Goal: Task Accomplishment & Management: Use online tool/utility

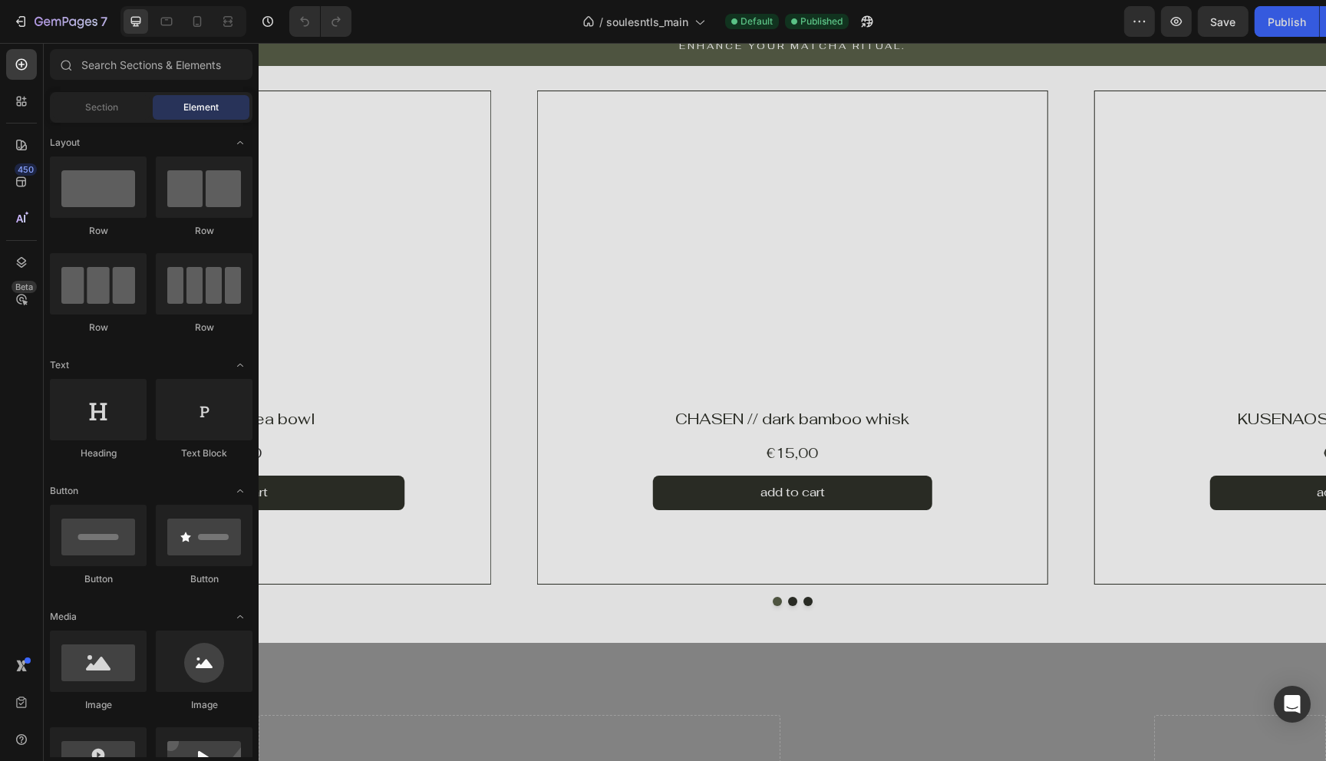
scroll to position [1147, 0]
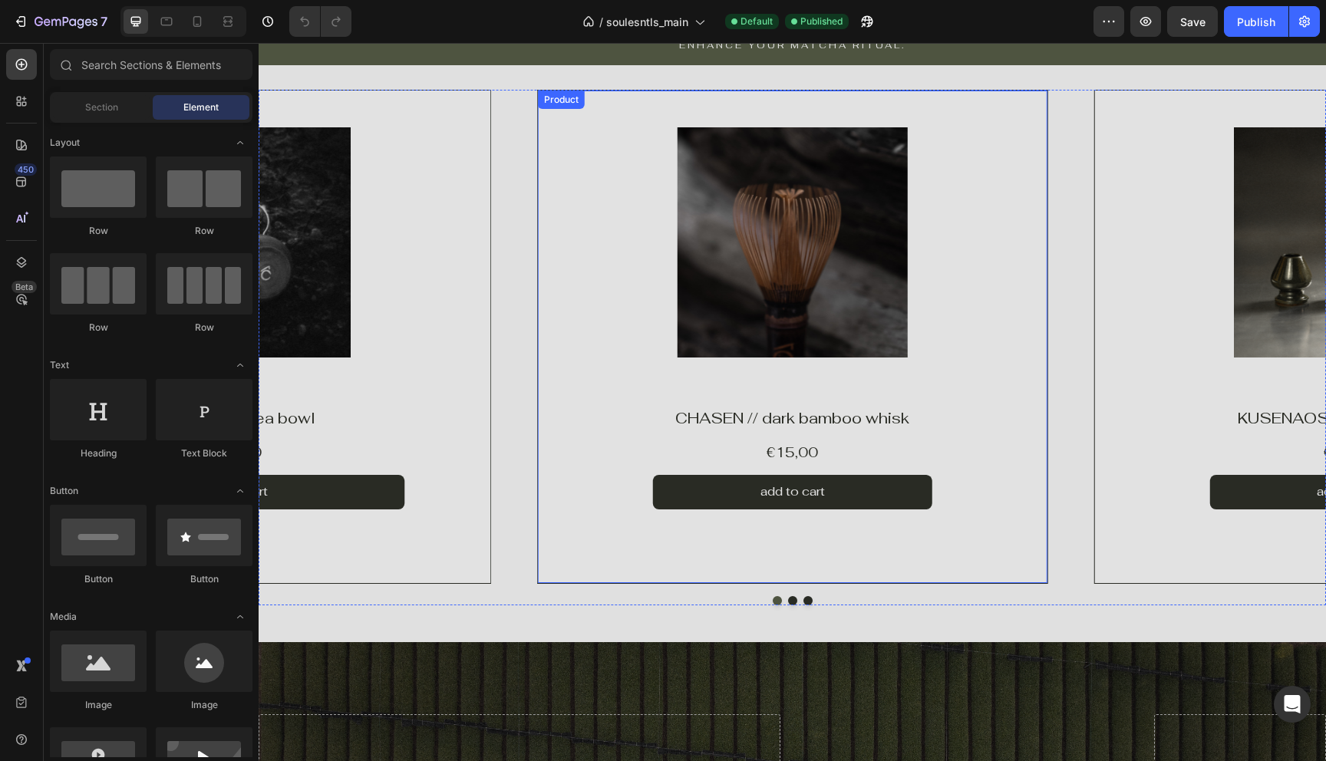
click at [682, 584] on div "Product Images Product Vendor Row CHASEN // dark bamboo whisk Product Title €15…" at bounding box center [792, 348] width 1067 height 516
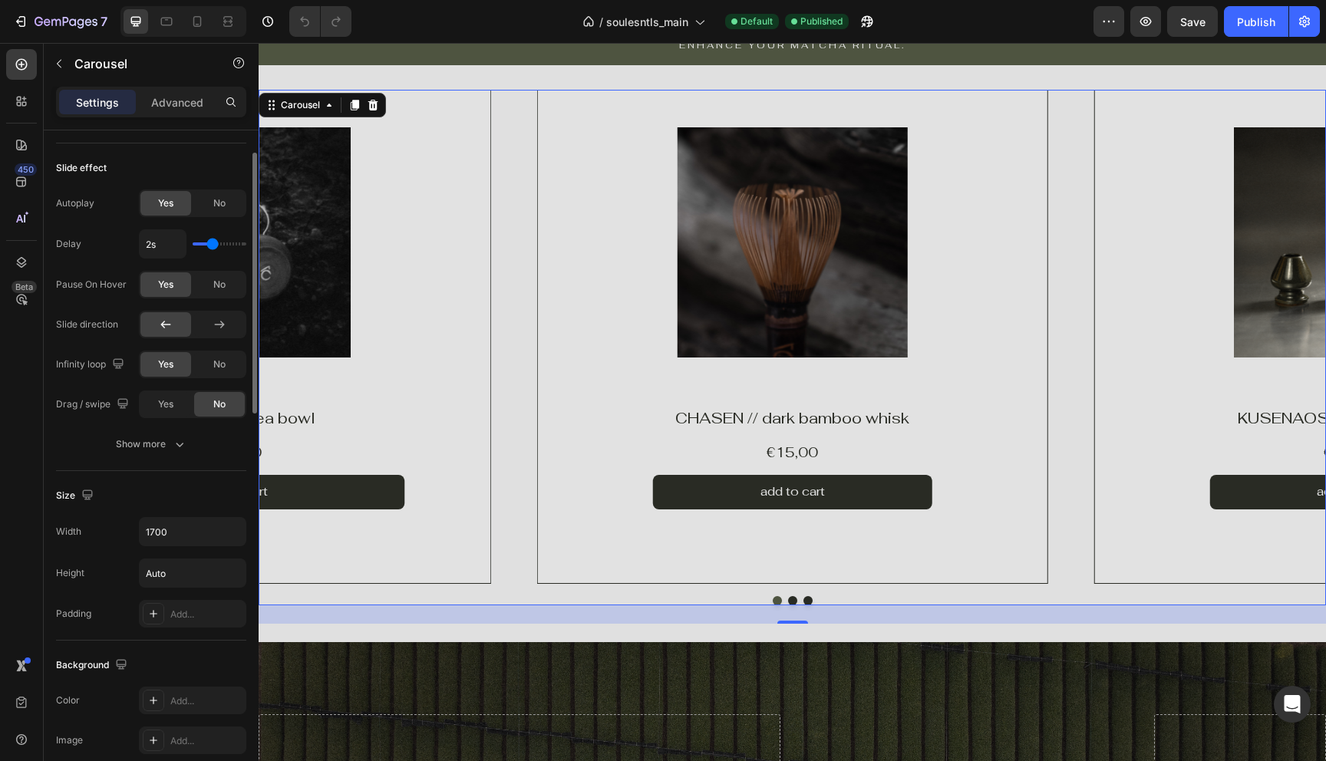
scroll to position [0, 0]
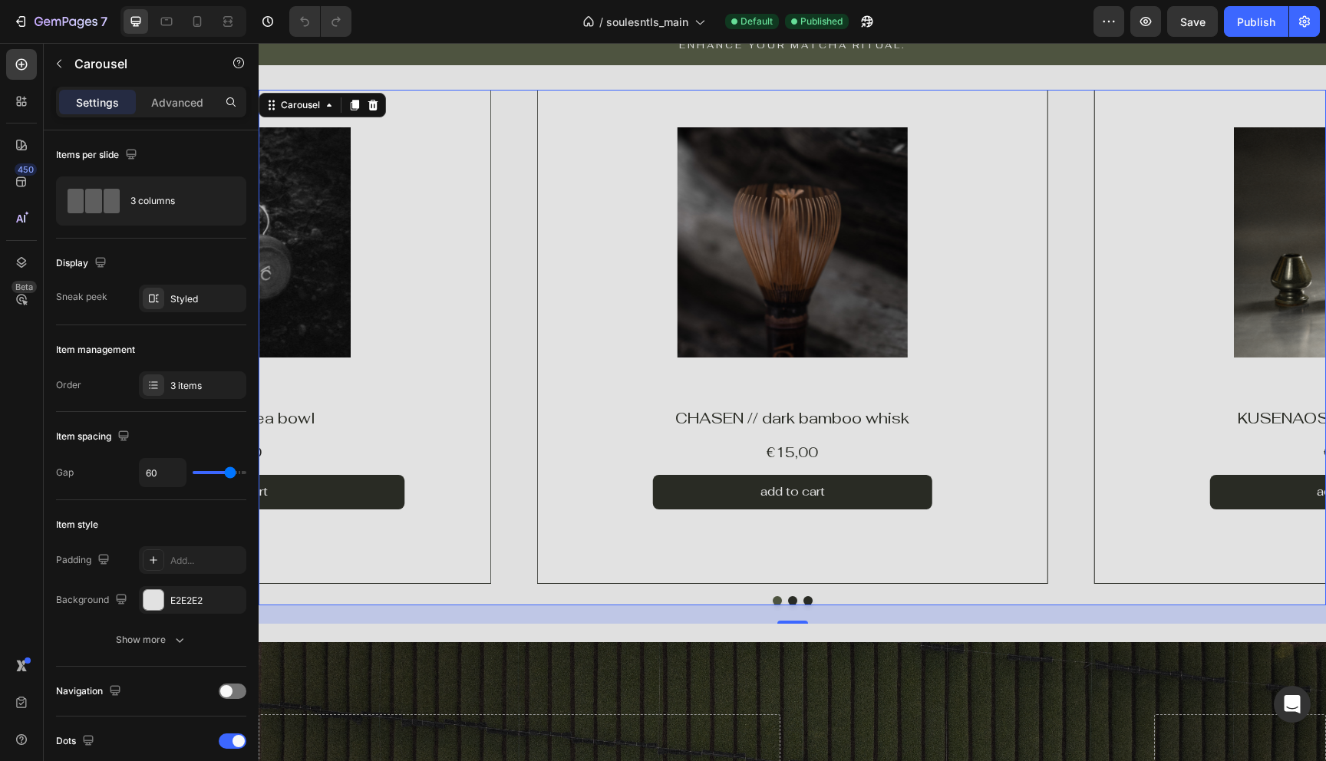
click at [496, 150] on div "Product Images Product Vendor Row CHASEN // dark bamboo whisk Product Title €15…" at bounding box center [792, 337] width 1067 height 494
click at [483, 150] on div "Product Images" at bounding box center [236, 243] width 510 height 304
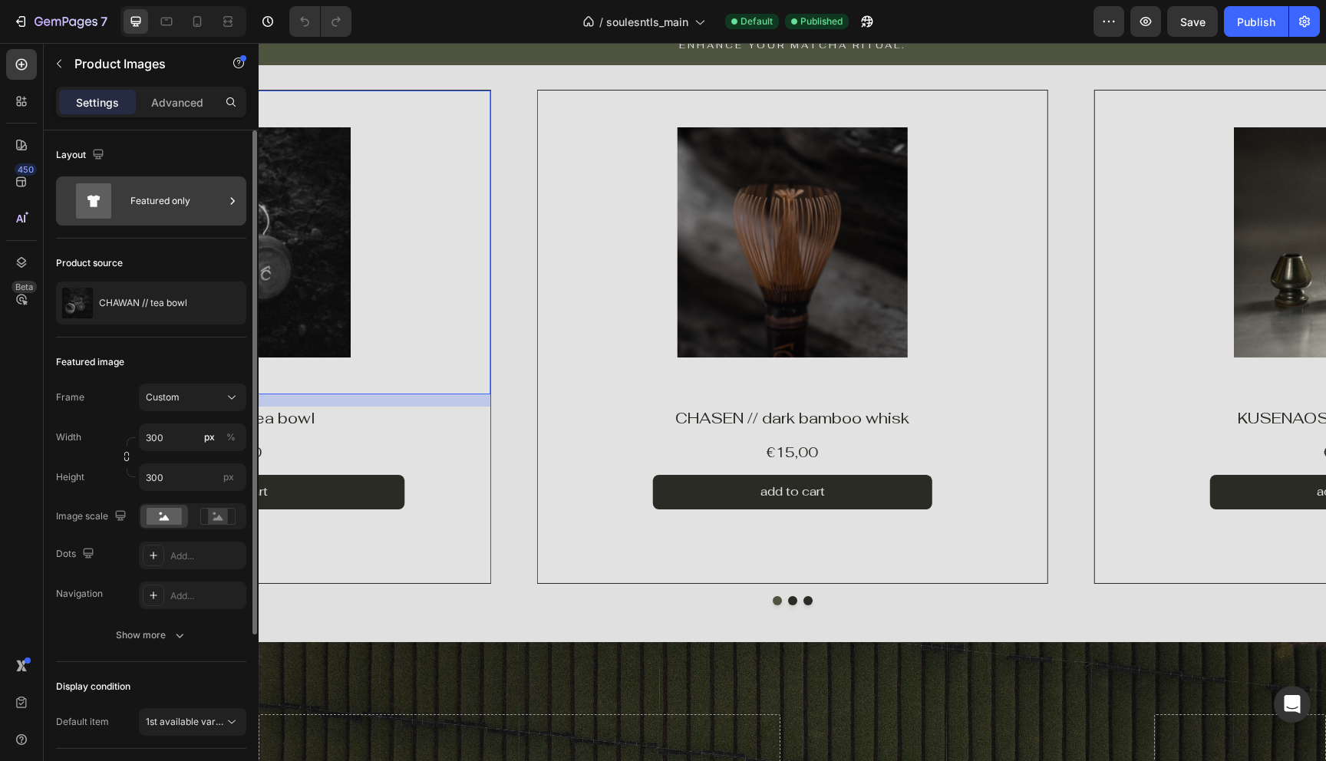
click at [150, 213] on div "Featured only" at bounding box center [177, 200] width 94 height 35
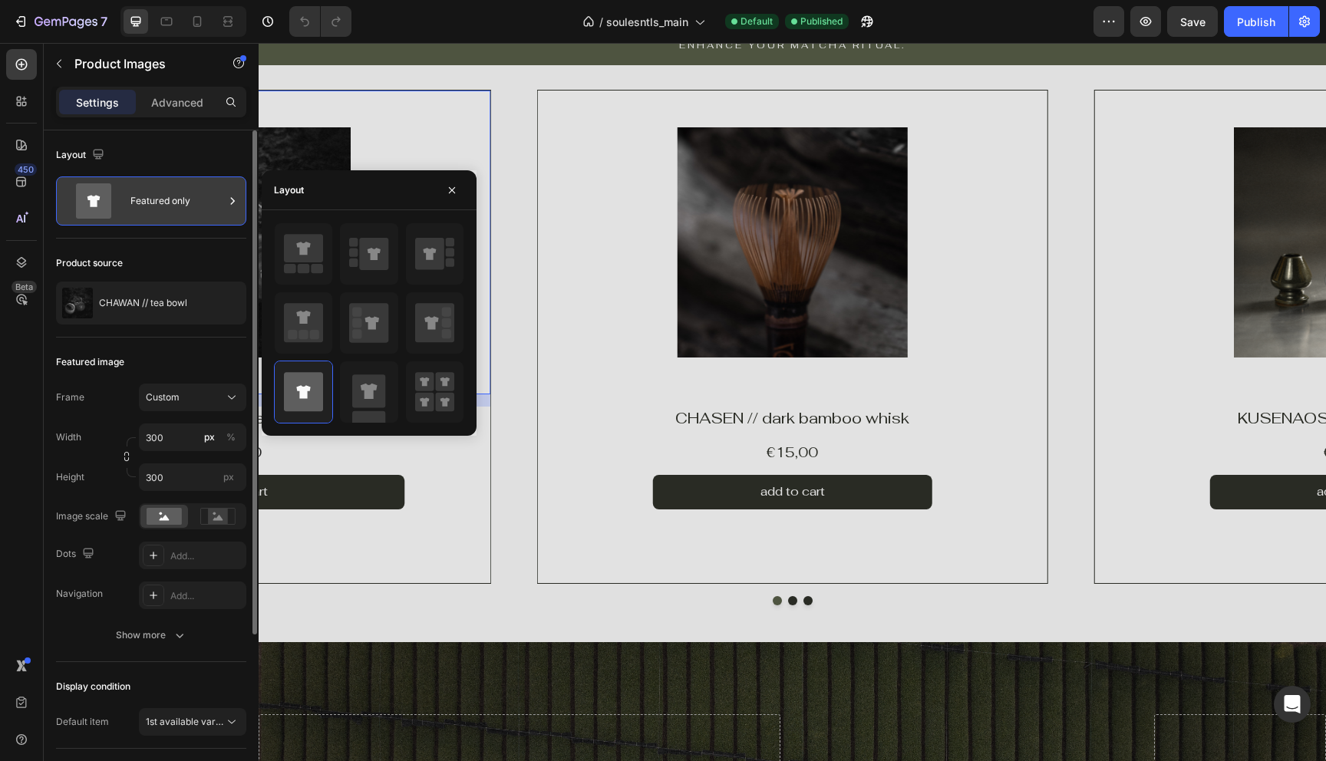
click at [150, 213] on div "Featured only" at bounding box center [177, 200] width 94 height 35
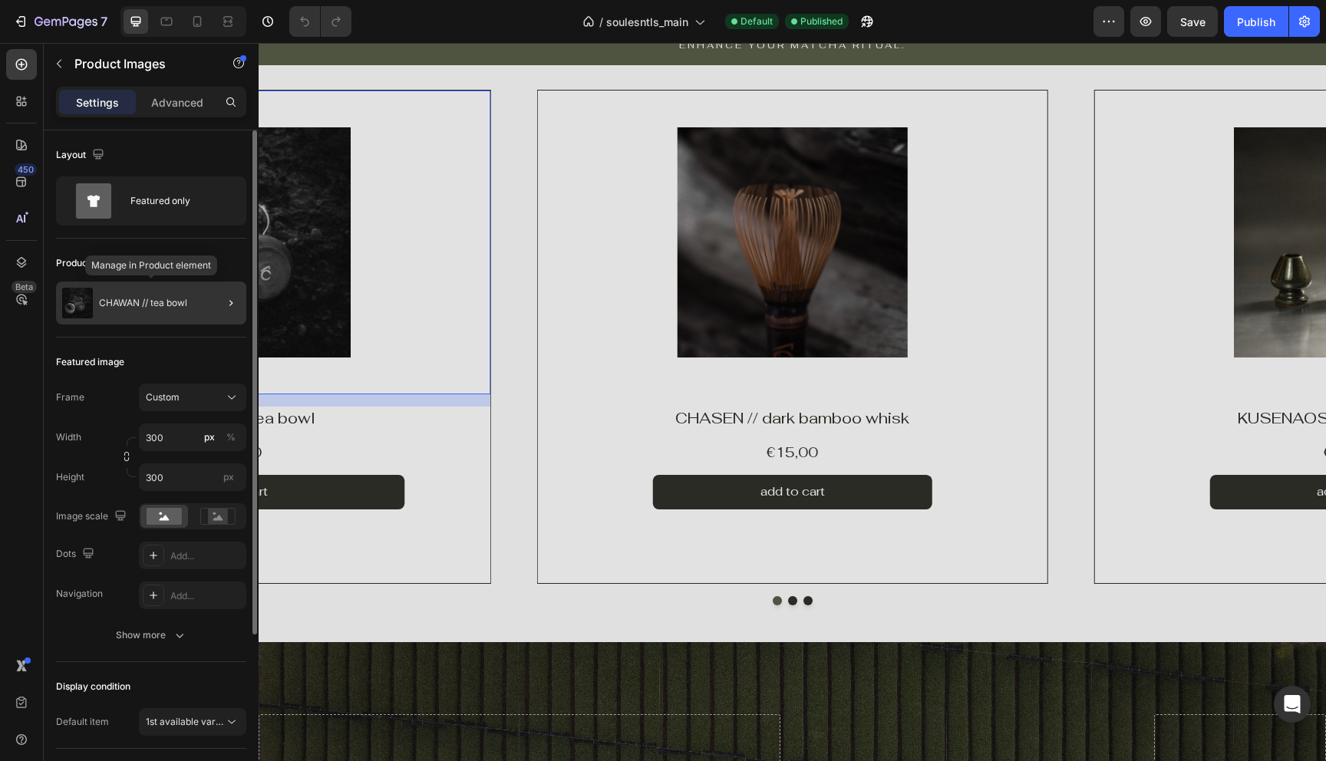
click at [155, 315] on div "CHAWAN // tea bowl" at bounding box center [151, 303] width 190 height 43
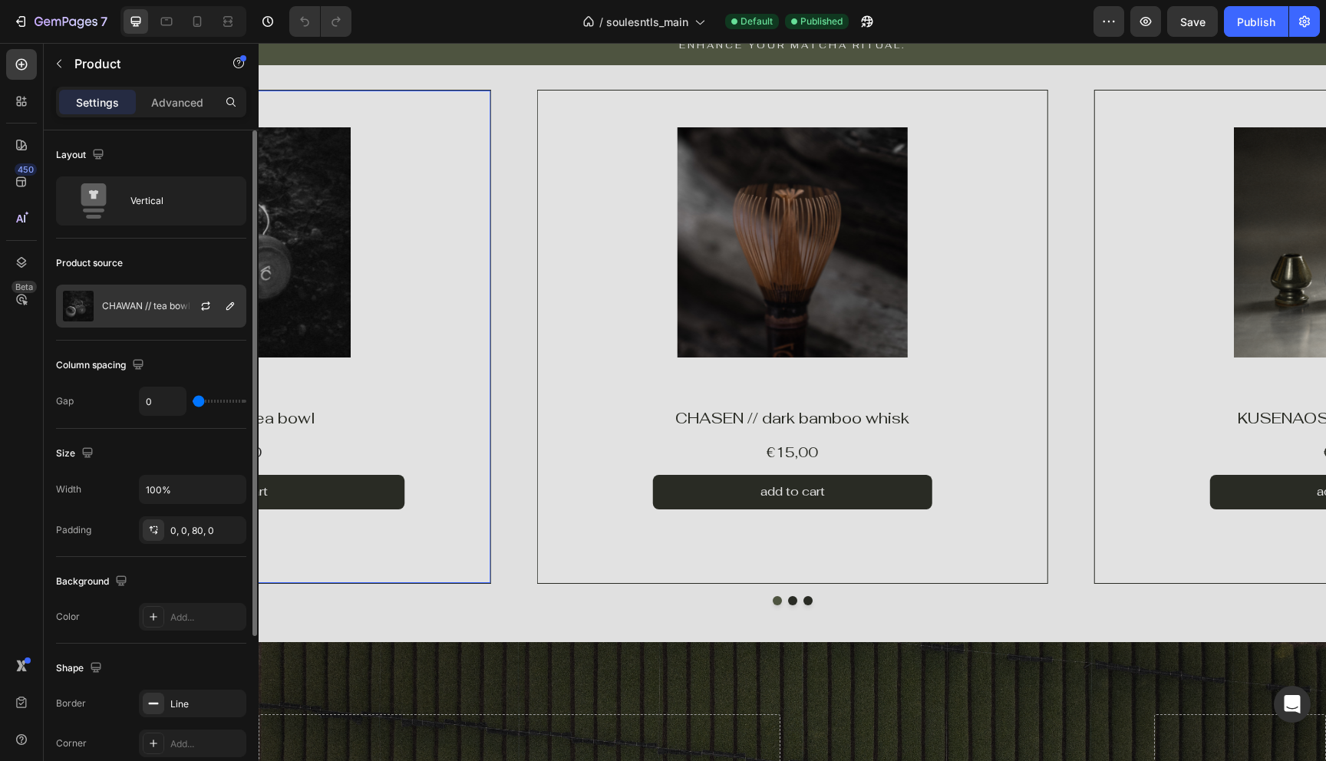
click at [141, 311] on p "CHAWAN // tea bowl" at bounding box center [146, 306] width 88 height 11
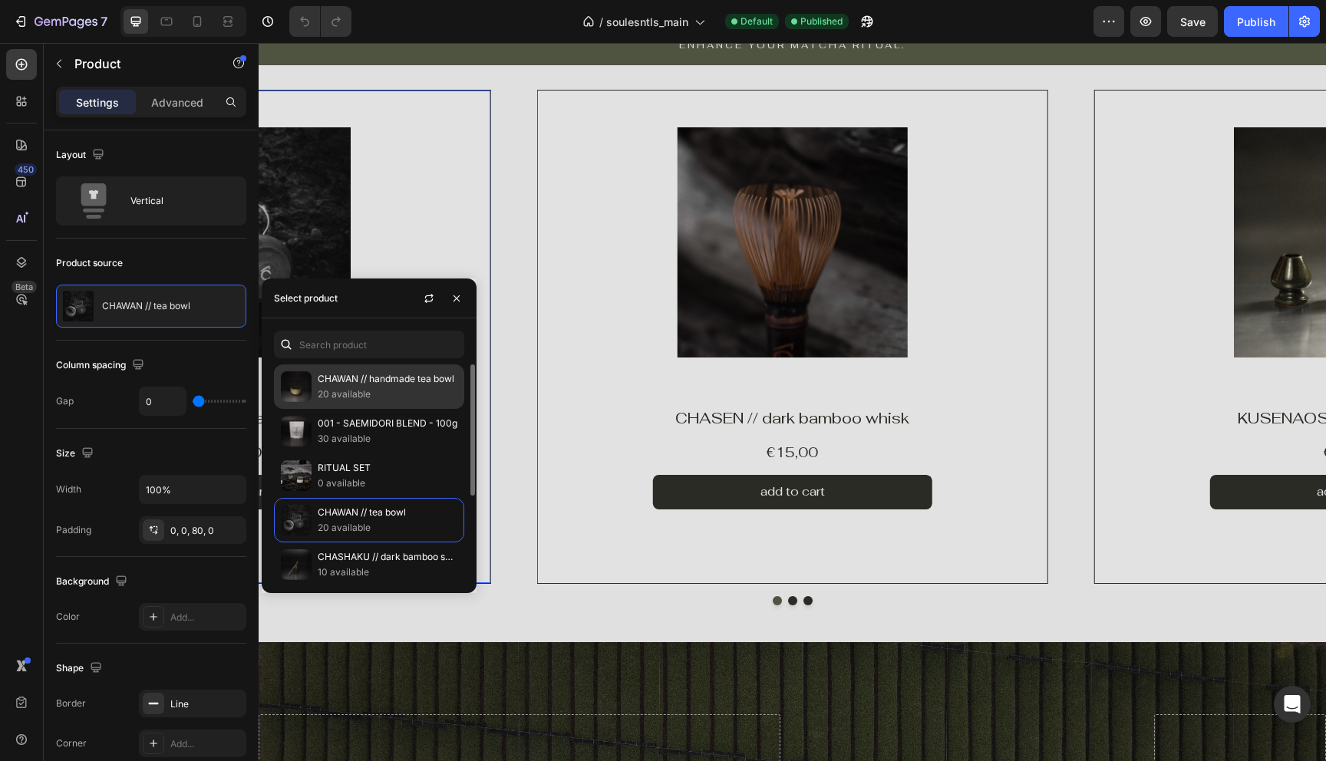
click at [348, 388] on p "20 available" at bounding box center [388, 394] width 140 height 15
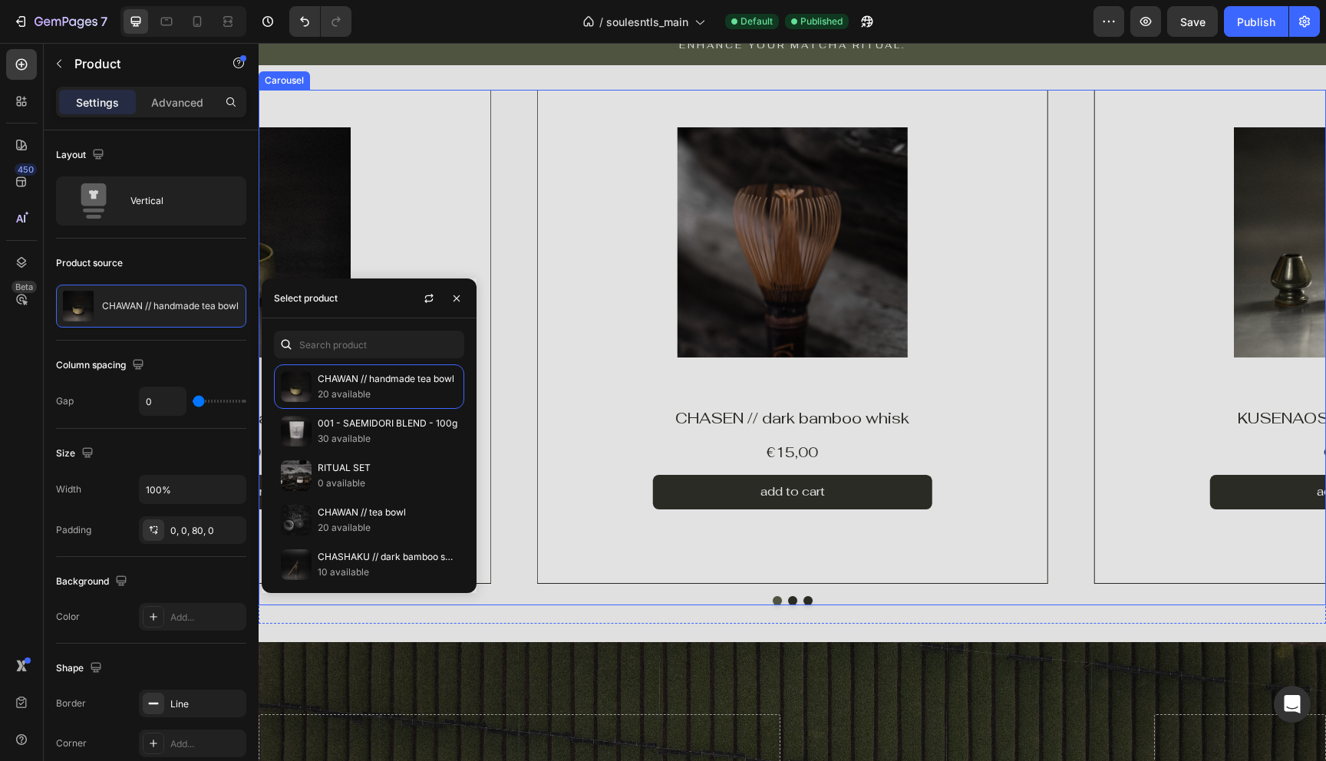
click at [774, 600] on button "Dot" at bounding box center [777, 600] width 9 height 9
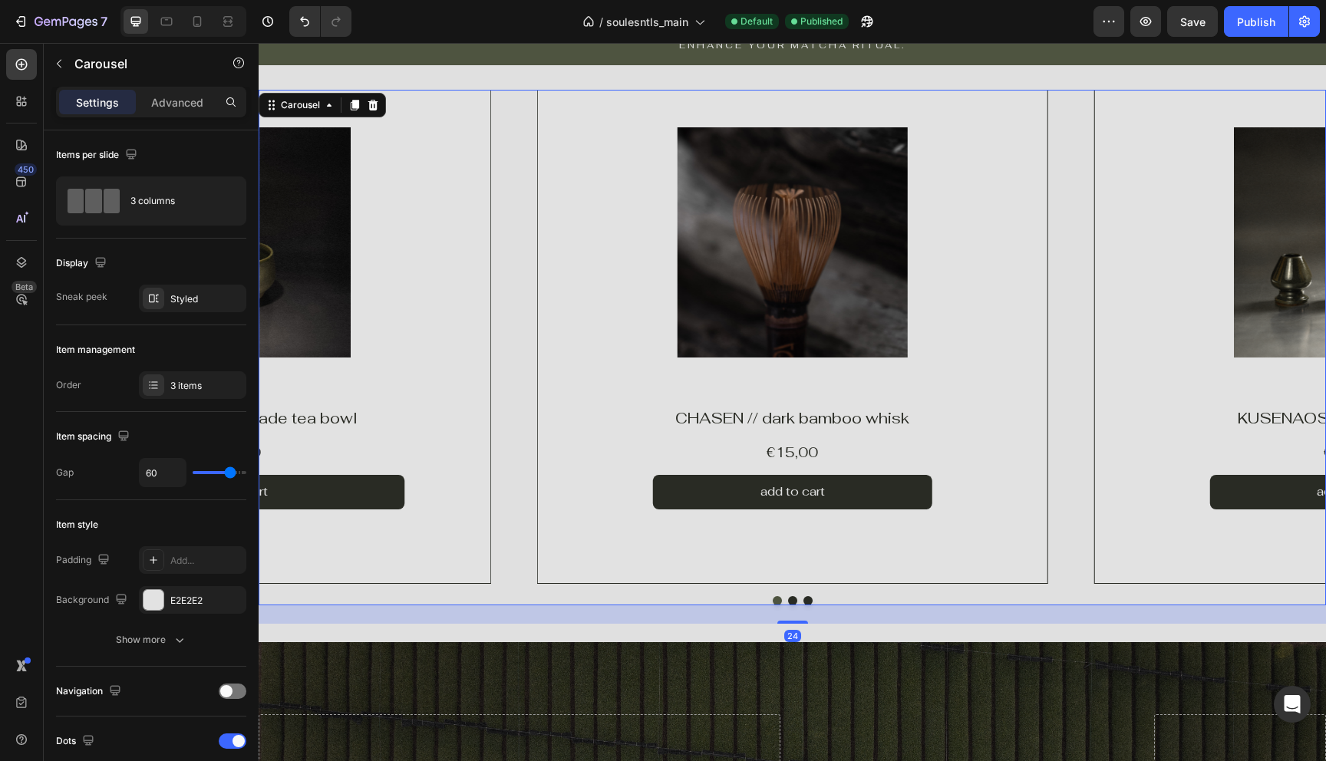
click at [778, 599] on button "Dot" at bounding box center [777, 600] width 9 height 9
click at [1252, 20] on div "Publish" at bounding box center [1256, 22] width 38 height 16
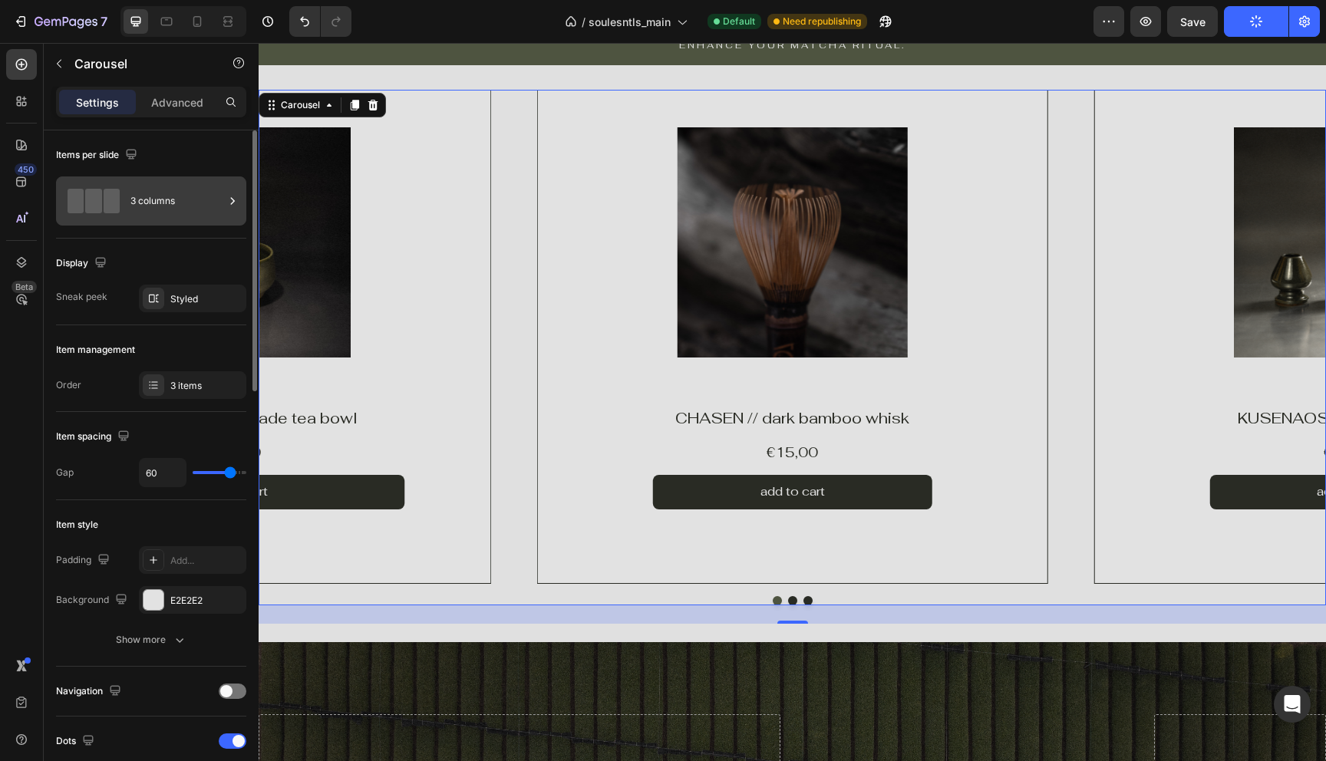
click at [138, 214] on div "3 columns" at bounding box center [177, 200] width 94 height 35
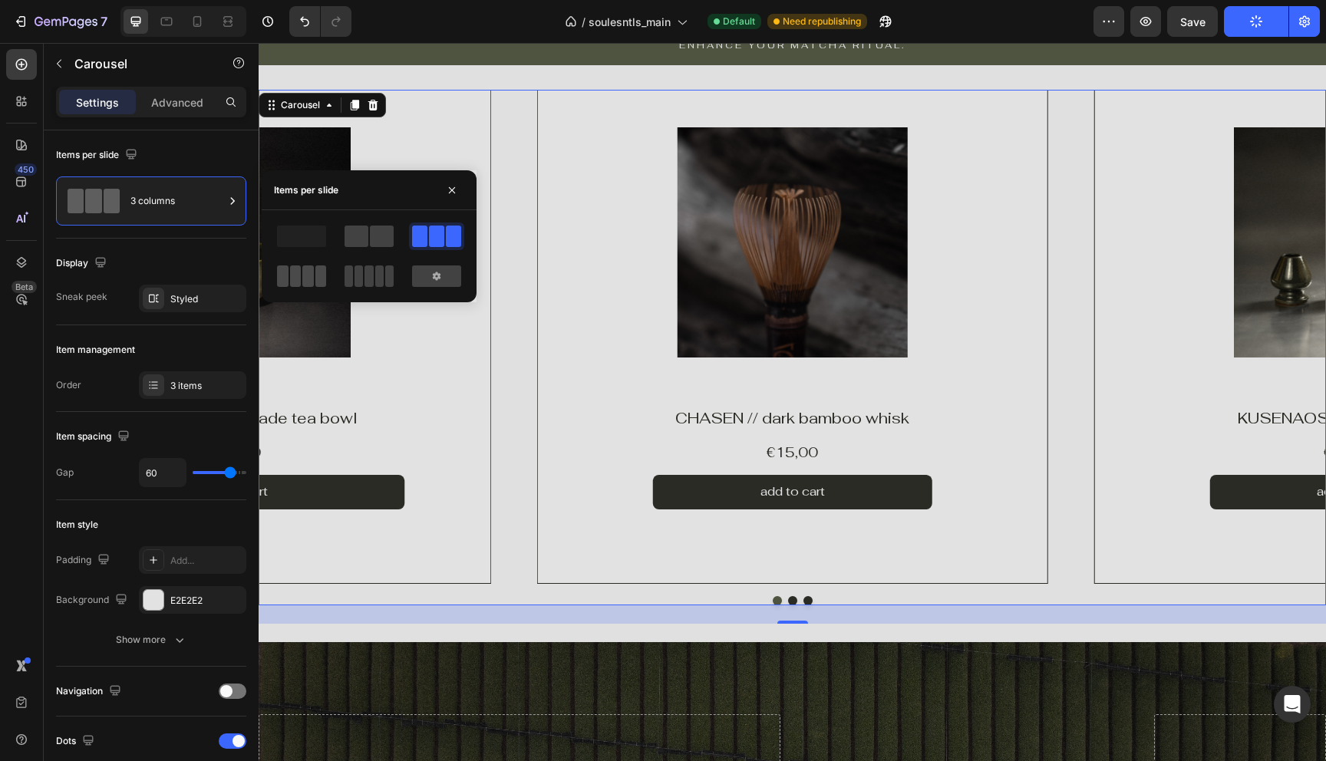
click at [302, 282] on span at bounding box center [308, 276] width 12 height 21
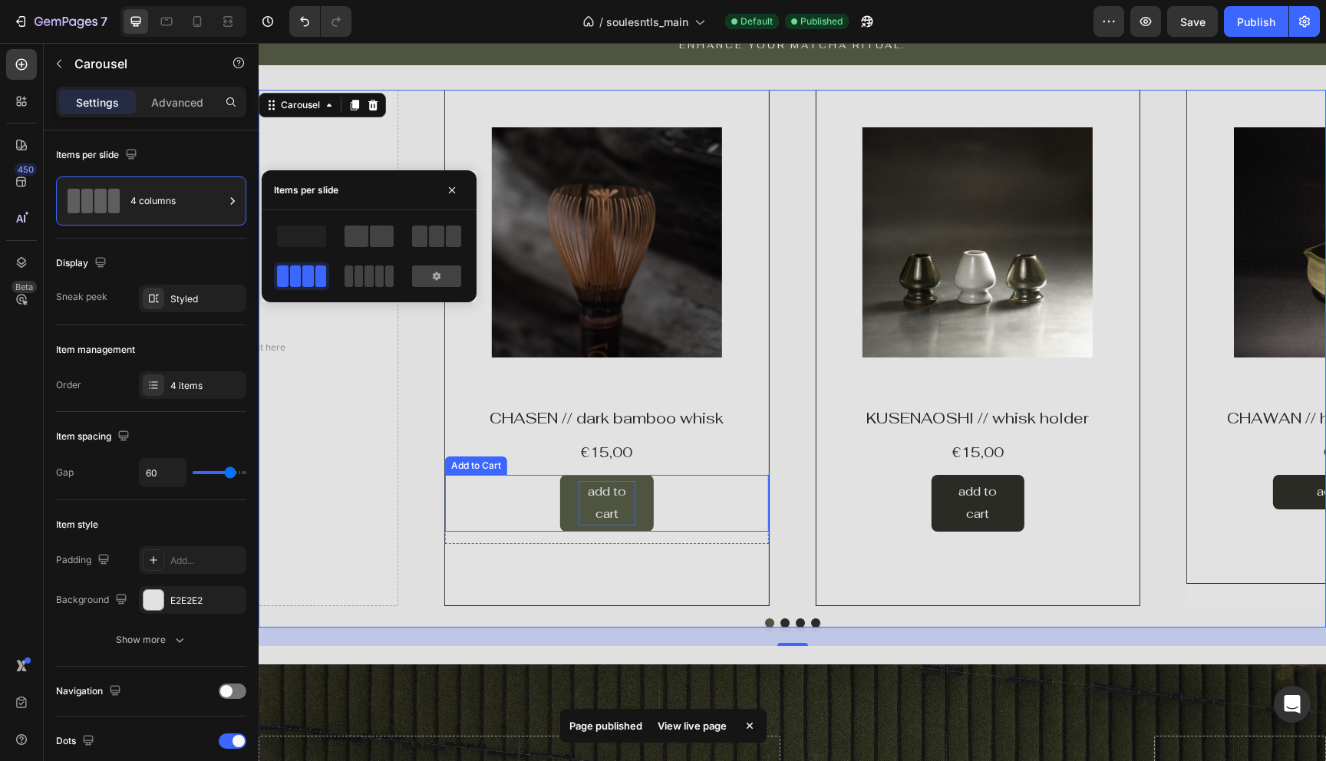
click at [582, 503] on div "add to cart" at bounding box center [607, 503] width 57 height 45
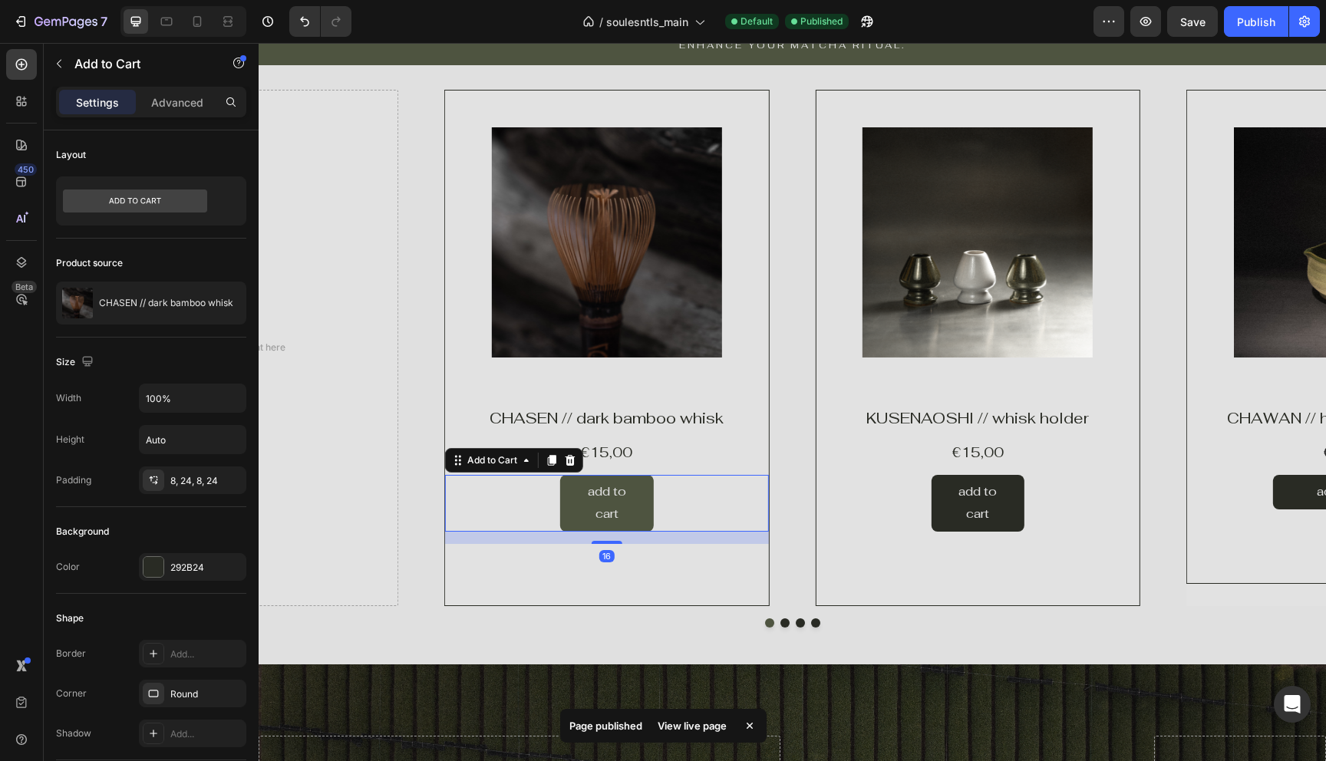
click at [565, 503] on button "add to cart" at bounding box center [607, 503] width 94 height 57
click at [569, 503] on button "add to cart" at bounding box center [607, 503] width 94 height 57
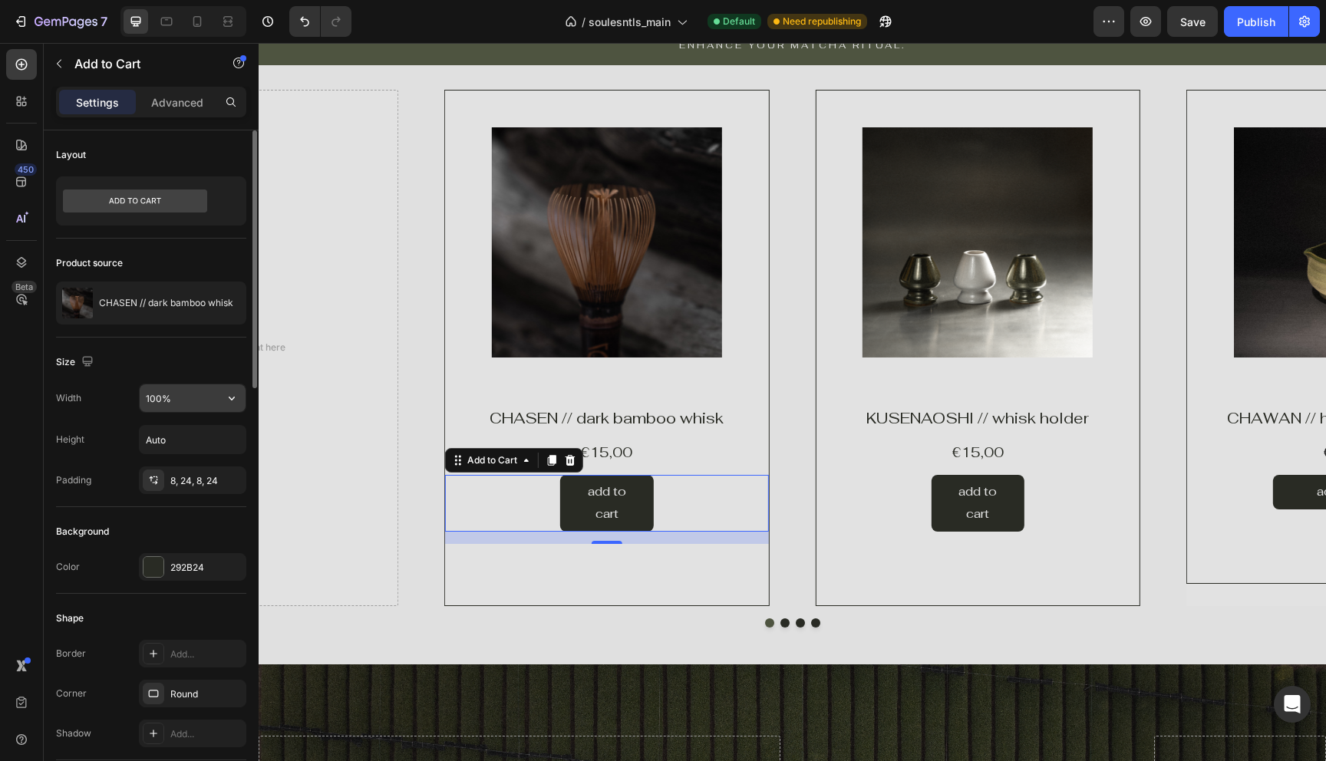
click at [185, 403] on input "100%" at bounding box center [193, 398] width 106 height 28
click at [229, 397] on icon "button" at bounding box center [232, 399] width 6 height 4
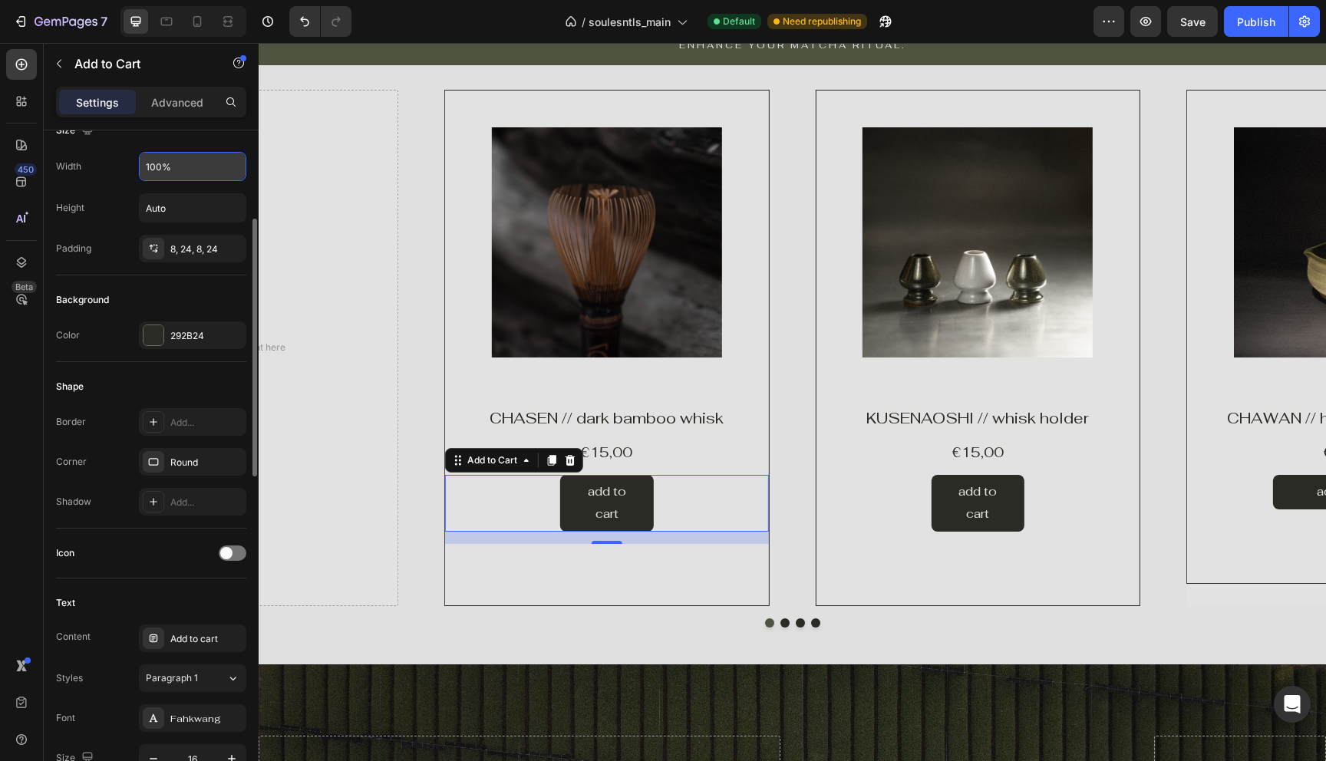
scroll to position [233, 0]
click at [193, 435] on div "Border Add... Corner Round Shadow Add..." at bounding box center [151, 460] width 190 height 107
click at [193, 427] on div "Add..." at bounding box center [192, 421] width 107 height 28
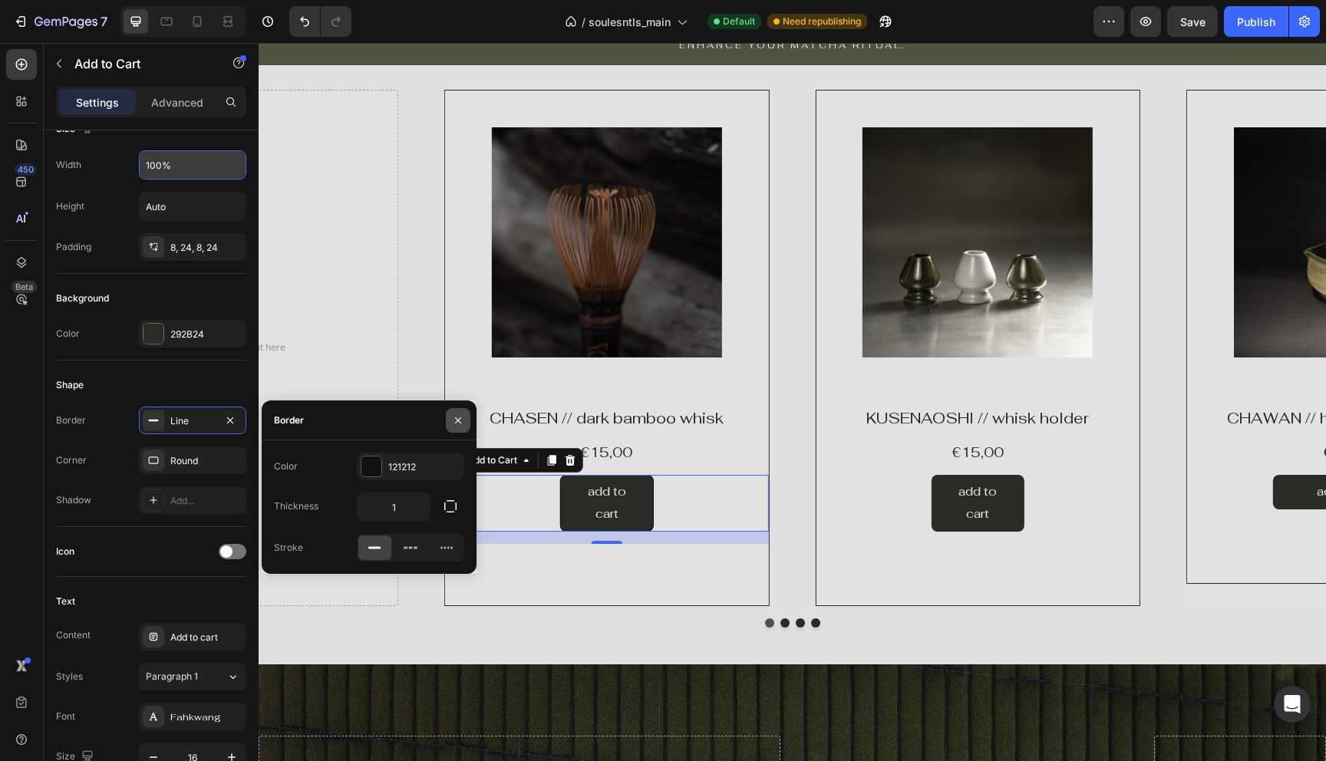
click at [452, 421] on icon "button" at bounding box center [458, 420] width 12 height 12
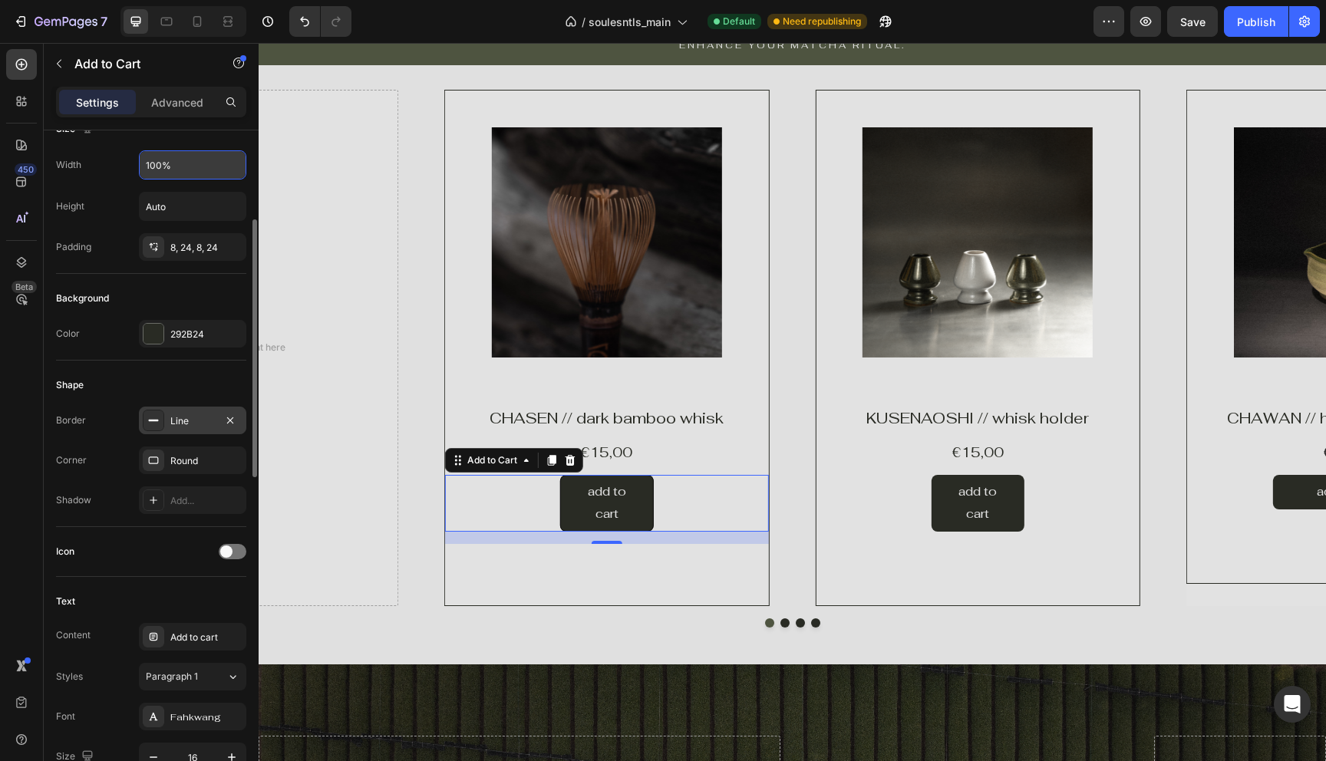
click at [152, 425] on icon at bounding box center [153, 420] width 12 height 12
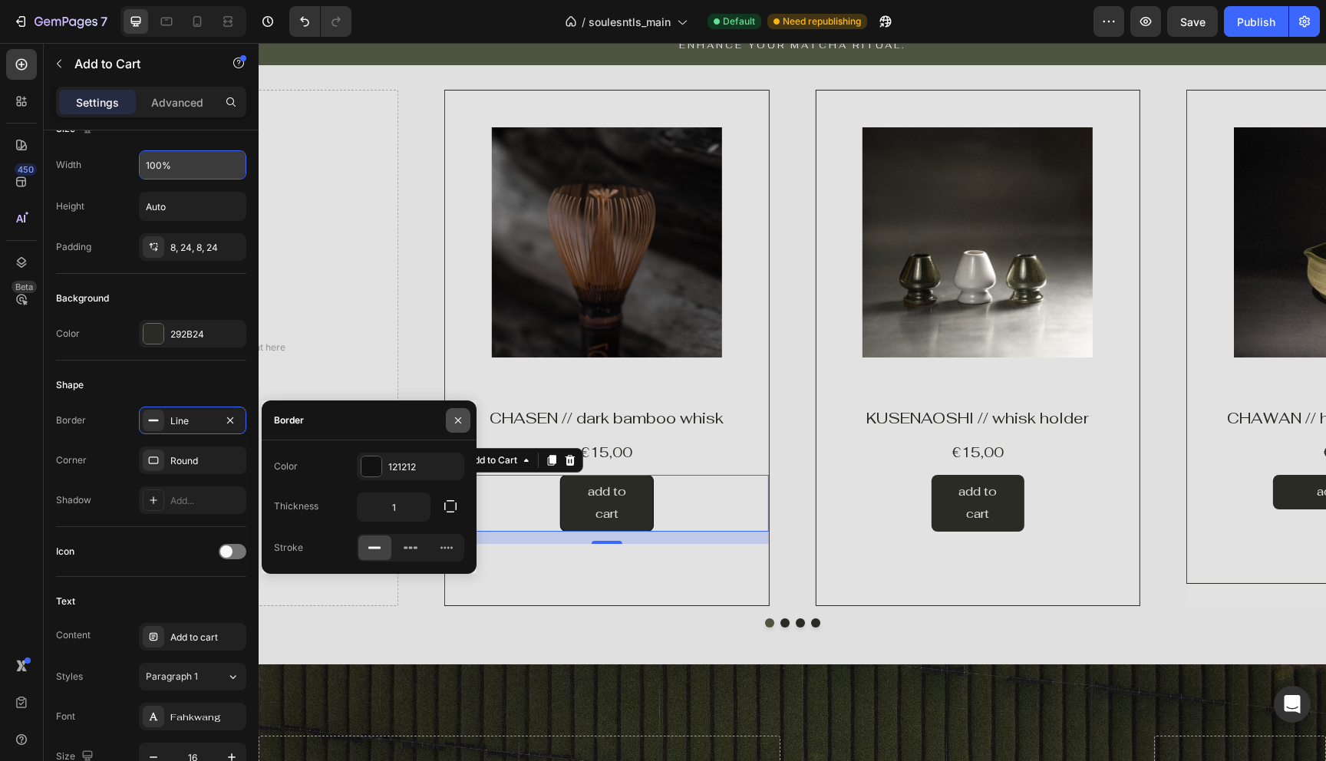
click at [454, 417] on icon "button" at bounding box center [458, 420] width 12 height 12
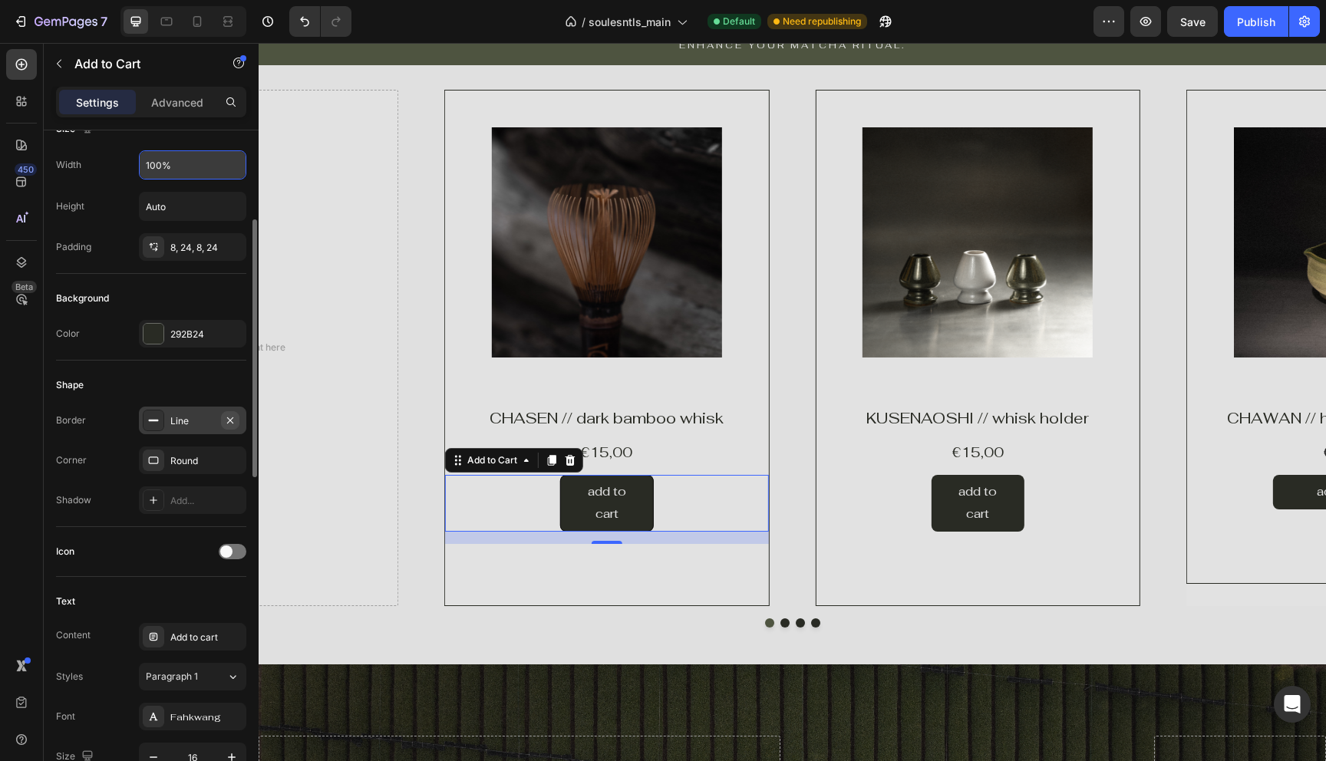
click at [228, 421] on icon "button" at bounding box center [230, 420] width 12 height 12
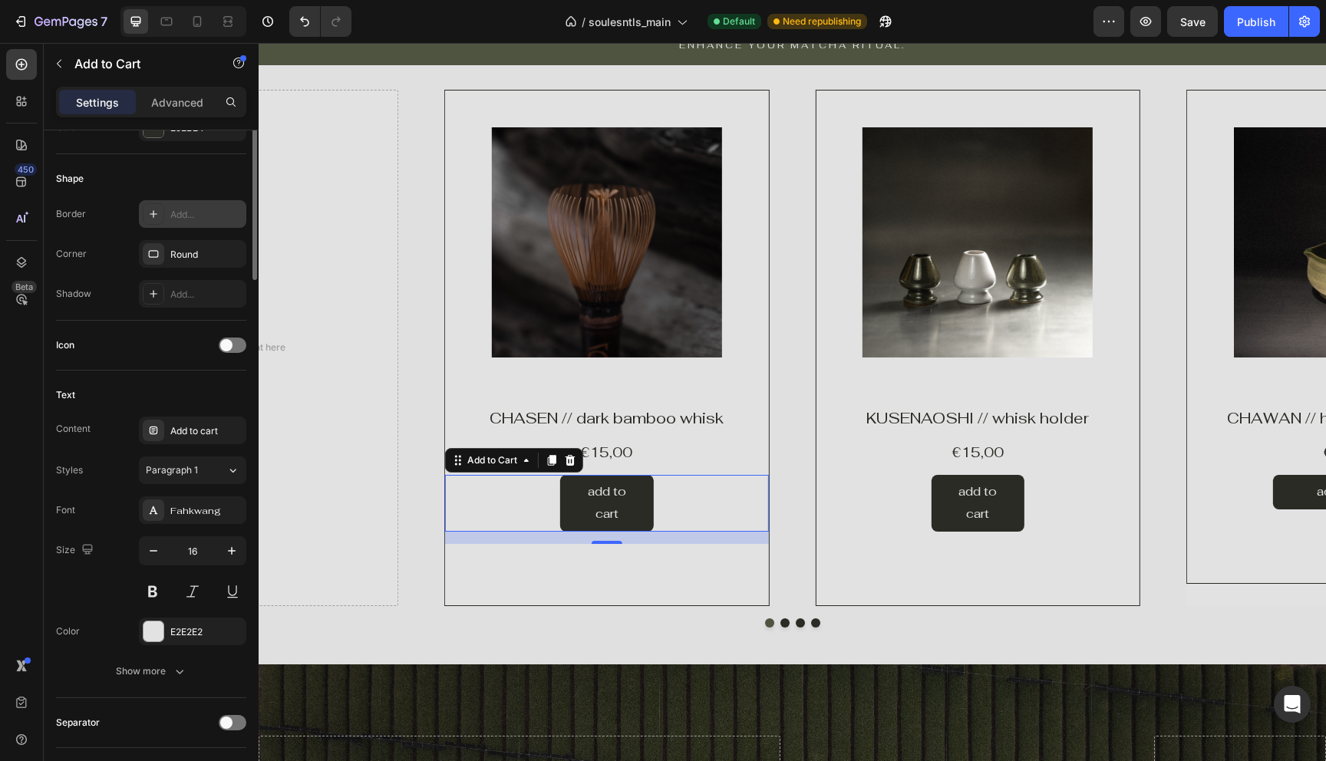
scroll to position [455, 0]
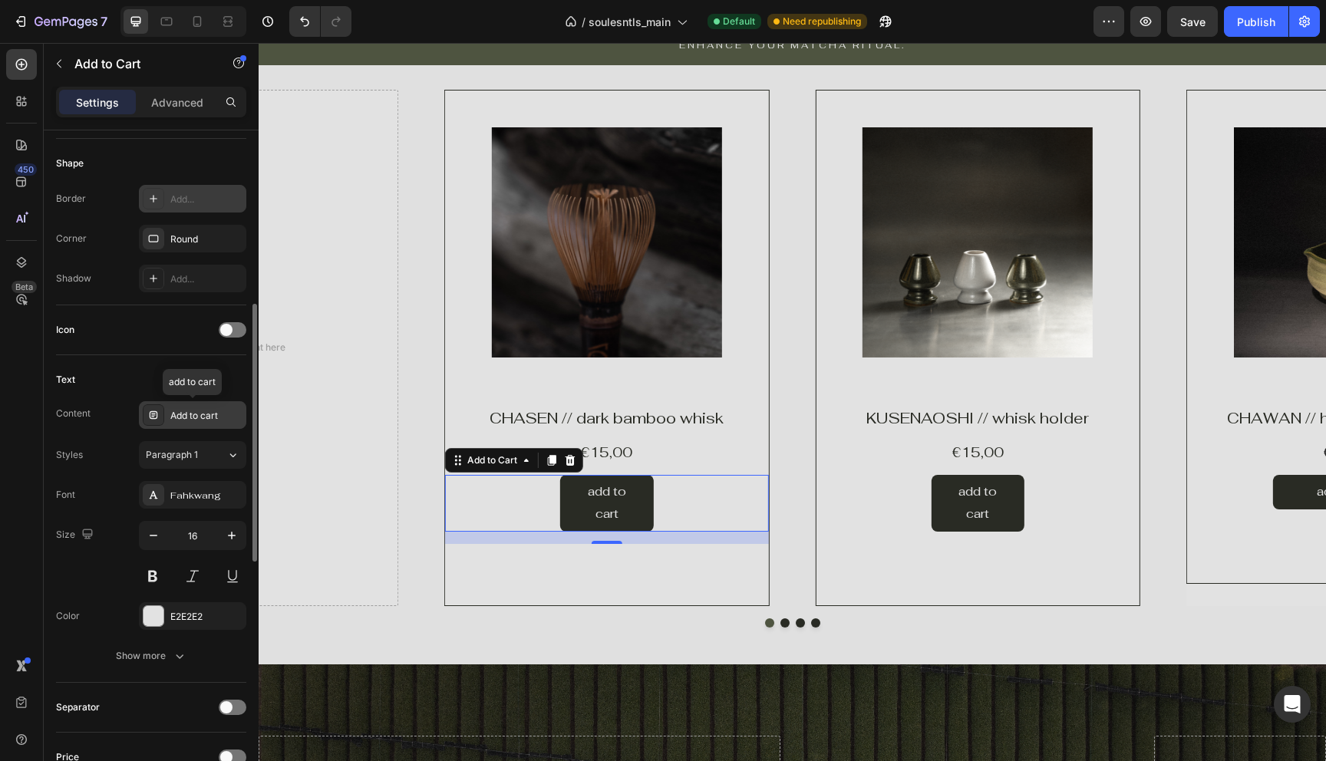
click at [196, 419] on div "Add to cart" at bounding box center [206, 416] width 72 height 14
click at [180, 461] on span "Paragraph 1" at bounding box center [172, 455] width 52 height 14
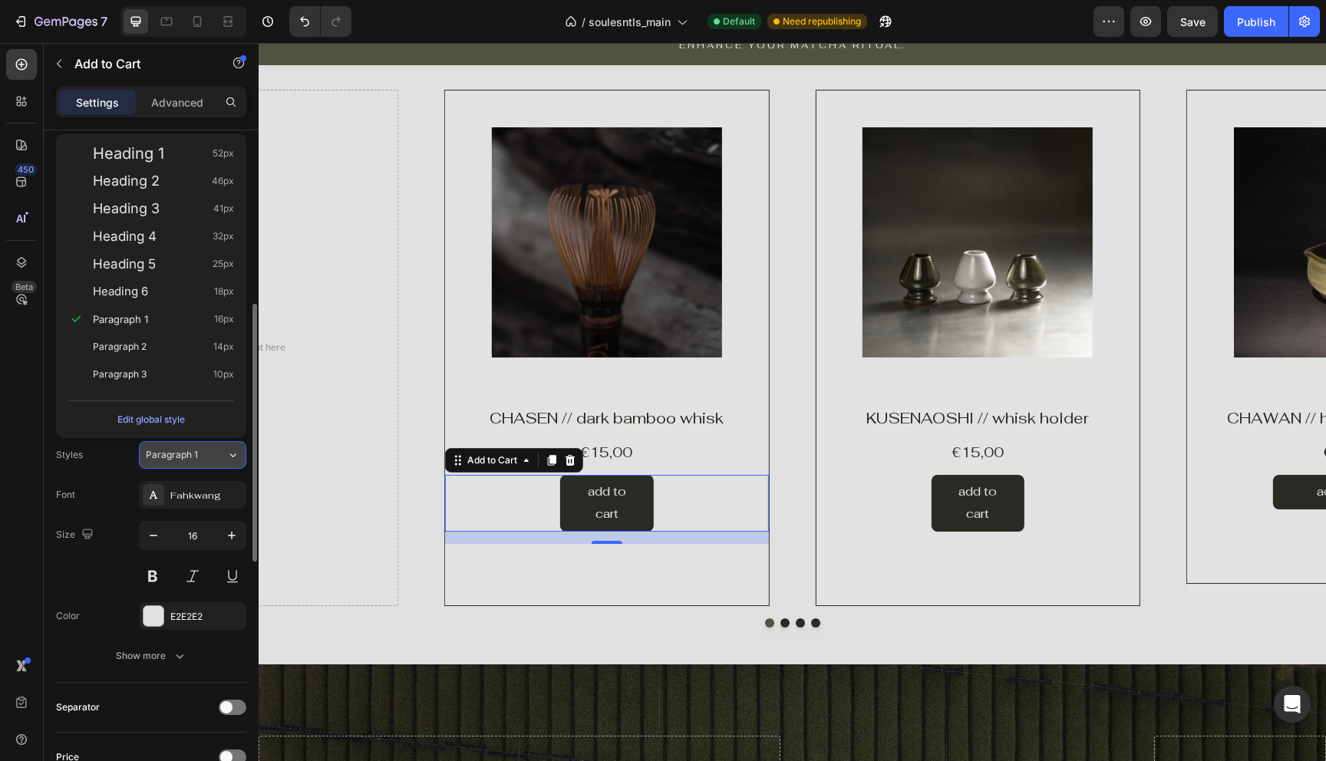
click at [180, 461] on span "Paragraph 1" at bounding box center [172, 455] width 52 height 14
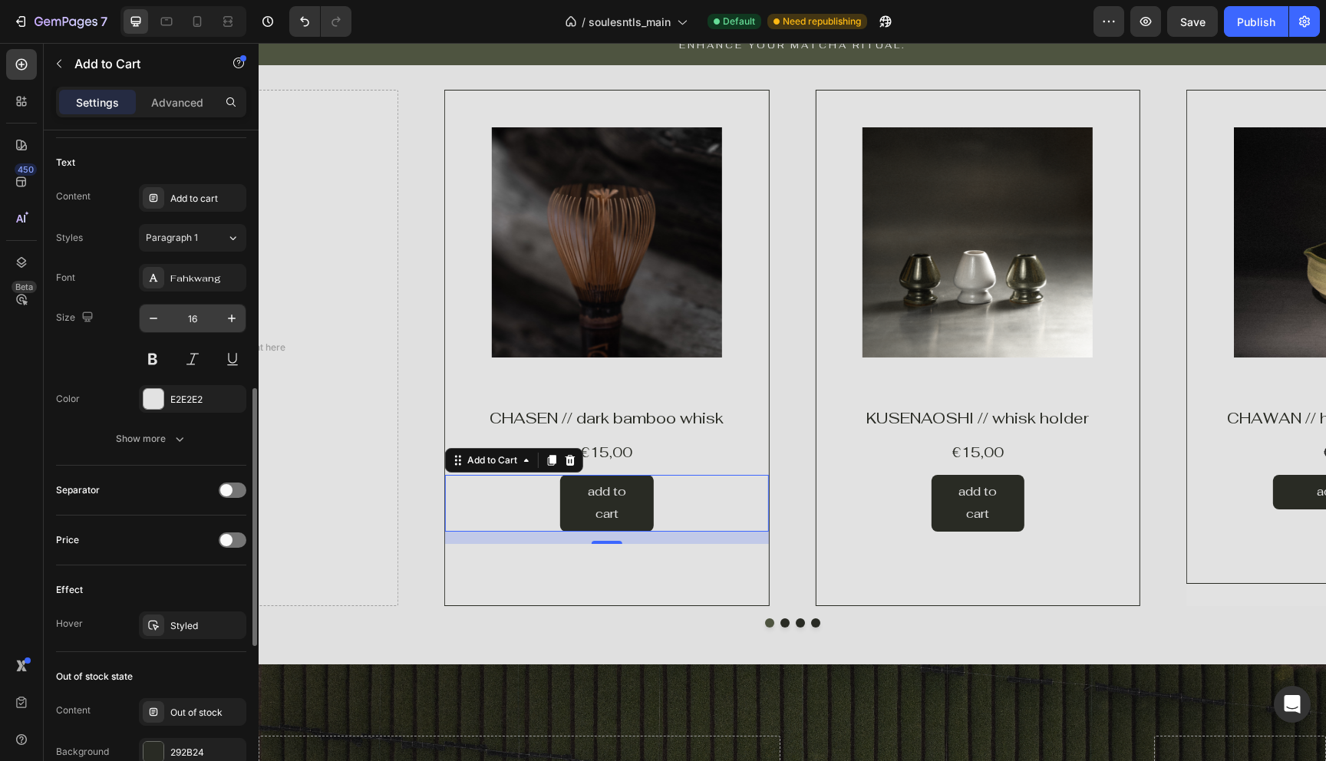
scroll to position [676, 0]
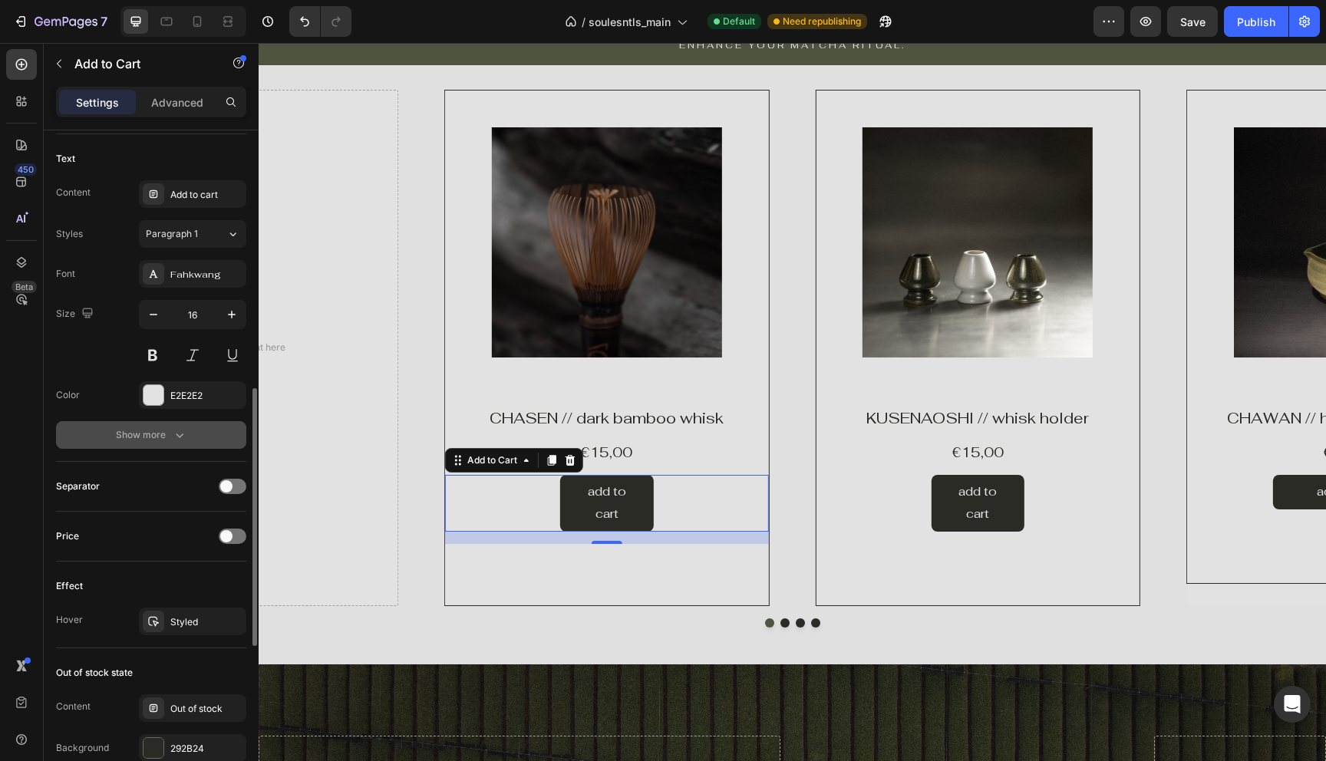
click at [175, 439] on icon "button" at bounding box center [179, 434] width 15 height 15
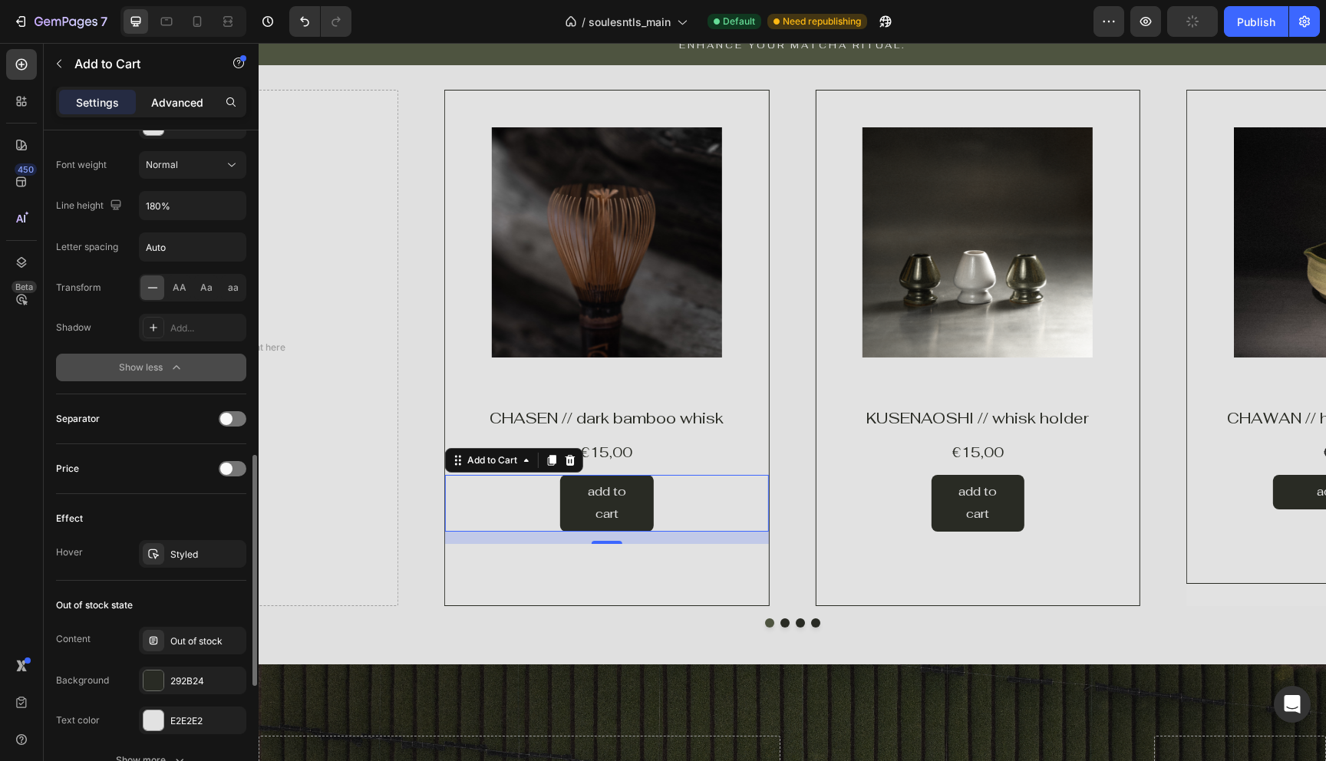
click at [168, 109] on p "Advanced" at bounding box center [177, 102] width 52 height 16
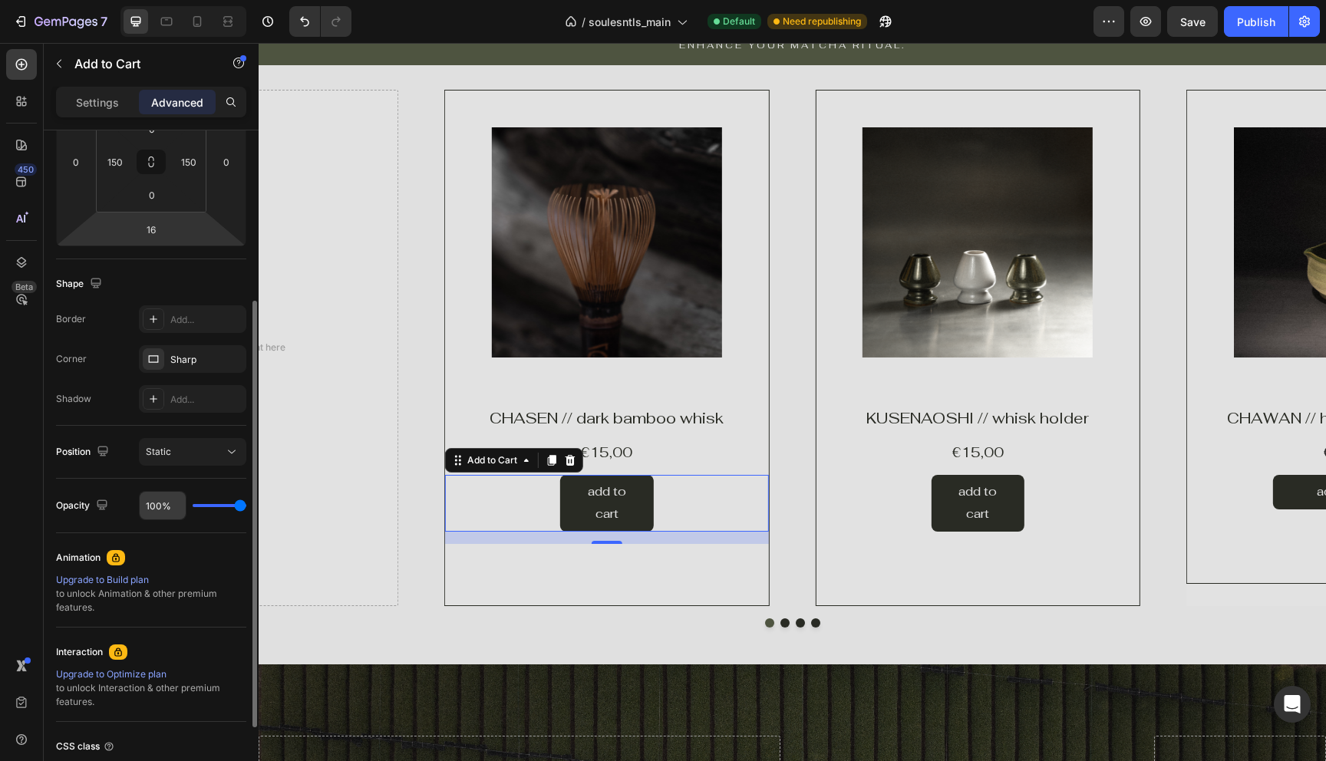
scroll to position [267, 0]
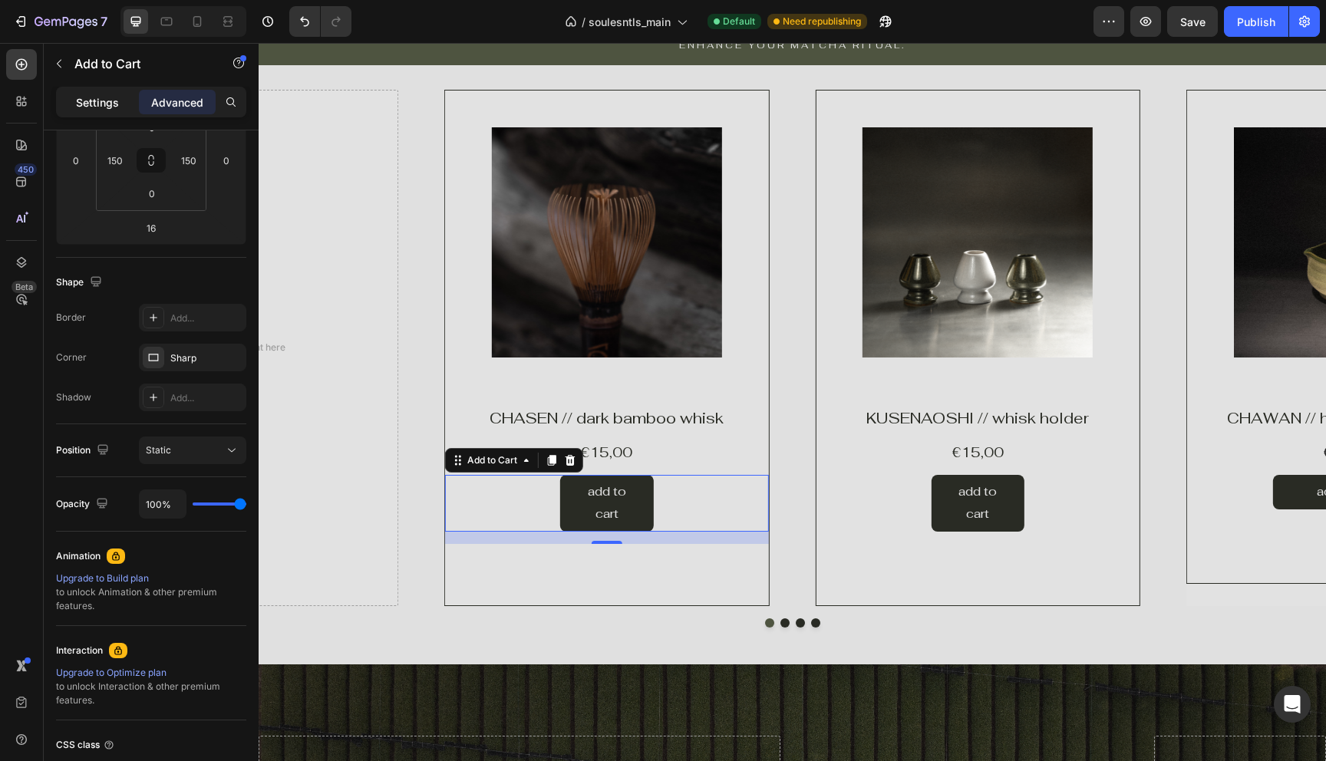
click at [97, 101] on p "Settings" at bounding box center [97, 102] width 43 height 16
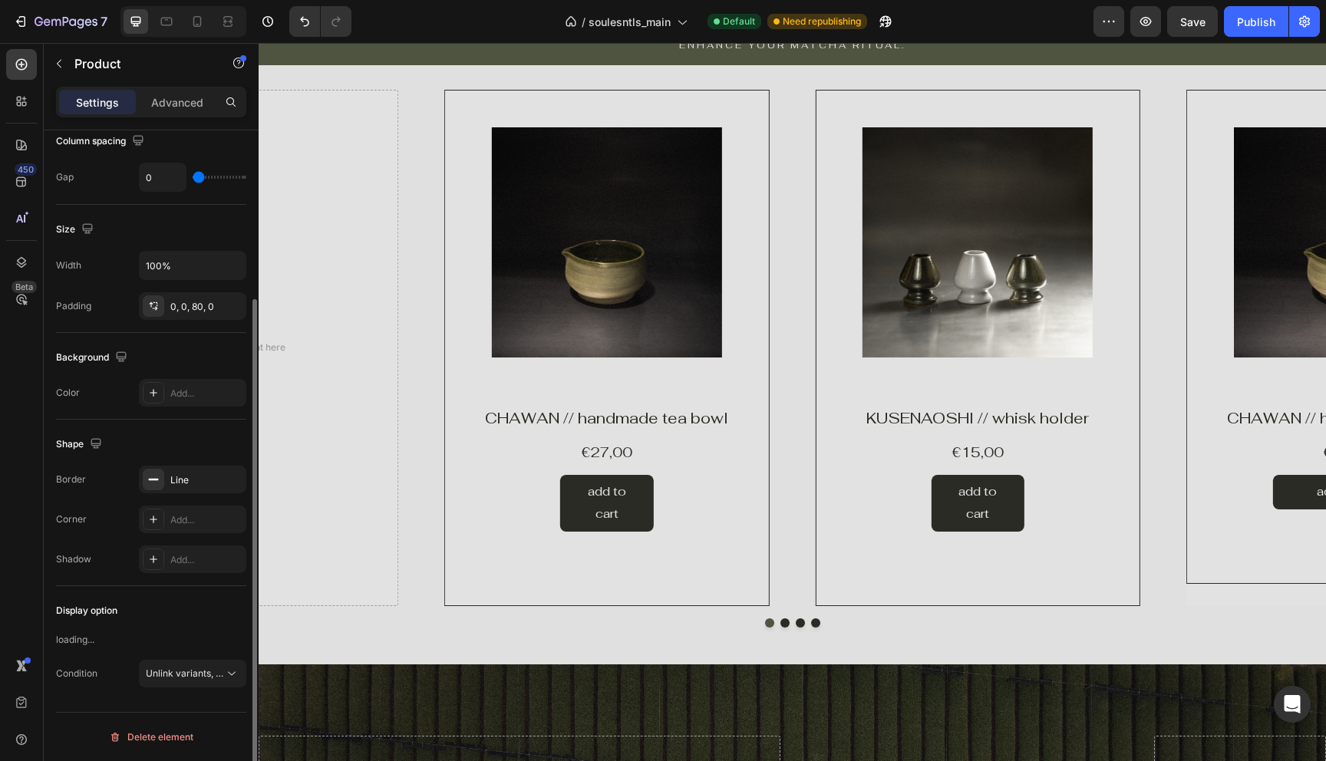
scroll to position [0, 0]
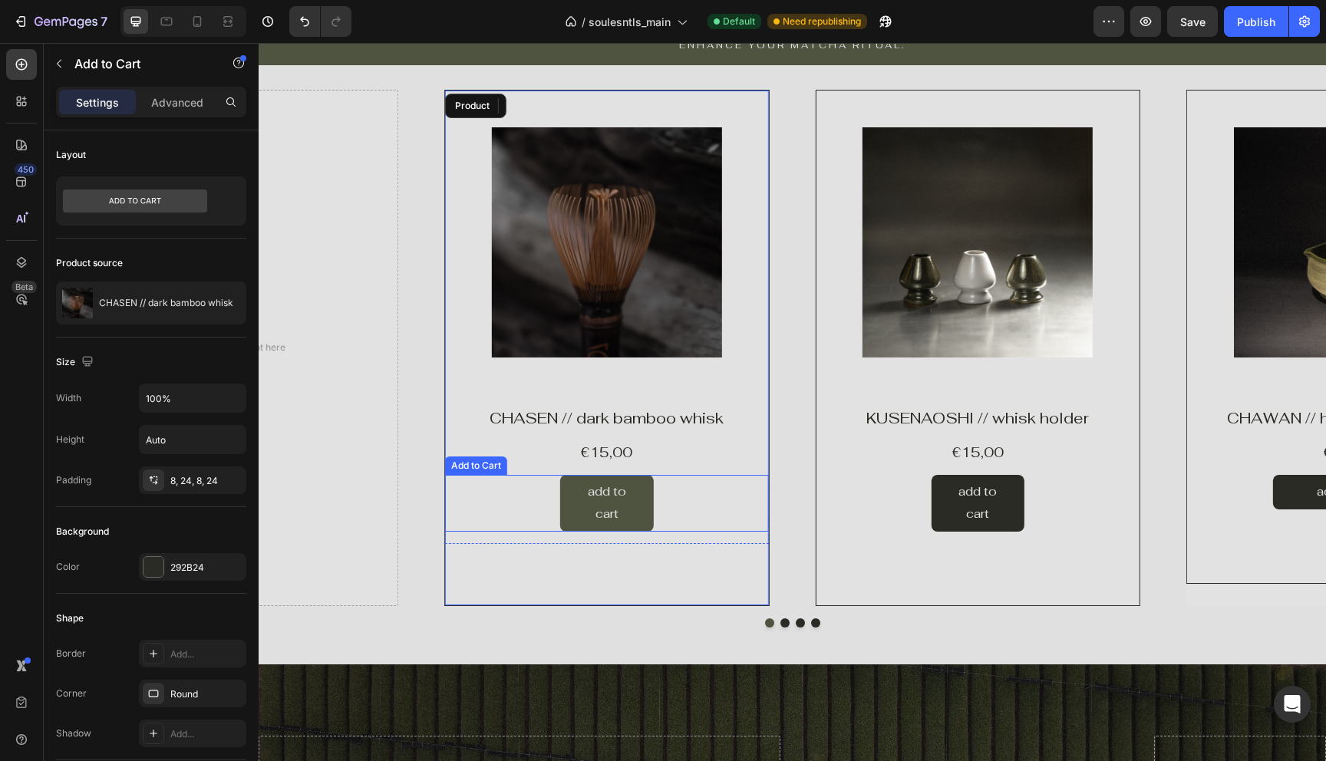
click at [569, 518] on button "add to cart" at bounding box center [607, 503] width 94 height 57
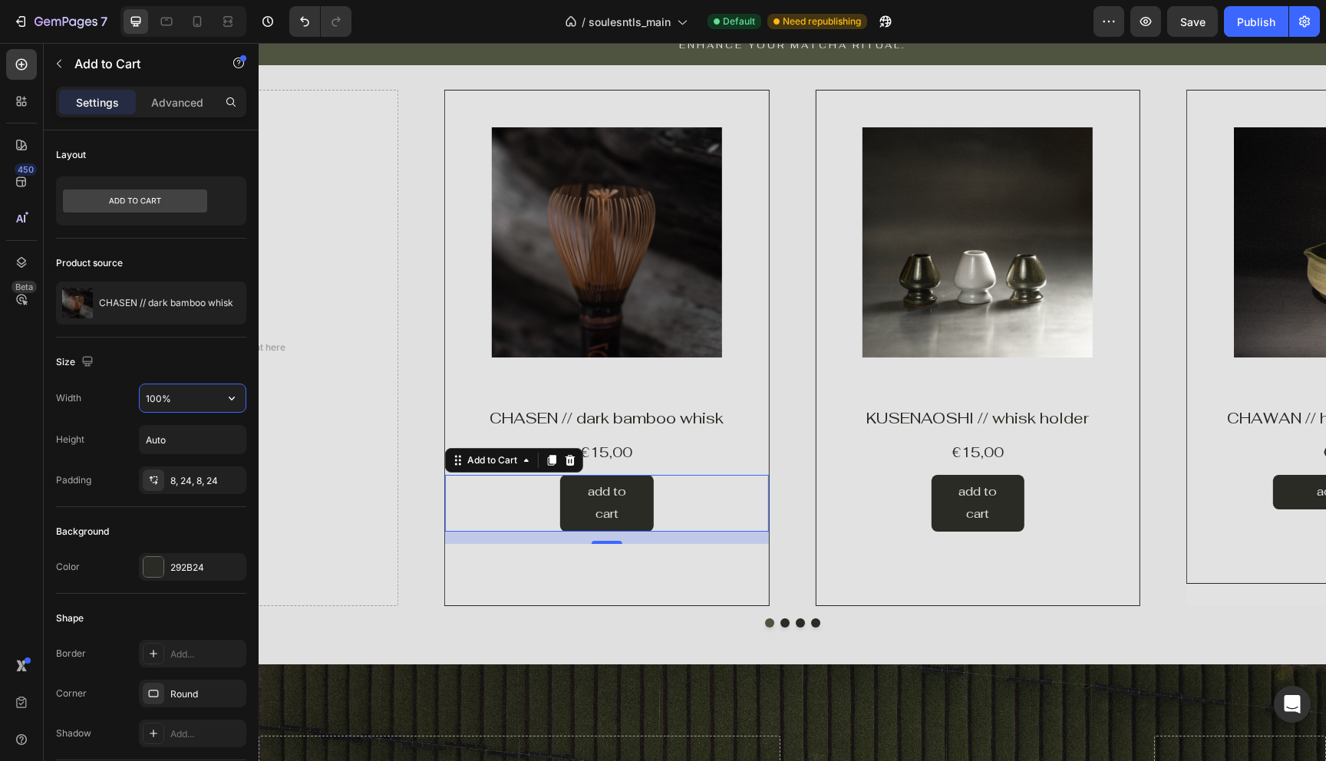
click at [173, 397] on input "100%" at bounding box center [193, 398] width 106 height 28
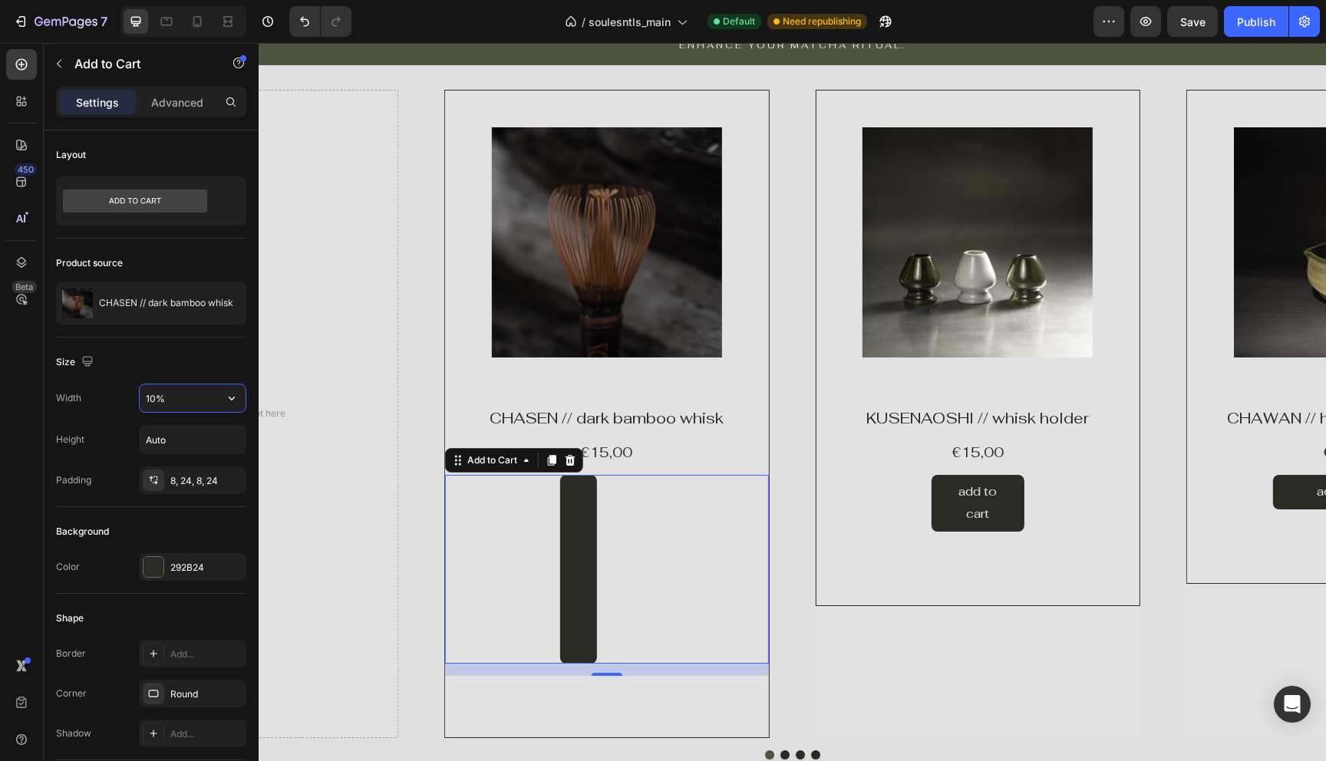
type input "100%"
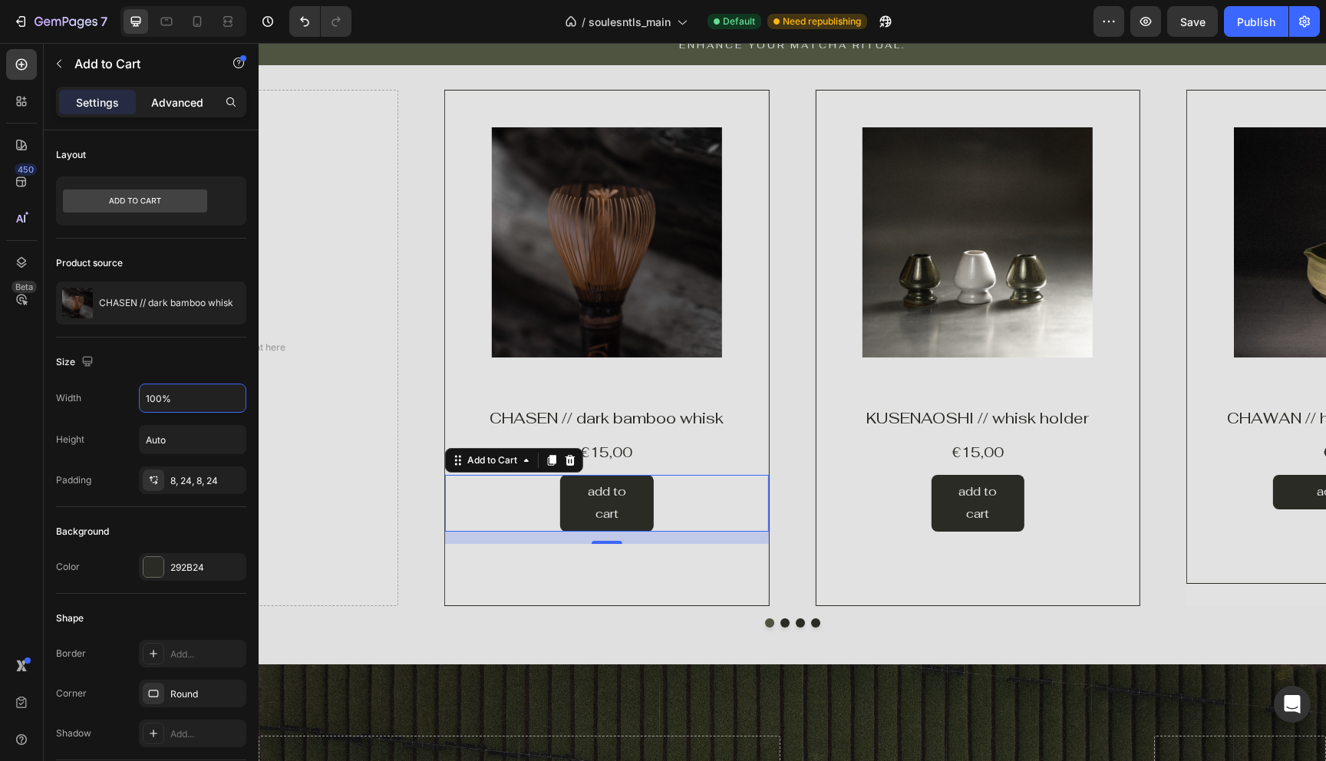
click at [176, 101] on p "Advanced" at bounding box center [177, 102] width 52 height 16
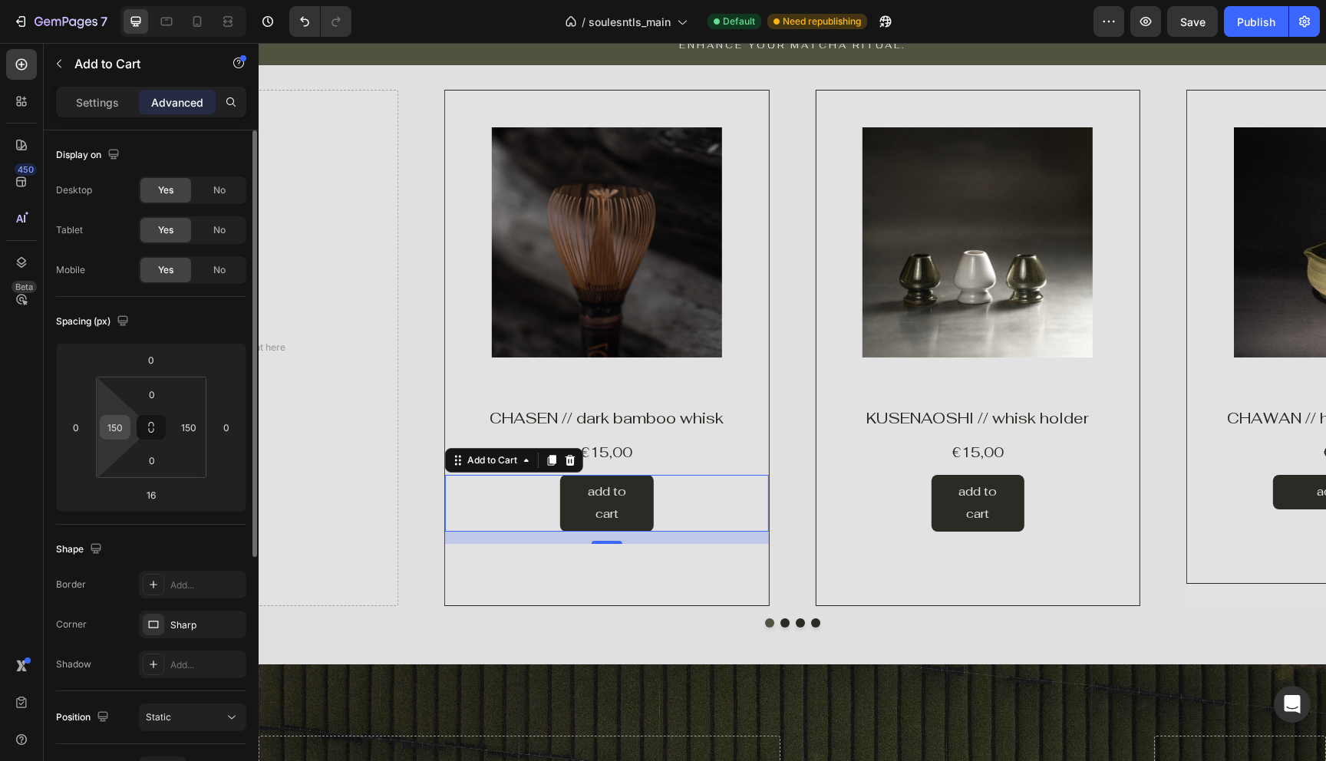
click at [118, 434] on input "150" at bounding box center [115, 427] width 23 height 23
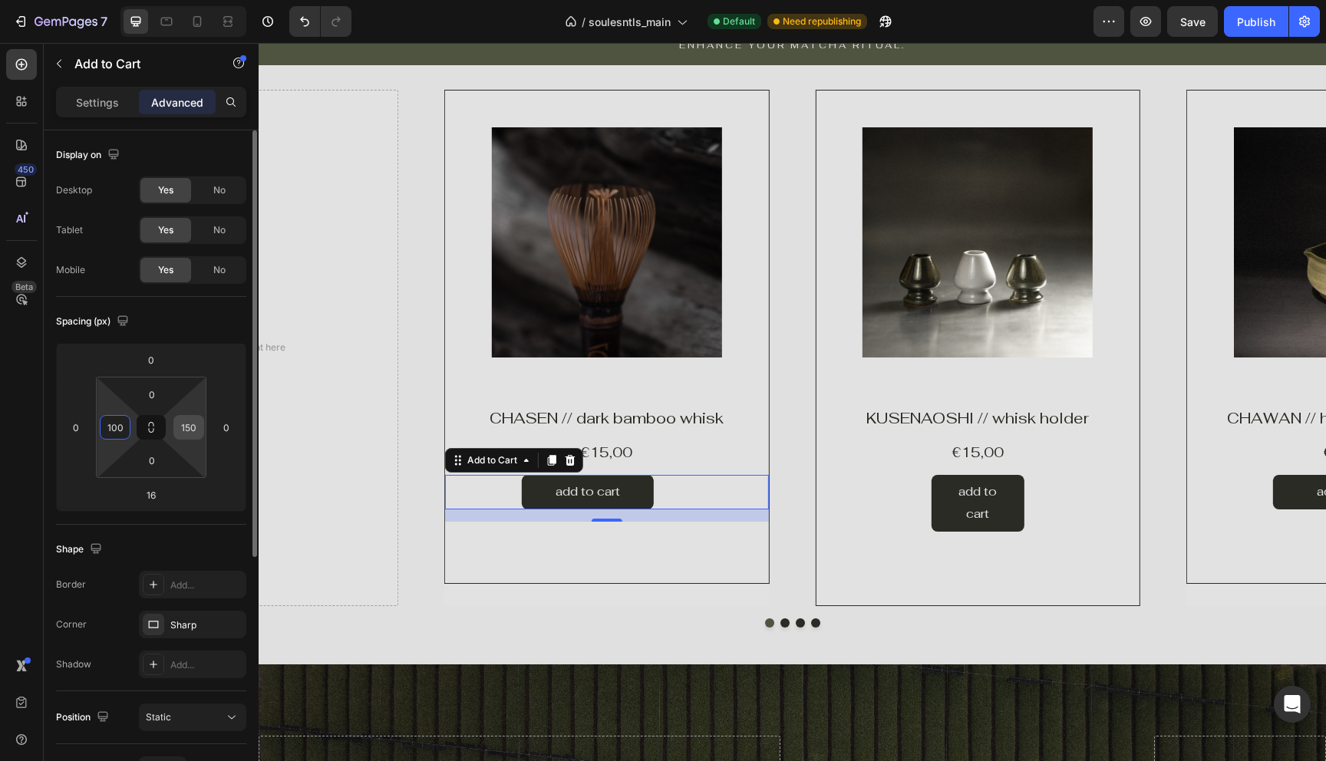
type input "100"
click at [188, 434] on input "150" at bounding box center [188, 427] width 23 height 23
type input "100"
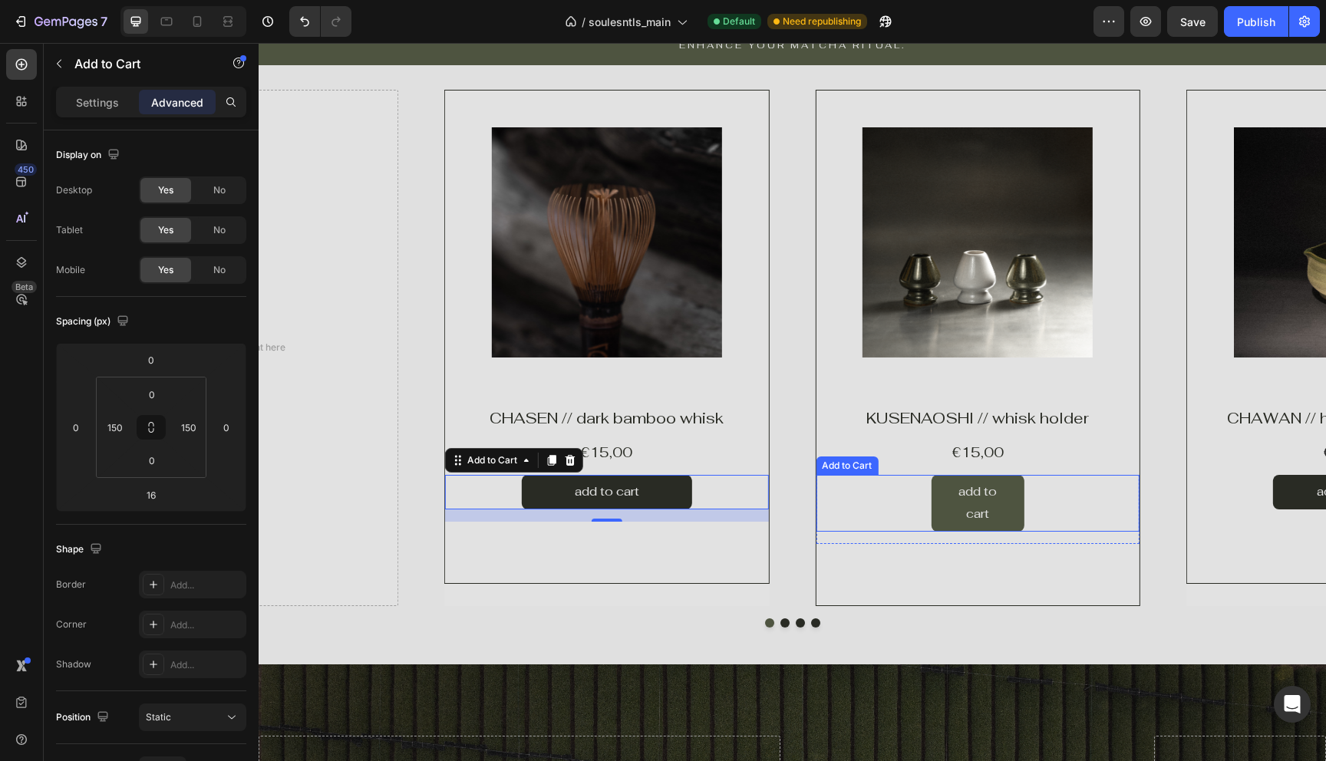
click at [938, 507] on button "add to cart" at bounding box center [978, 503] width 94 height 57
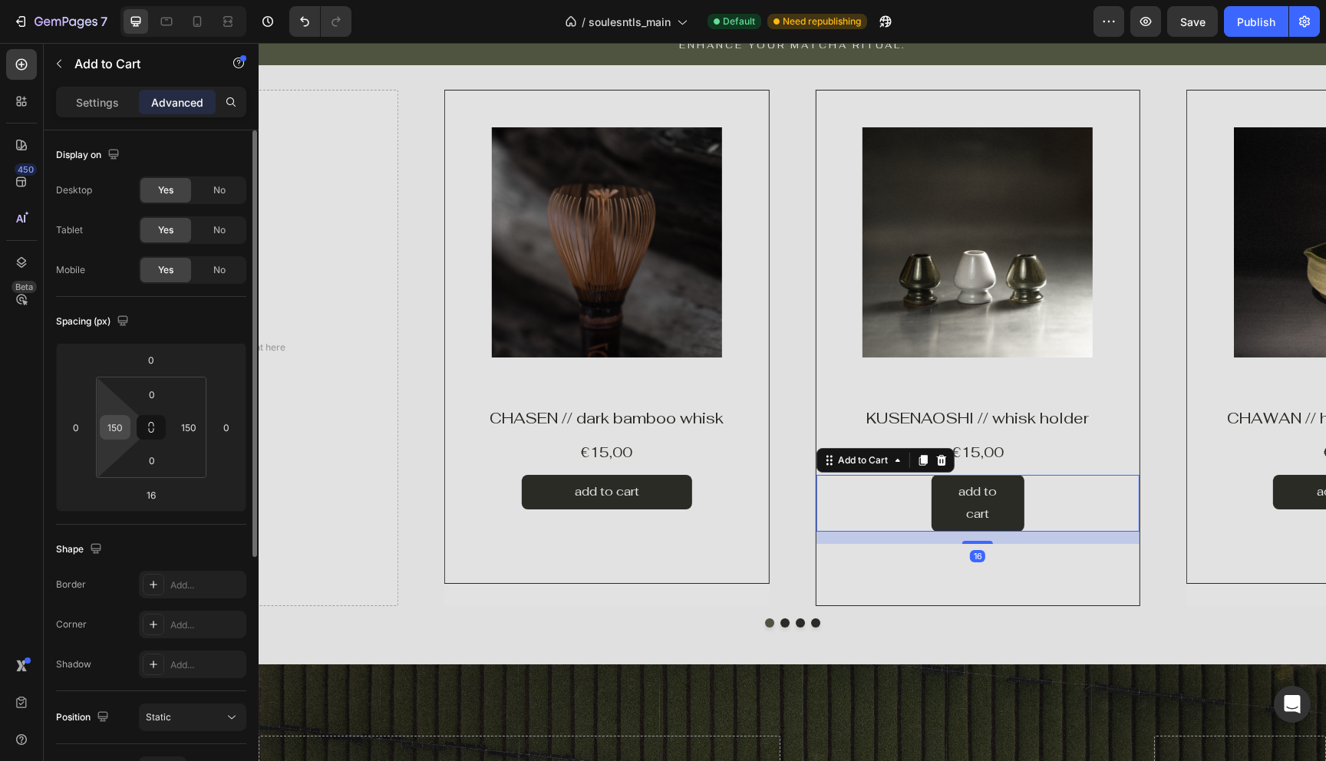
click at [126, 436] on div "150" at bounding box center [115, 427] width 31 height 25
click at [117, 422] on input "150" at bounding box center [115, 427] width 23 height 23
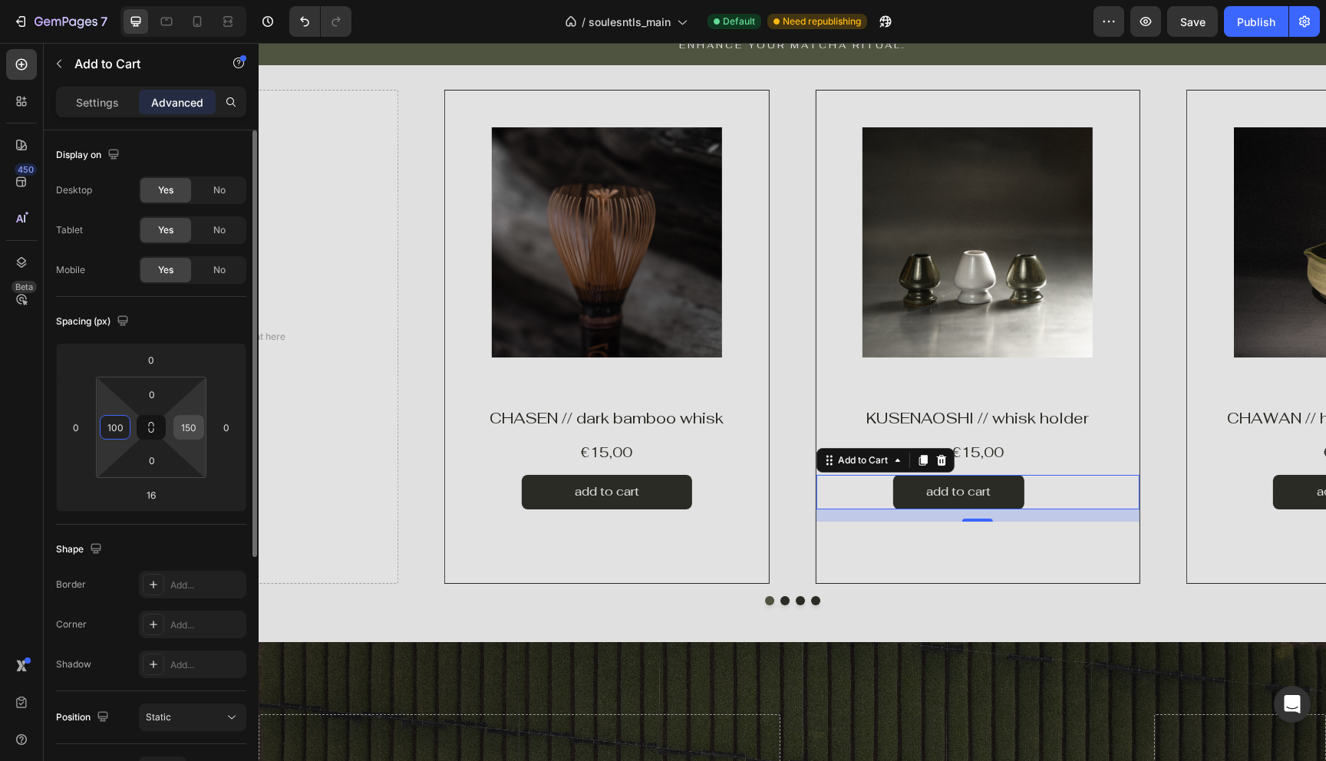
type input "100"
click at [188, 436] on input "150" at bounding box center [188, 427] width 23 height 23
type input "100"
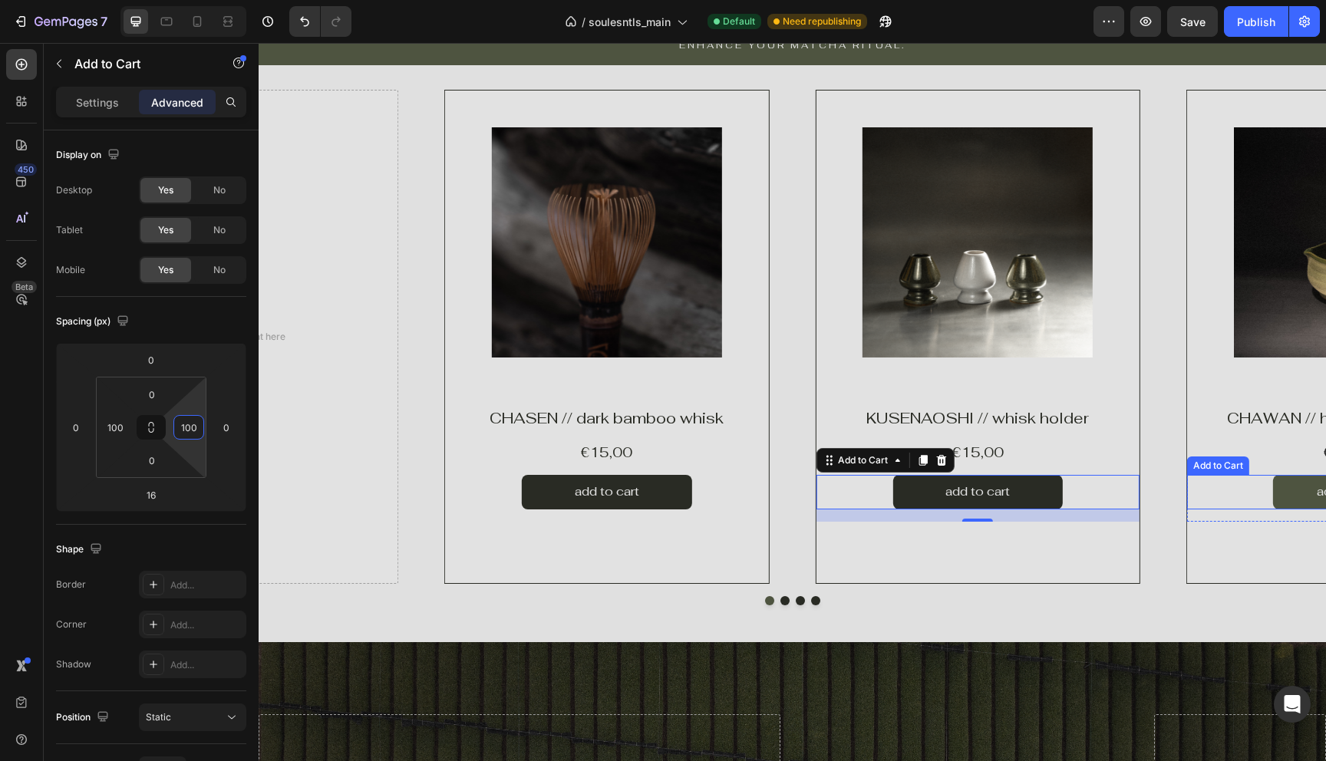
click at [1292, 492] on button "add to cart" at bounding box center [1349, 492] width 152 height 35
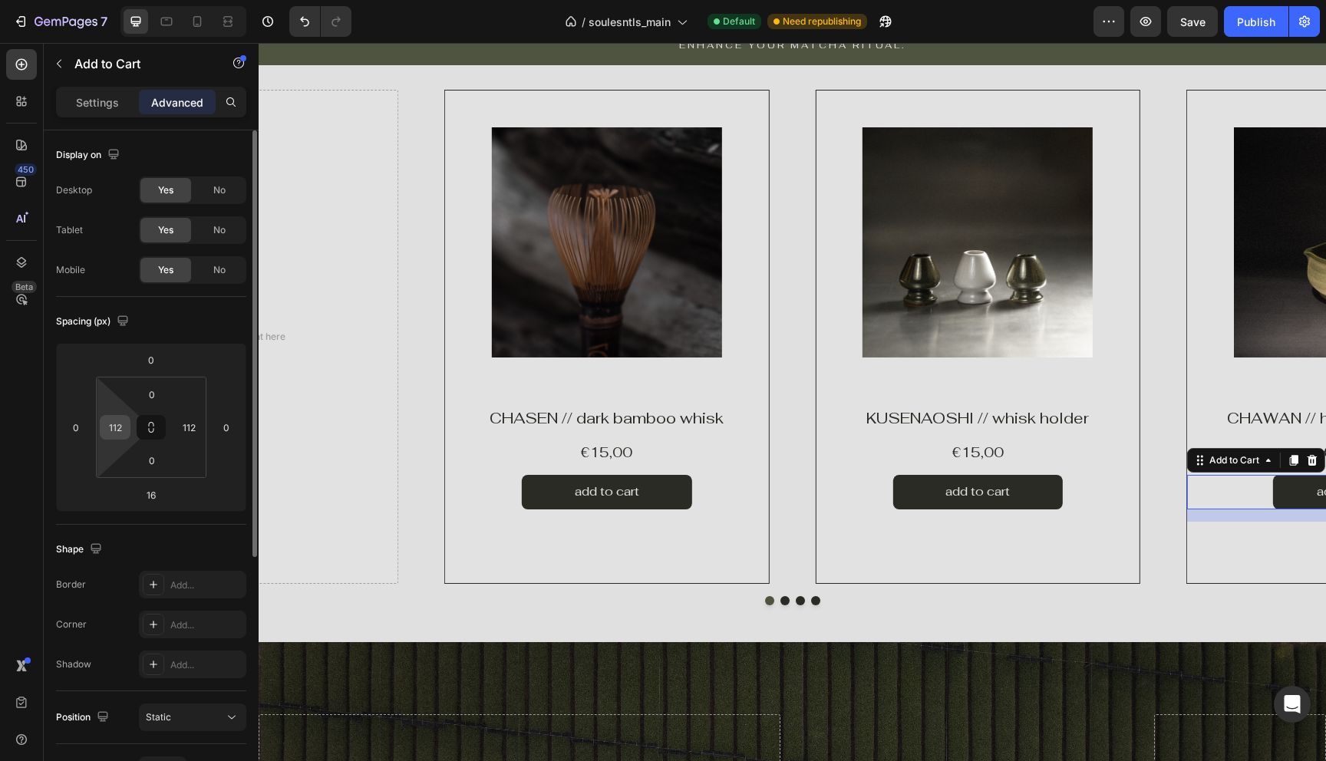
click at [127, 433] on div "112" at bounding box center [115, 427] width 31 height 25
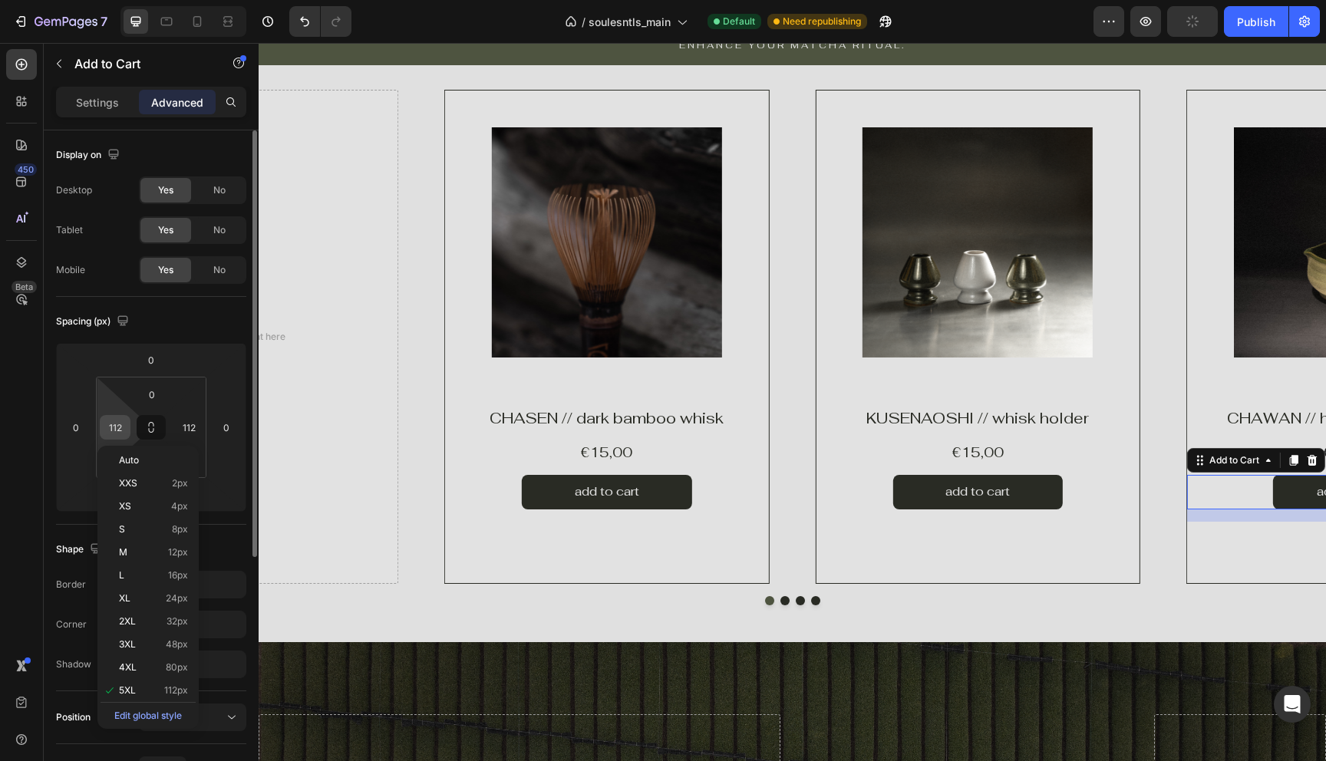
click at [115, 427] on input "112" at bounding box center [115, 427] width 23 height 23
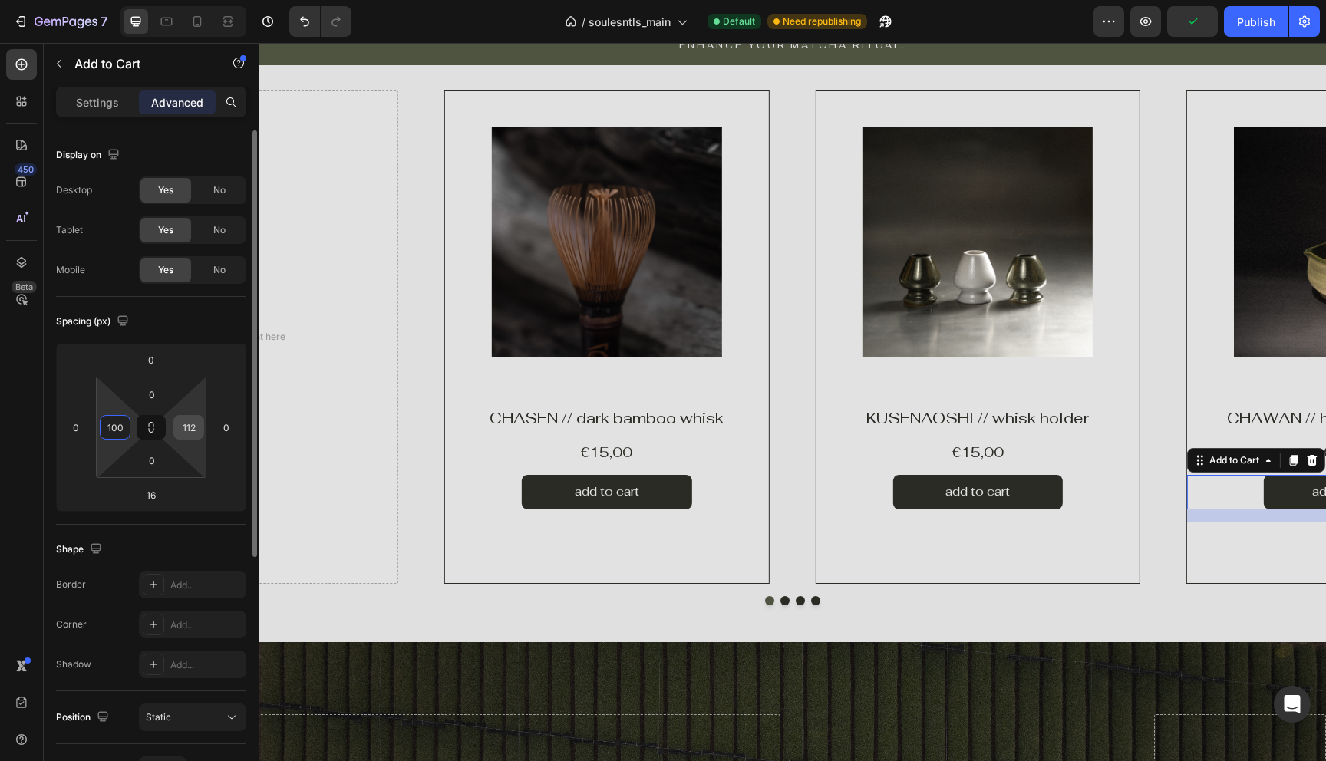
type input "100"
click at [201, 431] on div "112" at bounding box center [188, 427] width 31 height 25
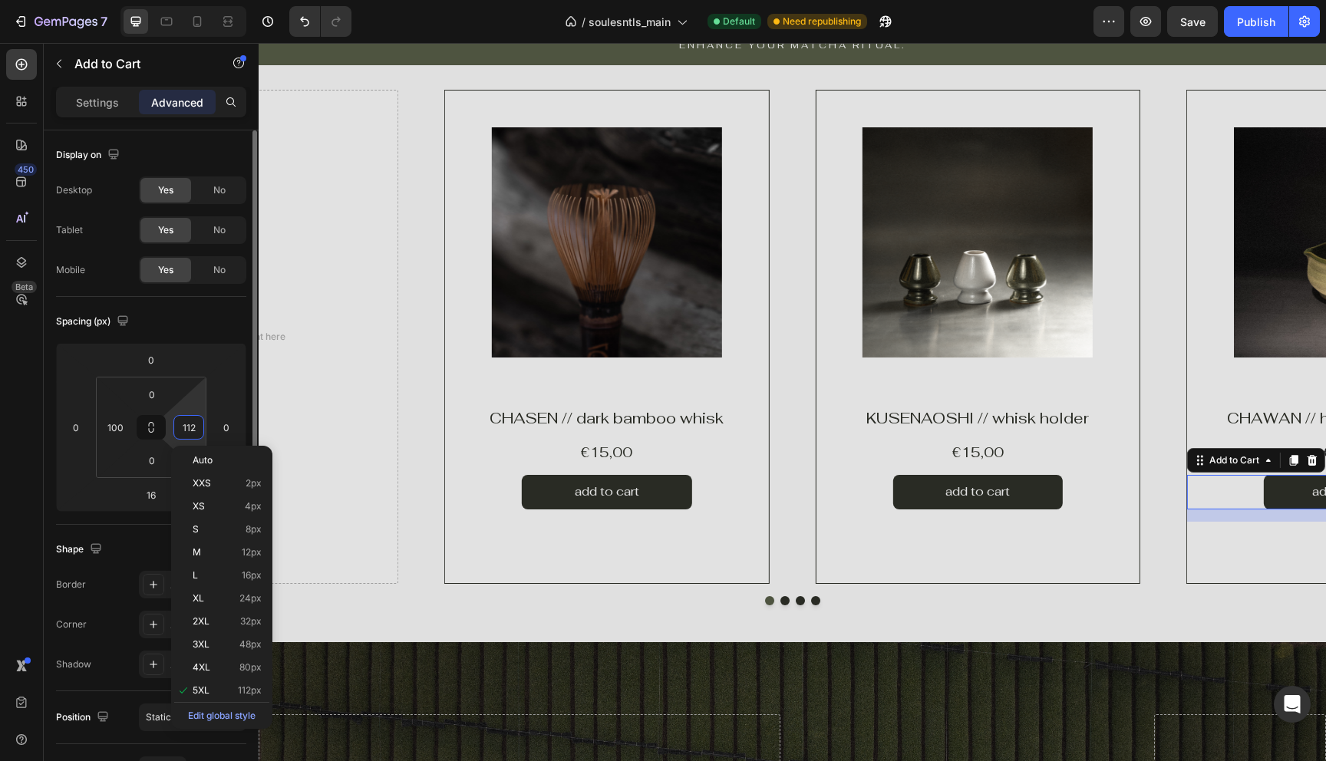
click at [194, 431] on input "112" at bounding box center [188, 427] width 23 height 23
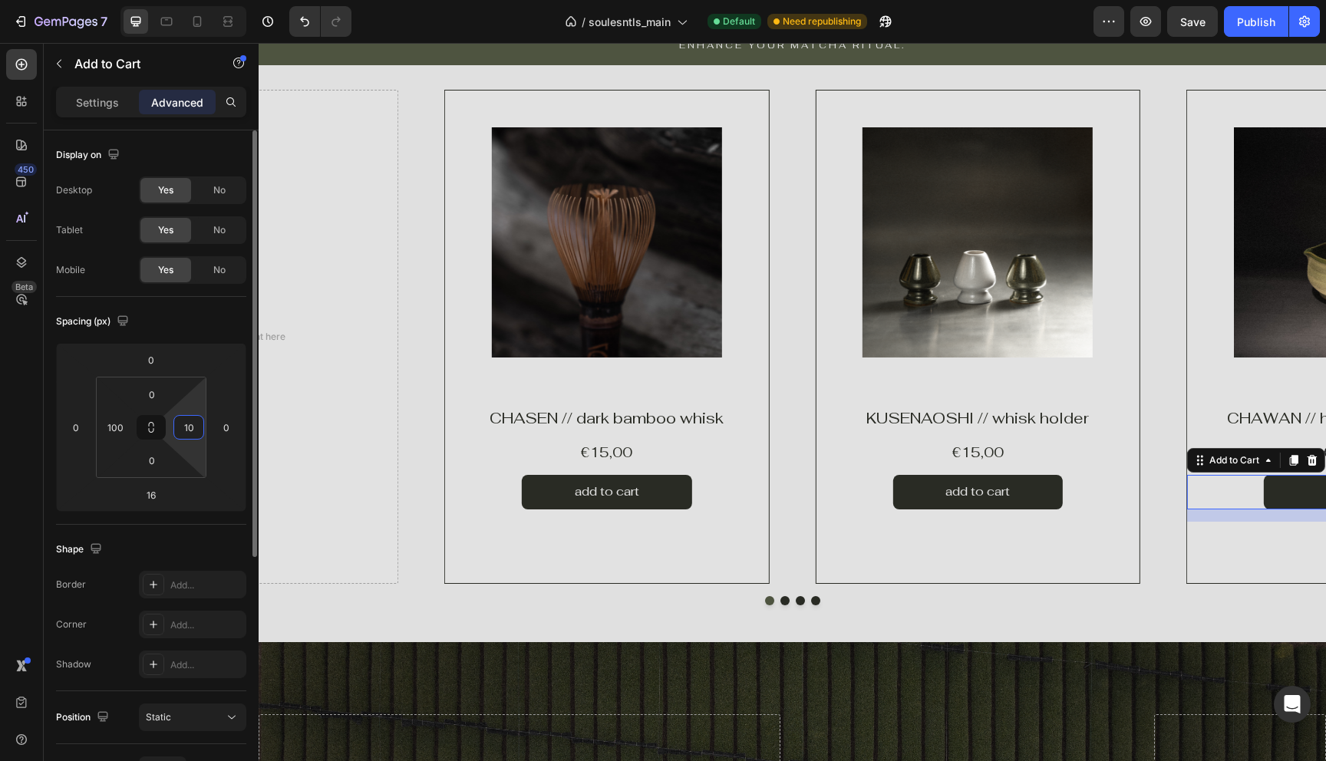
type input "100"
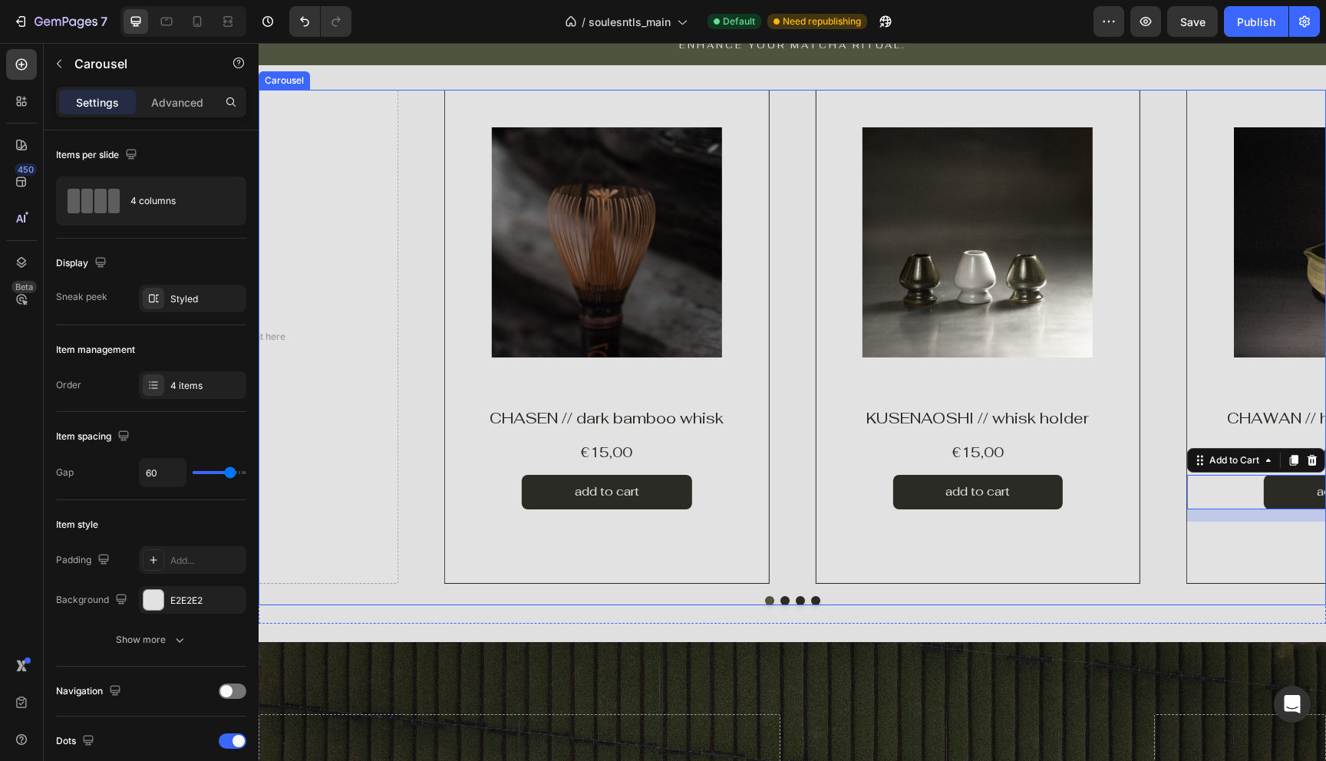
click at [784, 602] on button "Dot" at bounding box center [784, 600] width 9 height 9
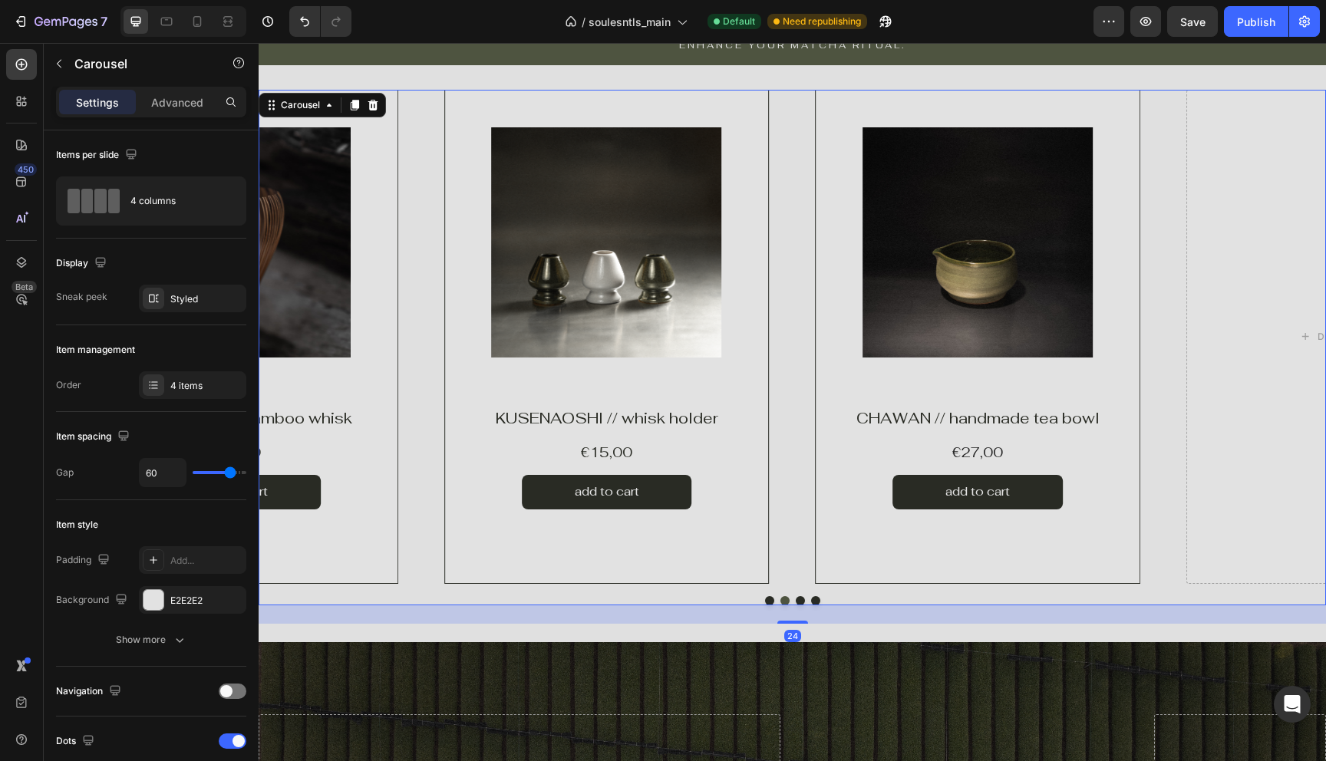
click at [802, 599] on button "Dot" at bounding box center [800, 600] width 9 height 9
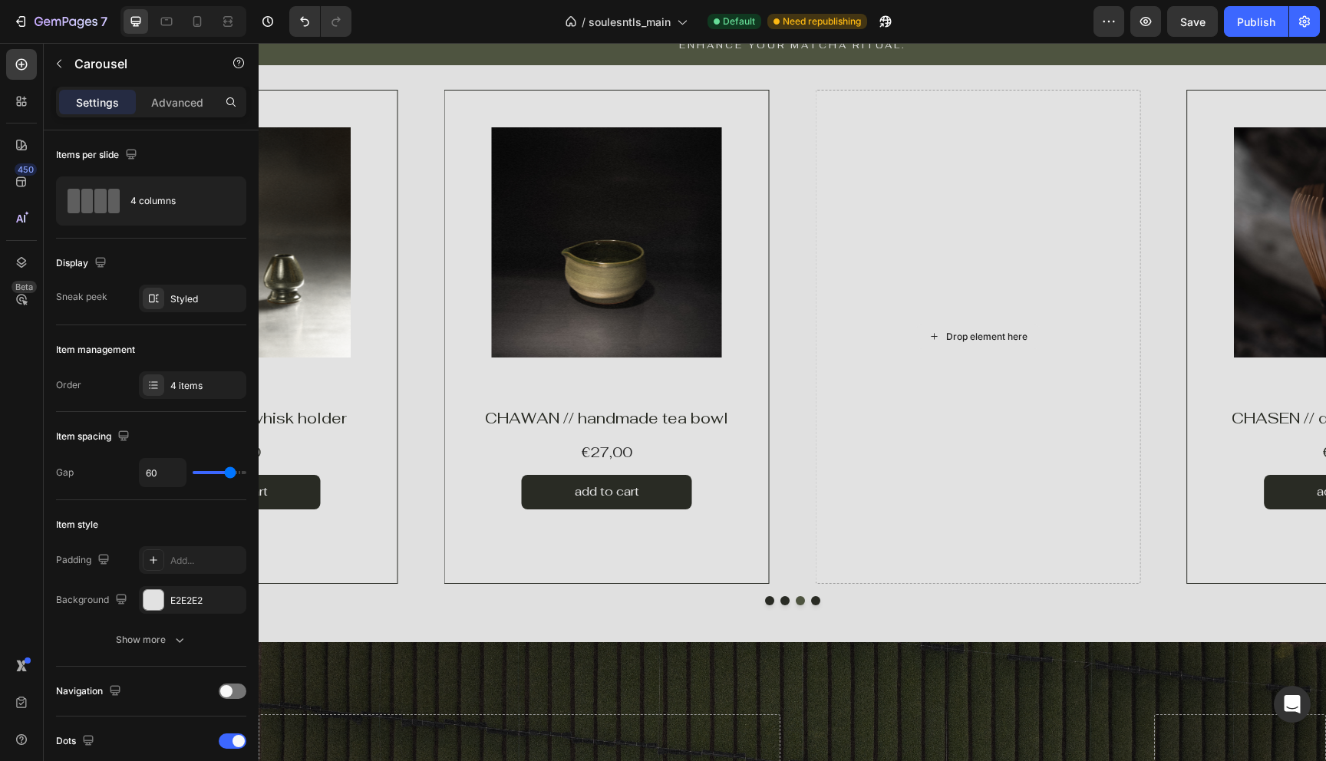
click at [953, 326] on div "Drop element here" at bounding box center [977, 337] width 124 height 25
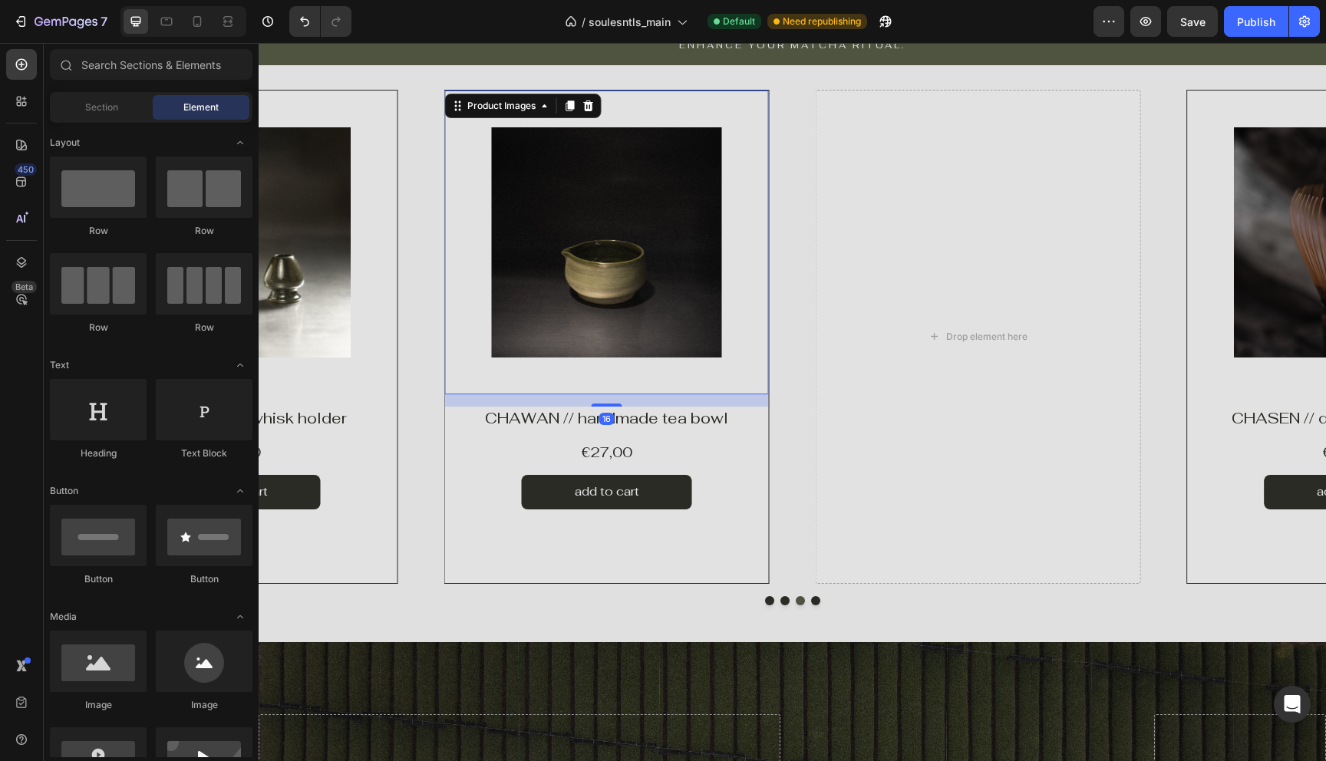
click at [567, 316] on img at bounding box center [607, 242] width 230 height 230
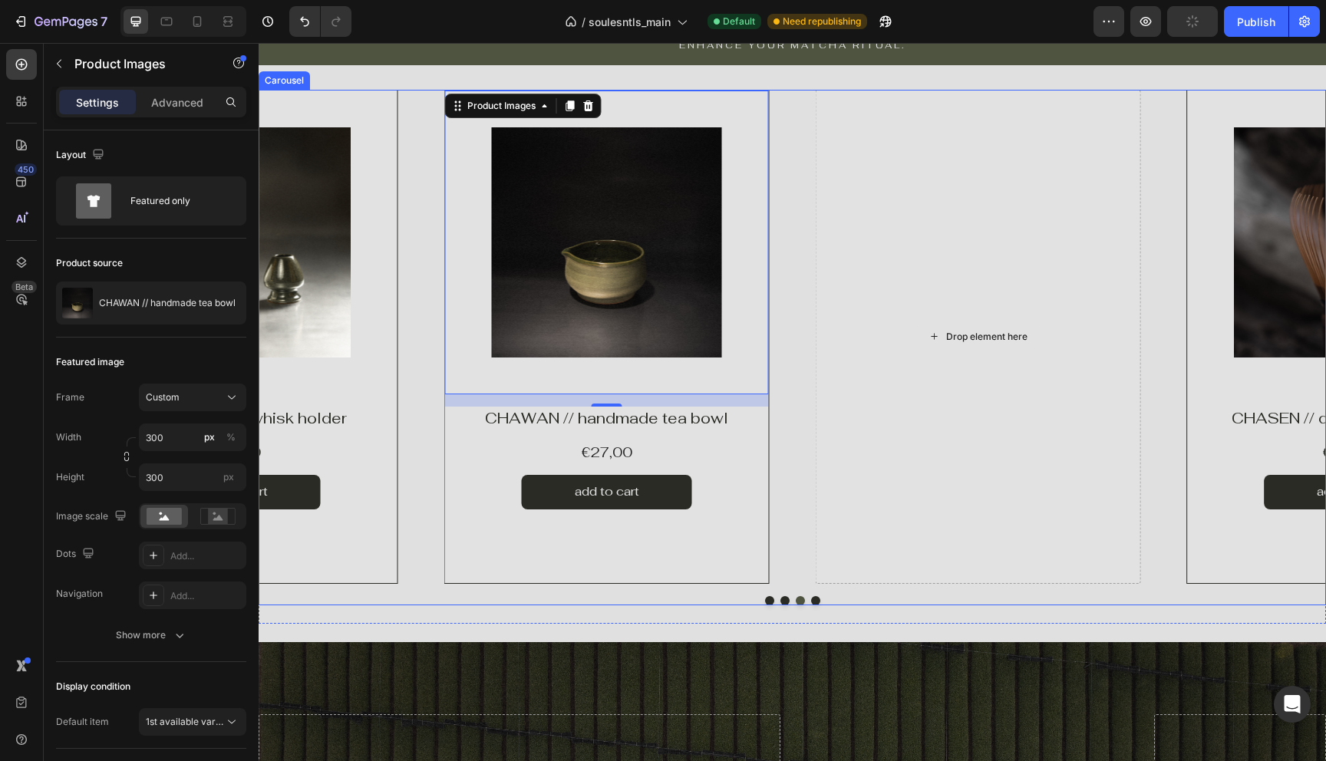
click at [896, 299] on div "Drop element here" at bounding box center [977, 337] width 325 height 494
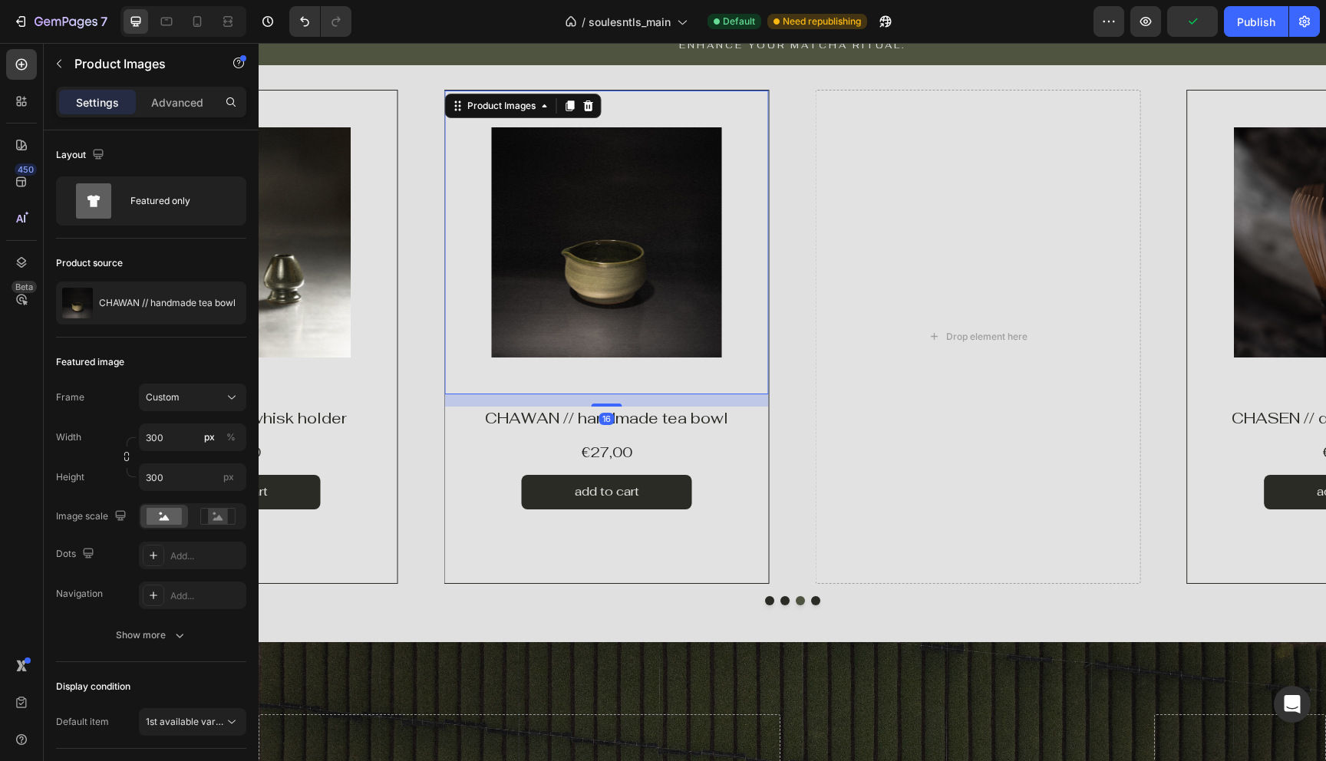
click at [637, 334] on img at bounding box center [607, 242] width 230 height 230
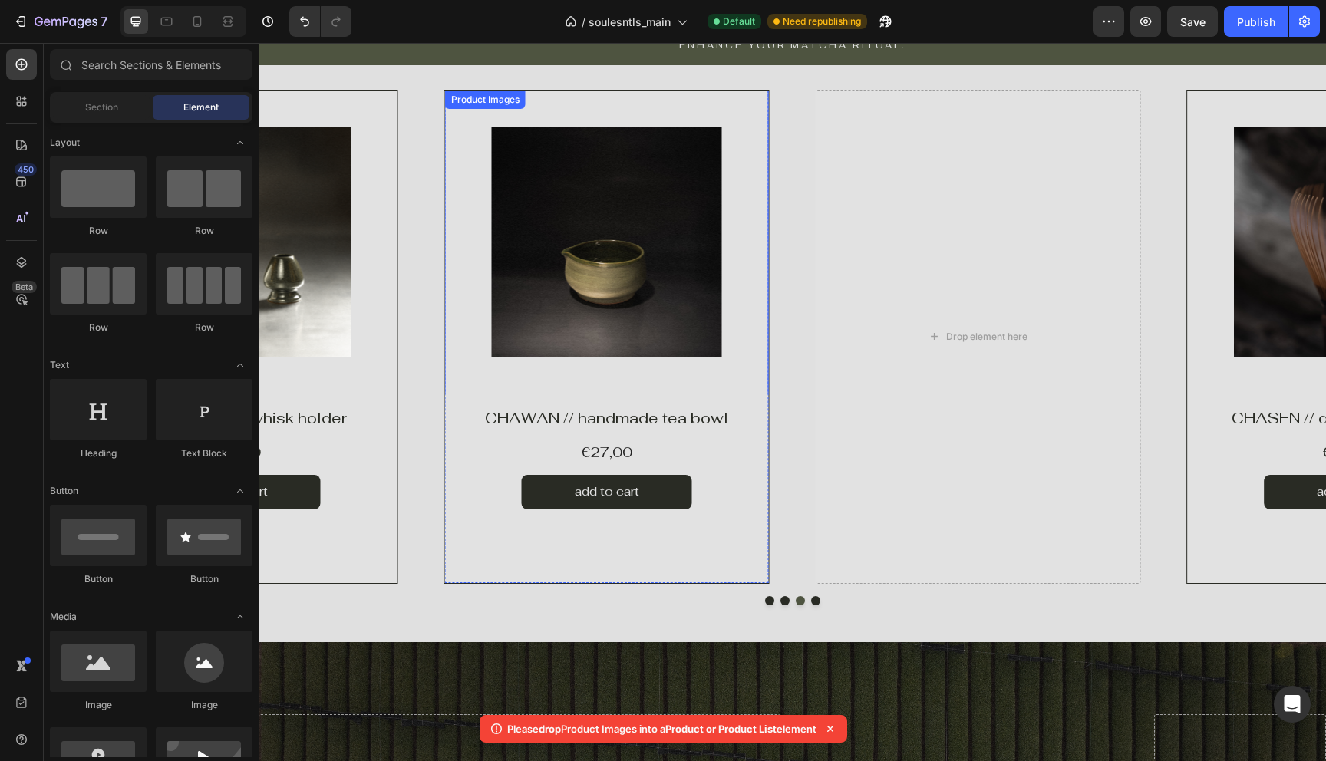
click at [626, 318] on img at bounding box center [607, 242] width 230 height 230
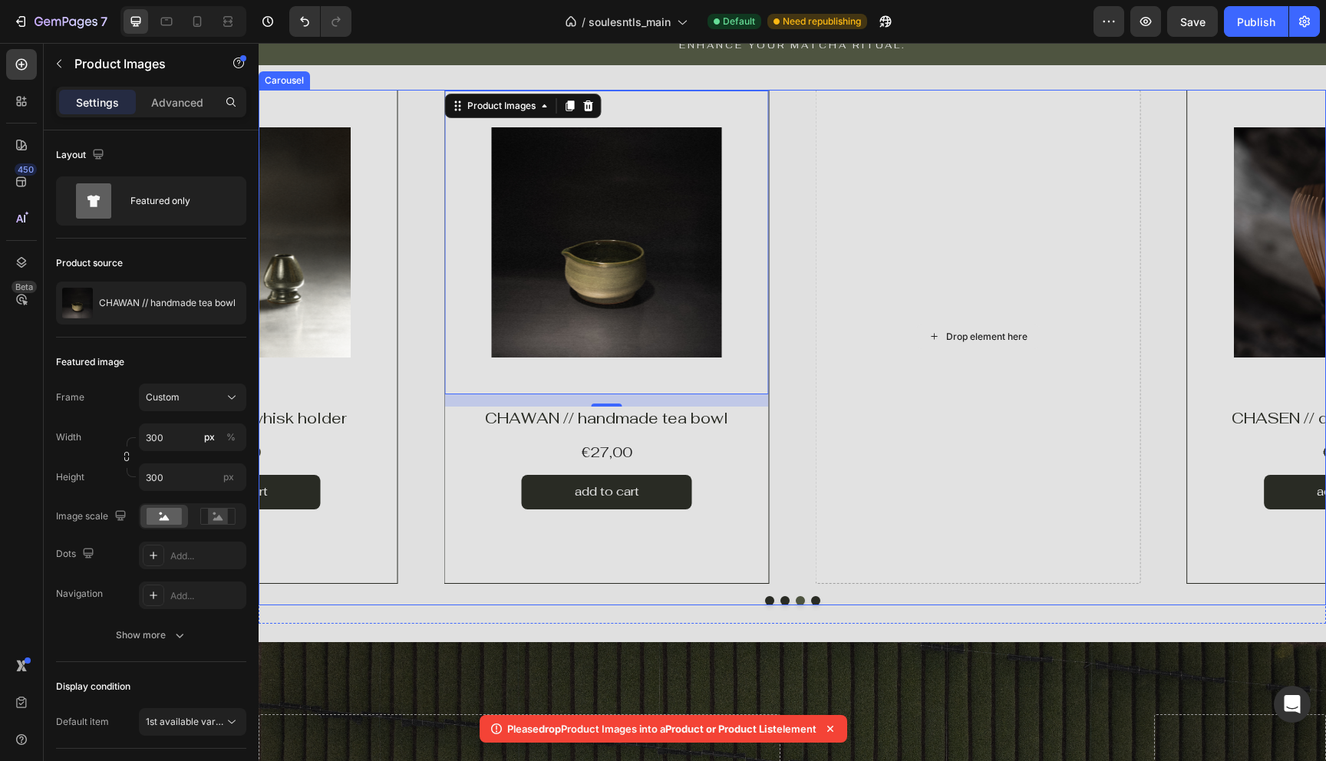
click at [939, 306] on div "Drop element here" at bounding box center [977, 337] width 325 height 494
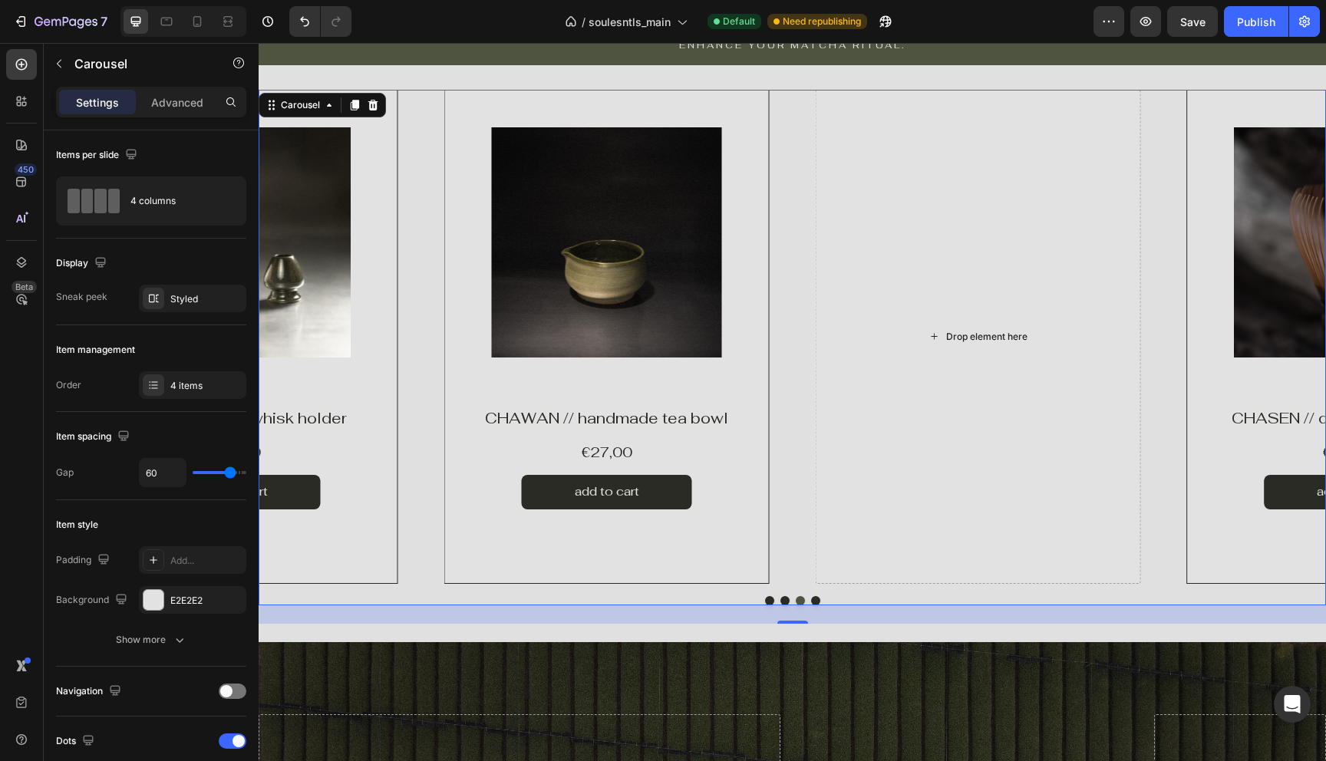
click at [818, 150] on div "Drop element here" at bounding box center [977, 337] width 325 height 494
click at [61, 67] on icon "button" at bounding box center [59, 64] width 5 height 8
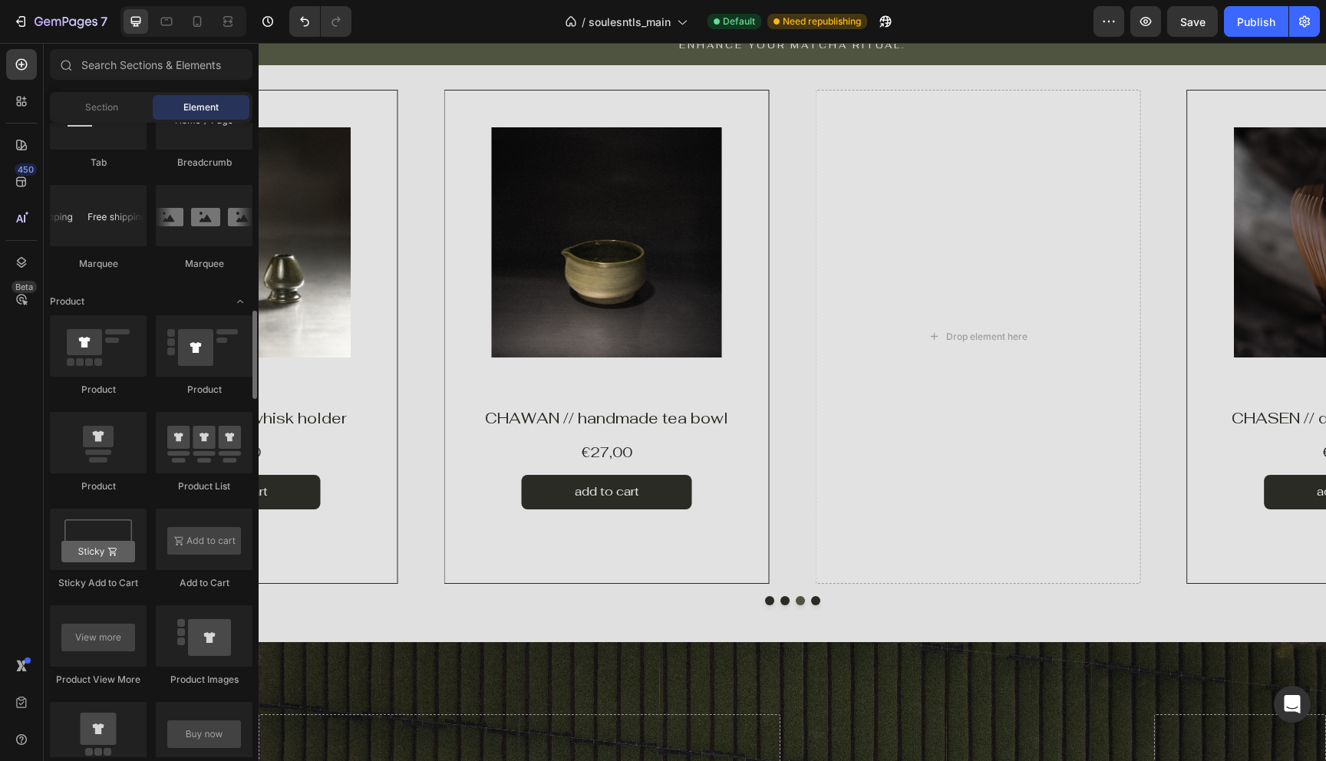
scroll to position [1816, 0]
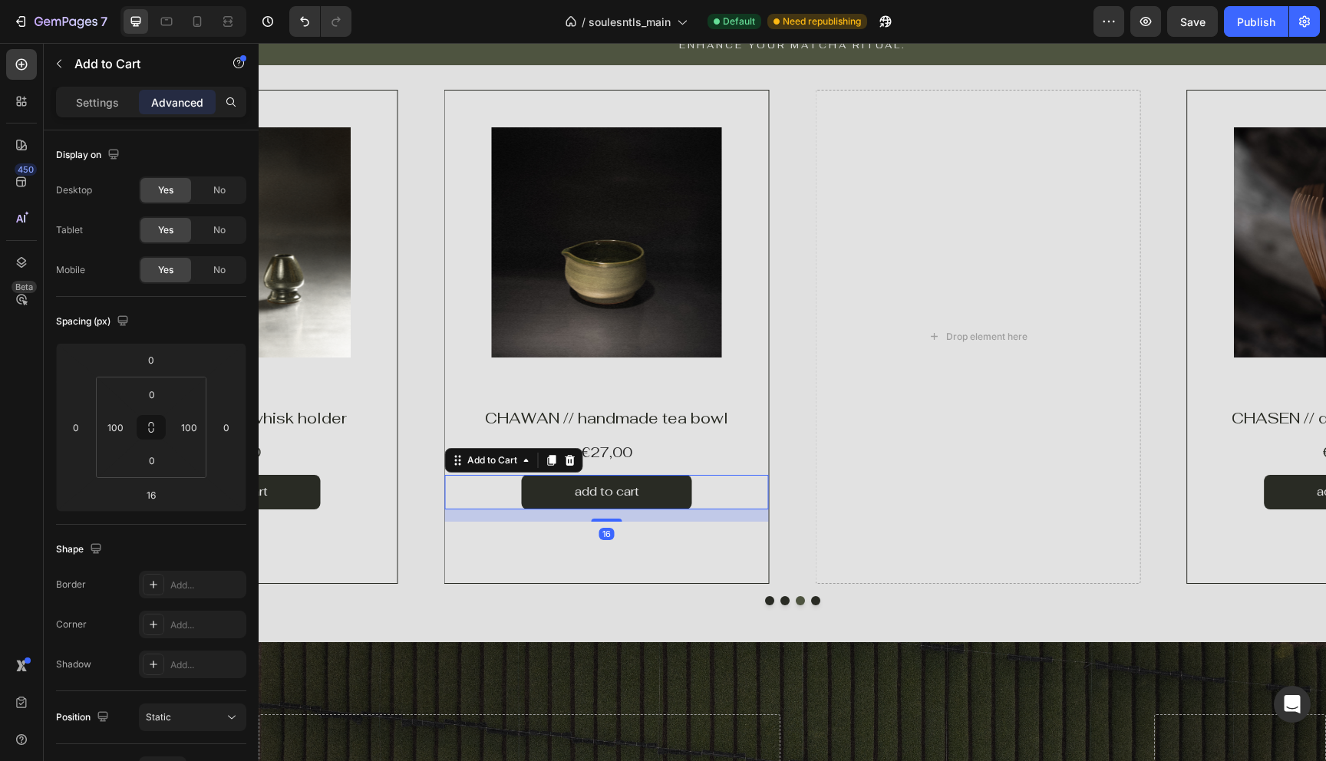
click at [460, 481] on div "add to cart Add to Cart 16" at bounding box center [607, 492] width 324 height 35
click at [445, 395] on div "Product Images" at bounding box center [607, 249] width 324 height 316
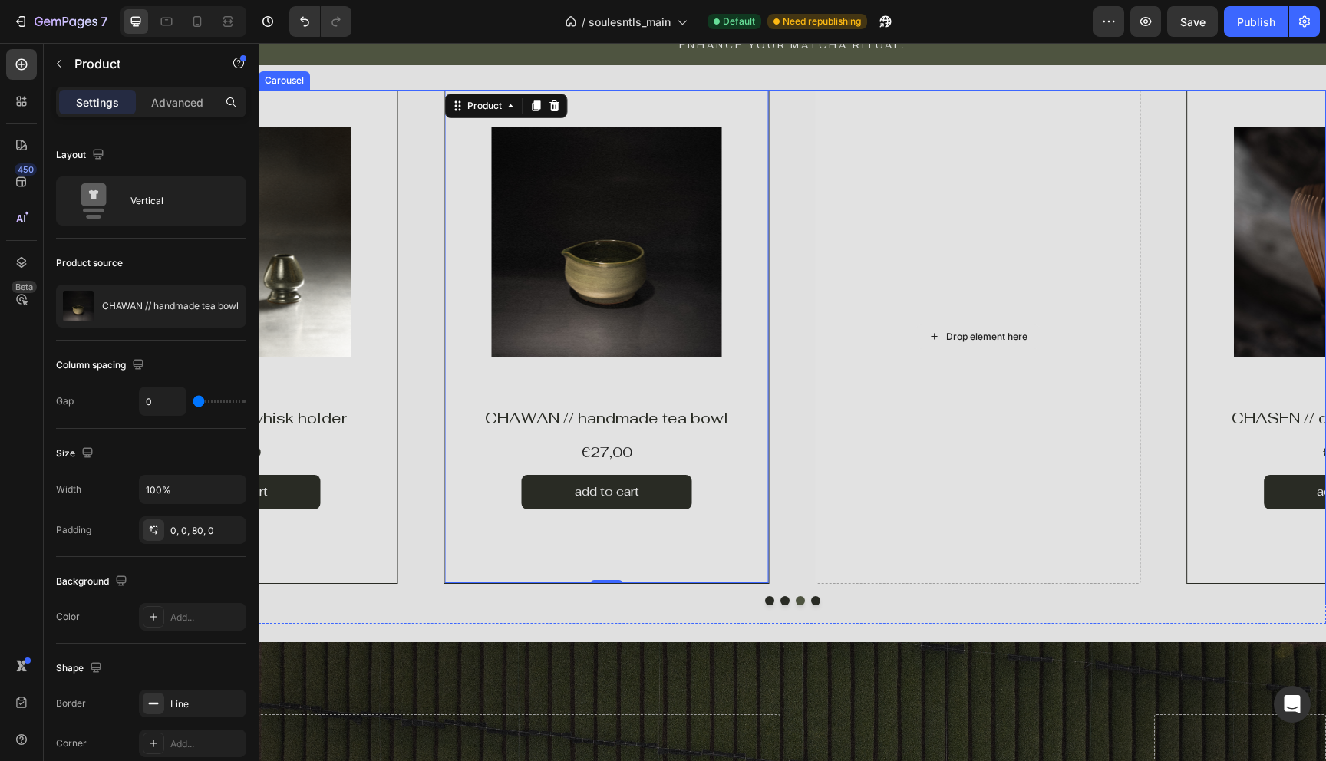
click at [820, 435] on div "Drop element here" at bounding box center [977, 337] width 325 height 494
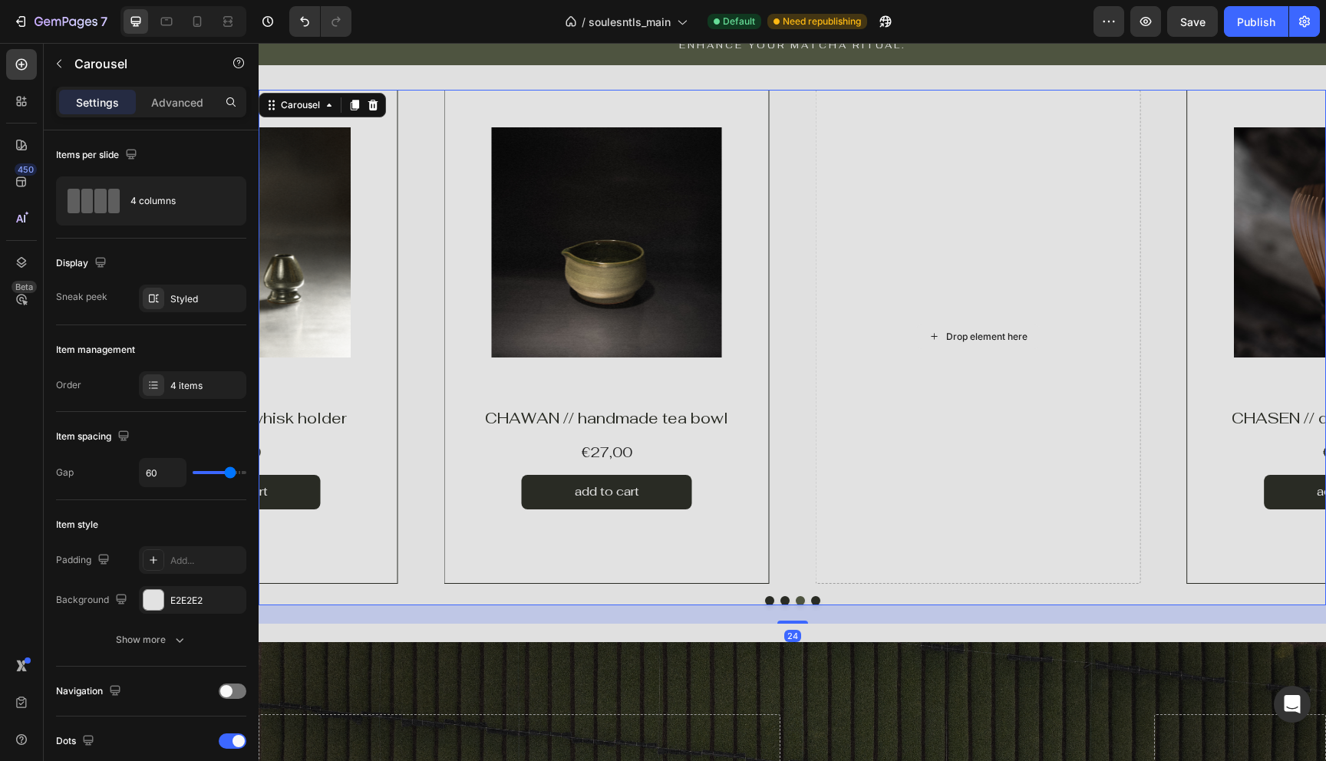
click at [850, 372] on div "Drop element here" at bounding box center [977, 337] width 325 height 494
click at [72, 56] on div "Carousel" at bounding box center [131, 64] width 175 height 40
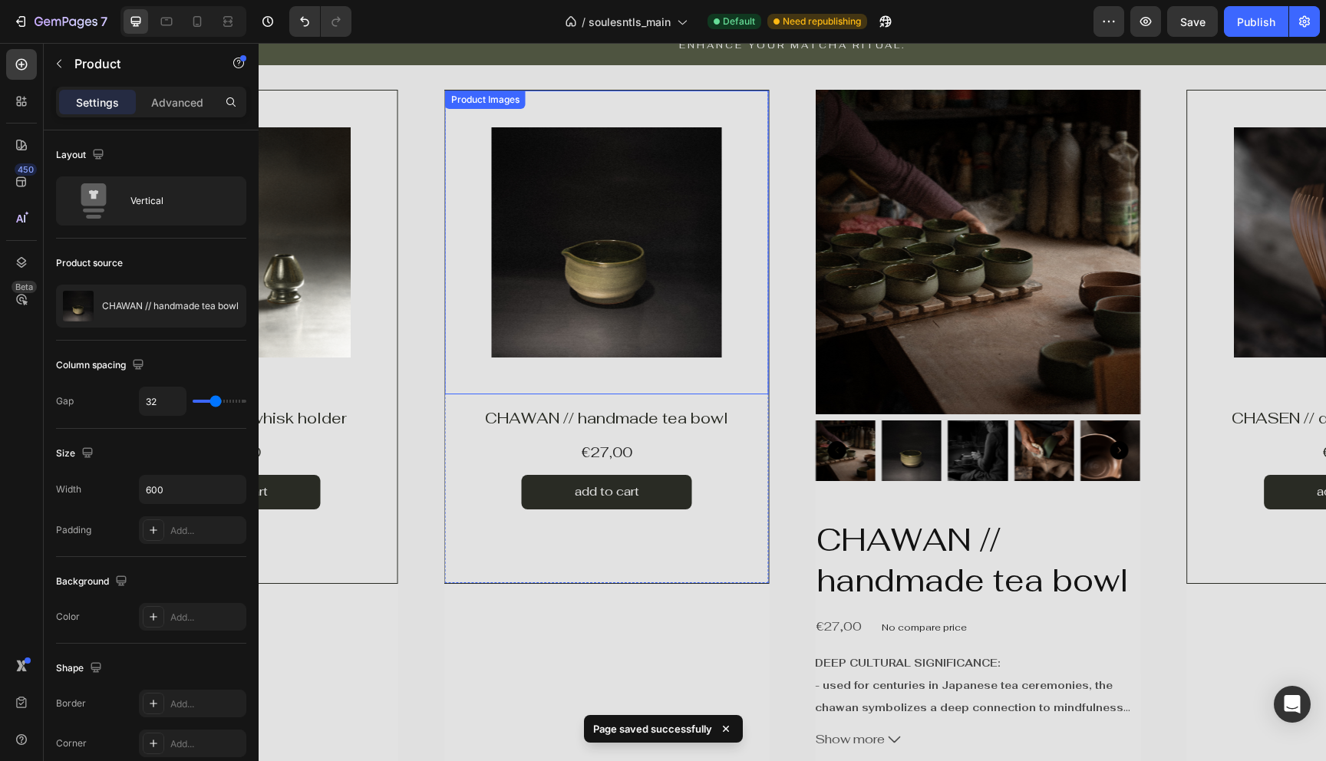
click at [661, 292] on img at bounding box center [607, 242] width 230 height 230
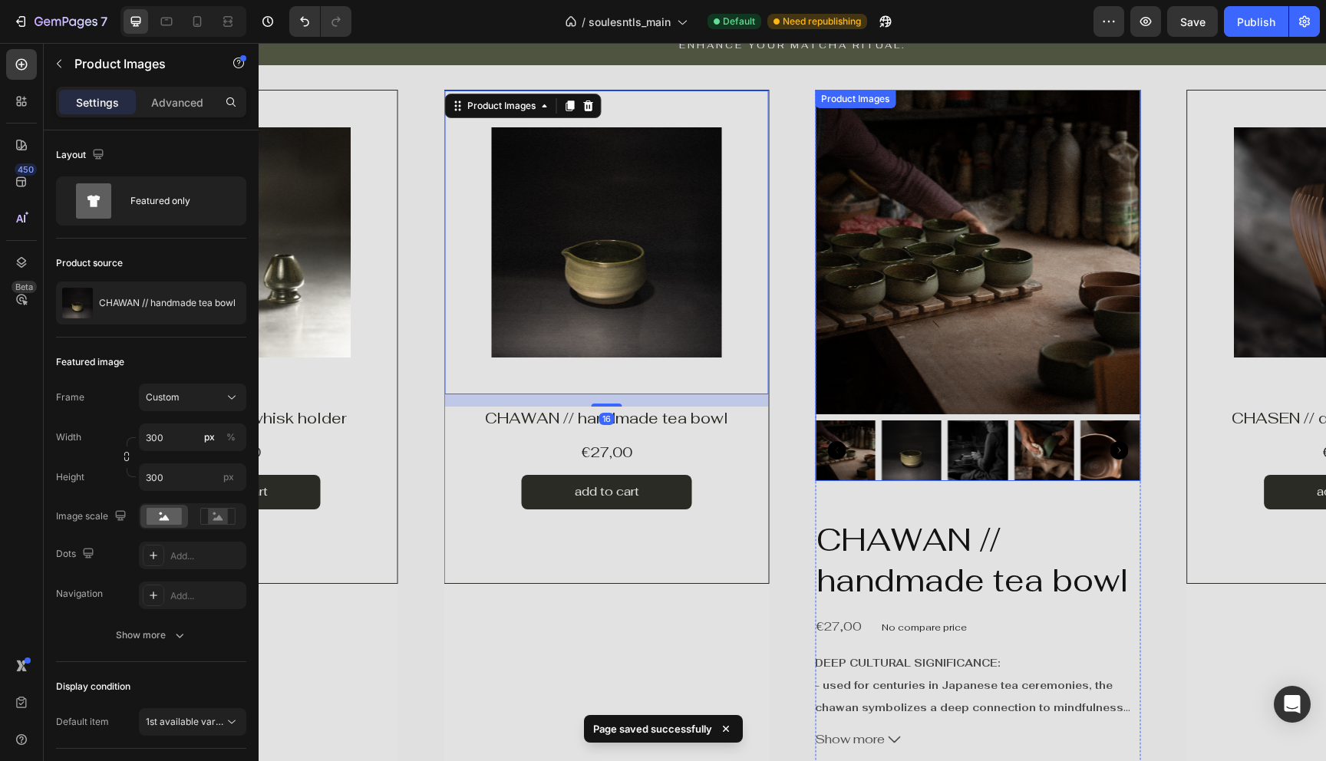
click at [942, 318] on img at bounding box center [977, 252] width 325 height 325
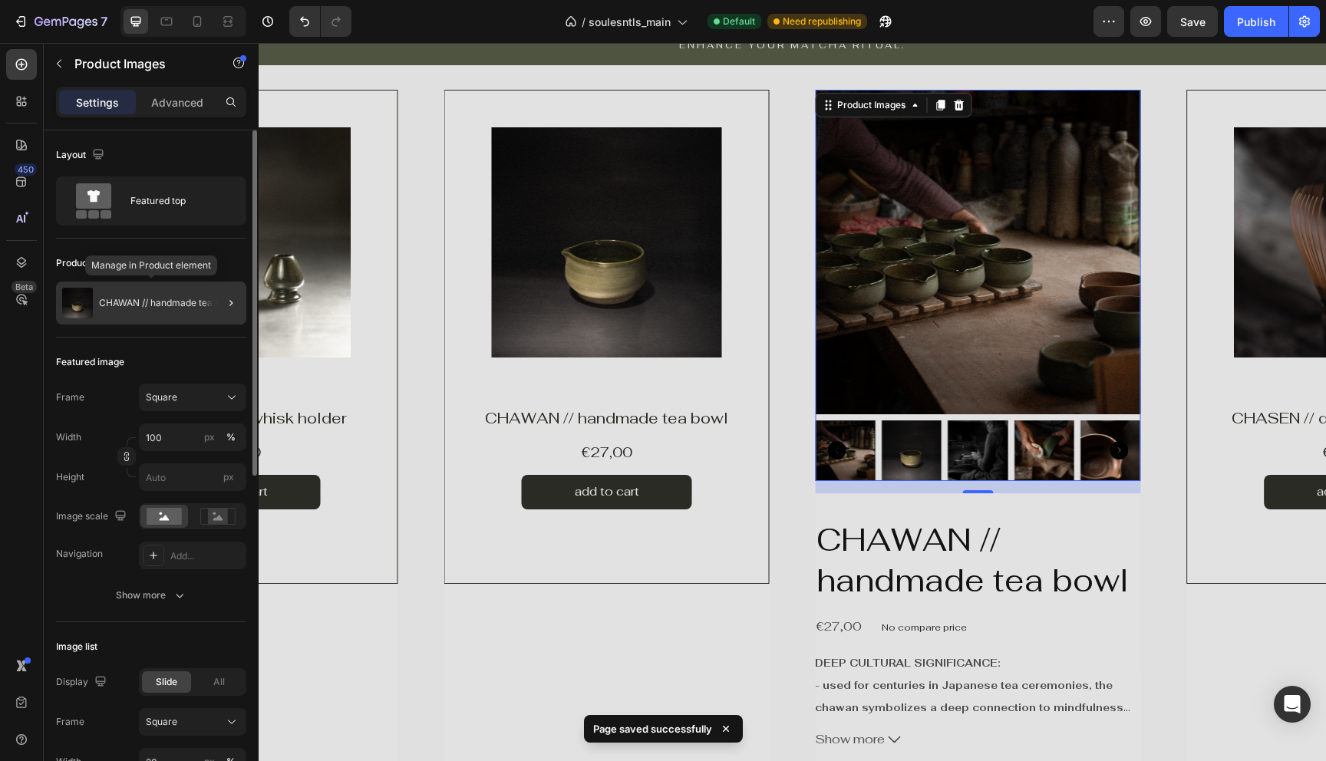
click at [150, 292] on div "CHAWAN // handmade tea bowl" at bounding box center [151, 303] width 190 height 43
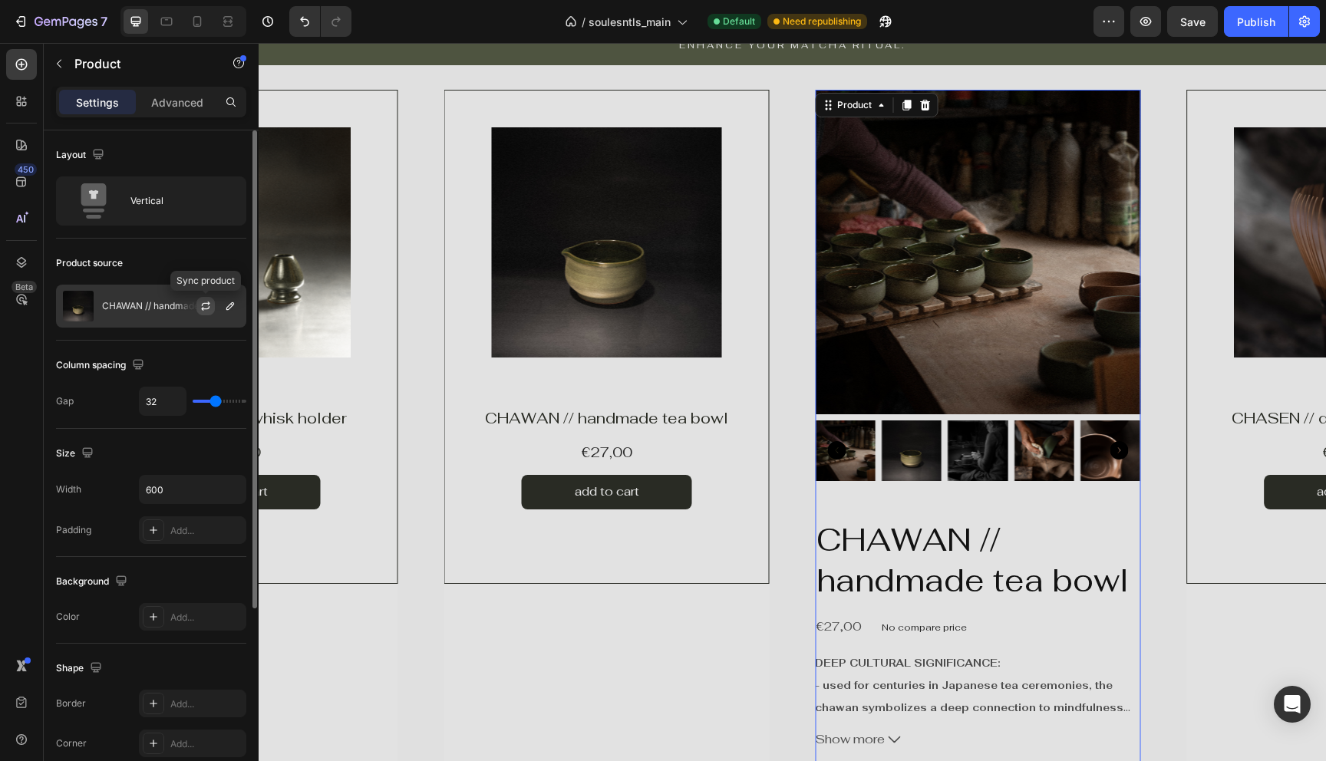
click at [206, 306] on icon "button" at bounding box center [206, 306] width 12 height 12
click at [227, 310] on icon "button" at bounding box center [230, 306] width 12 height 12
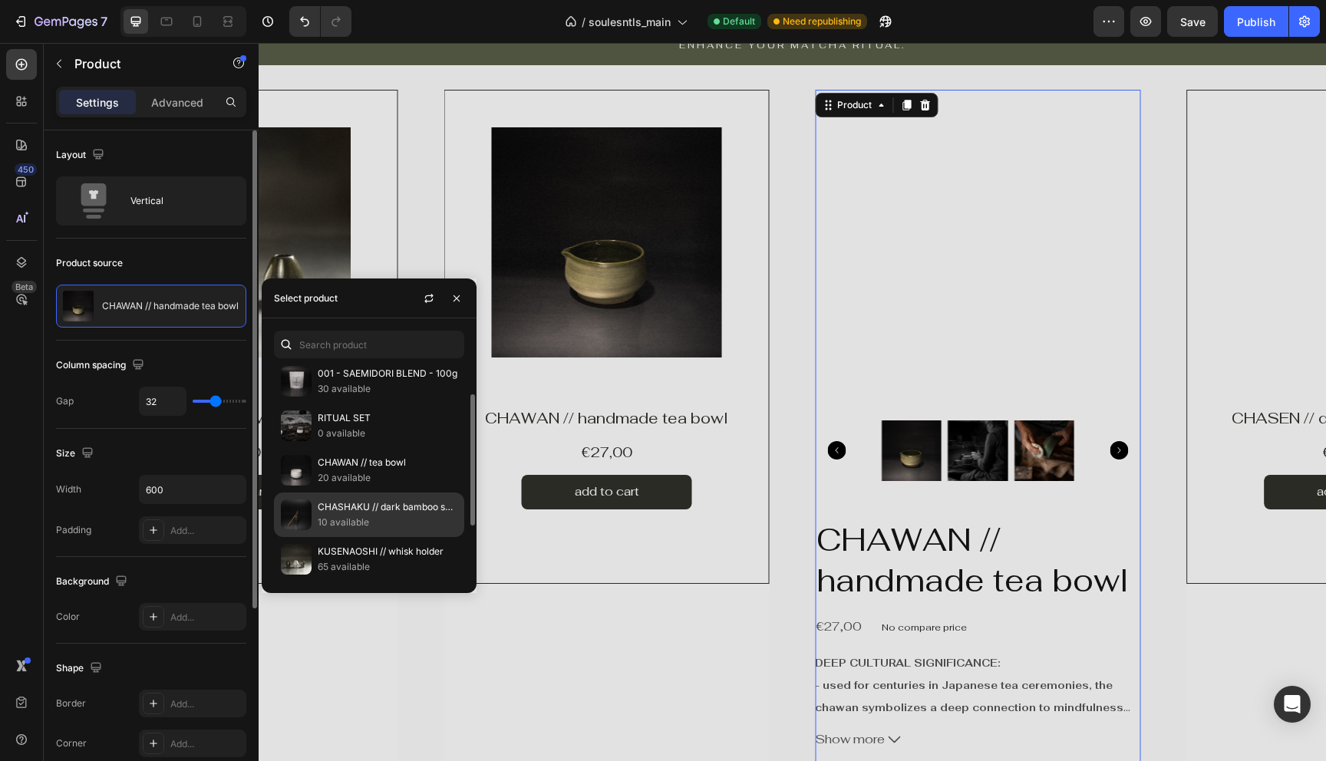
scroll to position [140, 0]
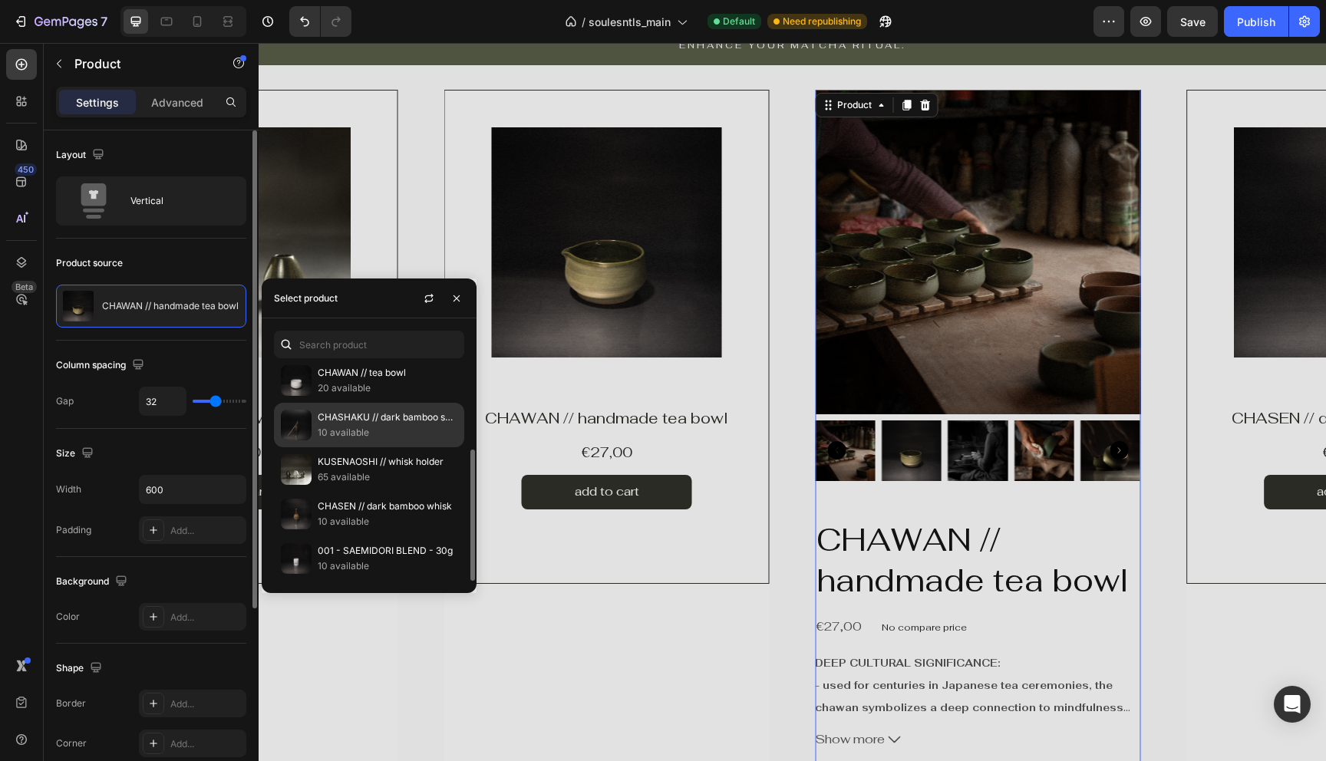
click at [373, 441] on div "CHASHAKU // dark bamboo spoon 10 available" at bounding box center [369, 425] width 190 height 45
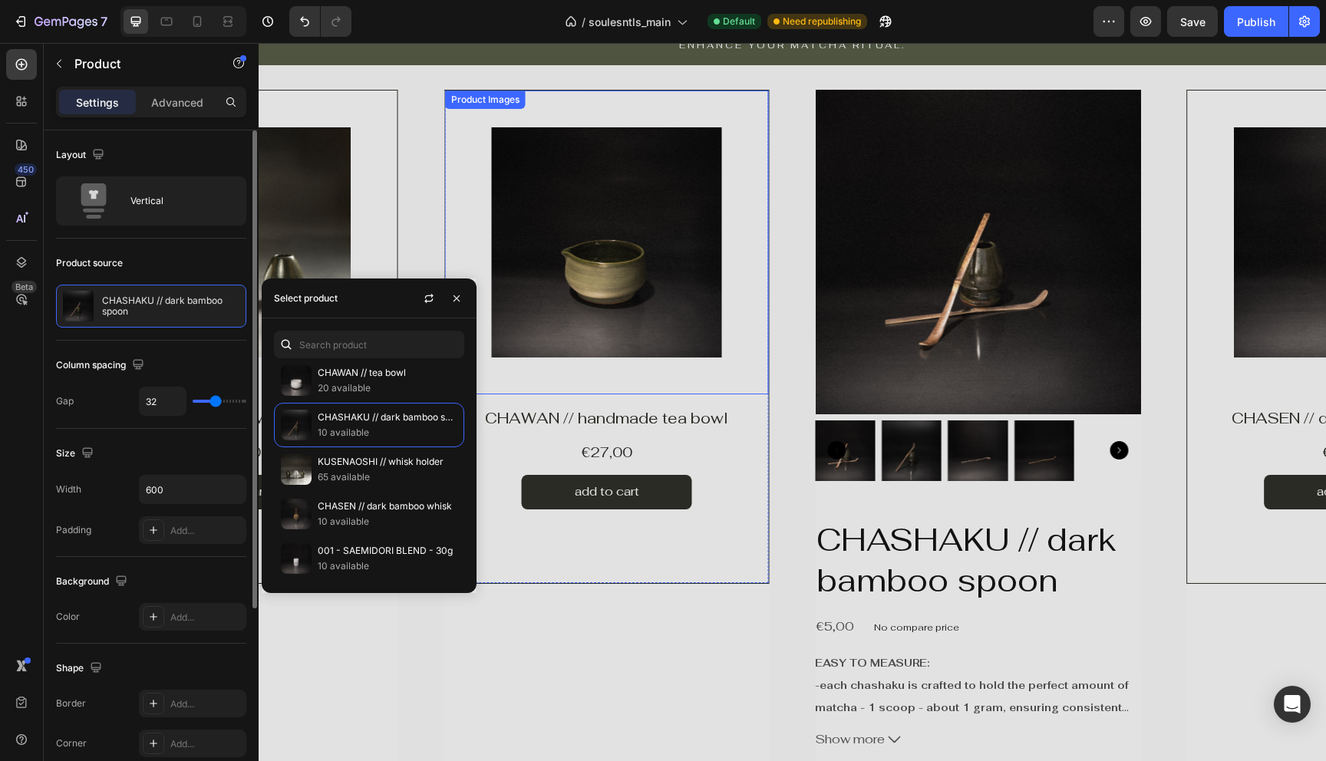
click at [711, 268] on img at bounding box center [607, 242] width 230 height 230
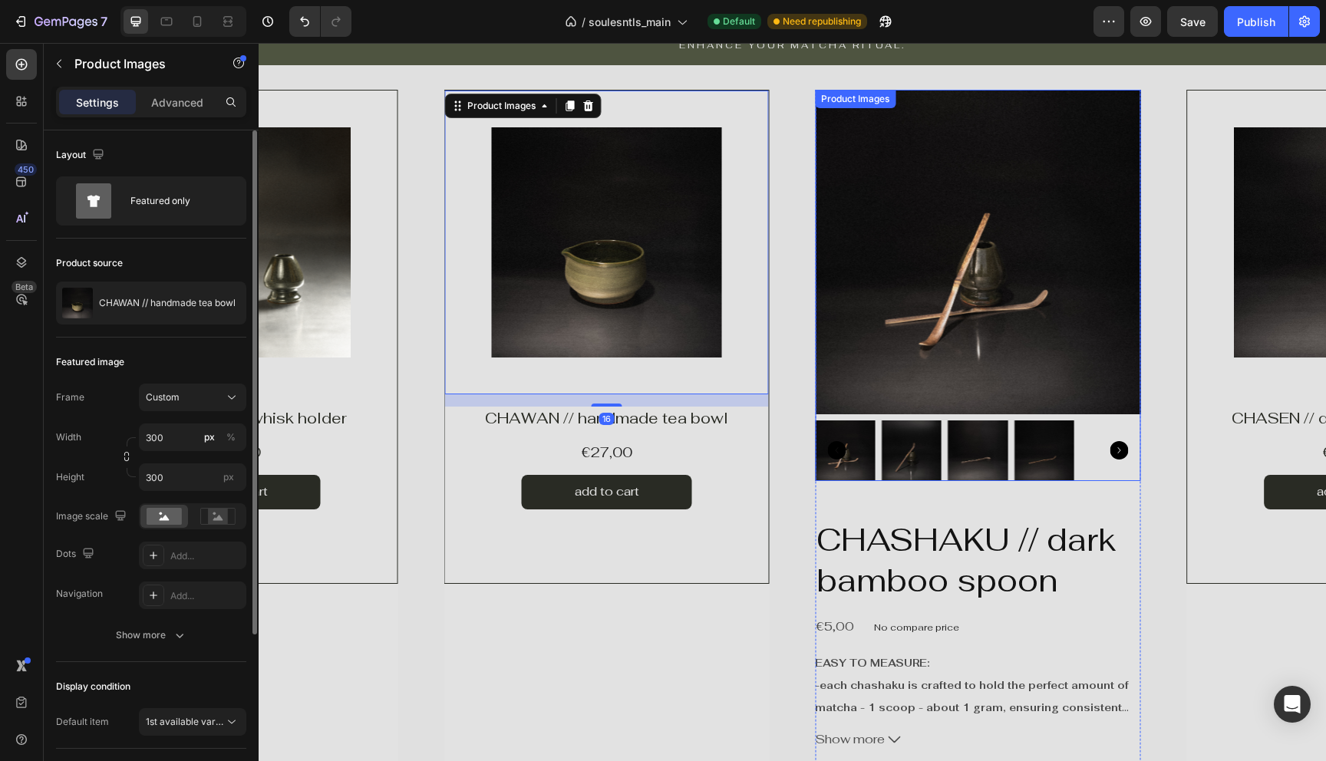
click at [941, 314] on img at bounding box center [977, 252] width 325 height 325
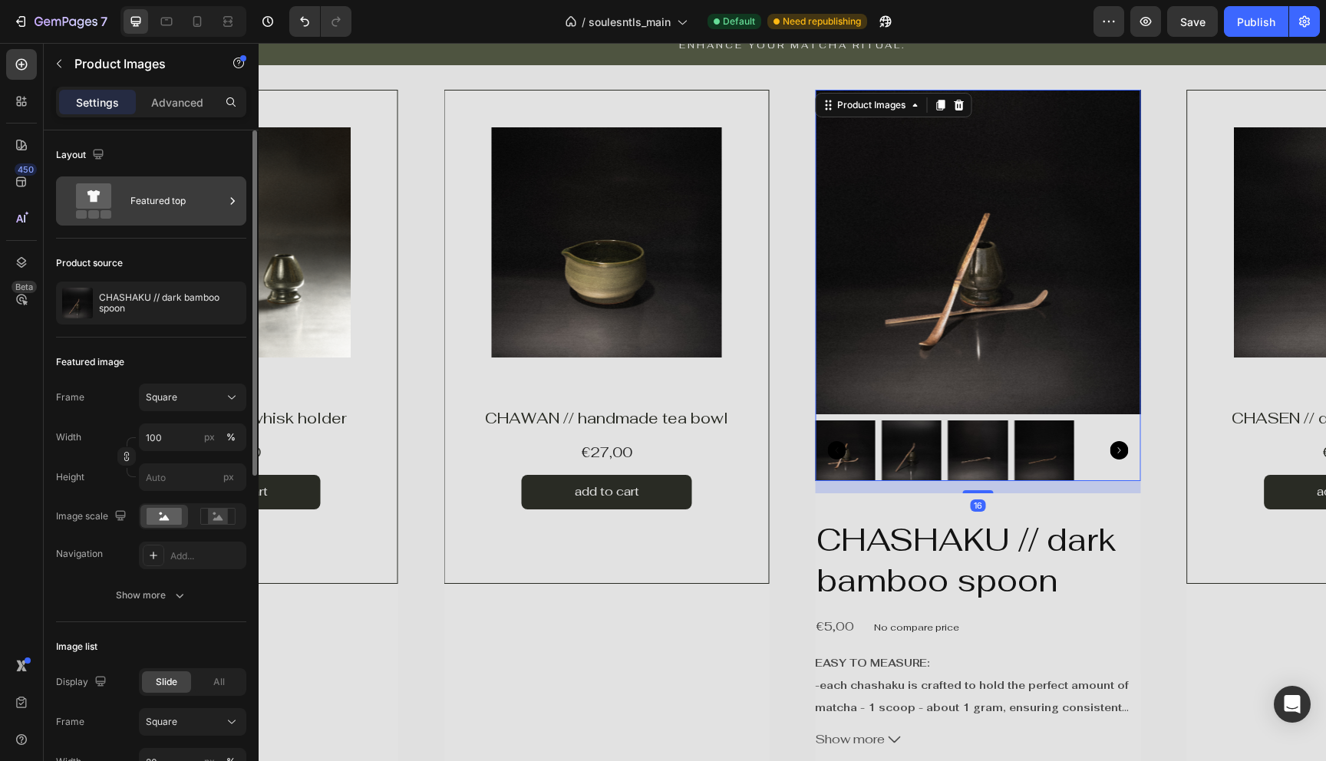
click at [169, 203] on div "Featured top" at bounding box center [177, 200] width 94 height 35
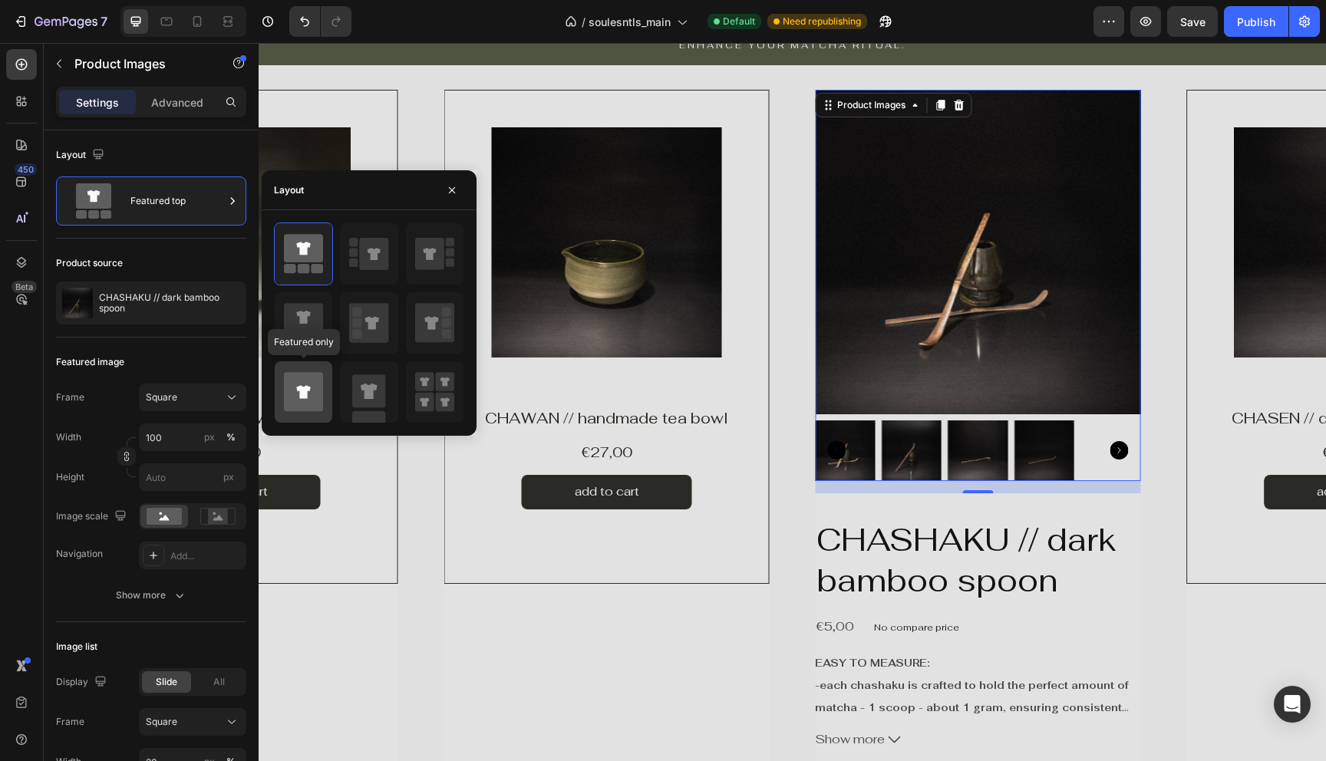
click at [285, 389] on icon at bounding box center [303, 391] width 39 height 39
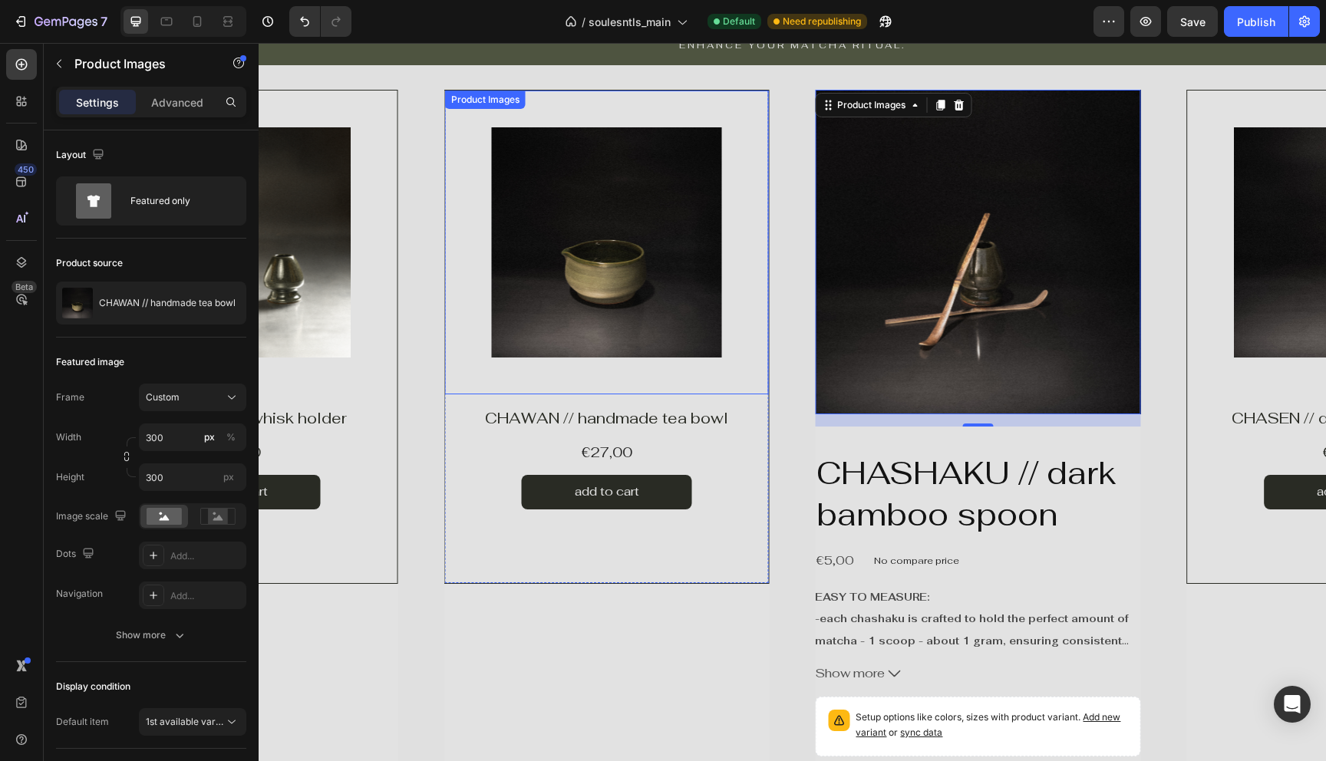
click at [595, 257] on img at bounding box center [607, 242] width 230 height 230
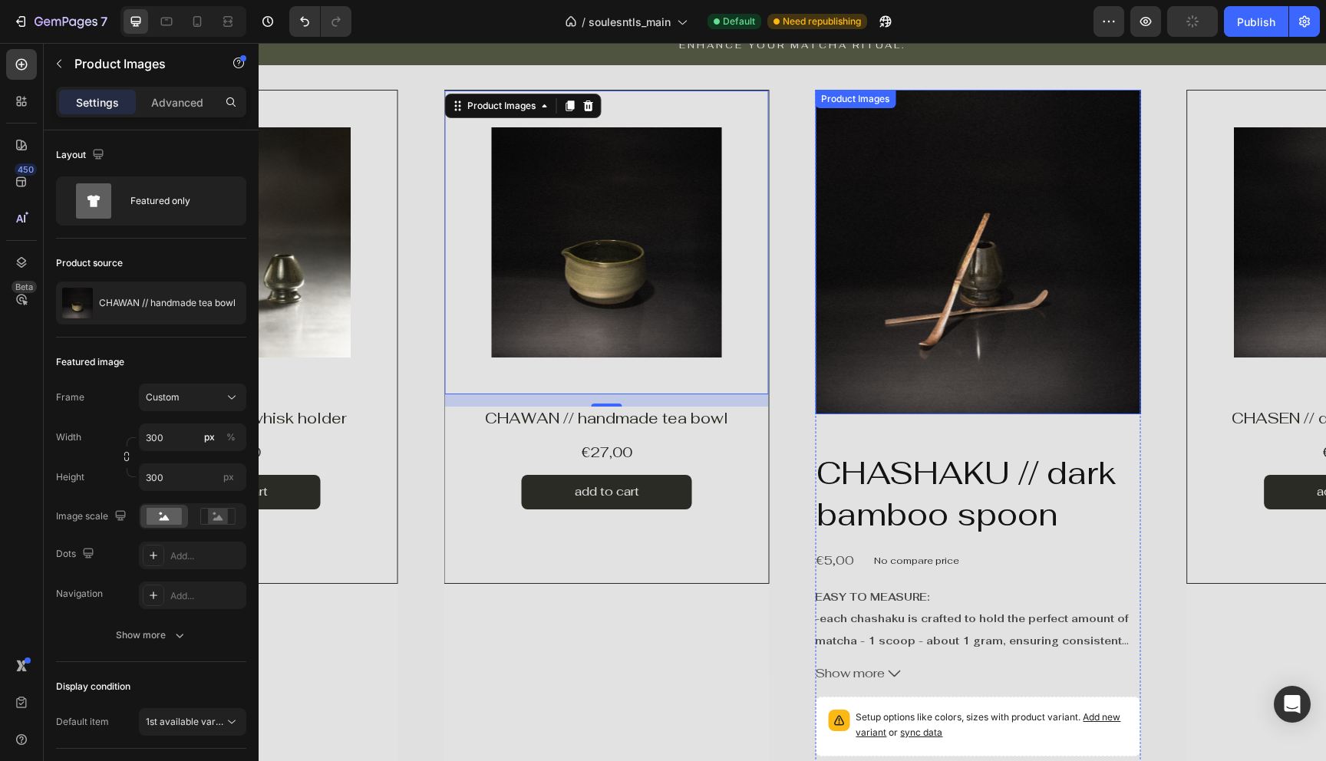
click at [852, 291] on img at bounding box center [977, 252] width 325 height 325
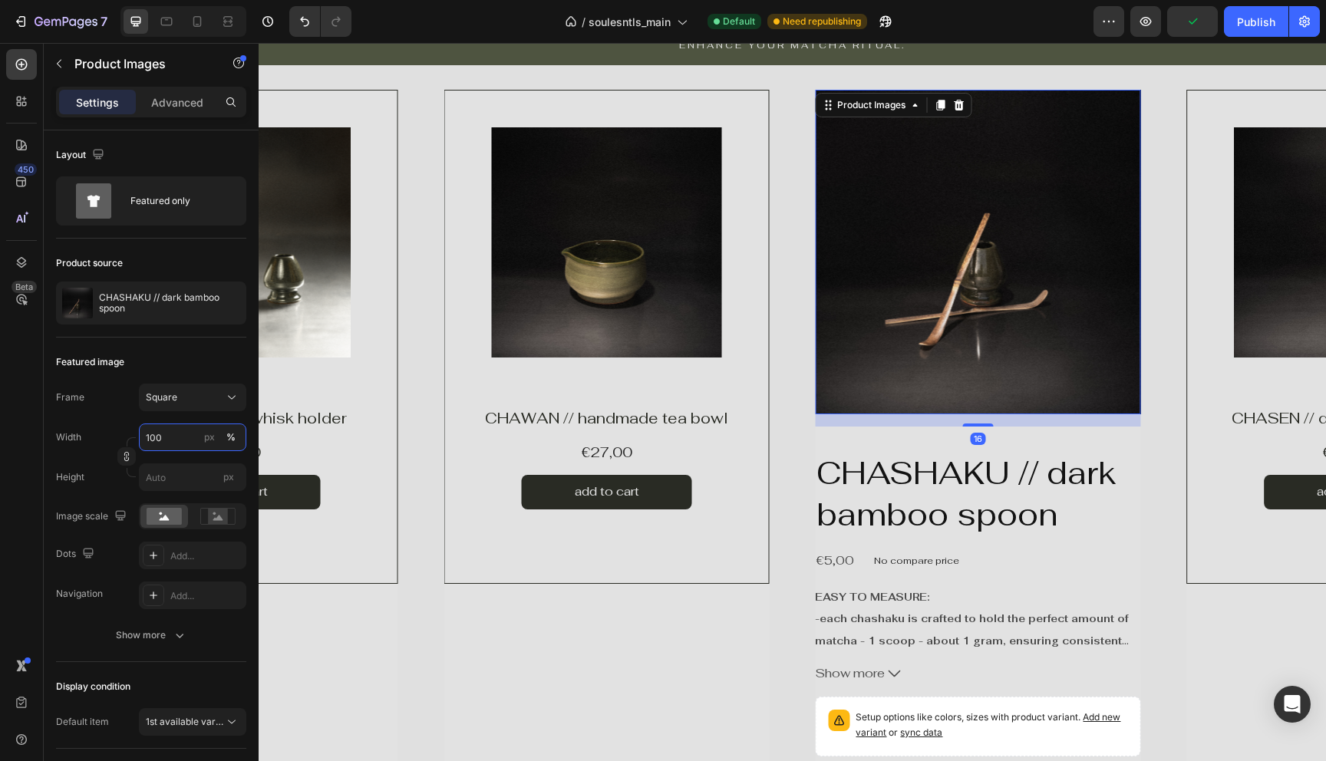
click at [186, 433] on input "100" at bounding box center [192, 438] width 107 height 28
click at [173, 480] on input "px" at bounding box center [192, 477] width 107 height 28
type input "3"
type input "30"
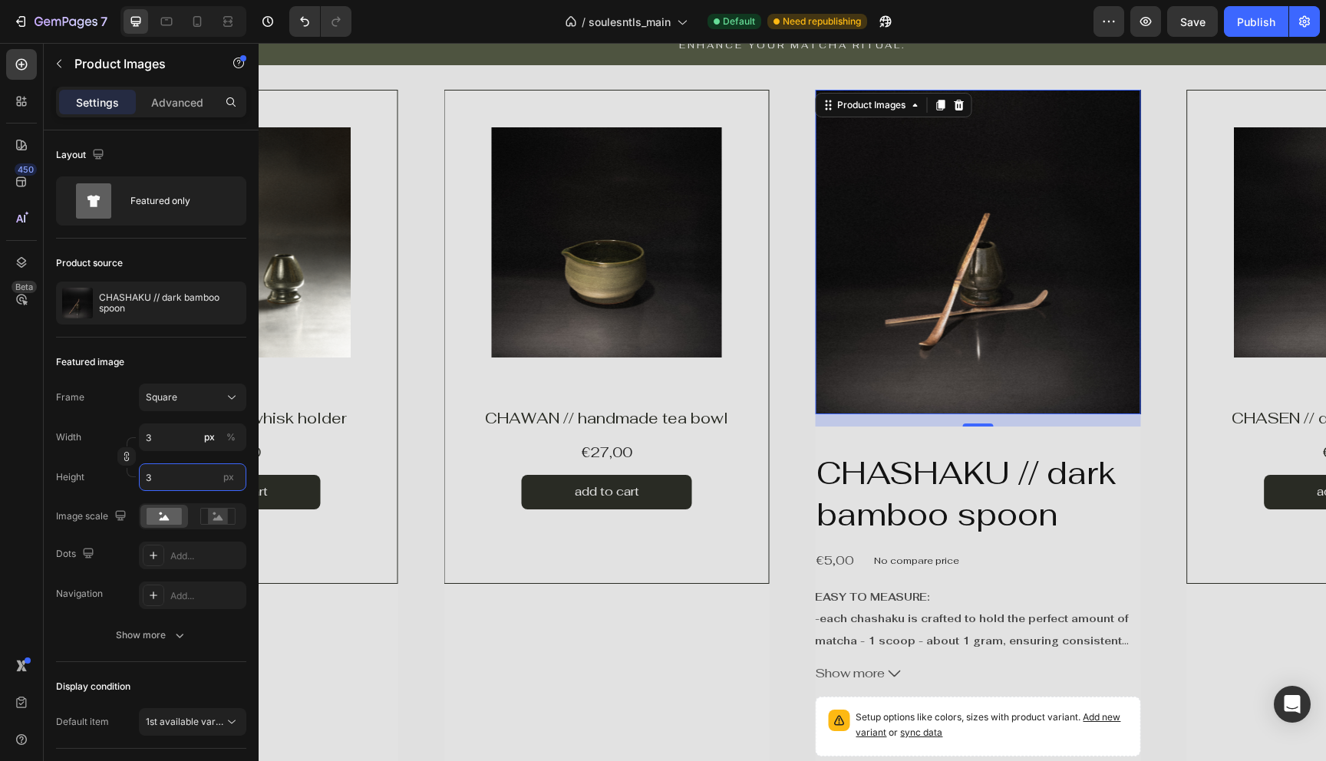
type input "30"
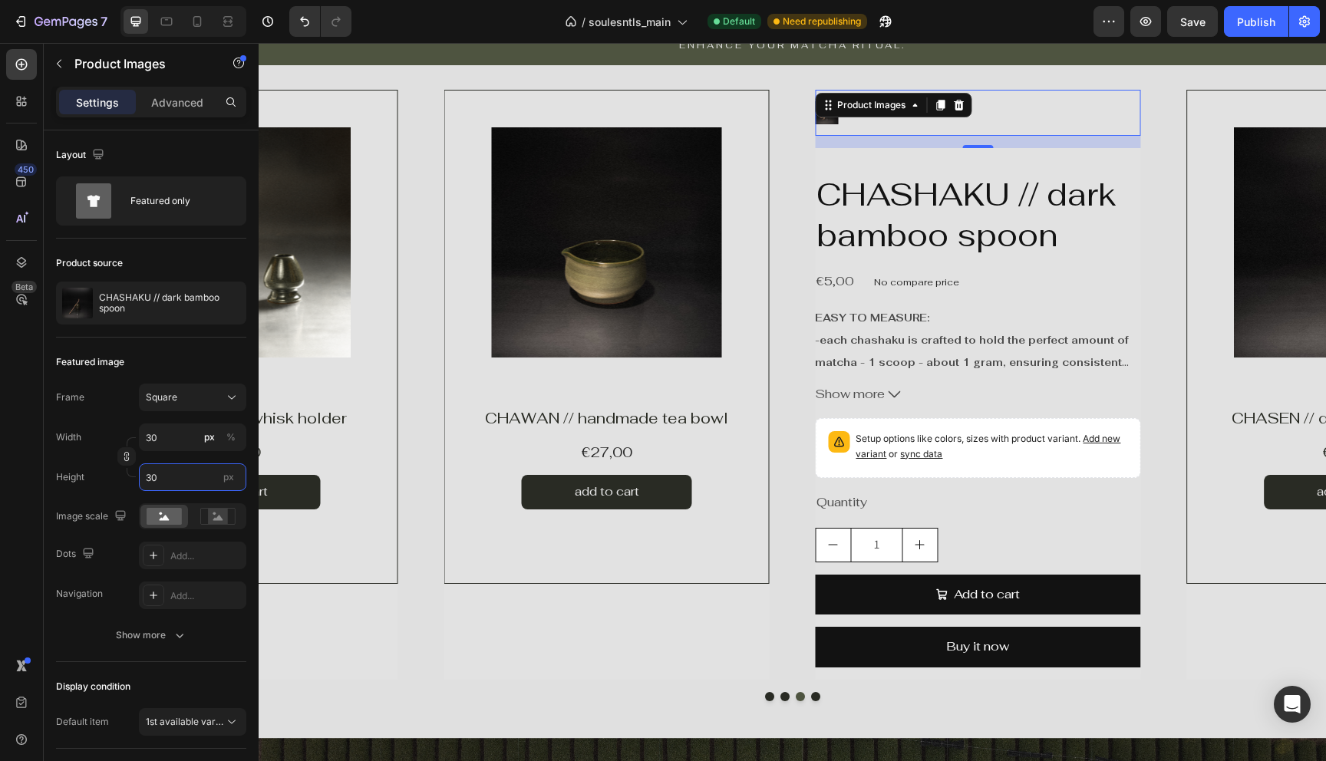
type input "300"
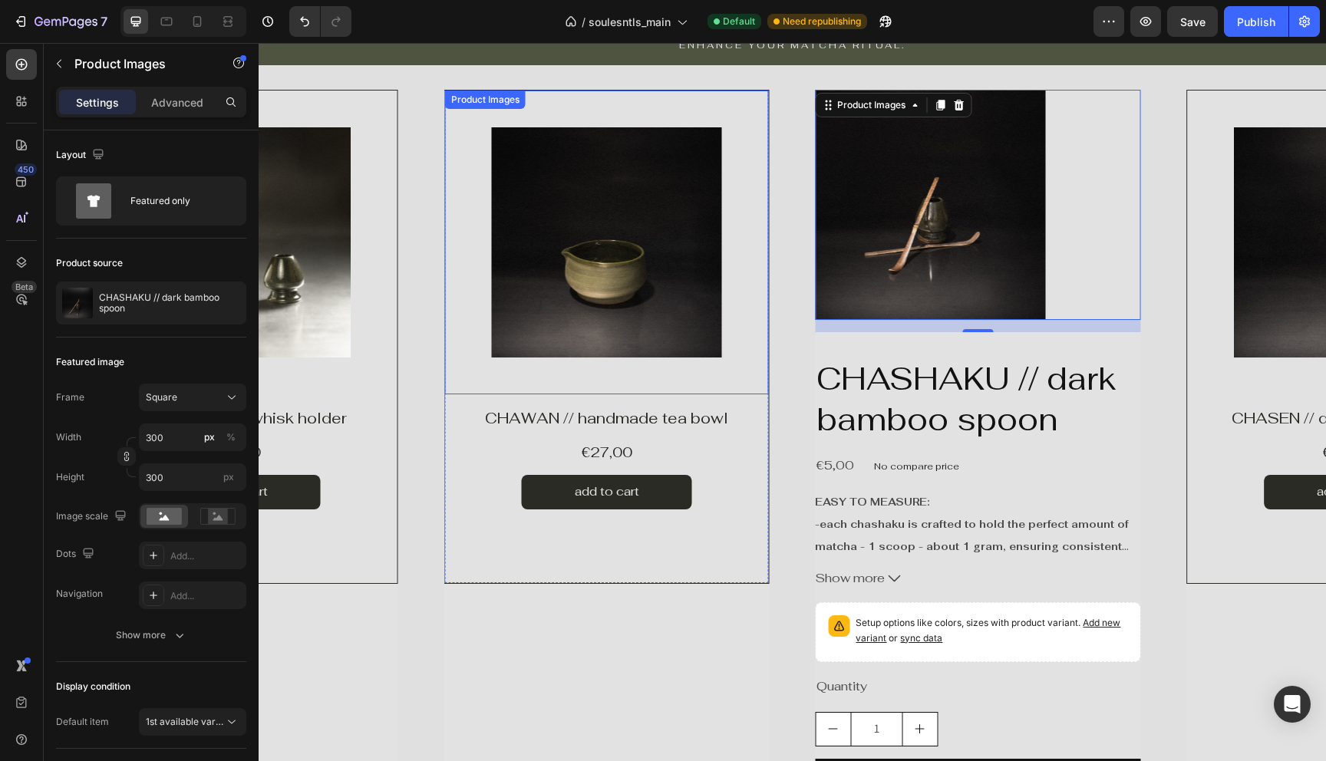
click at [596, 317] on img at bounding box center [607, 242] width 230 height 230
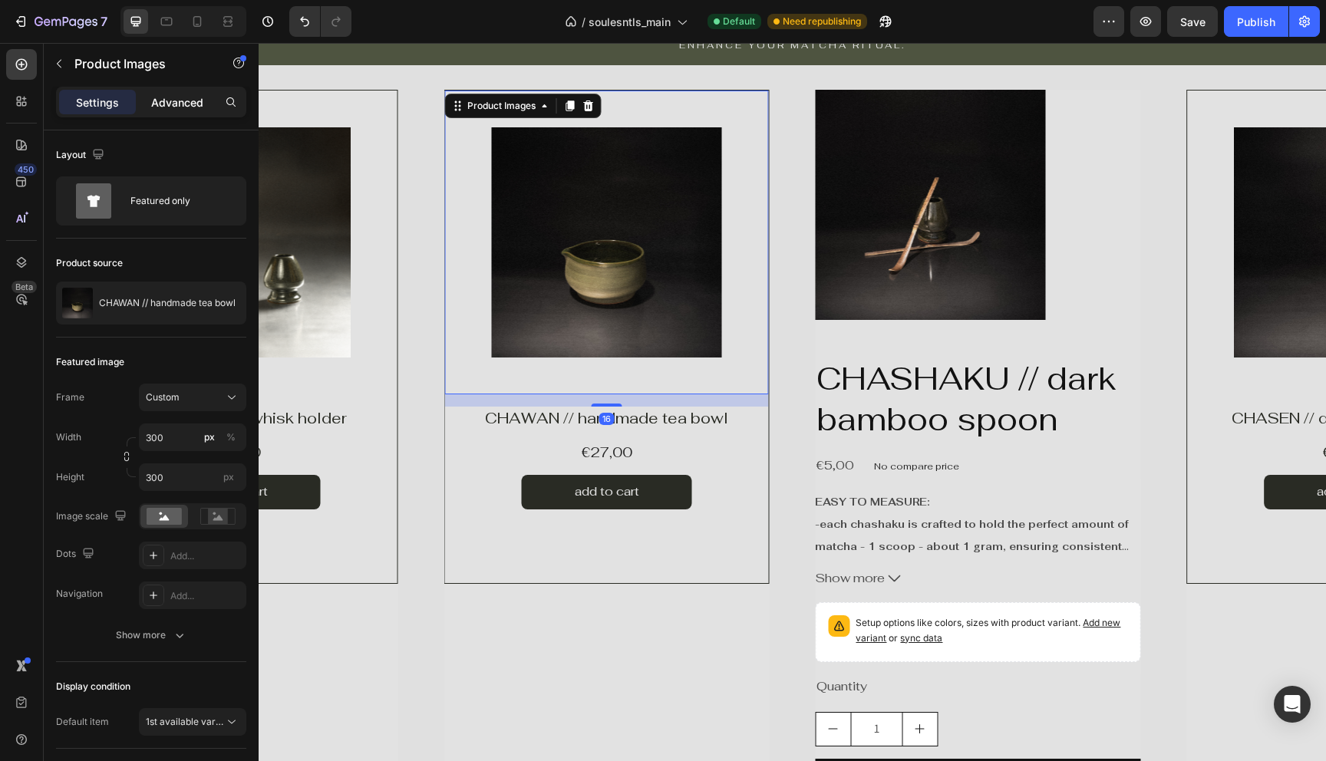
click at [163, 113] on div "Advanced" at bounding box center [177, 102] width 77 height 25
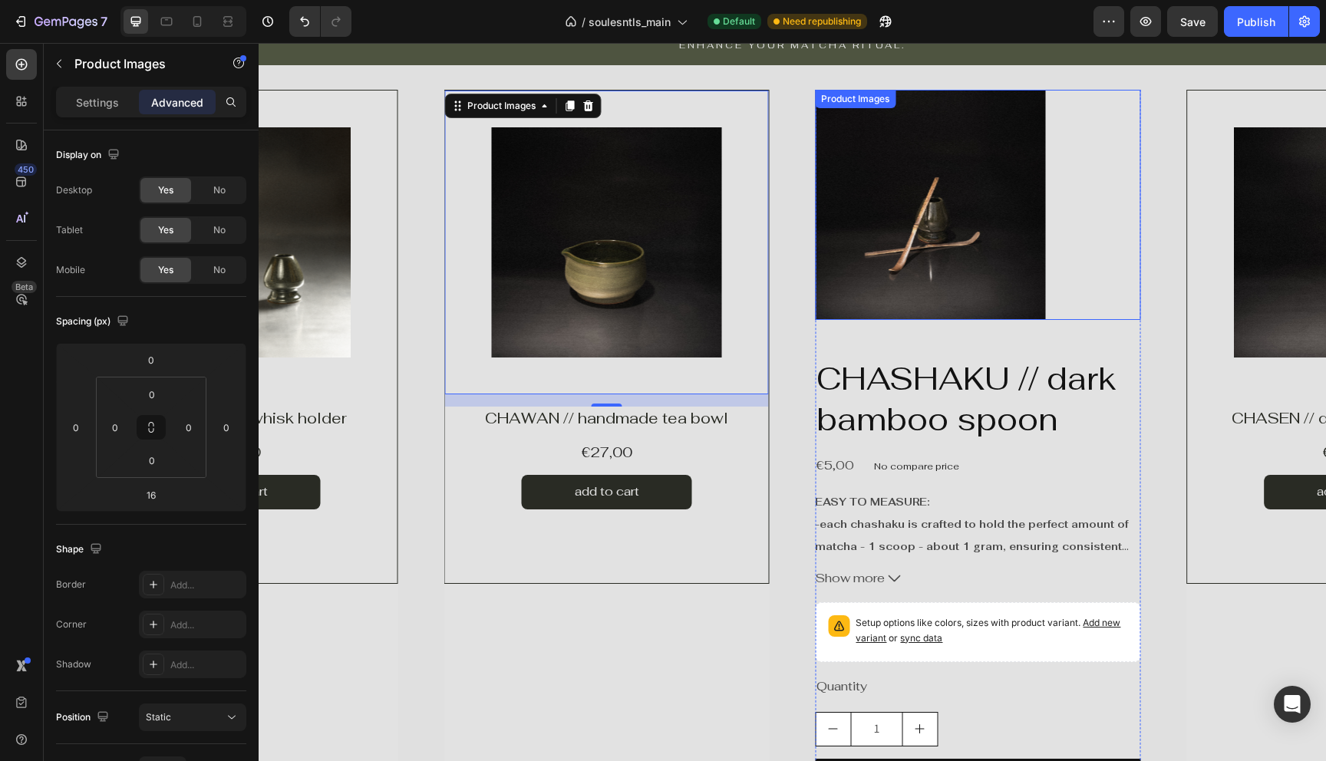
click at [915, 289] on img at bounding box center [930, 205] width 230 height 230
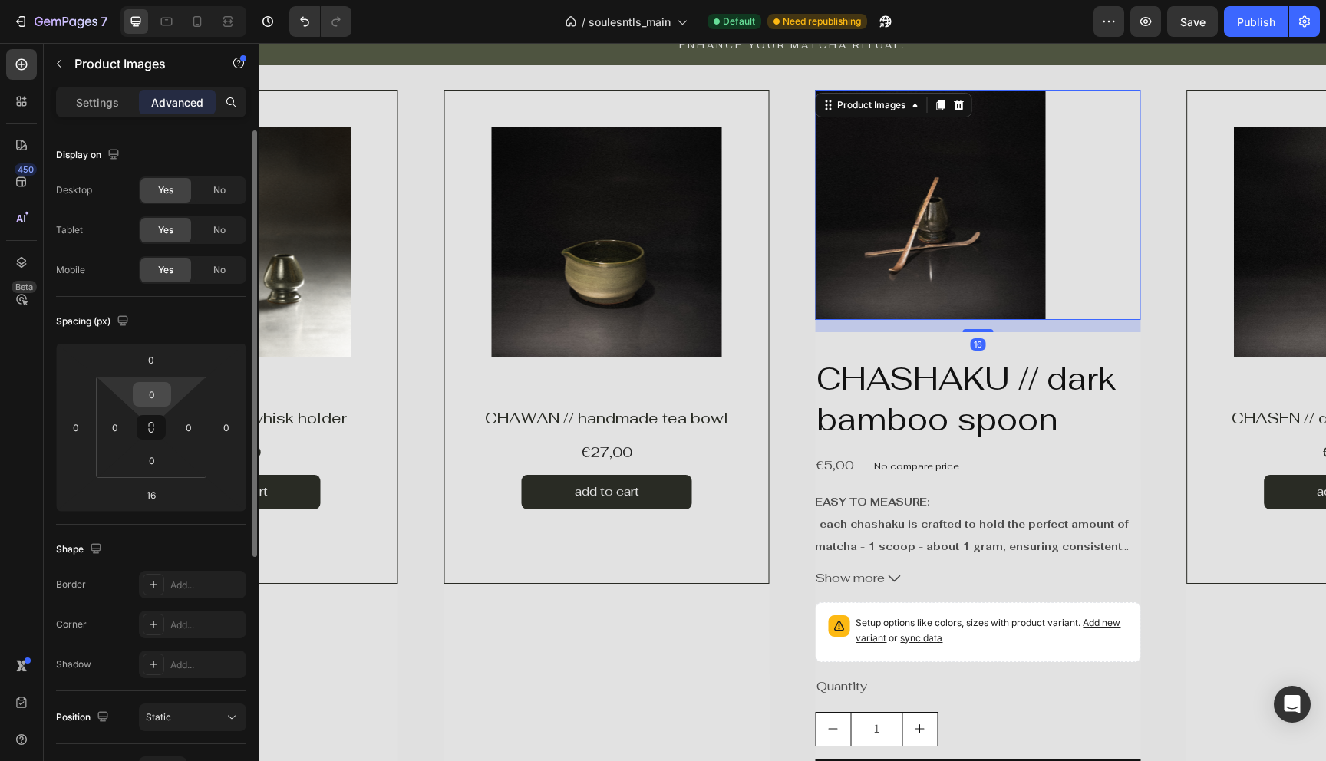
click at [169, 397] on div "0" at bounding box center [152, 394] width 38 height 25
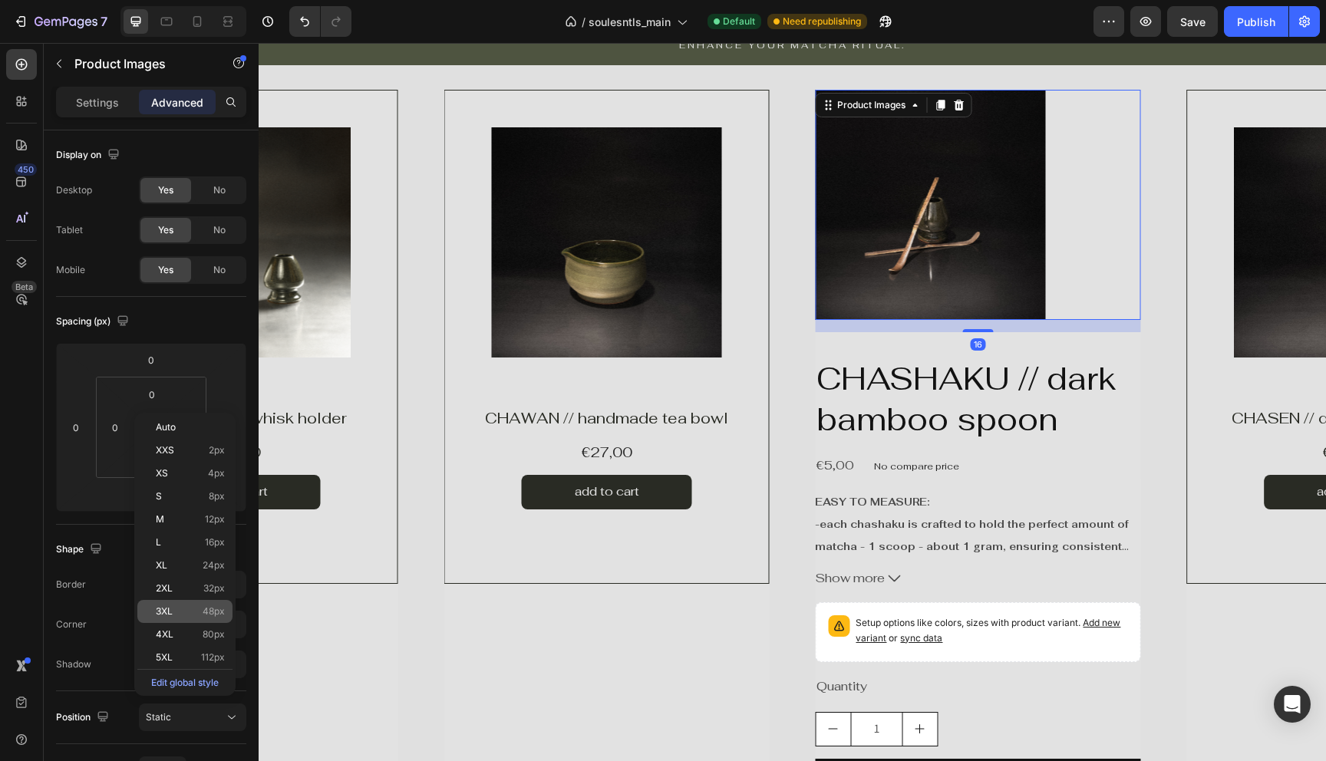
click at [184, 613] on p "3XL 48px" at bounding box center [190, 611] width 69 height 11
type input "48"
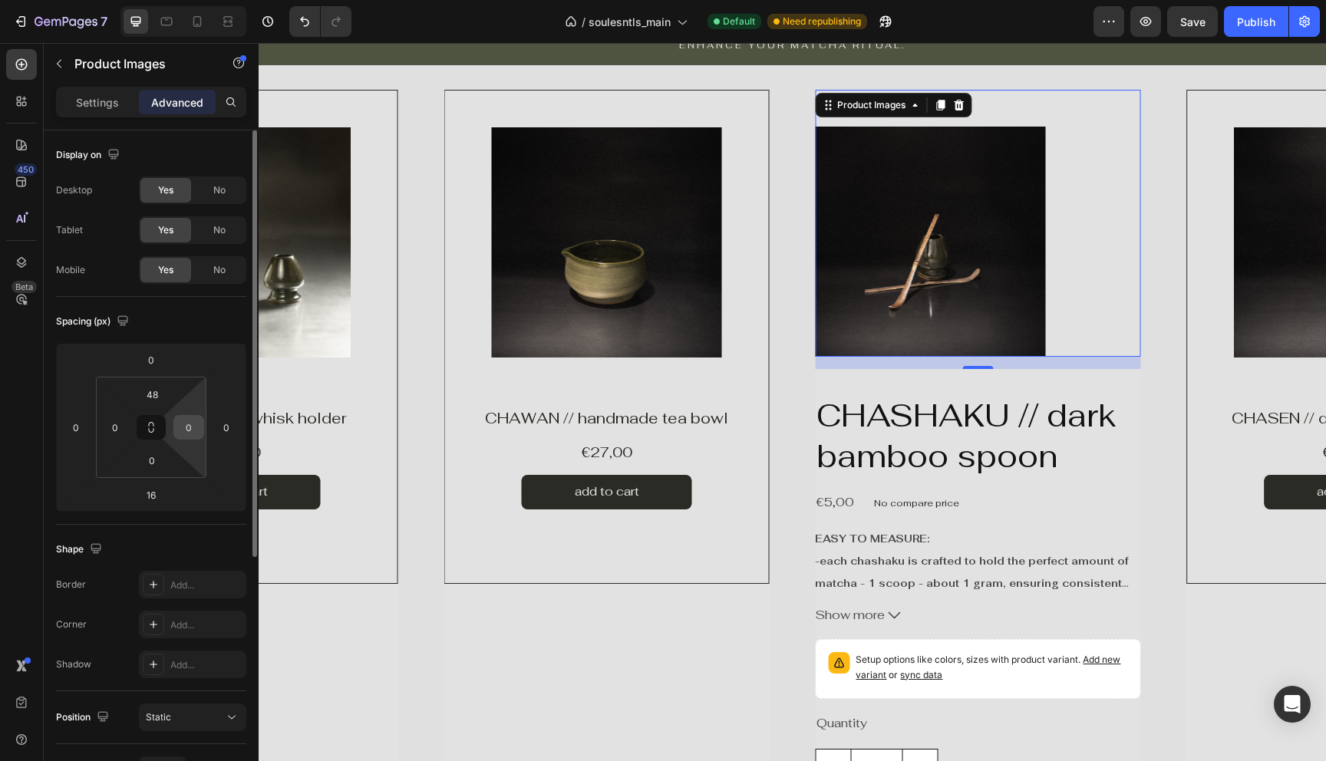
click at [188, 430] on input "0" at bounding box center [188, 427] width 23 height 23
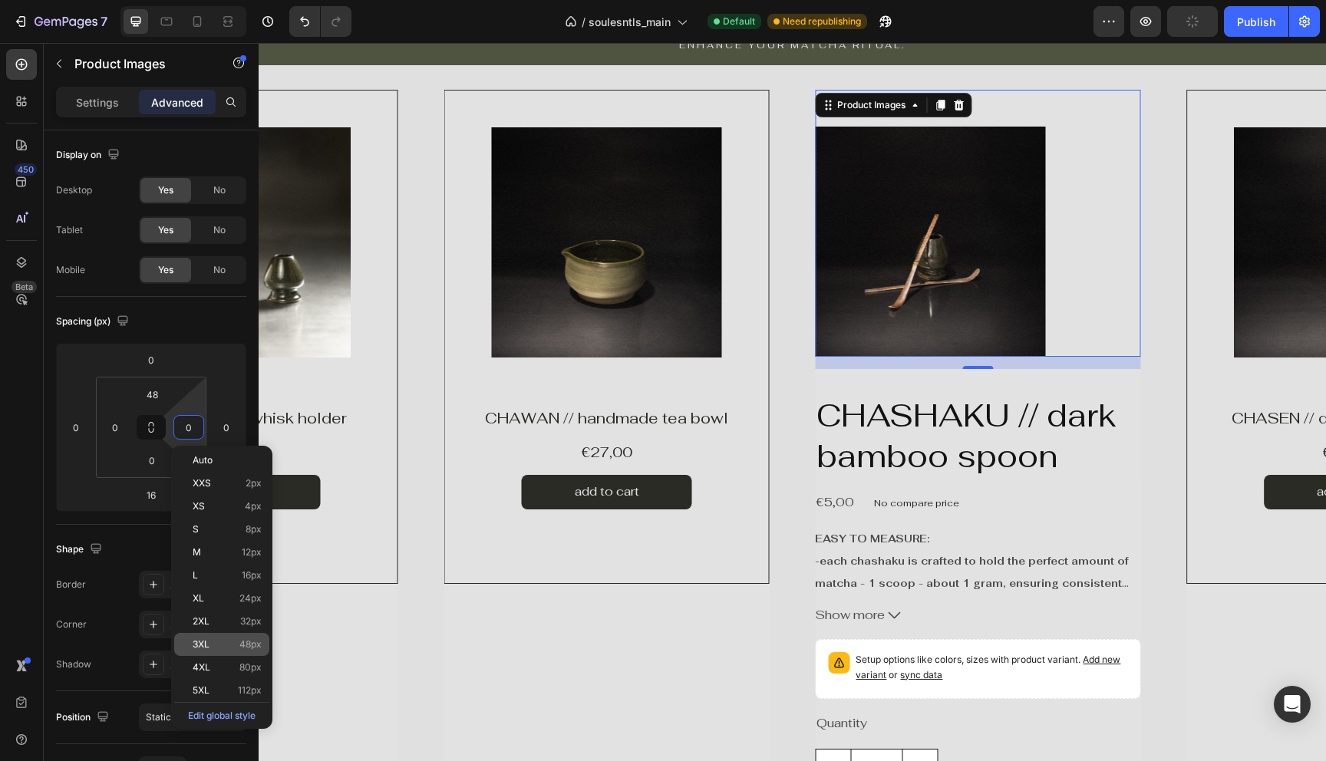
click at [209, 639] on span "3XL" at bounding box center [201, 644] width 17 height 11
type input "48"
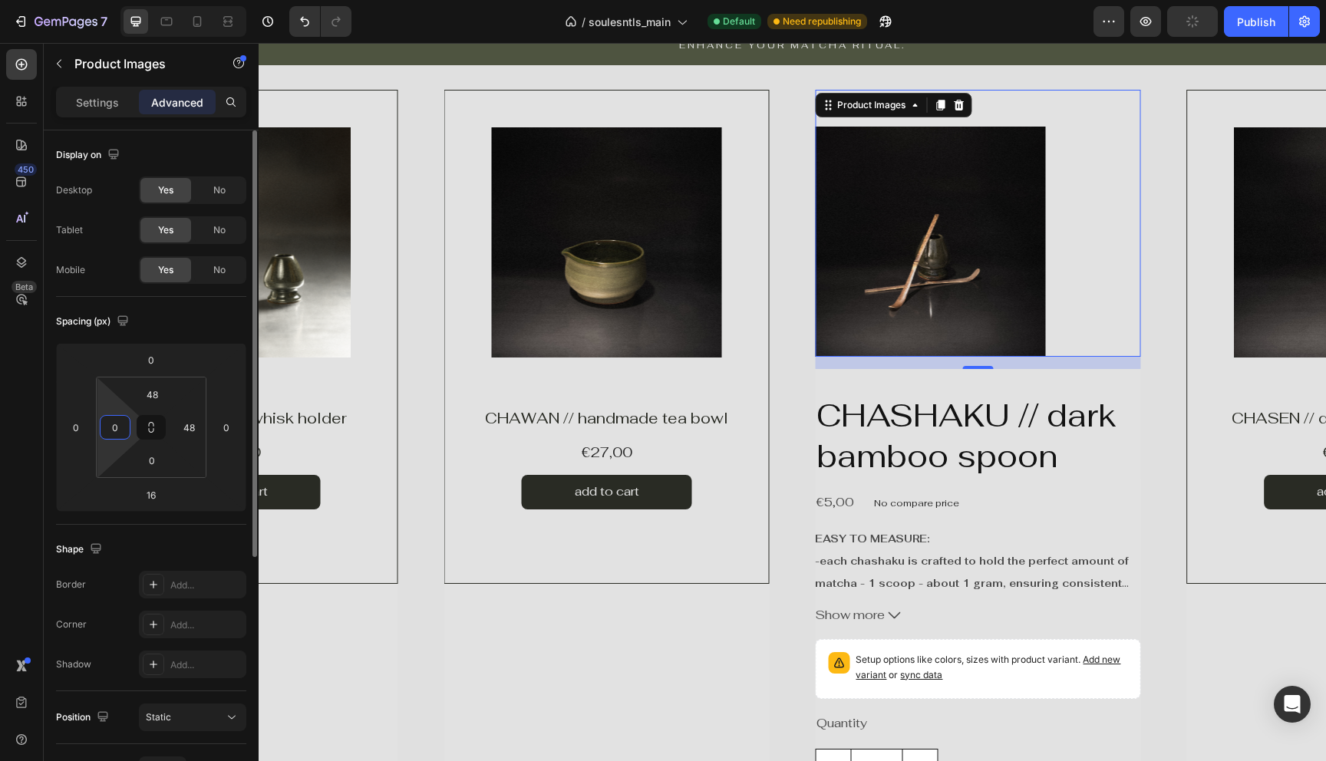
click at [117, 430] on input "0" at bounding box center [115, 427] width 23 height 23
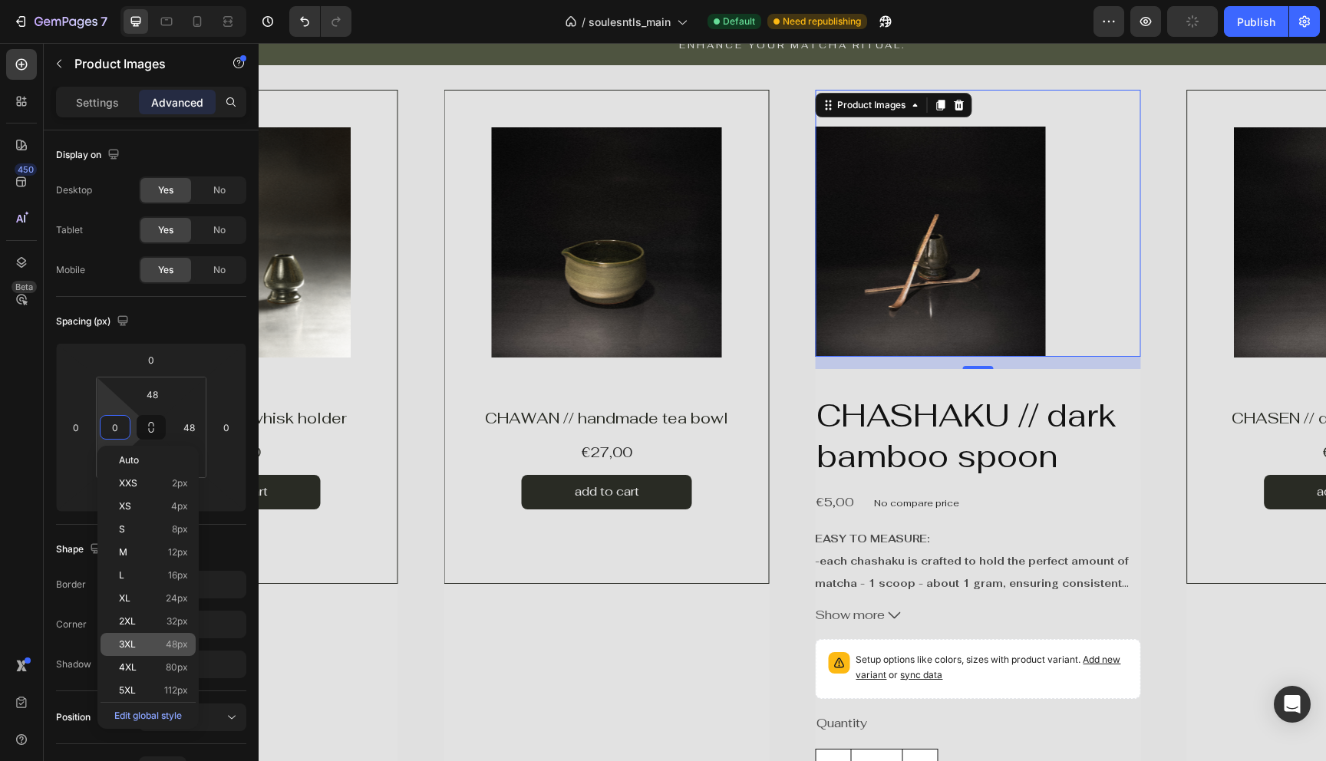
click at [166, 638] on div "3XL 48px" at bounding box center [148, 644] width 95 height 23
type input "48"
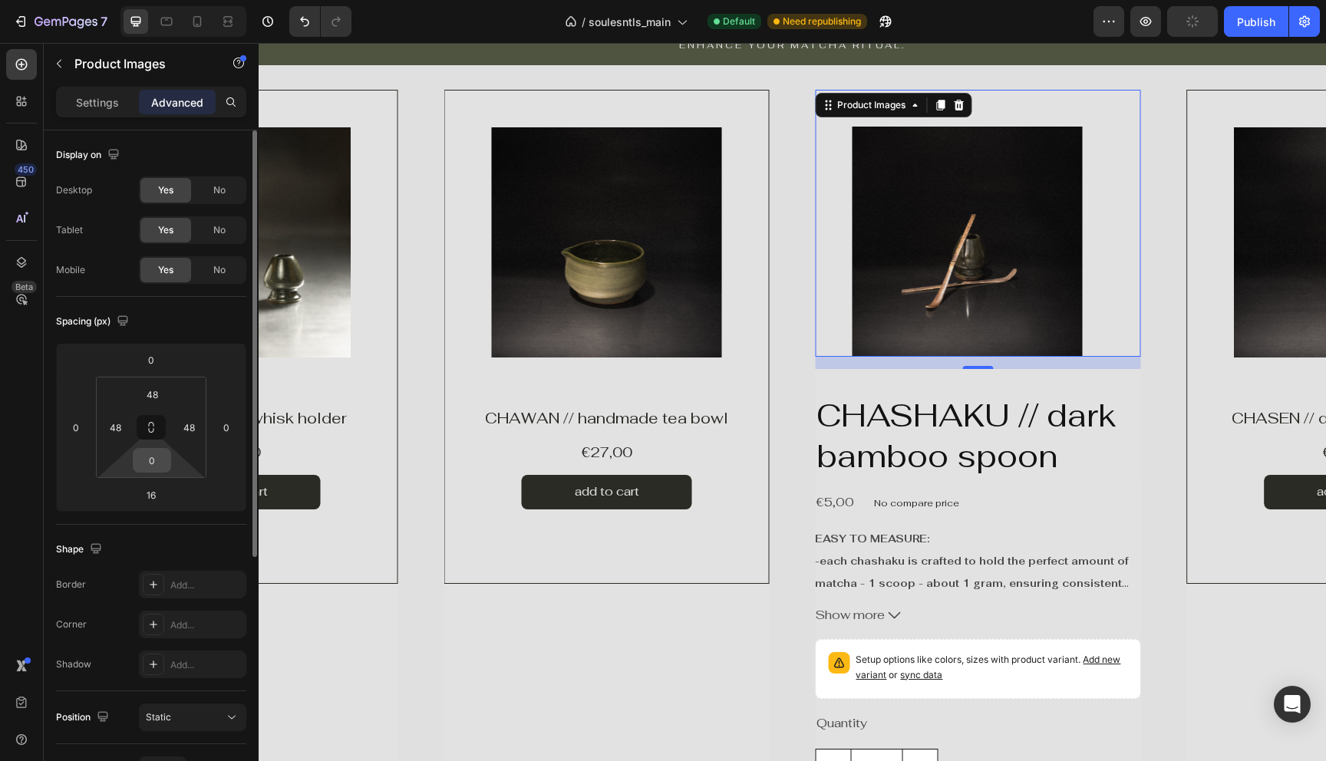
click at [153, 468] on input "0" at bounding box center [152, 460] width 31 height 23
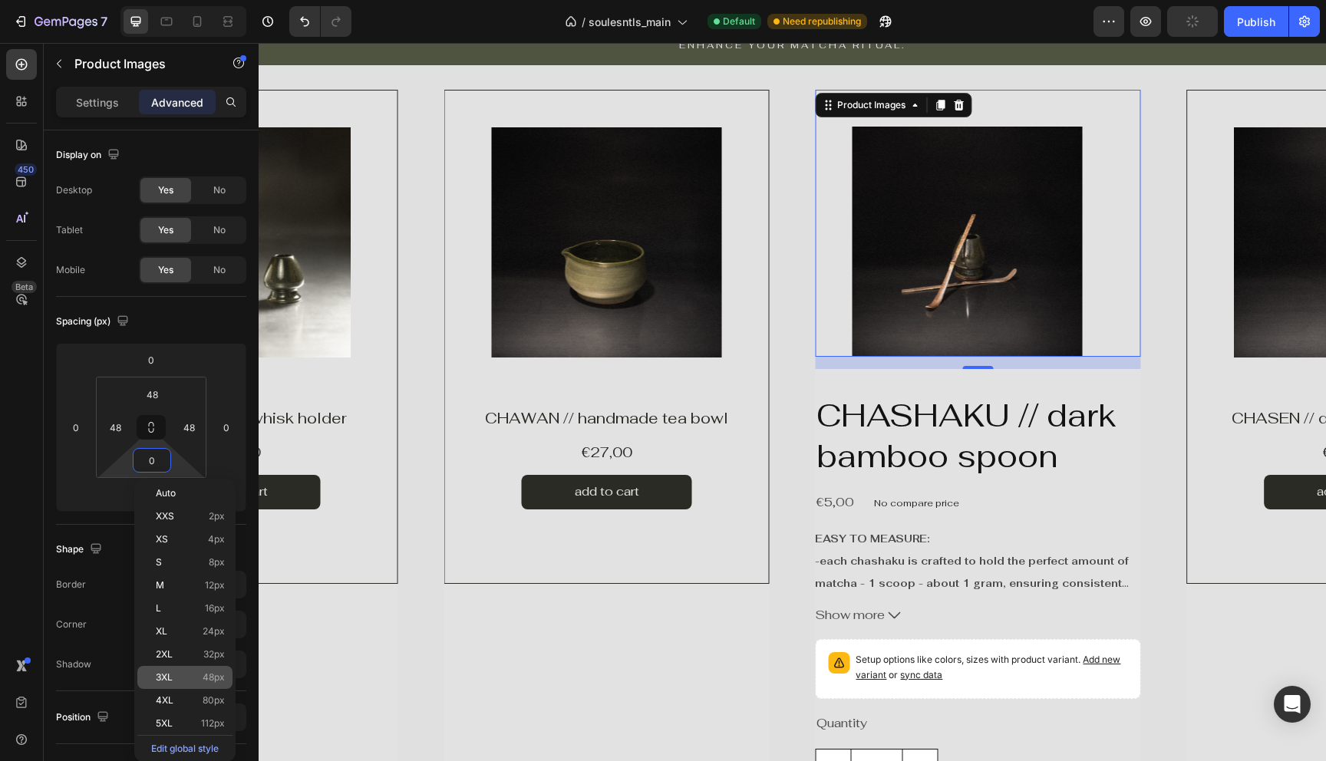
click at [176, 675] on p "3XL 48px" at bounding box center [190, 677] width 69 height 11
type input "48"
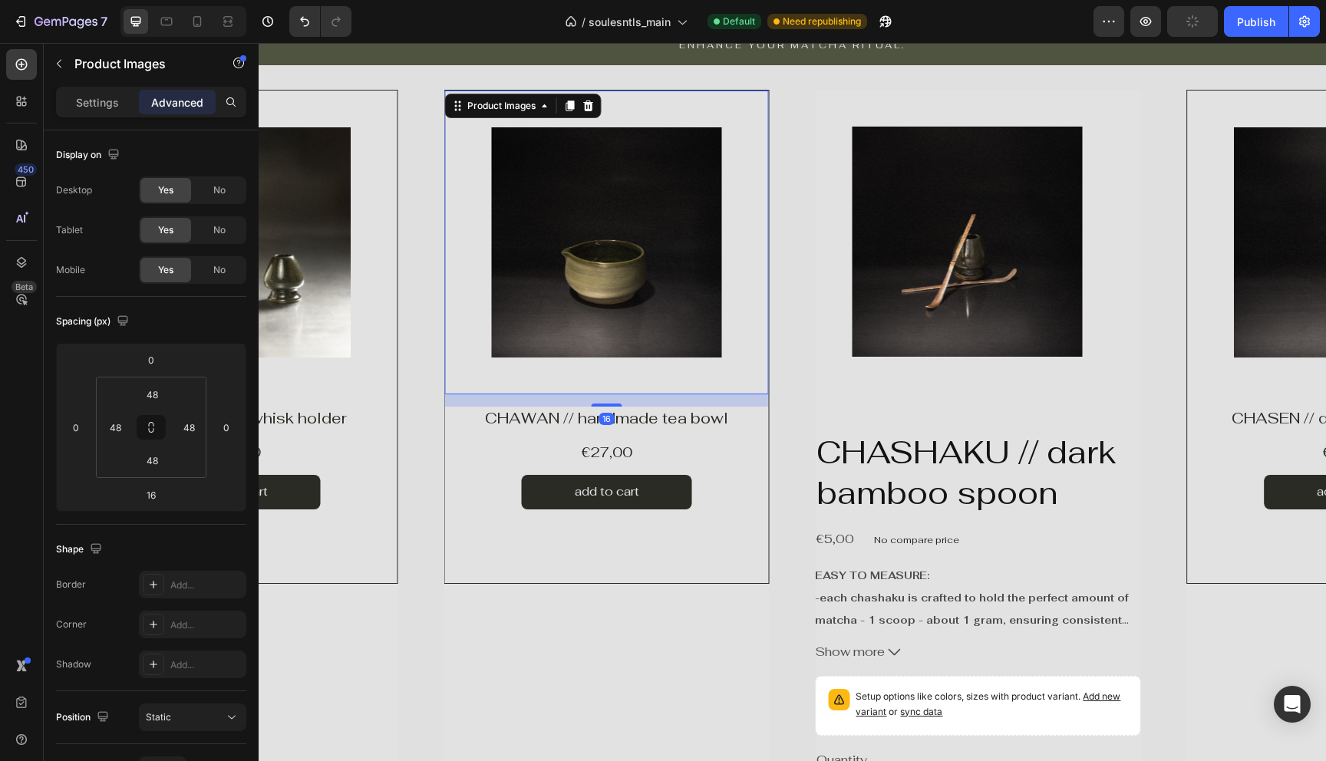
click at [655, 265] on img at bounding box center [607, 242] width 230 height 230
click at [664, 421] on h1 "CHAWAN // handmade tea bowl" at bounding box center [607, 418] width 324 height 23
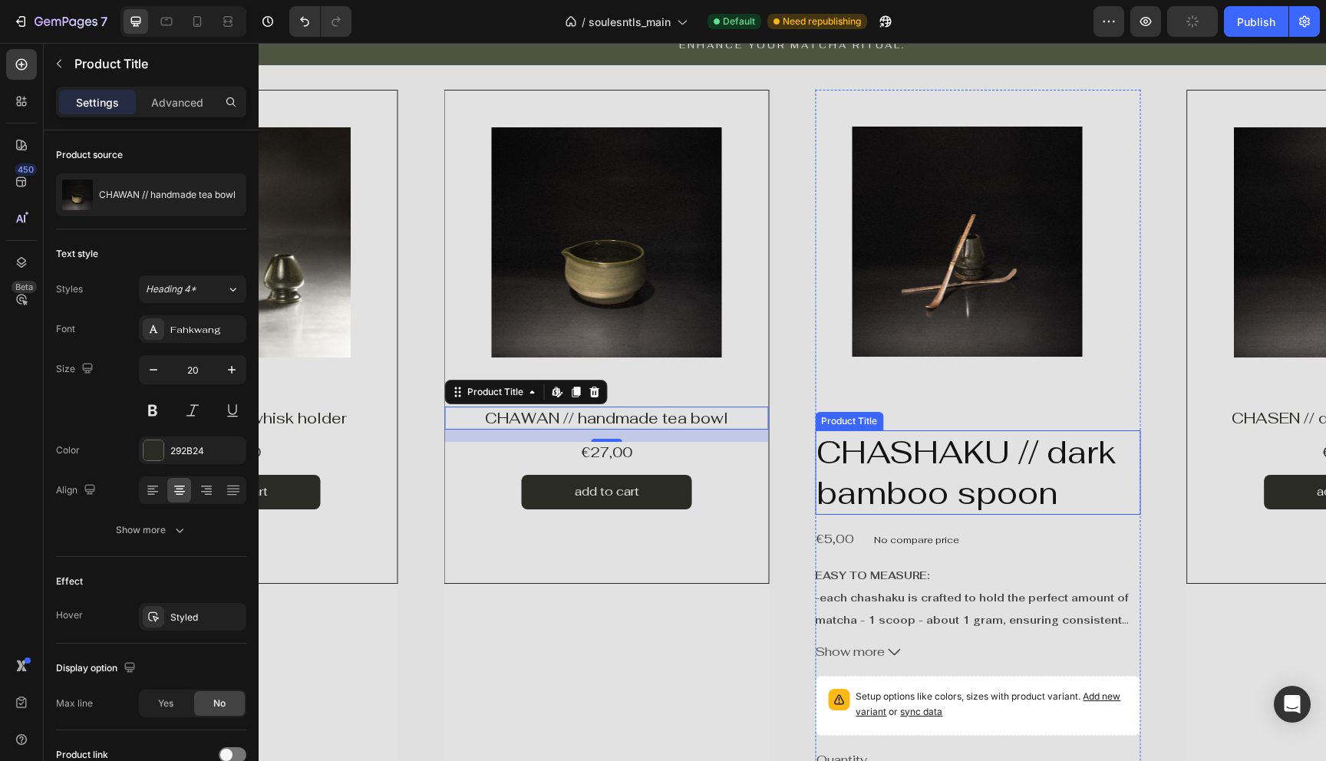
click at [892, 454] on h2 "CHASHAKU // dark bamboo spoon" at bounding box center [977, 472] width 325 height 85
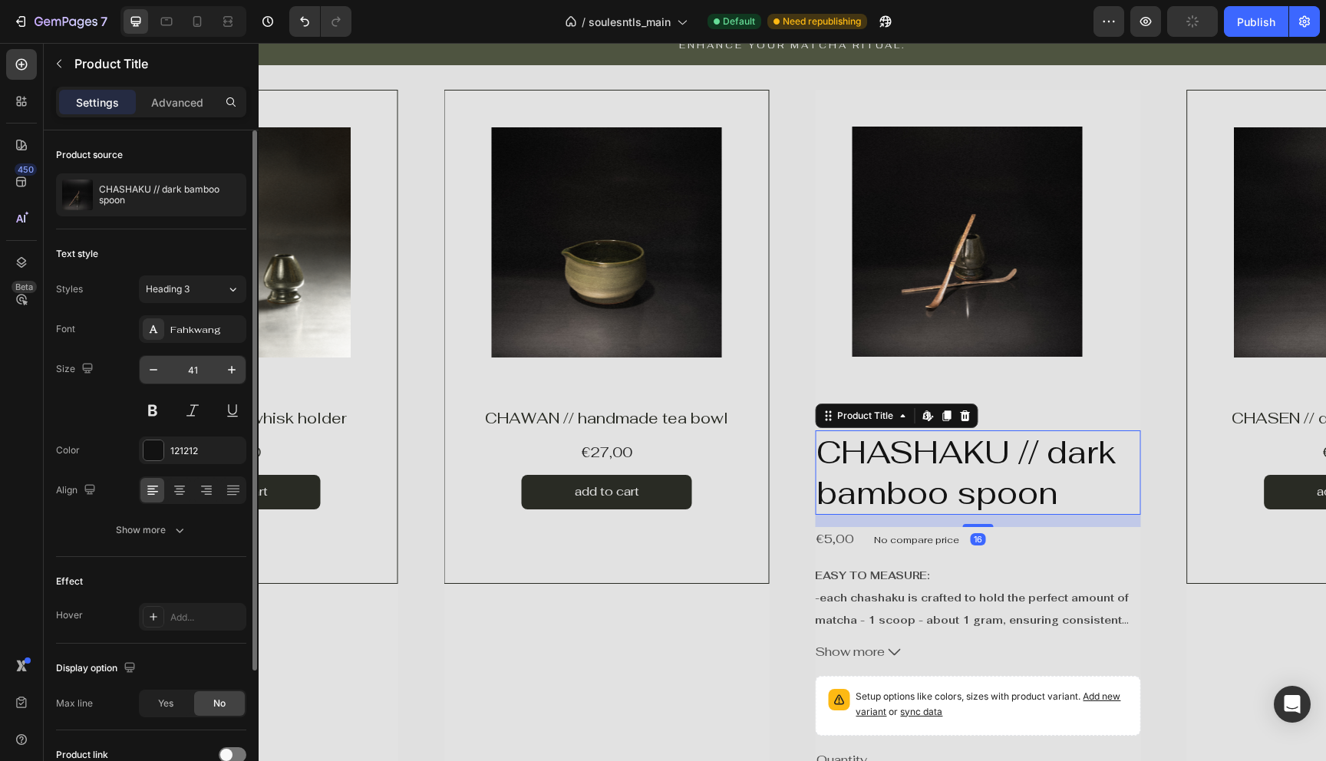
click at [203, 373] on input "41" at bounding box center [192, 370] width 51 height 28
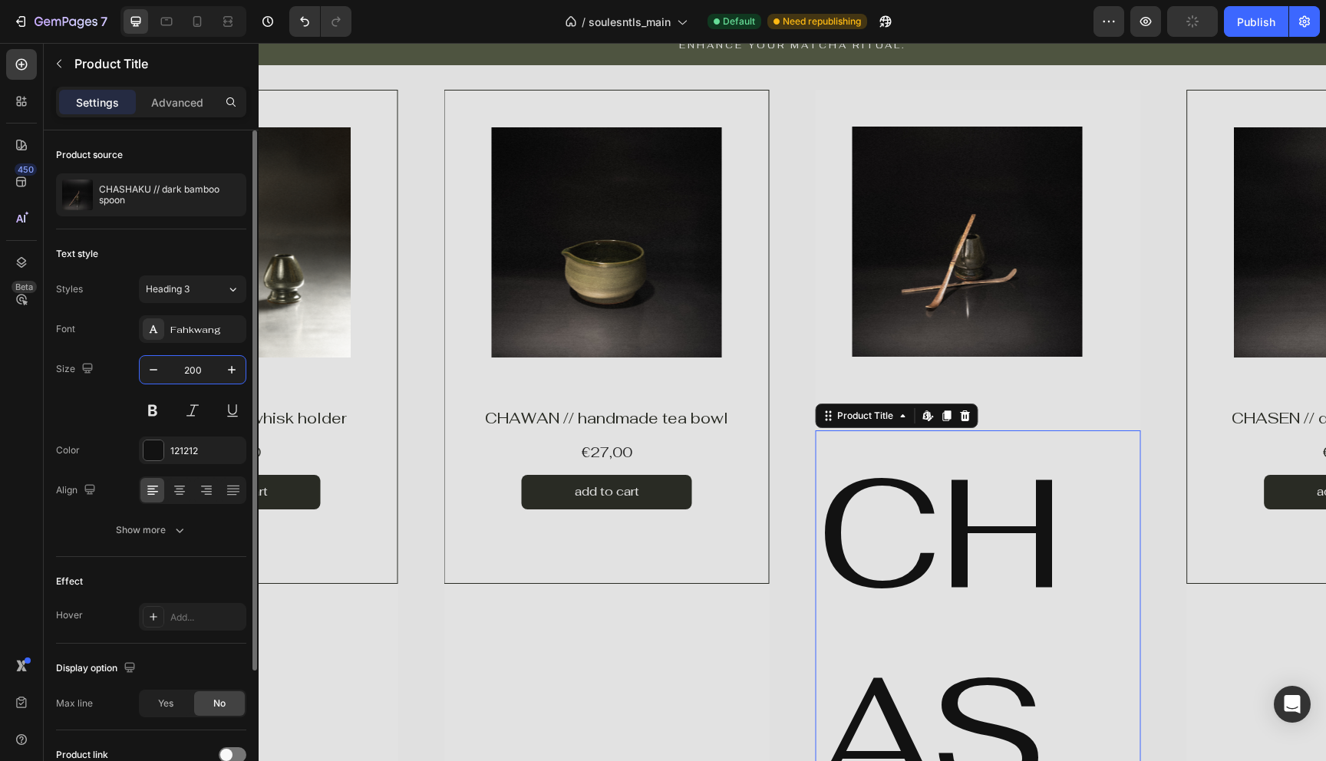
type input "20"
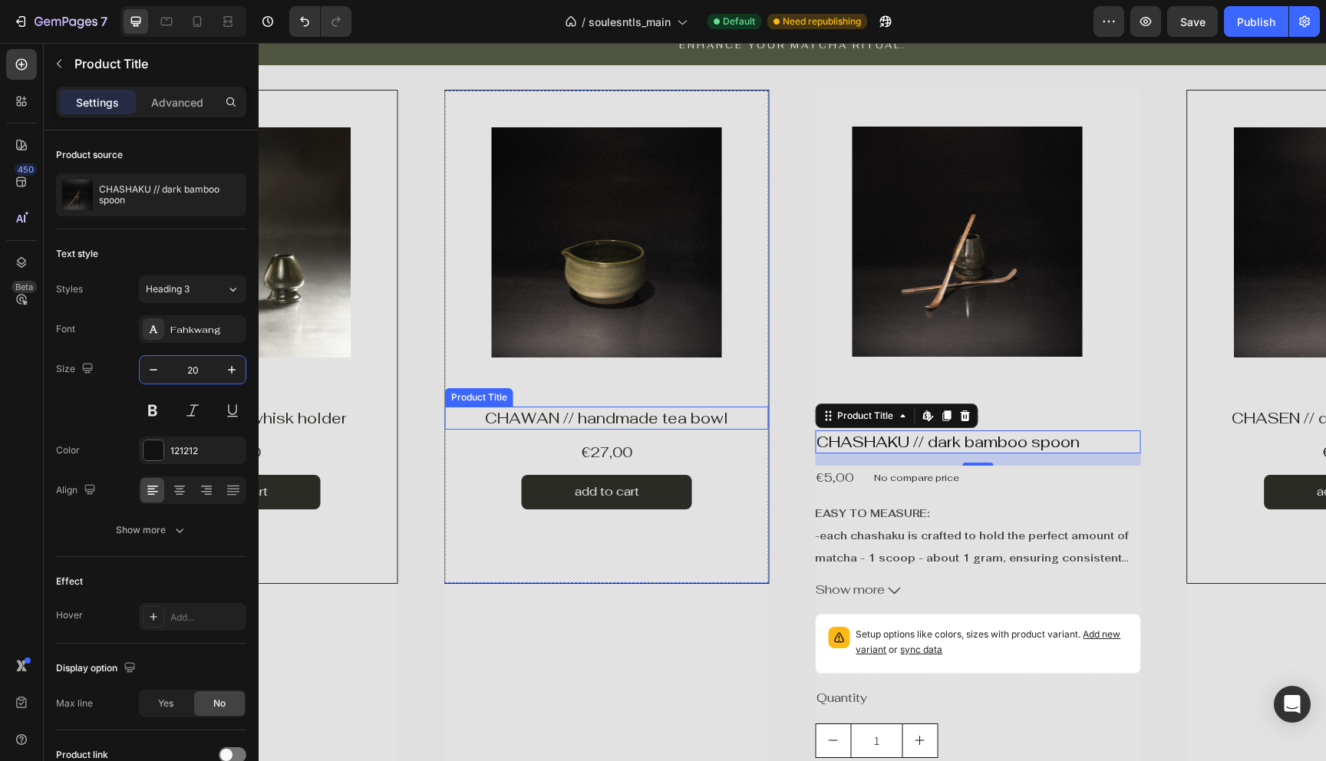
click at [631, 416] on h1 "CHAWAN // handmade tea bowl" at bounding box center [607, 418] width 324 height 23
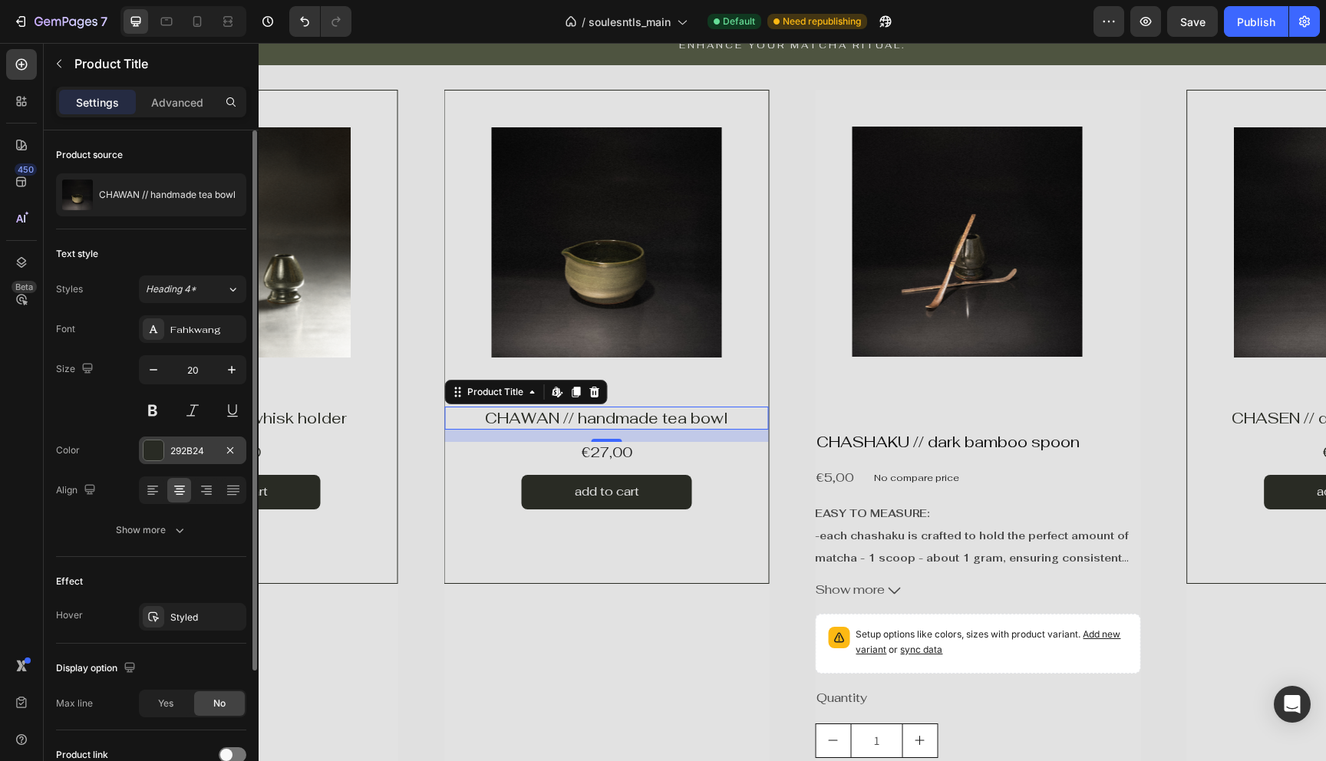
click at [209, 454] on div "292B24" at bounding box center [192, 451] width 45 height 14
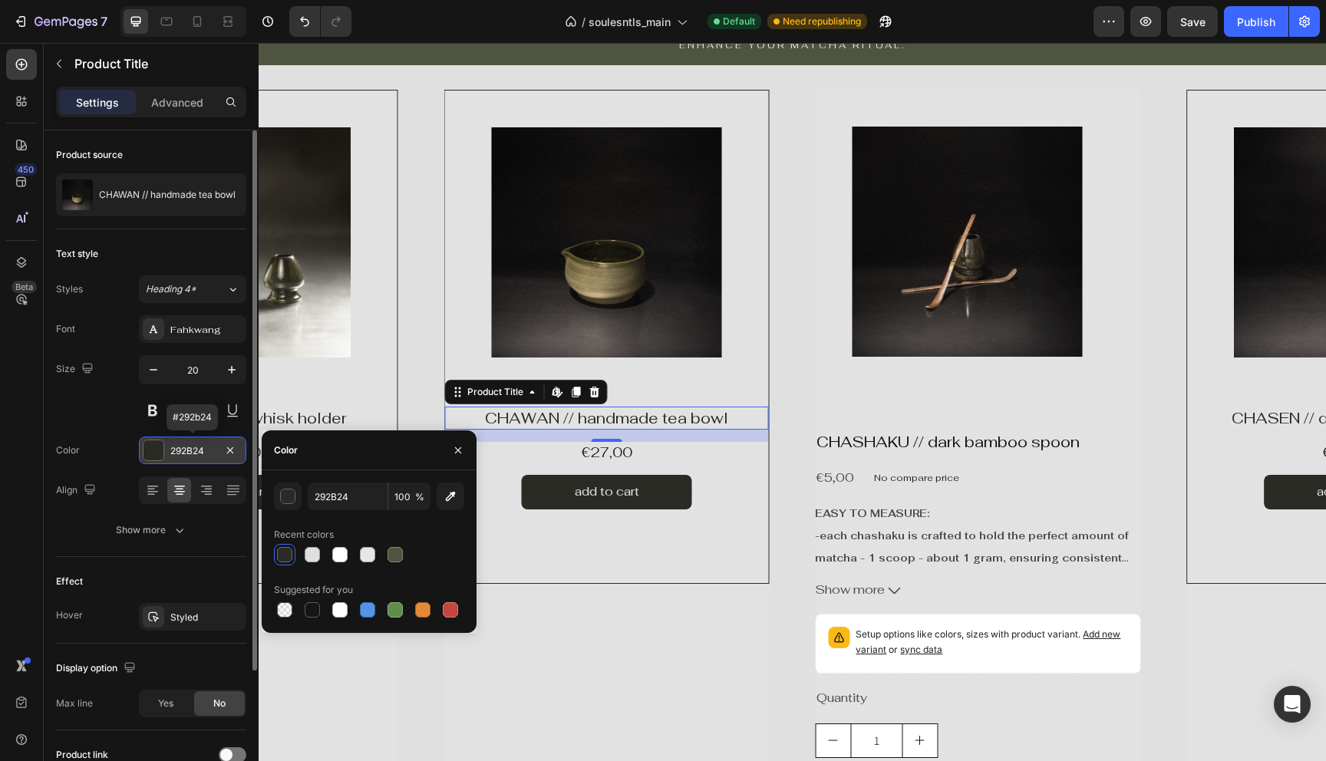
click at [198, 451] on div "292B24" at bounding box center [192, 451] width 45 height 14
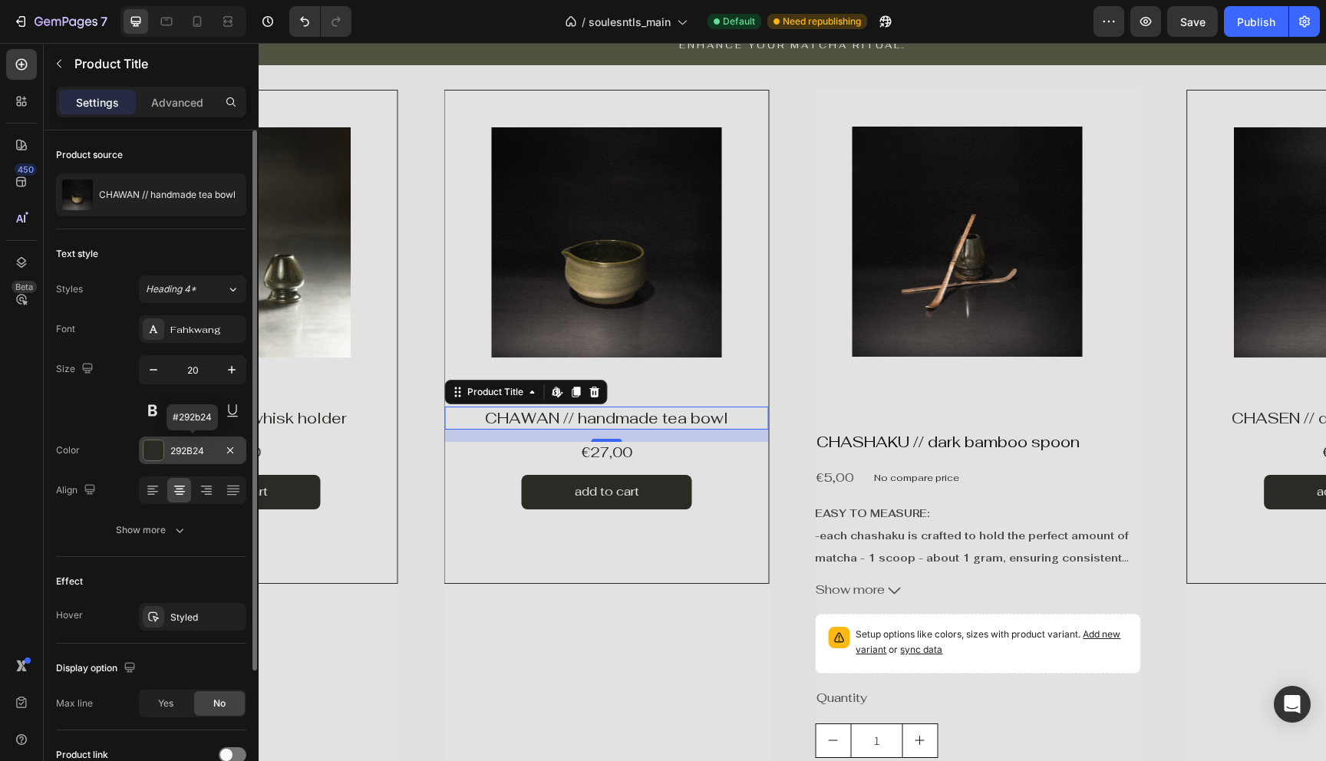
click at [198, 451] on div "292B24" at bounding box center [192, 451] width 45 height 14
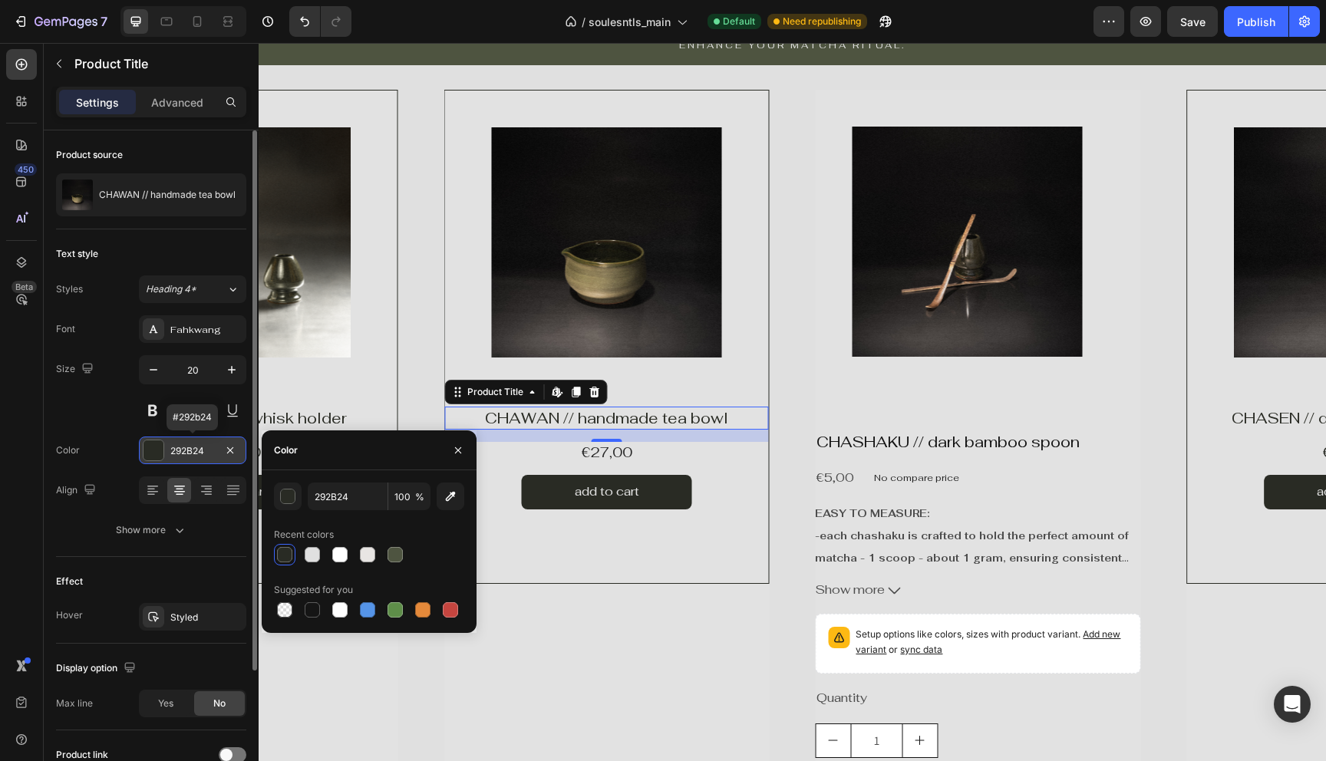
click at [198, 451] on div "292B24" at bounding box center [192, 451] width 45 height 14
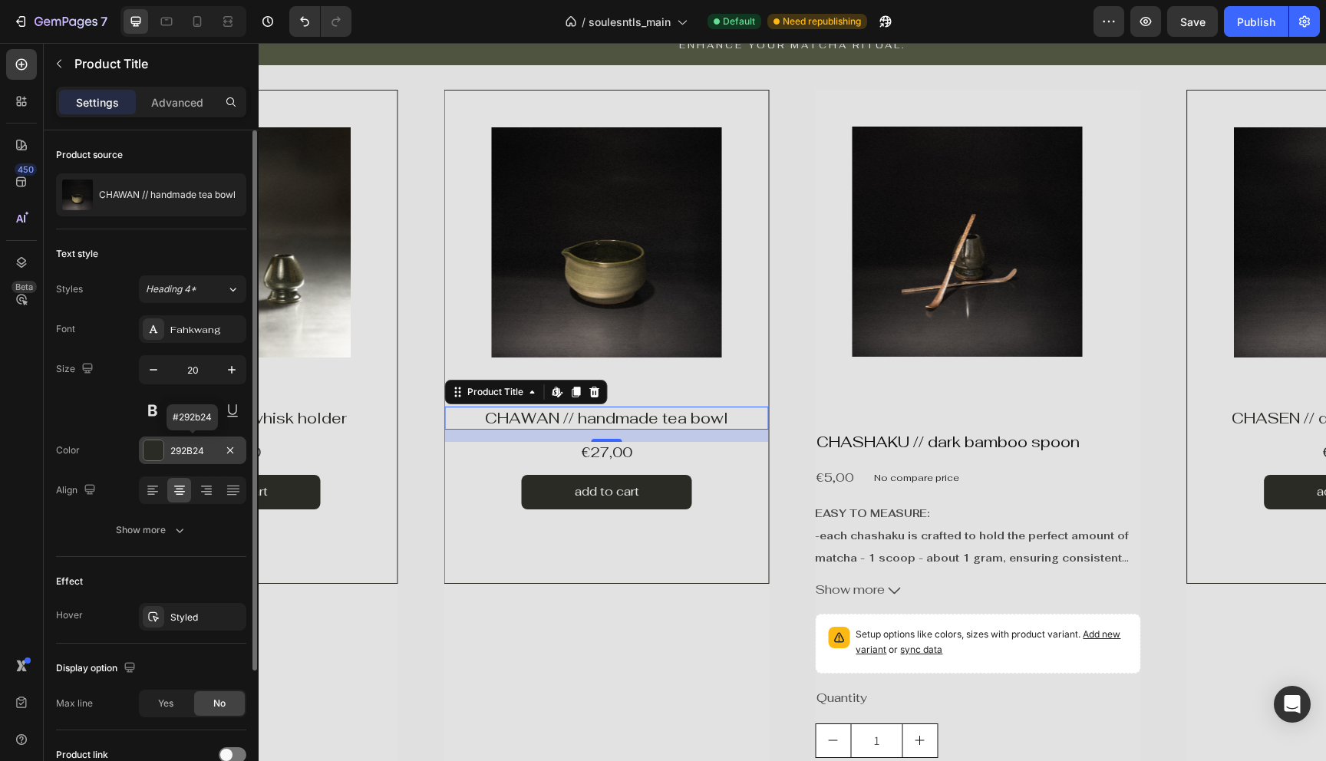
click at [206, 454] on div "292B24" at bounding box center [192, 451] width 45 height 14
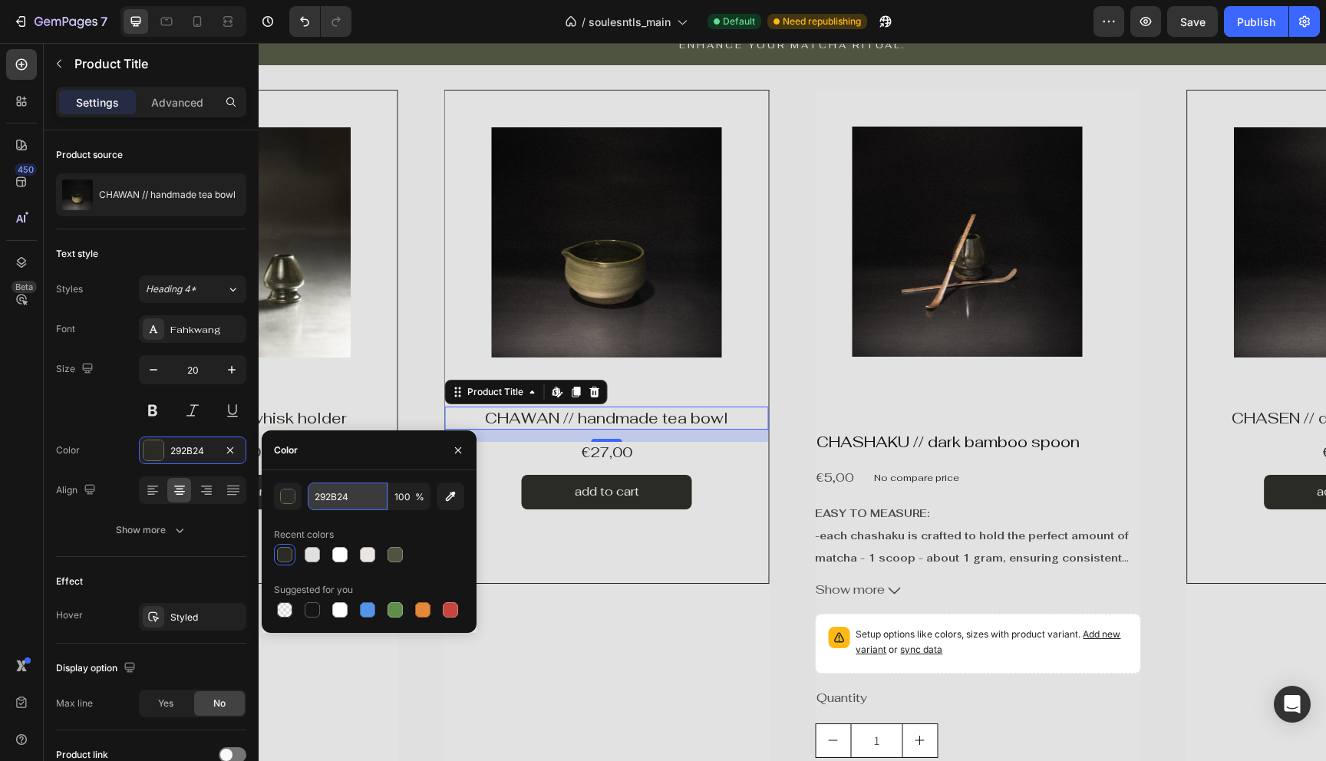
click at [357, 500] on input "292B24" at bounding box center [348, 497] width 80 height 28
click at [954, 440] on h2 "CHASHAKU // dark bamboo spoon" at bounding box center [977, 441] width 325 height 23
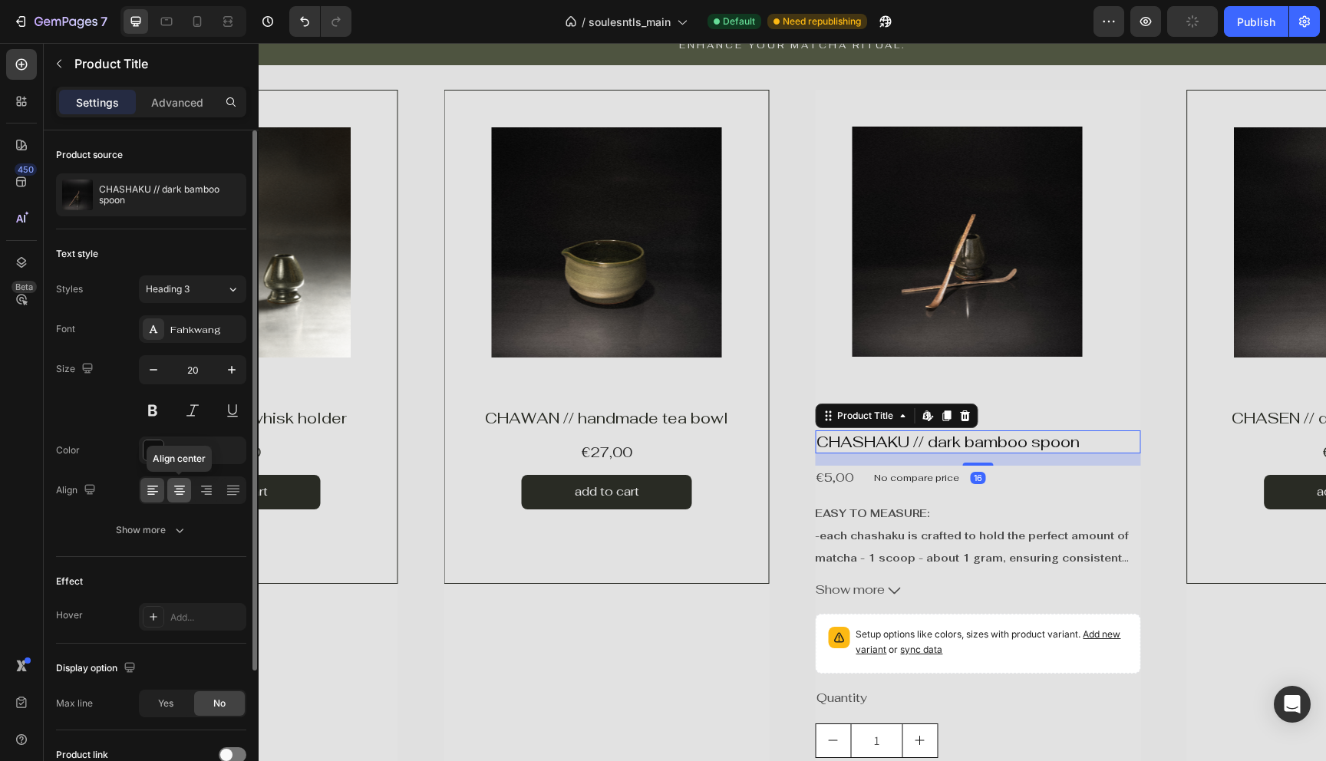
click at [186, 493] on icon at bounding box center [179, 490] width 15 height 15
click at [197, 453] on div "121212" at bounding box center [192, 451] width 45 height 14
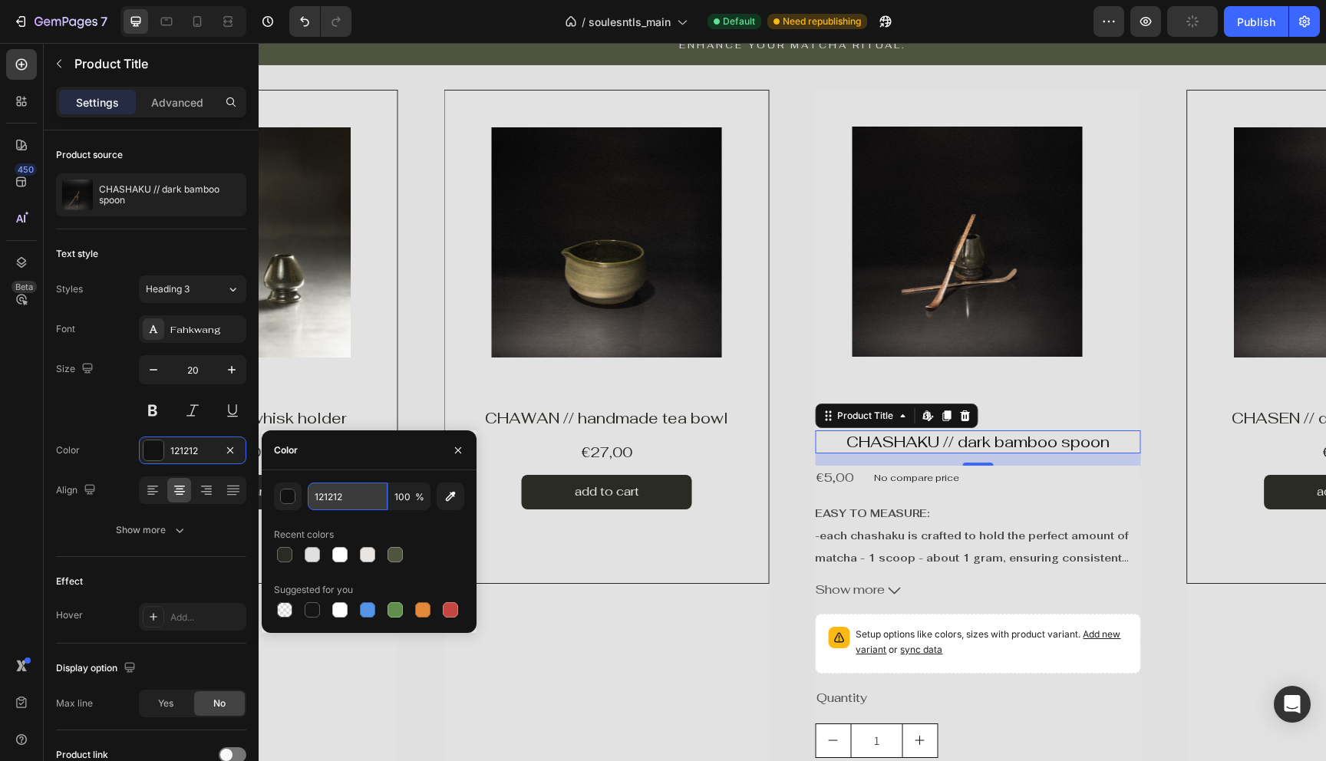
click at [348, 500] on input "121212" at bounding box center [348, 497] width 80 height 28
paste input "292B24"
type input "292B24"
click at [928, 492] on div "CHASHAKU // dark bamboo spoon Product Title Edit content in Shopify 16 €5,00 Pr…" at bounding box center [977, 653] width 325 height 446
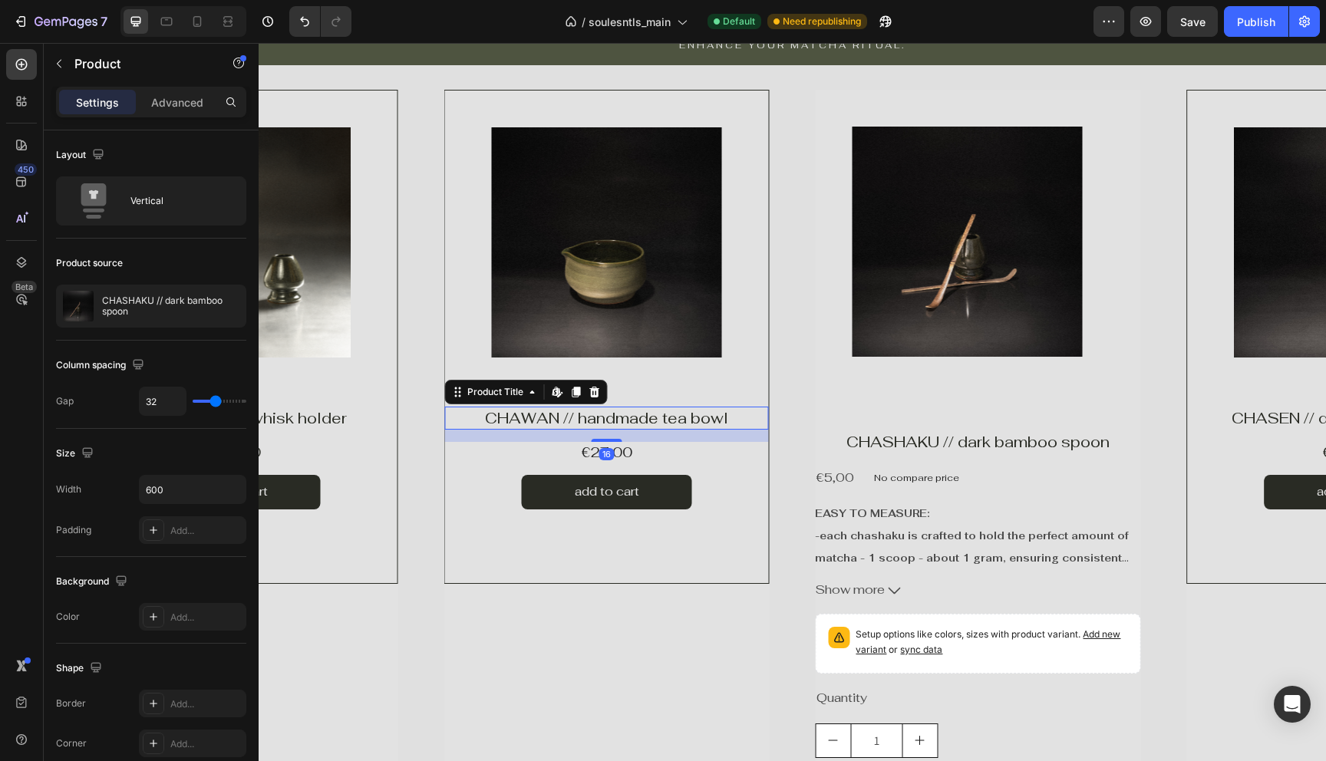
click at [707, 415] on h1 "CHAWAN // handmade tea bowl" at bounding box center [607, 418] width 324 height 23
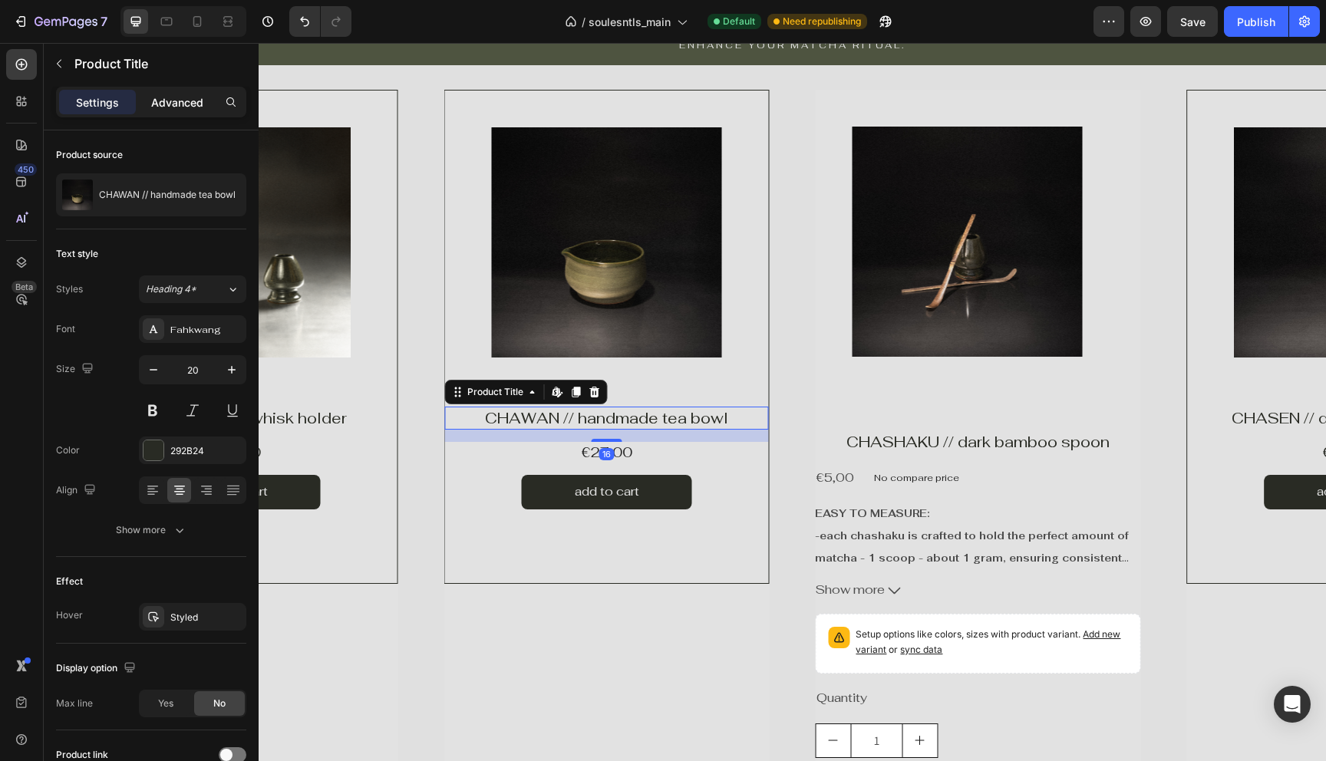
click at [180, 107] on p "Advanced" at bounding box center [177, 102] width 52 height 16
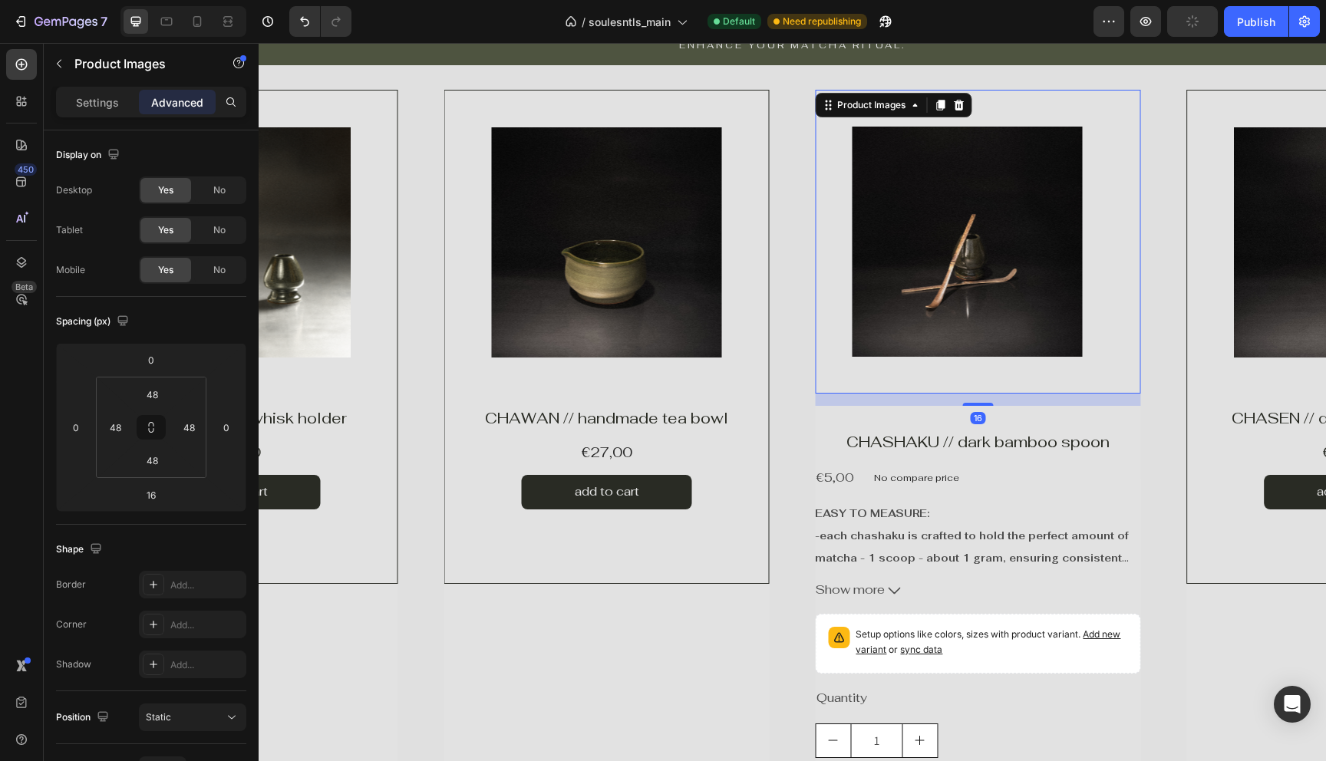
click at [988, 351] on img at bounding box center [967, 242] width 230 height 230
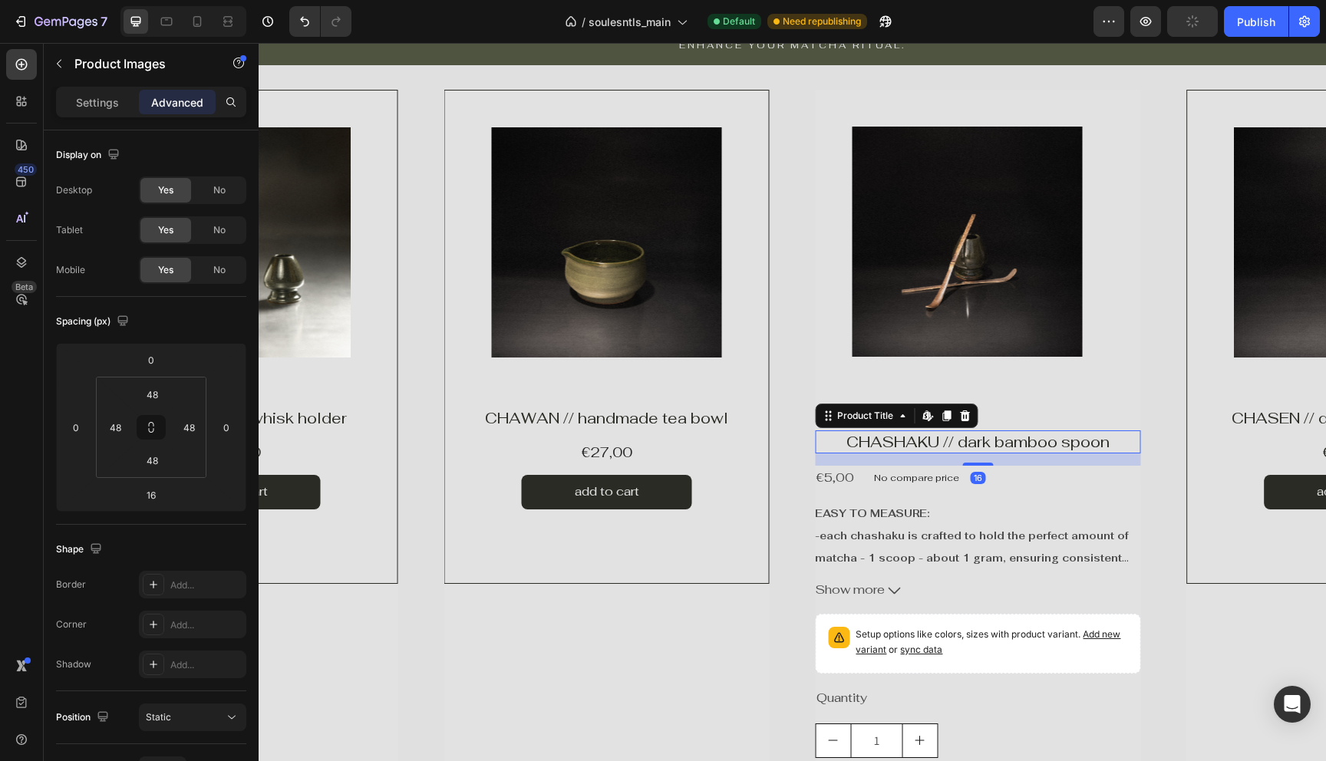
click at [947, 438] on h2 "CHASHAKU // dark bamboo spoon" at bounding box center [977, 441] width 325 height 23
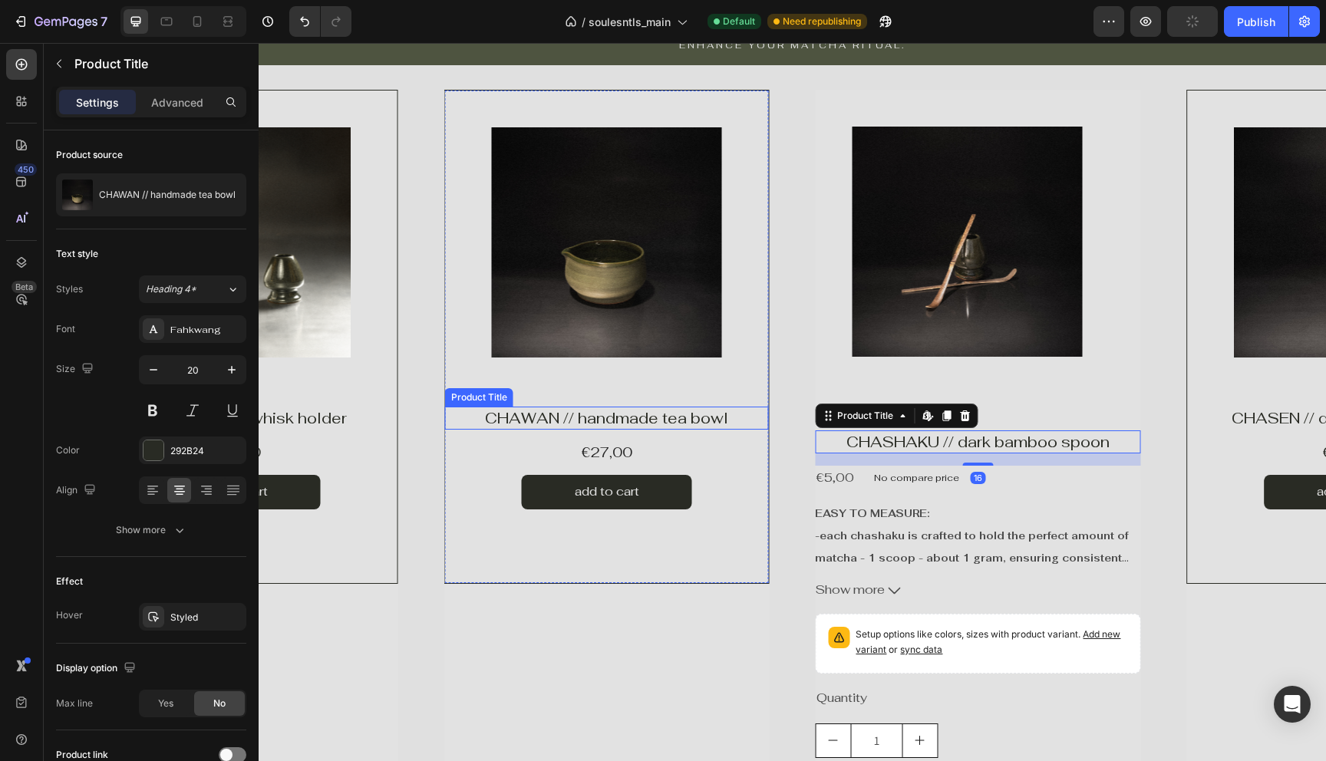
click at [660, 419] on h1 "CHAWAN // handmade tea bowl" at bounding box center [607, 418] width 324 height 23
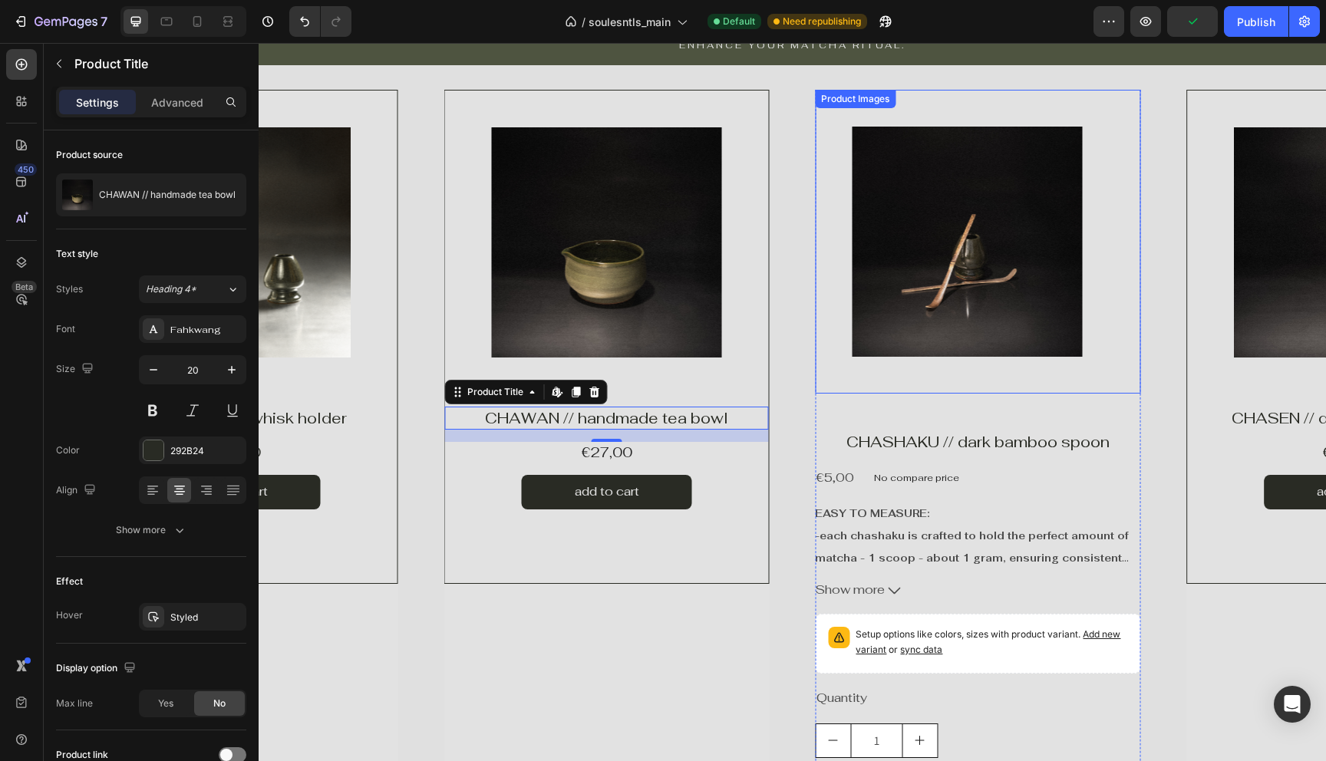
click at [817, 331] on div "Product Images" at bounding box center [977, 242] width 325 height 304
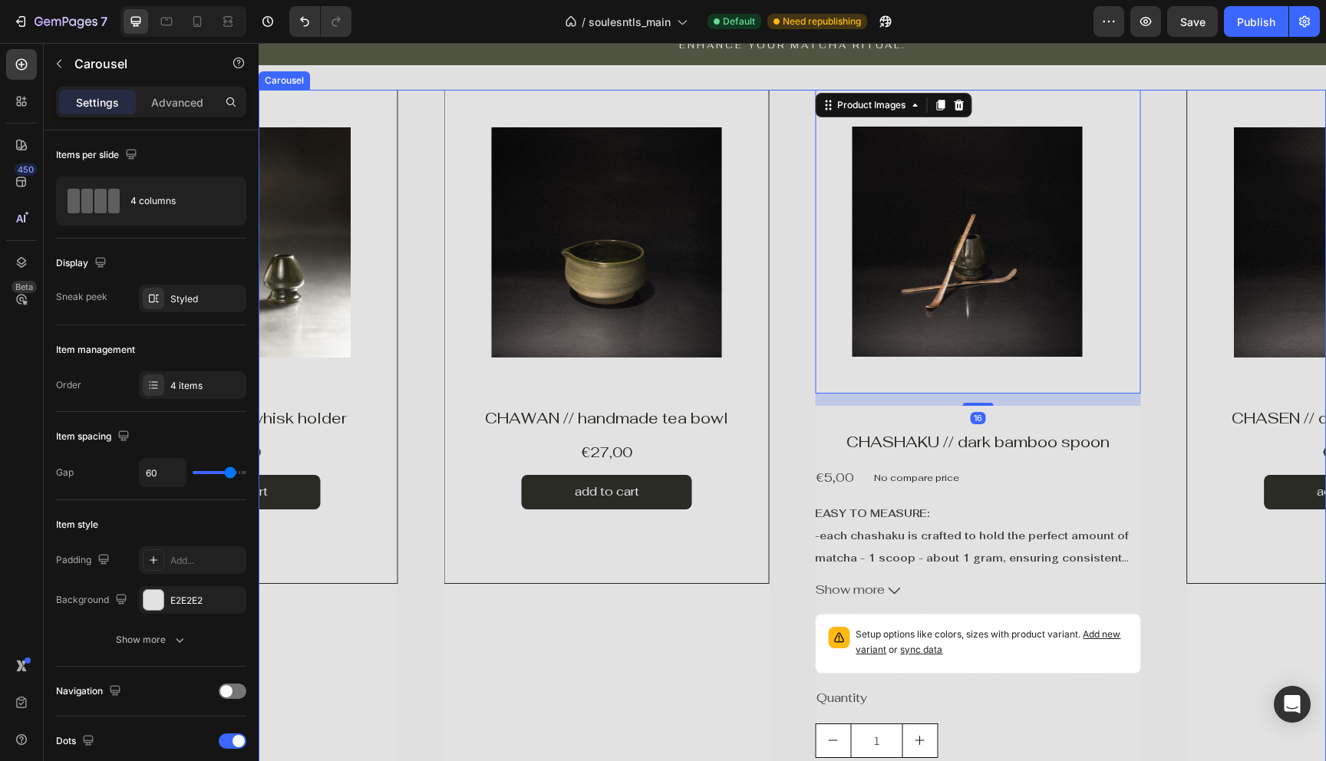
click at [813, 420] on div "Product Images Product Vendor Row CHASEN // dark bamboo whisk Product Title €15…" at bounding box center [792, 483] width 1067 height 787
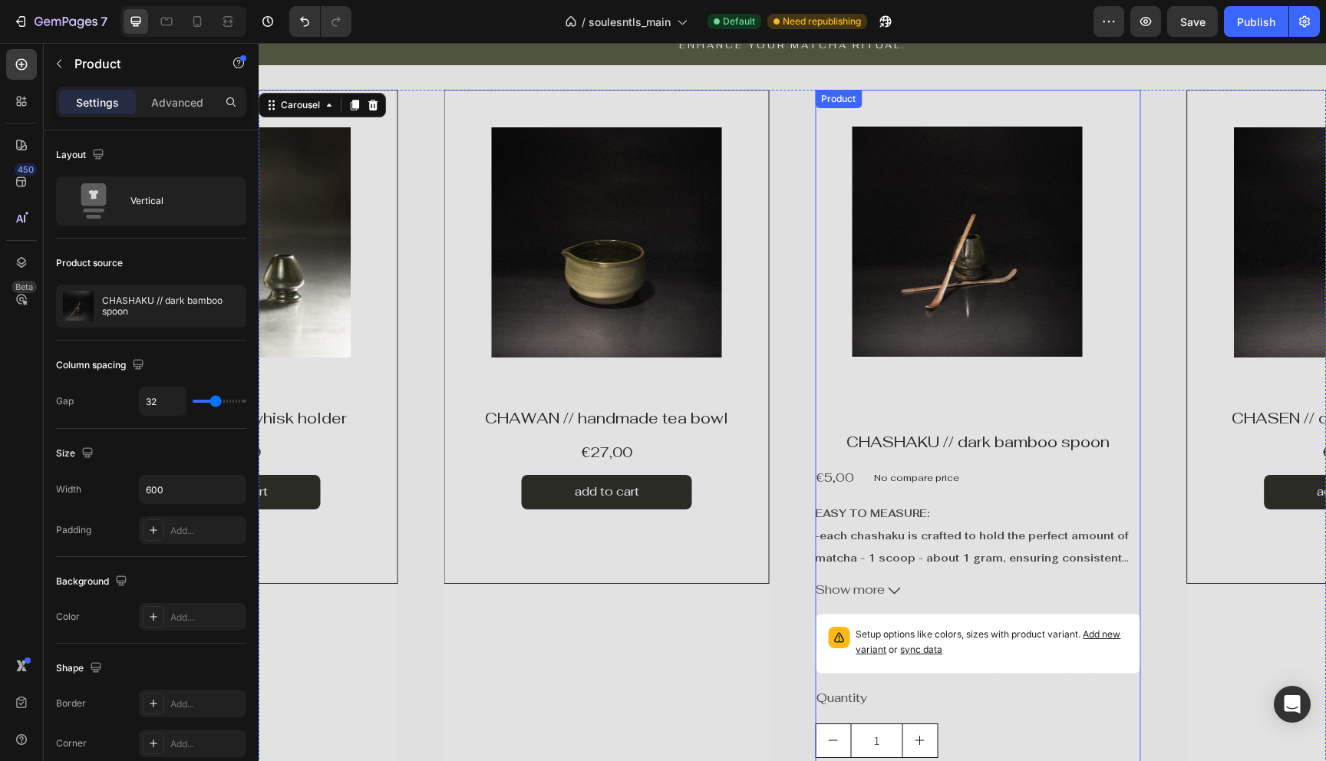
click at [818, 420] on div "Product Images CHASHAKU // dark bamboo spoon Product Title €5,00 Product Price …" at bounding box center [977, 483] width 325 height 787
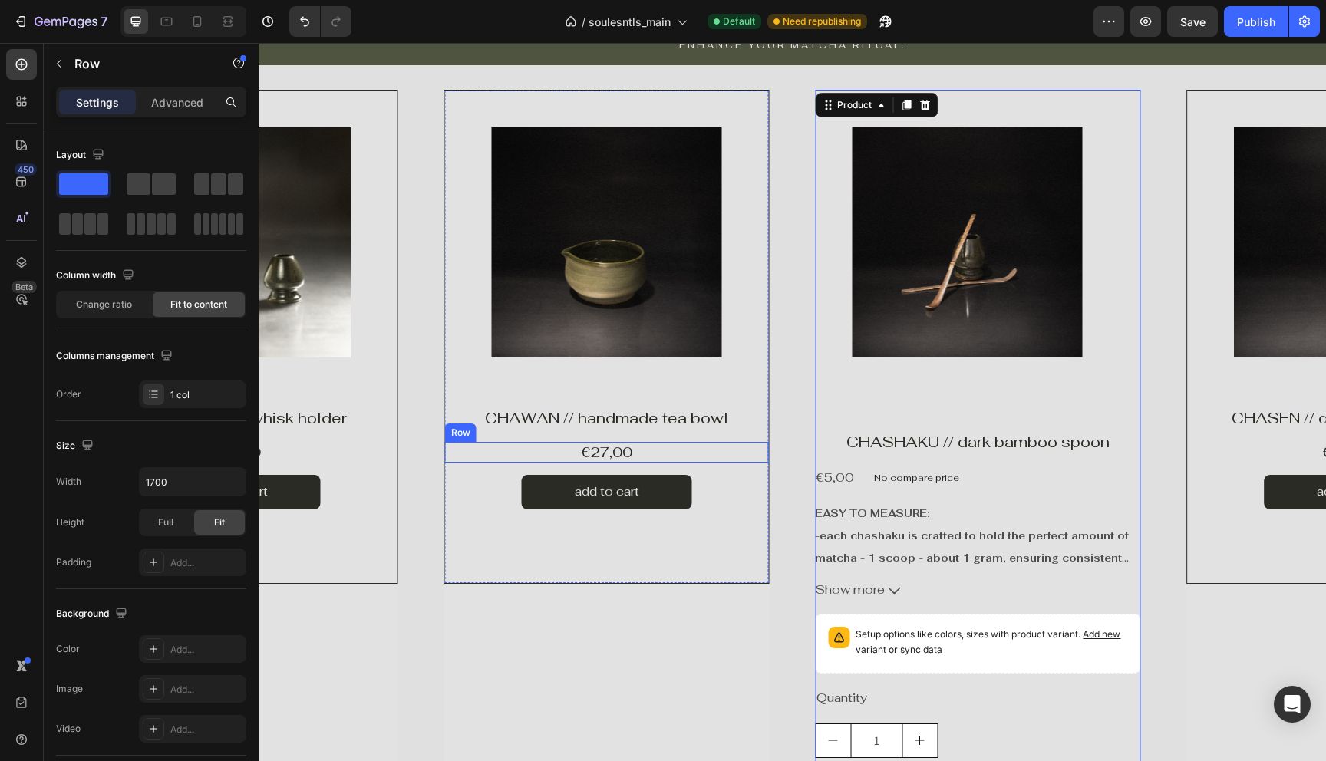
click at [445, 450] on div "€27,00 Product Price Product Price Row" at bounding box center [607, 452] width 324 height 21
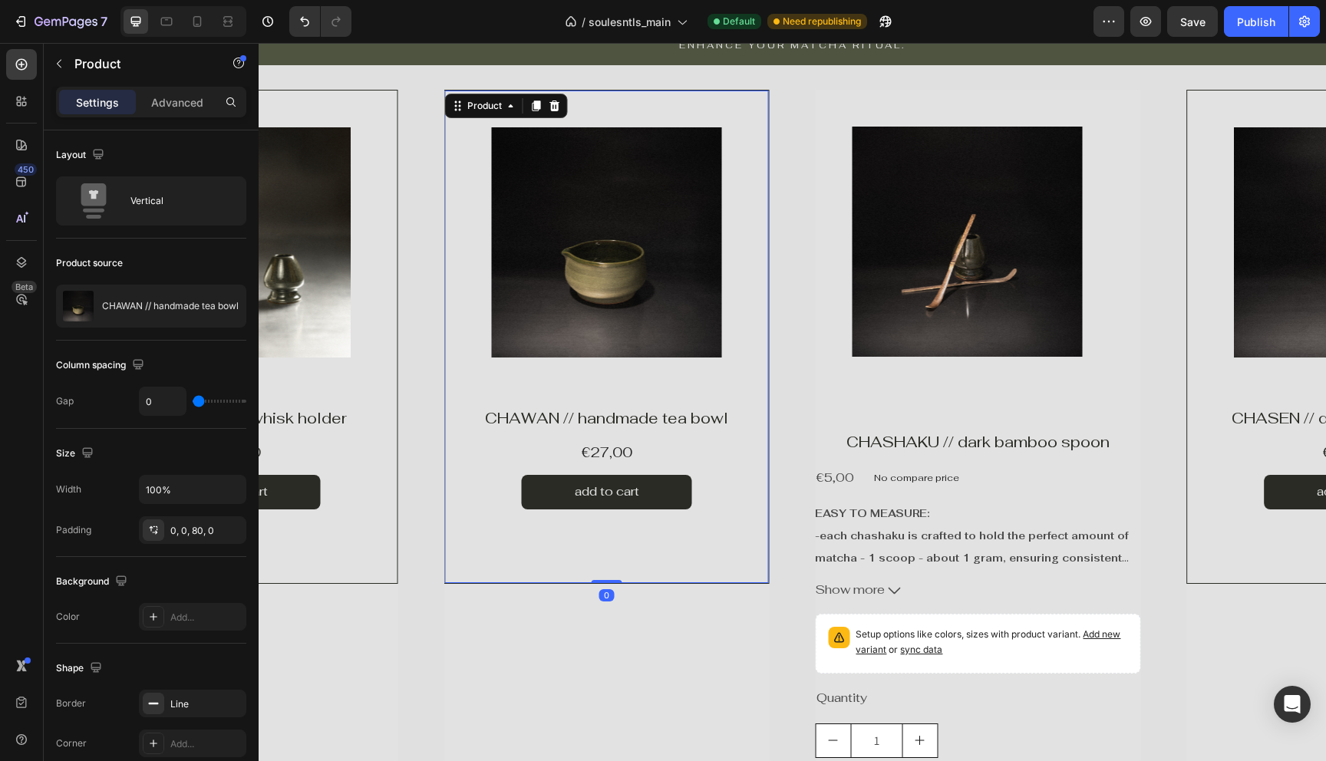
click at [444, 529] on div "Product Images Product Vendor CHAWAN // handmade tea bowl Product Title €27,00 …" at bounding box center [606, 337] width 325 height 494
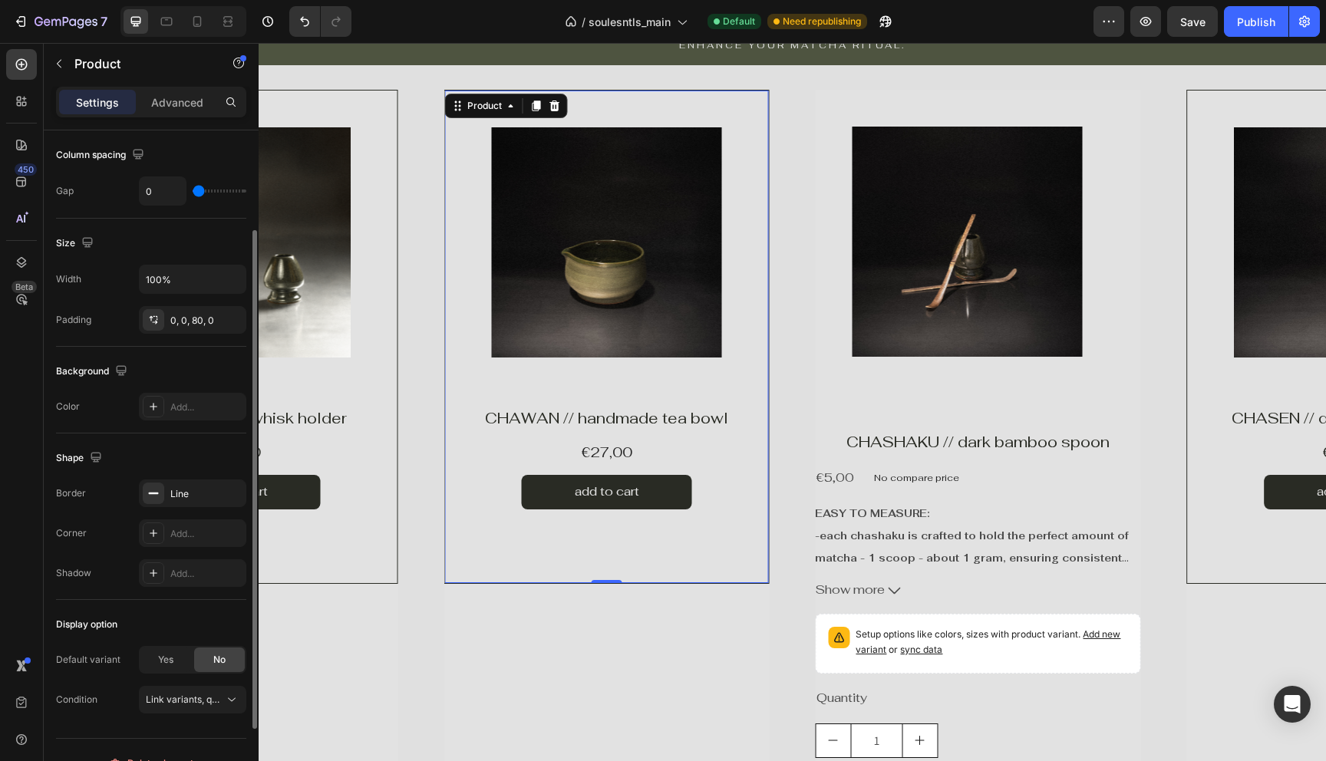
scroll to position [236, 0]
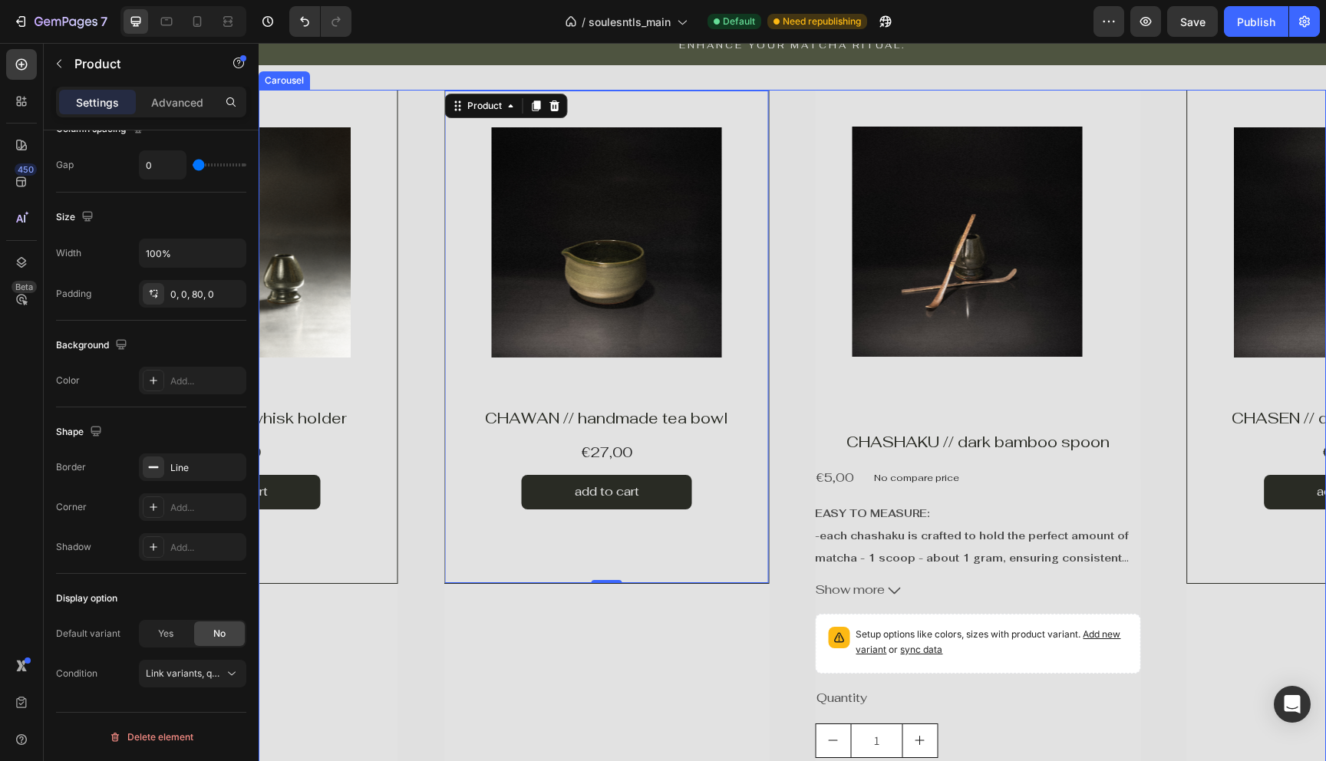
click at [807, 509] on div "Product Images Product Vendor Row CHASEN // dark bamboo whisk Product Title €15…" at bounding box center [792, 483] width 1067 height 787
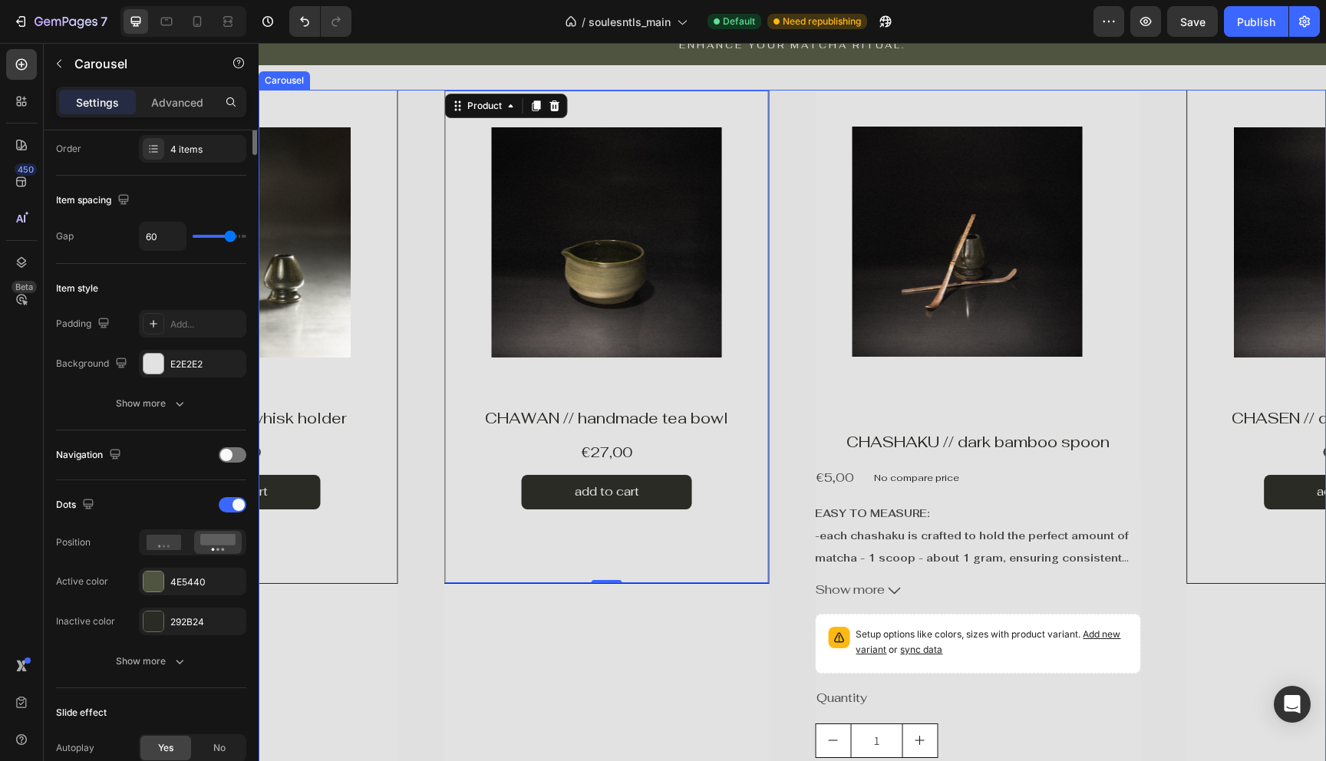
scroll to position [0, 0]
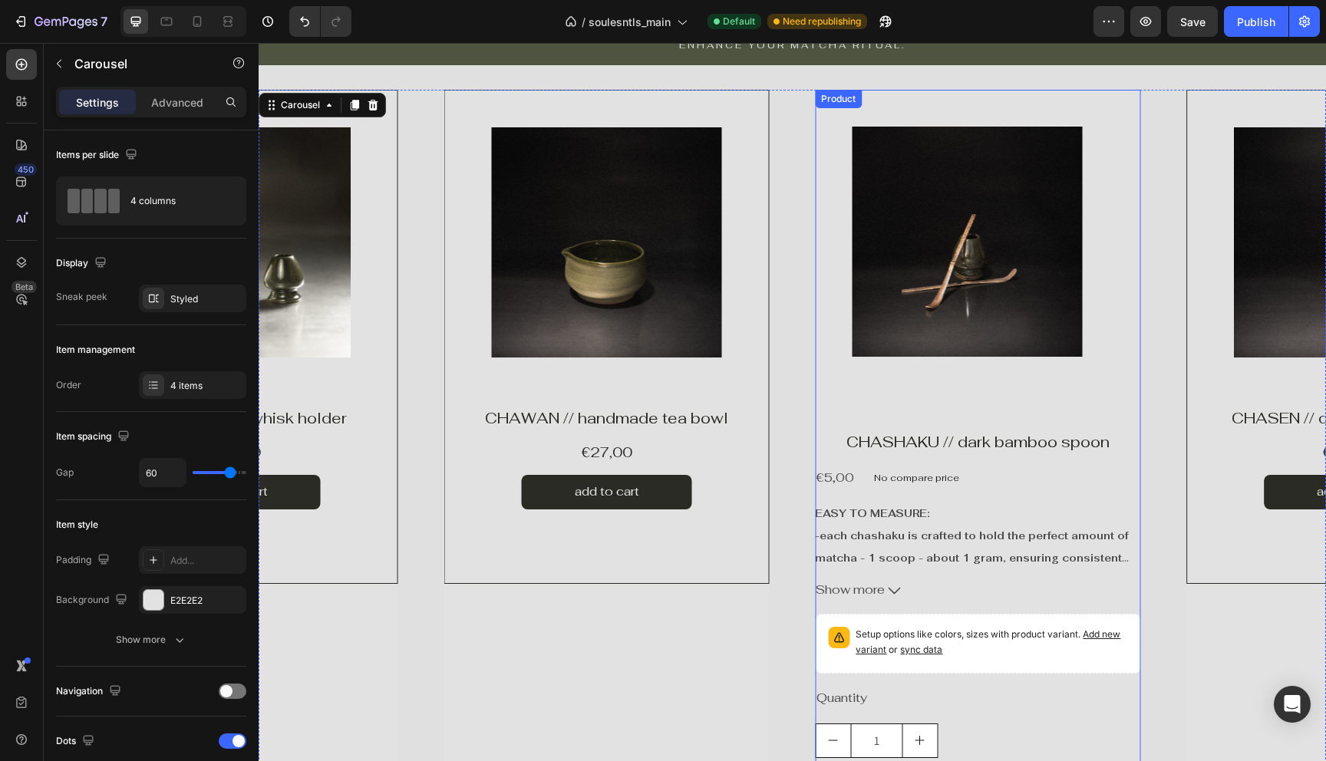
click at [816, 407] on div "Product Images CHASHAKU // dark bamboo spoon Product Title €5,00 Product Price …" at bounding box center [977, 483] width 325 height 787
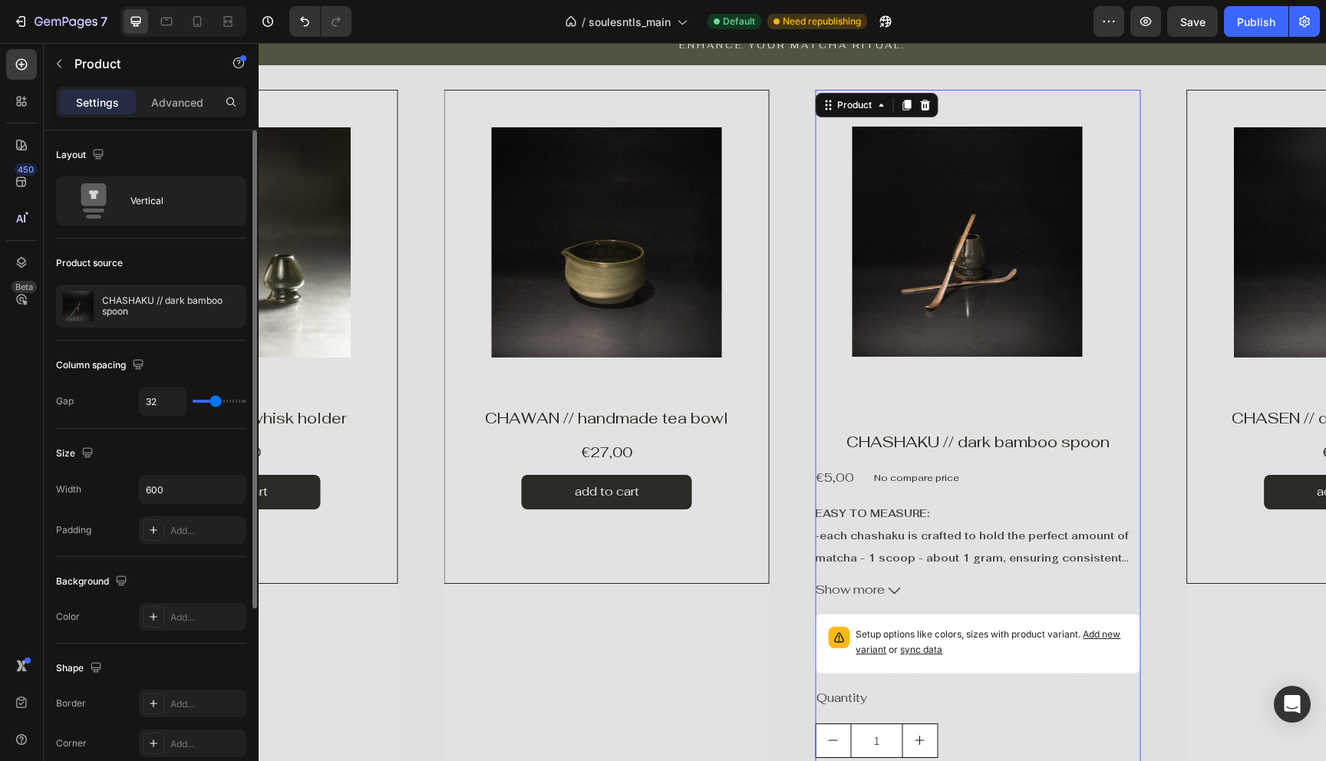
drag, startPoint x: 209, startPoint y: 404, endPoint x: 120, endPoint y: 404, distance: 88.3
click at [121, 404] on div "Gap 32" at bounding box center [151, 401] width 190 height 29
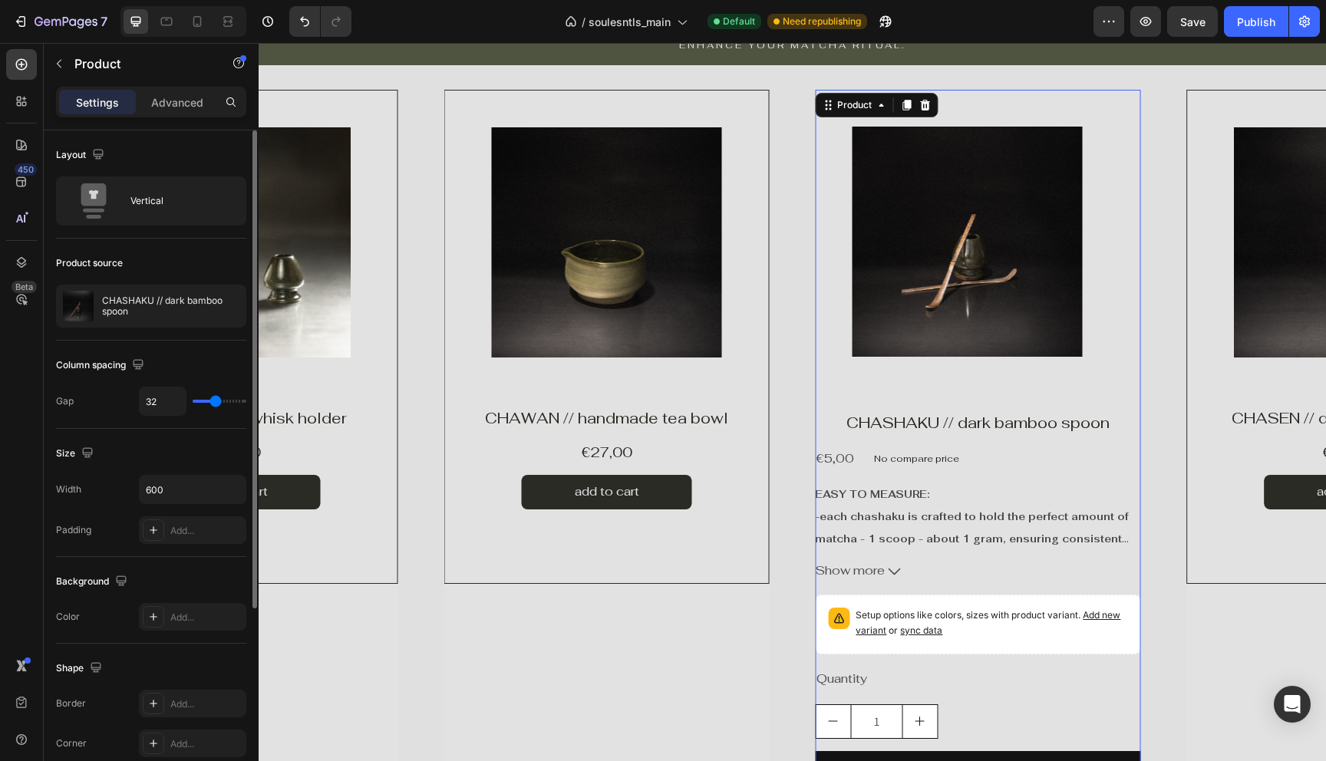
type input "22"
type input "7"
type input "0"
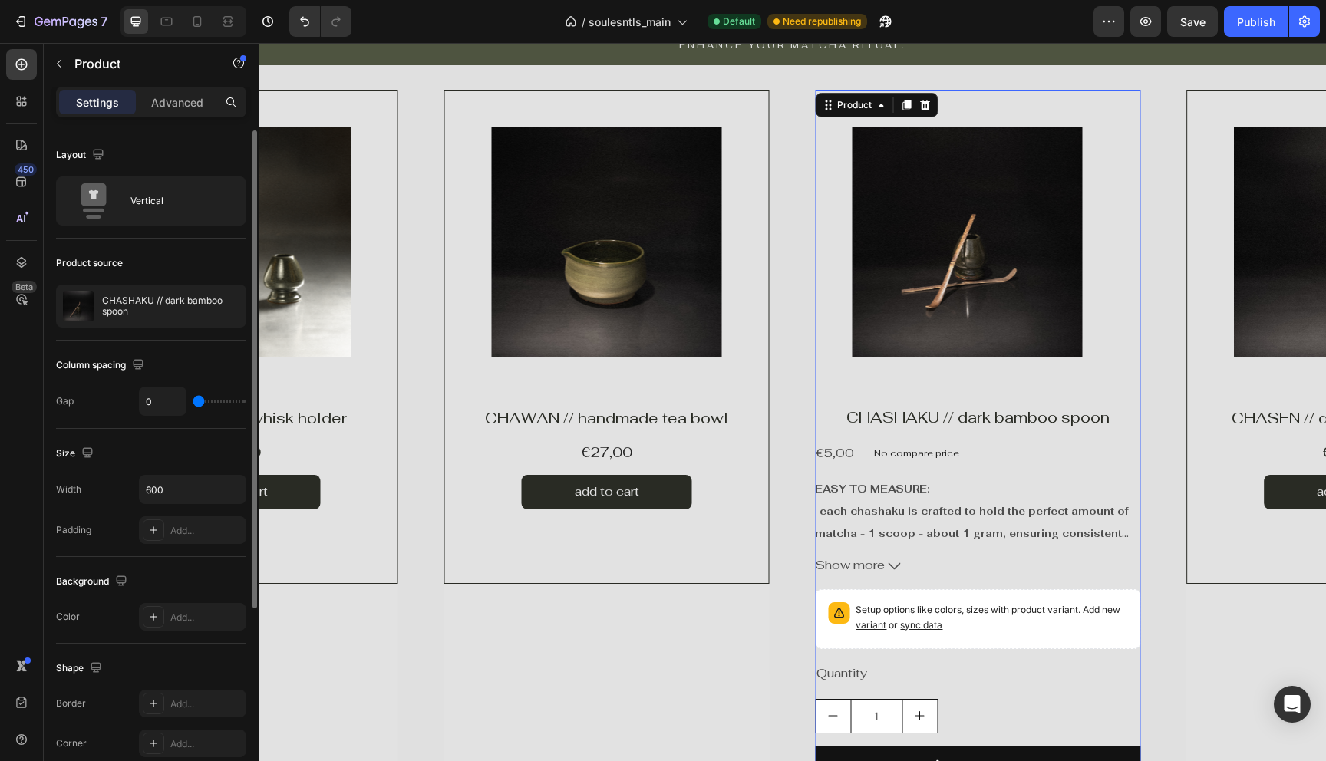
drag, startPoint x: 213, startPoint y: 403, endPoint x: 145, endPoint y: 404, distance: 68.3
type input "0"
click at [193, 403] on input "range" at bounding box center [220, 401] width 54 height 3
drag, startPoint x: 167, startPoint y: 483, endPoint x: 84, endPoint y: 483, distance: 83.6
click at [84, 483] on div "Width 600" at bounding box center [151, 489] width 190 height 29
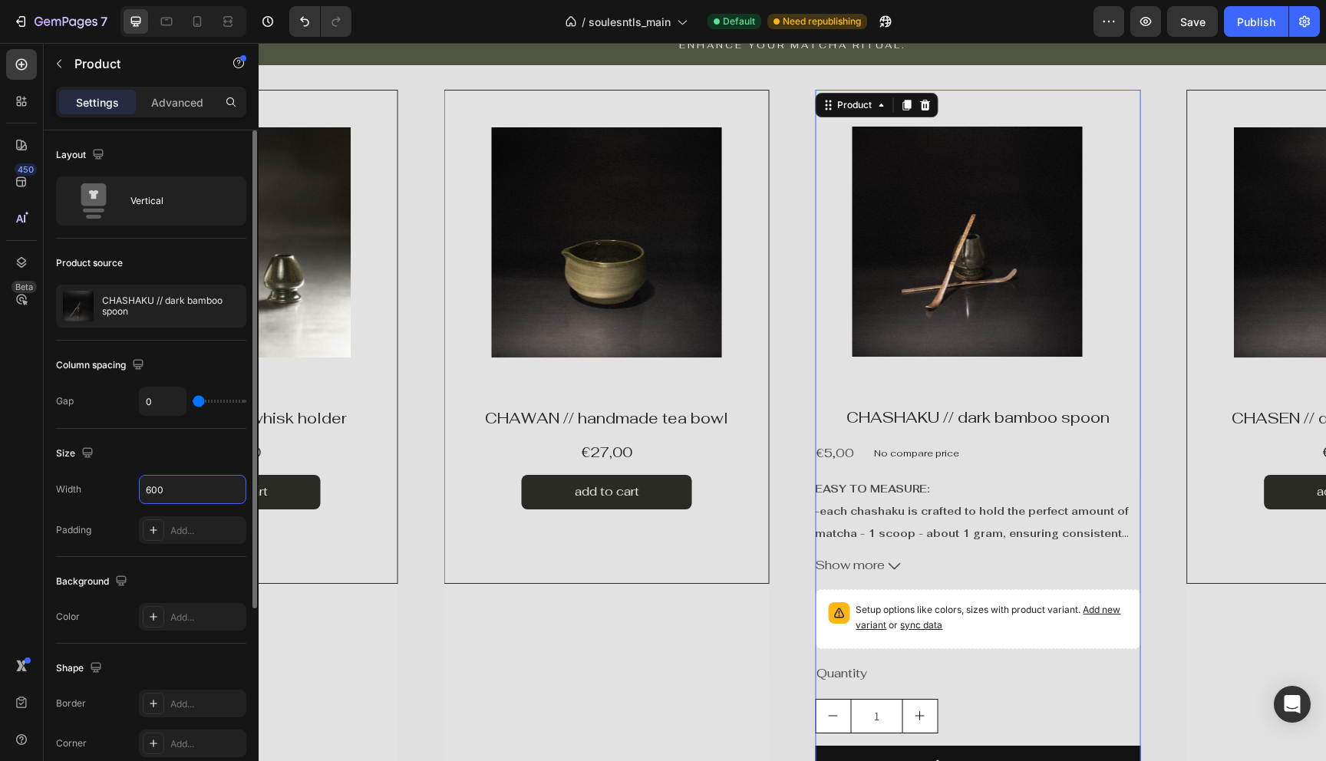
drag, startPoint x: 171, startPoint y: 490, endPoint x: 104, endPoint y: 487, distance: 67.6
click at [104, 487] on div "Width 600" at bounding box center [151, 489] width 190 height 29
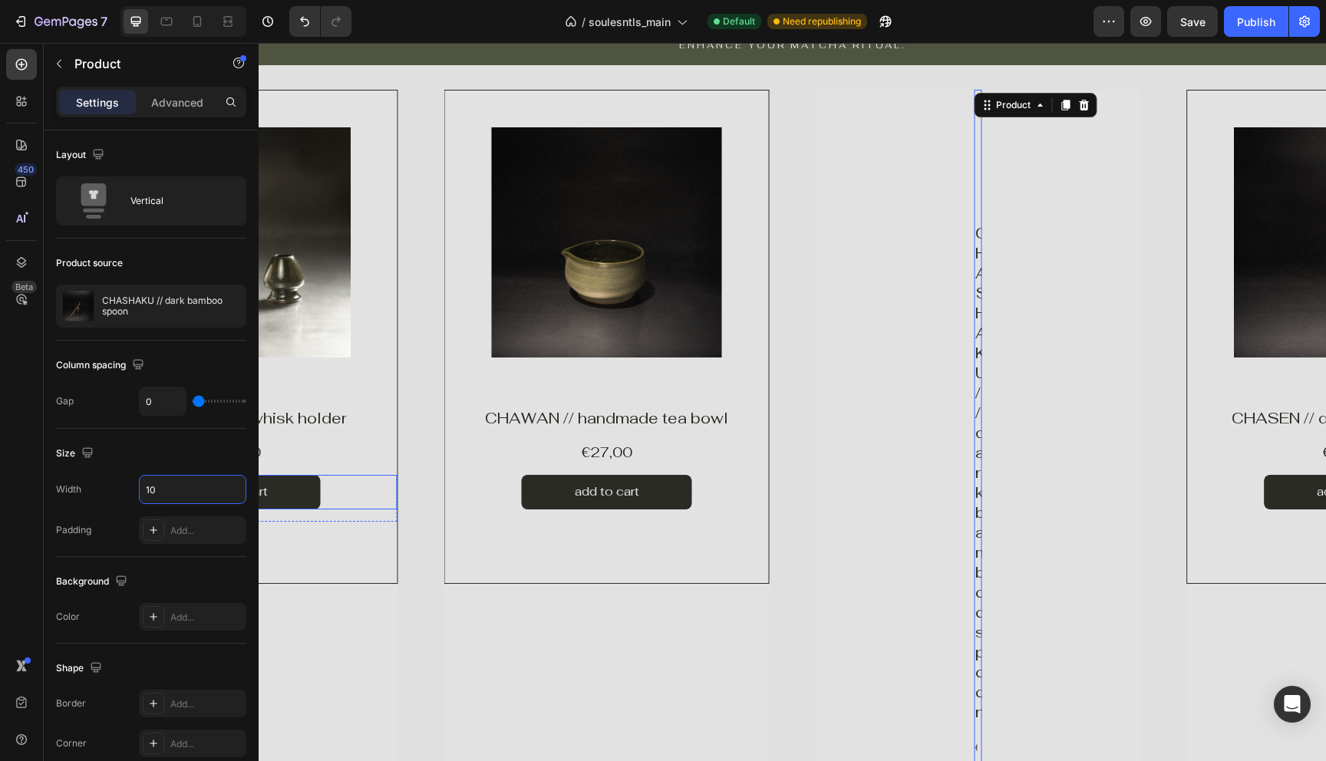
type input "1"
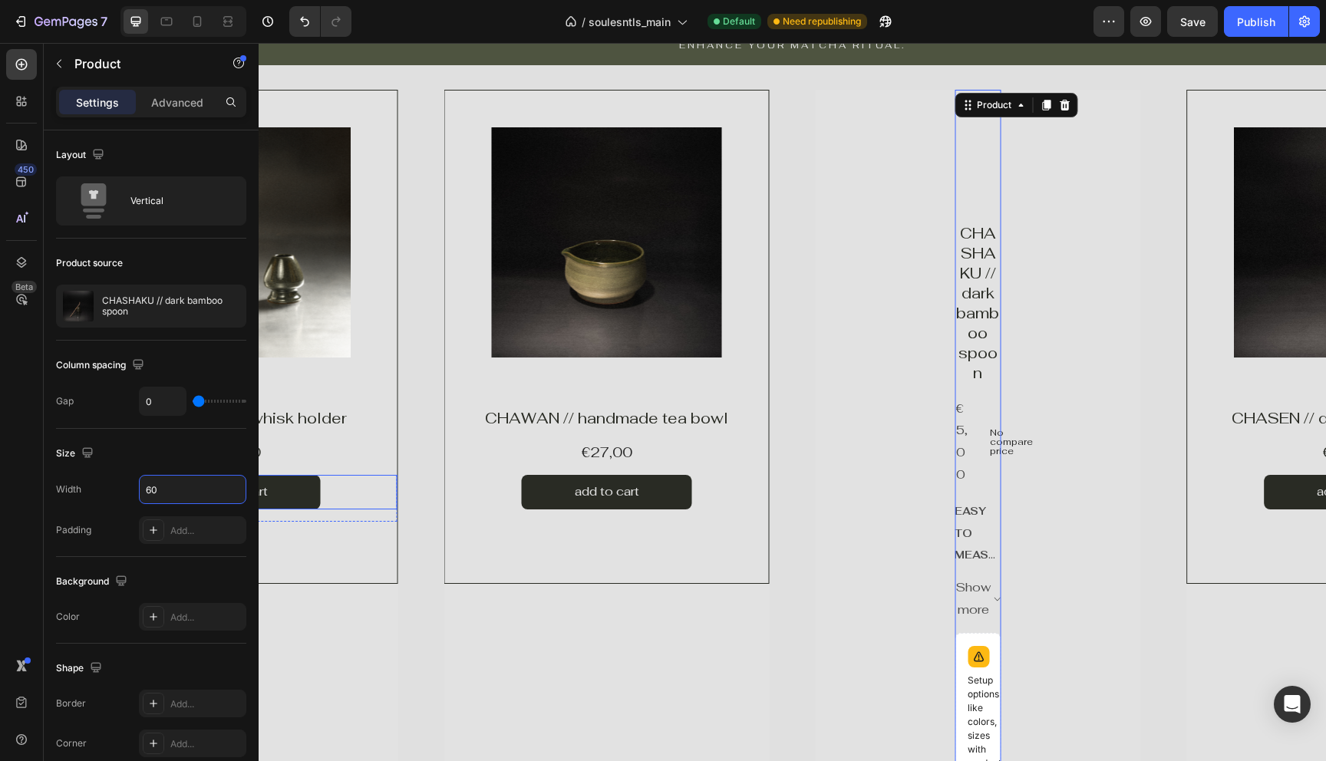
type input "600"
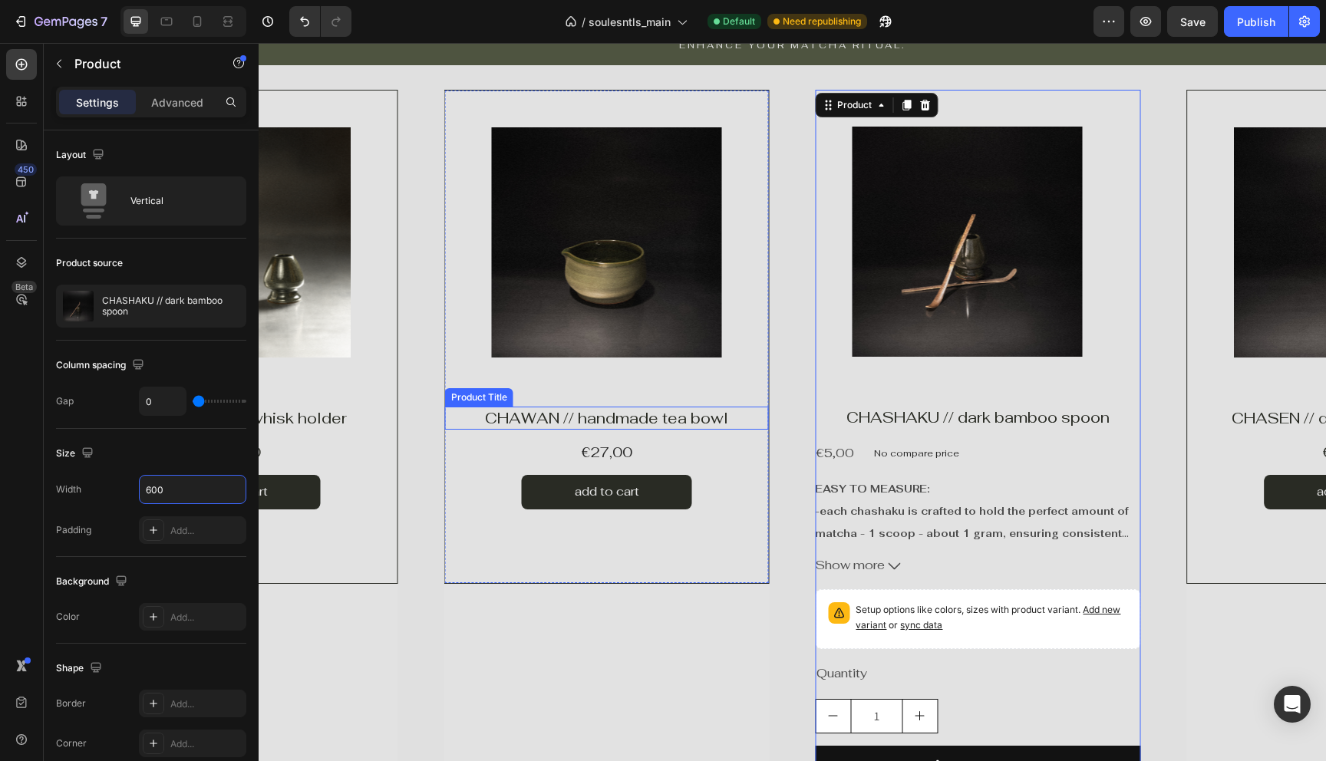
click at [768, 428] on h1 "CHAWAN // handmade tea bowl" at bounding box center [607, 418] width 324 height 23
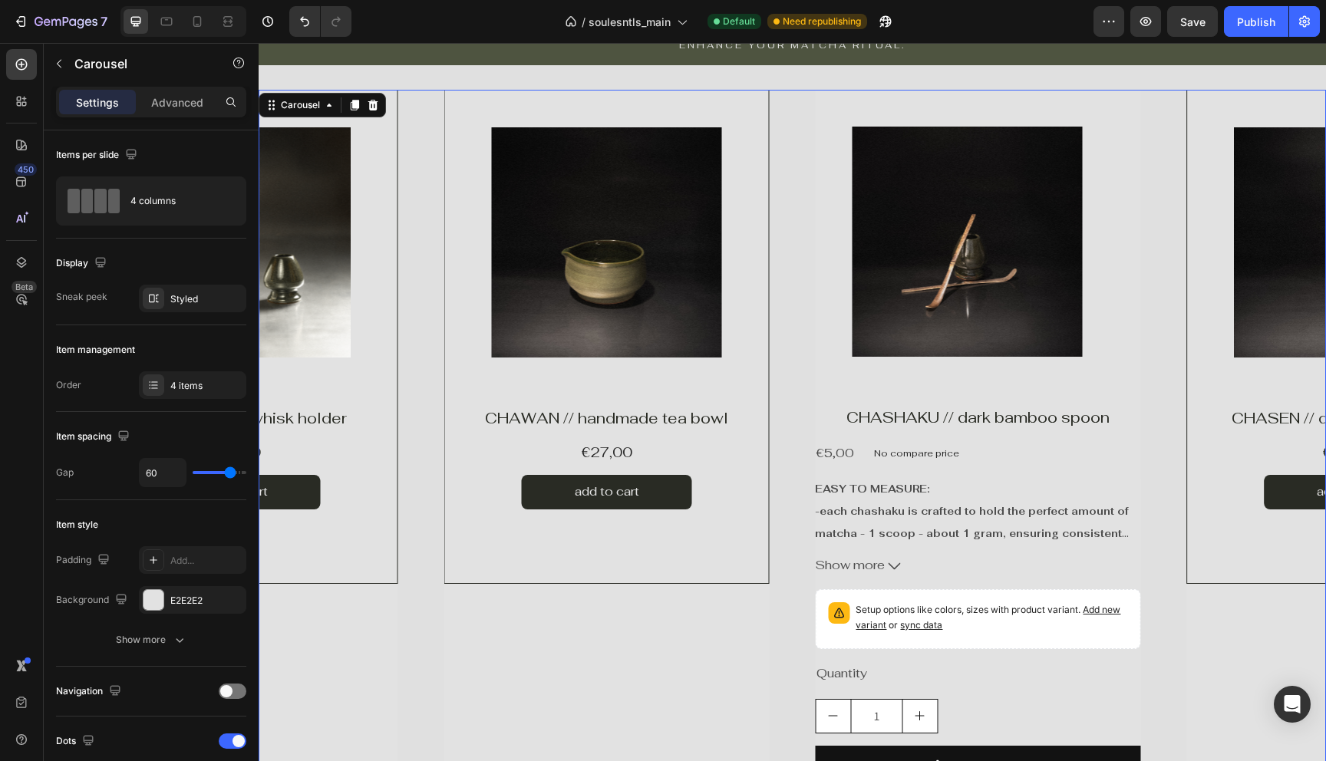
click at [769, 438] on div "Product Images Product Vendor Row CHASEN // dark bamboo whisk Product Title €15…" at bounding box center [792, 471] width 1067 height 762
click at [769, 549] on div "Product Images Product Vendor CHAWAN // handmade tea bowl Product Title €27,00 …" at bounding box center [606, 337] width 325 height 494
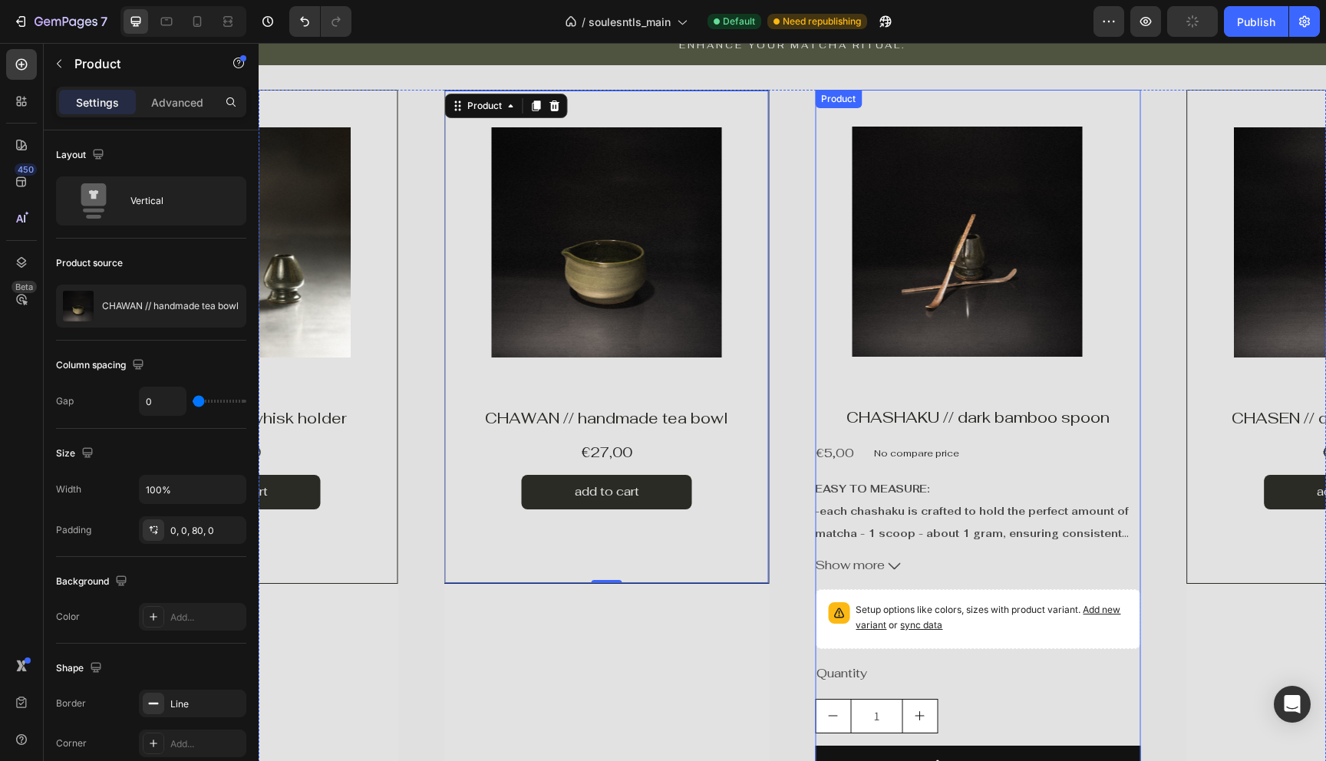
click at [816, 401] on div "Product Images" at bounding box center [977, 248] width 325 height 316
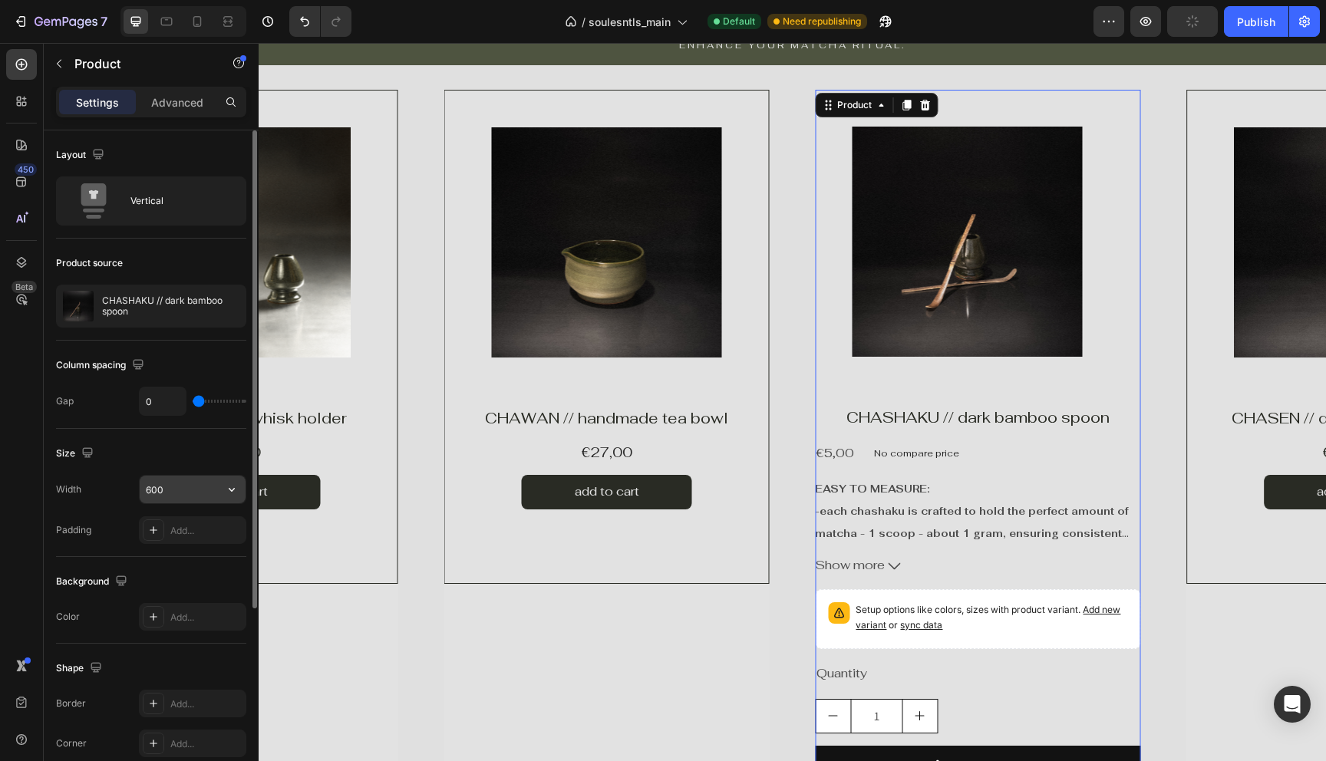
click at [169, 492] on input "600" at bounding box center [193, 490] width 106 height 28
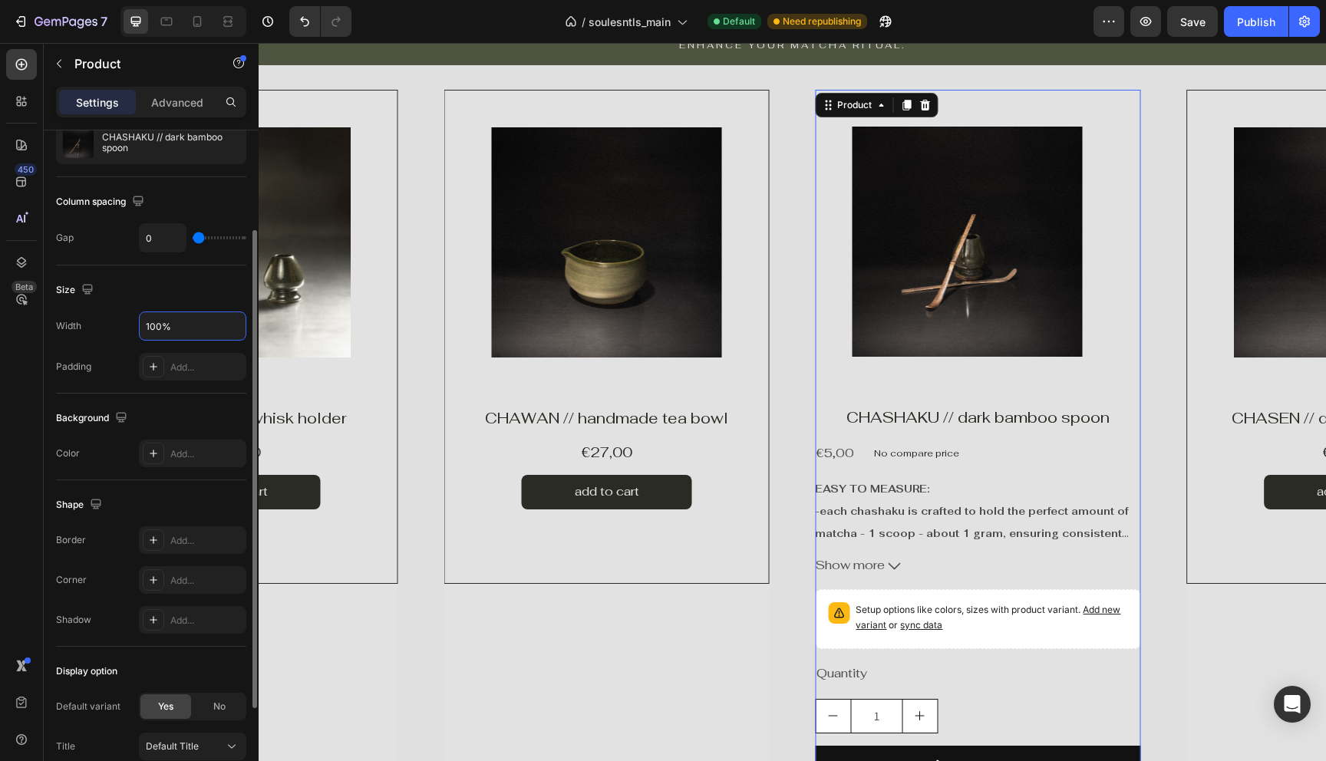
scroll to position [181, 0]
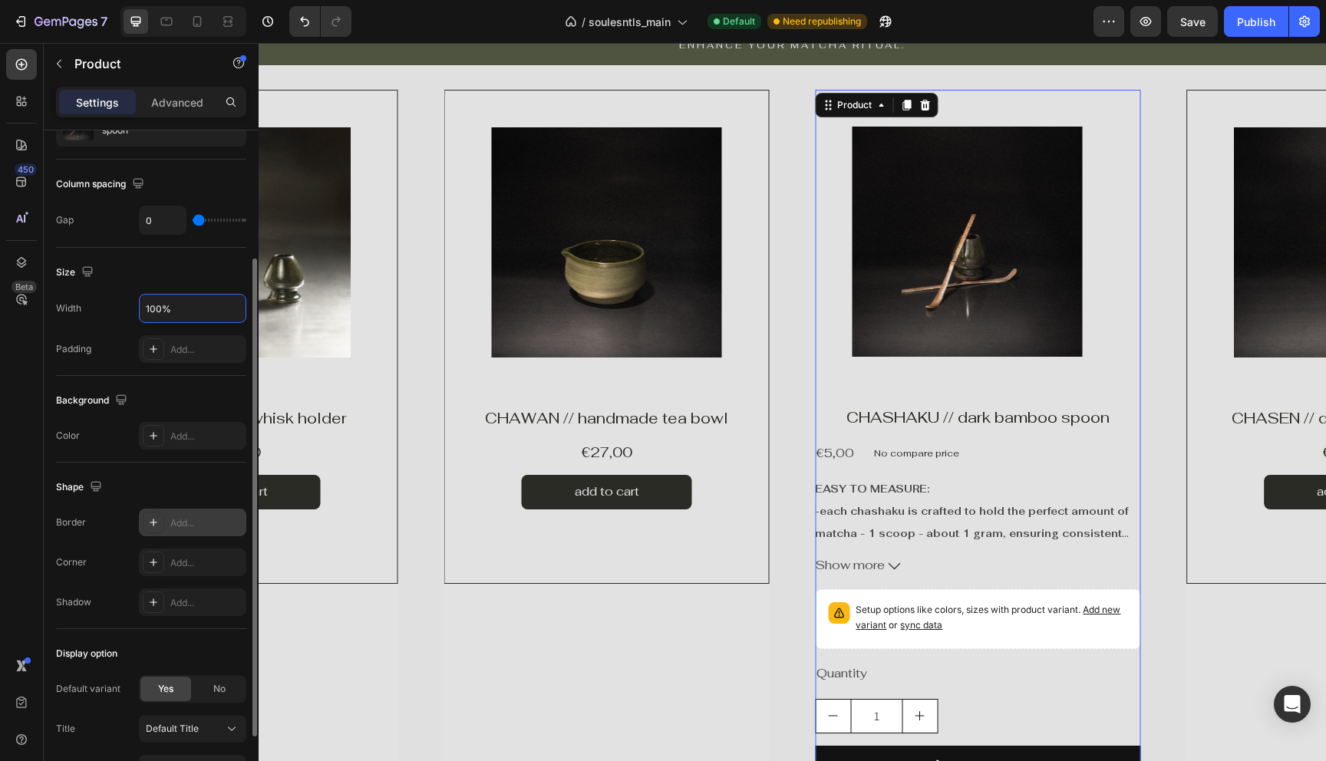
type input "100%"
click at [184, 529] on div "Add..." at bounding box center [206, 523] width 72 height 14
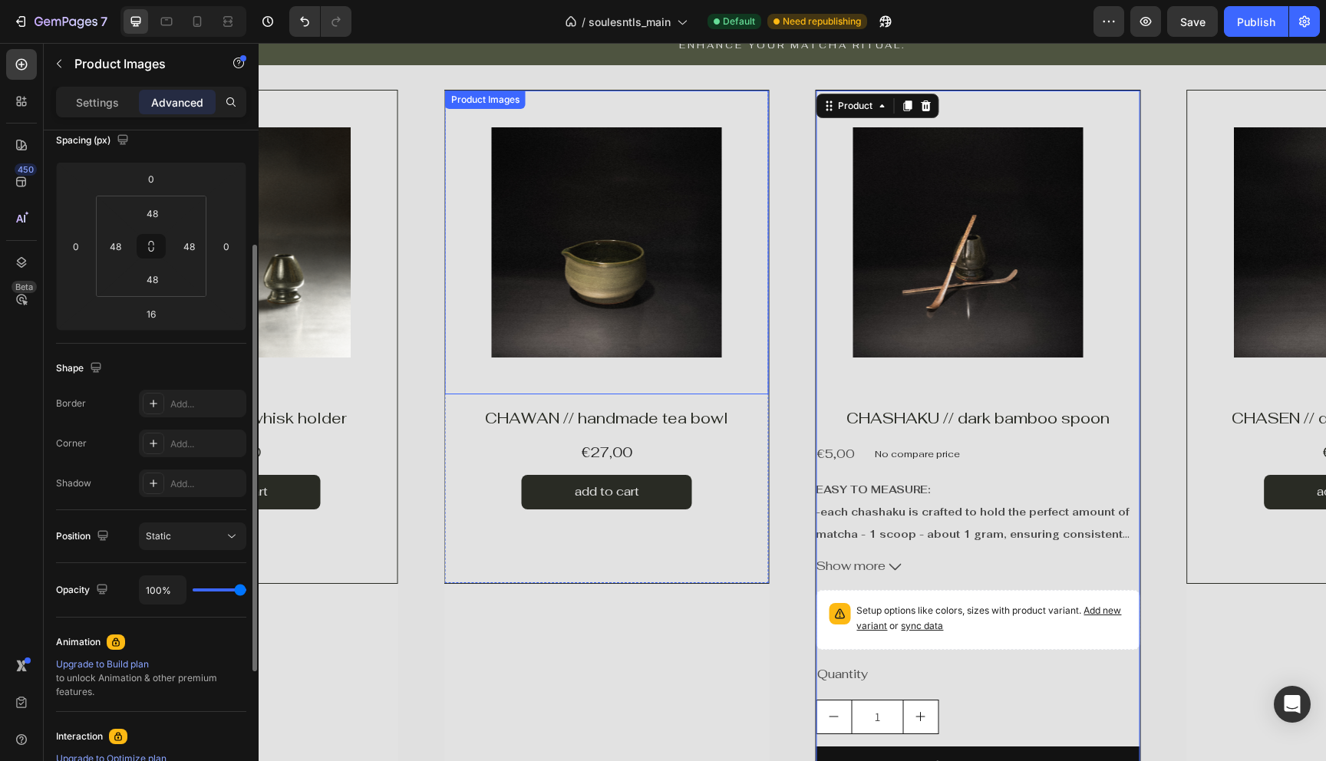
click at [445, 375] on div "Product Images" at bounding box center [607, 243] width 324 height 304
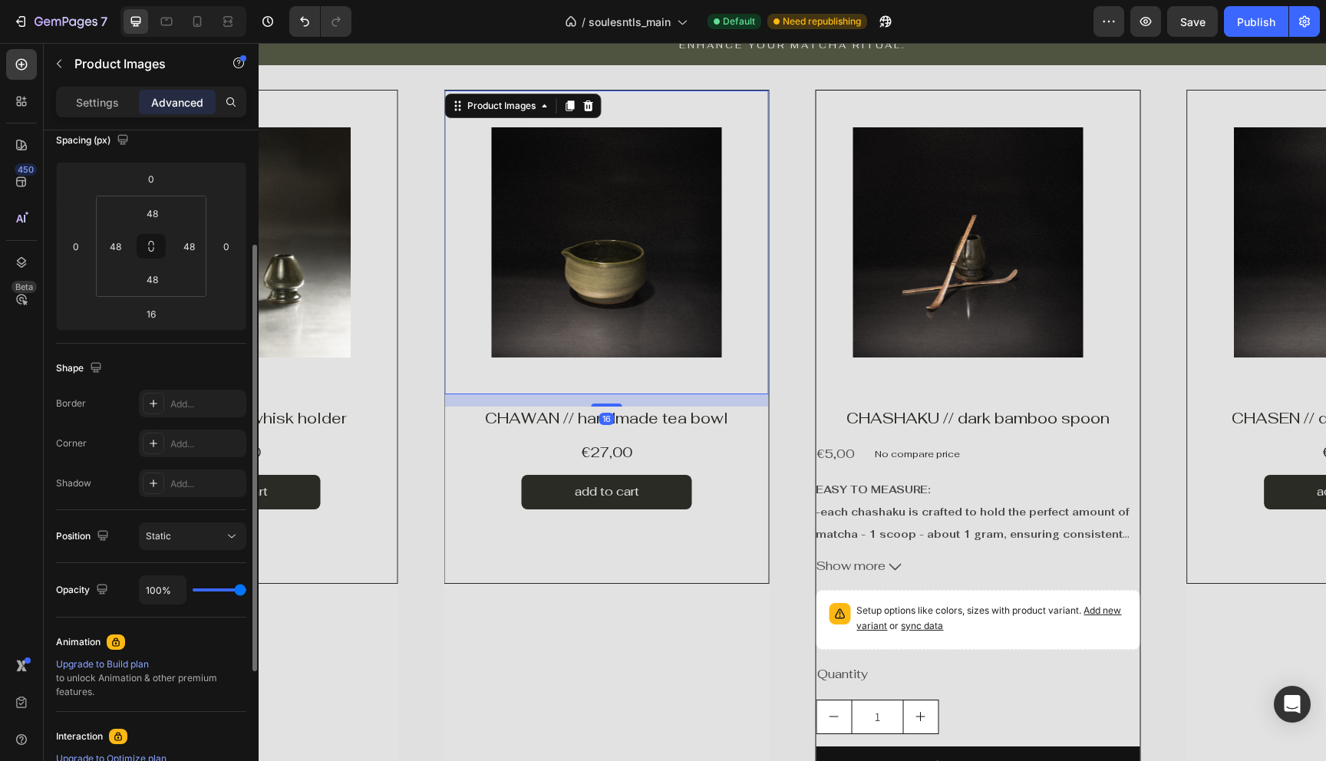
scroll to position [0, 0]
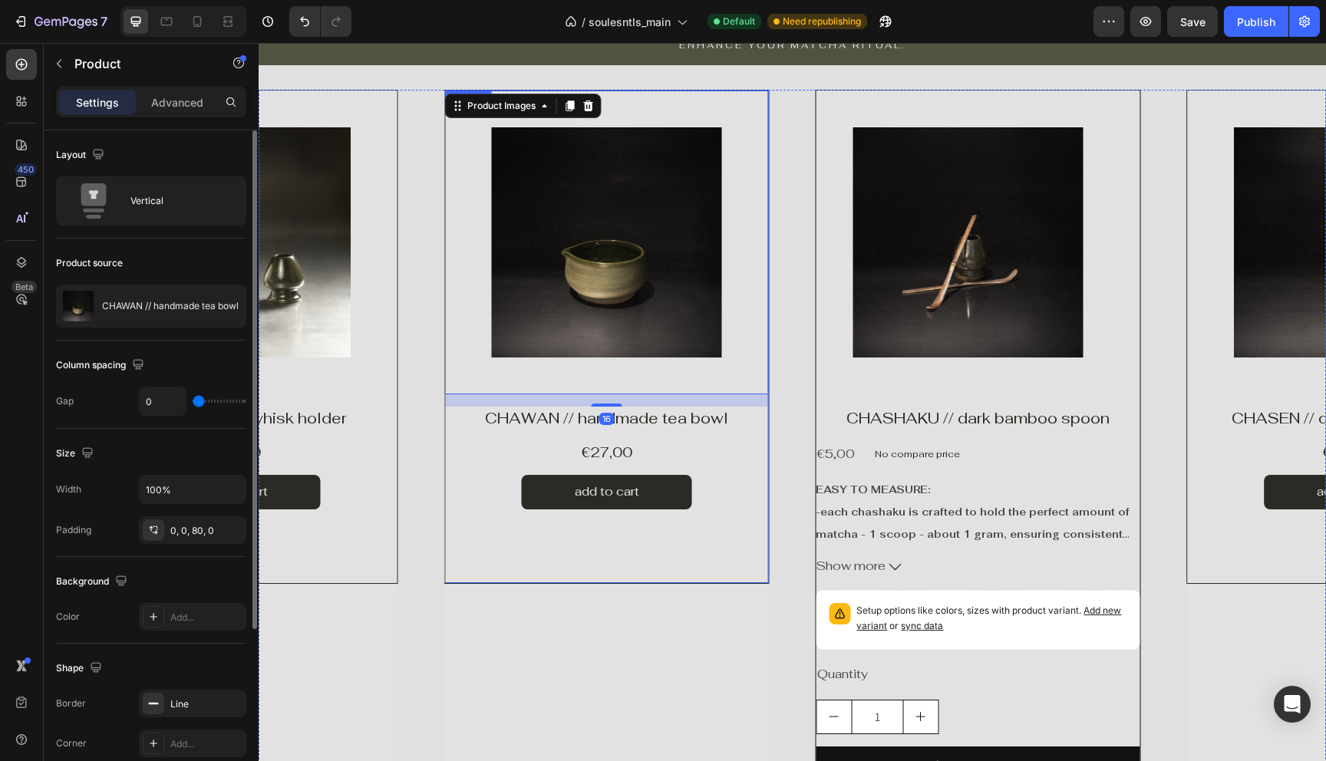
click at [446, 536] on div "Product Images 16 Product Vendor CHAWAN // handmade tea bowl Product Title €27,…" at bounding box center [606, 337] width 325 height 494
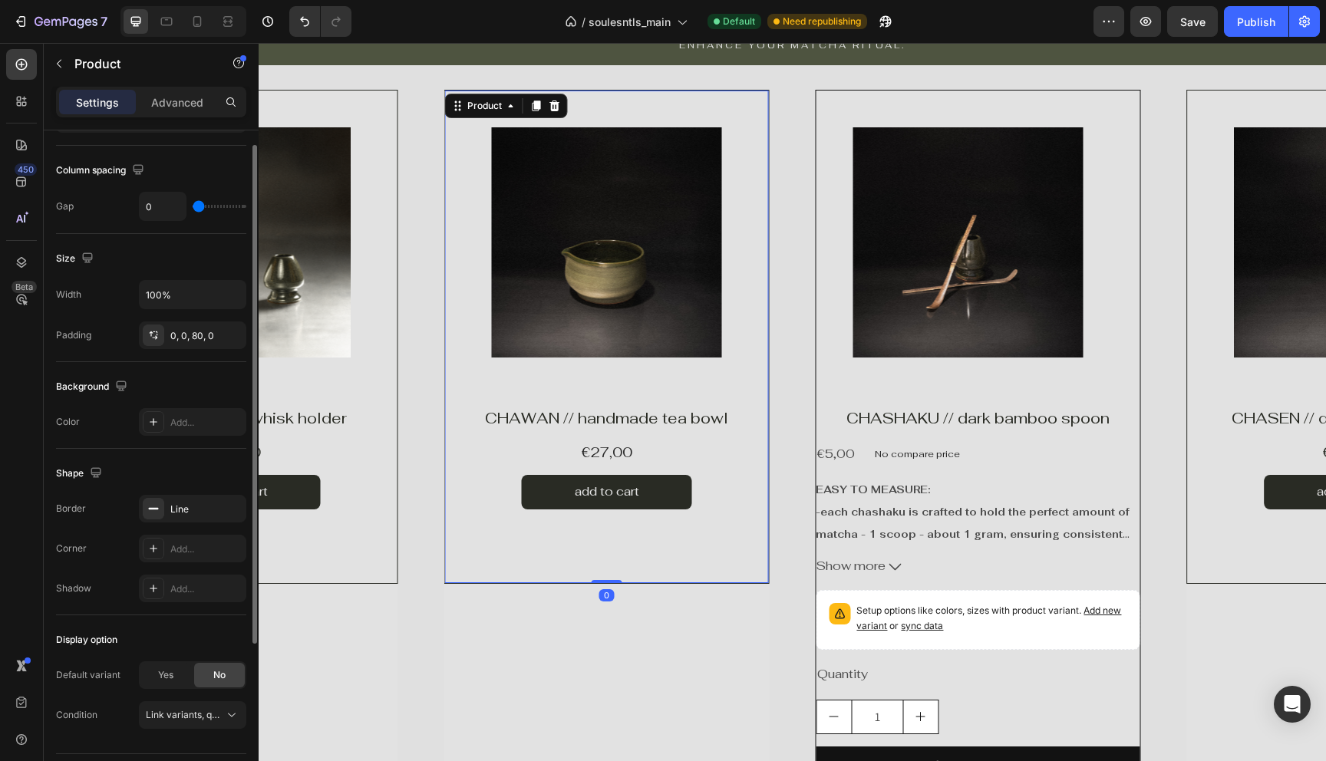
scroll to position [236, 0]
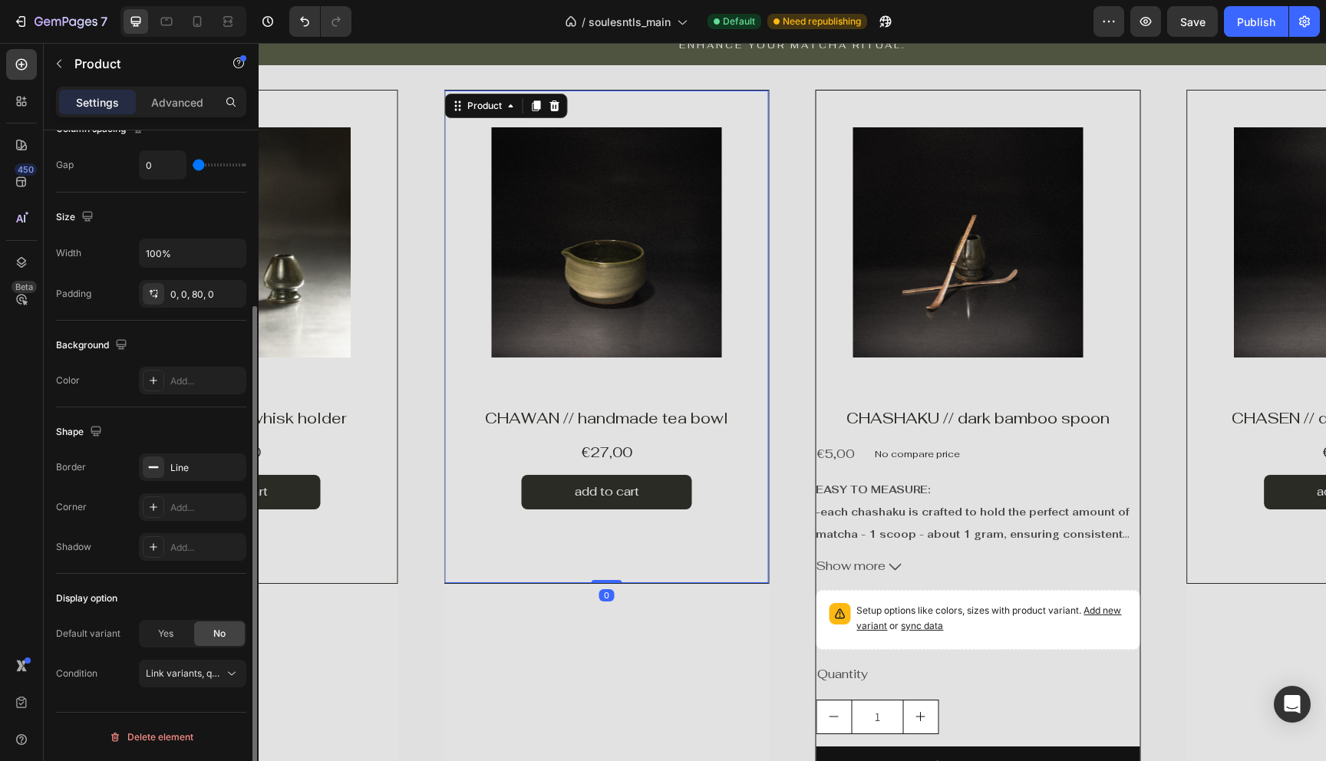
click at [190, 485] on div "Border Line Corner Add... Shadow Add..." at bounding box center [151, 507] width 190 height 107
click at [193, 479] on div "Line" at bounding box center [192, 468] width 107 height 28
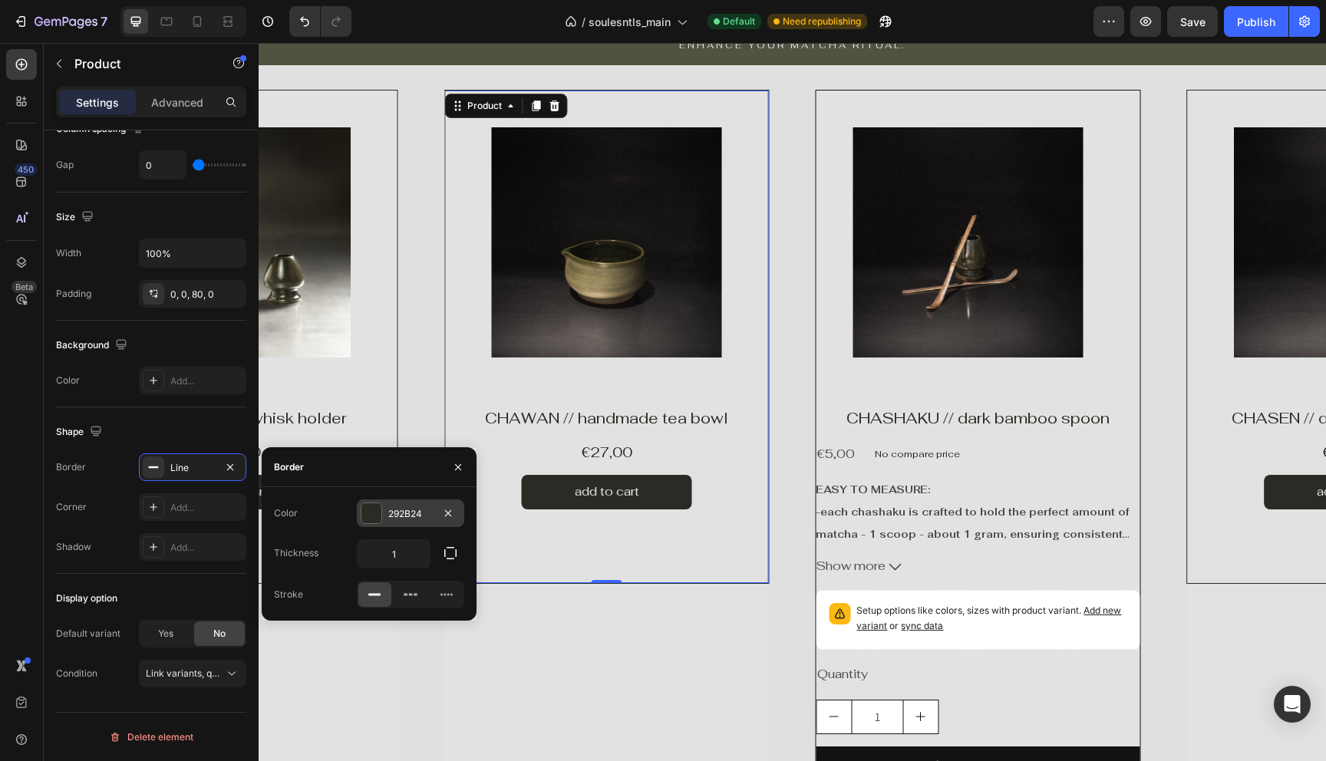
click at [437, 517] on div "292B24" at bounding box center [410, 514] width 107 height 28
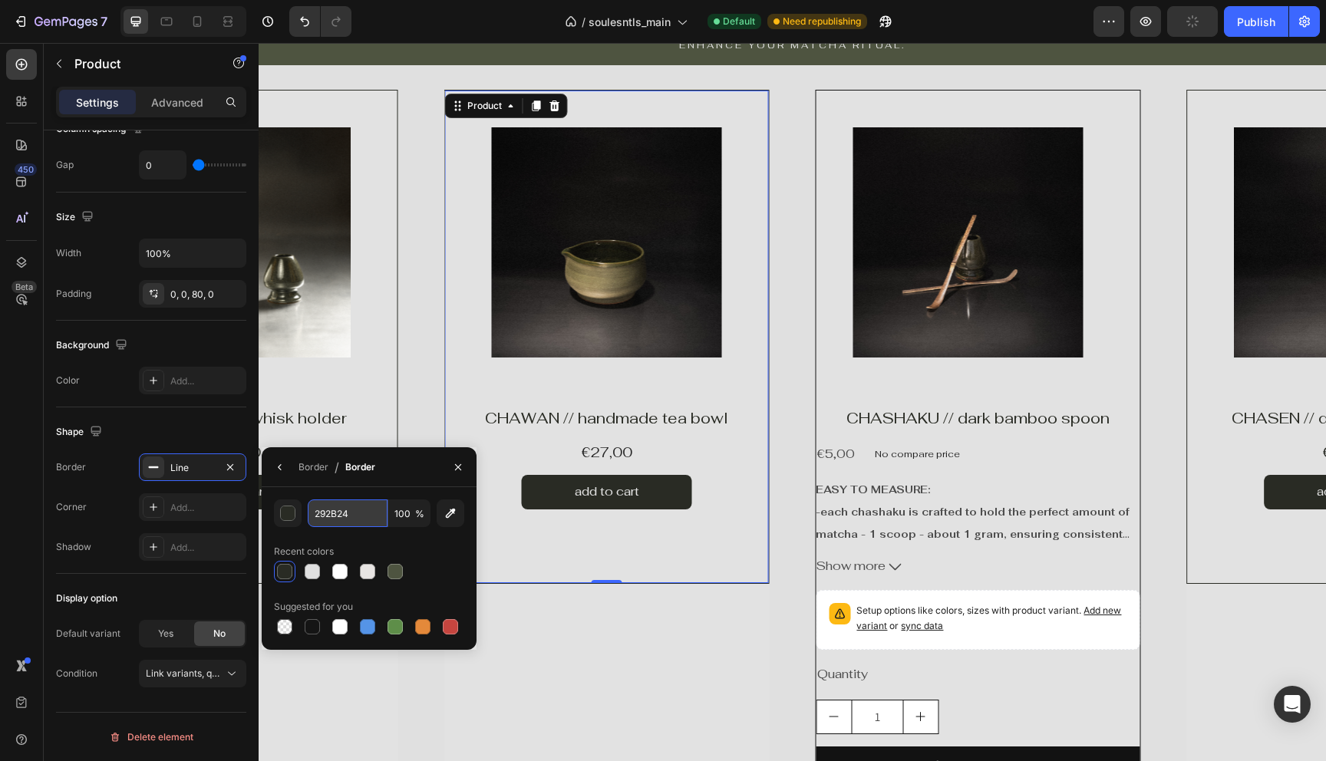
click at [360, 516] on input "292B24" at bounding box center [348, 514] width 80 height 28
click at [453, 463] on icon "button" at bounding box center [458, 467] width 12 height 12
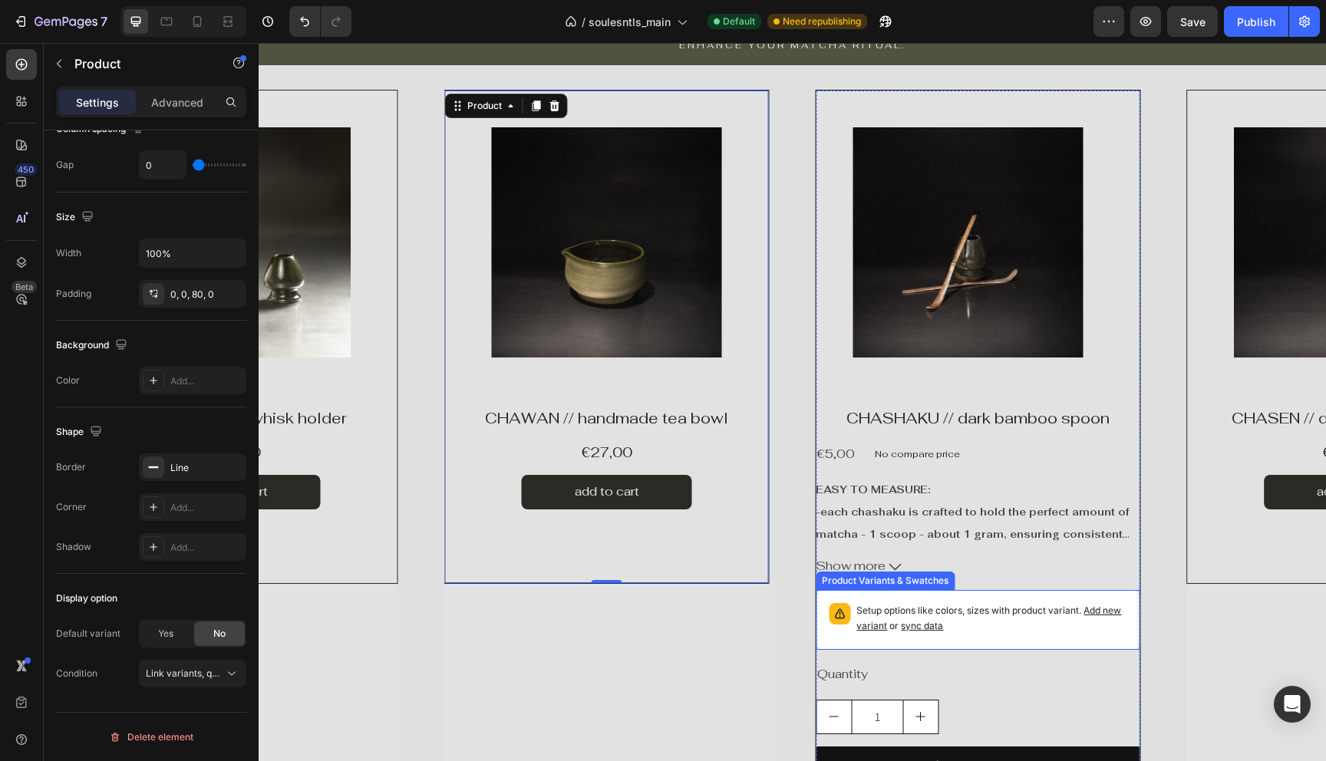
click at [816, 638] on div "Setup options like colors, sizes with product variant. Add new variant or sync …" at bounding box center [978, 620] width 324 height 60
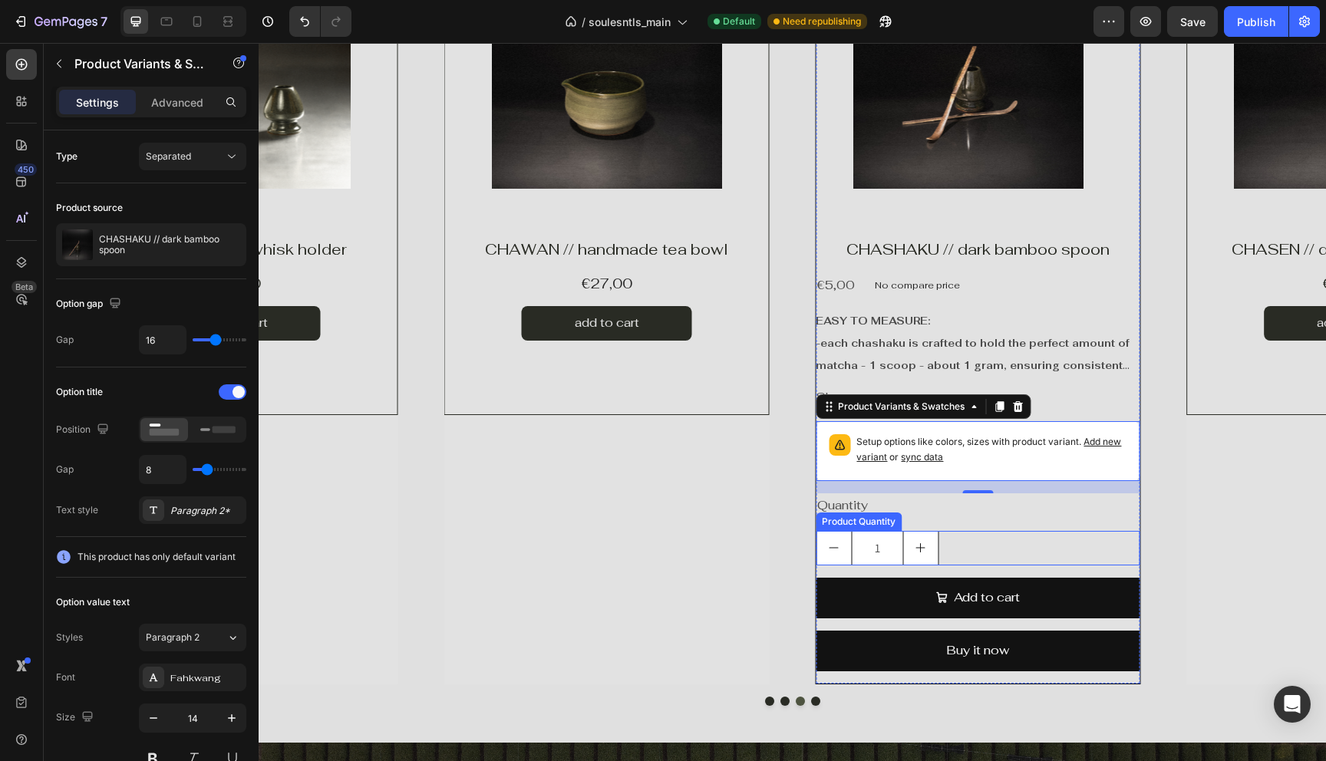
scroll to position [1334, 0]
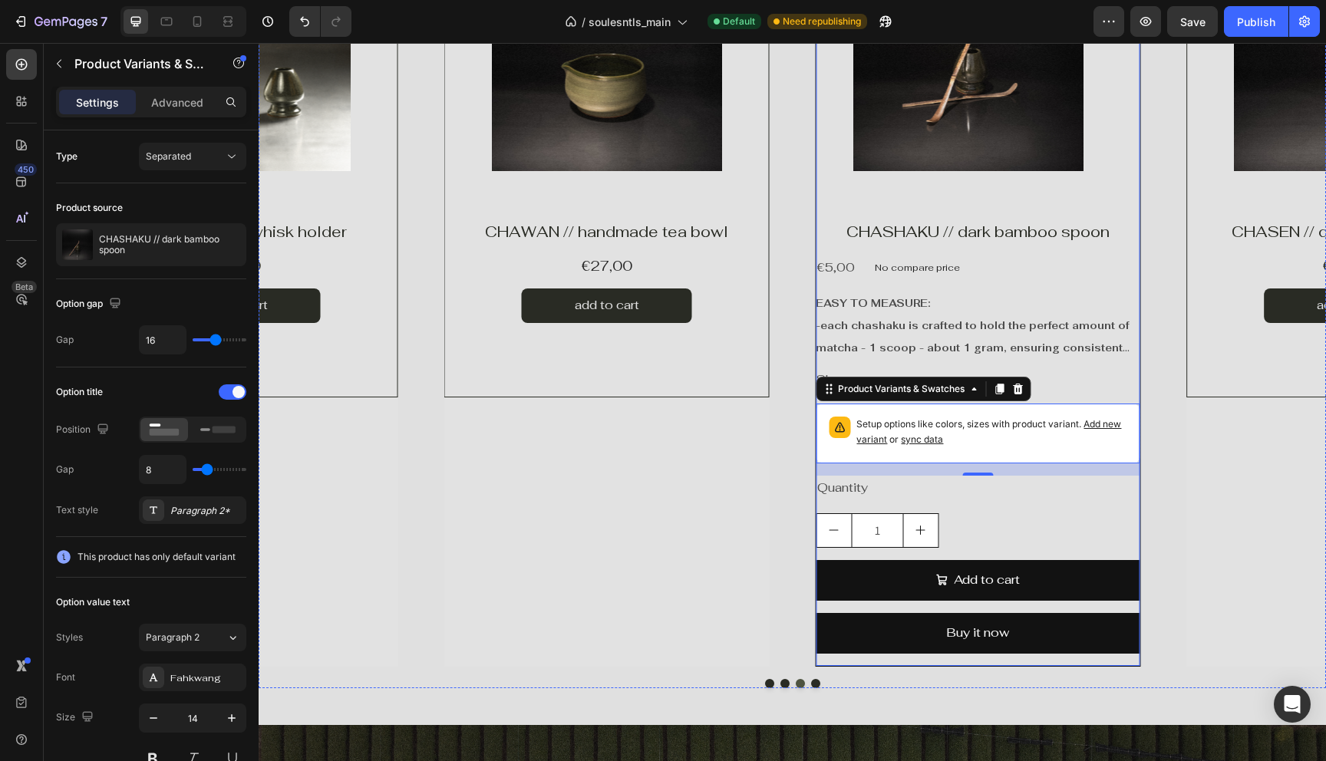
click at [830, 665] on div "CHASHAKU // dark bamboo spoon Product Title €5,00 Product Price Product Price N…" at bounding box center [978, 443] width 324 height 446
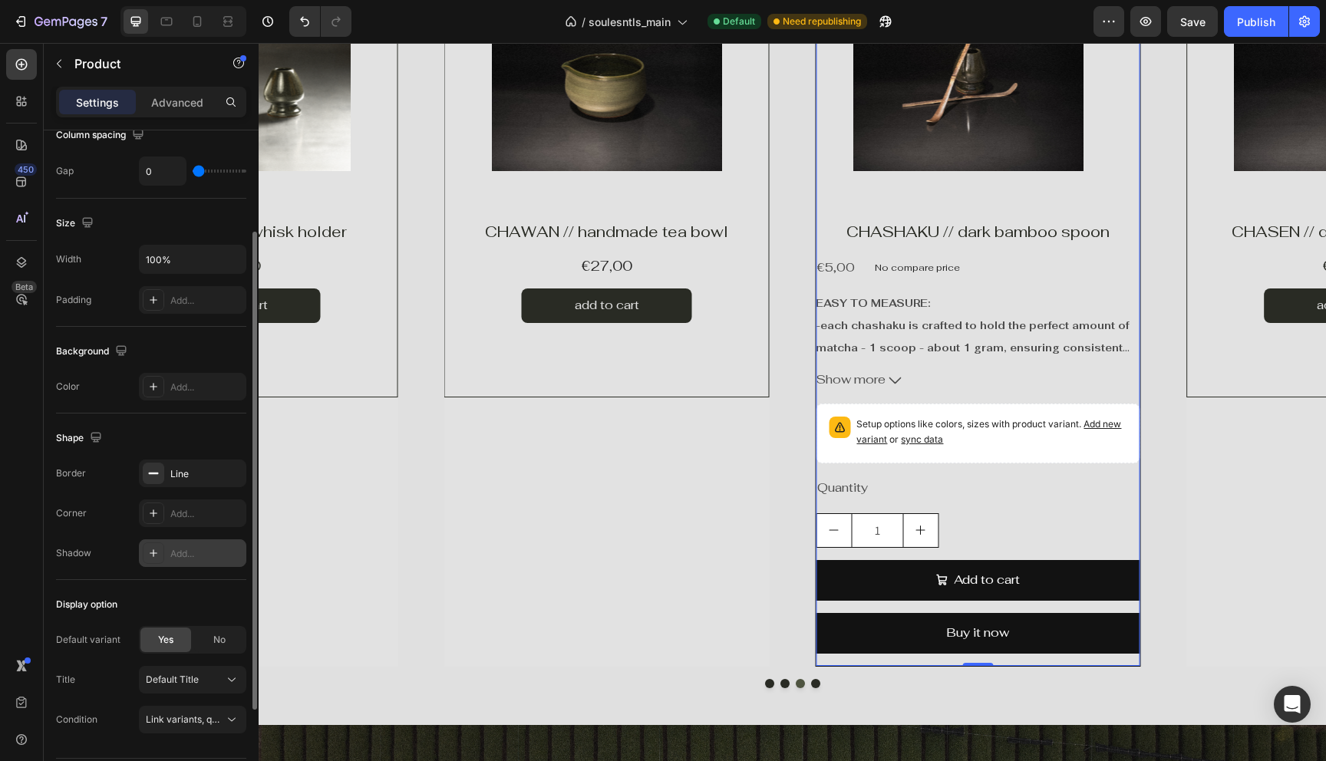
scroll to position [232, 0]
click at [199, 477] on div "Line" at bounding box center [192, 473] width 45 height 14
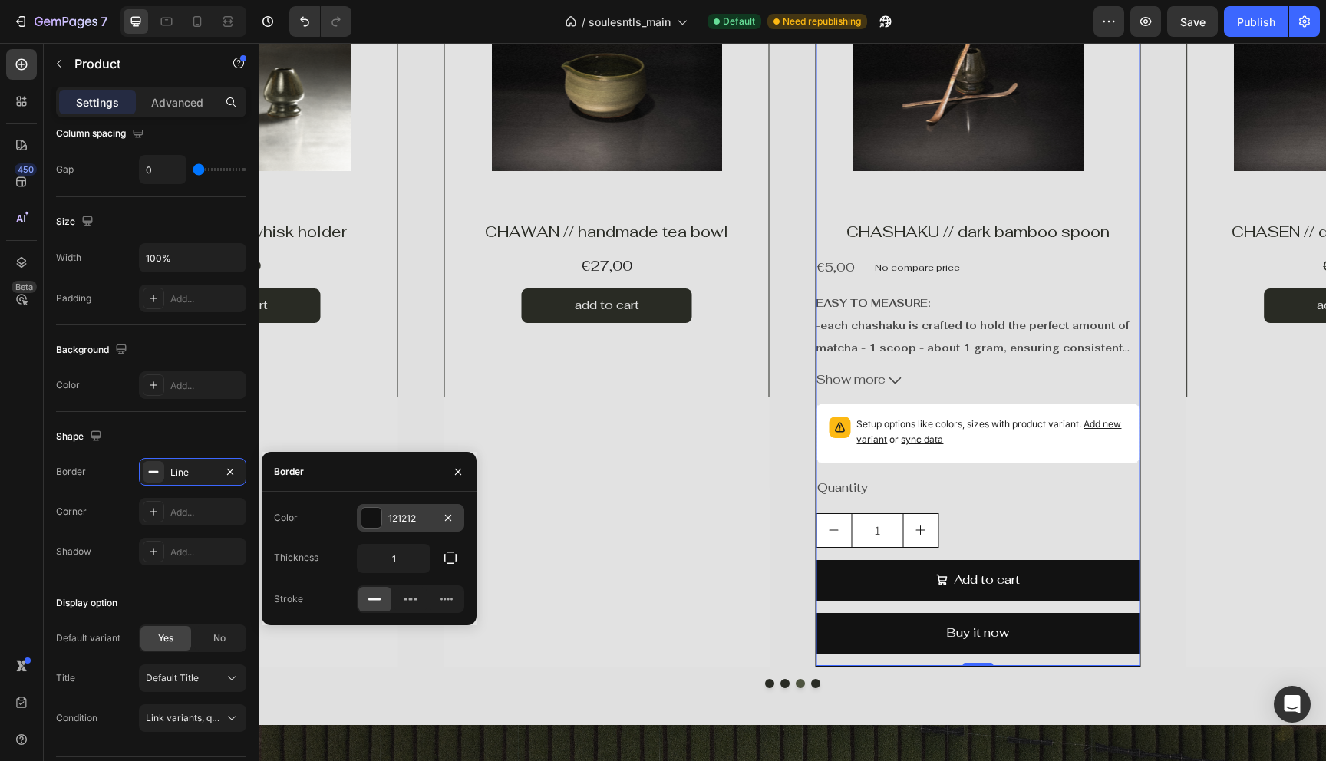
click at [407, 521] on div "121212" at bounding box center [410, 519] width 45 height 14
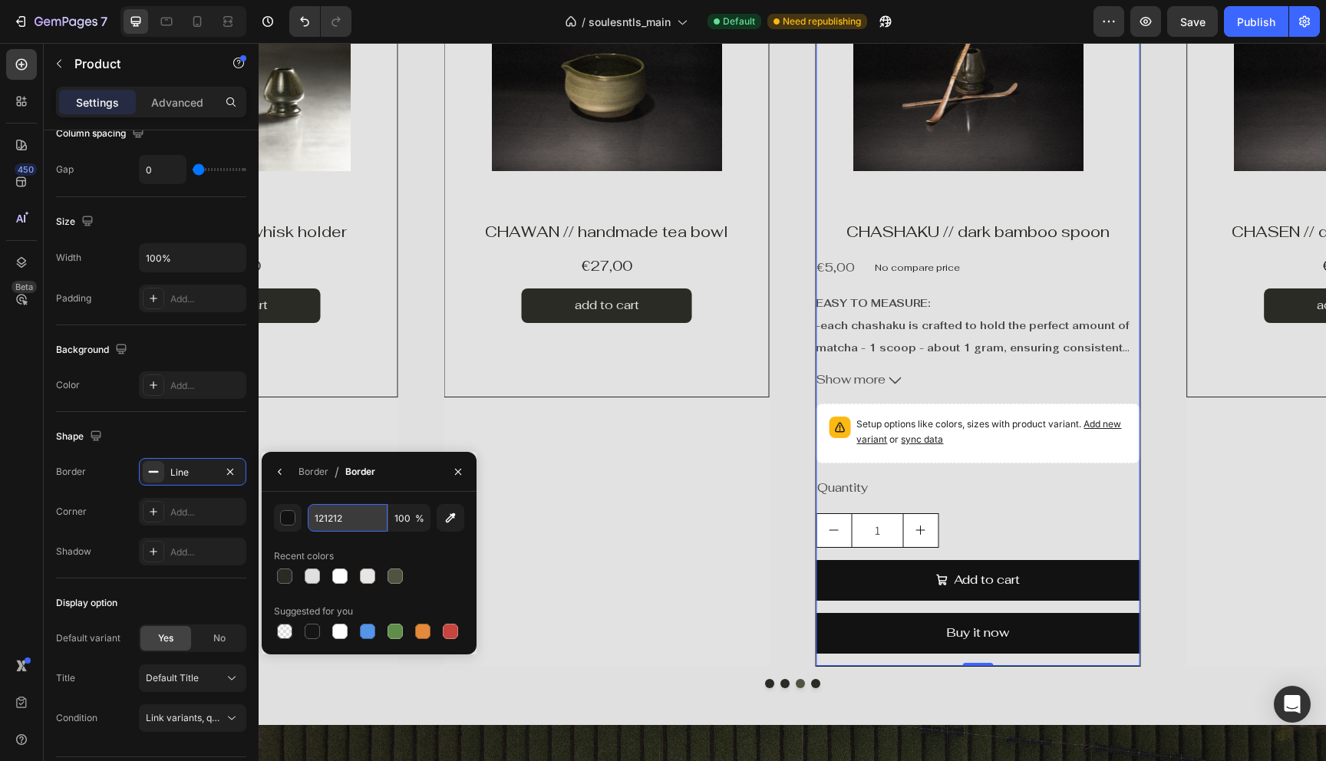
click at [367, 520] on input "121212" at bounding box center [348, 518] width 80 height 28
paste input "292B24"
type input "292B24"
click at [452, 471] on icon "button" at bounding box center [458, 472] width 12 height 12
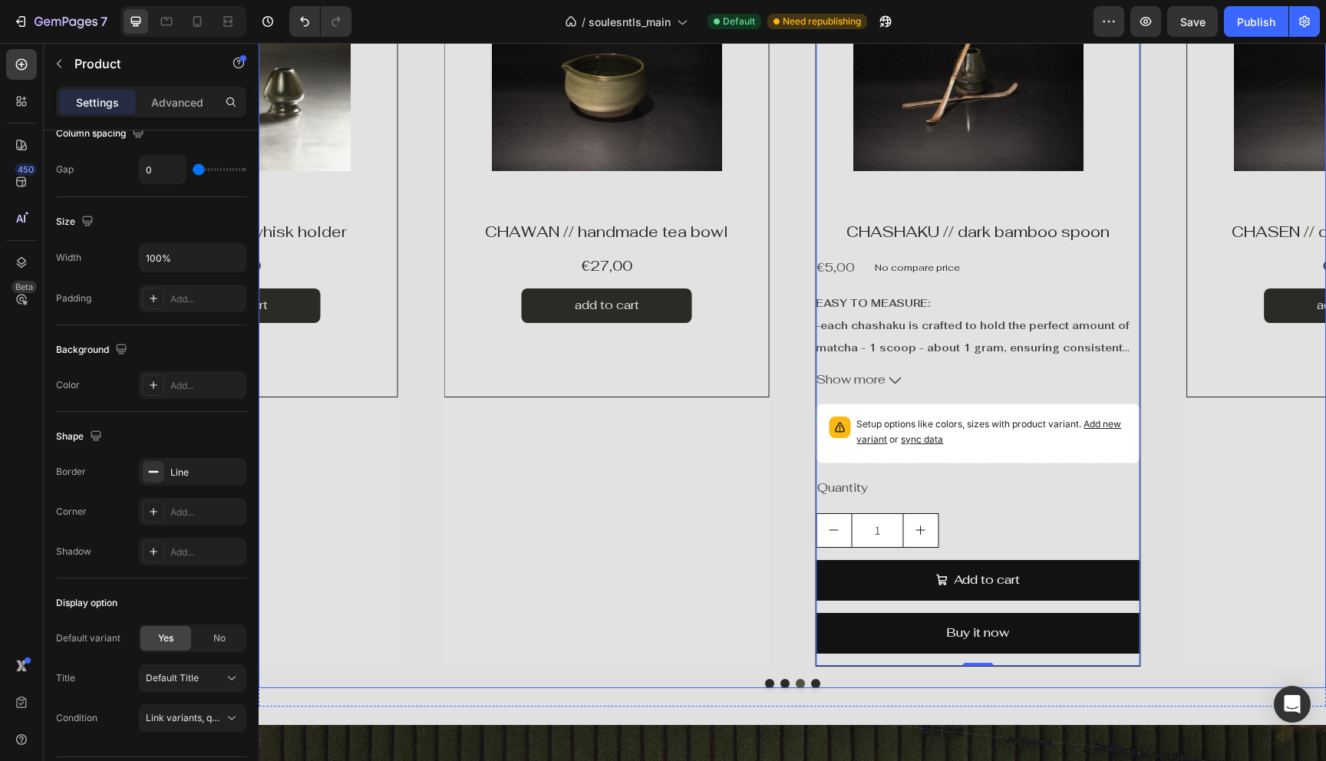
click at [769, 545] on div "Product Images Product Vendor CHAWAN // handmade tea bowl Product Title €27,00 …" at bounding box center [606, 285] width 325 height 764
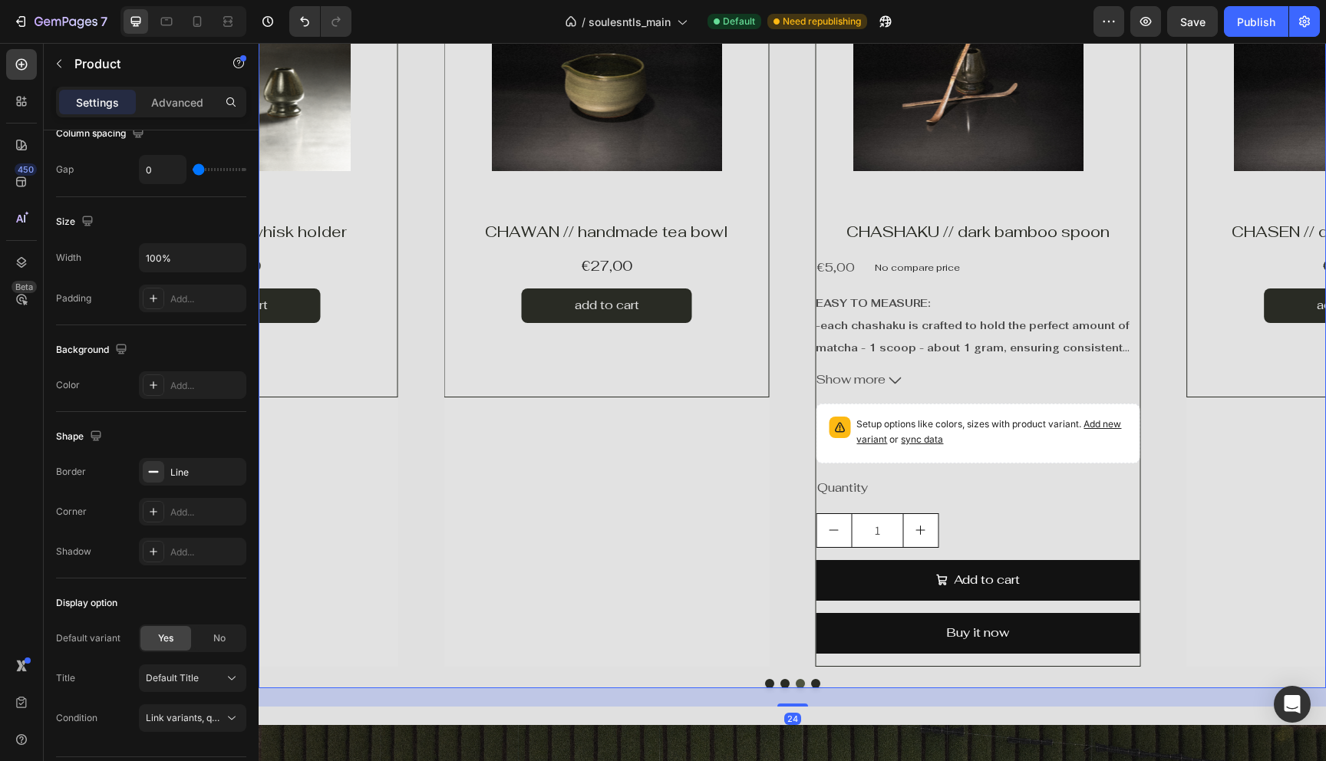
scroll to position [0, 0]
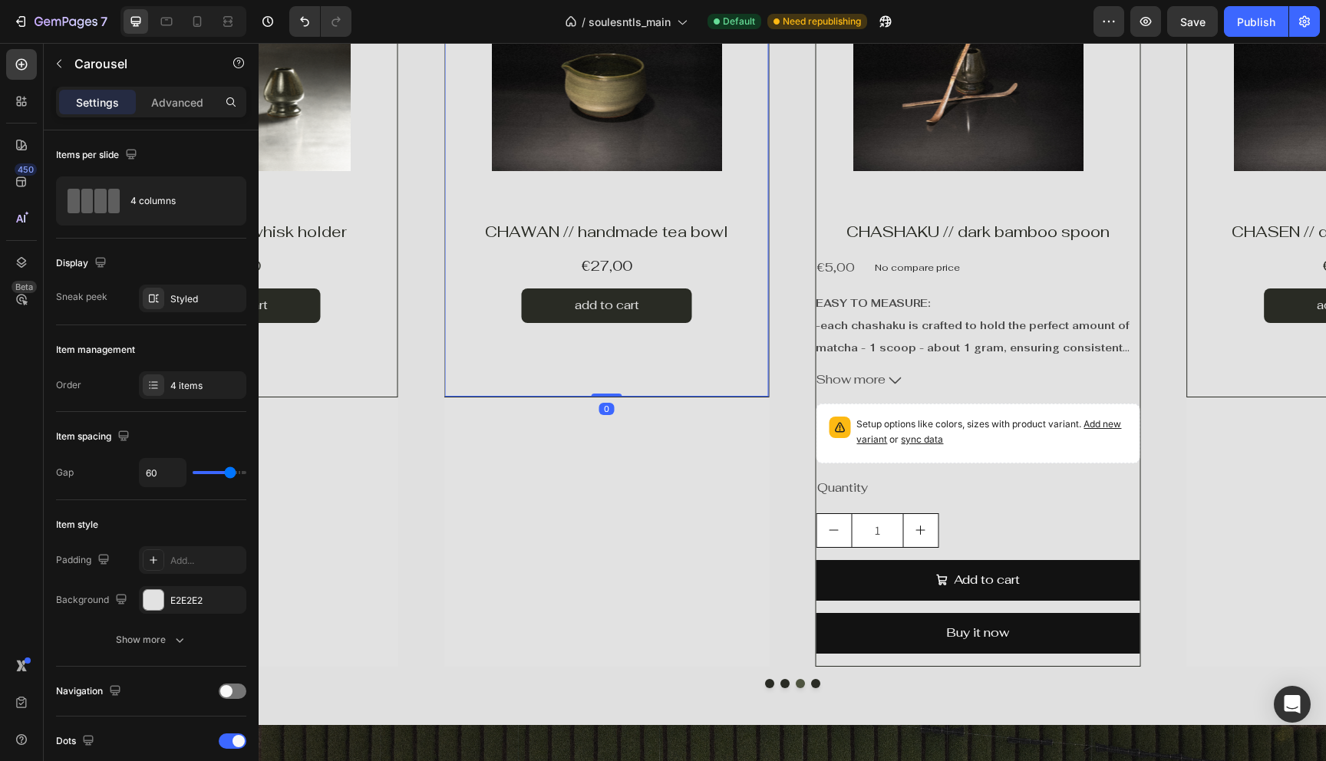
click at [767, 395] on div "Product Images Product Vendor CHAWAN // handmade tea bowl Product Title €27,00 …" at bounding box center [606, 150] width 325 height 494
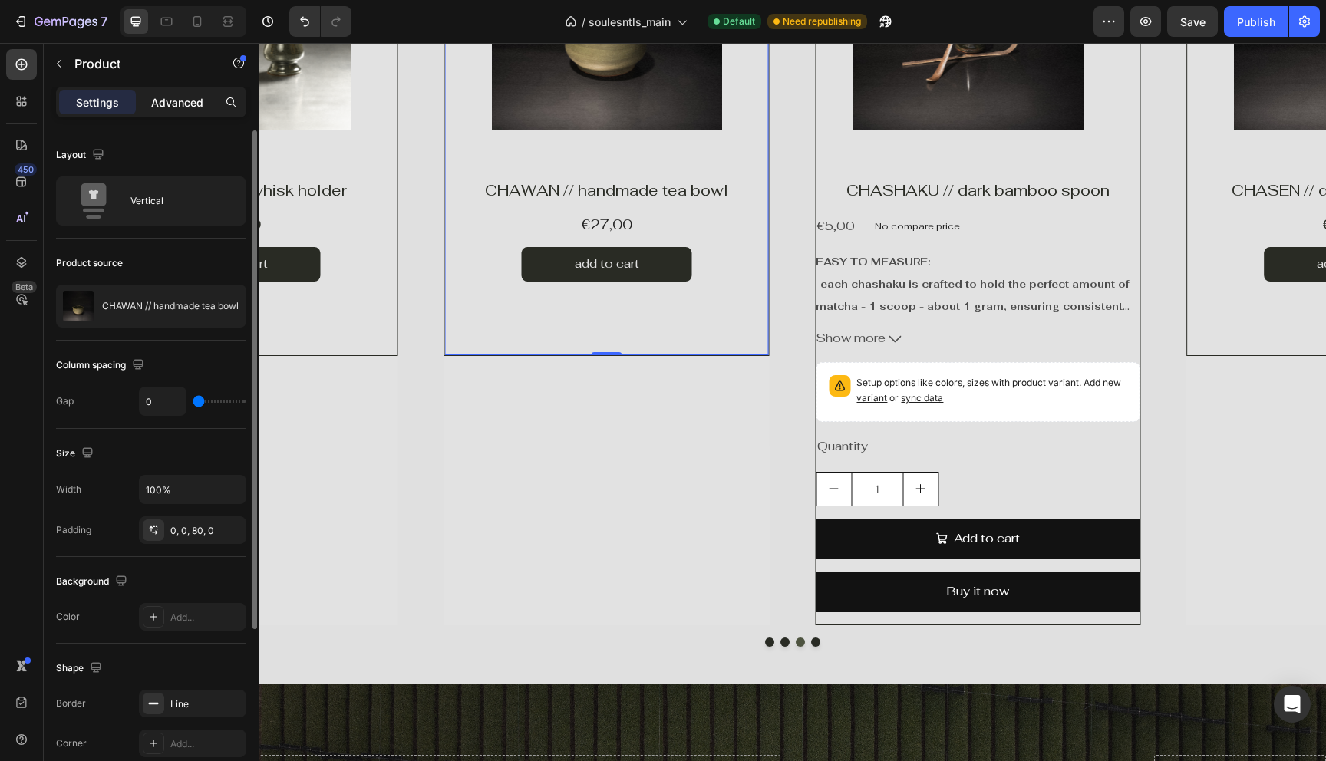
click at [180, 103] on p "Advanced" at bounding box center [177, 102] width 52 height 16
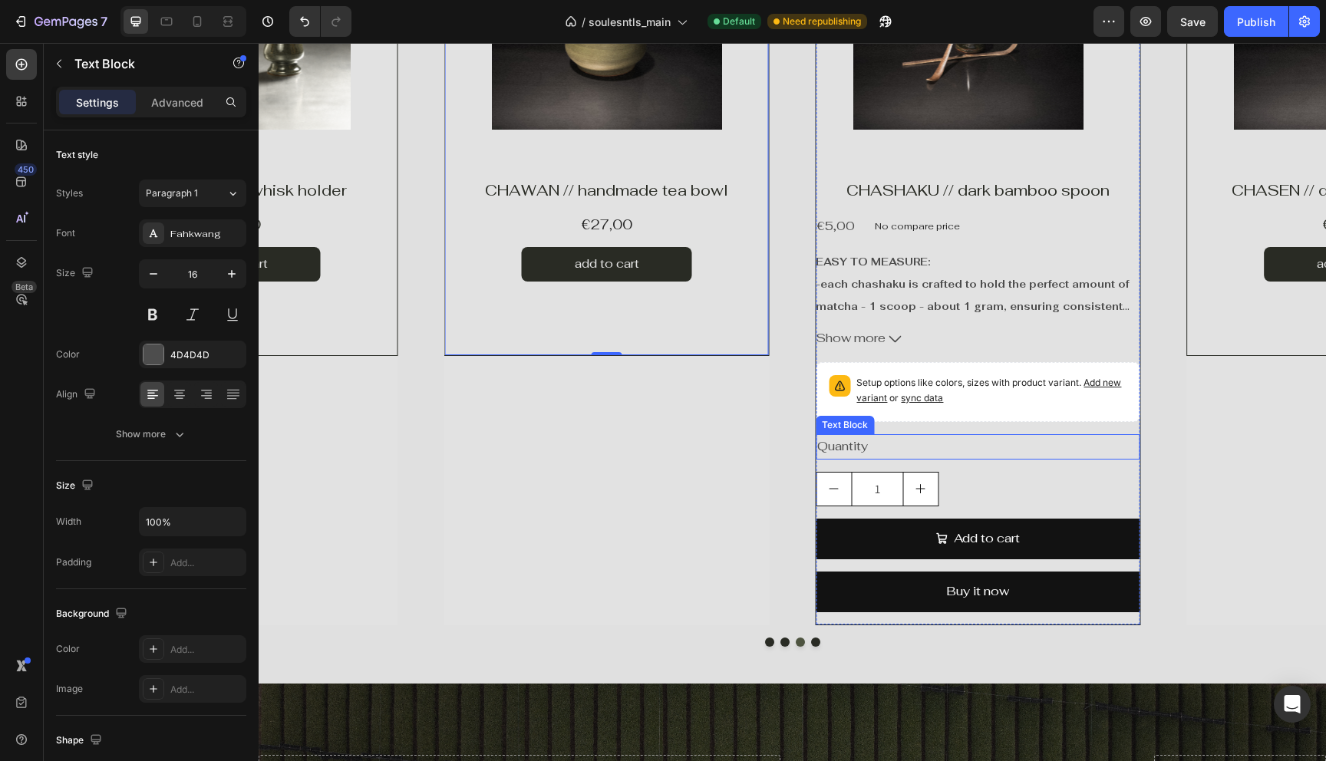
click at [816, 436] on div "Quantity" at bounding box center [978, 446] width 324 height 25
click at [1140, 511] on div "Product Images Product Vendor Row CHASEN // dark bamboo whisk Product Title €15…" at bounding box center [792, 244] width 1067 height 764
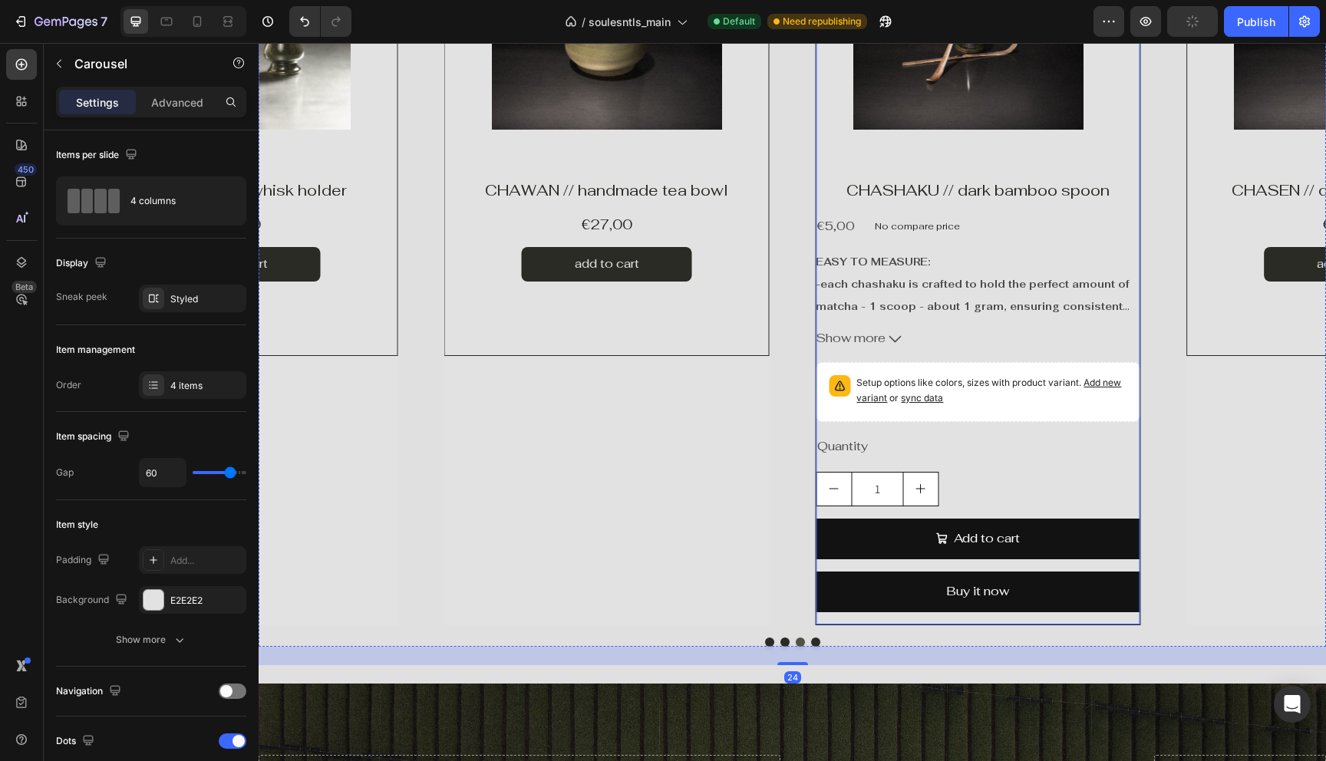
click at [1138, 511] on div "CHASHAKU // dark bamboo spoon Product Title €5,00 Product Price Product Price N…" at bounding box center [978, 402] width 324 height 446
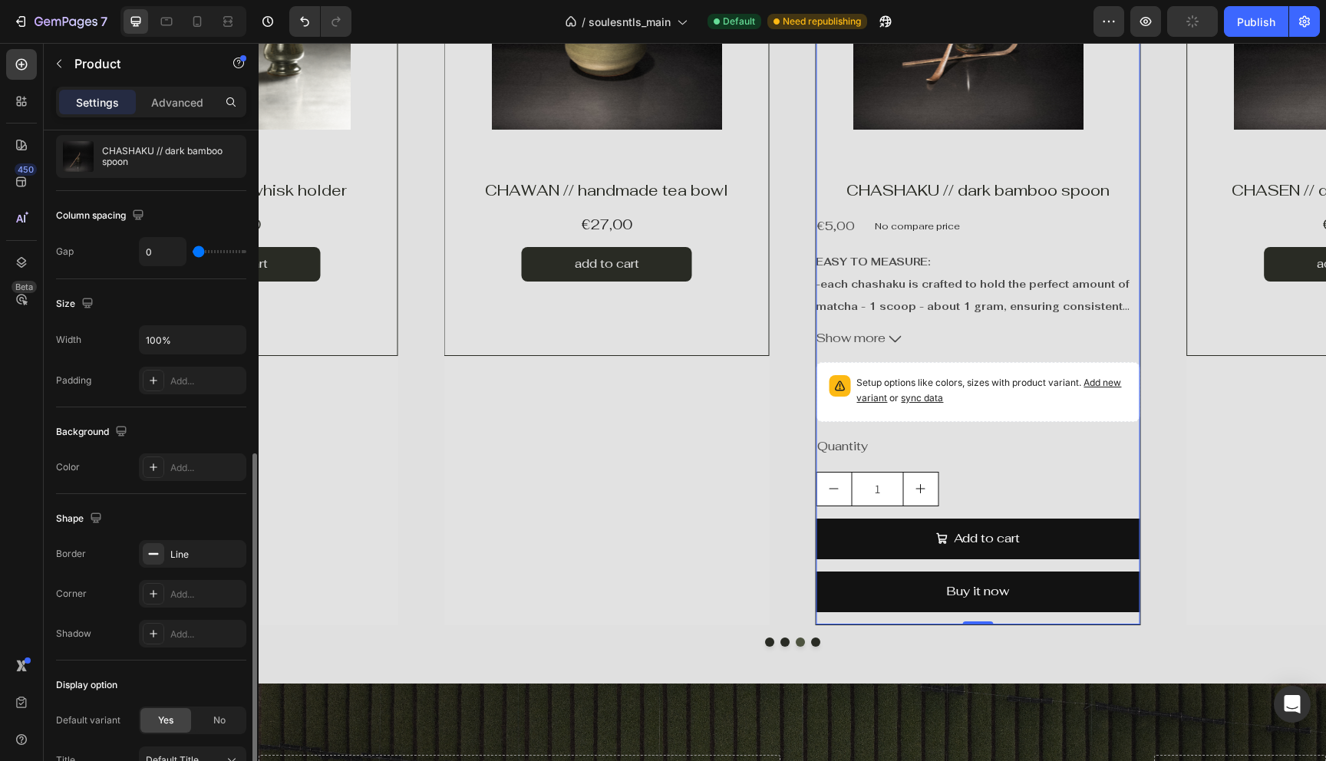
scroll to position [276, 0]
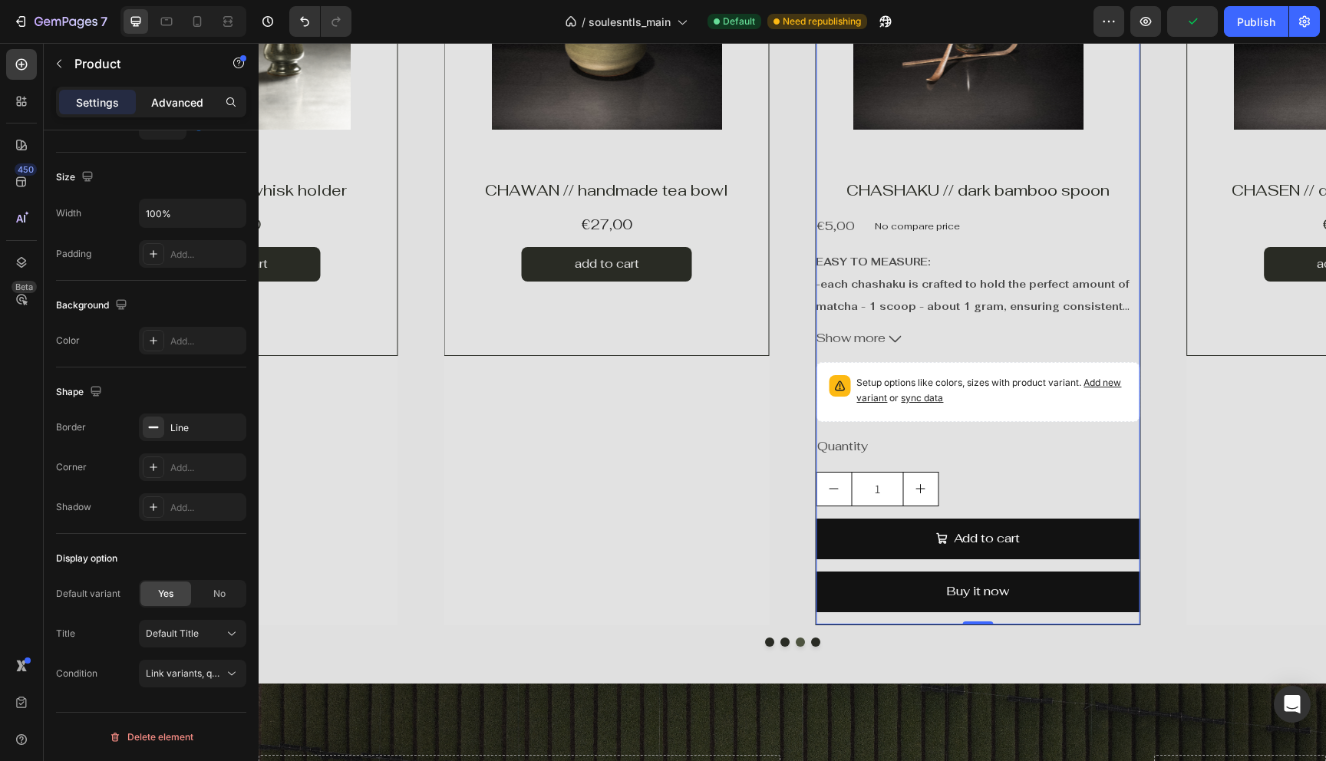
click at [180, 99] on p "Advanced" at bounding box center [177, 102] width 52 height 16
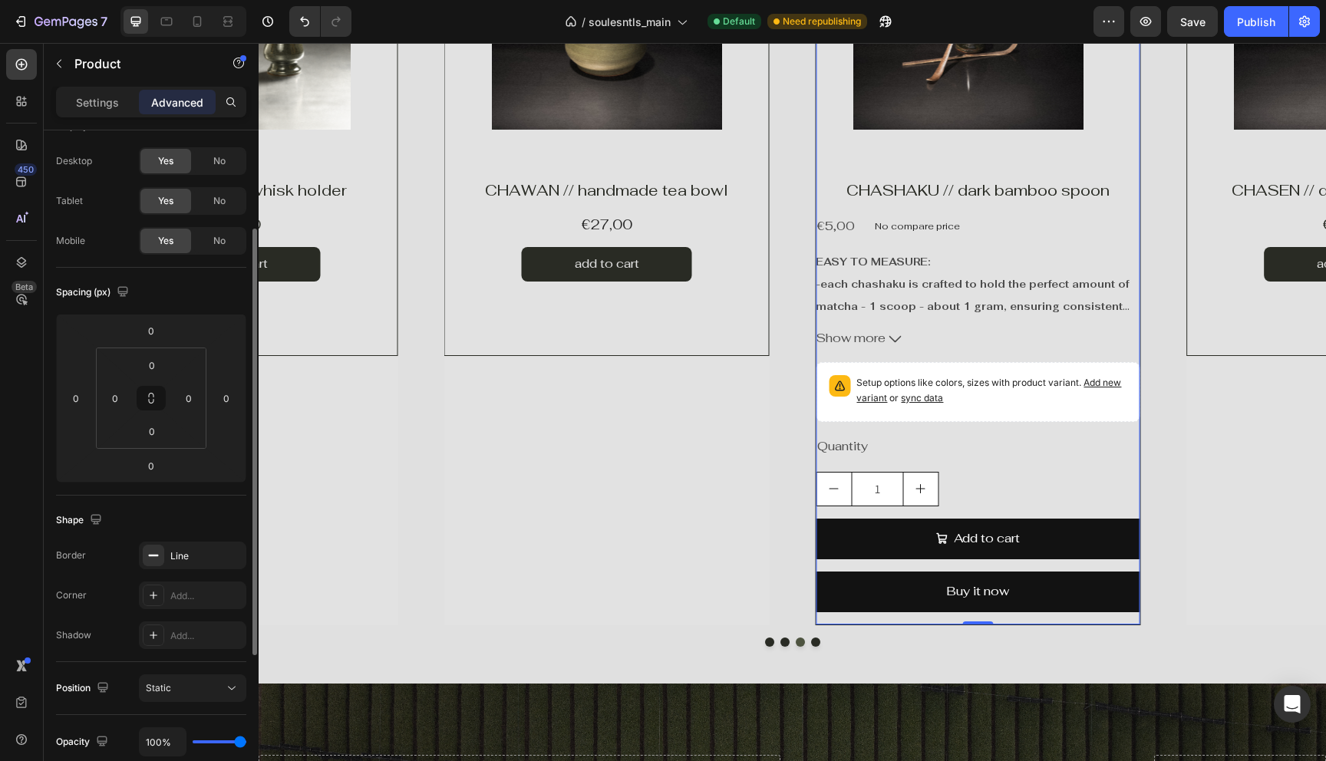
scroll to position [0, 0]
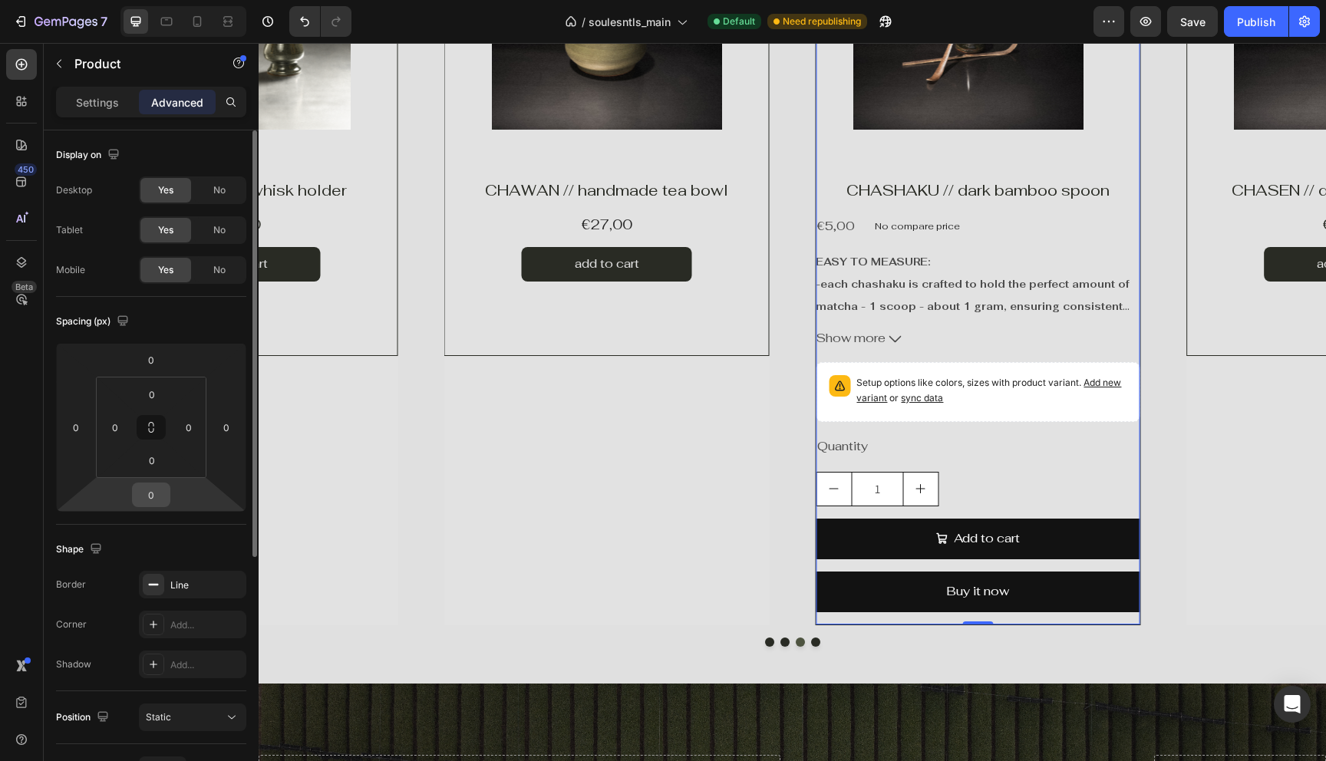
click at [155, 489] on input "0" at bounding box center [151, 494] width 31 height 23
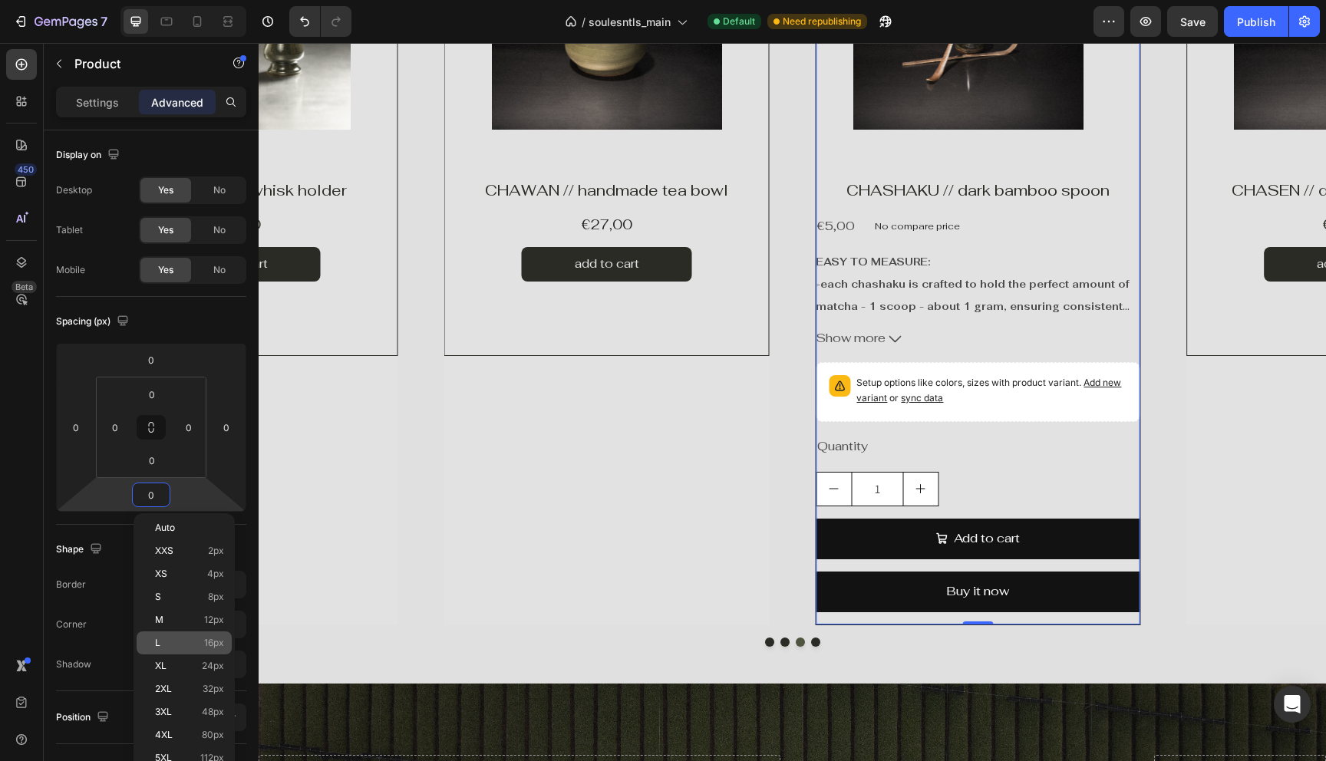
click at [178, 649] on div "L 16px" at bounding box center [184, 643] width 95 height 23
type input "16"
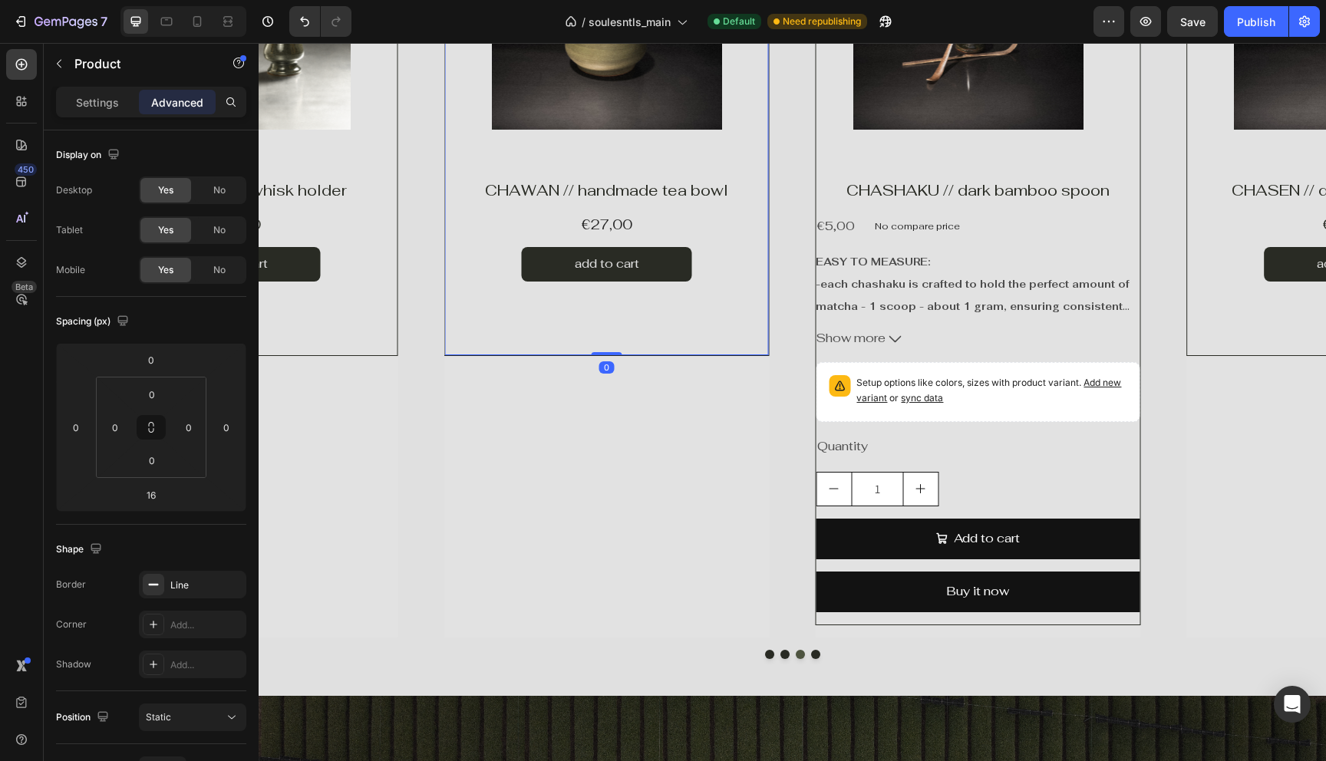
click at [648, 355] on div "Product Images Product Vendor CHAWAN // handmade tea bowl Product Title €27,00 …" at bounding box center [606, 109] width 325 height 494
click at [815, 447] on div "Product Images CHASHAKU // dark bamboo spoon Product Title €5,00 Product Price …" at bounding box center [977, 244] width 325 height 764
click at [177, 0] on html "7 / soulesntls_main Default Need republishing Preview Save Publish 450 Beta Sec…" at bounding box center [663, 0] width 1326 height 0
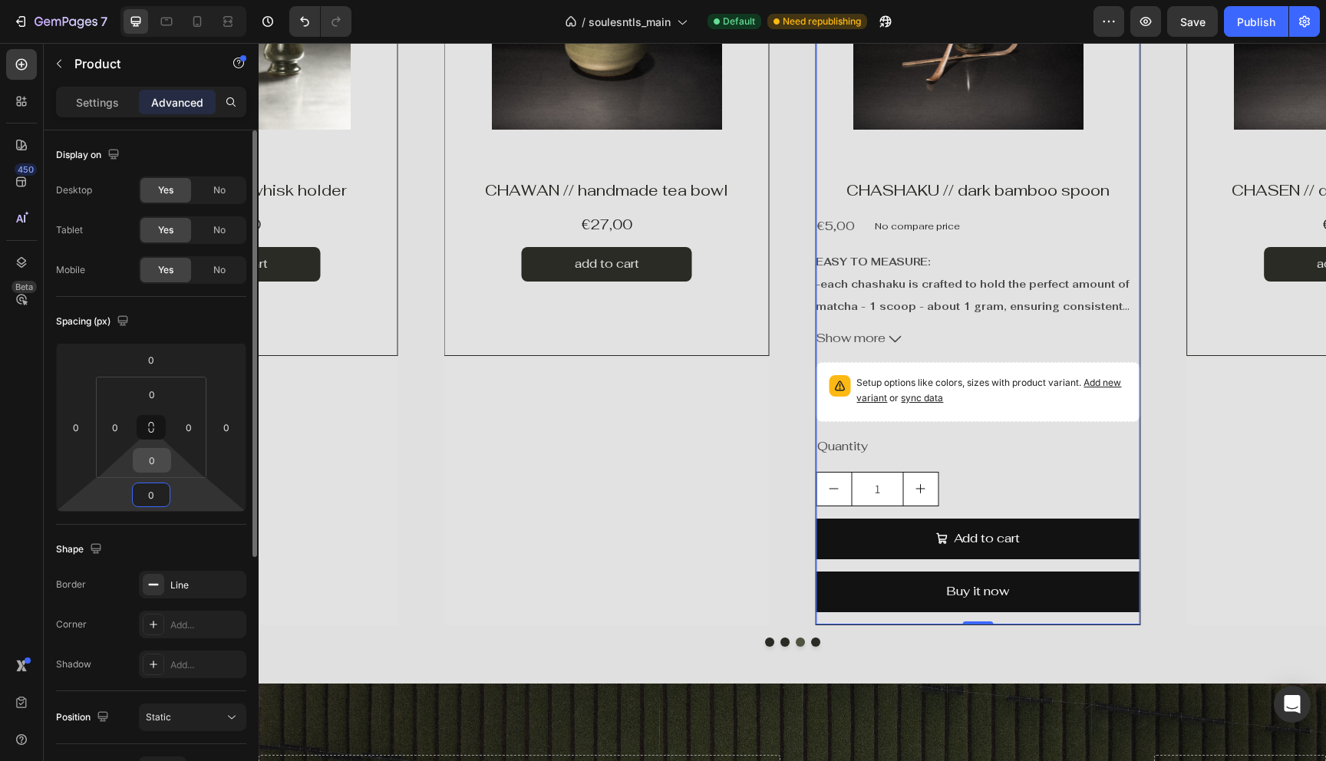
type input "0"
click at [158, 461] on input "0" at bounding box center [152, 460] width 31 height 23
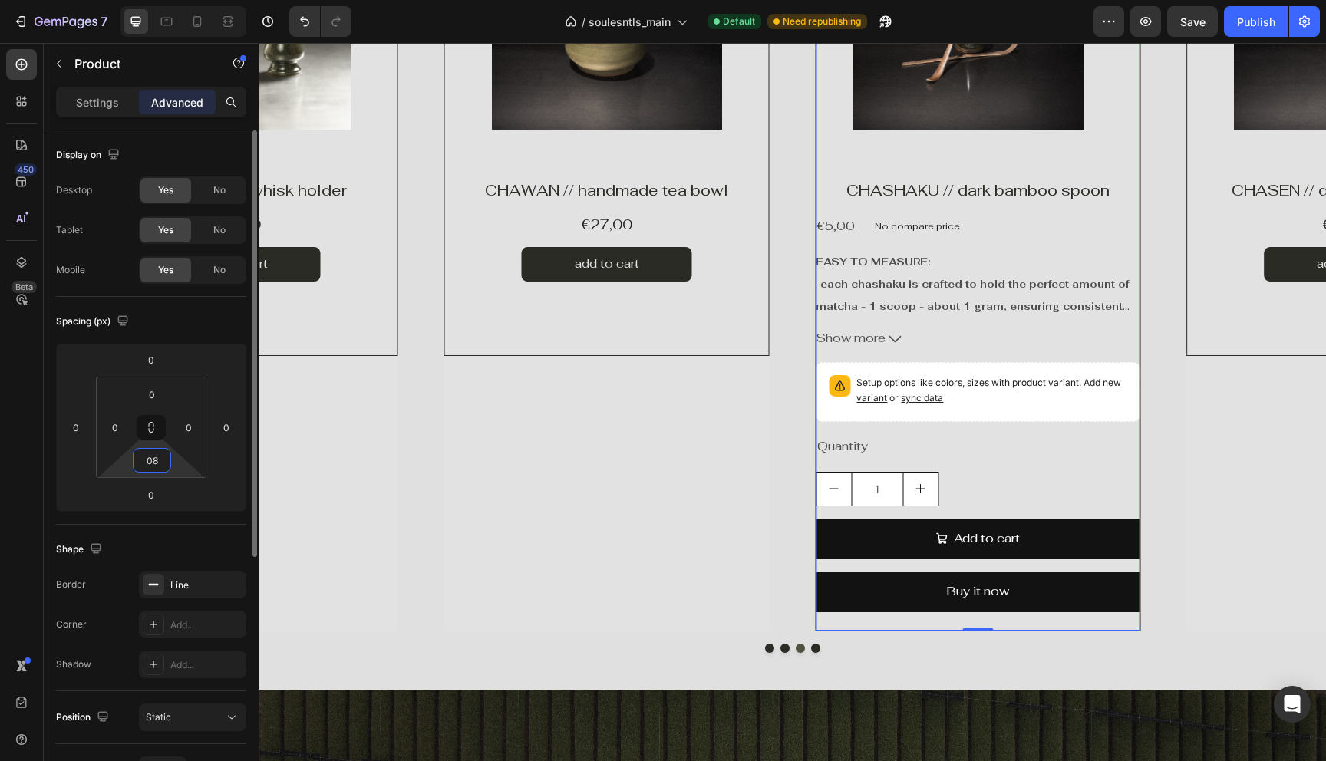
type input "0"
type input "80"
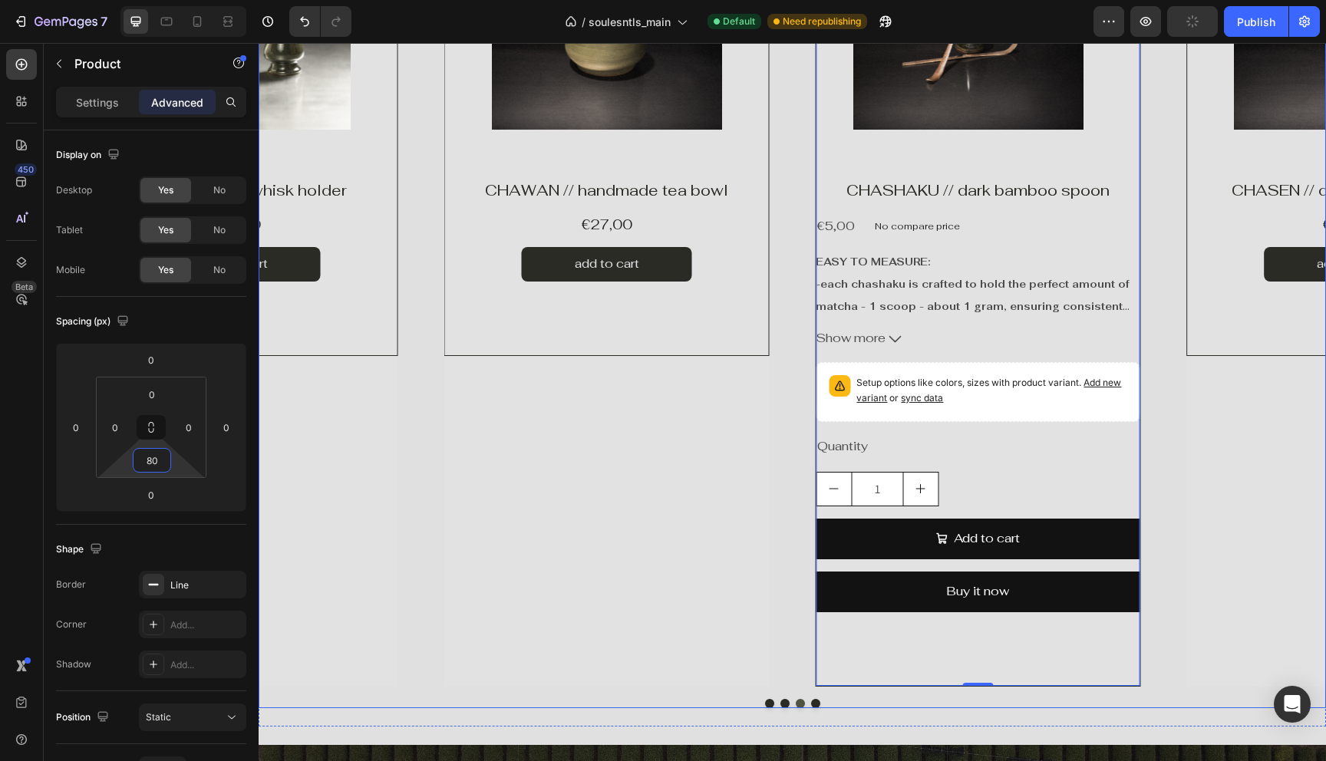
click at [517, 550] on div "Product Images Product Vendor CHAWAN // handmade tea bowl Product Title €27,00 …" at bounding box center [606, 274] width 325 height 825
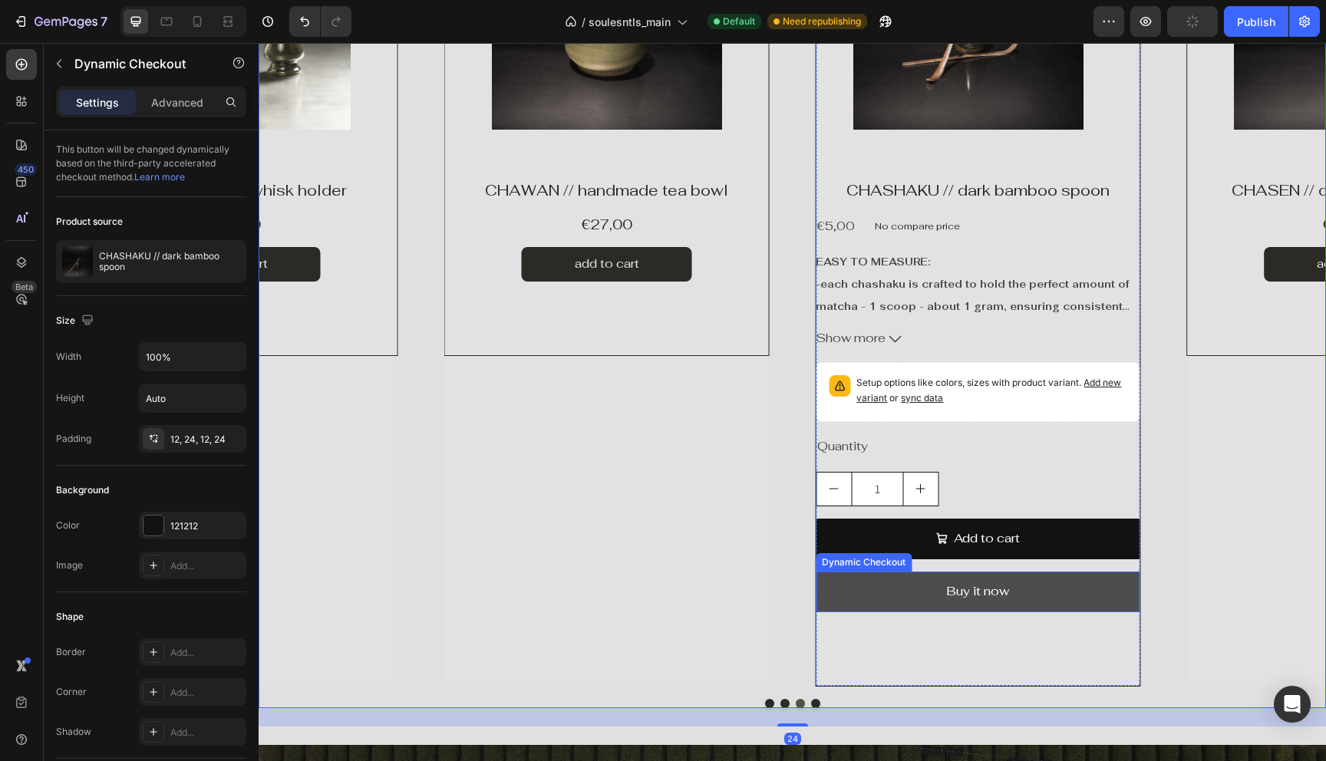
click at [916, 595] on button "Buy it now" at bounding box center [978, 592] width 324 height 41
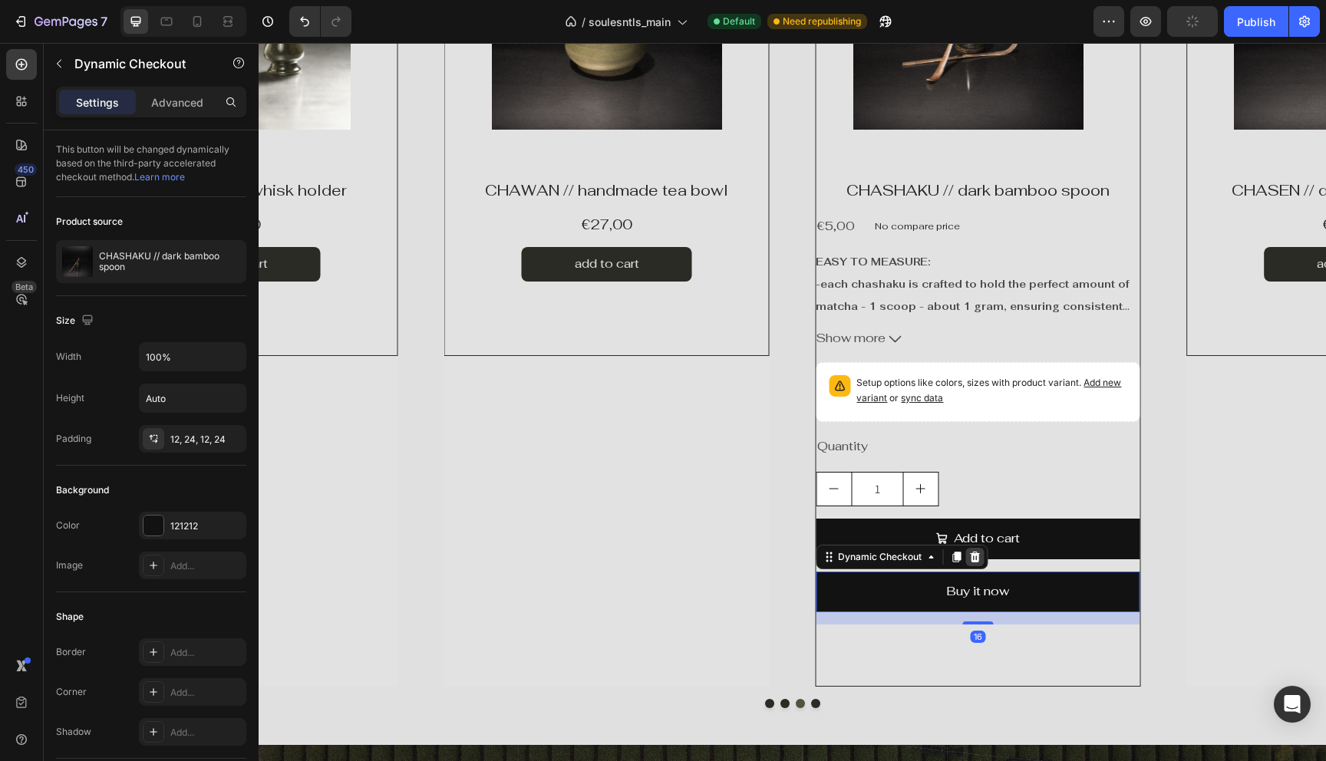
click at [980, 553] on icon at bounding box center [974, 557] width 12 height 12
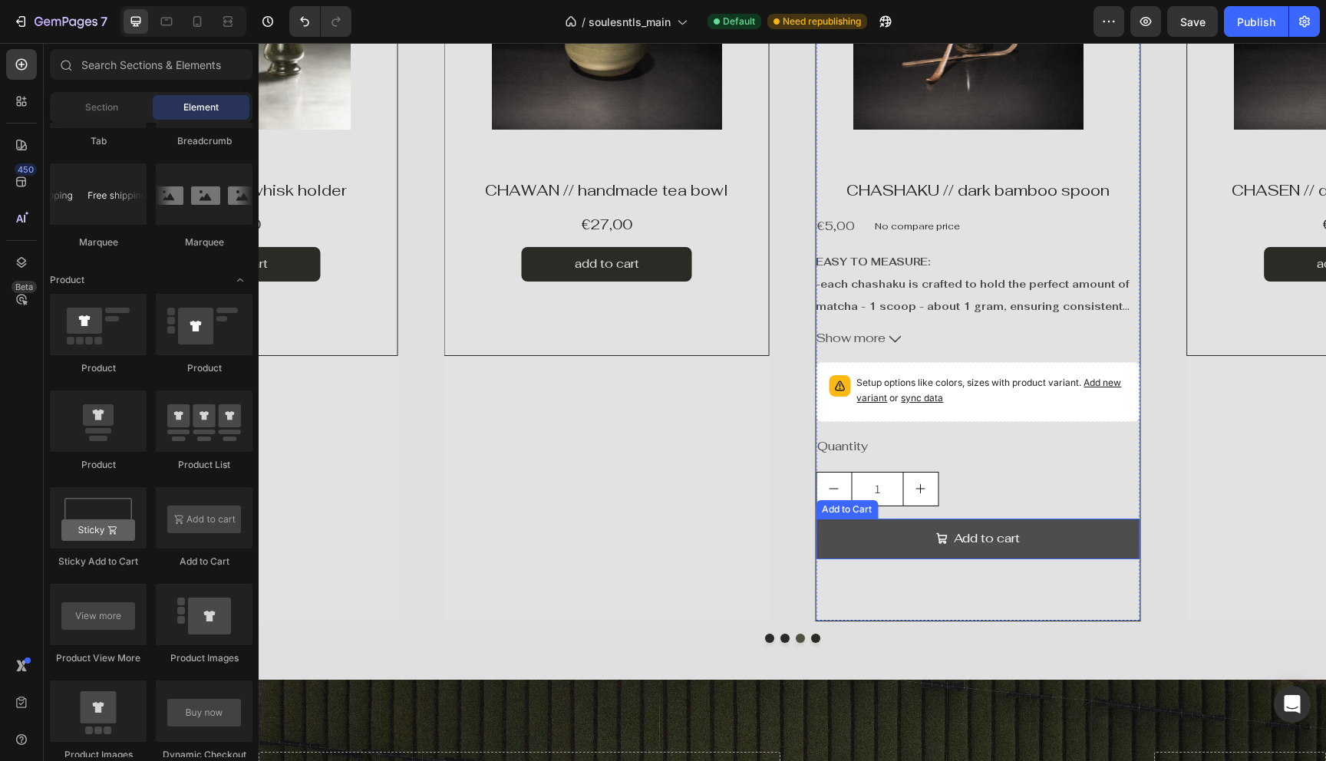
click at [884, 537] on button "Add to cart" at bounding box center [978, 539] width 324 height 41
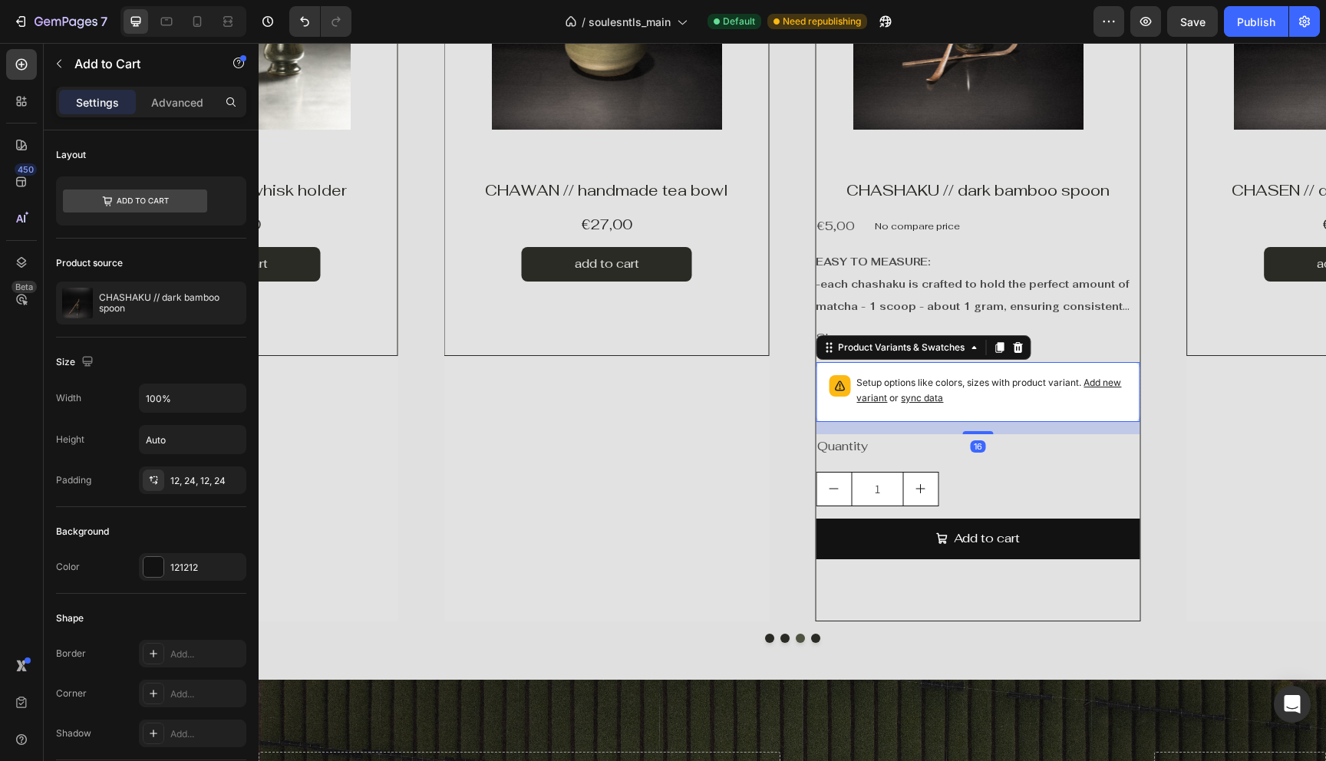
click at [844, 414] on div "Setup options like colors, sizes with product variant. Add new variant or sync …" at bounding box center [978, 392] width 310 height 46
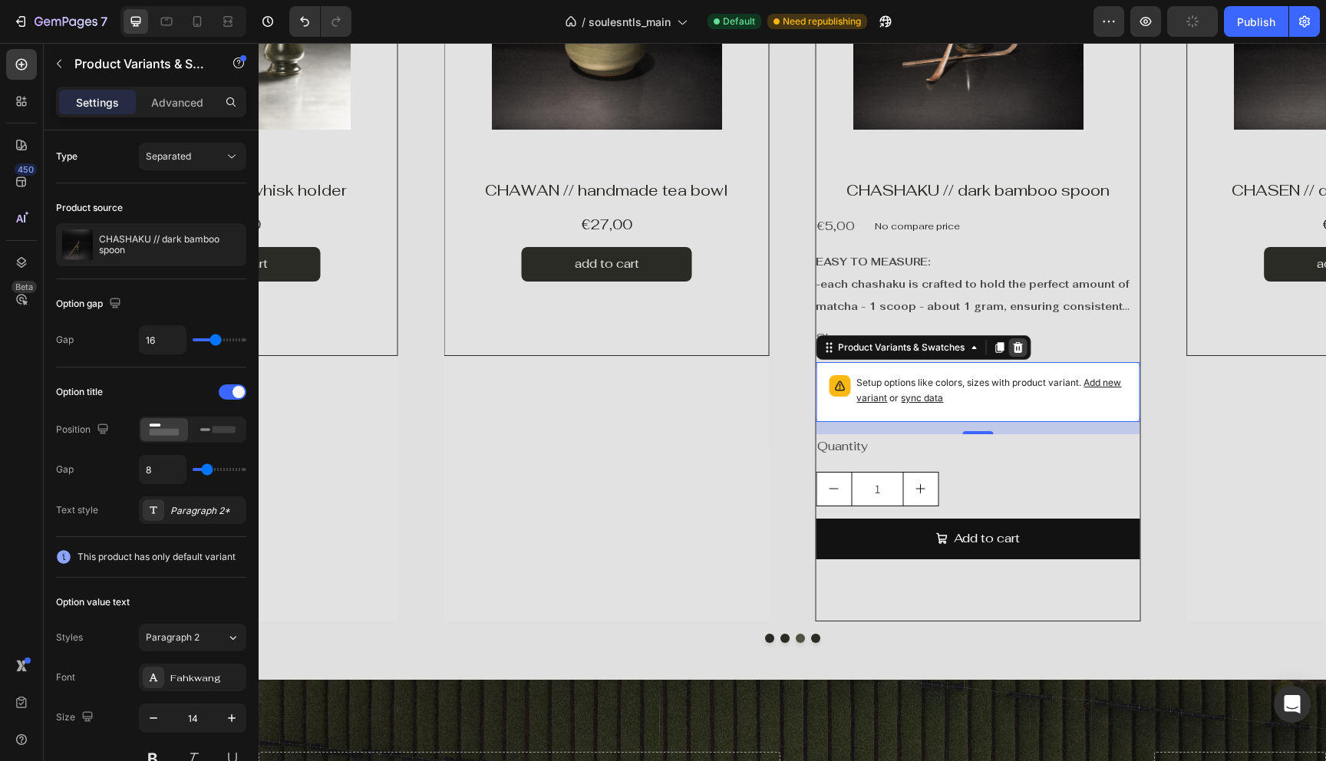
click at [1018, 353] on icon at bounding box center [1018, 347] width 10 height 11
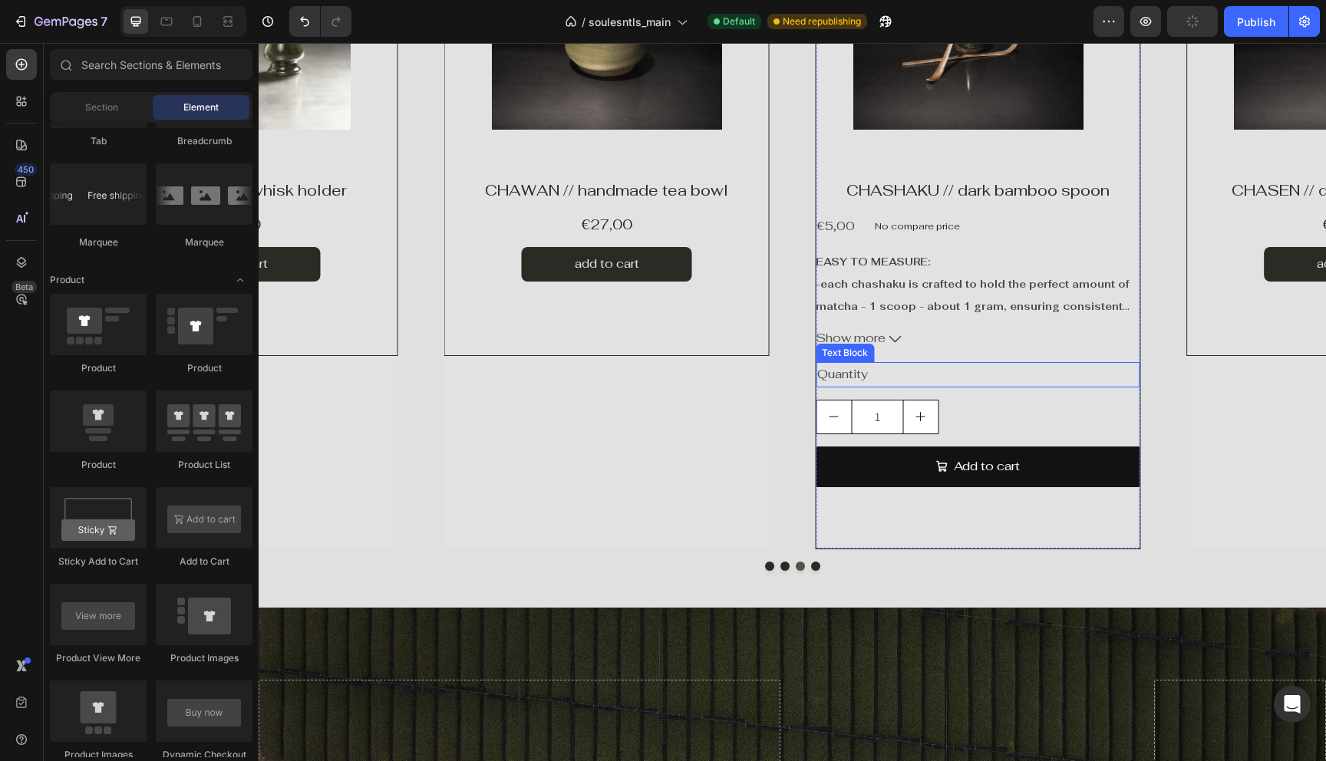
click at [856, 377] on div "Quantity" at bounding box center [978, 374] width 324 height 25
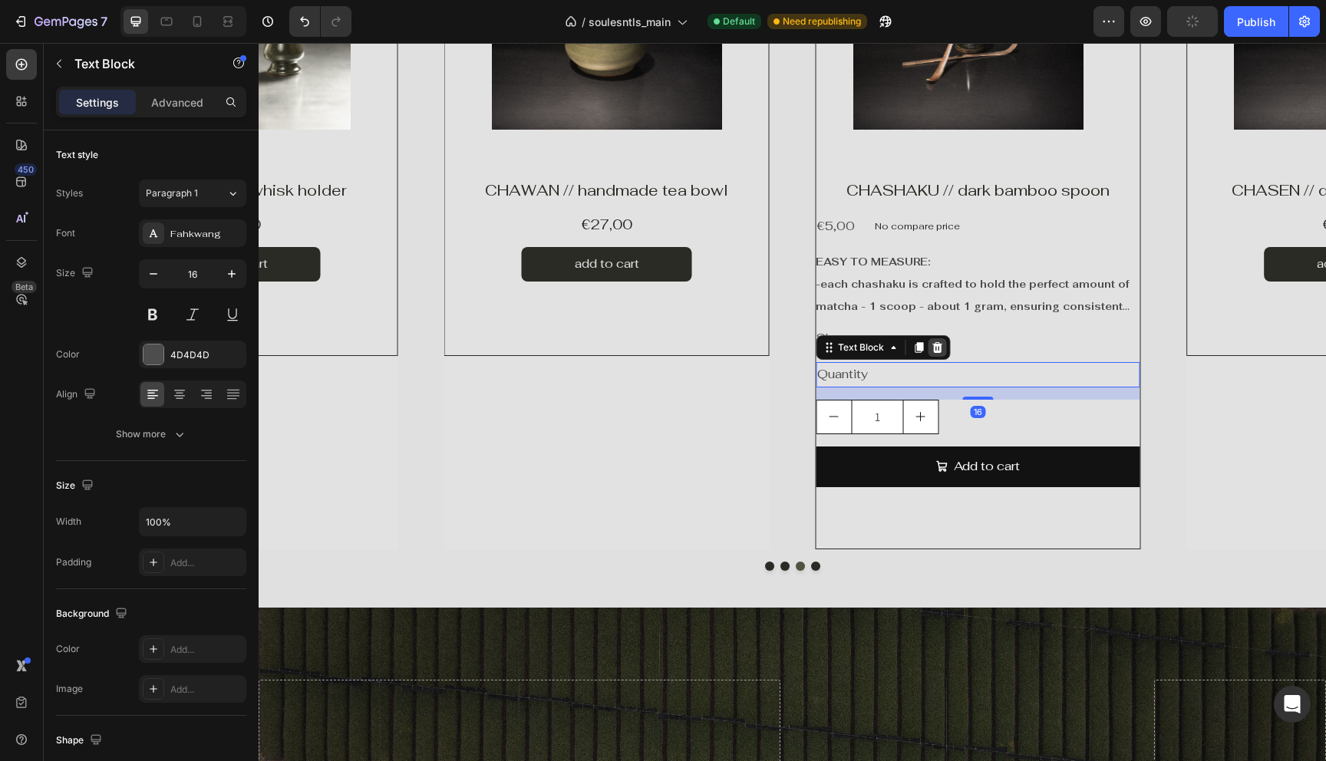
click at [939, 348] on icon at bounding box center [937, 347] width 10 height 11
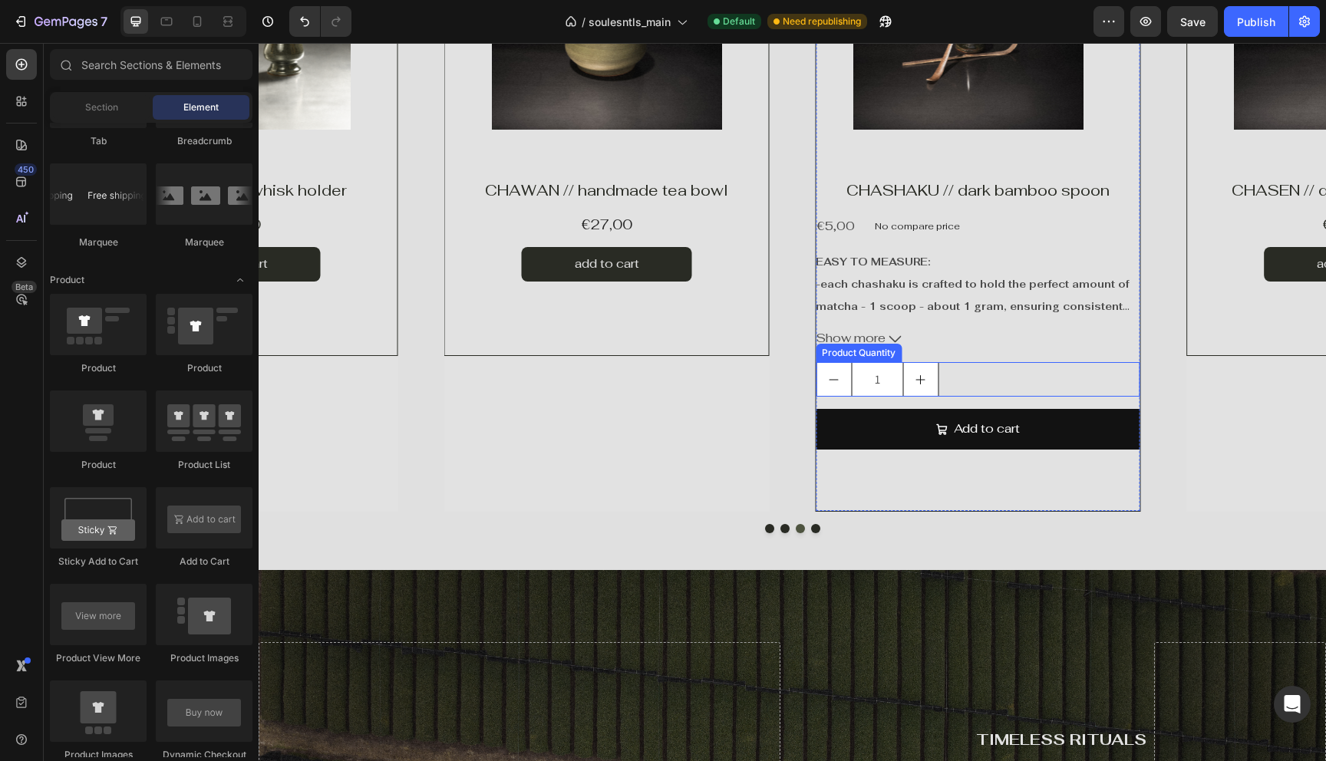
click at [958, 376] on div "1" at bounding box center [978, 379] width 324 height 35
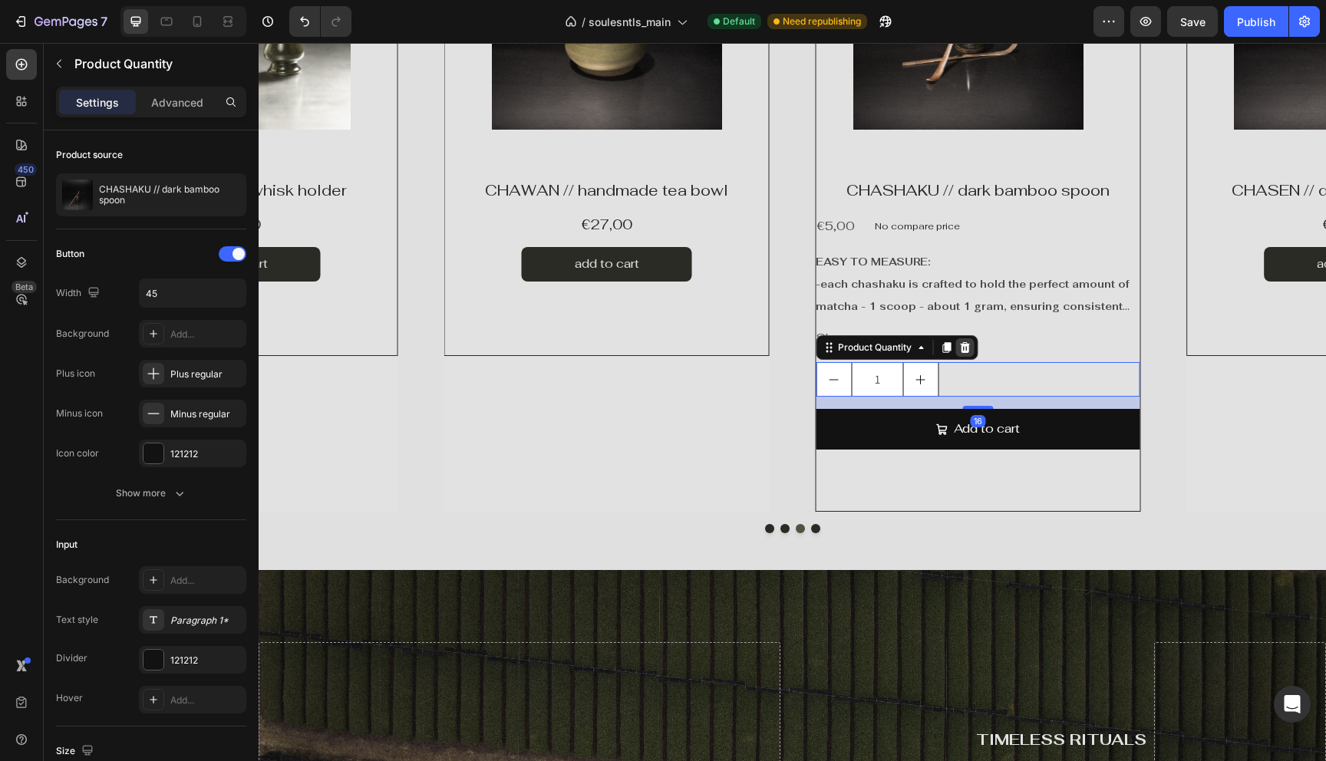
click at [961, 338] on div at bounding box center [964, 347] width 18 height 18
click at [966, 345] on button "Show more" at bounding box center [978, 339] width 324 height 22
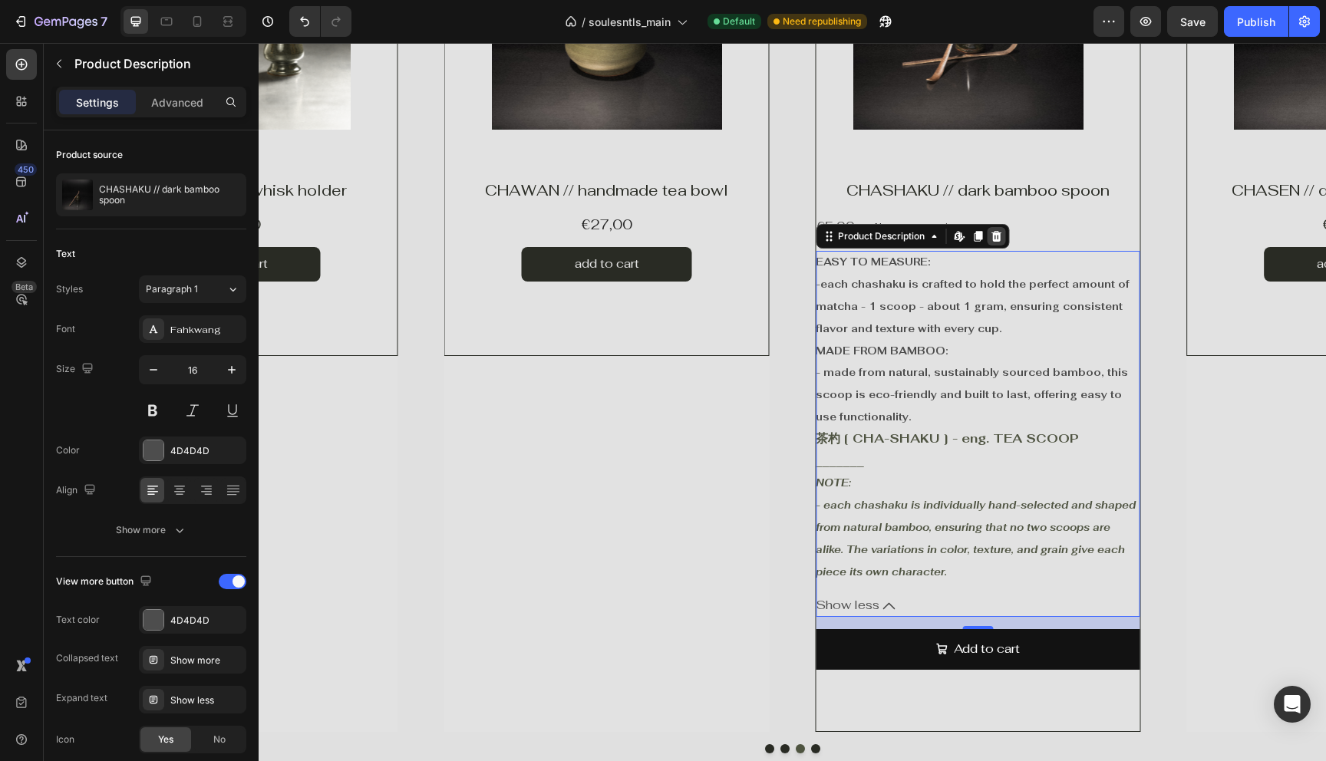
click at [999, 238] on icon at bounding box center [996, 236] width 10 height 11
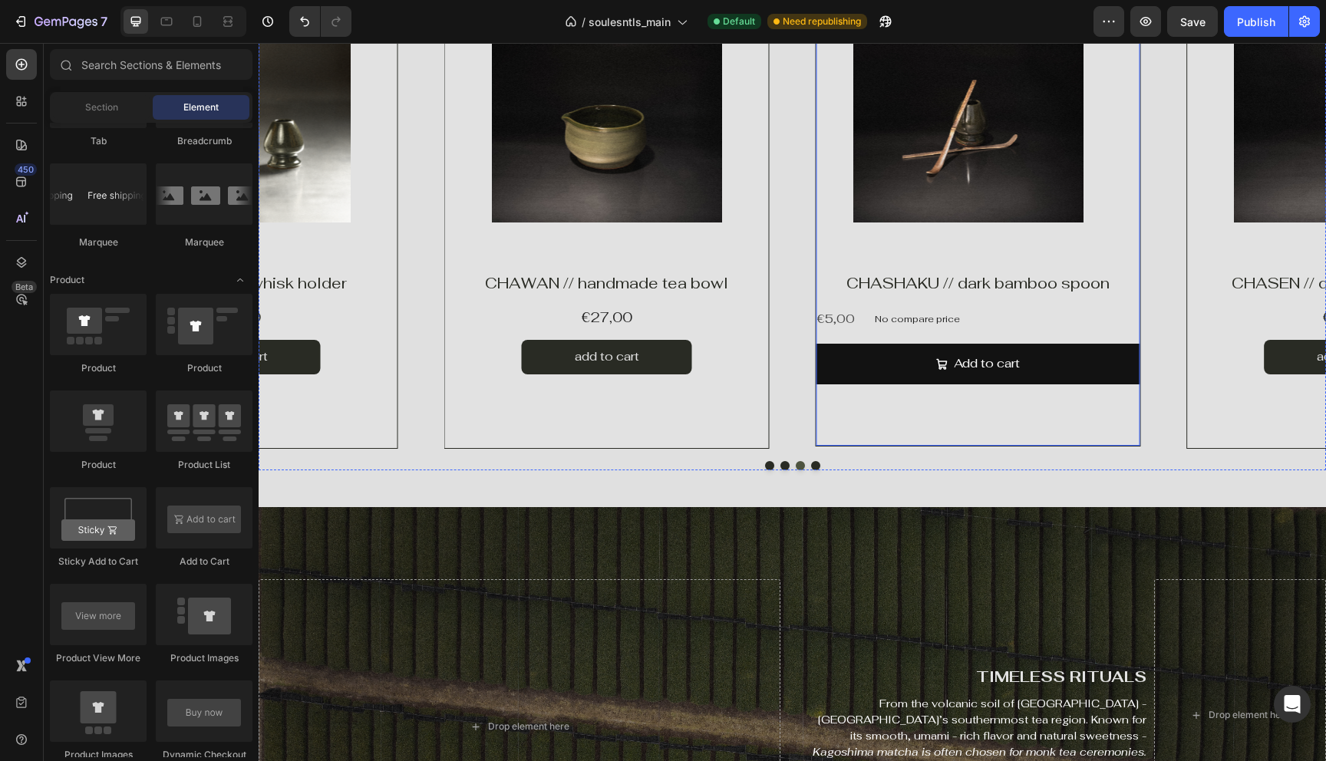
scroll to position [1258, 0]
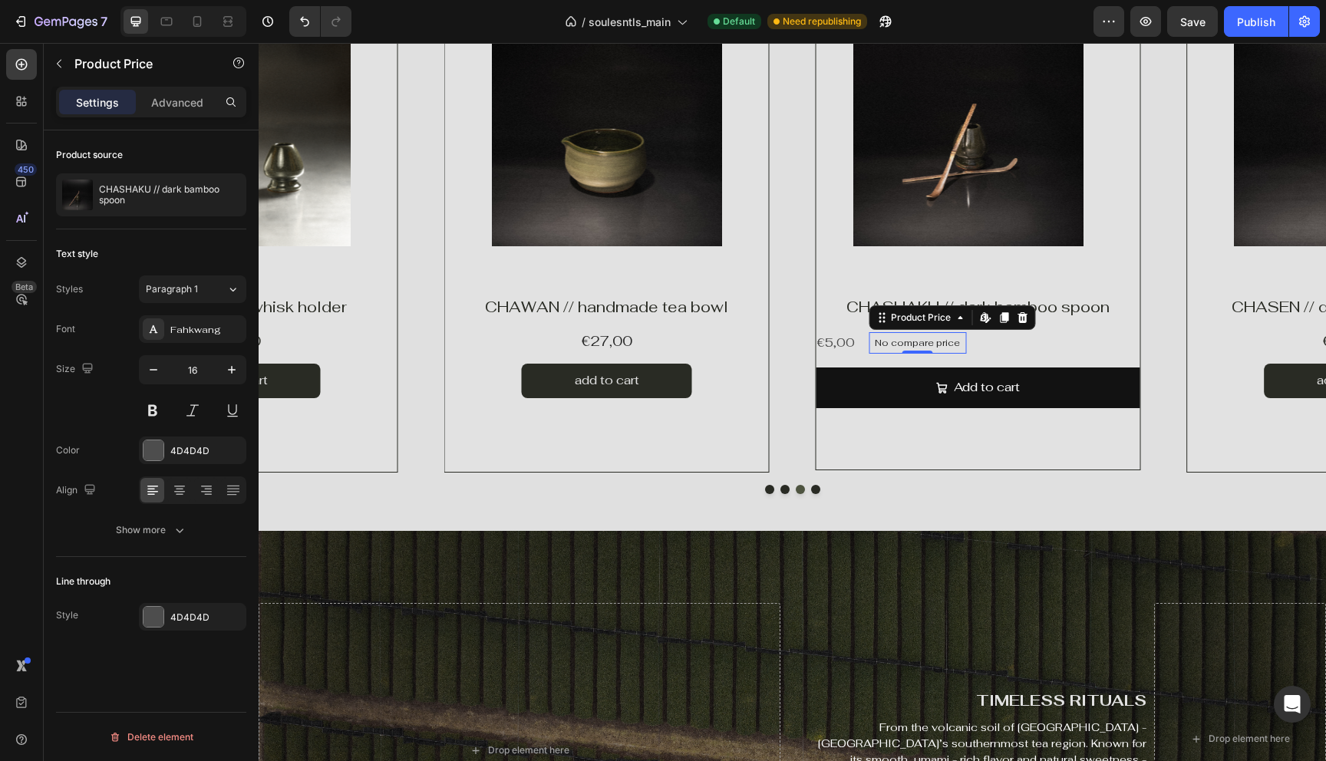
click at [912, 344] on p "No compare price" at bounding box center [917, 342] width 85 height 9
click at [1018, 318] on icon at bounding box center [1023, 317] width 10 height 11
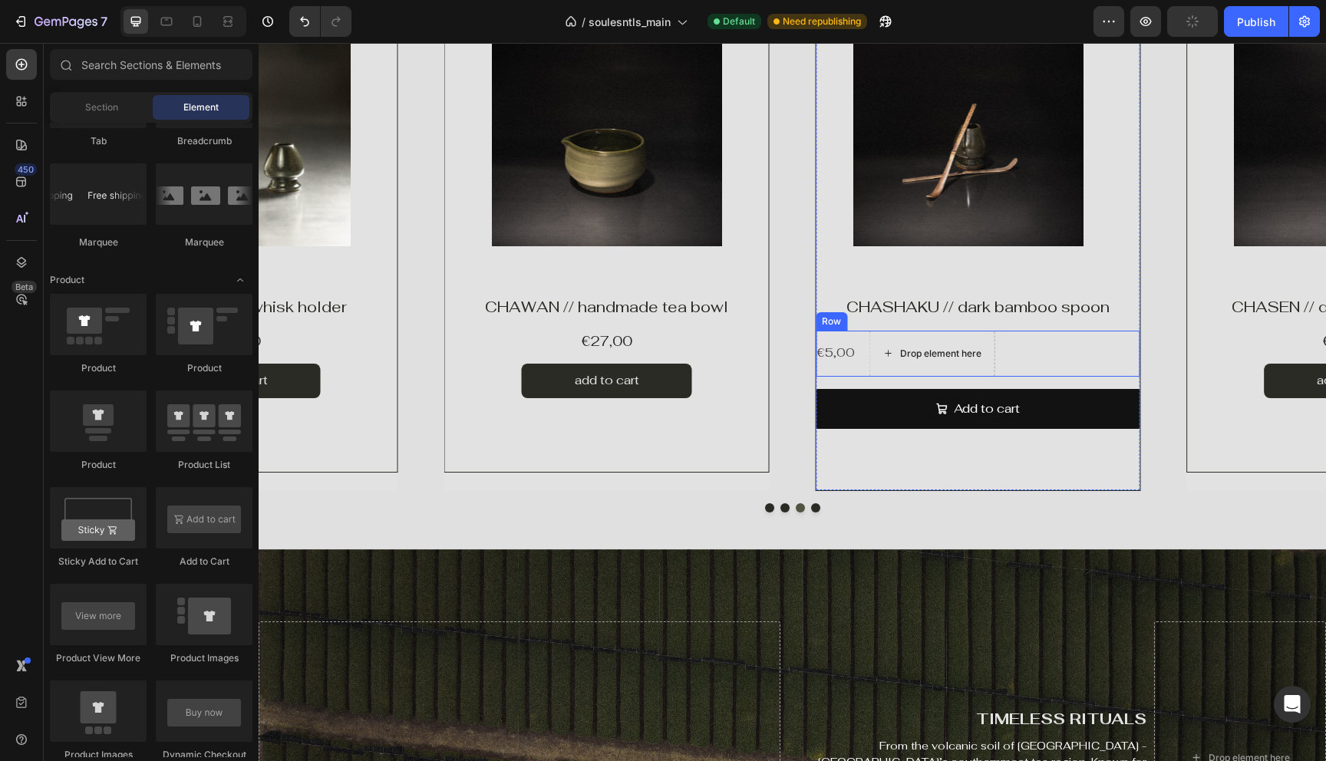
click at [923, 356] on div "Drop element here" at bounding box center [940, 354] width 81 height 12
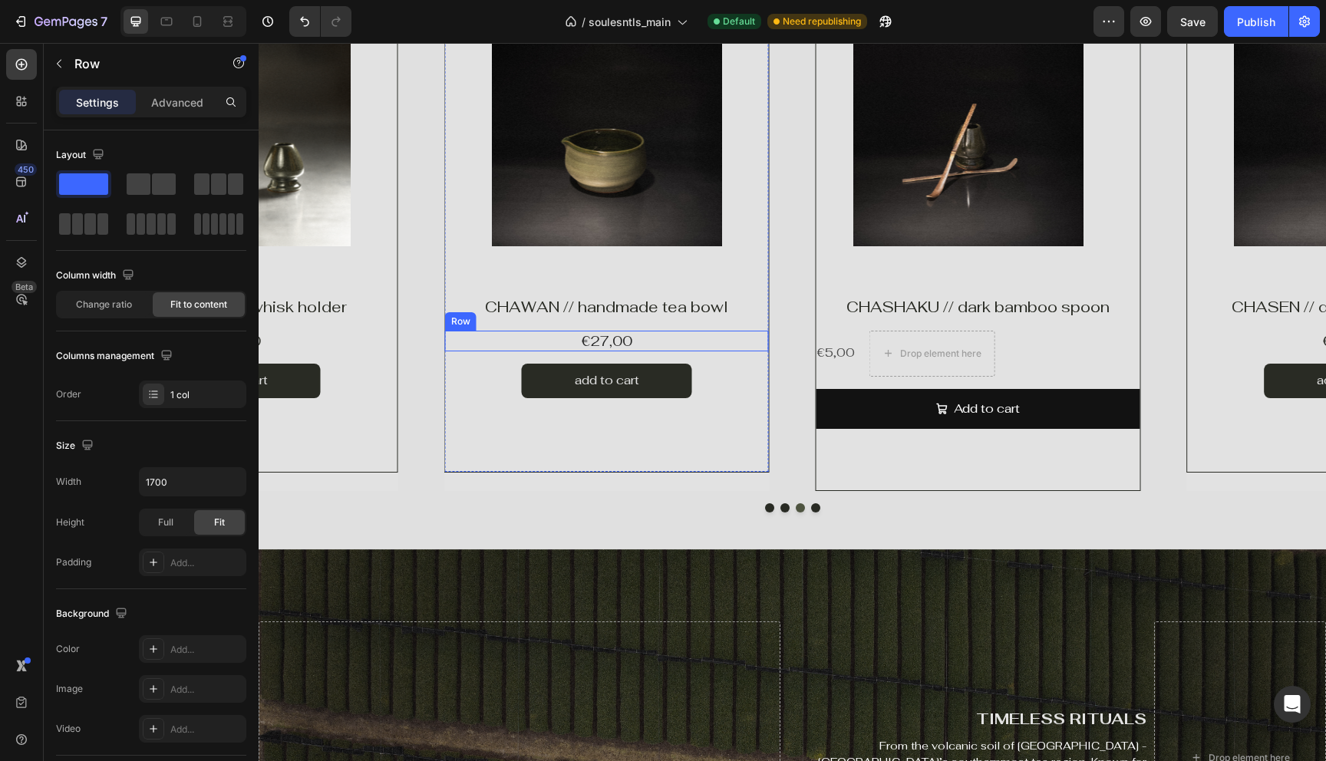
click at [655, 343] on div "€27,00 Product Price Product Price Row" at bounding box center [607, 341] width 324 height 21
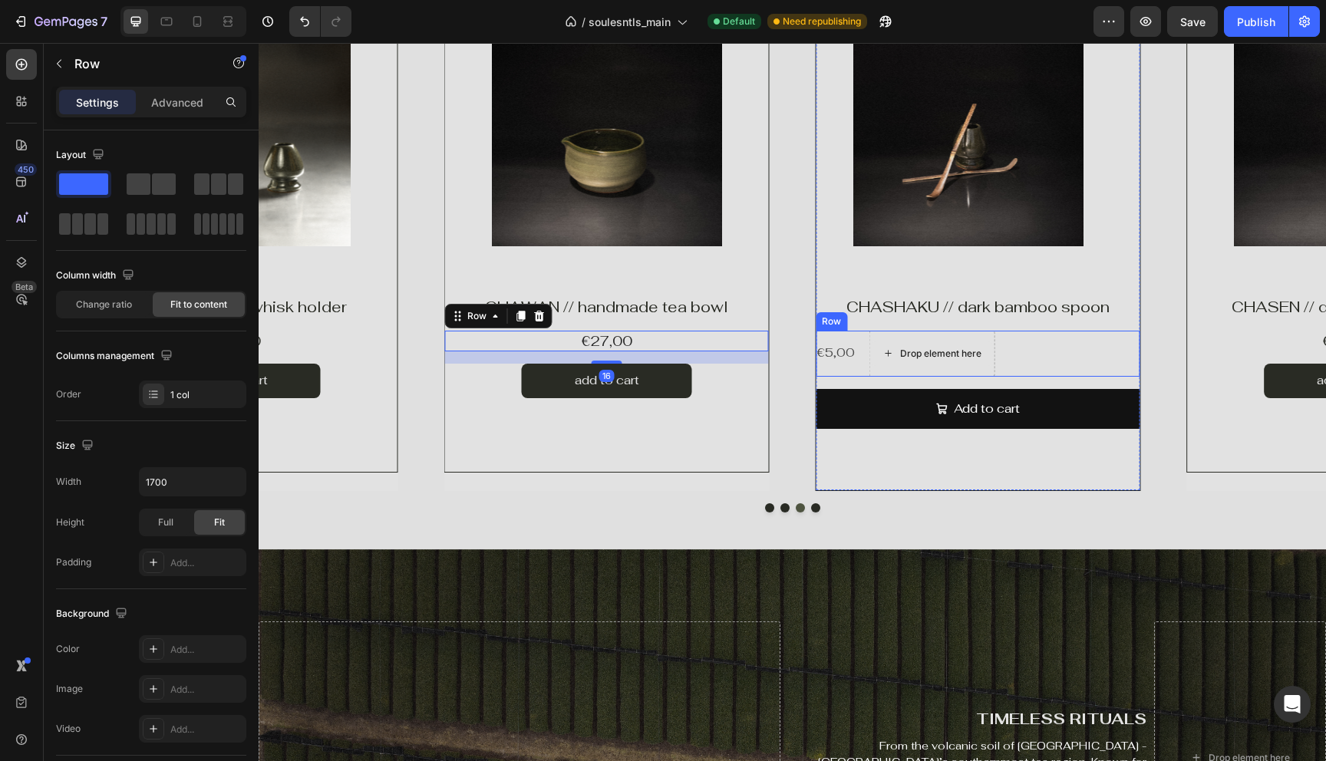
click at [870, 355] on div "Drop element here" at bounding box center [931, 353] width 124 height 25
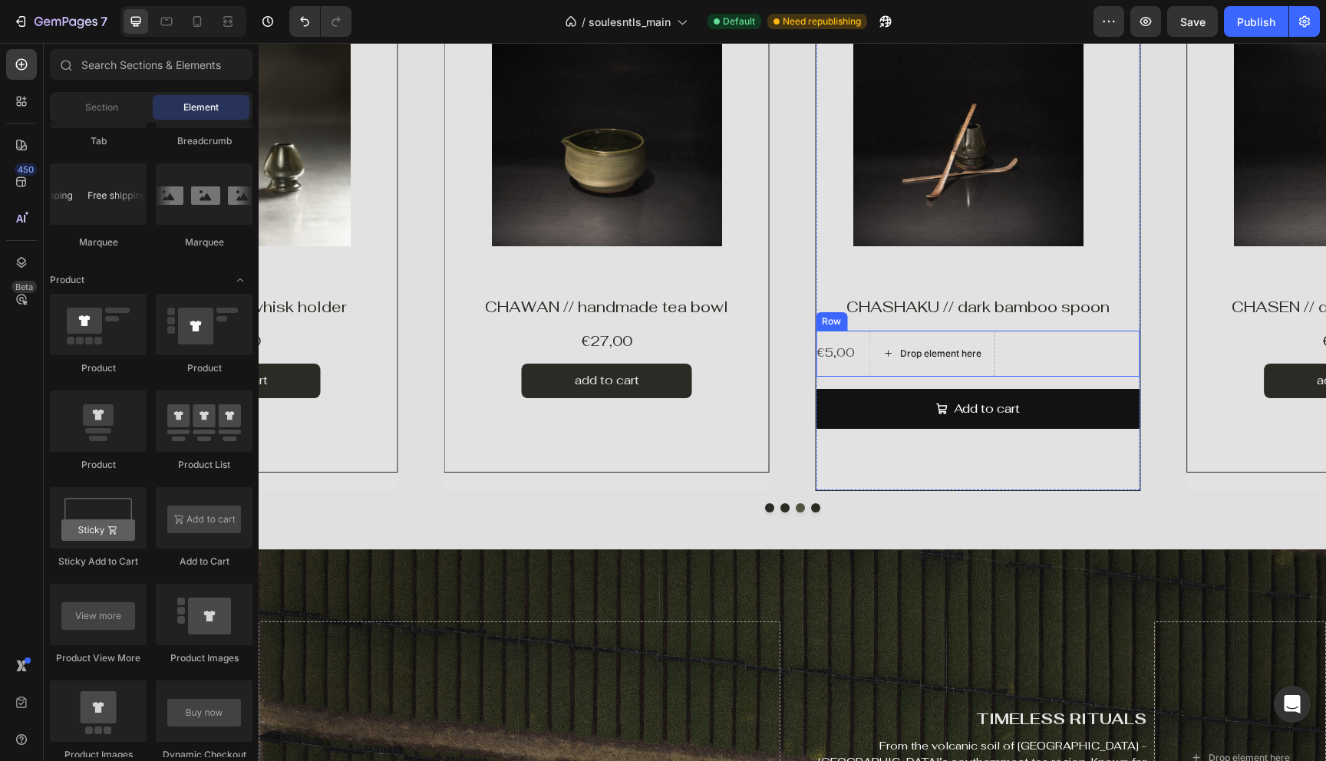
click at [1065, 365] on div "€5,00 Product Price Product Price Drop element here Row" at bounding box center [978, 354] width 324 height 46
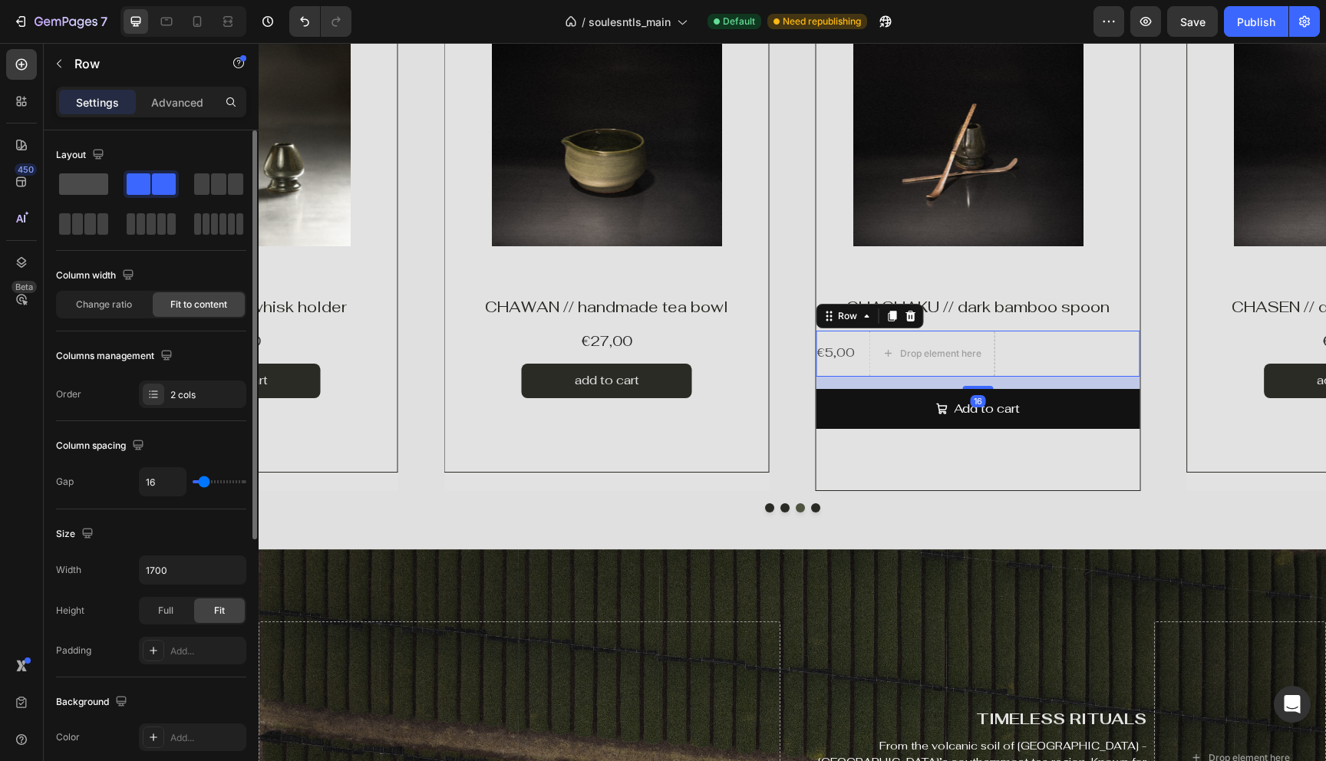
click at [103, 193] on span at bounding box center [83, 183] width 49 height 21
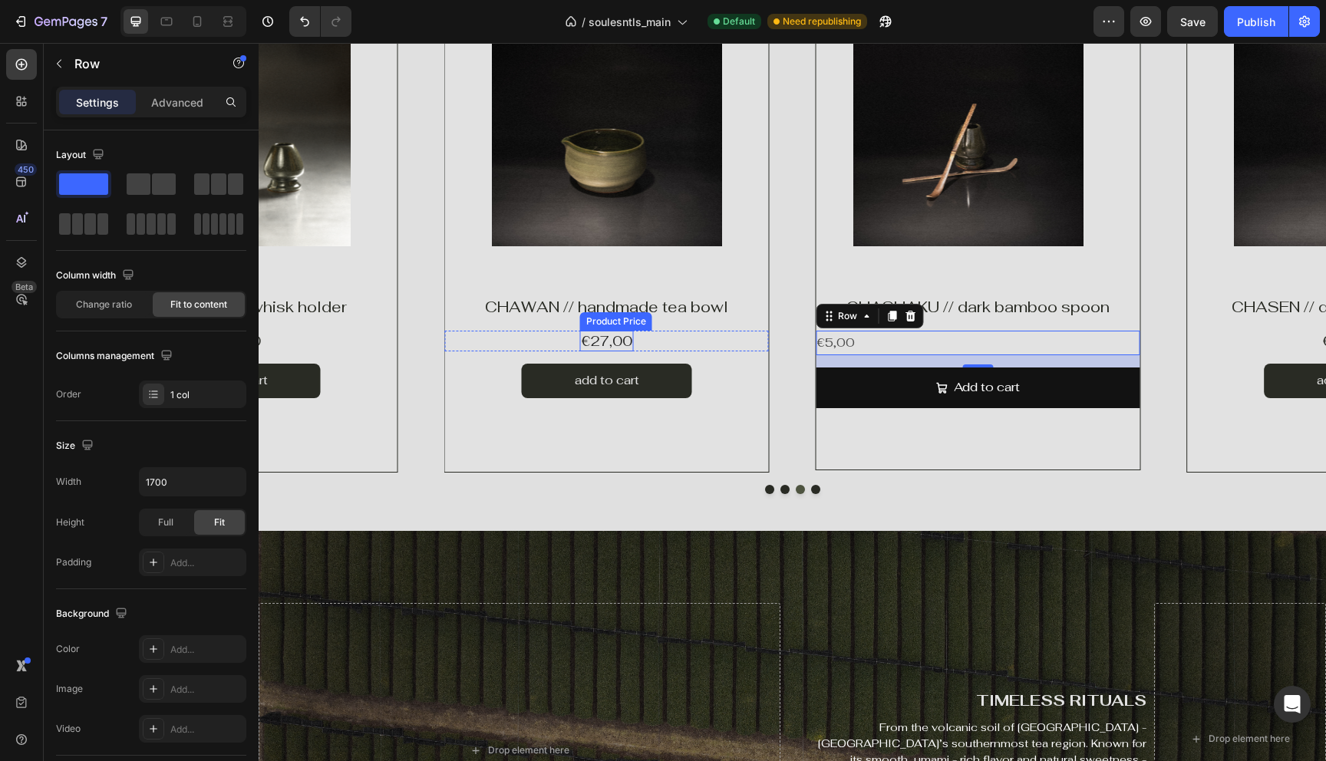
click at [605, 340] on div "€27,00" at bounding box center [607, 341] width 54 height 21
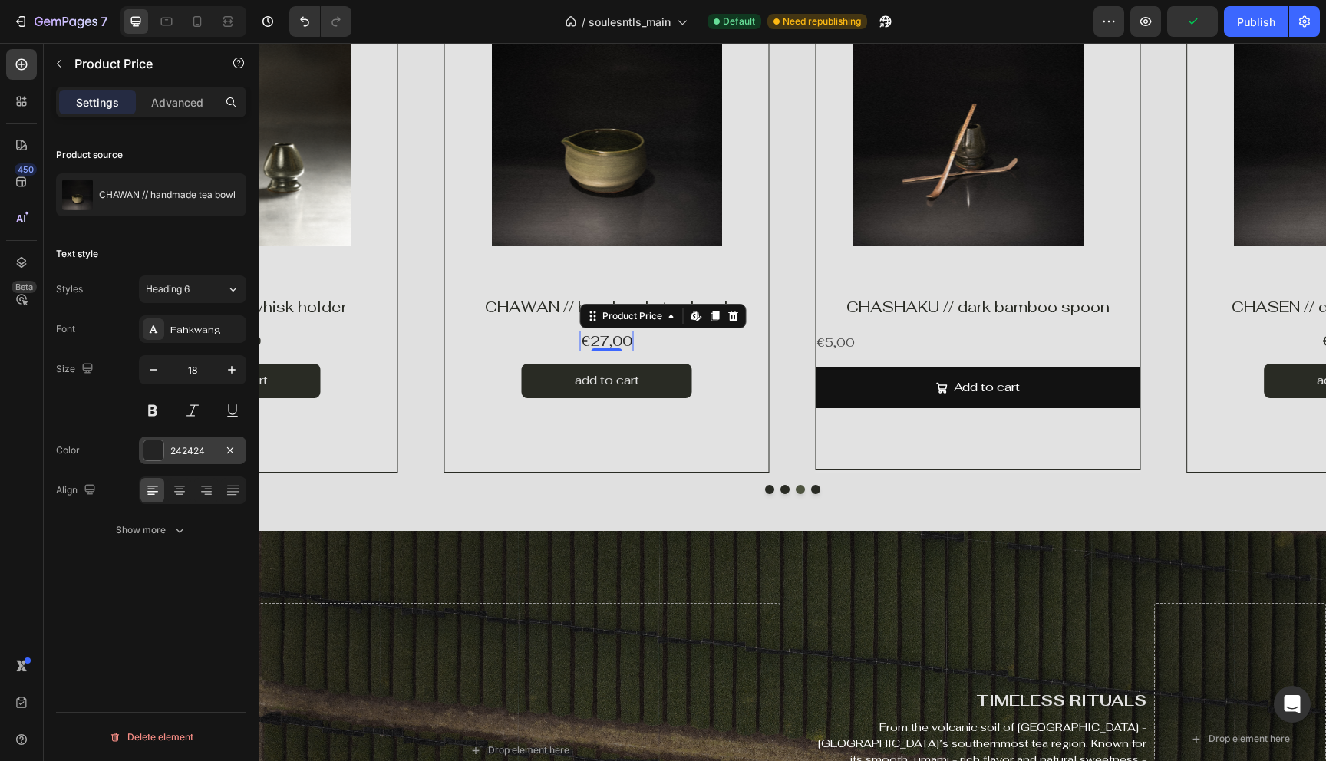
click at [190, 444] on div "242424" at bounding box center [192, 451] width 45 height 14
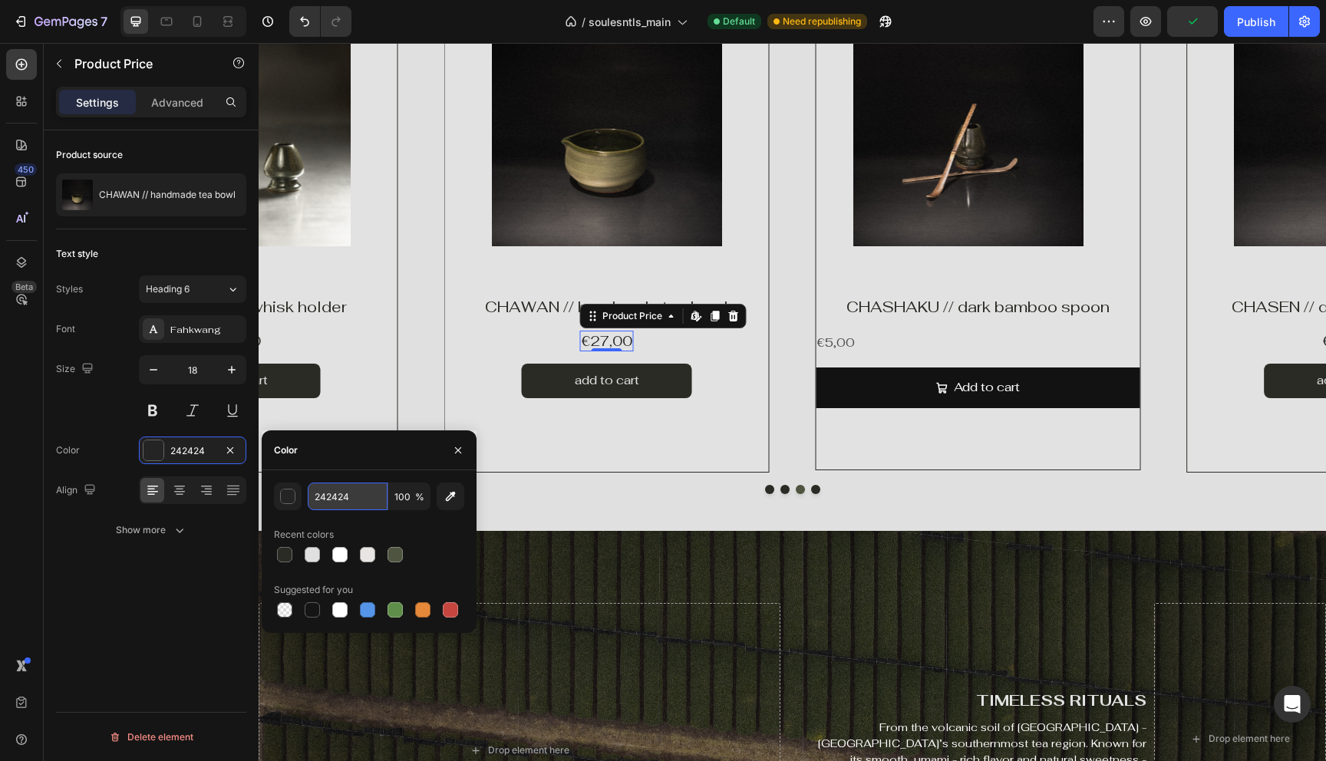
click at [365, 496] on input "242424" at bounding box center [348, 497] width 80 height 28
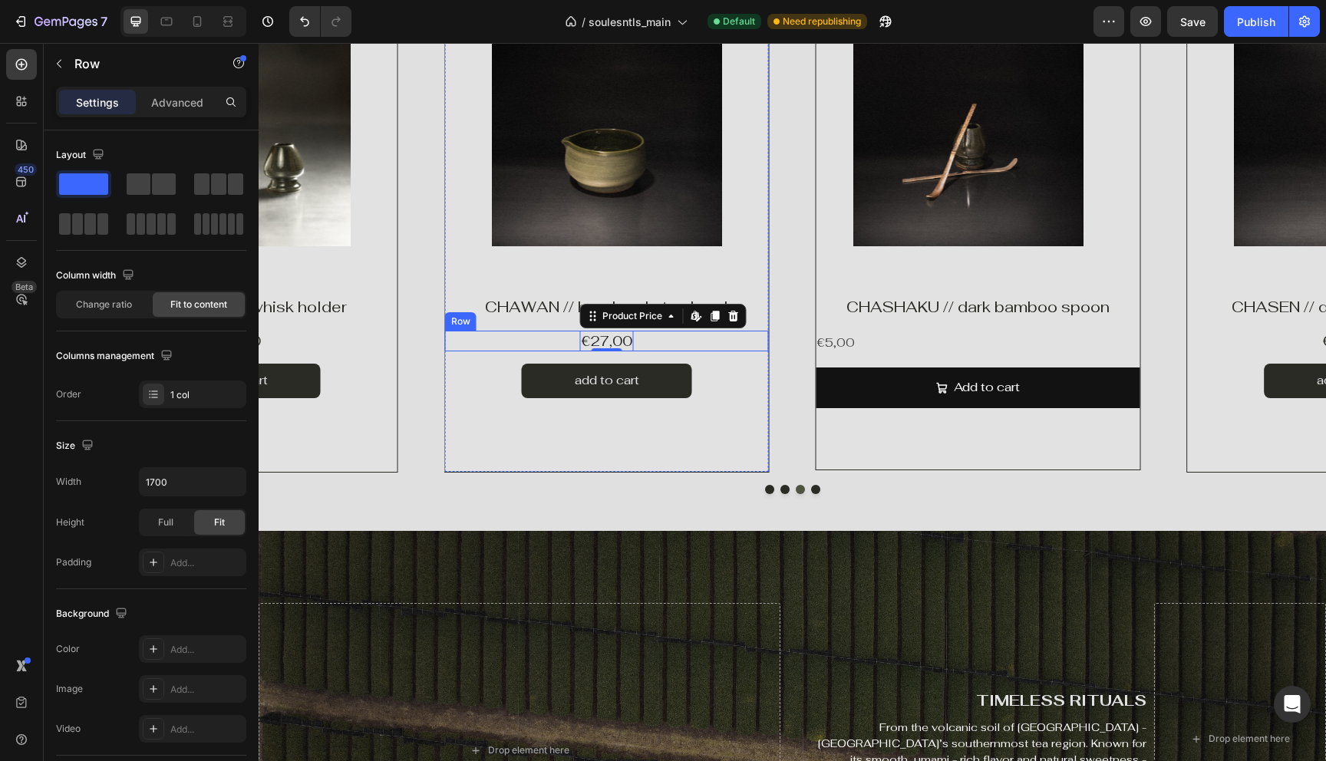
click at [654, 347] on div "€27,00 Product Price Edit content in Shopify 0 Product Price Edit content in Sh…" at bounding box center [607, 341] width 324 height 21
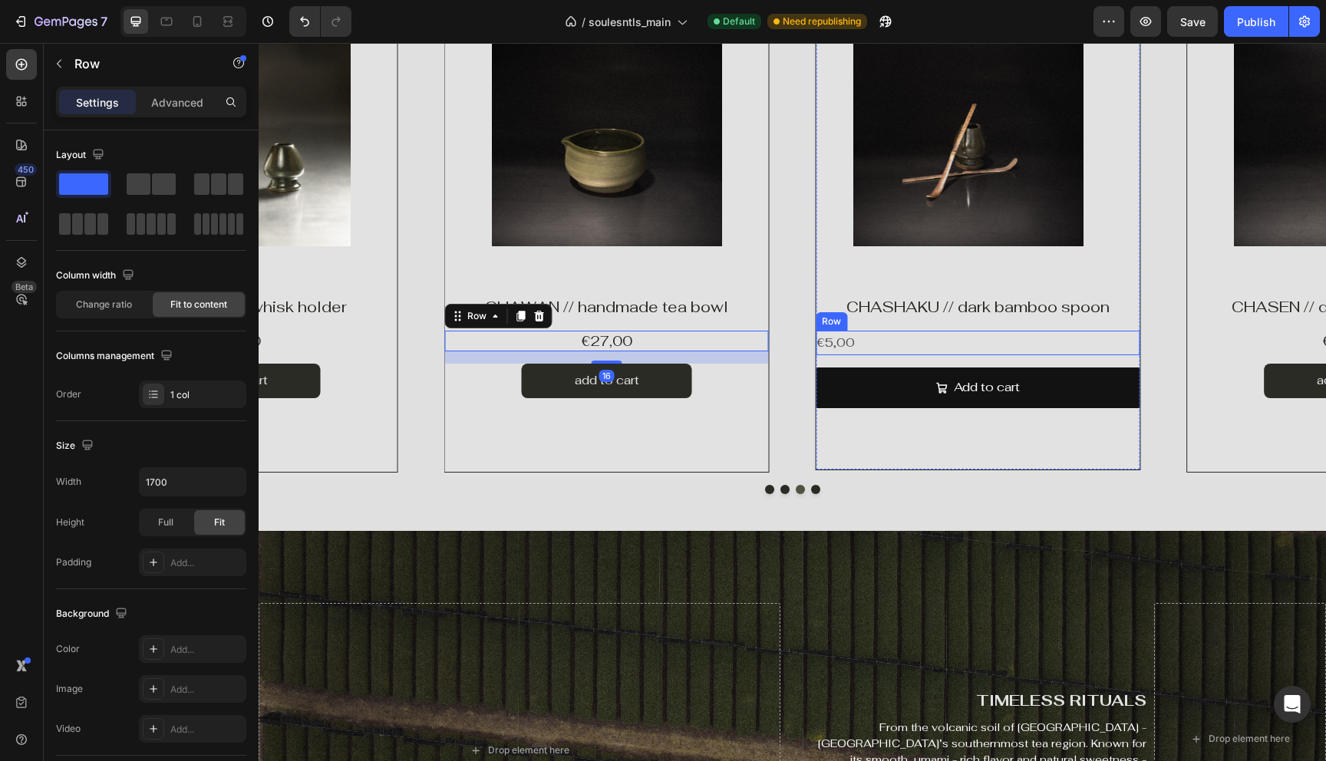
click at [860, 348] on div "€5,00 Product Price Product Price Row" at bounding box center [978, 343] width 324 height 25
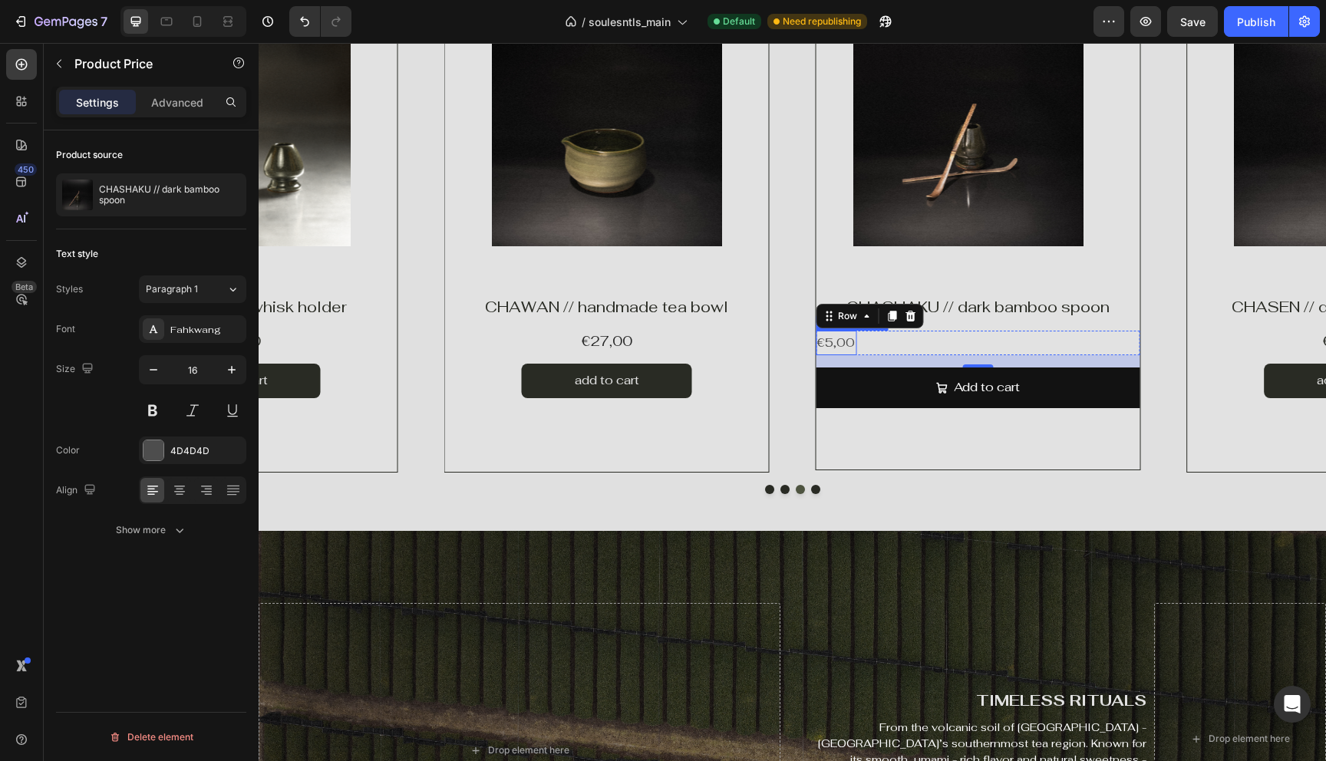
click at [836, 350] on div "€5,00 Product Price Product Price" at bounding box center [836, 343] width 41 height 25
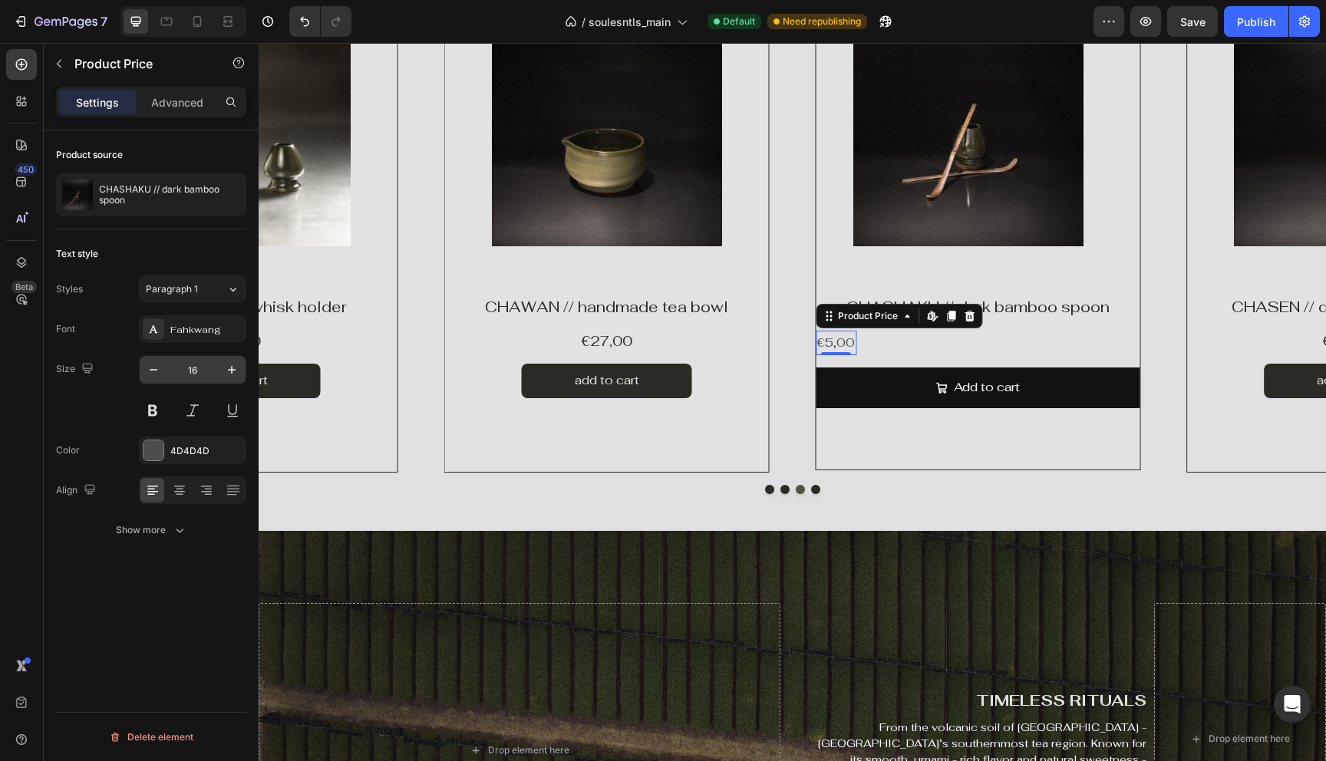
click at [193, 365] on input "16" at bounding box center [192, 370] width 51 height 28
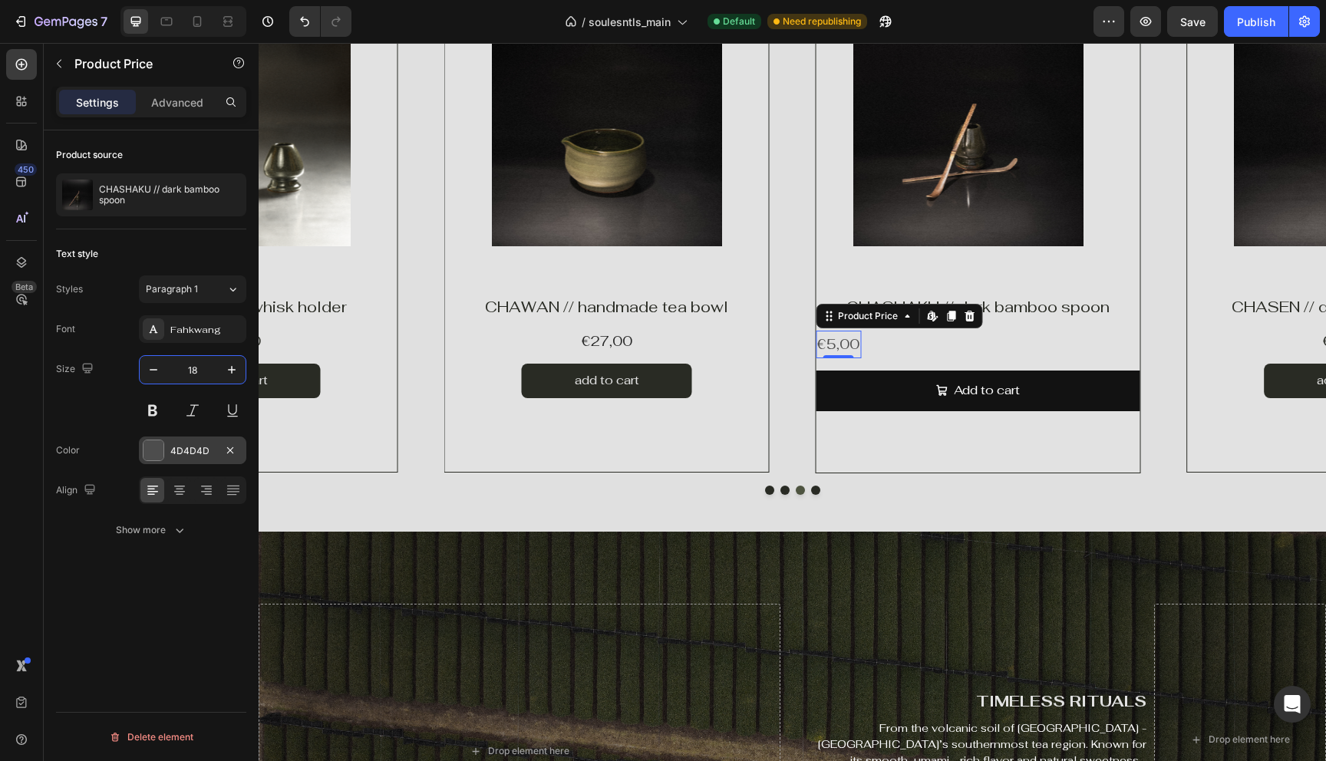
type input "18"
click at [192, 440] on div "4D4D4D" at bounding box center [192, 451] width 107 height 28
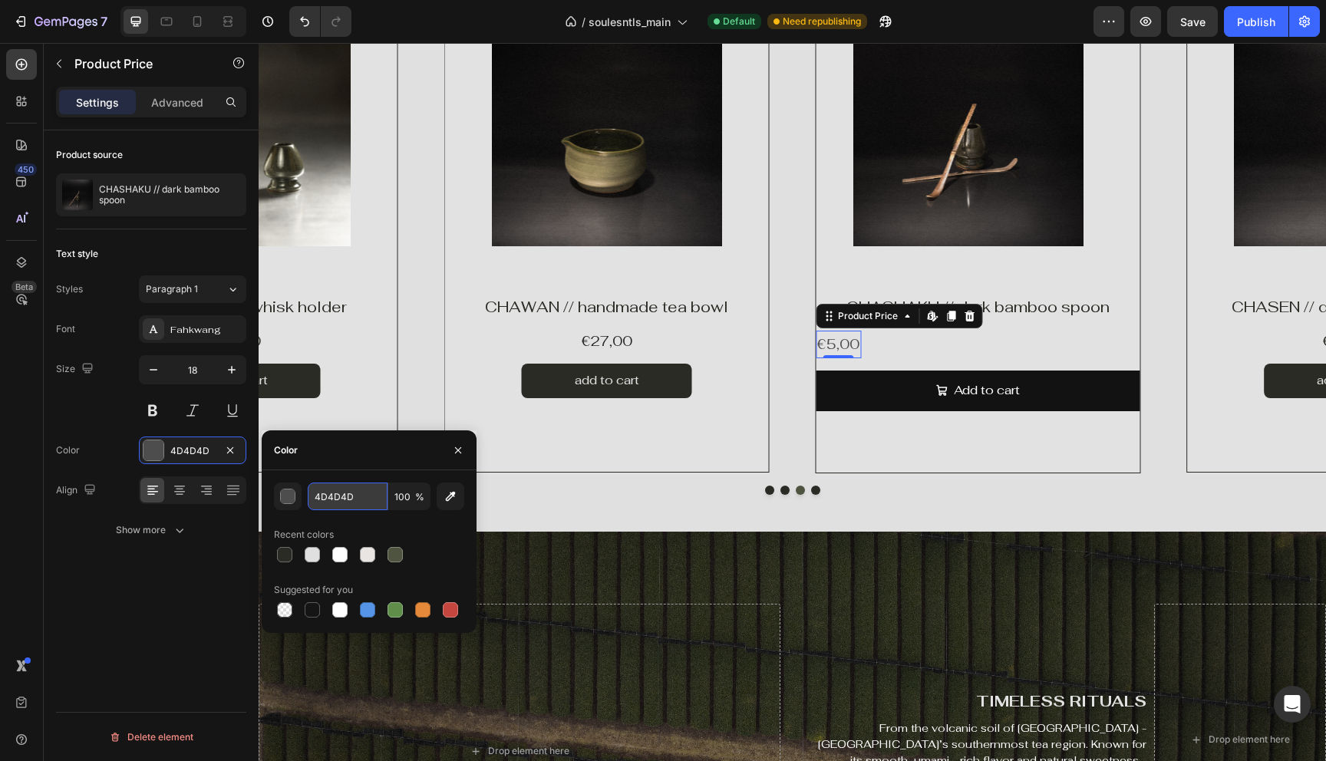
click at [338, 492] on input "4D4D4D" at bounding box center [348, 497] width 80 height 28
paste input "242424"
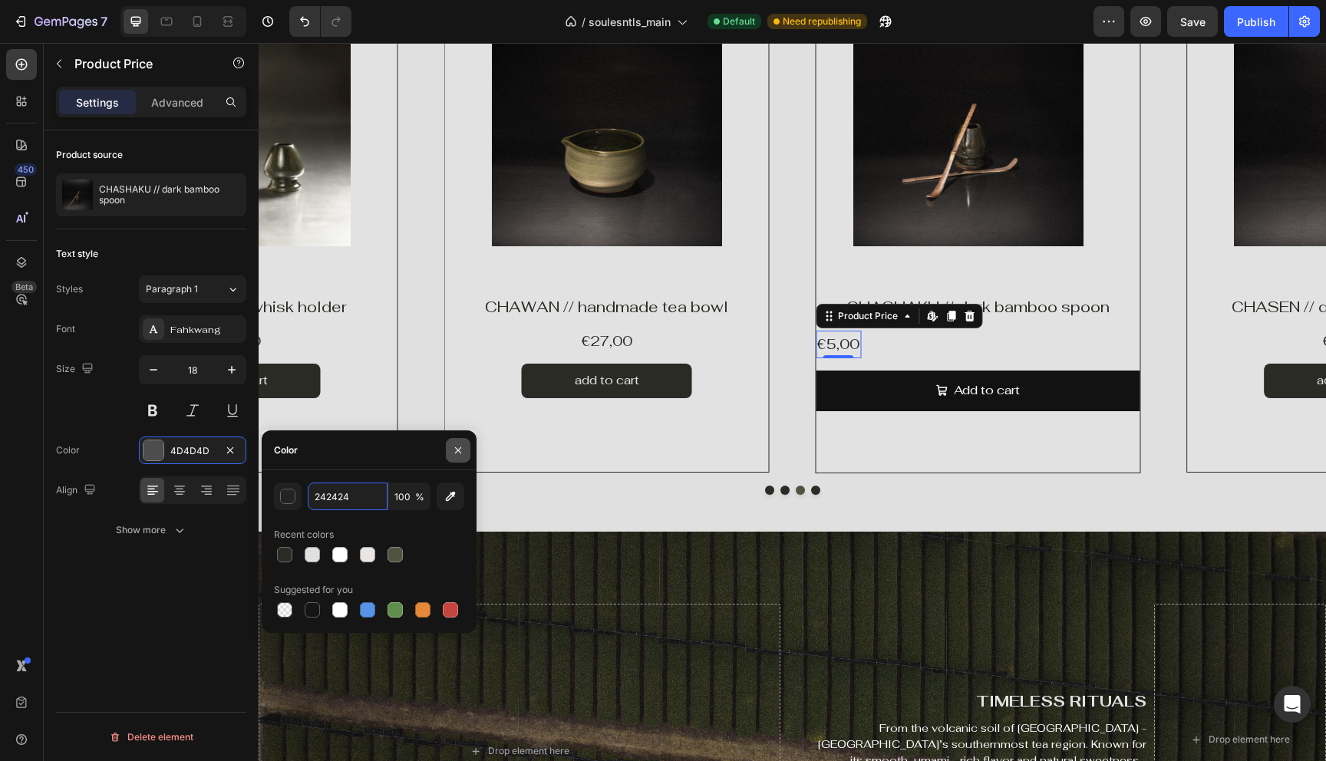
type input "242424"
click at [456, 447] on icon "button" at bounding box center [458, 450] width 6 height 6
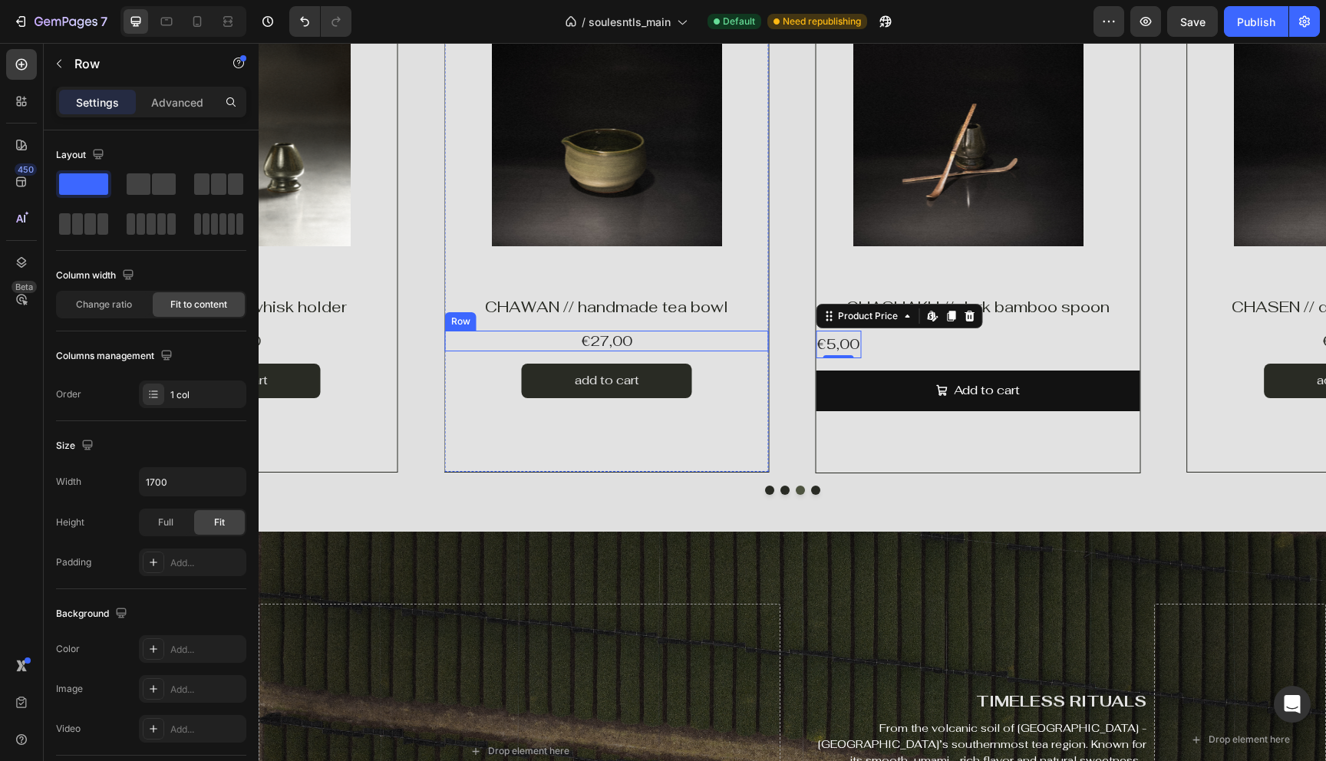
click at [726, 351] on div "€27,00 Product Price Product Price Row" at bounding box center [607, 341] width 324 height 21
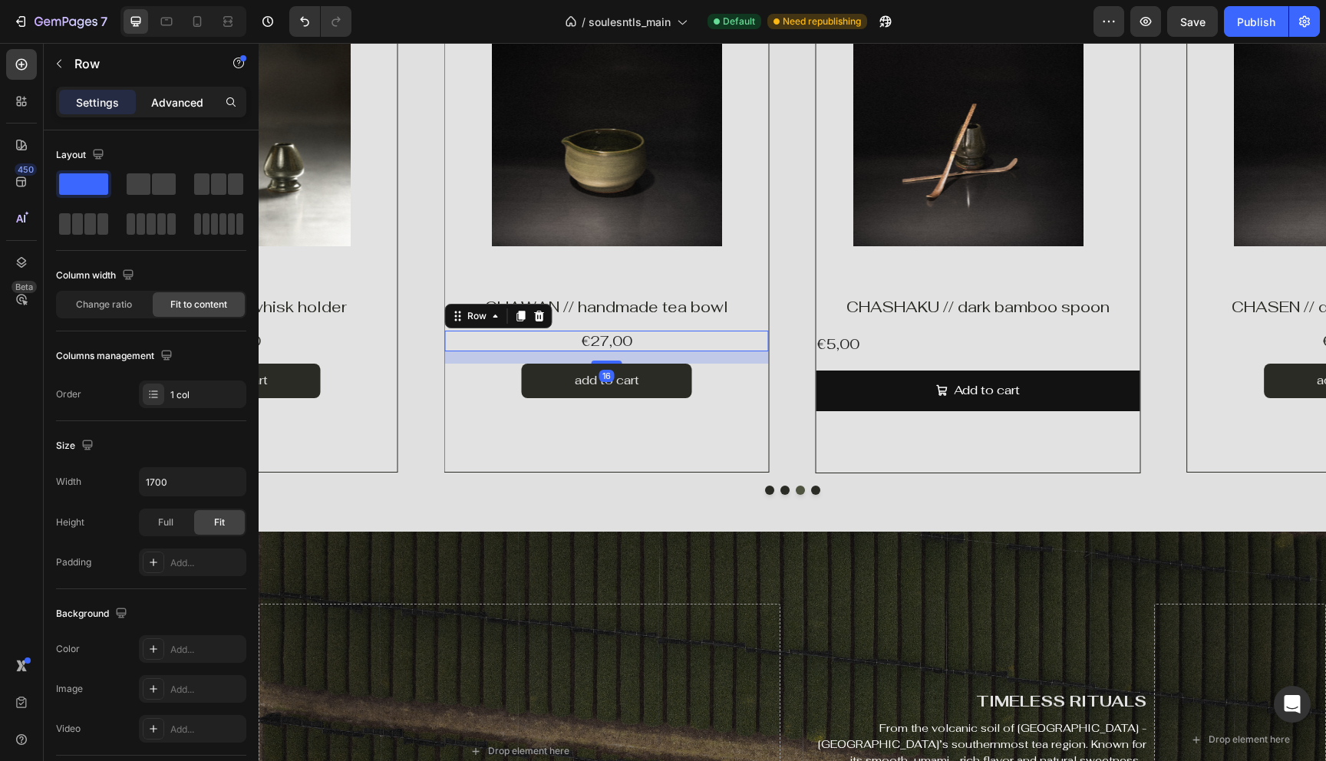
click at [154, 101] on p "Advanced" at bounding box center [177, 102] width 52 height 16
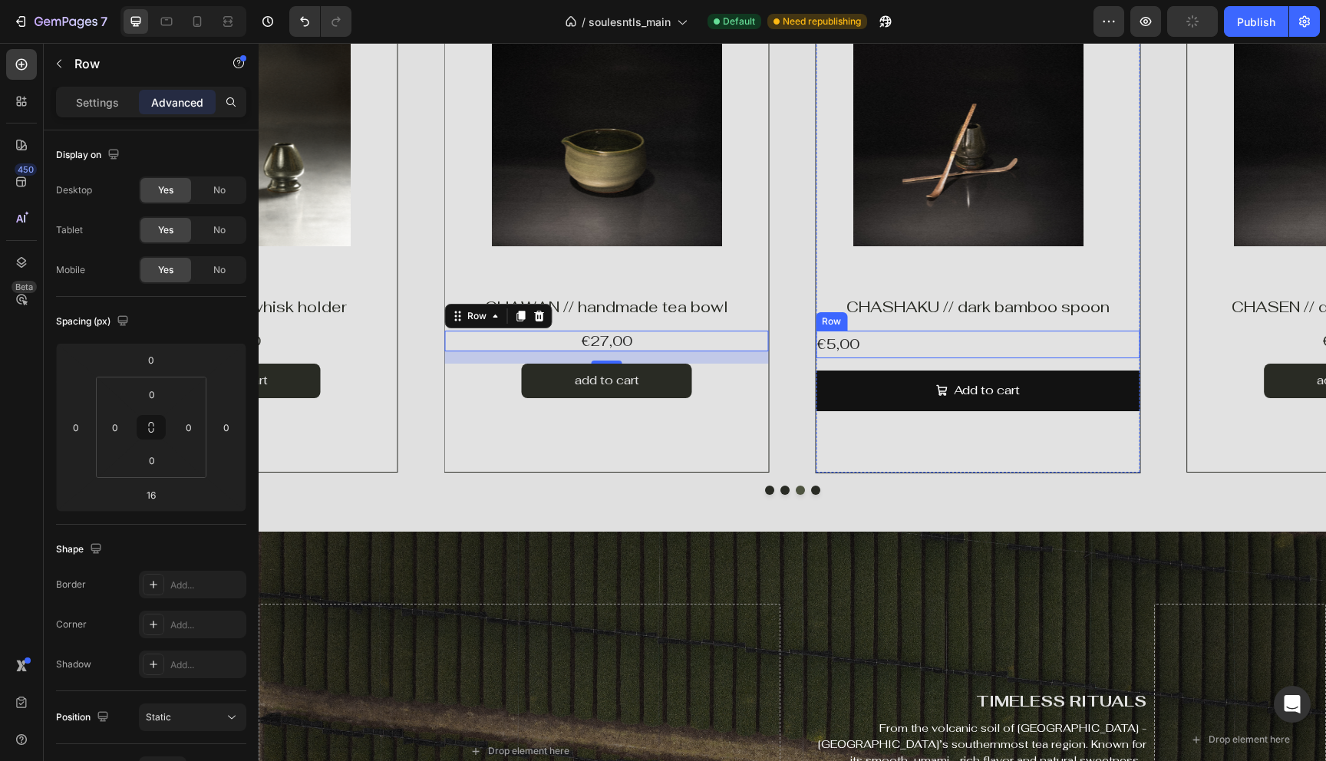
click at [899, 343] on div "€5,00 Product Price Product Price Row" at bounding box center [978, 345] width 324 height 28
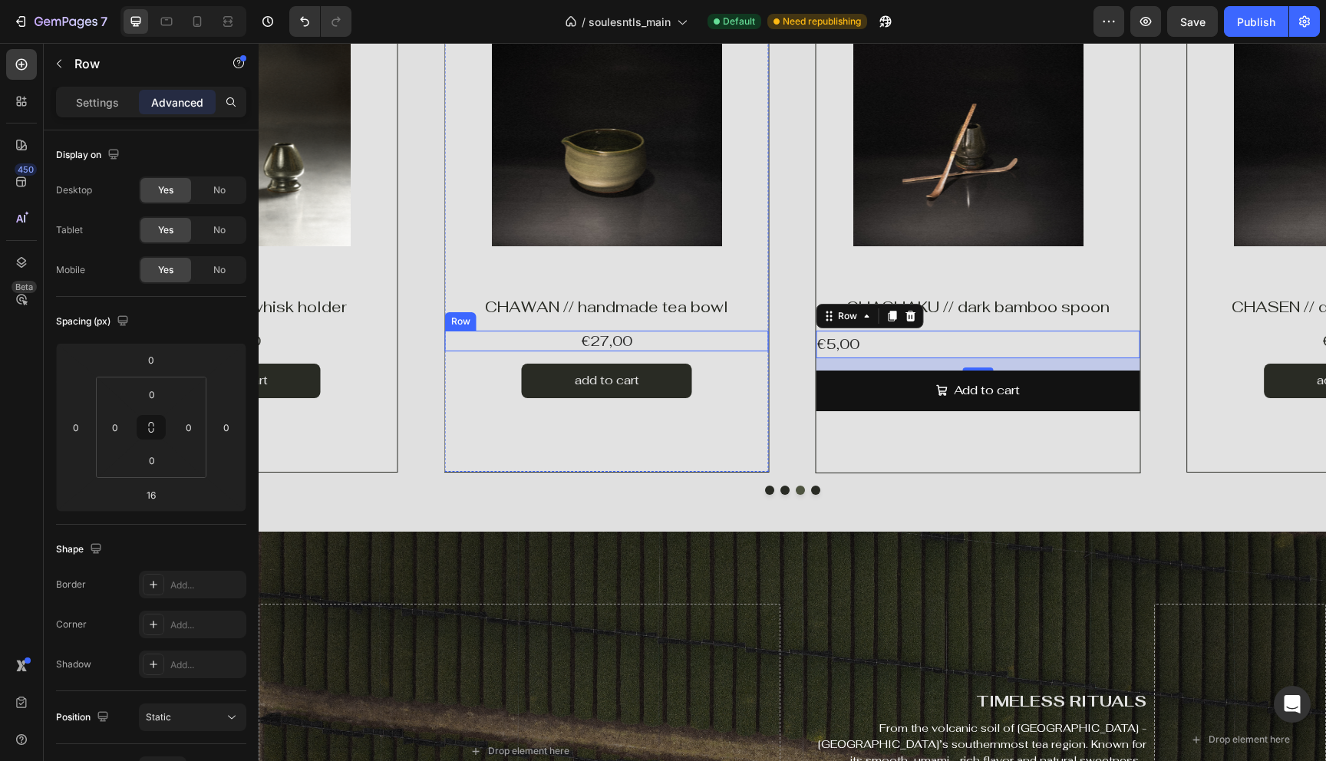
click at [549, 344] on div "€27,00 Product Price Product Price Row" at bounding box center [607, 341] width 324 height 21
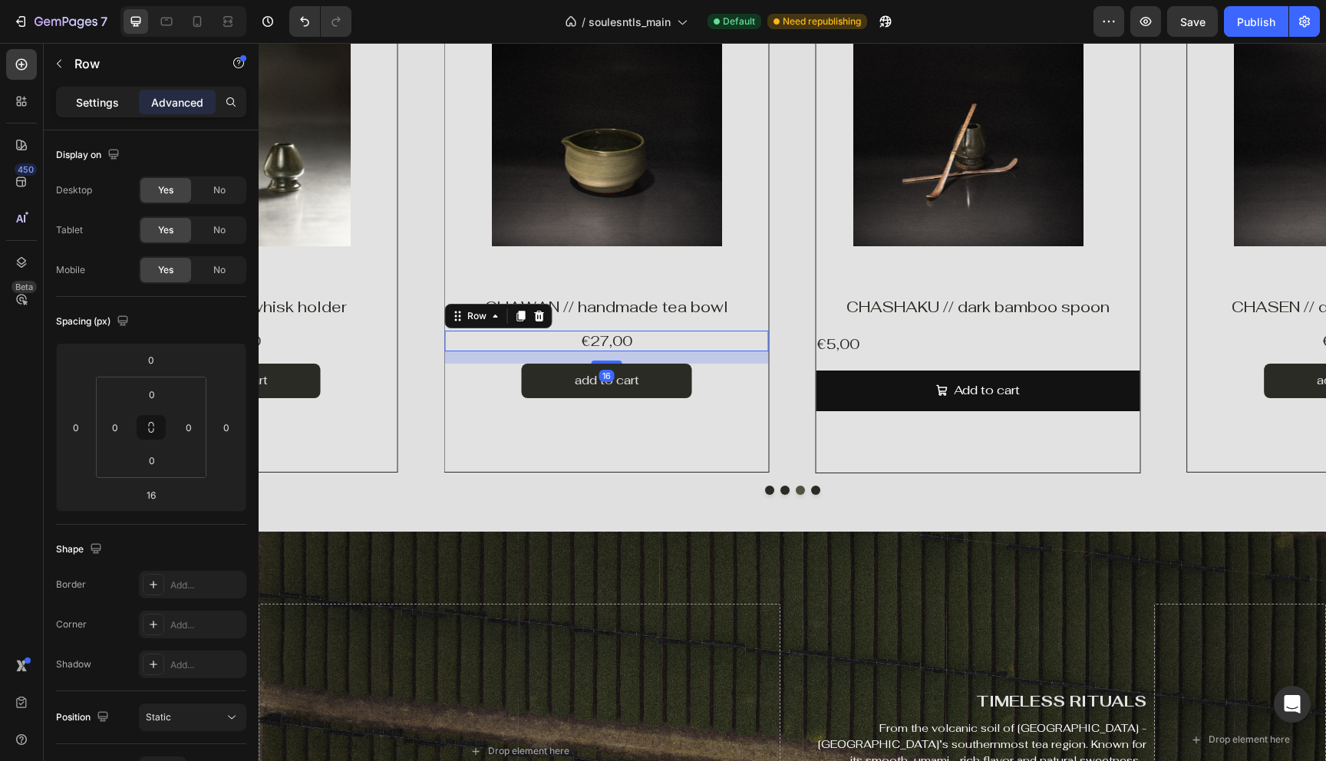
click at [101, 102] on p "Settings" at bounding box center [97, 102] width 43 height 16
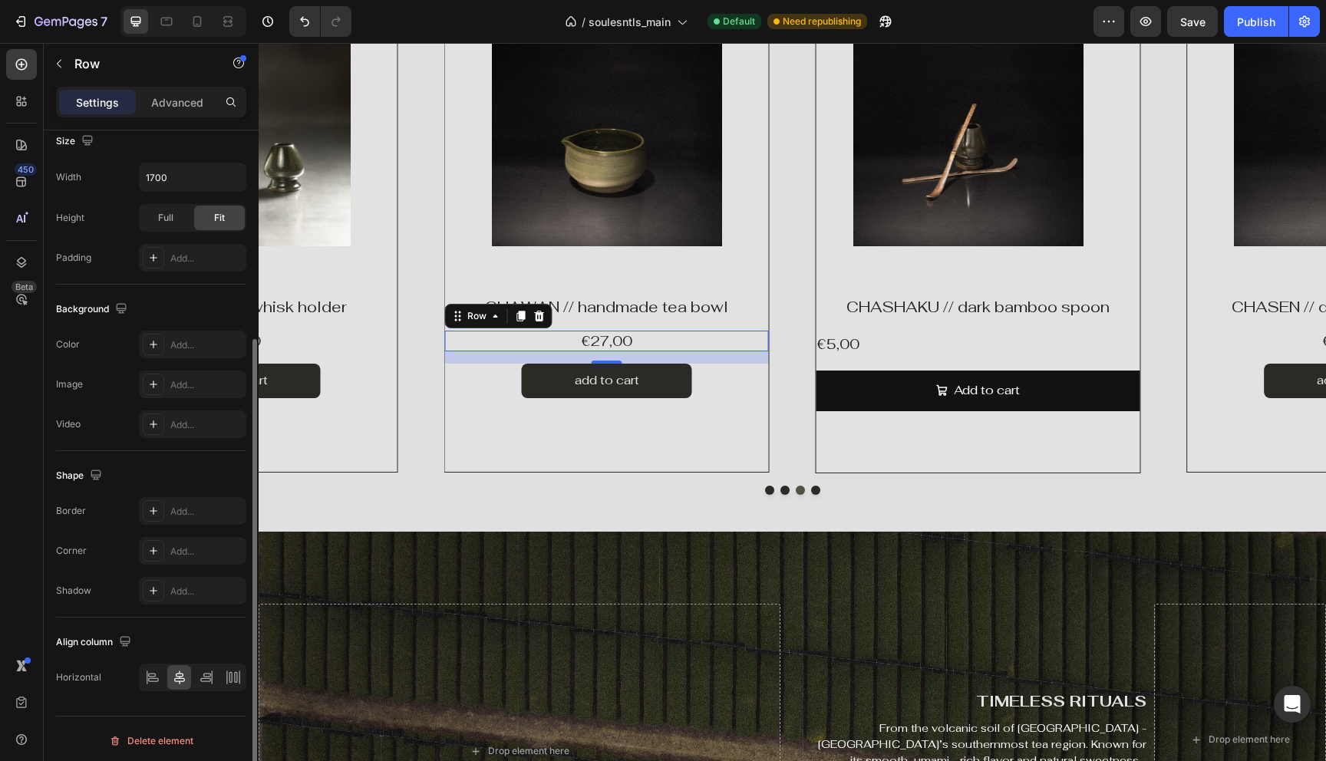
scroll to position [308, 0]
click at [965, 343] on div "€5,00 Product Price Product Price Row" at bounding box center [978, 345] width 324 height 28
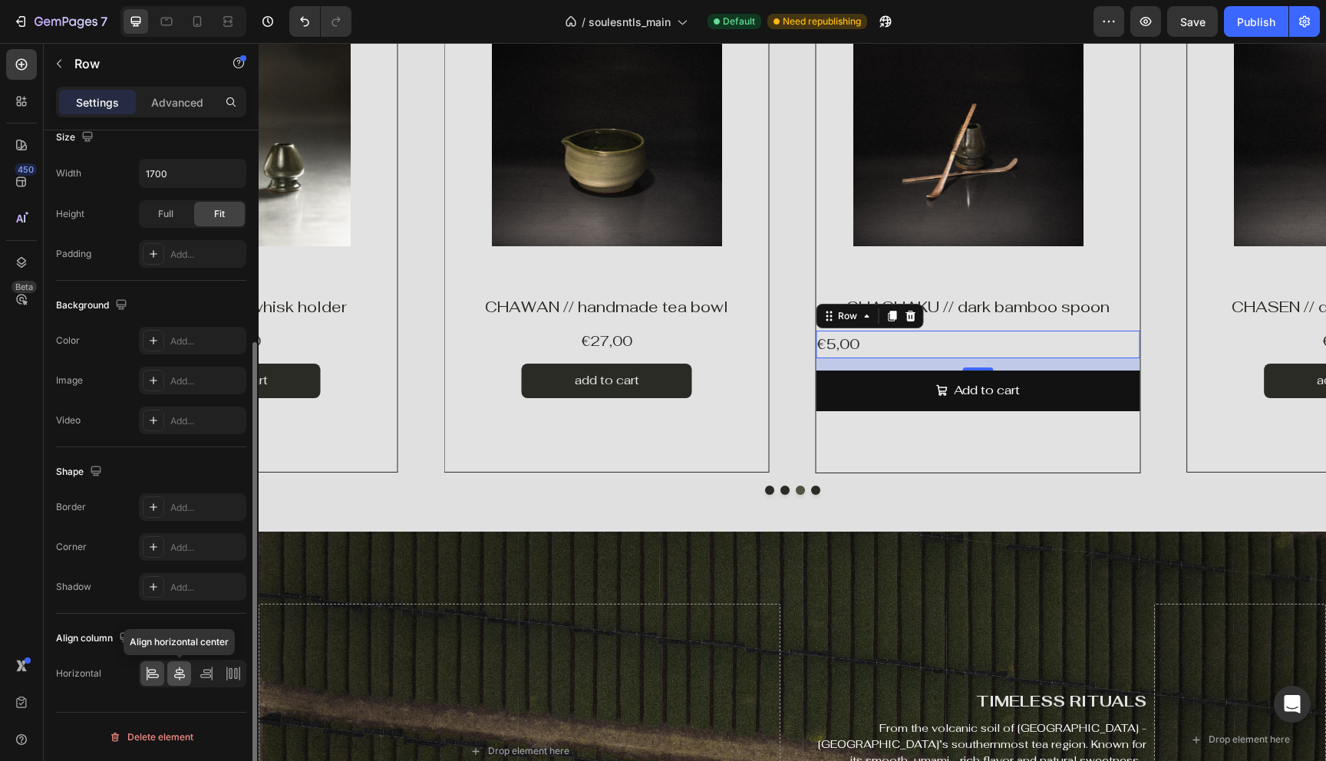
click at [183, 683] on div at bounding box center [179, 673] width 24 height 25
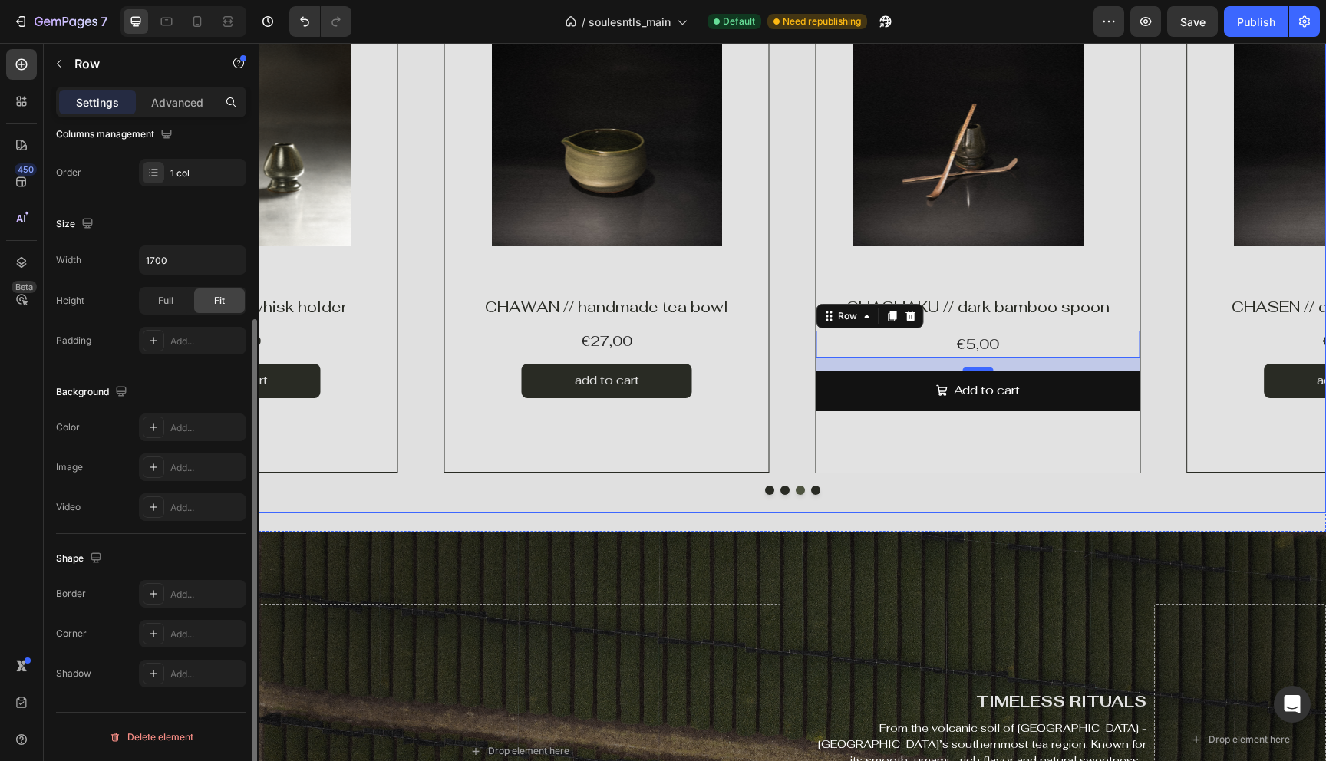
click at [673, 504] on div "Product Images Product Vendor Row CHASEN // dark bamboo whisk Product Title €15…" at bounding box center [792, 246] width 1067 height 535
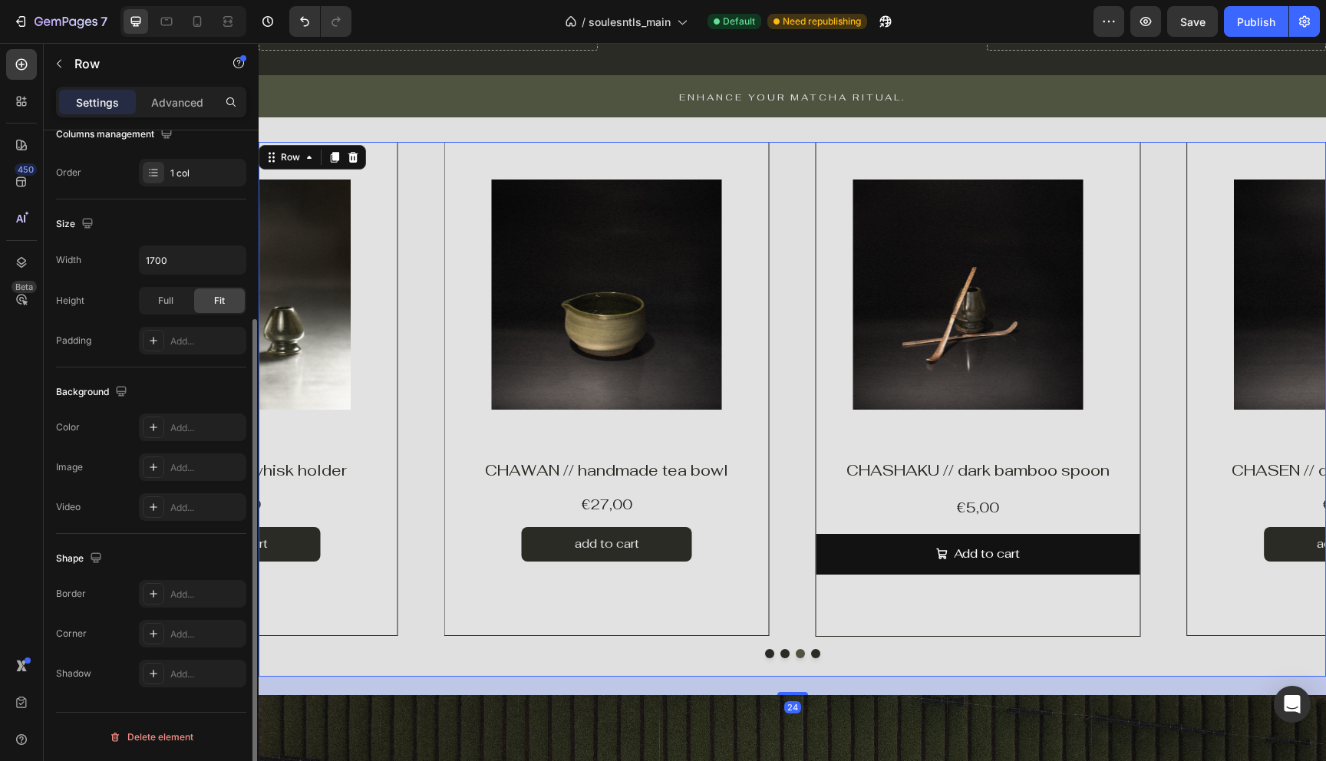
scroll to position [1086, 0]
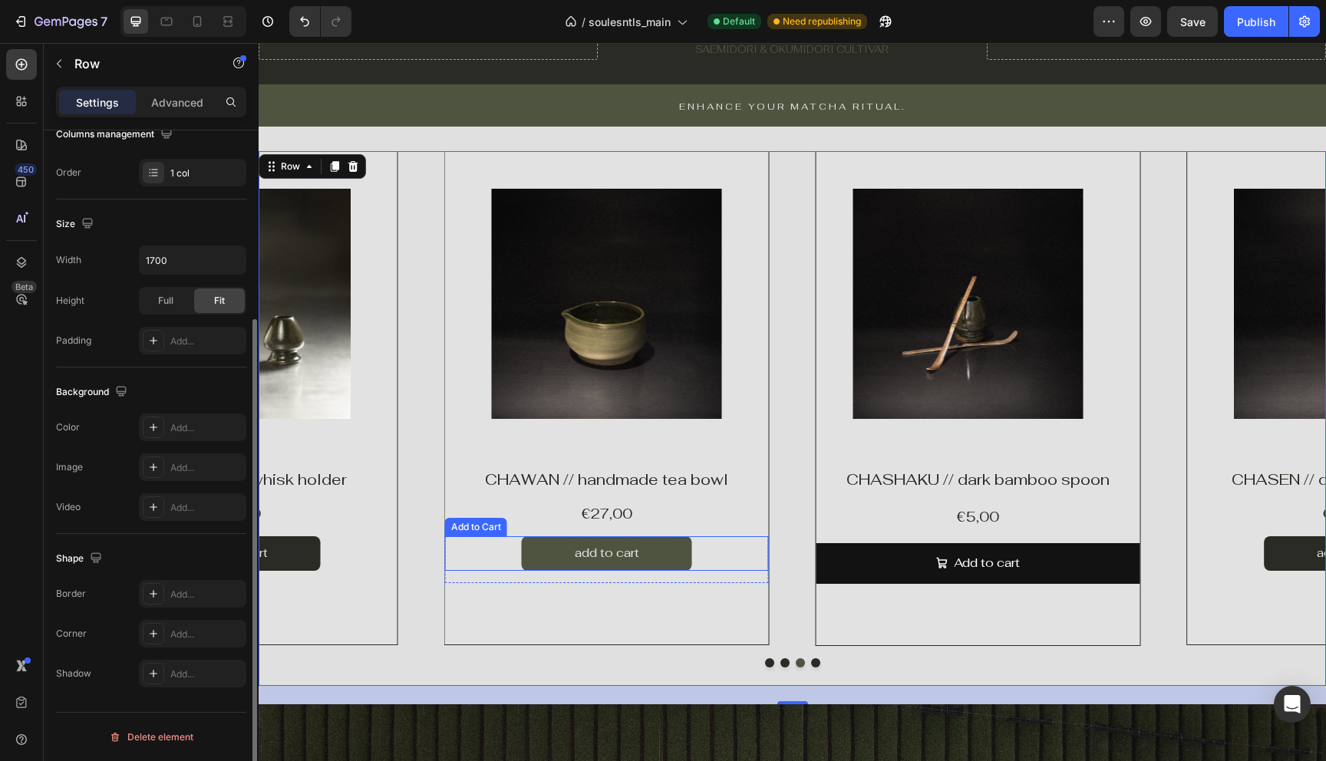
click at [688, 558] on button "add to cart" at bounding box center [607, 553] width 170 height 35
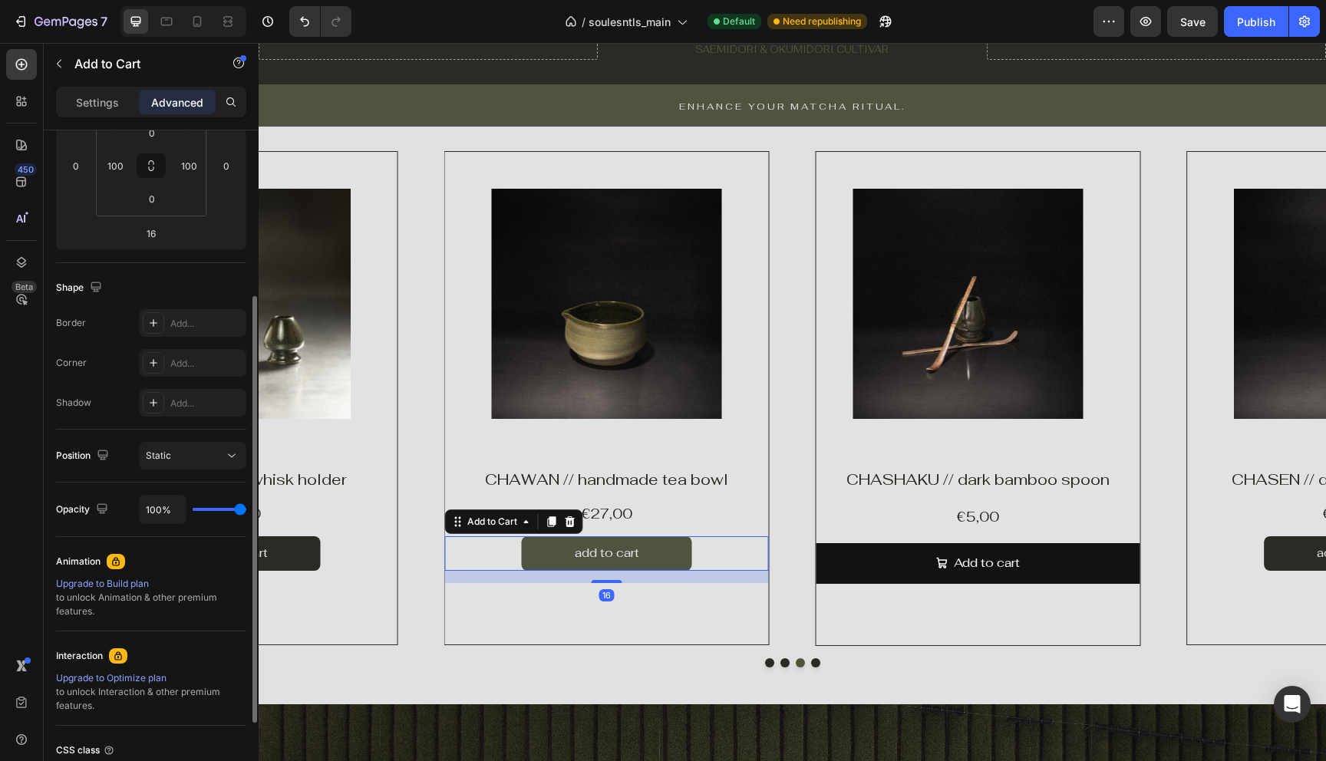
scroll to position [0, 0]
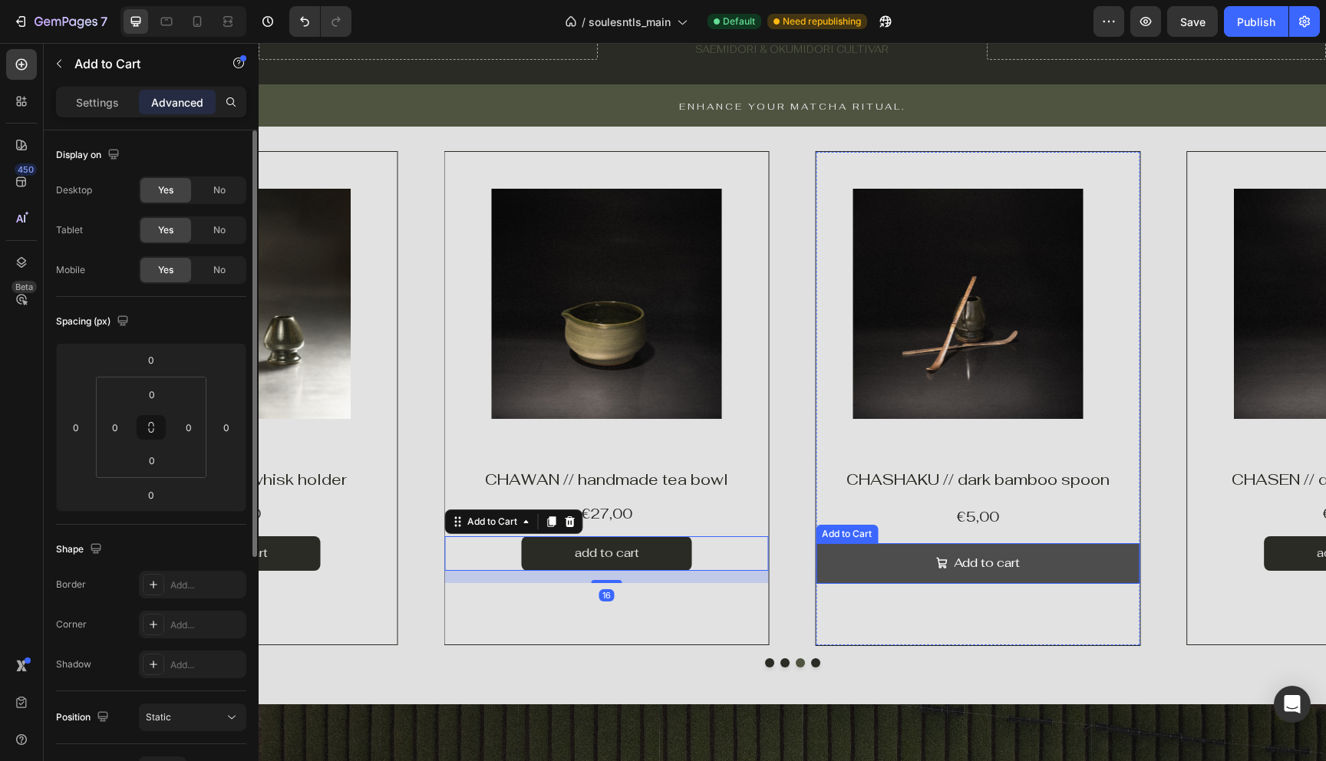
click at [878, 559] on button "Add to cart" at bounding box center [978, 563] width 324 height 41
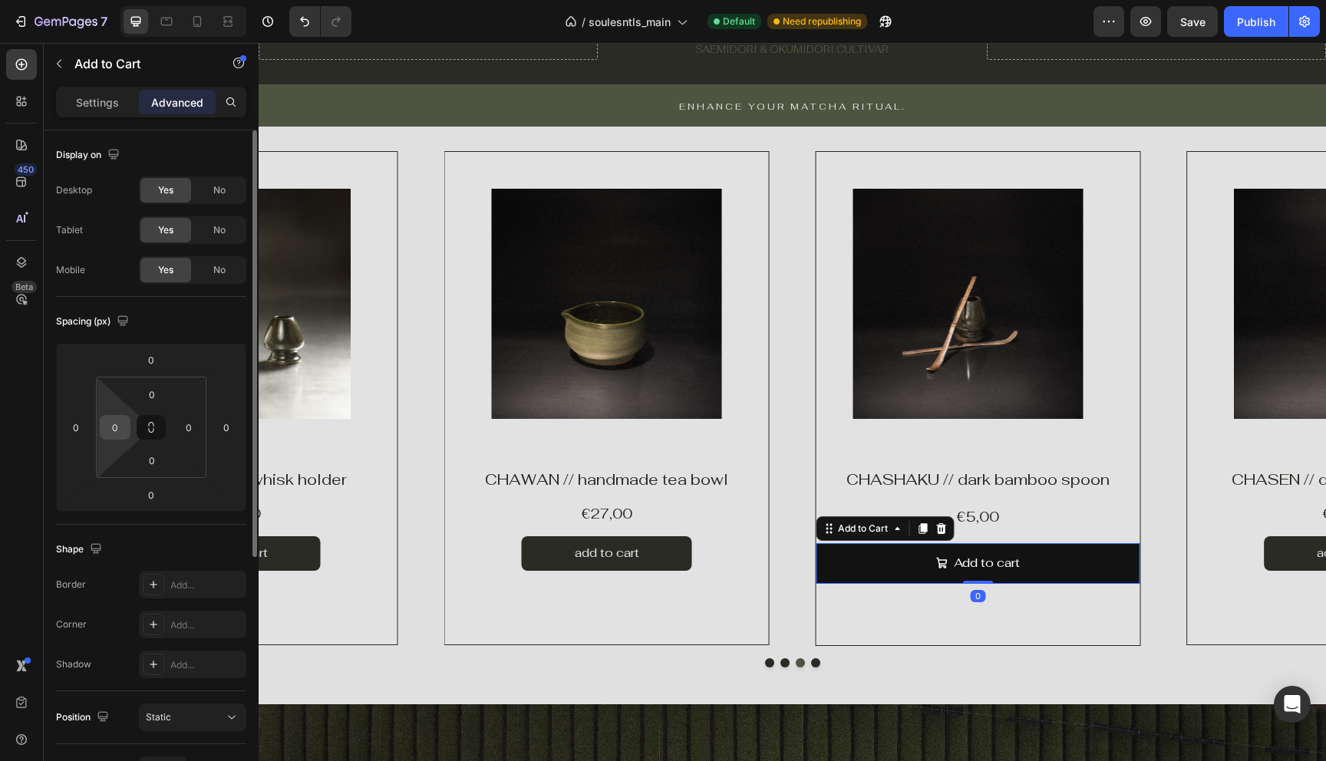
click at [124, 434] on input "0" at bounding box center [115, 427] width 23 height 23
type input "100"
click at [195, 430] on input "0" at bounding box center [188, 427] width 23 height 23
type input "100"
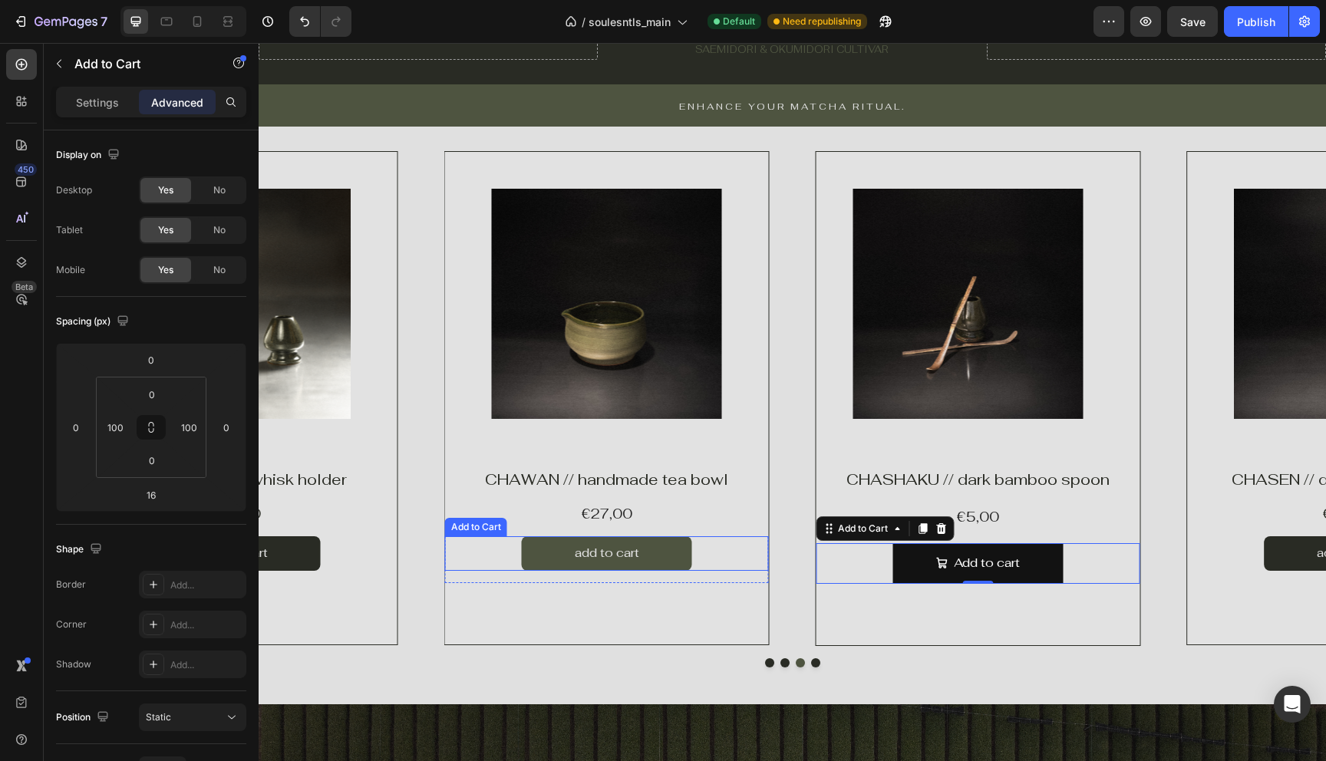
click at [671, 556] on button "add to cart" at bounding box center [607, 553] width 170 height 35
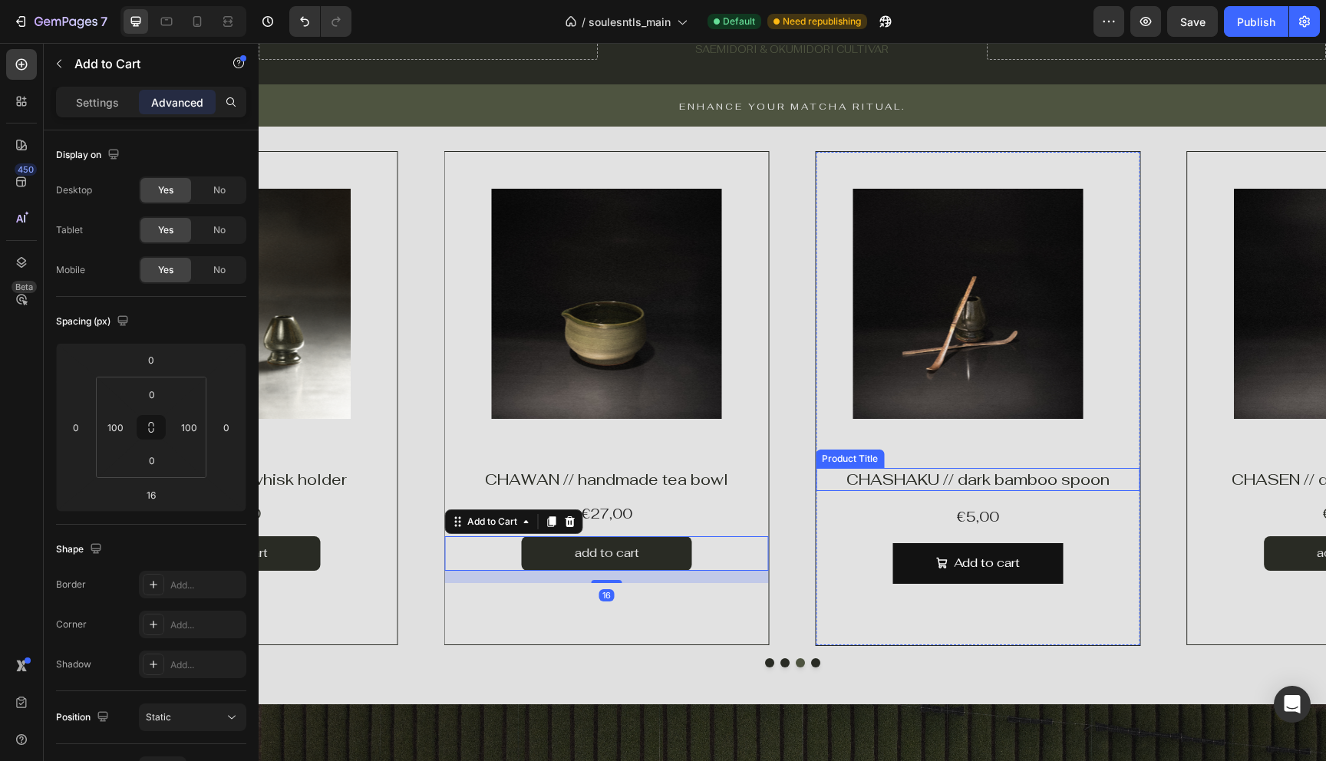
click at [930, 487] on h2 "CHASHAKU // dark bamboo spoon" at bounding box center [978, 479] width 324 height 23
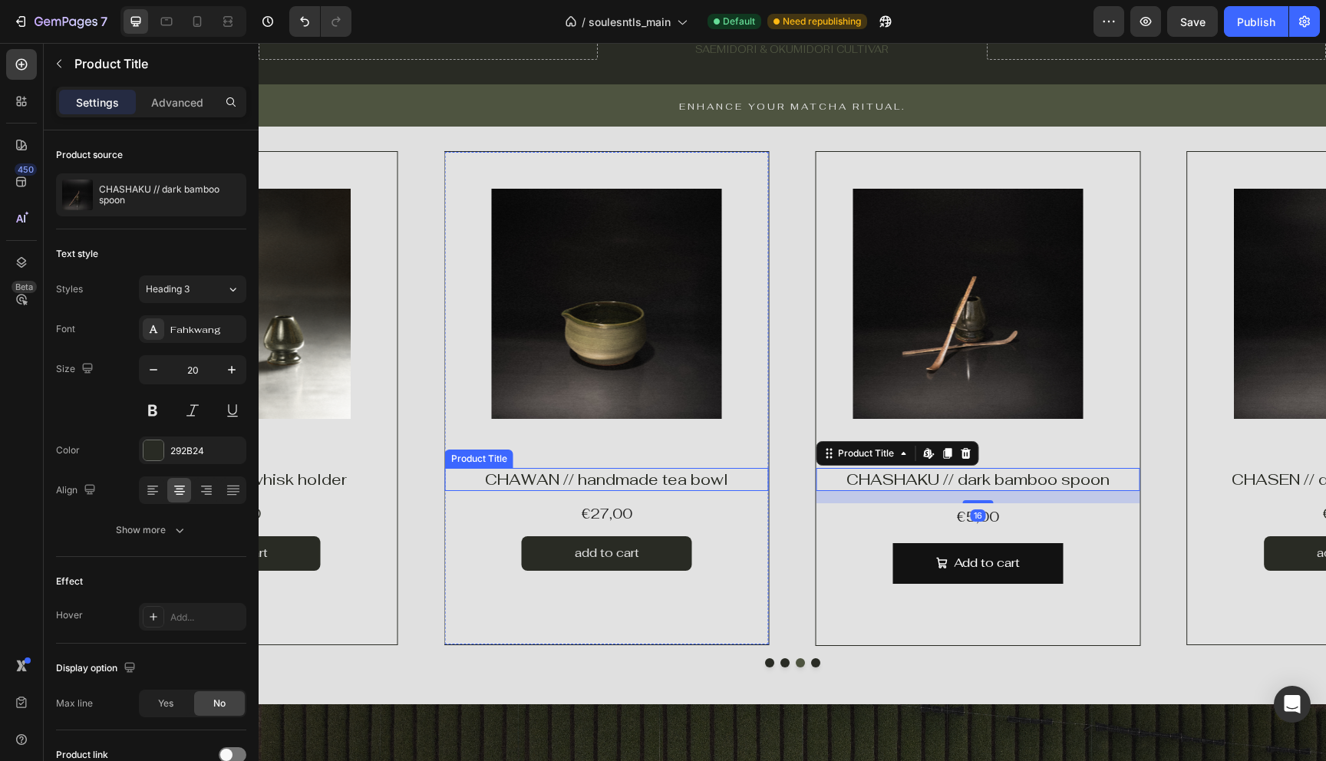
click at [659, 479] on h1 "CHAWAN // handmade tea bowl" at bounding box center [607, 479] width 324 height 23
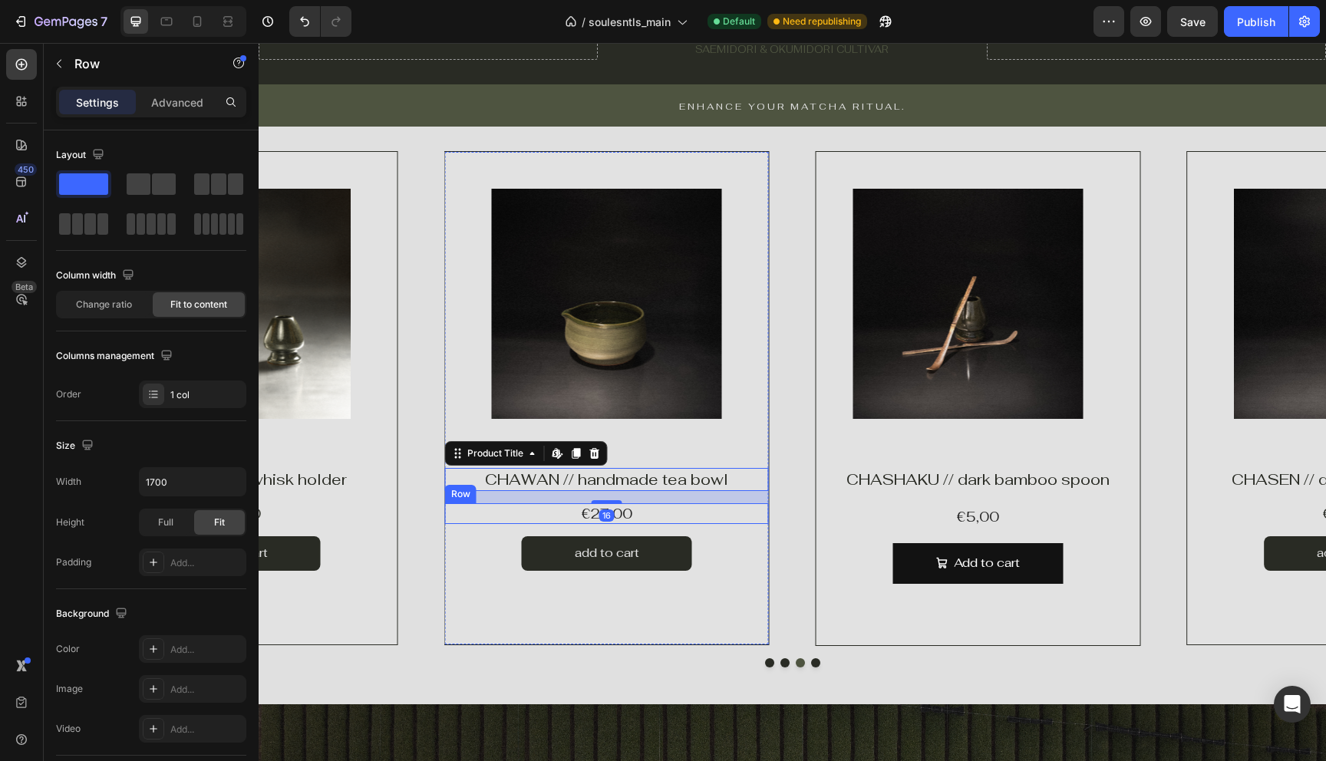
click at [668, 513] on div "€27,00 Product Price Product Price Row" at bounding box center [607, 513] width 324 height 21
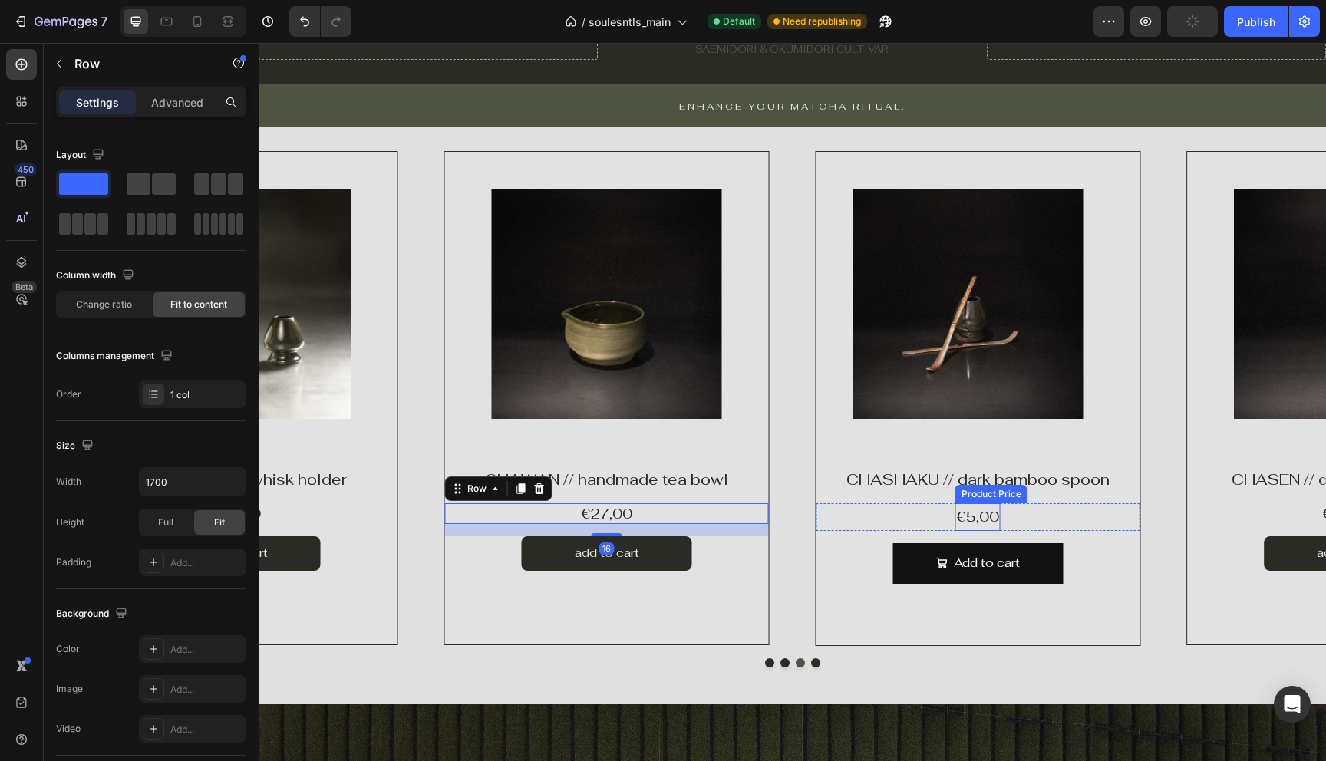
click at [963, 513] on div "€5,00" at bounding box center [977, 517] width 45 height 28
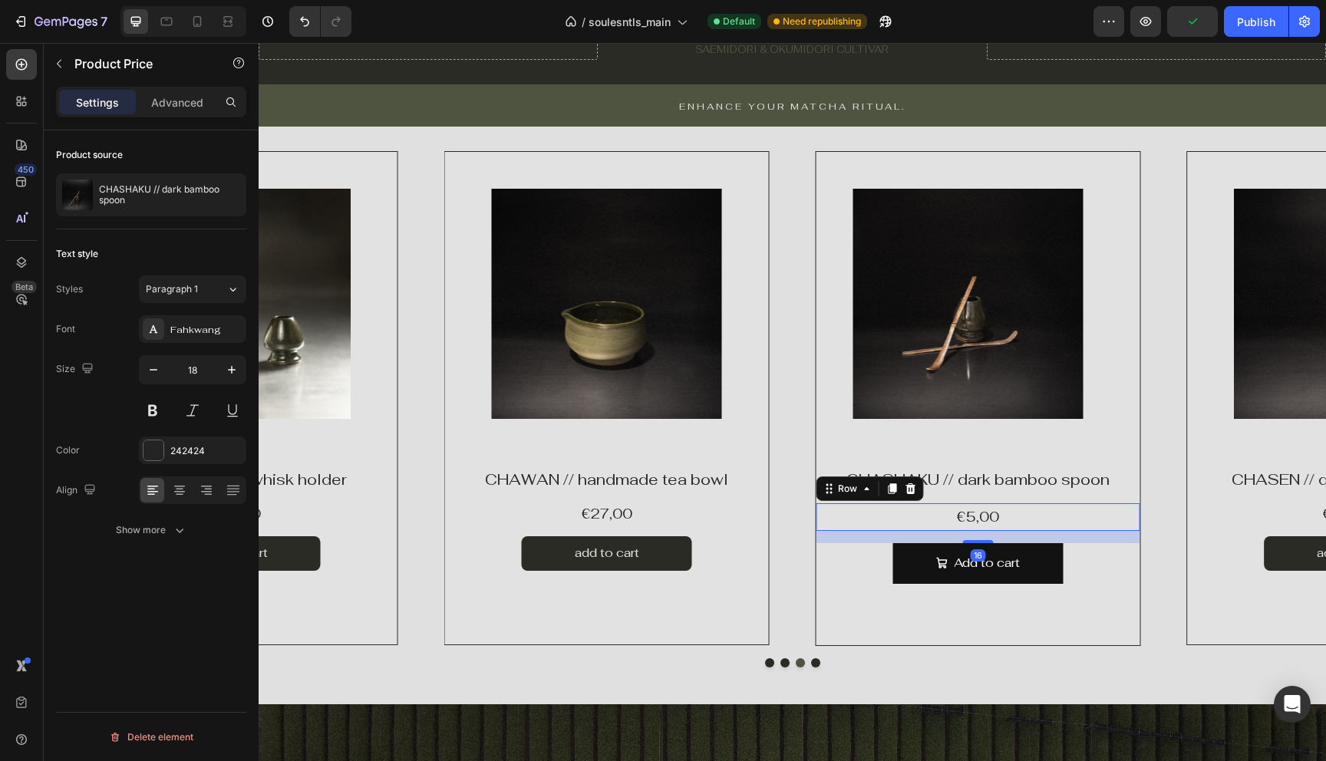
click at [926, 514] on div "€5,00 Product Price Product Price Row 16" at bounding box center [978, 517] width 324 height 28
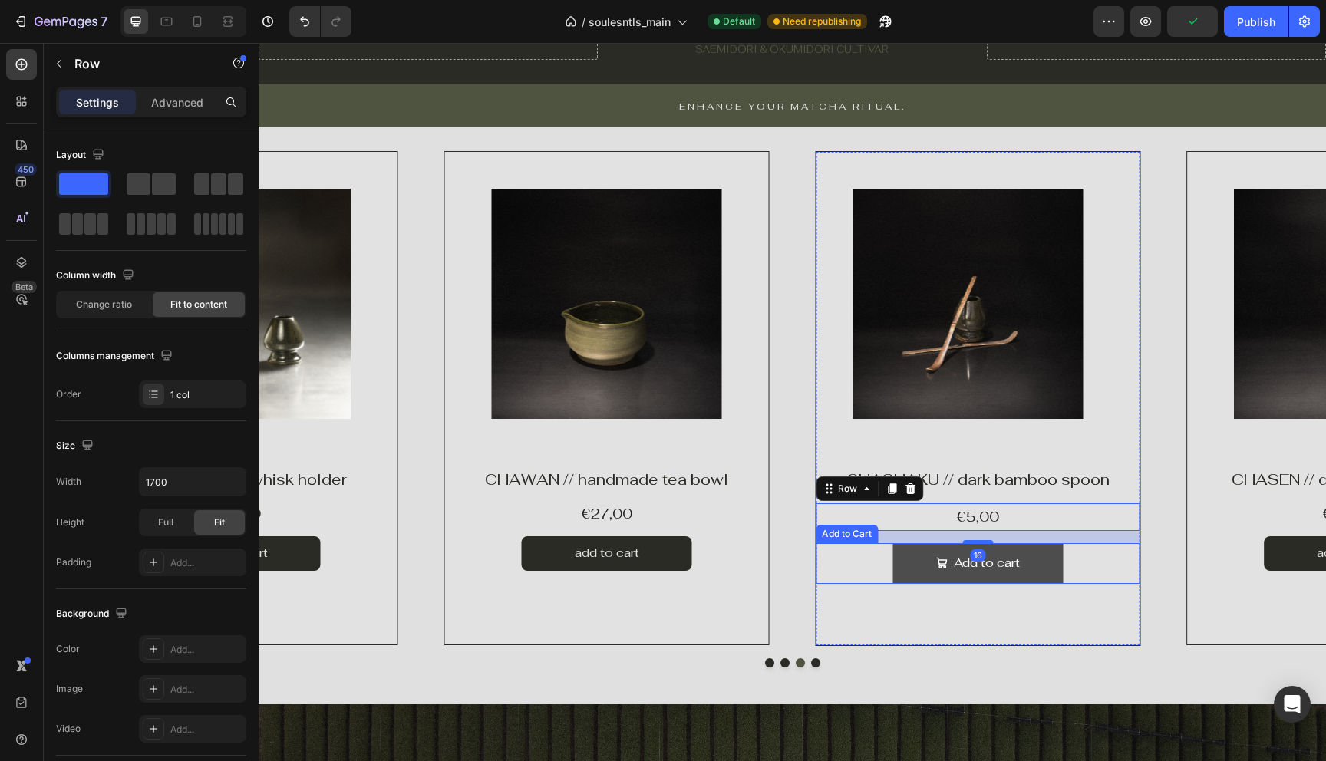
click at [911, 562] on button "Add to cart" at bounding box center [977, 563] width 170 height 41
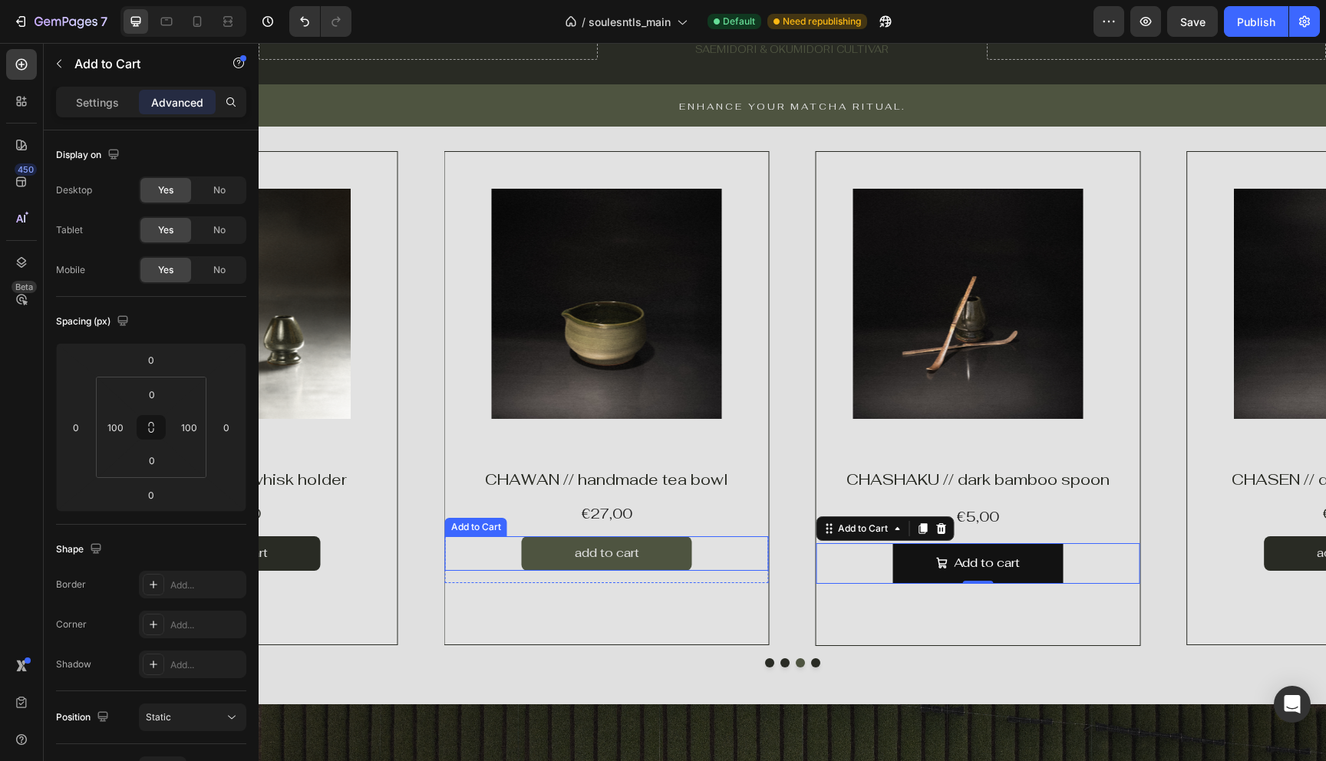
click at [665, 543] on button "add to cart" at bounding box center [607, 553] width 170 height 35
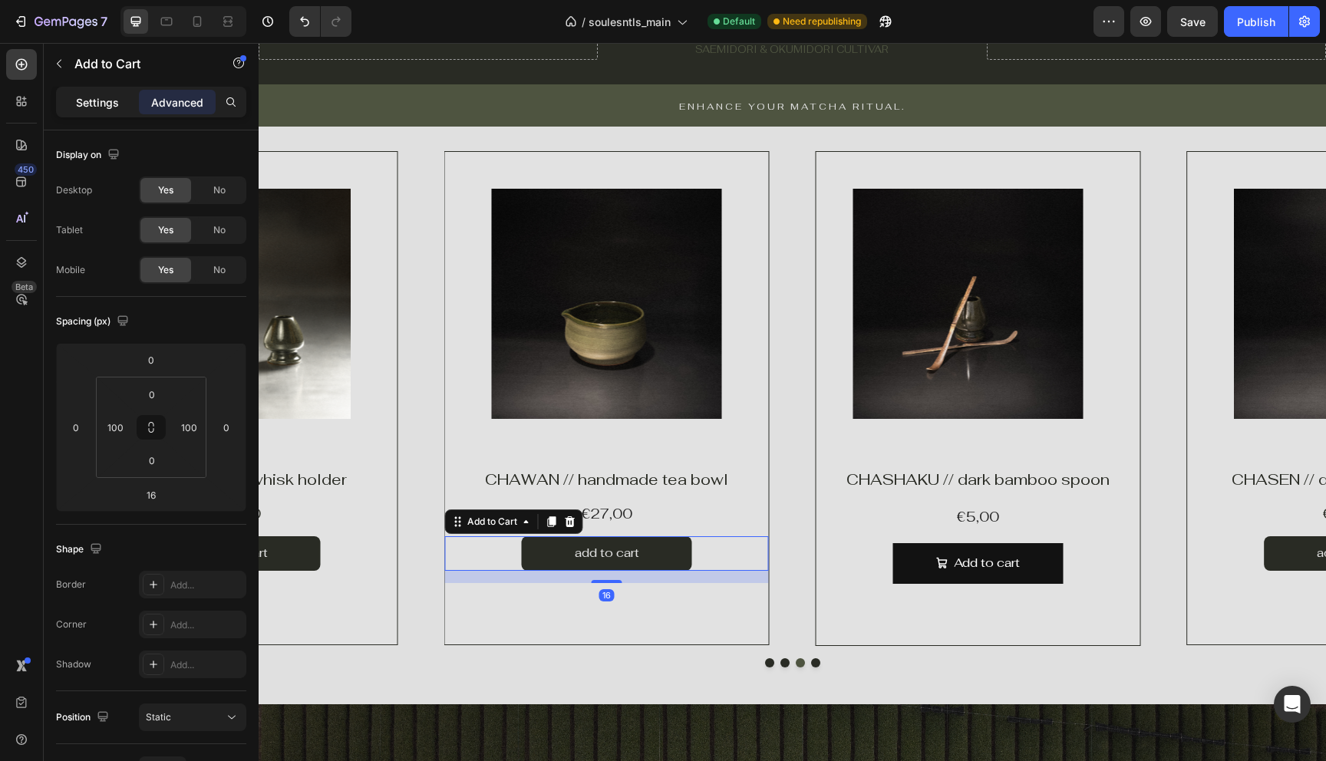
click at [98, 102] on p "Settings" at bounding box center [97, 102] width 43 height 16
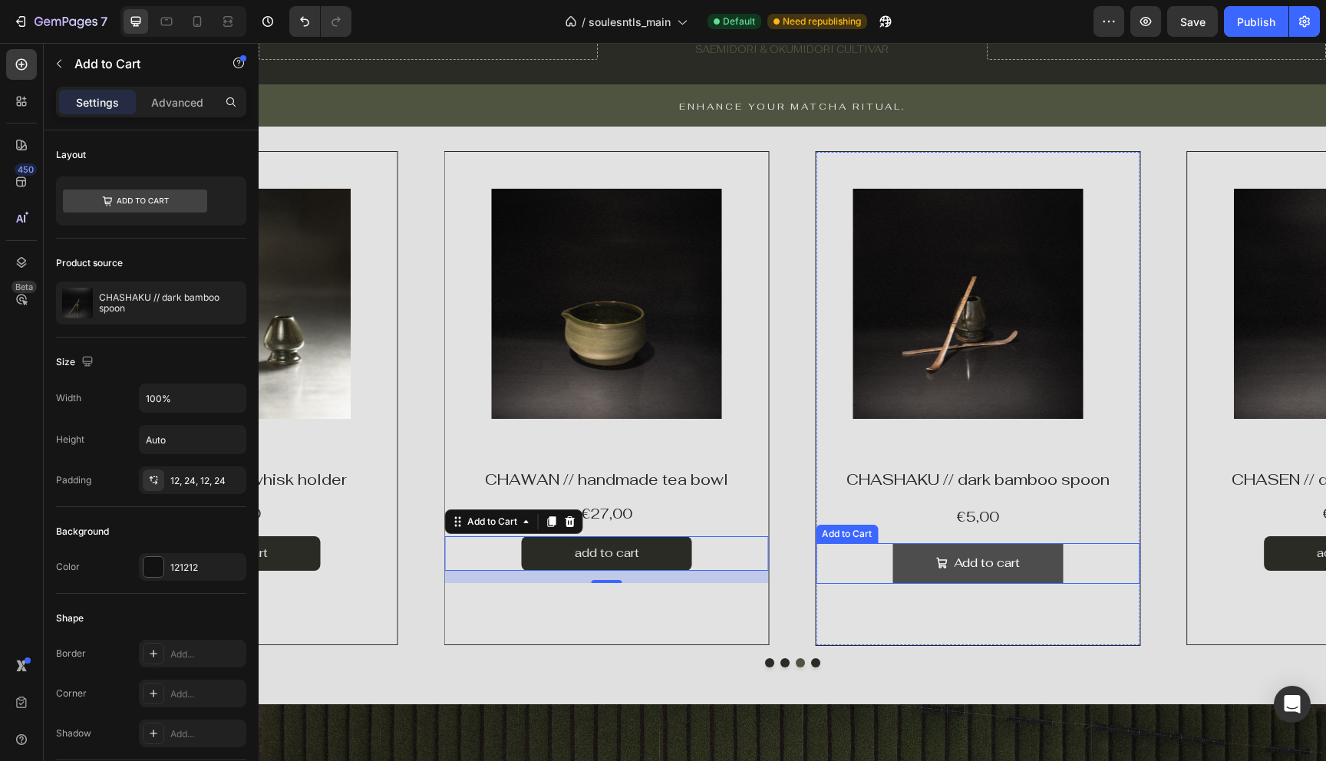
click at [895, 566] on button "Add to cart" at bounding box center [977, 563] width 170 height 41
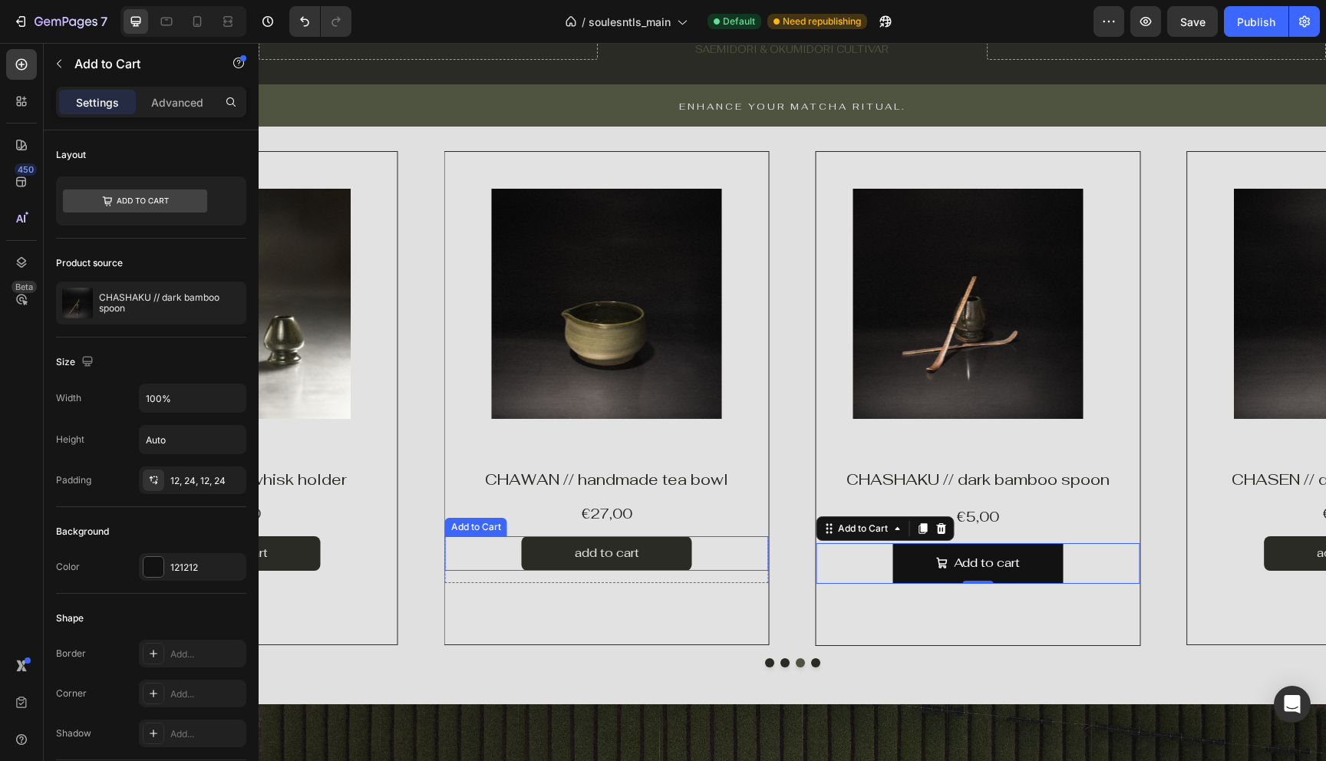
click at [724, 554] on div "add to cart Add to Cart" at bounding box center [607, 553] width 324 height 35
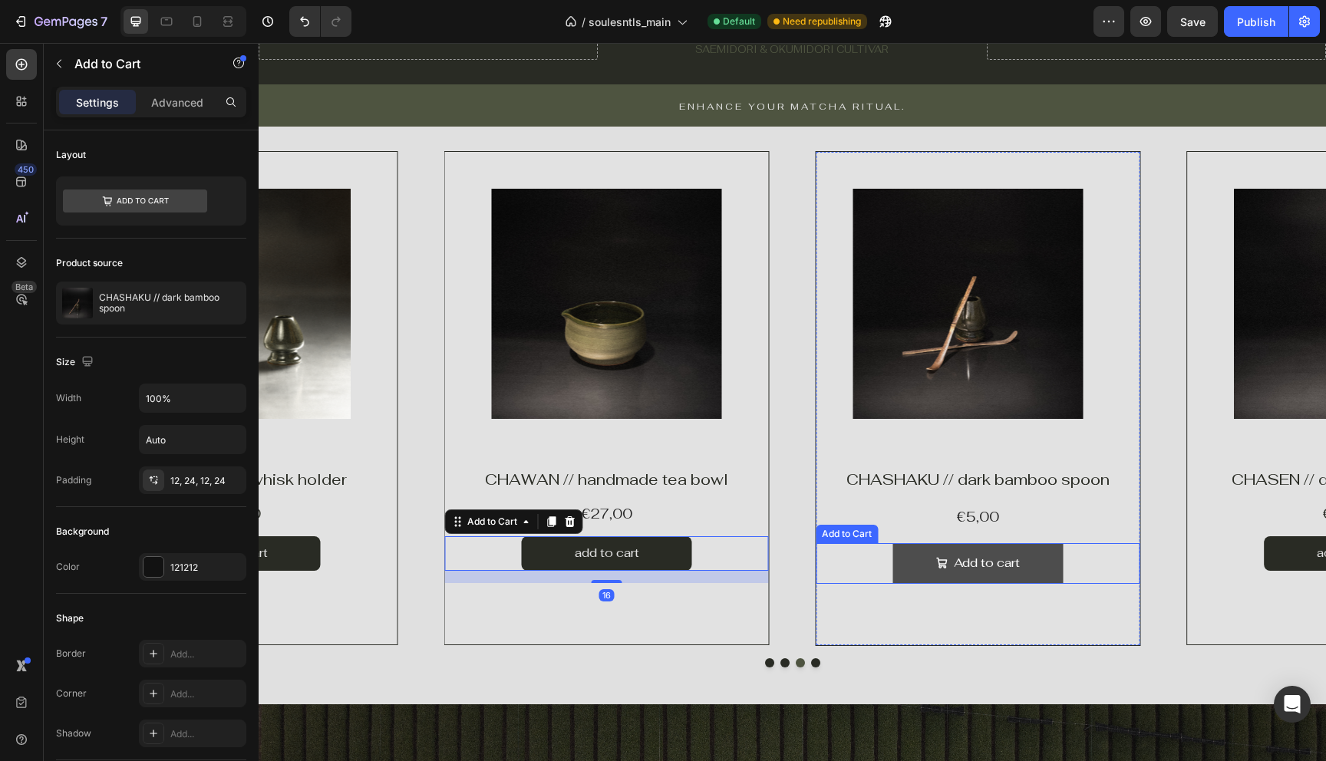
click at [898, 567] on button "Add to cart" at bounding box center [977, 563] width 170 height 41
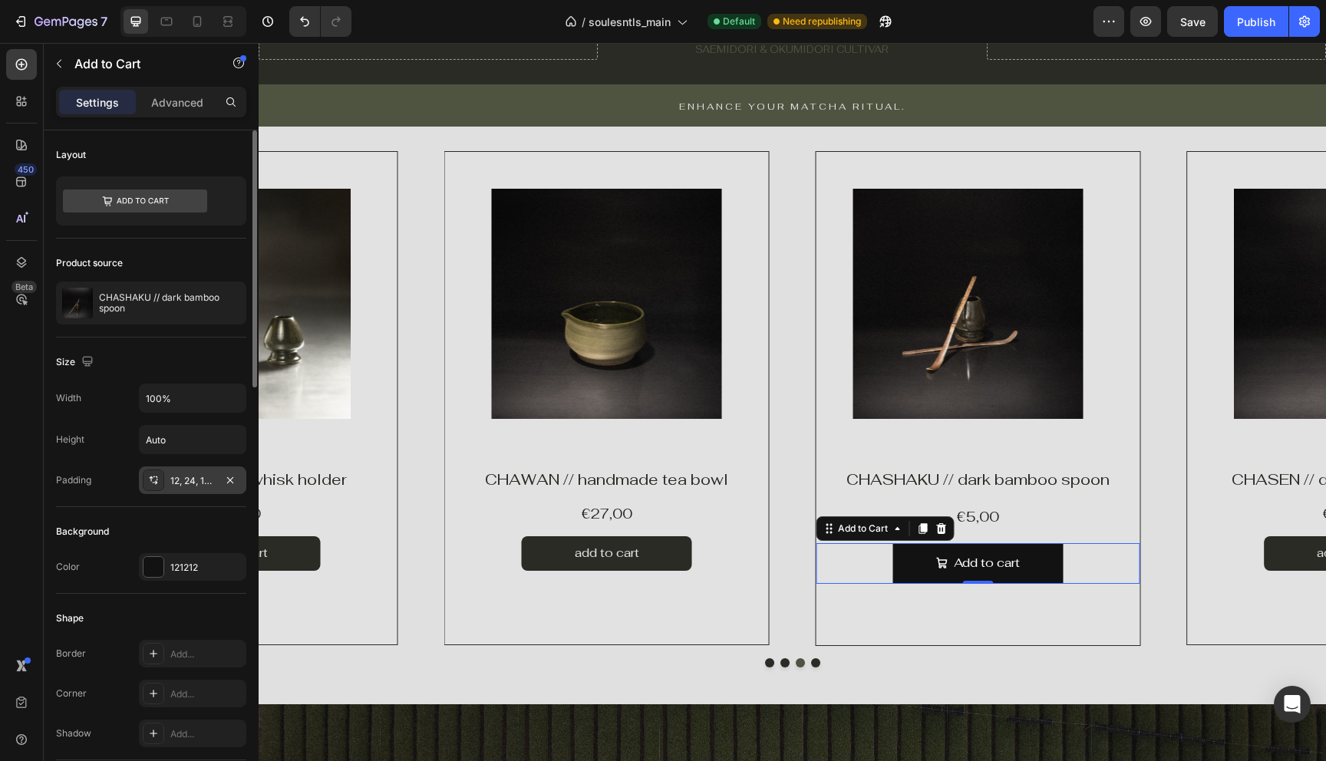
click at [183, 481] on div "12, 24, 12, 24" at bounding box center [192, 481] width 45 height 14
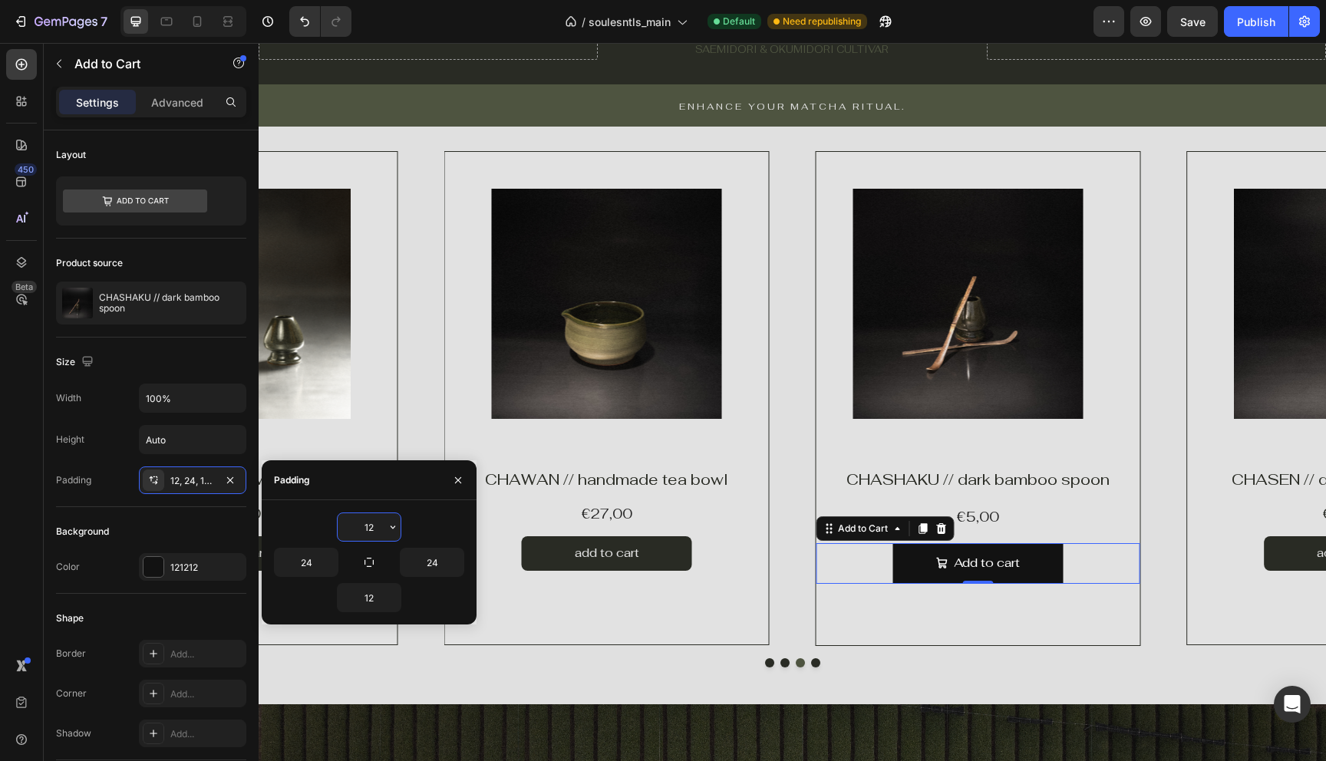
click at [376, 528] on input "12" at bounding box center [369, 527] width 63 height 28
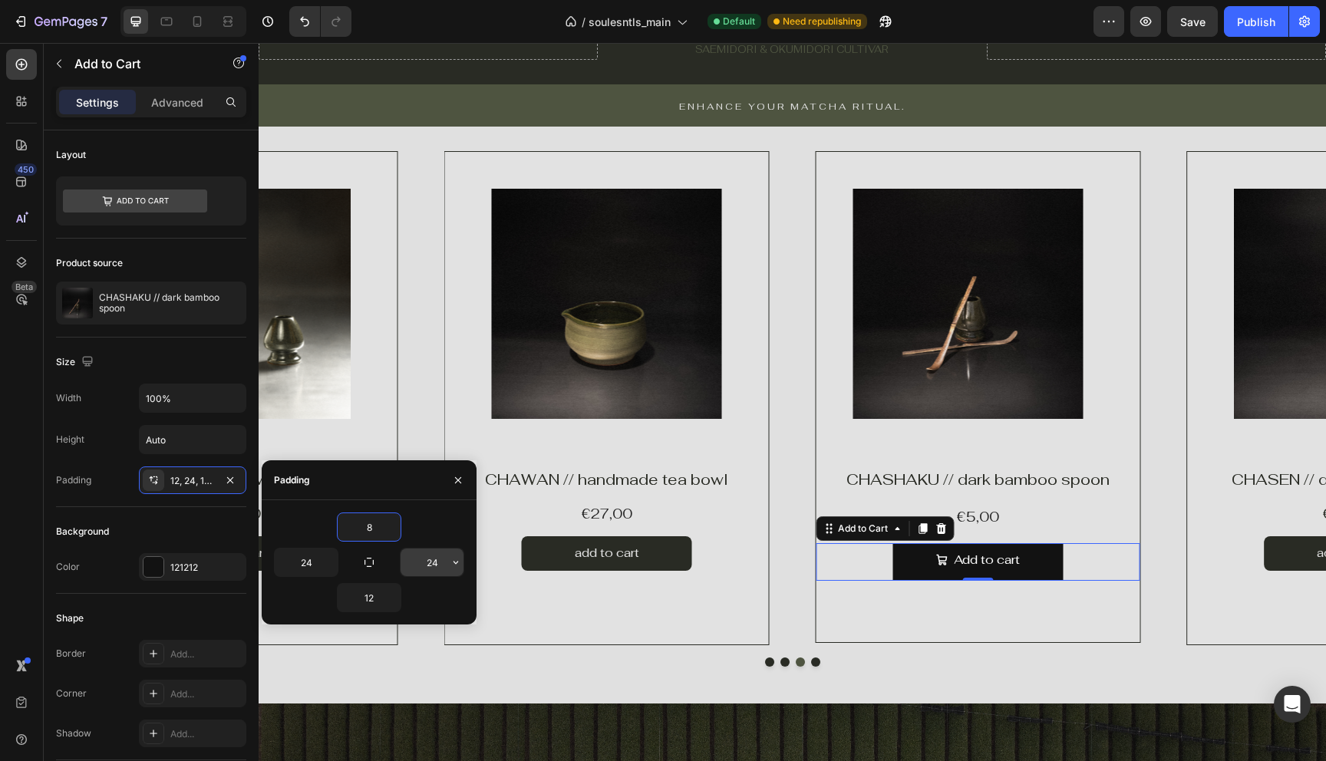
type input "8"
click at [420, 566] on input "24" at bounding box center [432, 563] width 63 height 28
type input "12"
click at [372, 607] on input "12" at bounding box center [369, 598] width 63 height 28
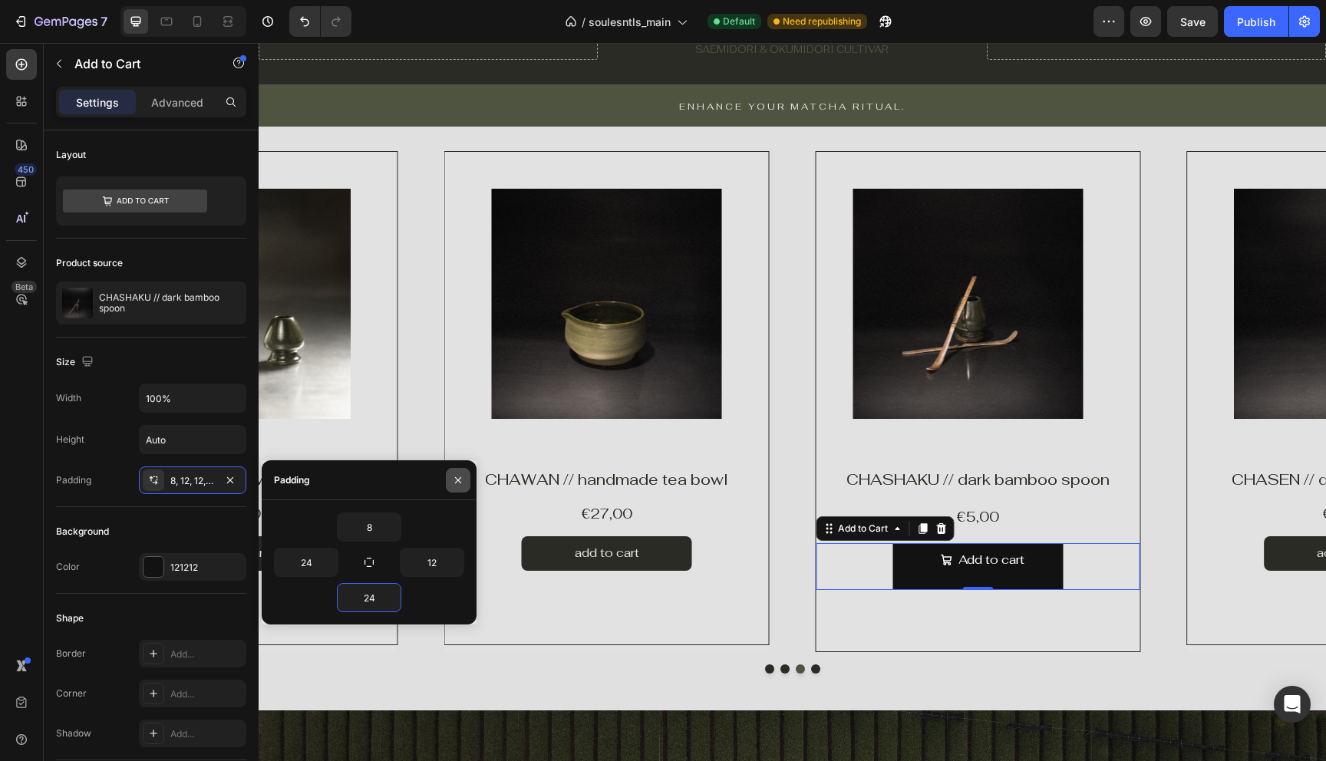
type input "24"
click at [450, 479] on button "button" at bounding box center [458, 480] width 25 height 25
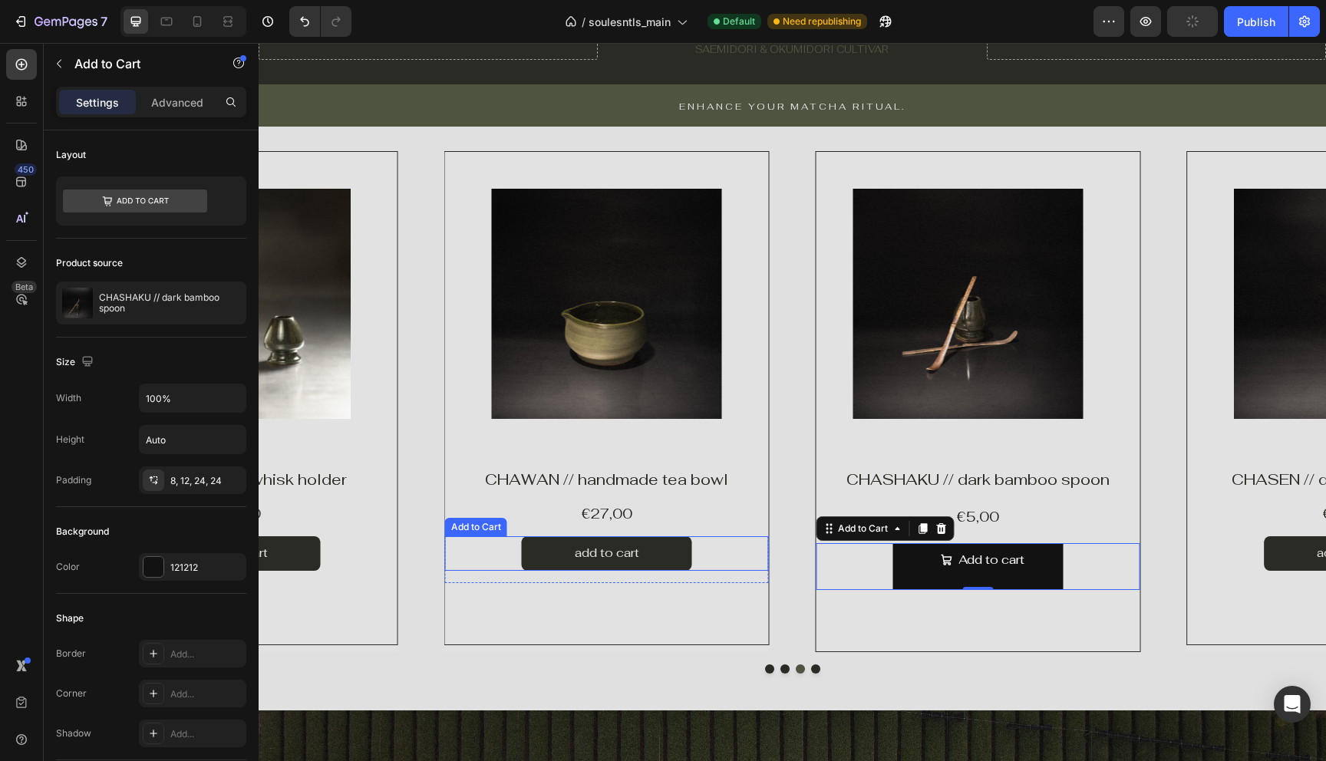
click at [512, 556] on div "add to cart Add to Cart" at bounding box center [607, 553] width 324 height 35
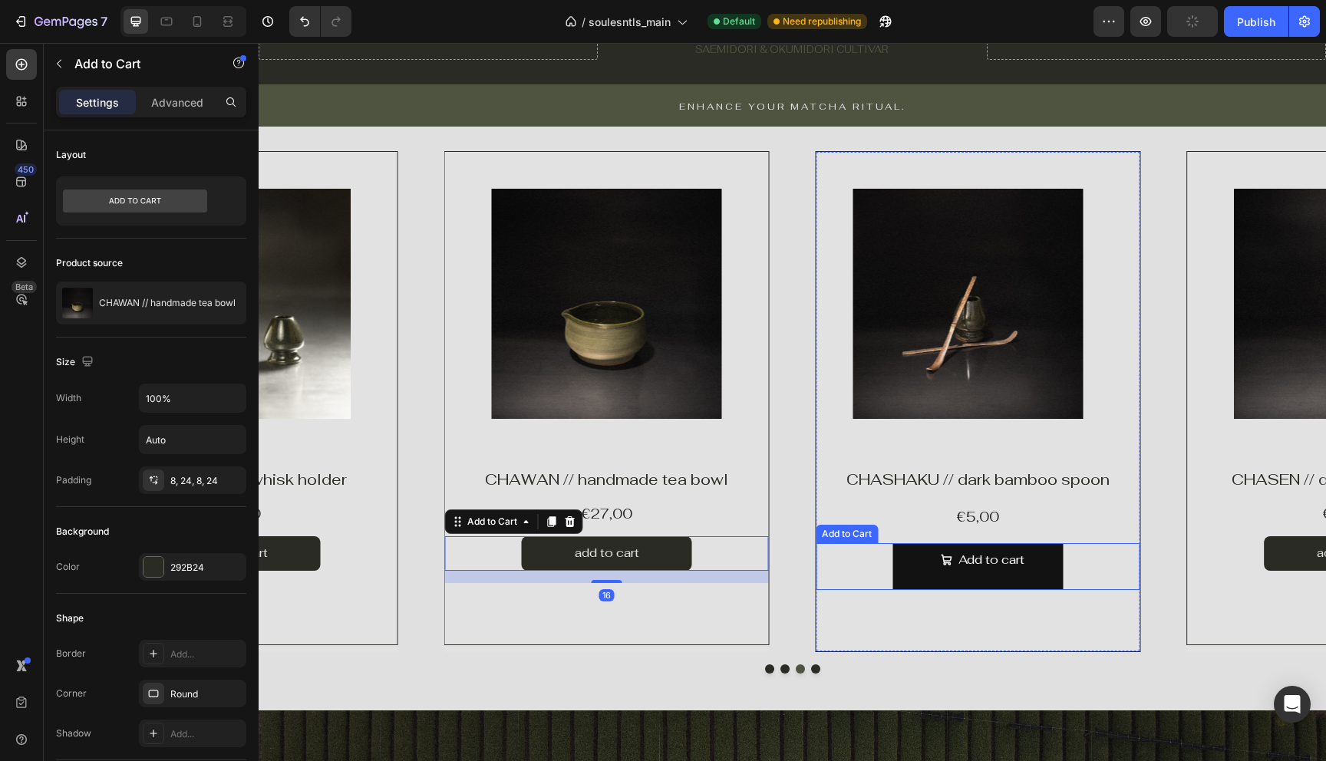
click at [883, 566] on div "Add to cart Add to Cart" at bounding box center [978, 566] width 324 height 47
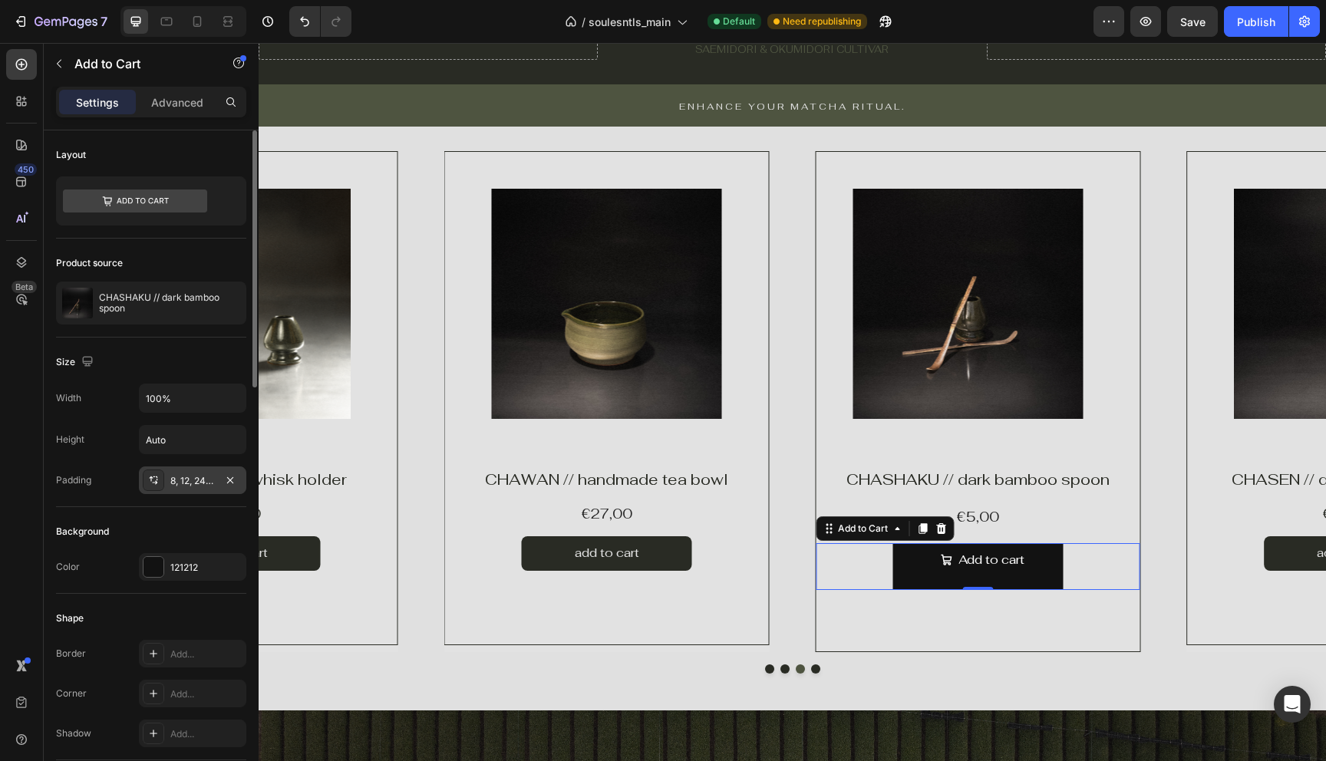
click at [182, 483] on div "8, 12, 24, 24" at bounding box center [192, 481] width 45 height 14
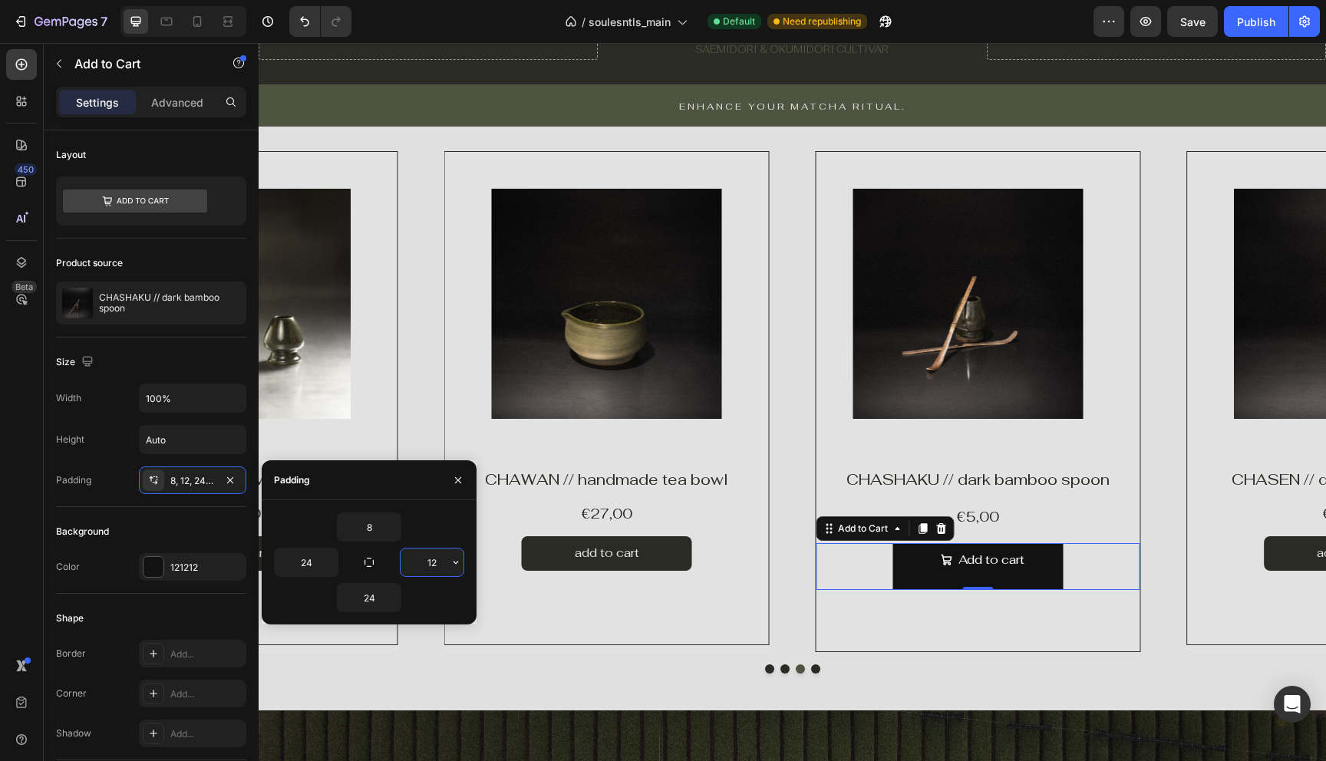
click at [427, 564] on input "12" at bounding box center [432, 563] width 63 height 28
type input "24"
click at [364, 596] on input "24" at bounding box center [369, 598] width 63 height 28
type input "8"
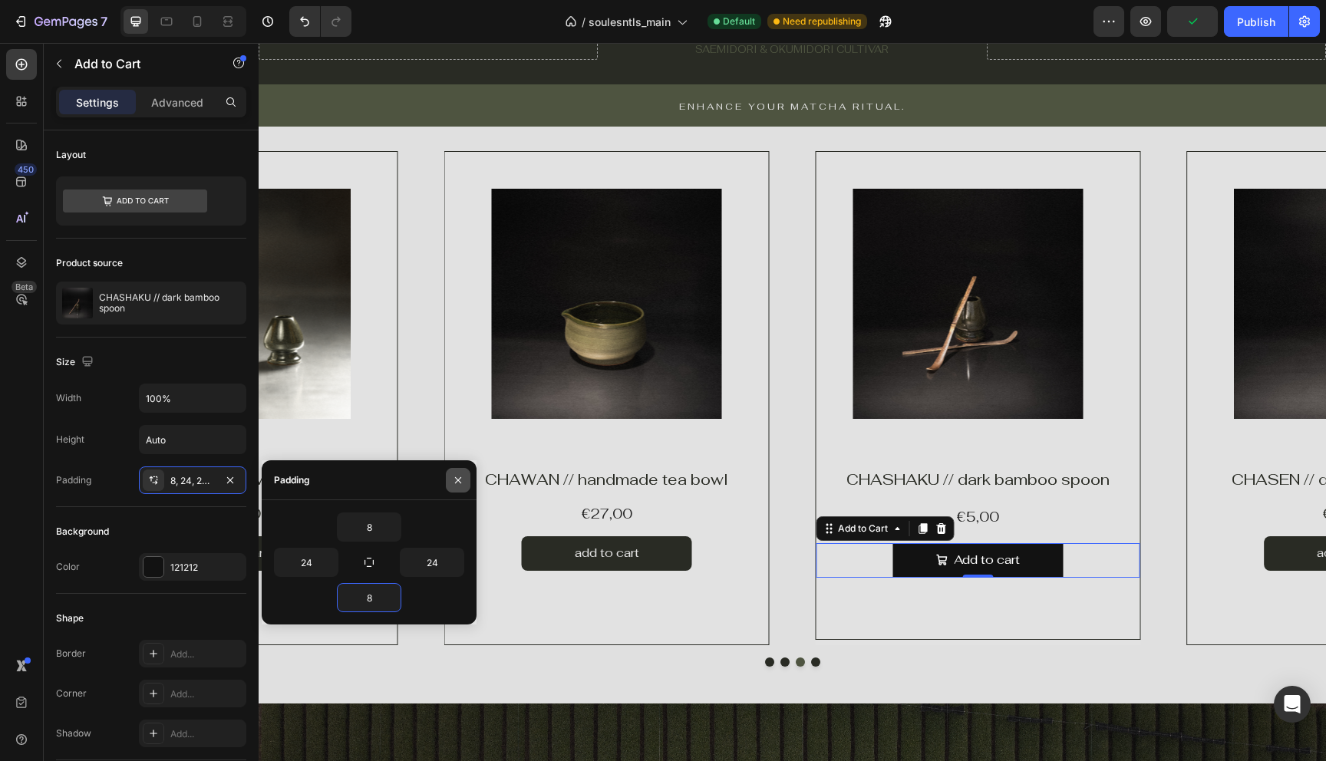
click at [457, 481] on icon "button" at bounding box center [458, 480] width 6 height 6
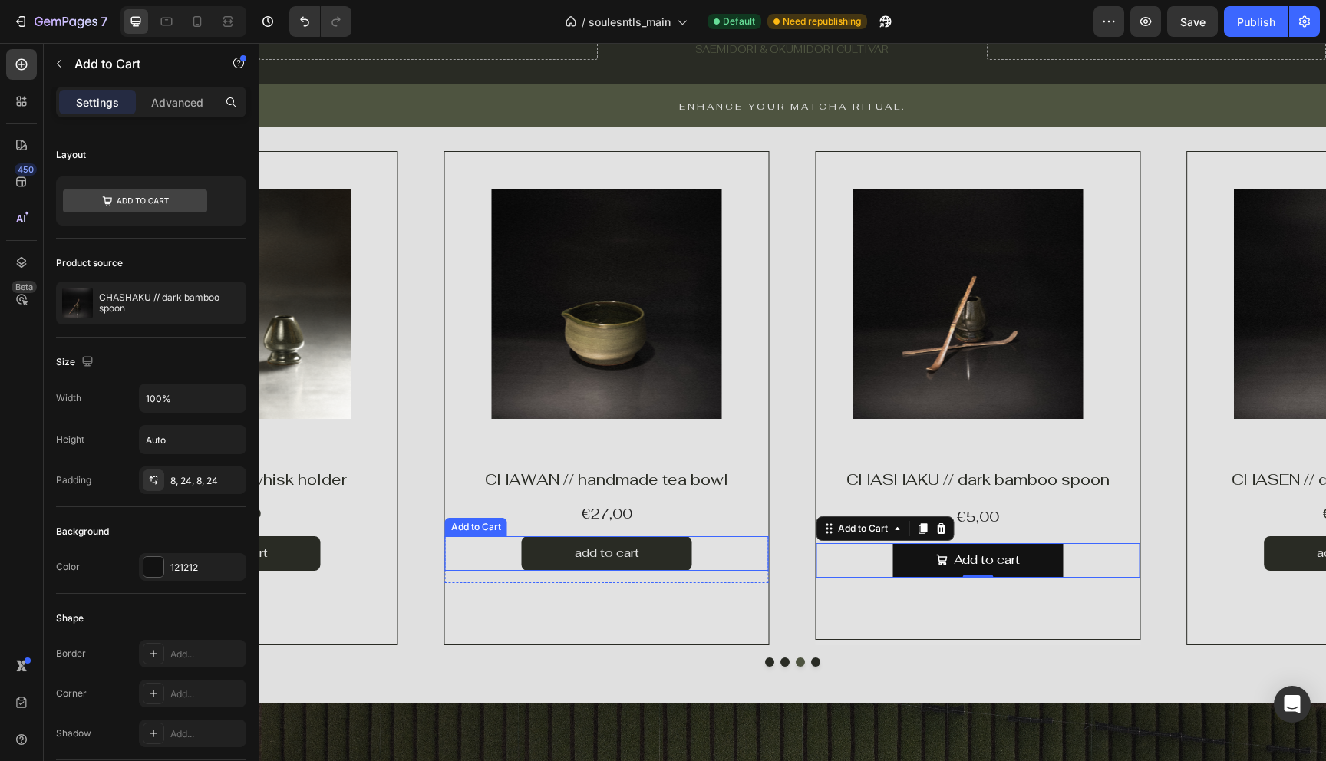
click at [503, 558] on div "add to cart Add to Cart" at bounding box center [607, 553] width 324 height 35
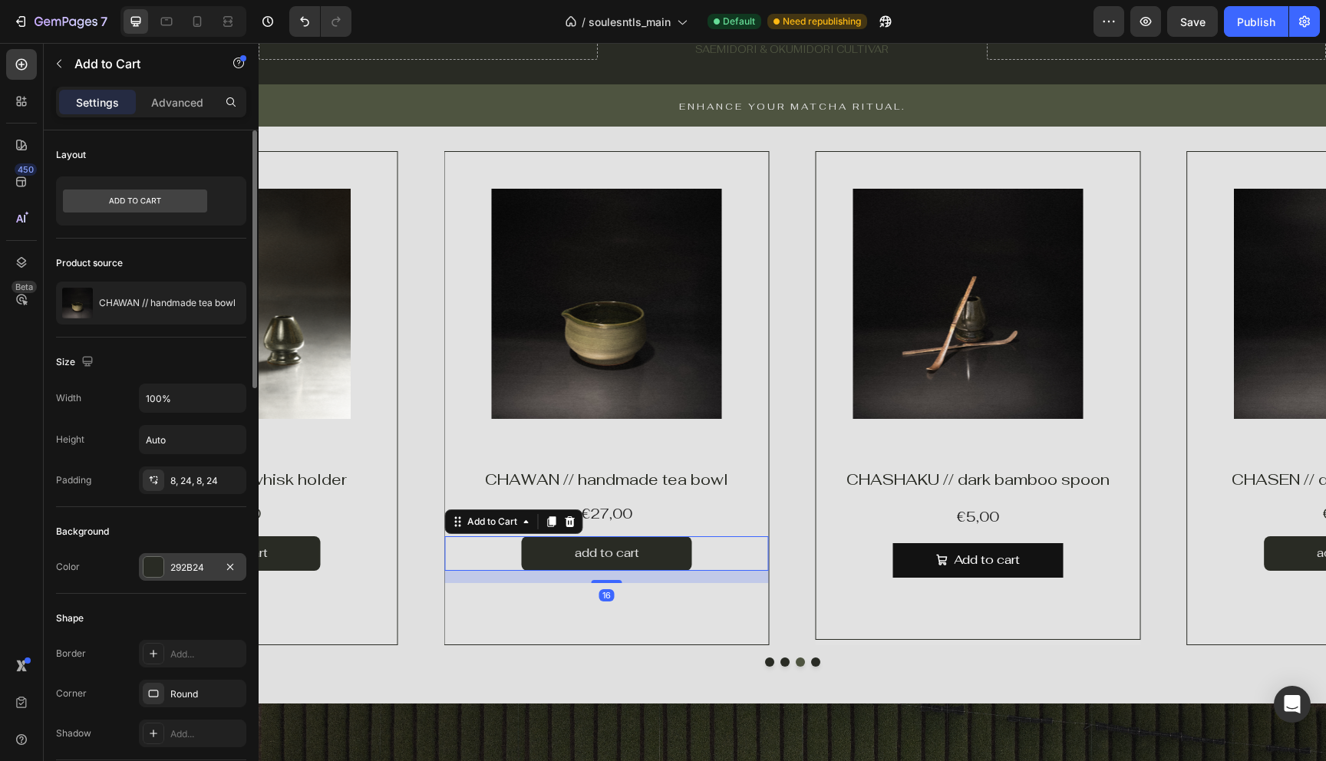
click at [182, 566] on div "292B24" at bounding box center [192, 568] width 45 height 14
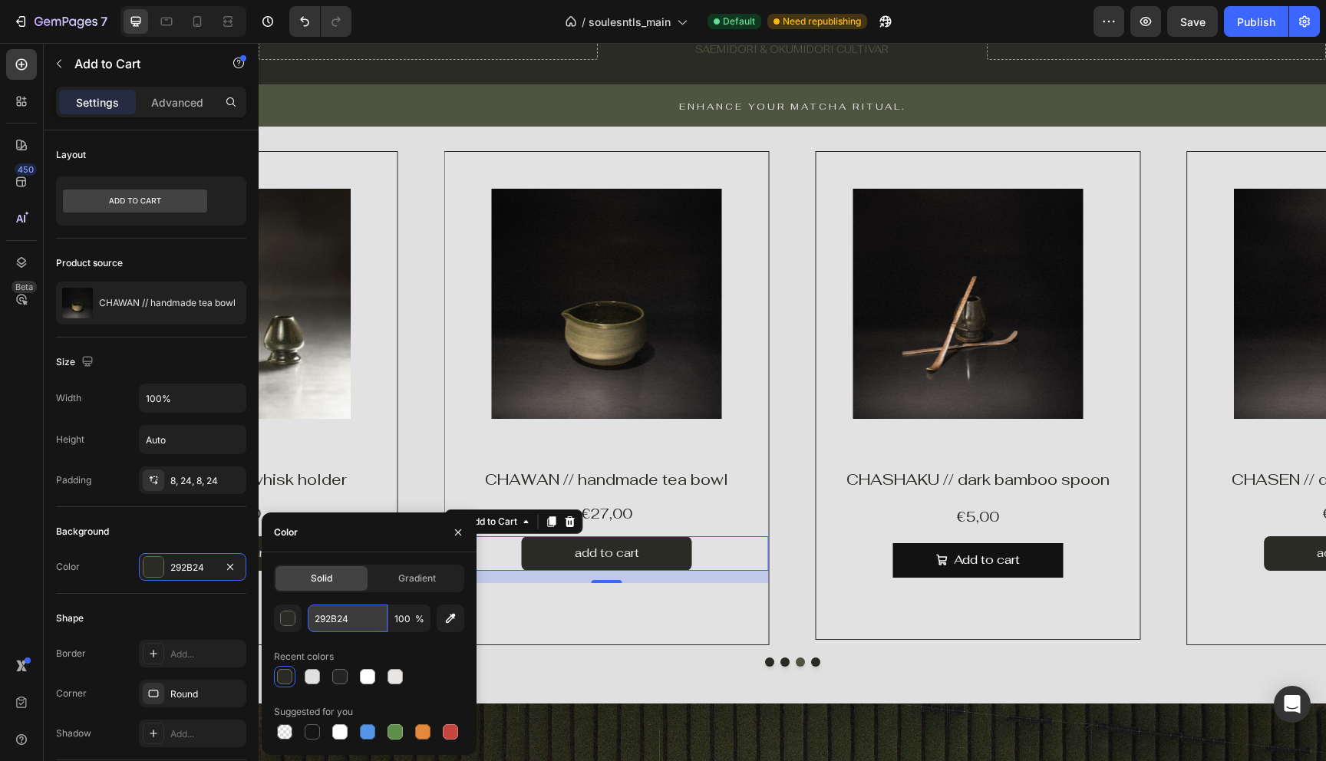
click at [352, 615] on input "292B24" at bounding box center [348, 619] width 80 height 28
click at [910, 567] on button "Add to cart" at bounding box center [977, 560] width 170 height 35
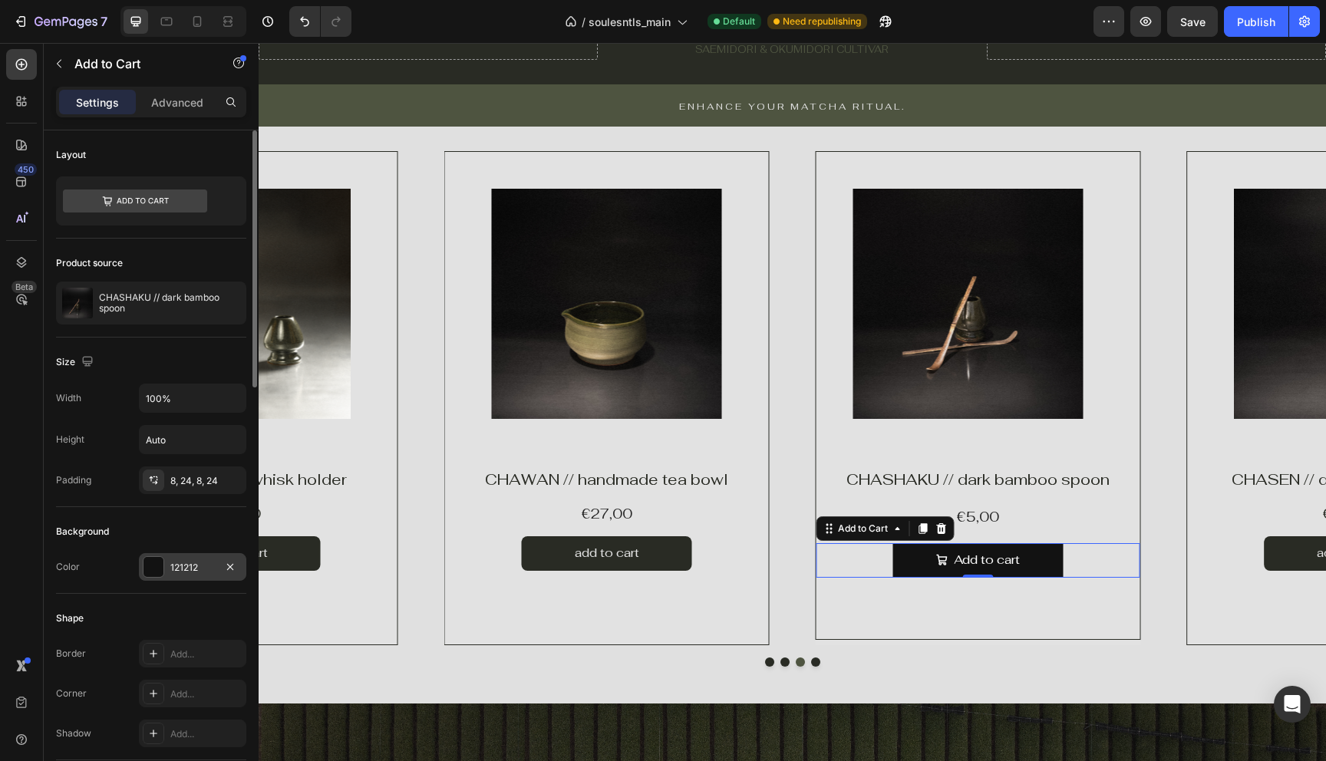
click at [206, 572] on div "121212" at bounding box center [192, 568] width 45 height 14
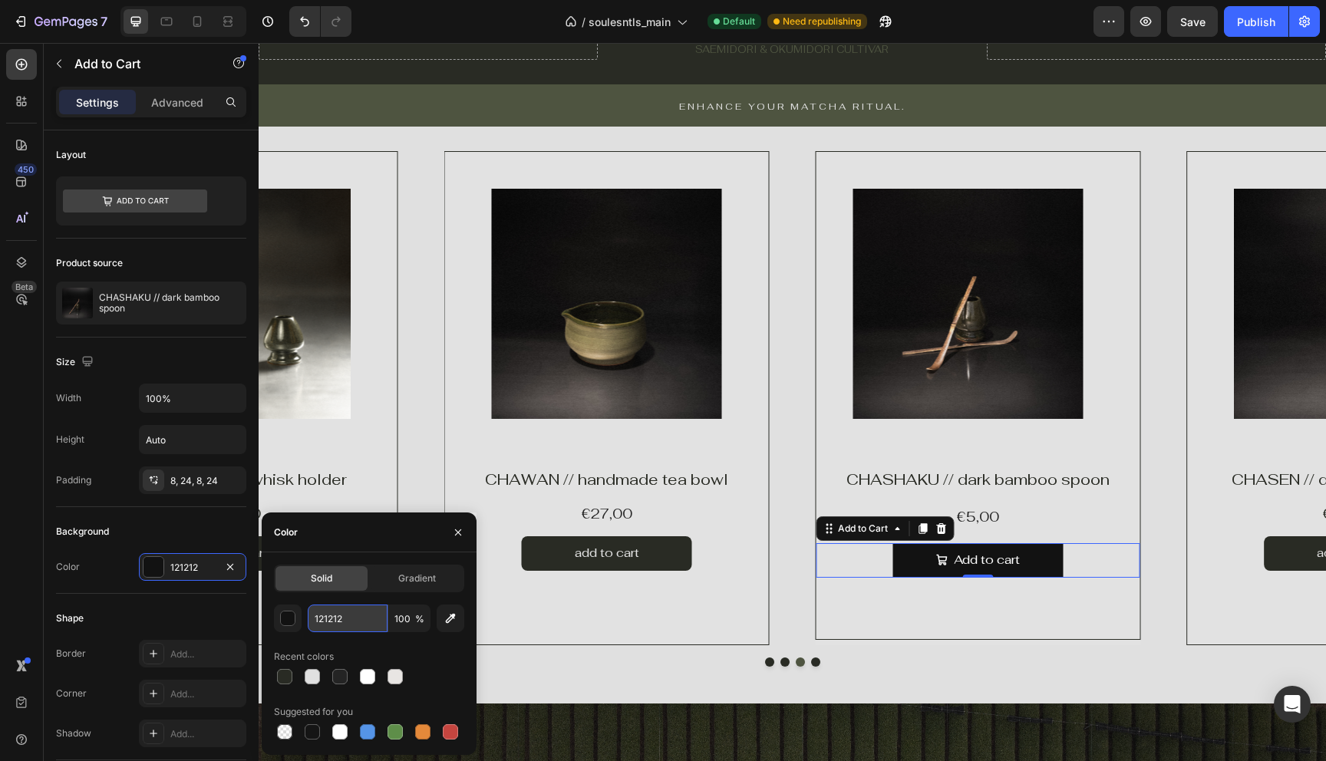
click at [333, 621] on input "121212" at bounding box center [348, 619] width 80 height 28
paste input "292B24"
type input "292B24"
click at [454, 536] on icon "button" at bounding box center [458, 532] width 12 height 12
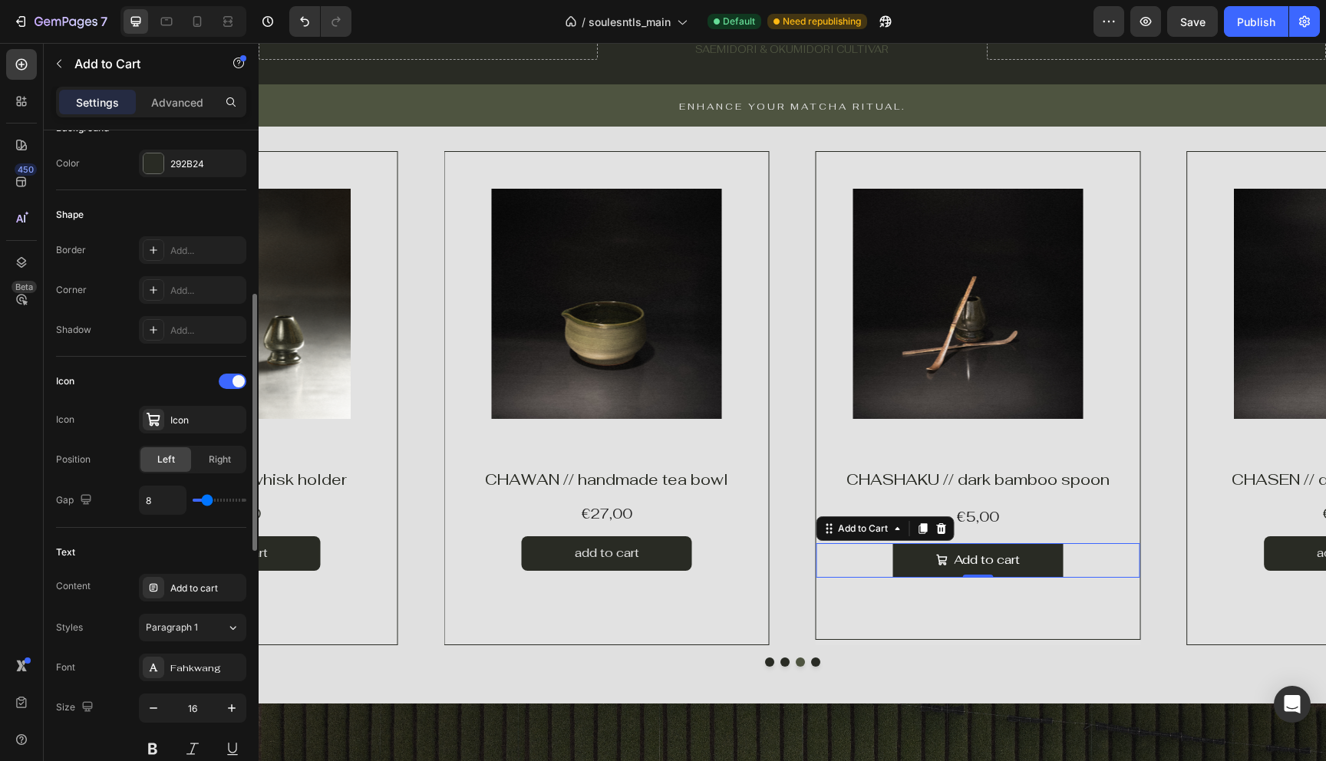
scroll to position [413, 0]
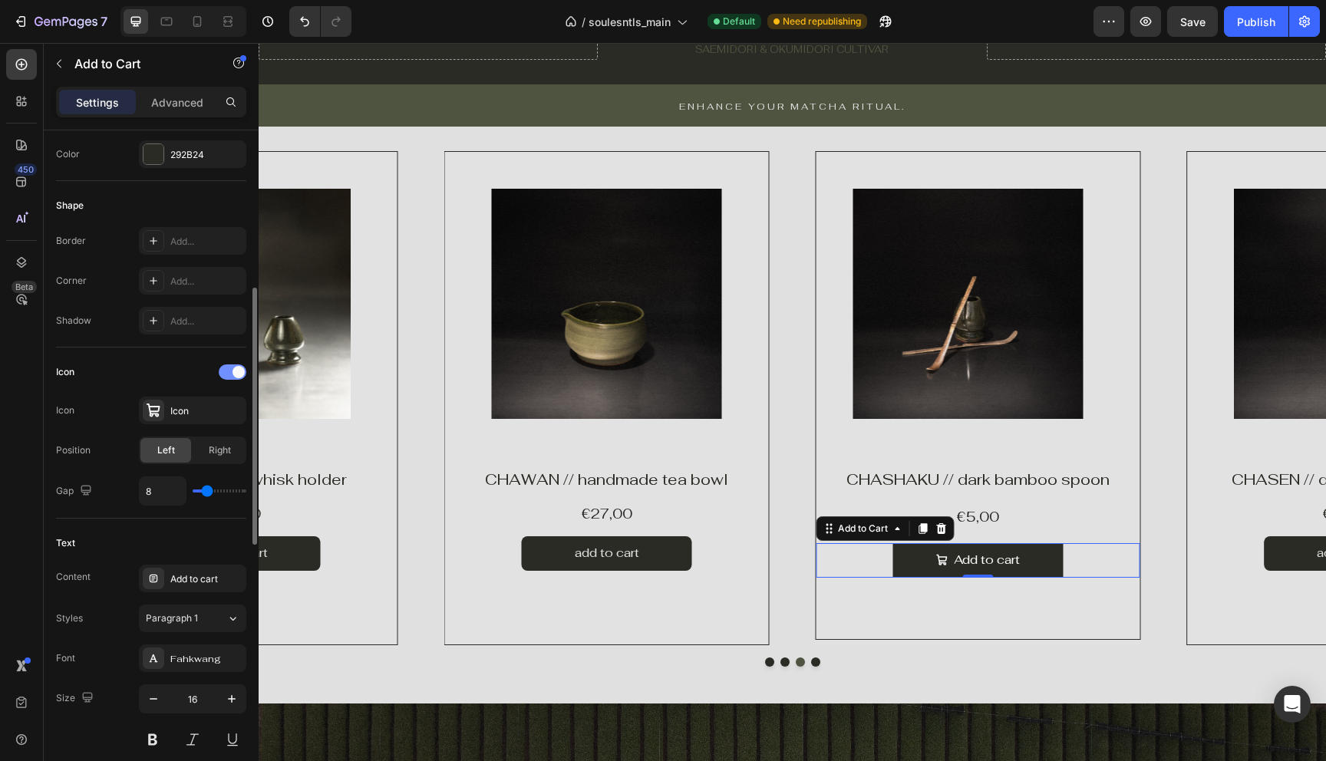
click at [231, 378] on div at bounding box center [233, 372] width 28 height 15
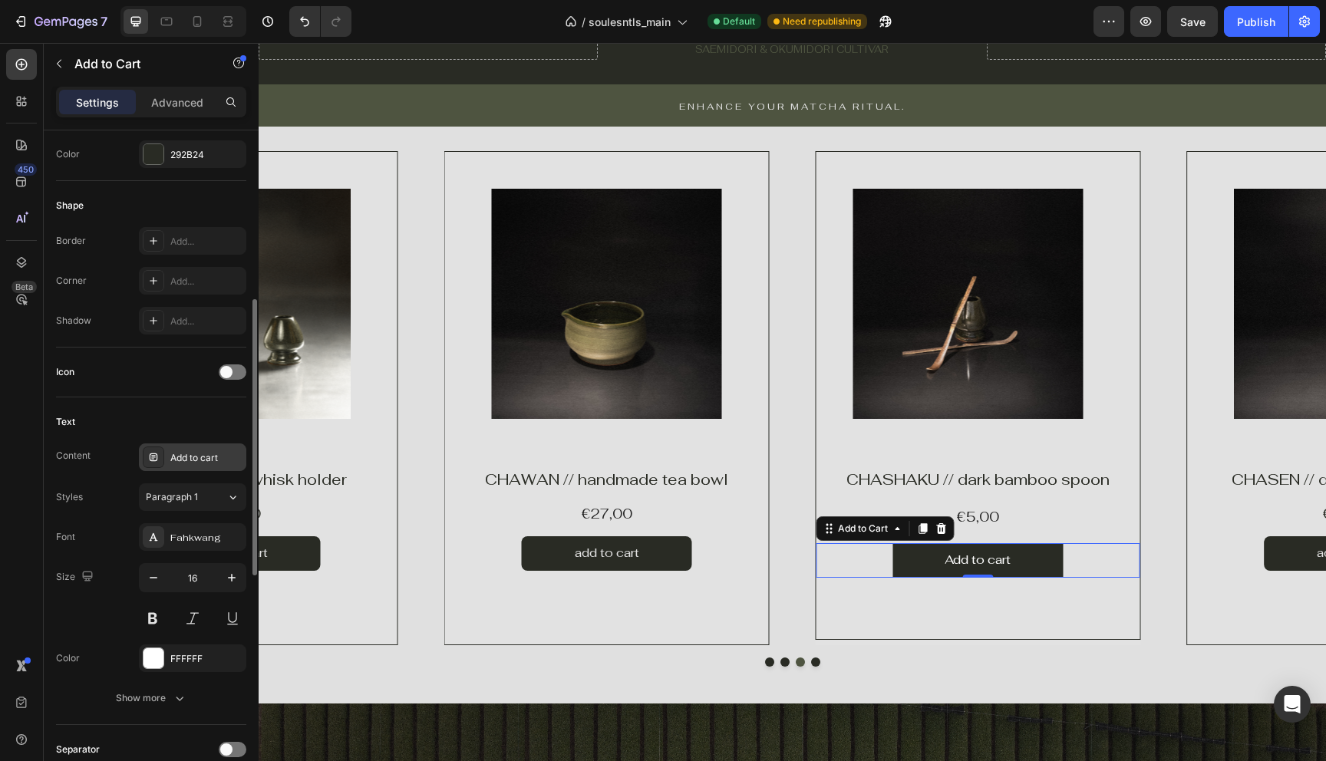
click at [192, 466] on div "Add to cart" at bounding box center [192, 458] width 107 height 28
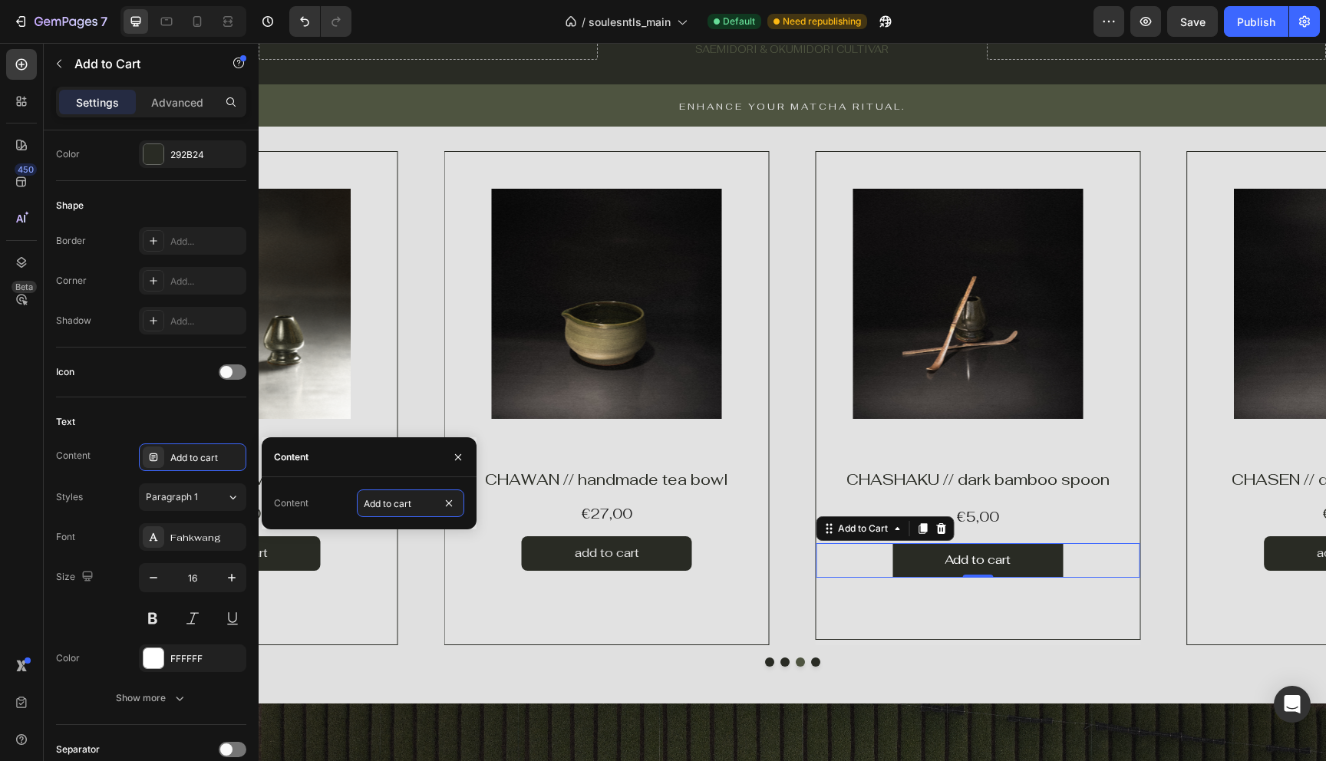
drag, startPoint x: 370, startPoint y: 503, endPoint x: 352, endPoint y: 503, distance: 17.6
click at [353, 503] on div "Content Add to cart" at bounding box center [369, 504] width 190 height 28
drag, startPoint x: 371, startPoint y: 506, endPoint x: 359, endPoint y: 506, distance: 11.5
click at [359, 506] on input "Add to cart" at bounding box center [410, 504] width 107 height 28
type input "add to cart"
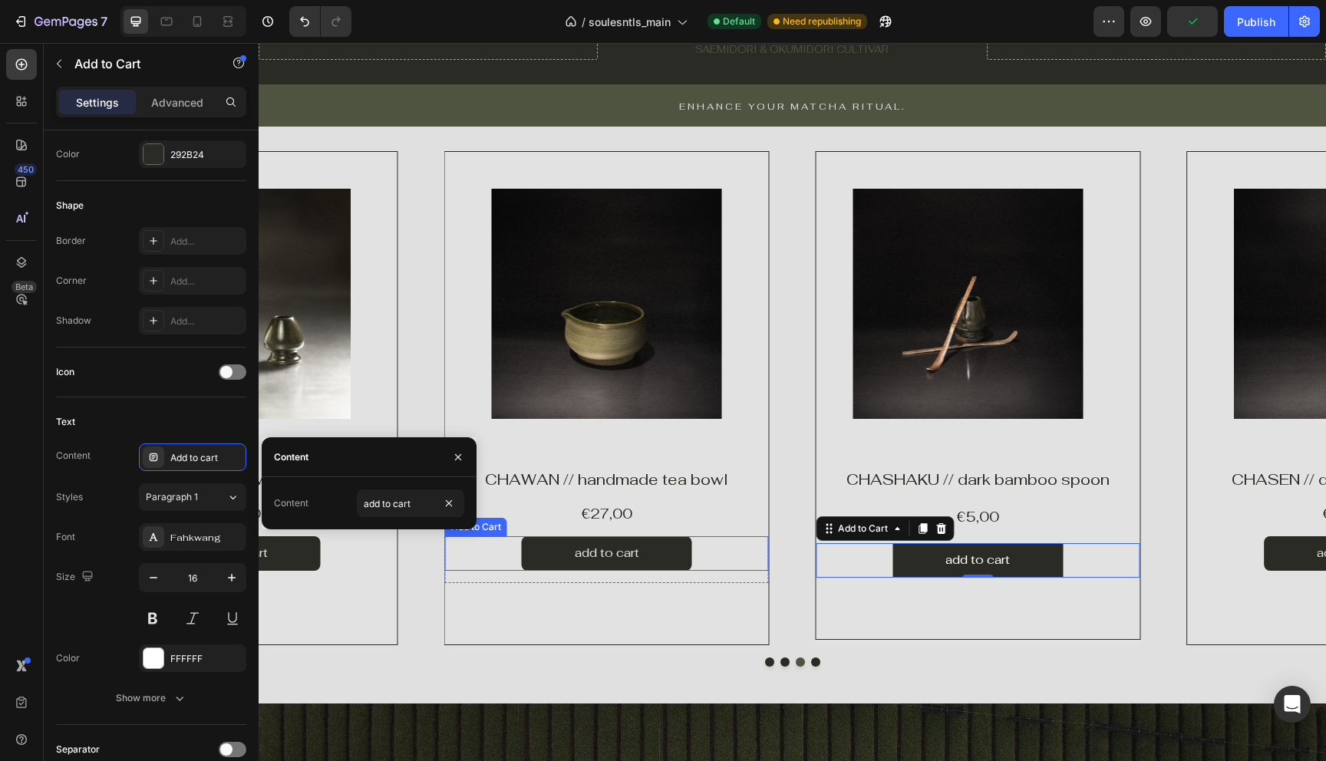
click at [498, 556] on div "add to cart Add to Cart" at bounding box center [607, 553] width 324 height 35
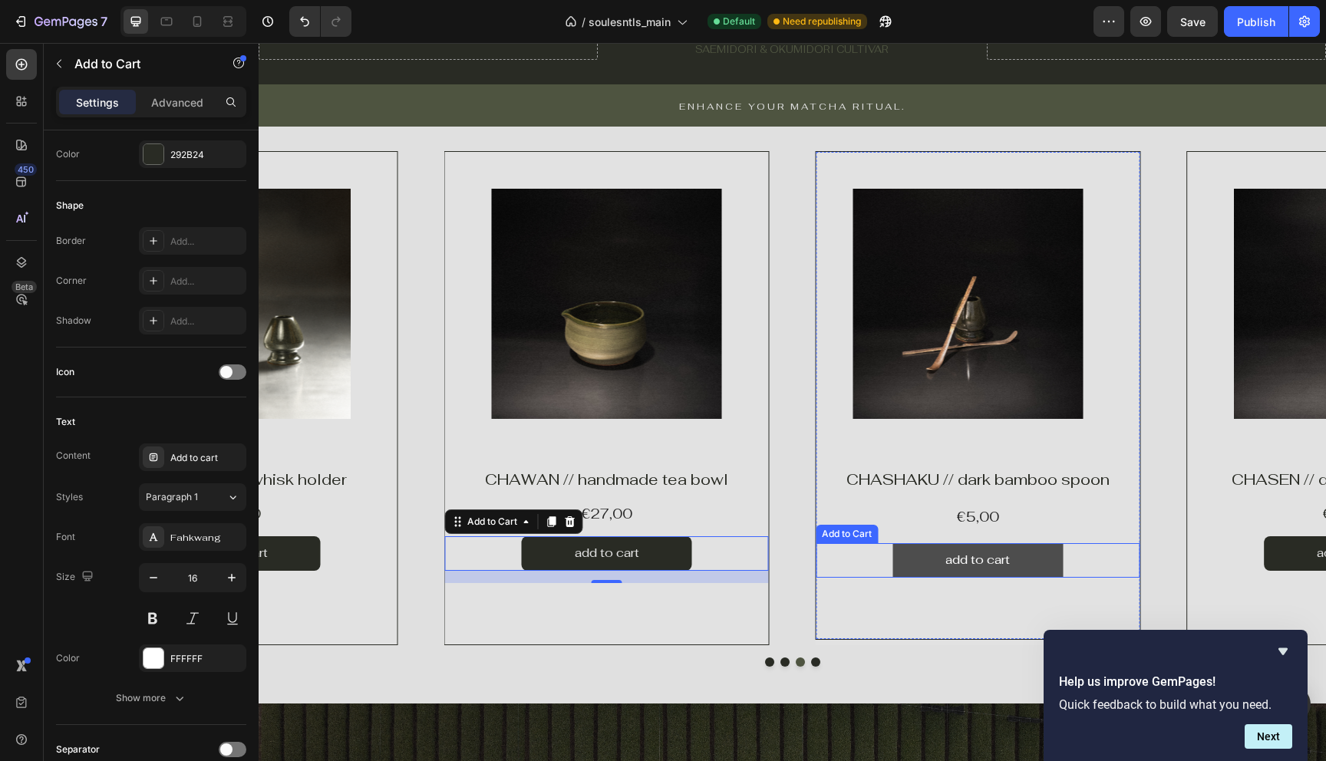
click at [899, 562] on button "add to cart" at bounding box center [977, 560] width 170 height 35
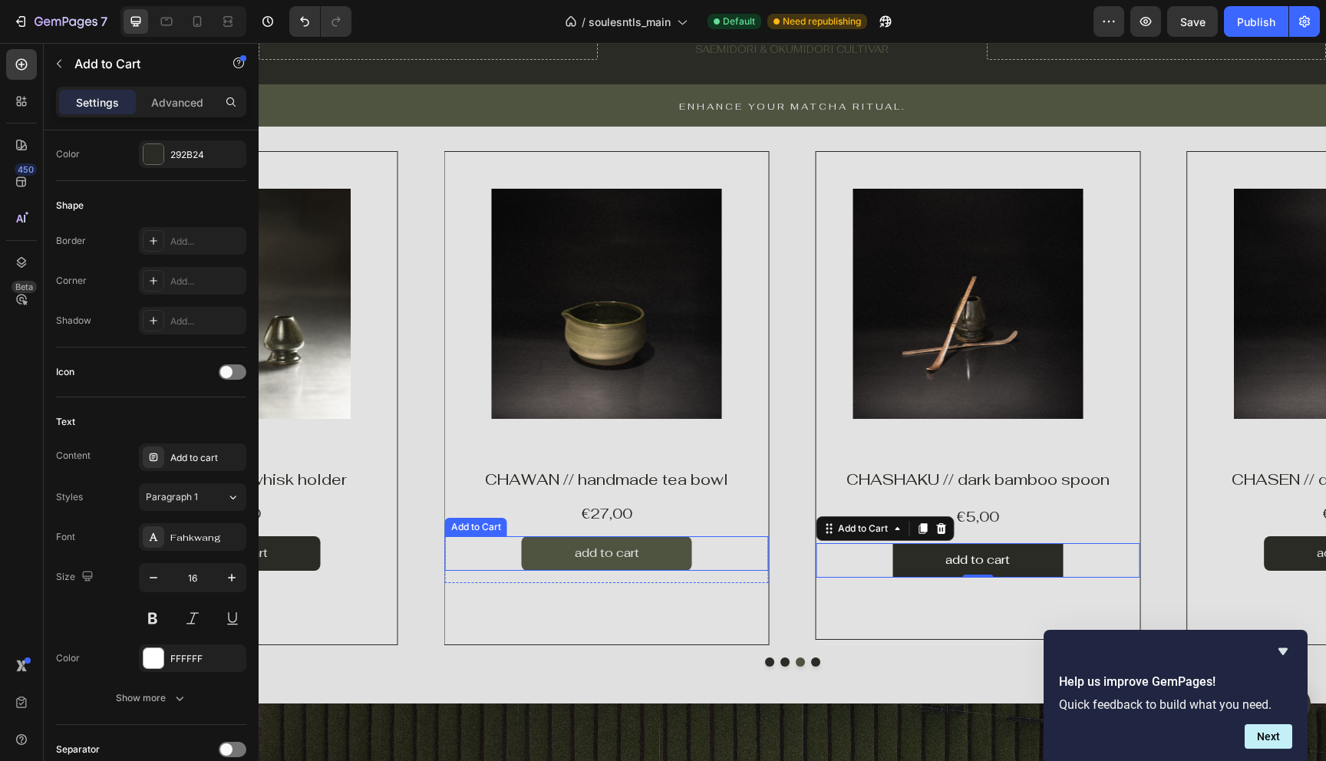
click at [682, 559] on button "add to cart" at bounding box center [607, 553] width 170 height 35
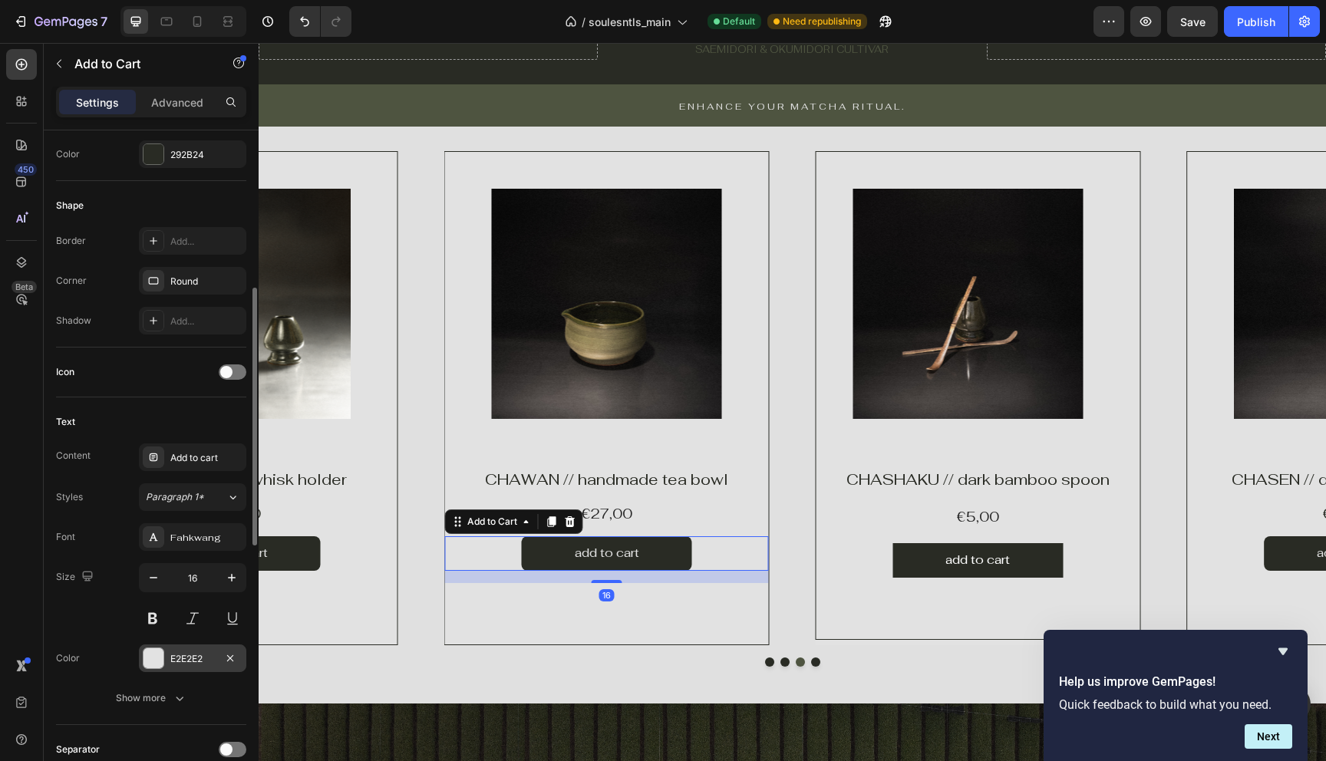
click at [183, 658] on div "E2E2E2" at bounding box center [192, 659] width 45 height 14
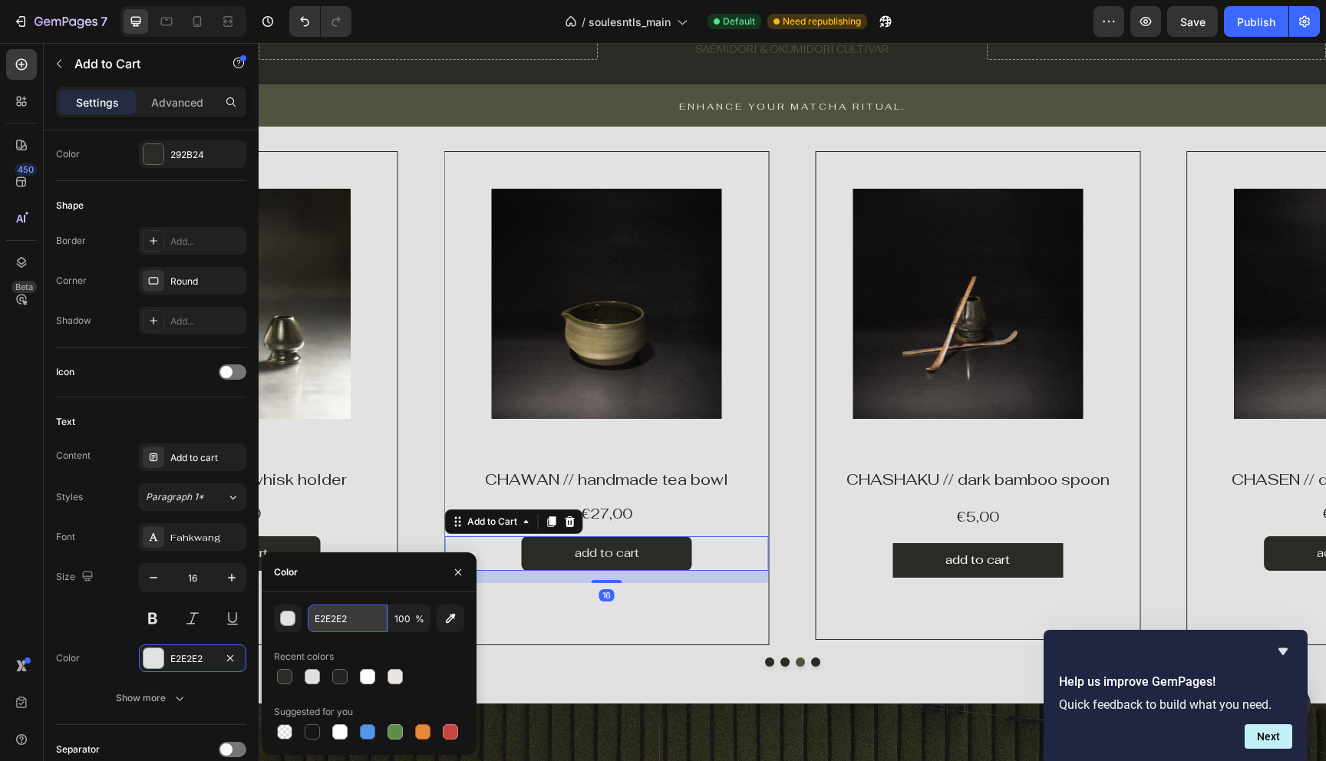
click at [340, 620] on input "E2E2E2" at bounding box center [348, 619] width 80 height 28
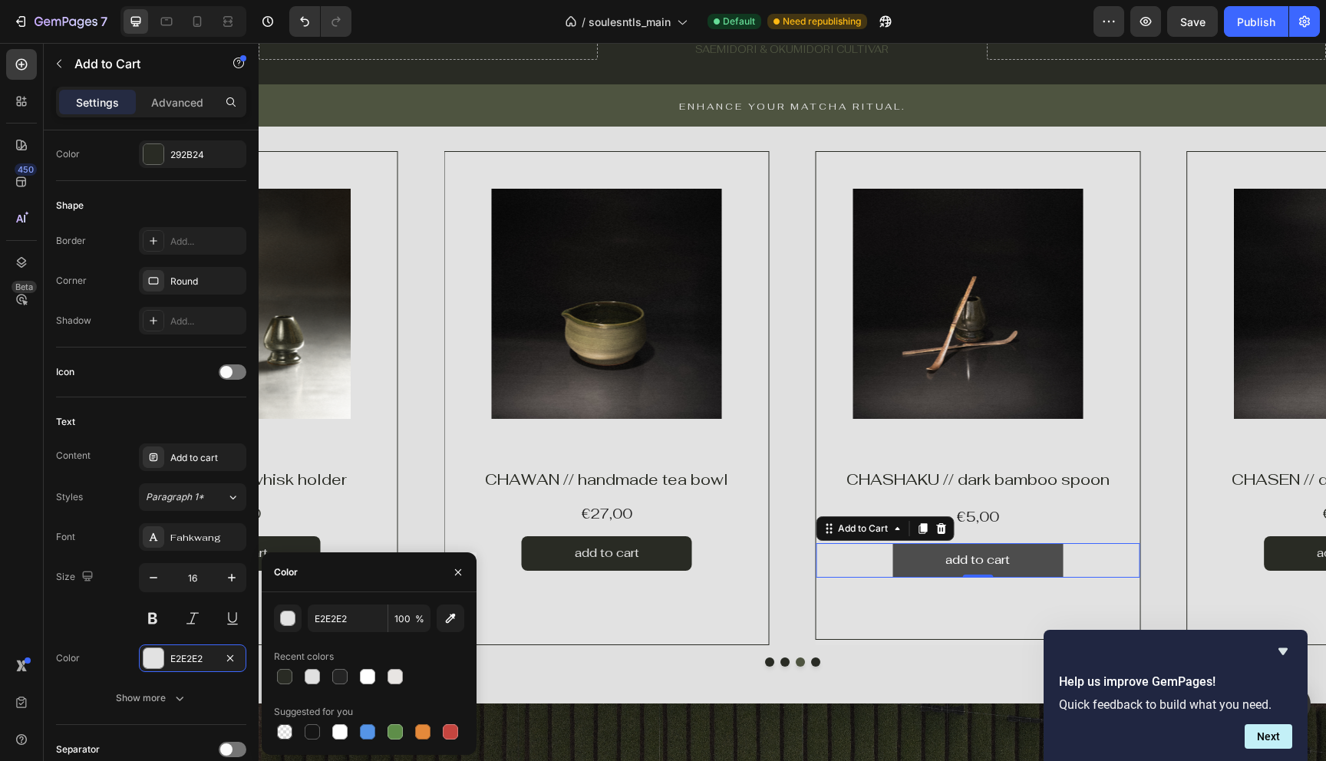
click at [907, 566] on button "add to cart" at bounding box center [977, 560] width 170 height 35
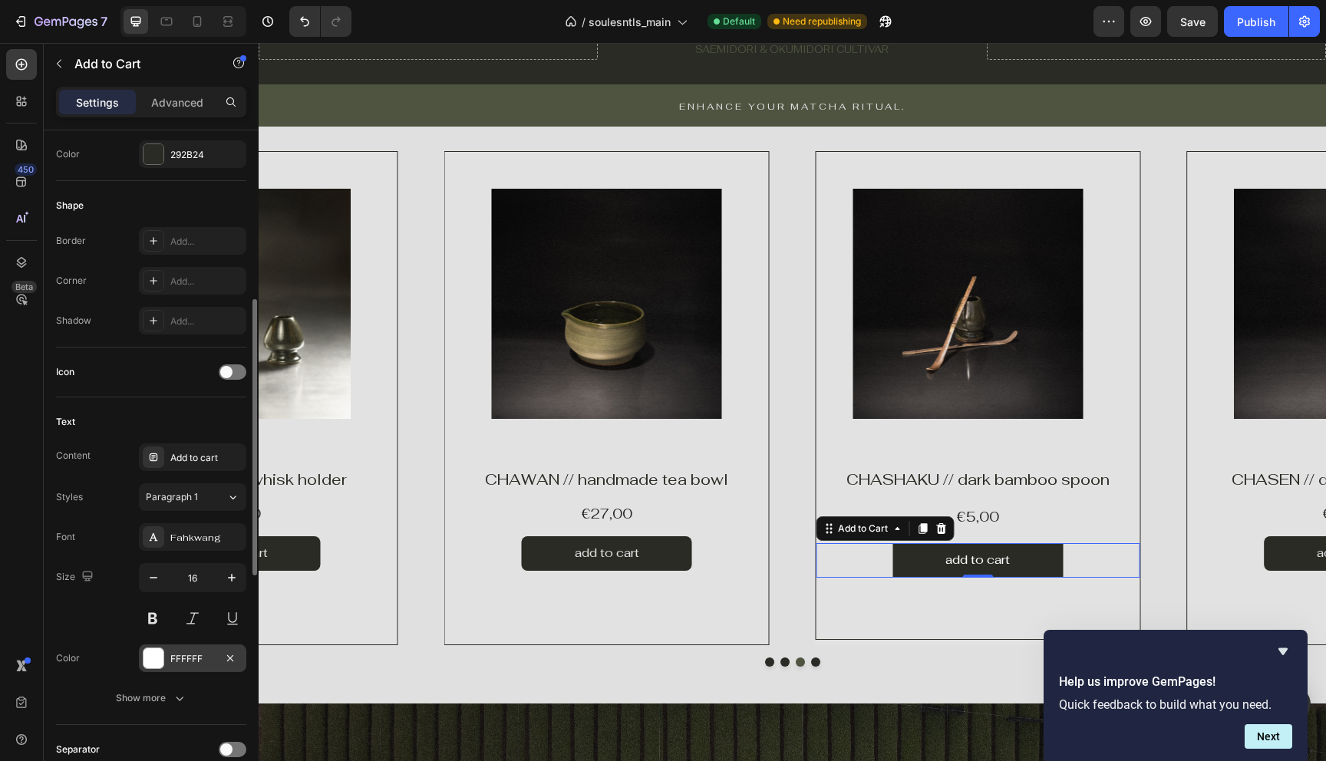
click at [192, 664] on div "FFFFFF" at bounding box center [192, 659] width 45 height 14
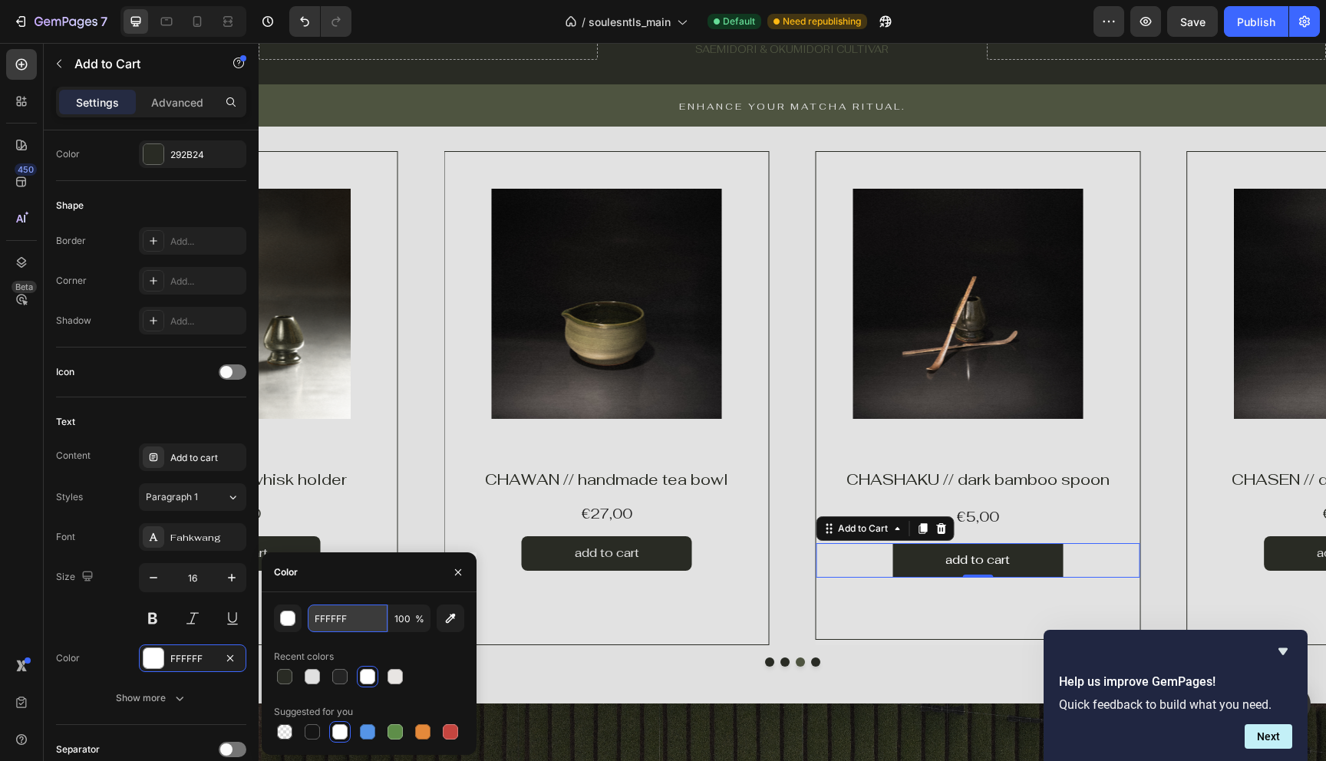
click at [361, 615] on input "FFFFFF" at bounding box center [348, 619] width 80 height 28
paste input "E2E2E2"
type input "E2E2E2"
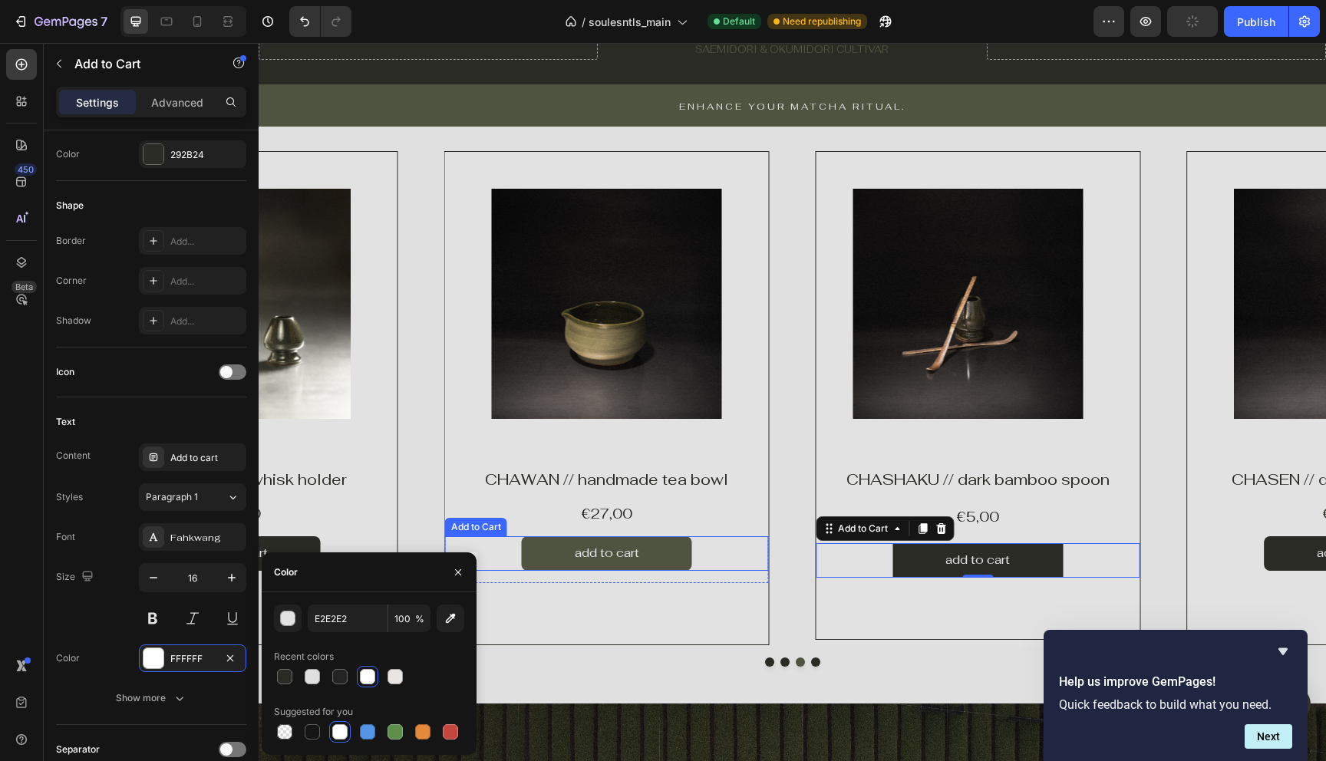
click at [537, 543] on button "add to cart" at bounding box center [607, 553] width 170 height 35
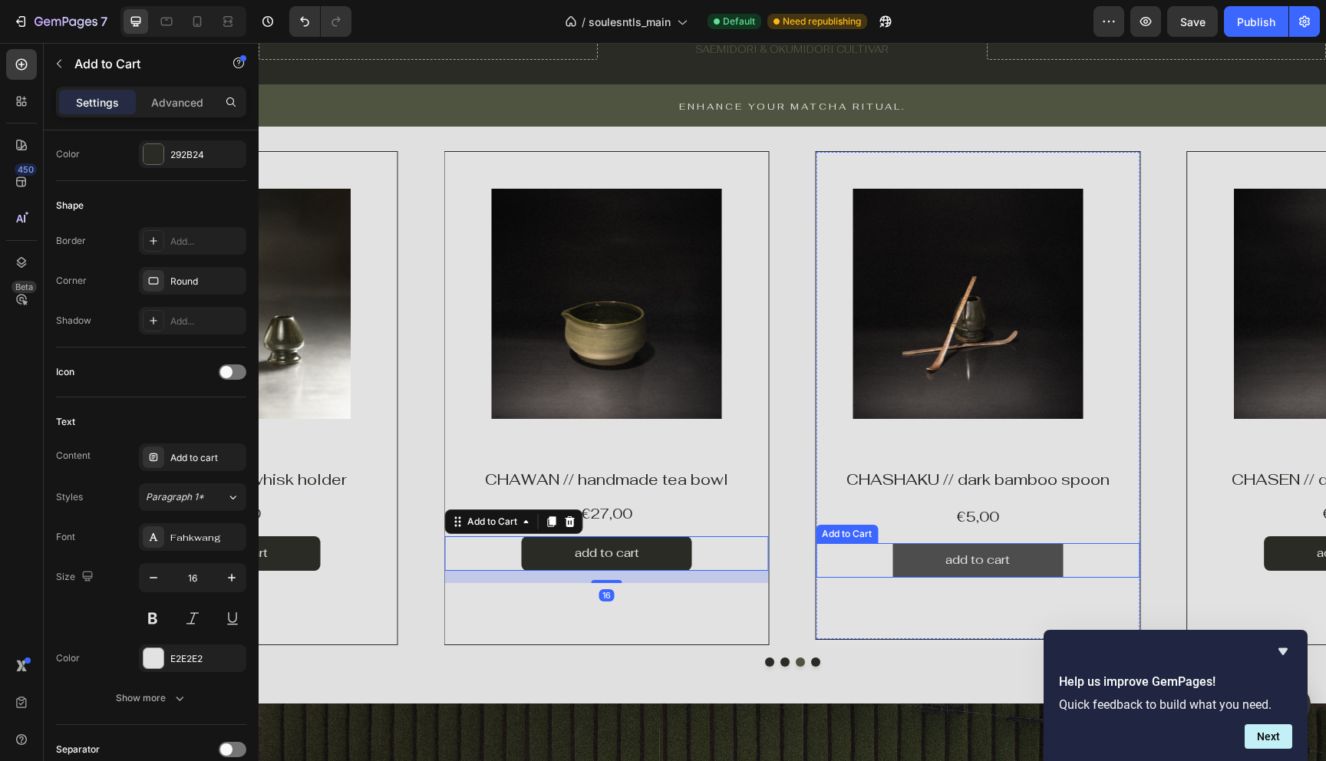
click at [902, 557] on button "add to cart" at bounding box center [977, 560] width 170 height 35
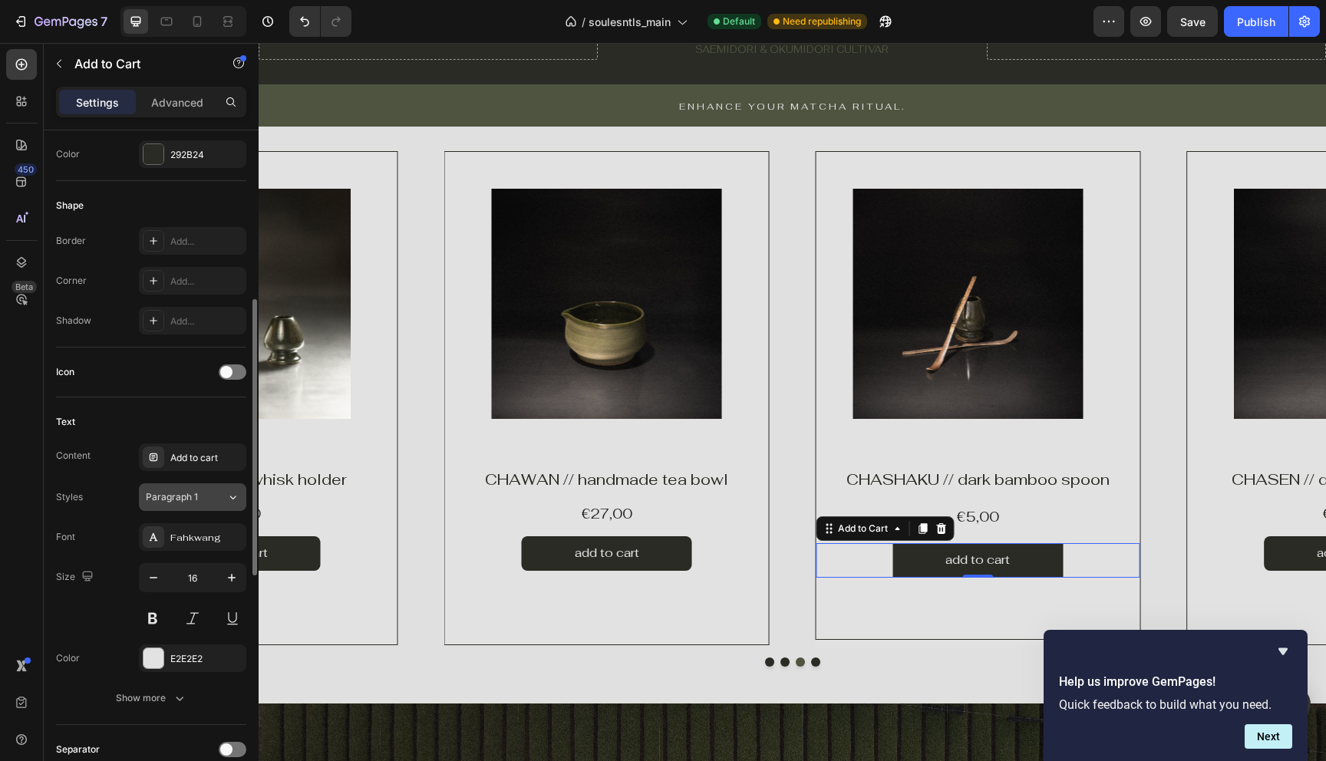
click at [216, 489] on button "Paragraph 1" at bounding box center [192, 497] width 107 height 28
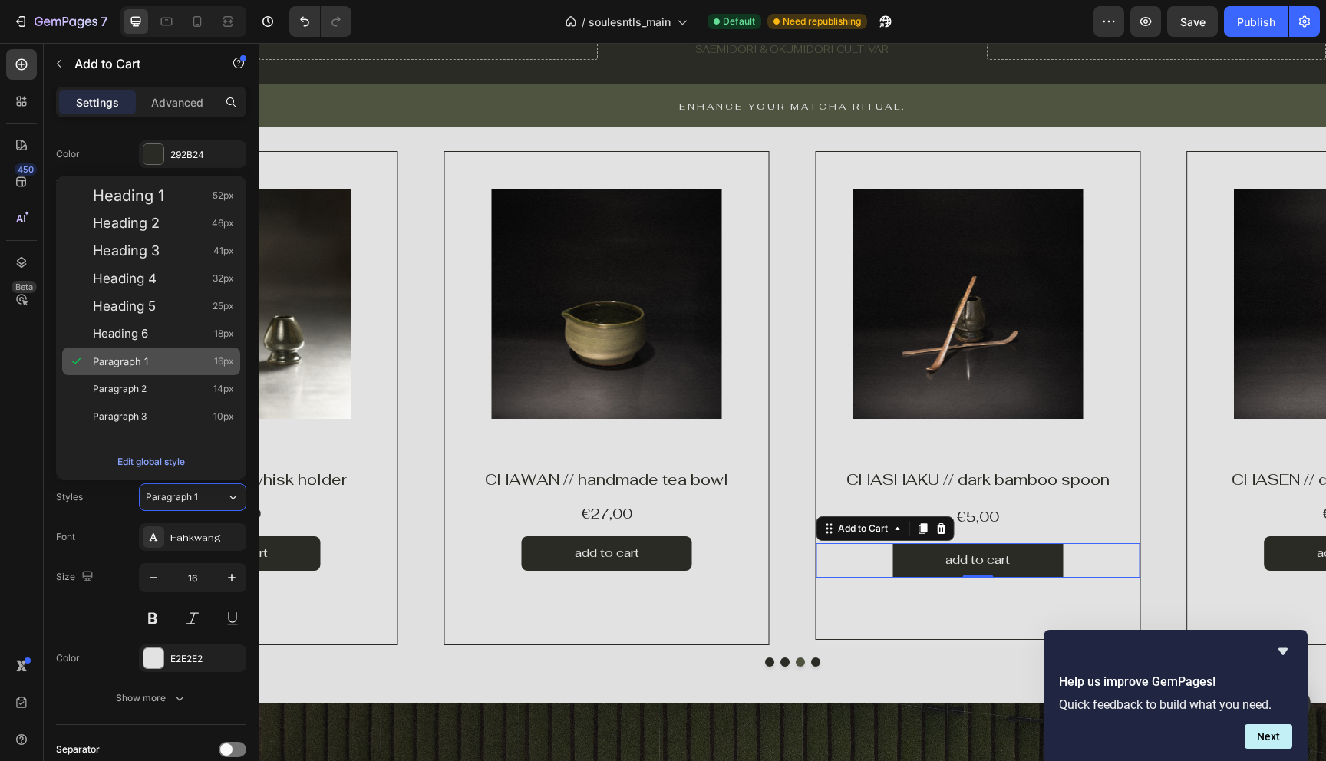
click at [167, 370] on div "Paragraph 1 16px" at bounding box center [151, 362] width 178 height 28
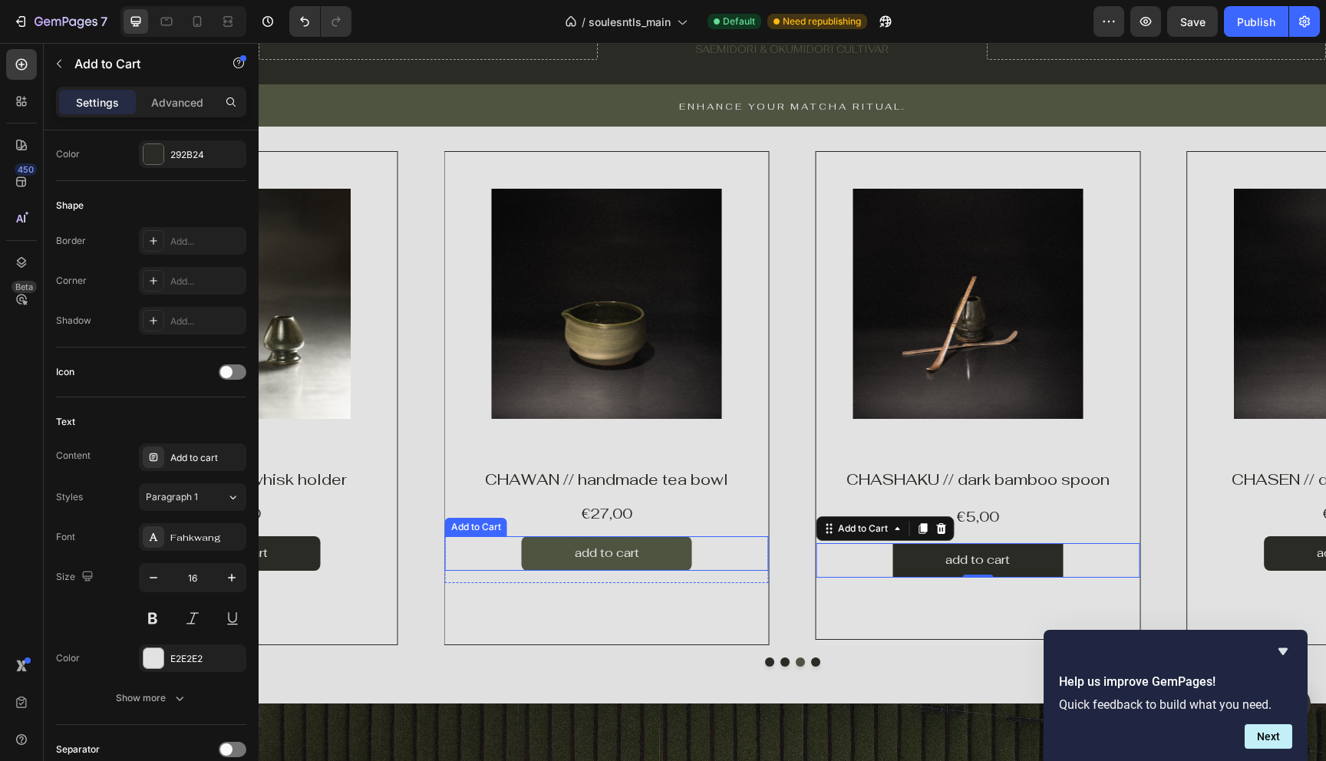
click at [548, 550] on button "add to cart" at bounding box center [607, 553] width 170 height 35
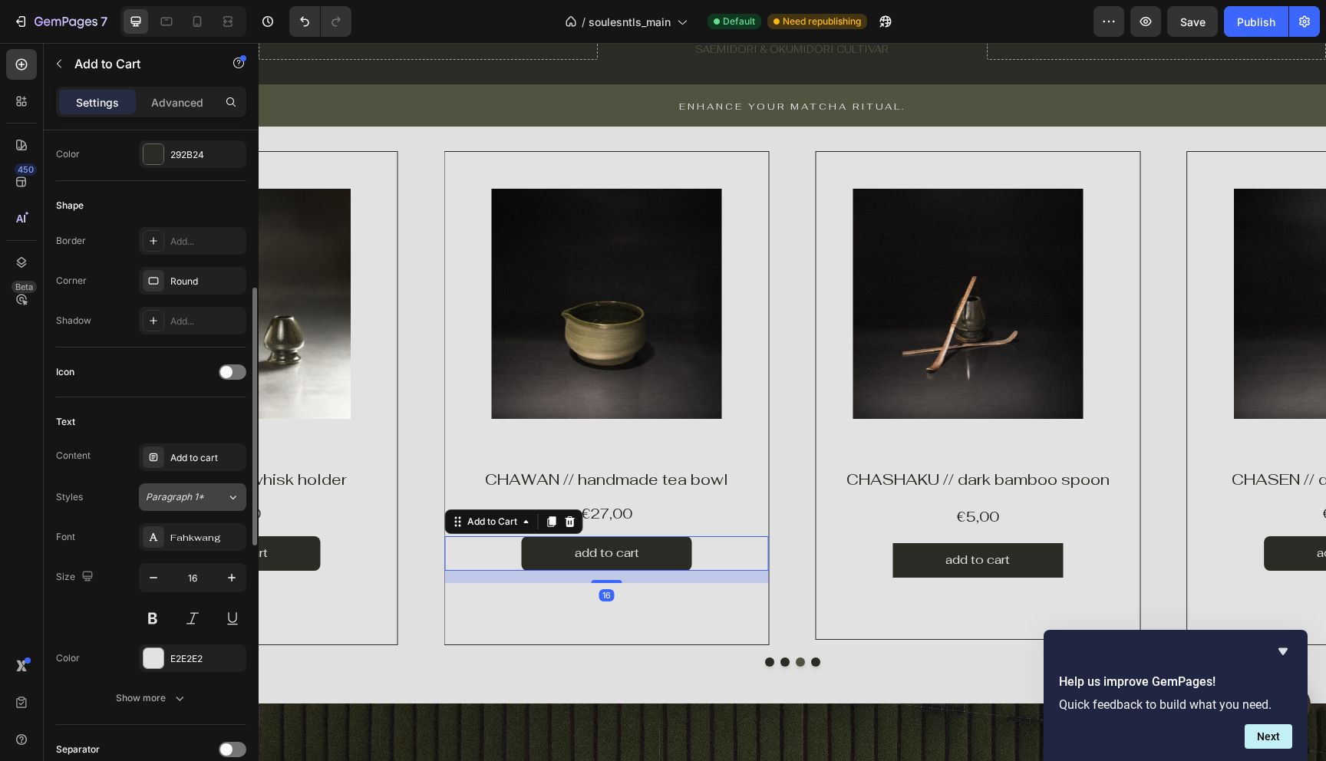
click at [204, 496] on div "Paragraph 1*" at bounding box center [177, 497] width 62 height 14
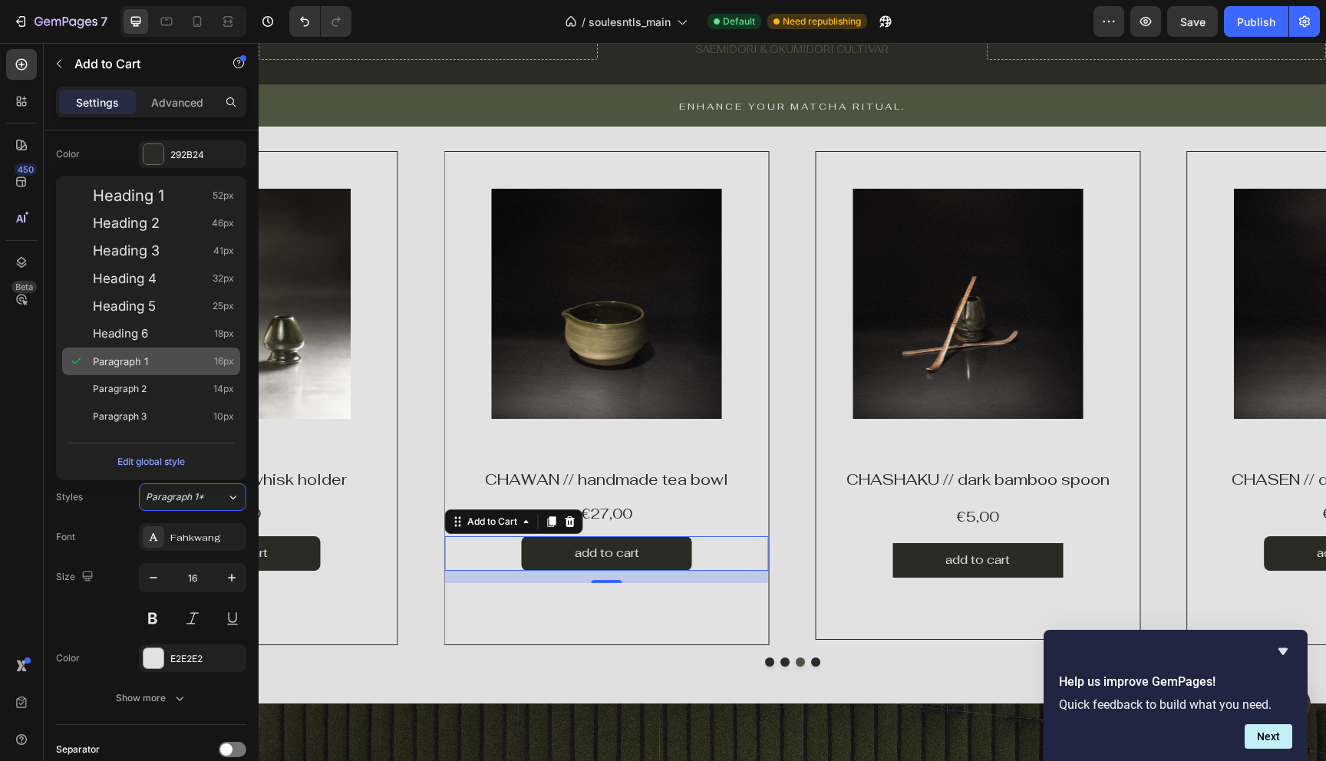
click at [140, 359] on span "Paragraph 1" at bounding box center [120, 361] width 55 height 15
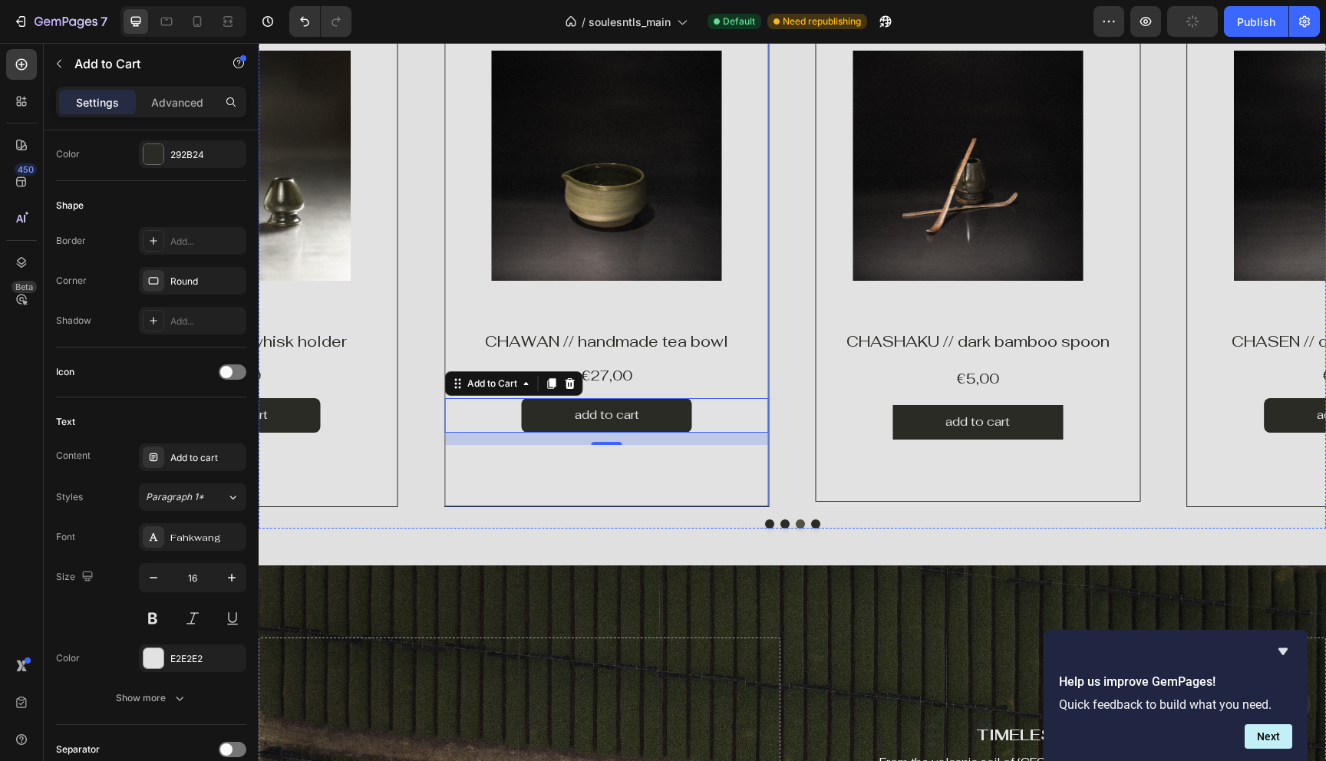
scroll to position [1226, 0]
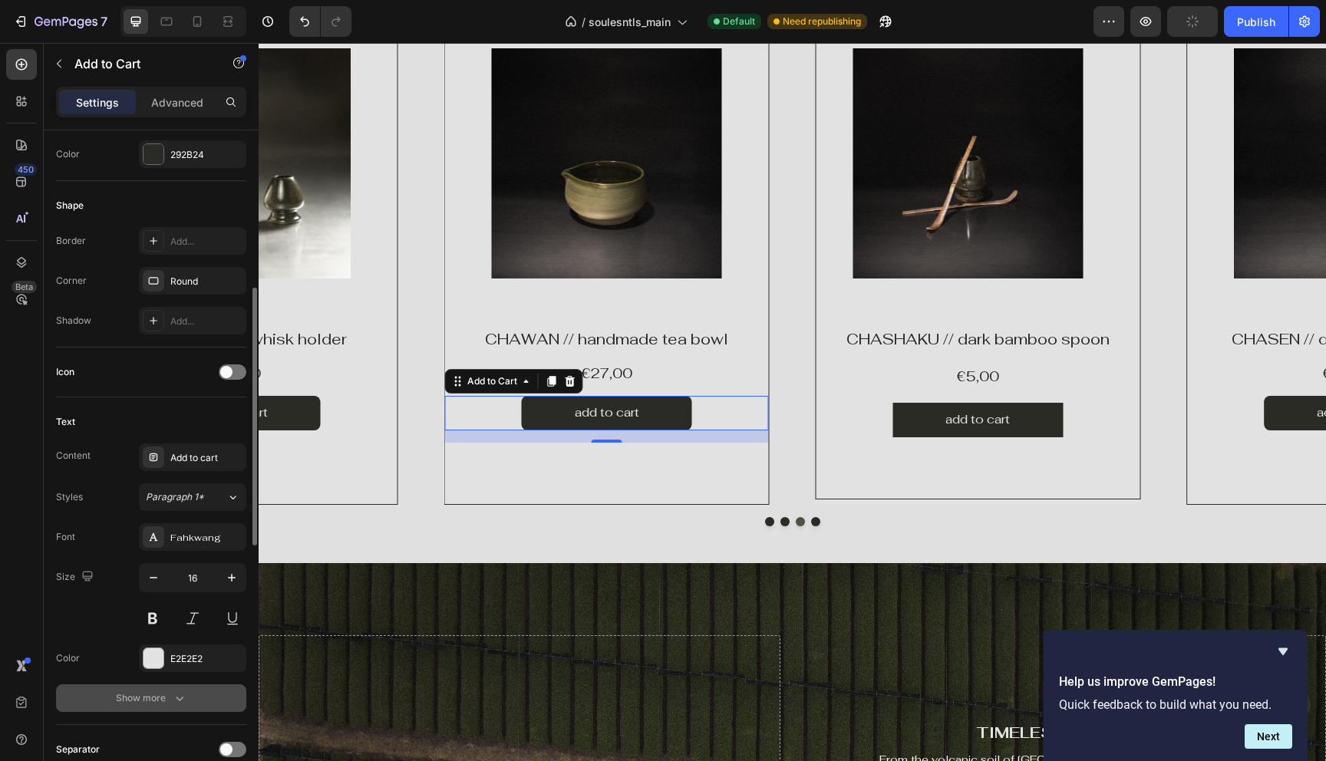
click at [190, 698] on button "Show more" at bounding box center [151, 698] width 190 height 28
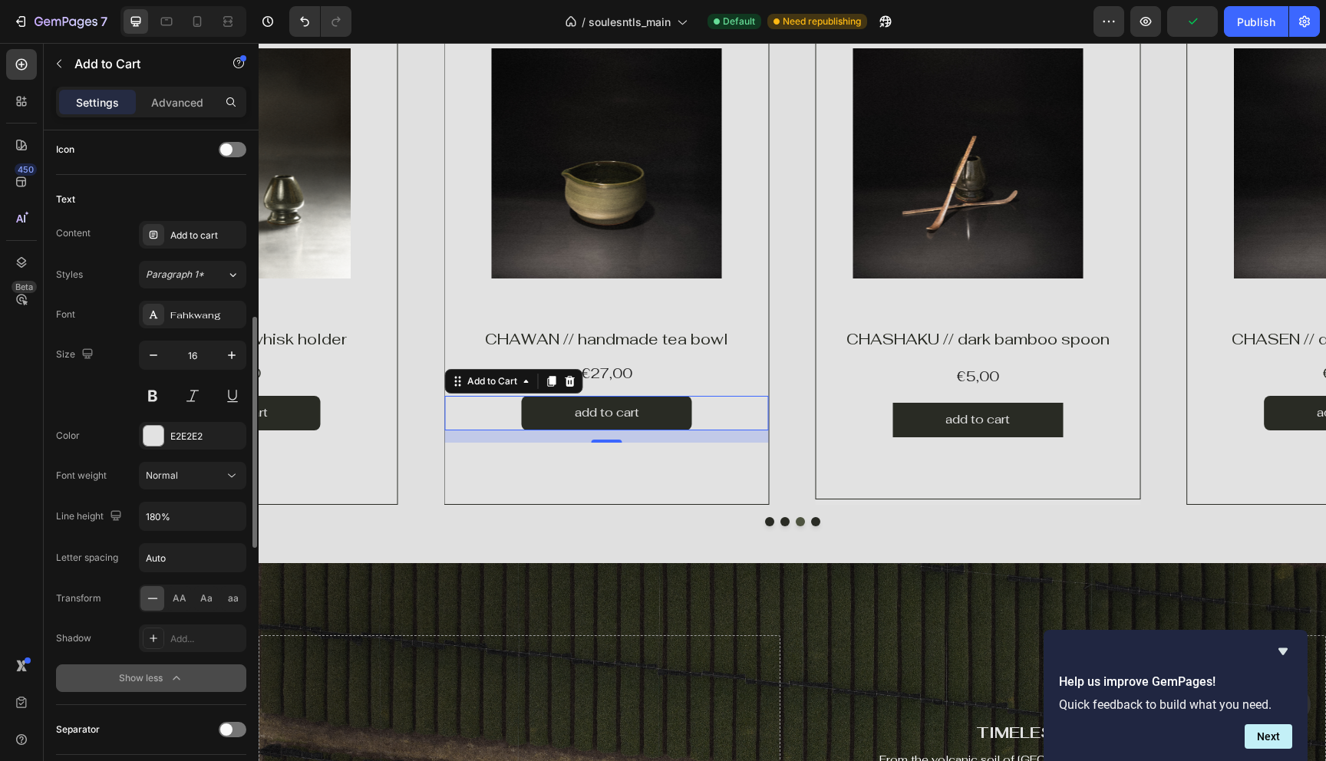
scroll to position [643, 0]
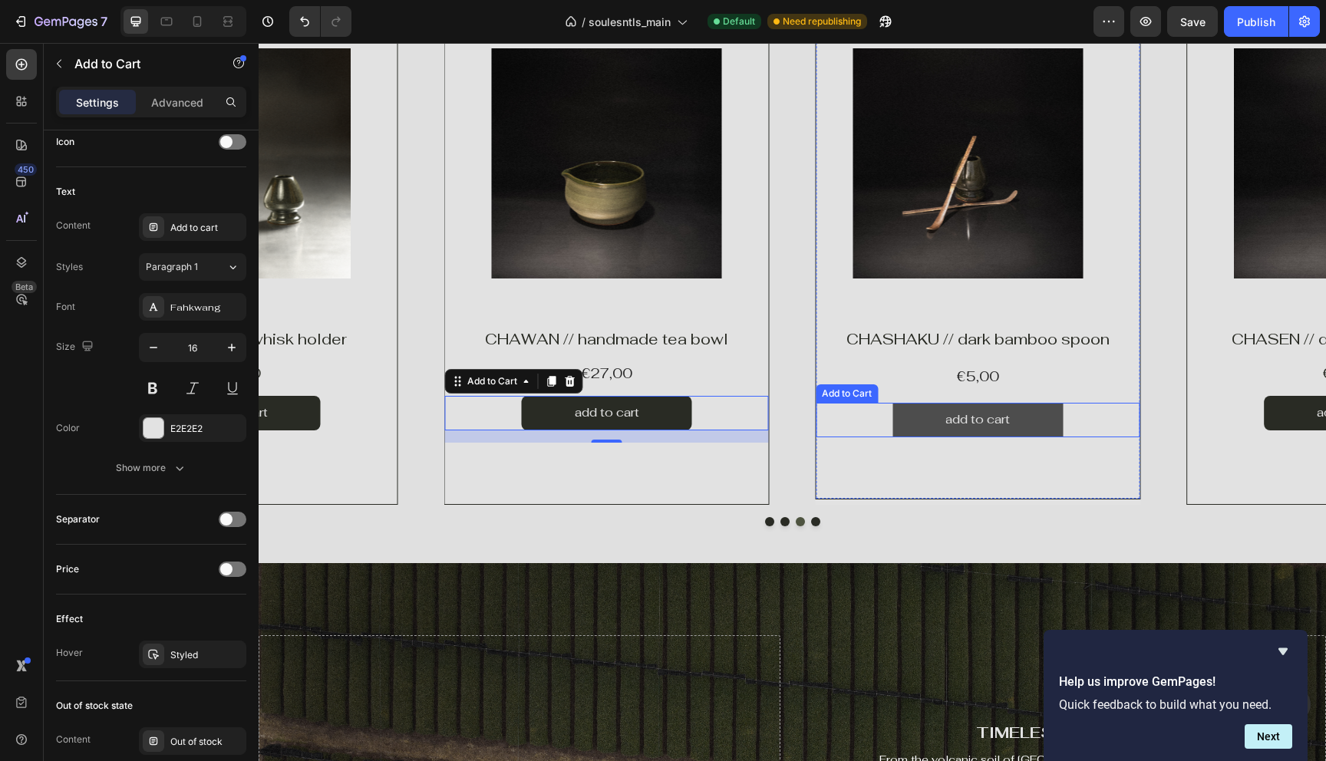
click at [893, 418] on button "add to cart" at bounding box center [977, 420] width 170 height 35
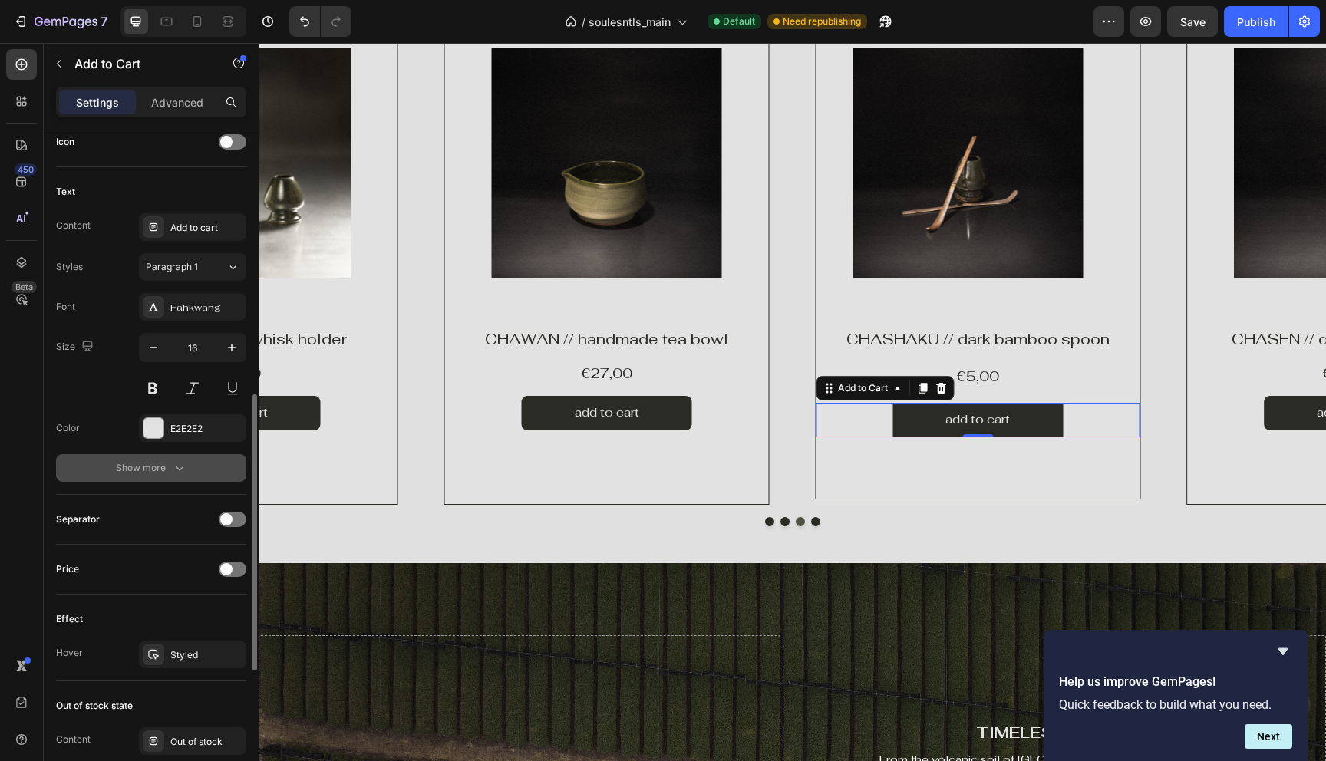
click at [195, 470] on button "Show more" at bounding box center [151, 468] width 190 height 28
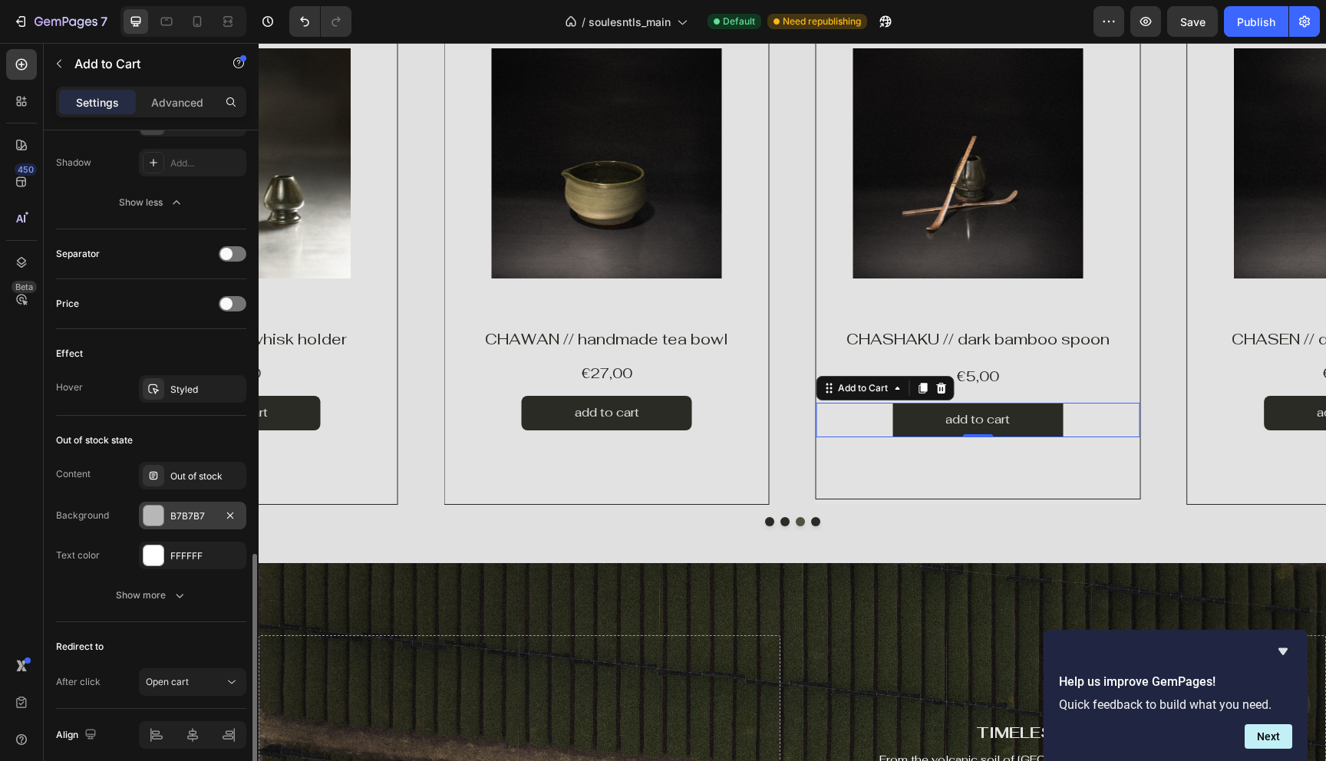
scroll to position [1094, 0]
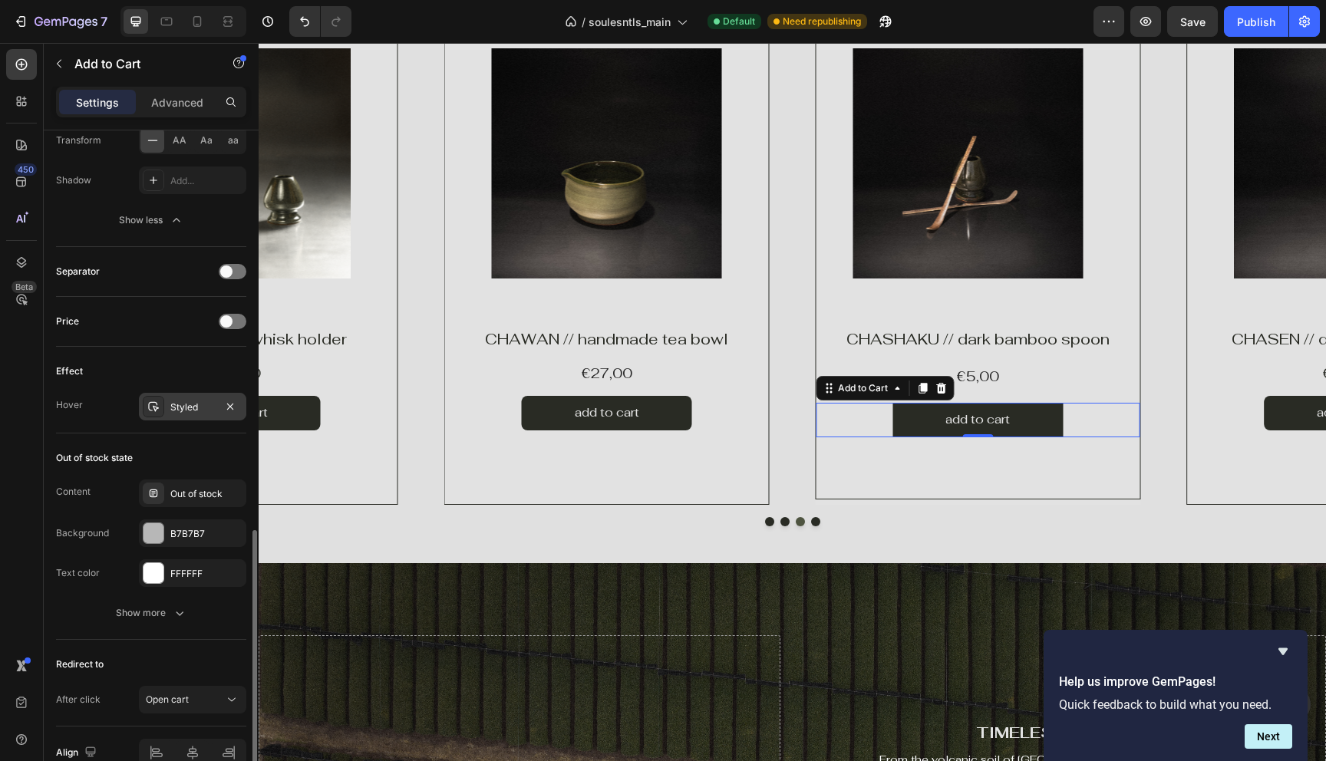
click at [170, 405] on div "Styled" at bounding box center [192, 408] width 45 height 14
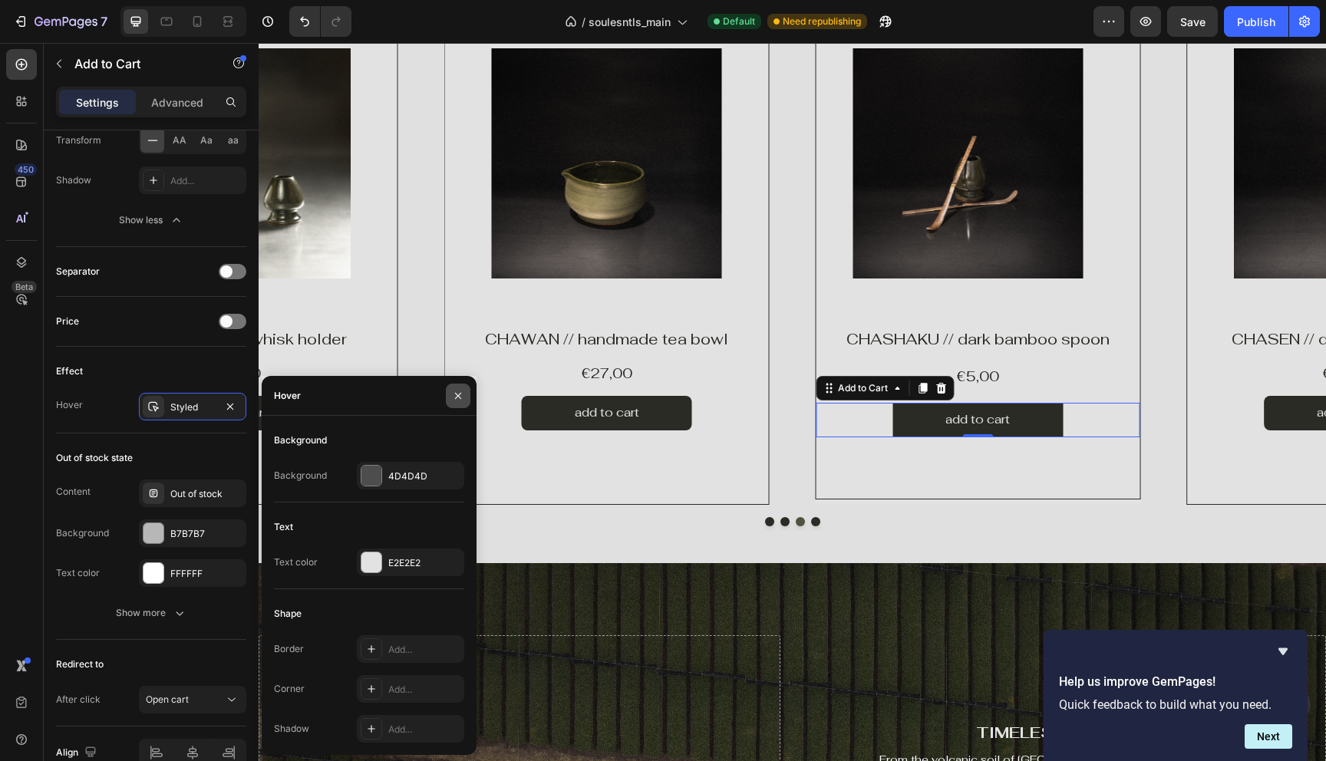
click at [453, 397] on icon "button" at bounding box center [458, 396] width 12 height 12
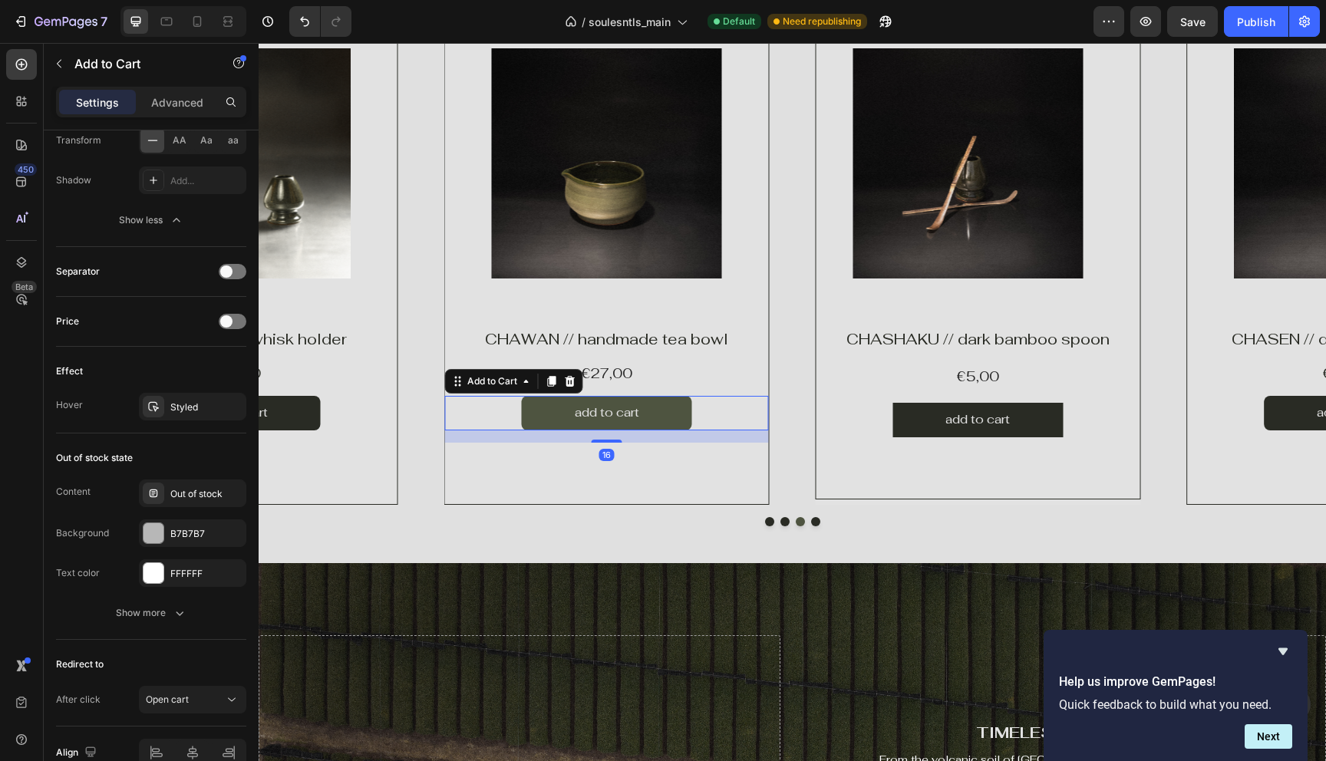
click at [685, 416] on button "add to cart" at bounding box center [607, 413] width 170 height 35
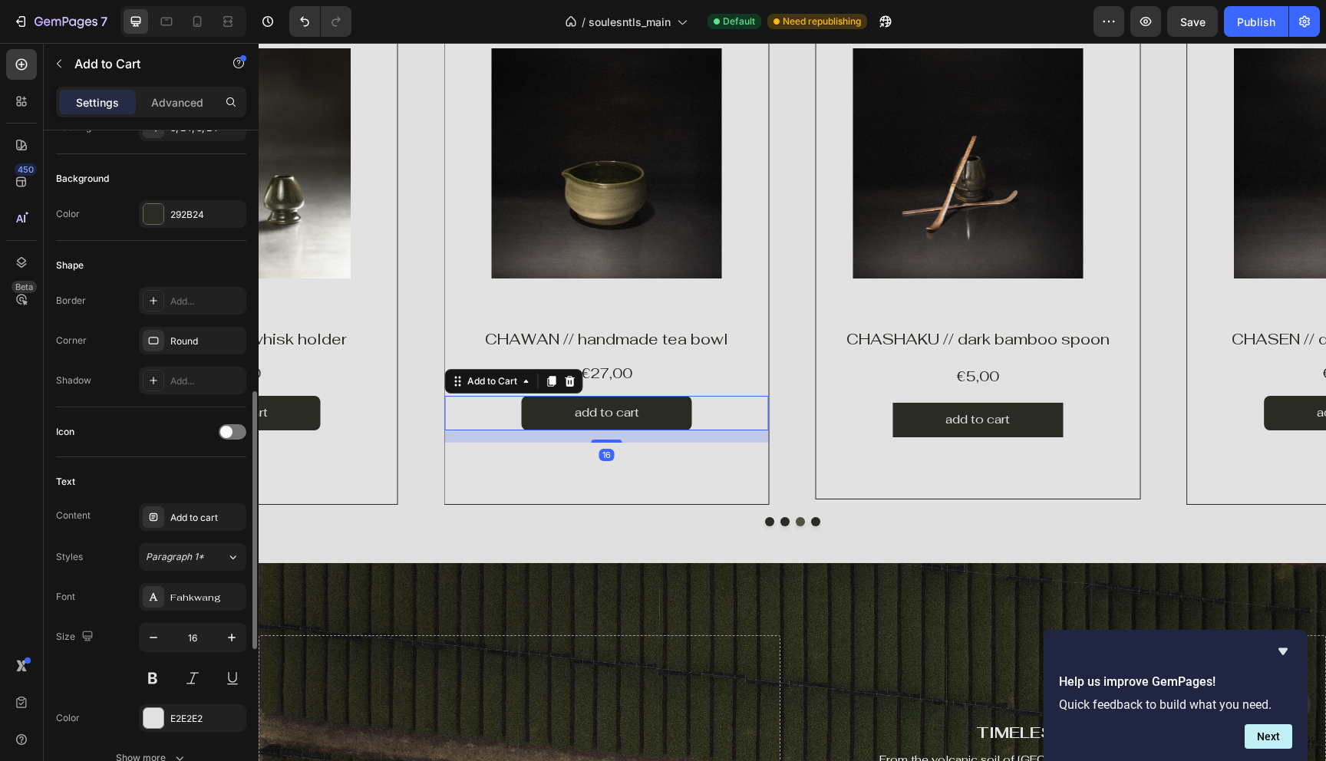
scroll to position [0, 0]
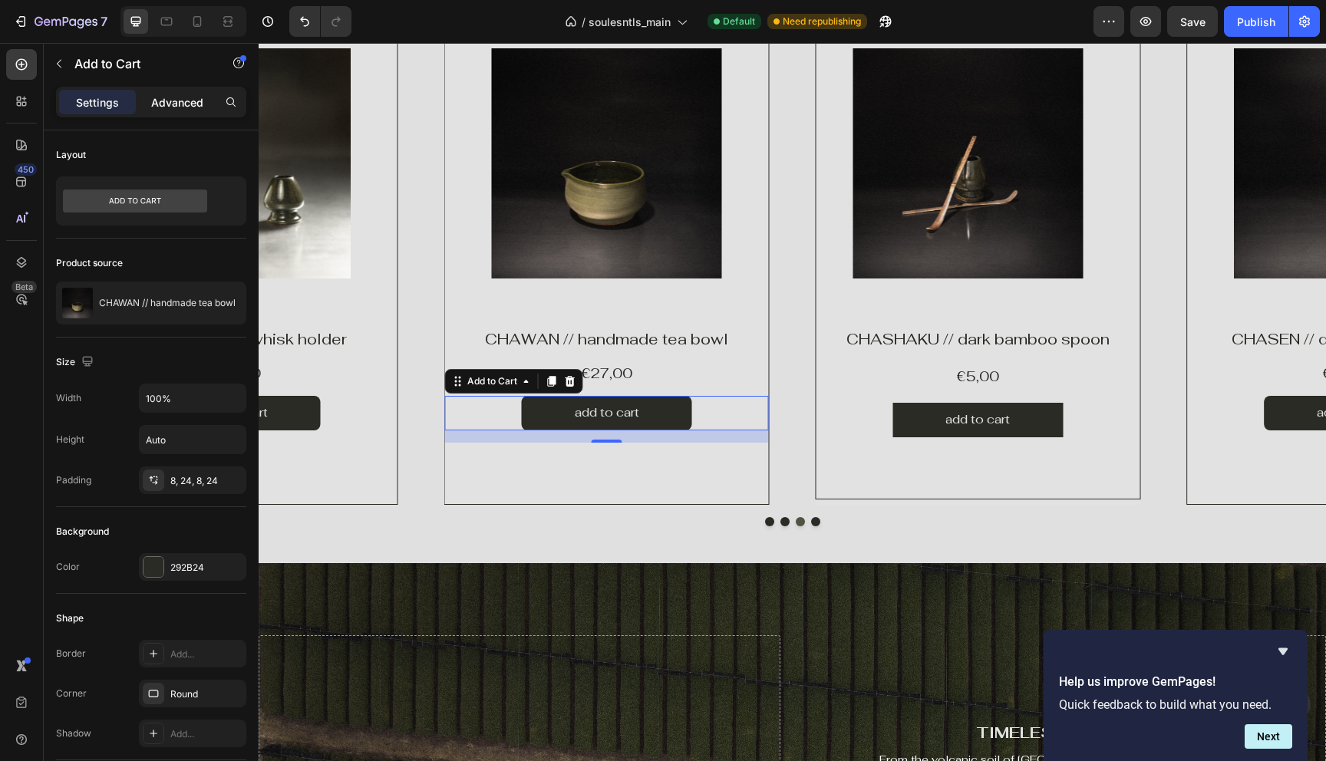
click at [163, 108] on p "Advanced" at bounding box center [177, 102] width 52 height 16
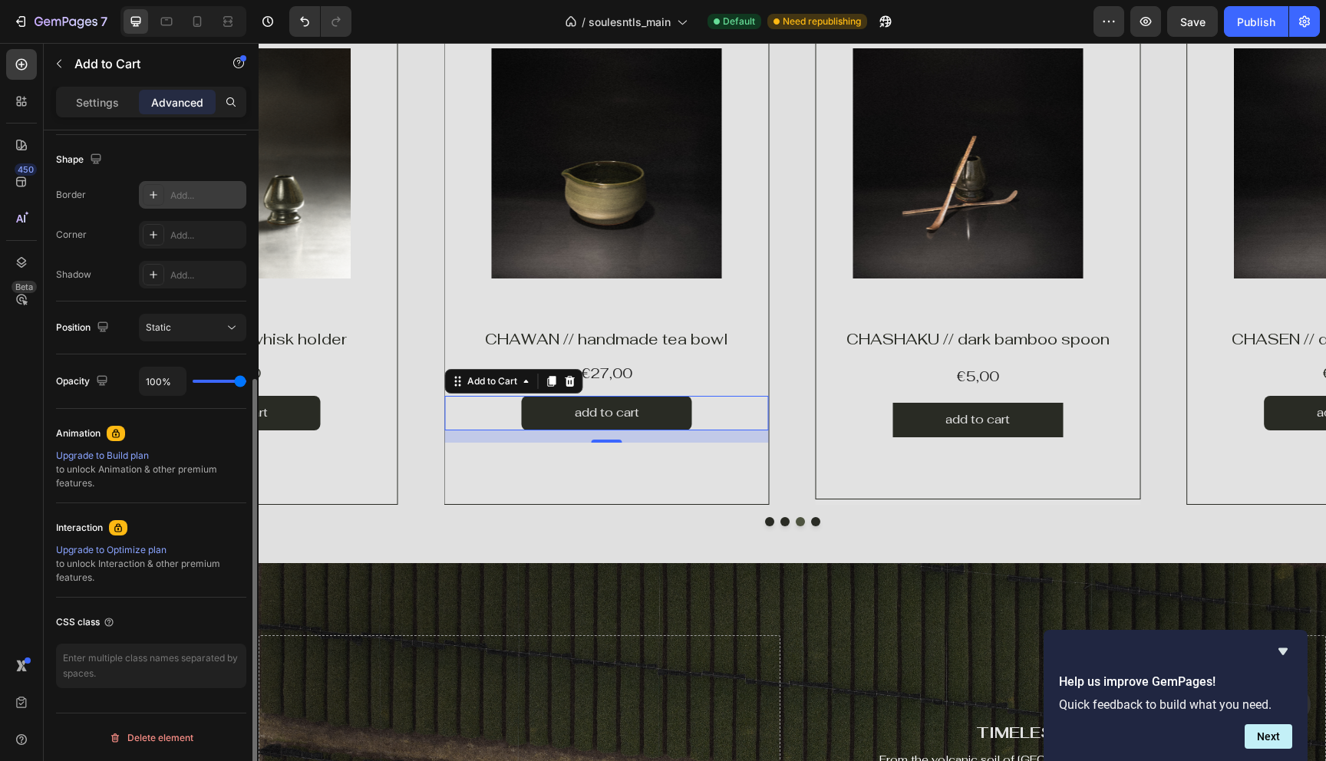
scroll to position [391, 0]
click at [104, 105] on p "Settings" at bounding box center [97, 102] width 43 height 16
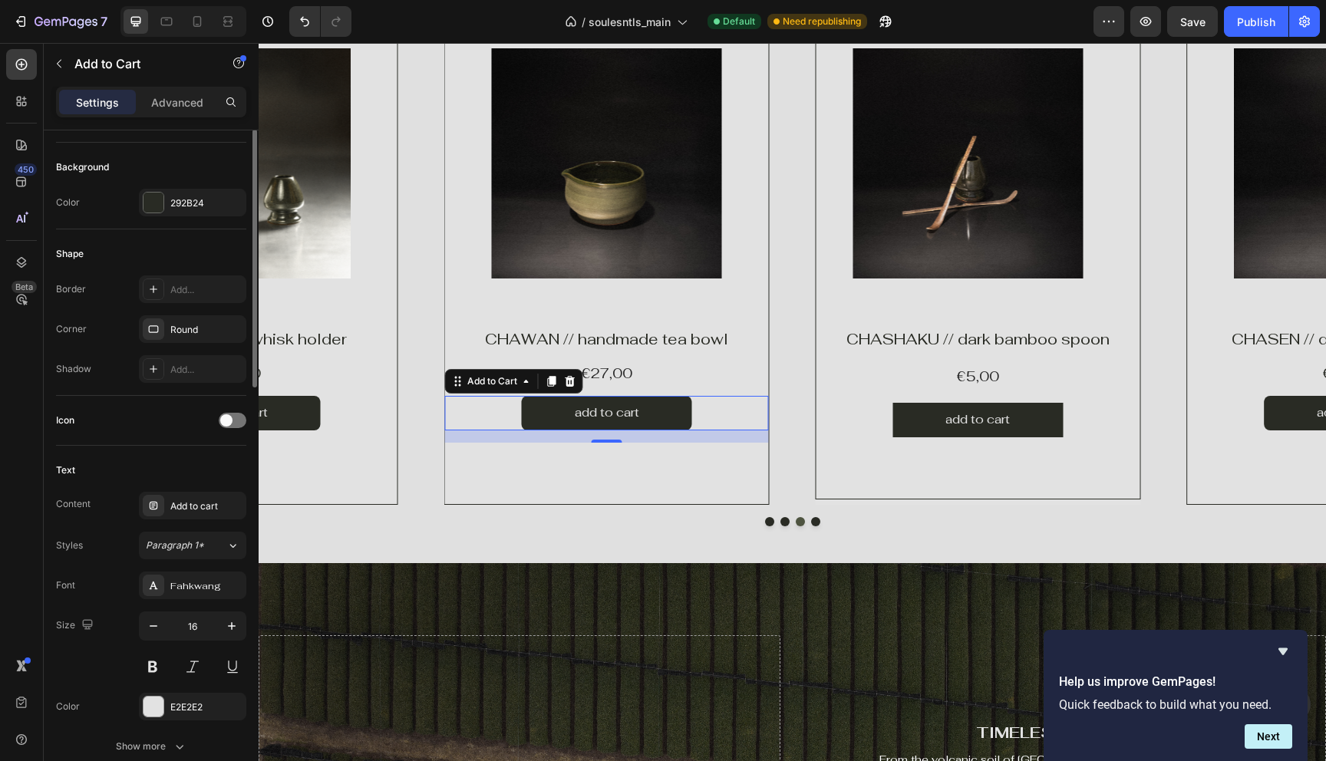
scroll to position [407, 0]
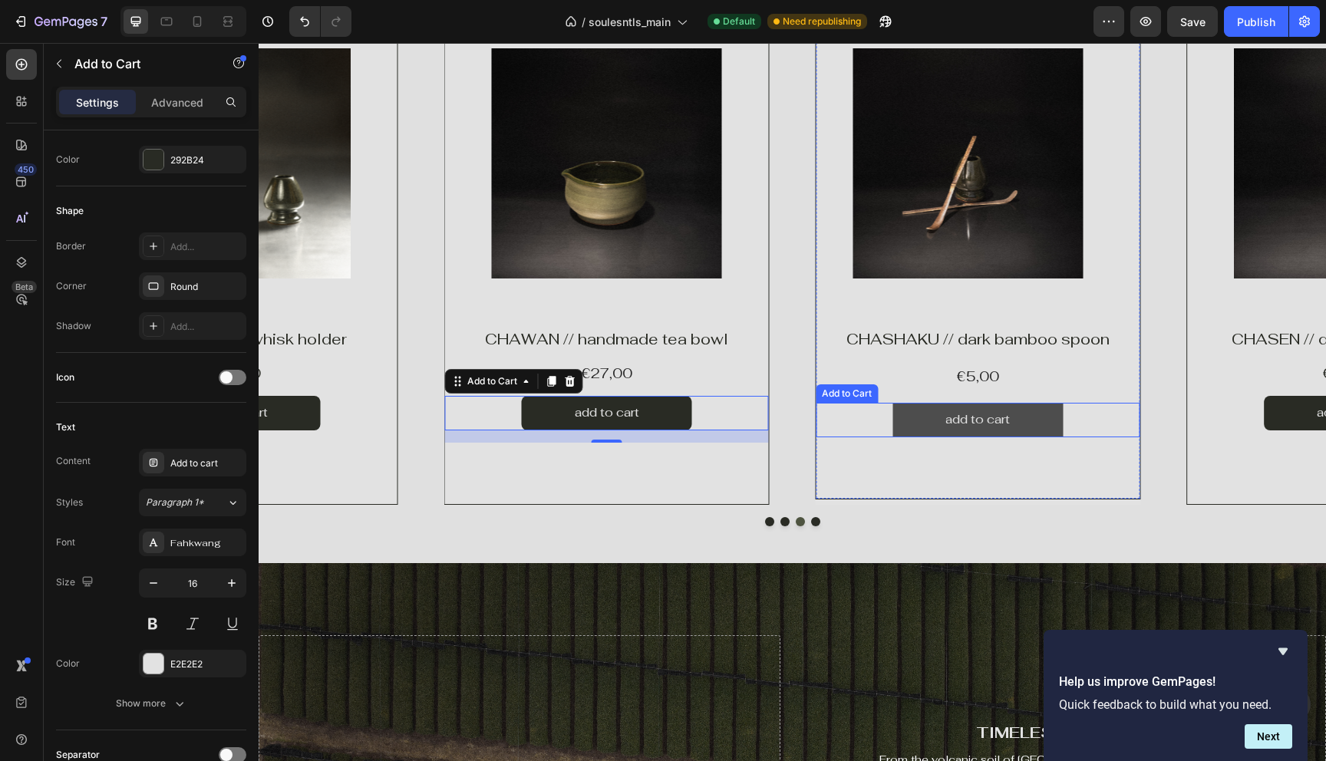
click at [910, 414] on button "add to cart" at bounding box center [977, 420] width 170 height 35
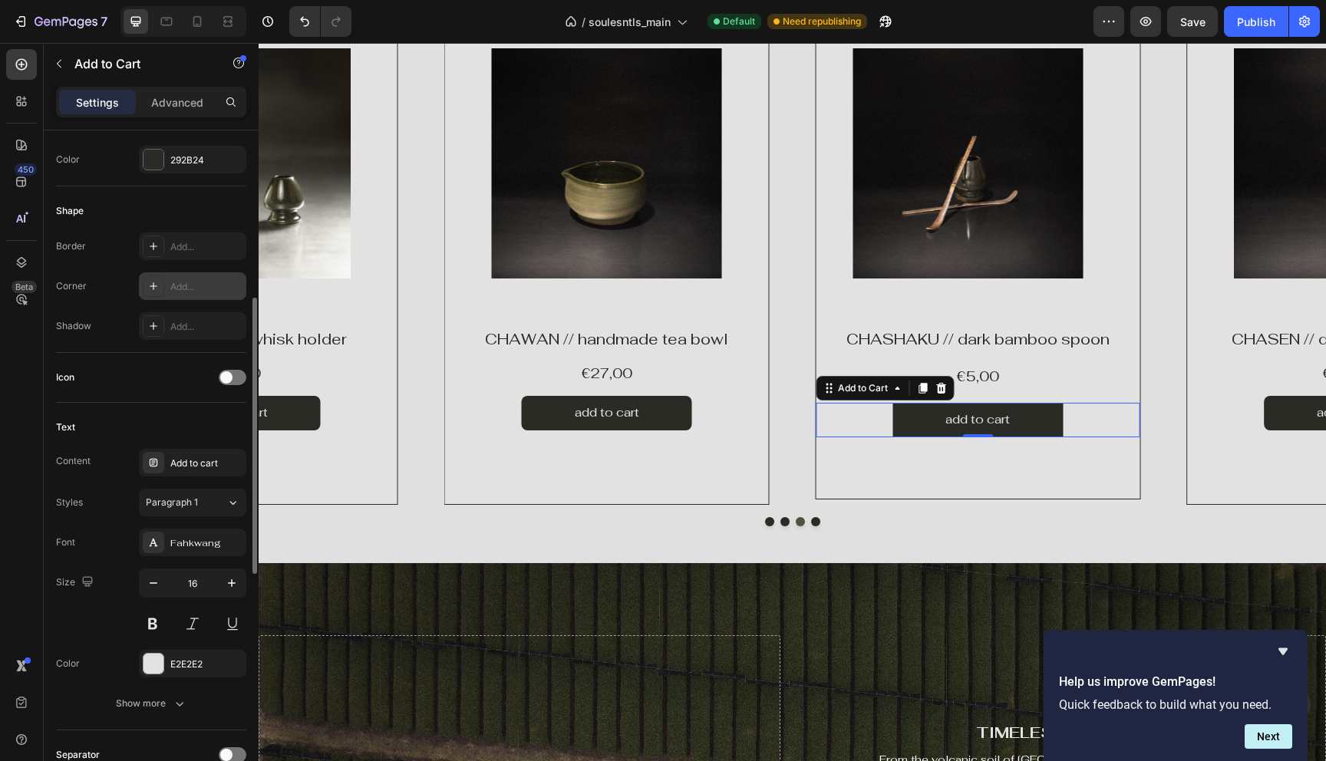
click at [200, 295] on div "Add..." at bounding box center [192, 286] width 107 height 28
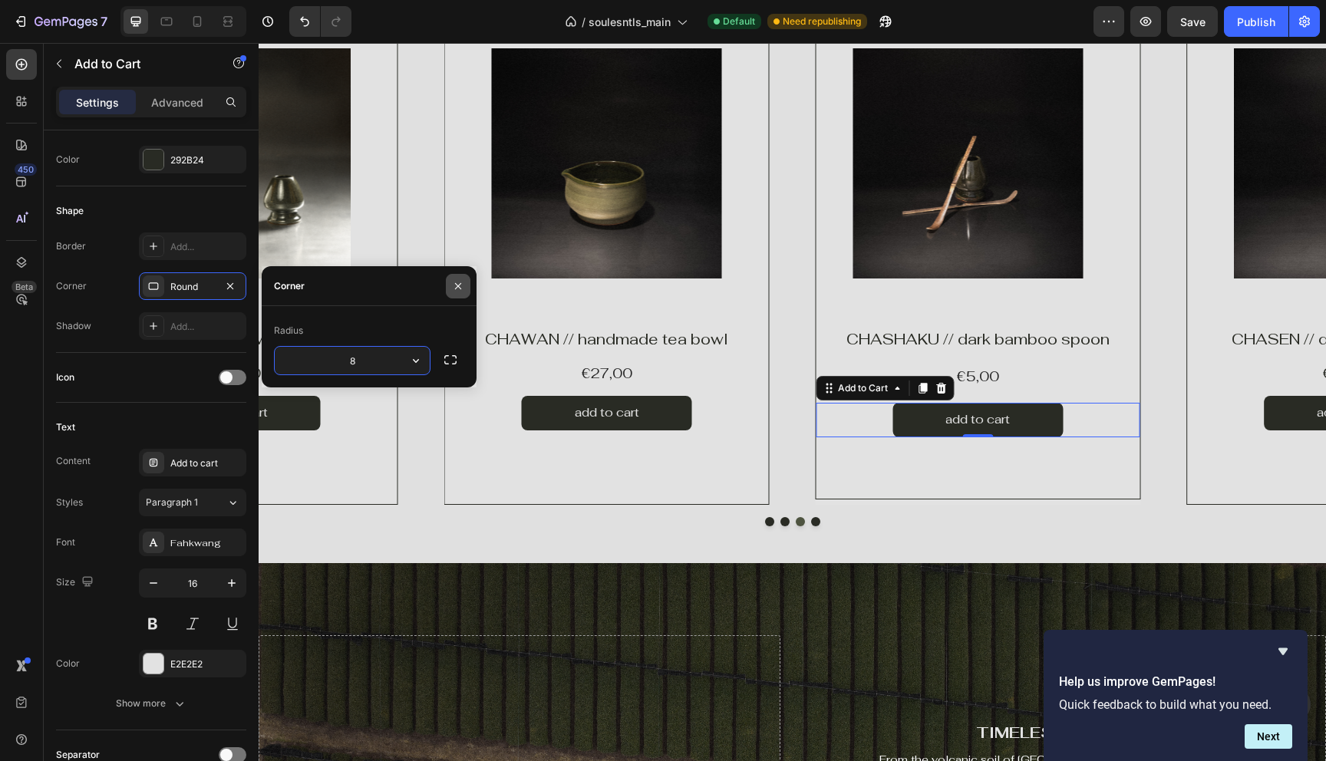
click at [459, 283] on icon "button" at bounding box center [458, 286] width 12 height 12
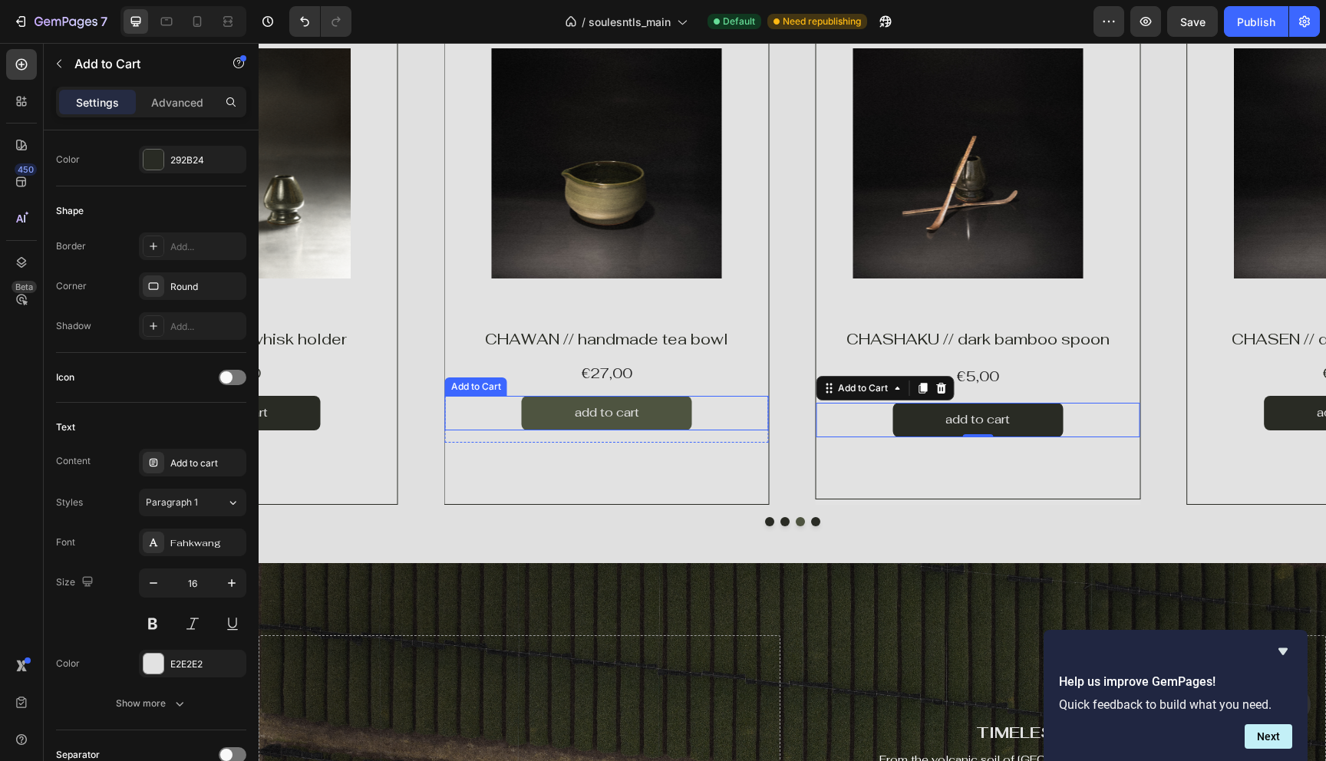
click at [528, 408] on button "add to cart" at bounding box center [607, 413] width 170 height 35
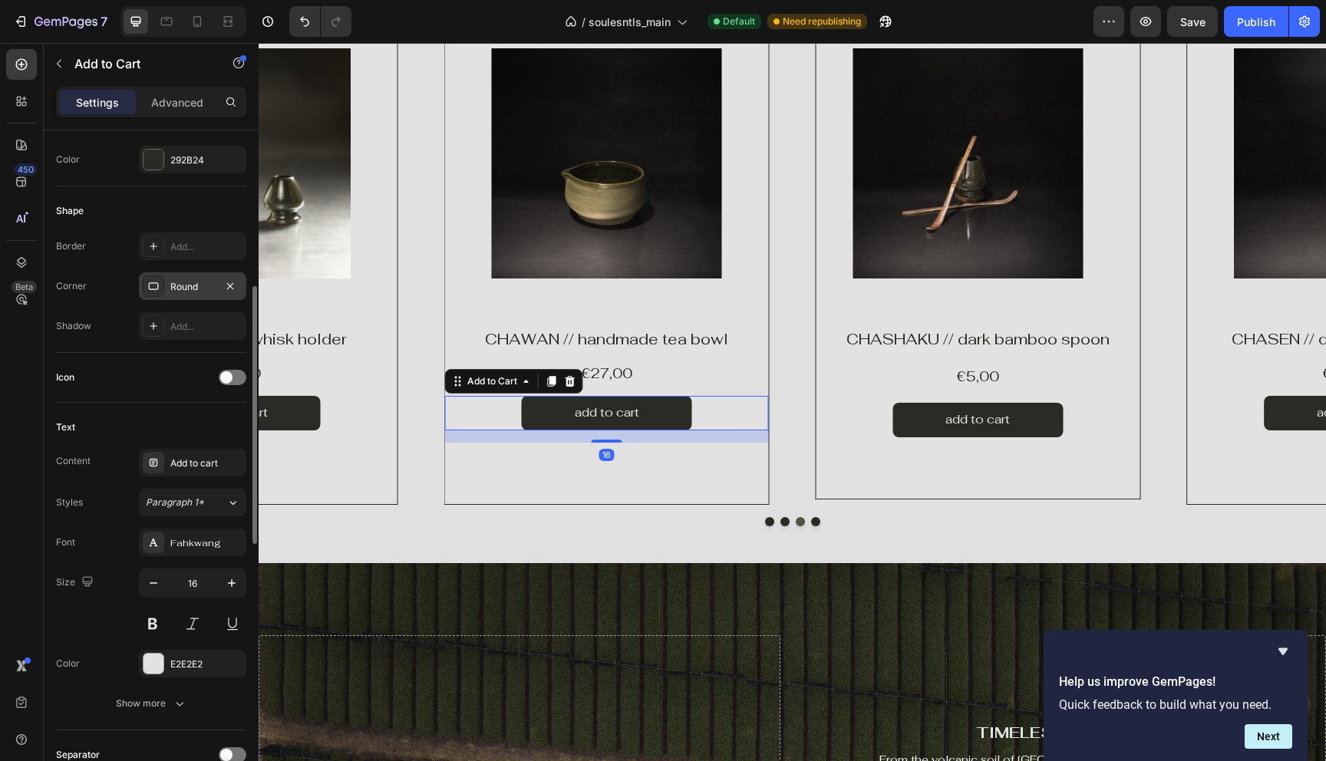
click at [180, 275] on div "Round" at bounding box center [192, 286] width 107 height 28
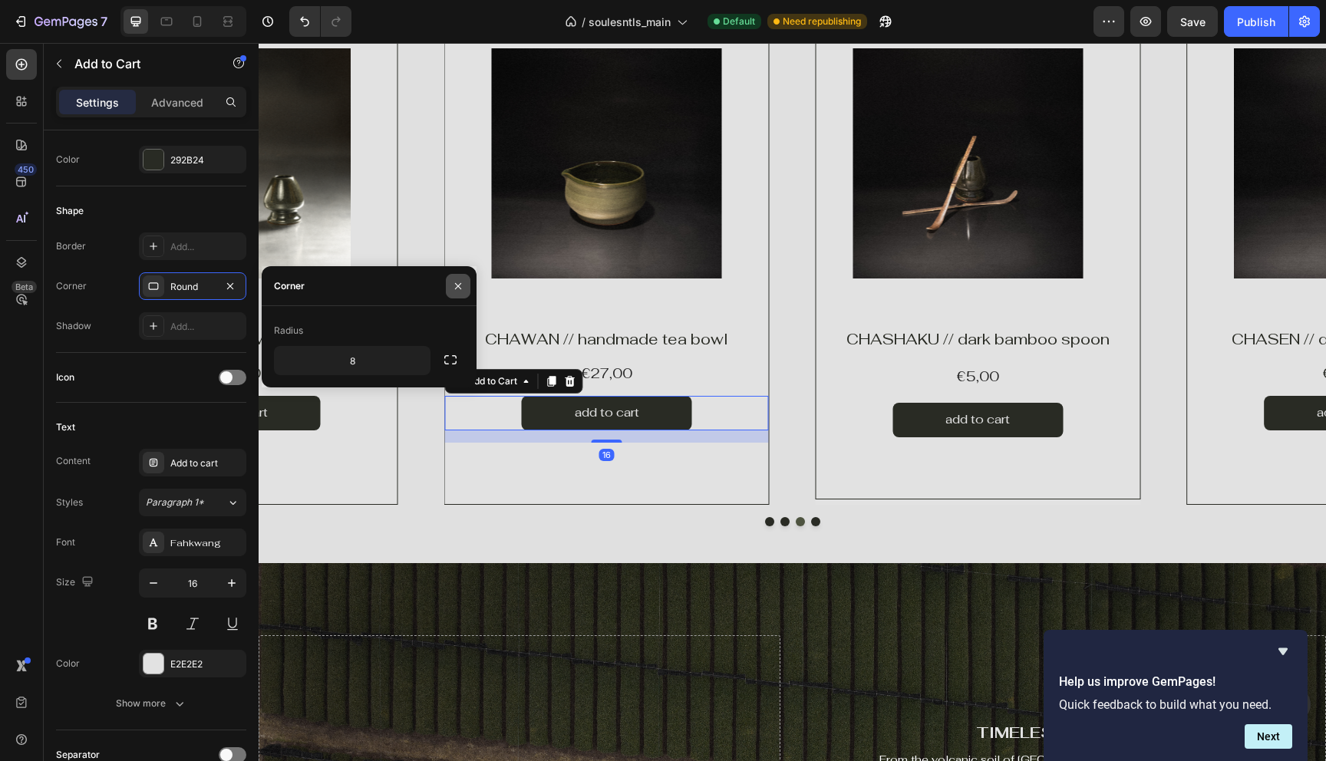
click at [454, 285] on icon "button" at bounding box center [458, 286] width 12 height 12
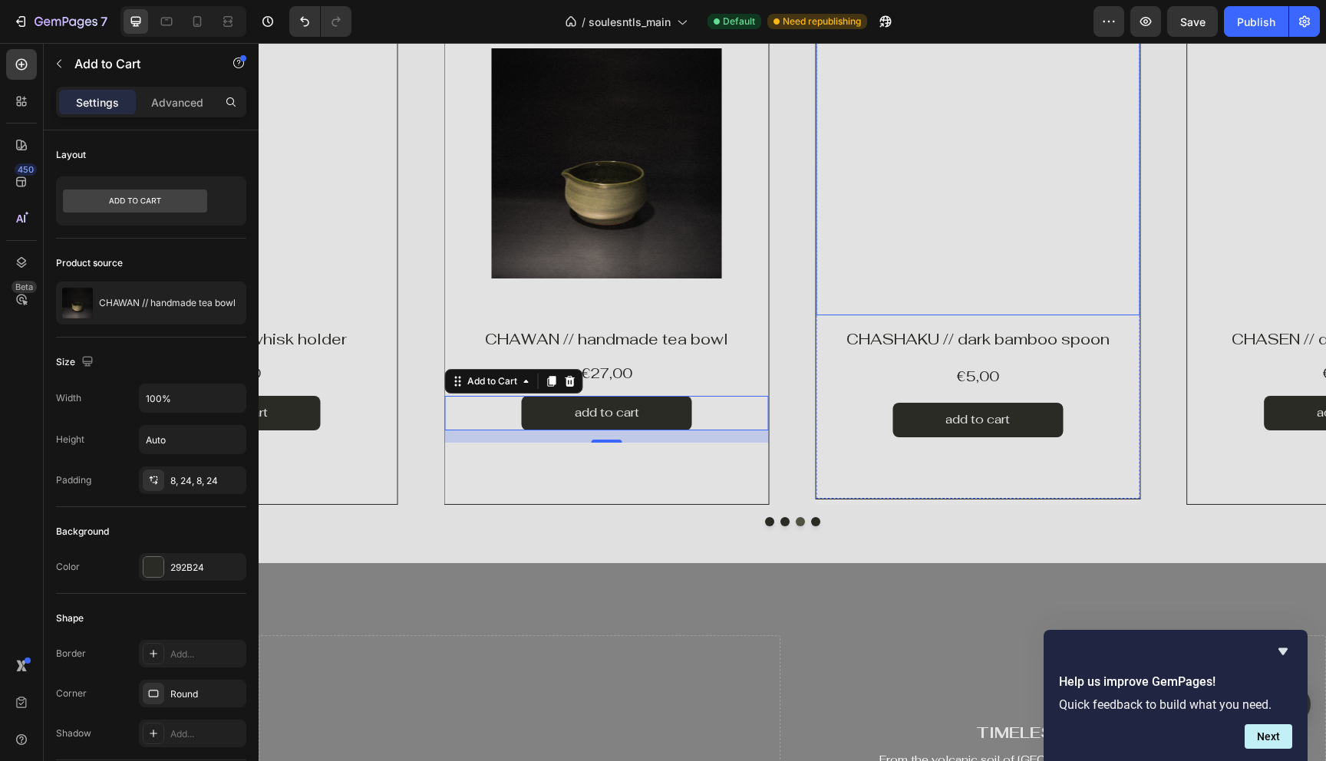
scroll to position [407, 0]
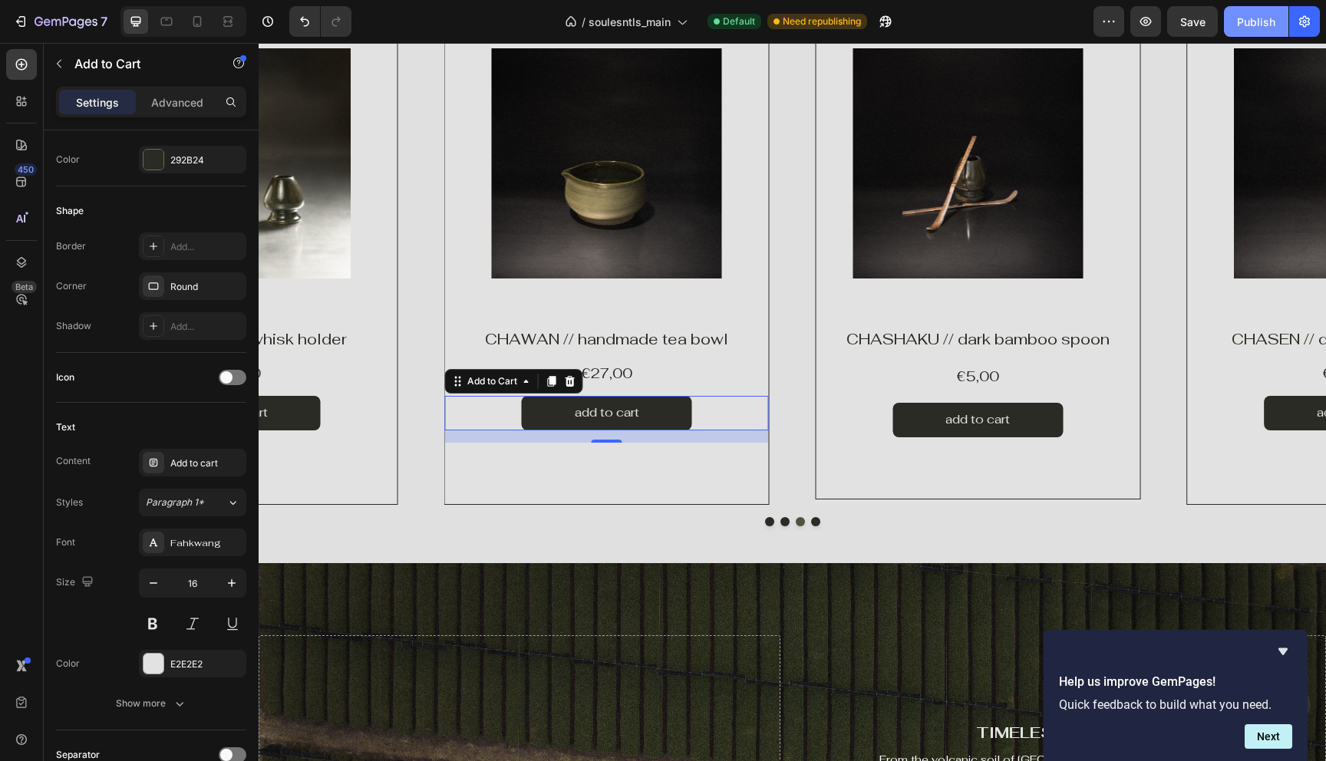
click at [1257, 31] on button "Publish" at bounding box center [1256, 21] width 64 height 31
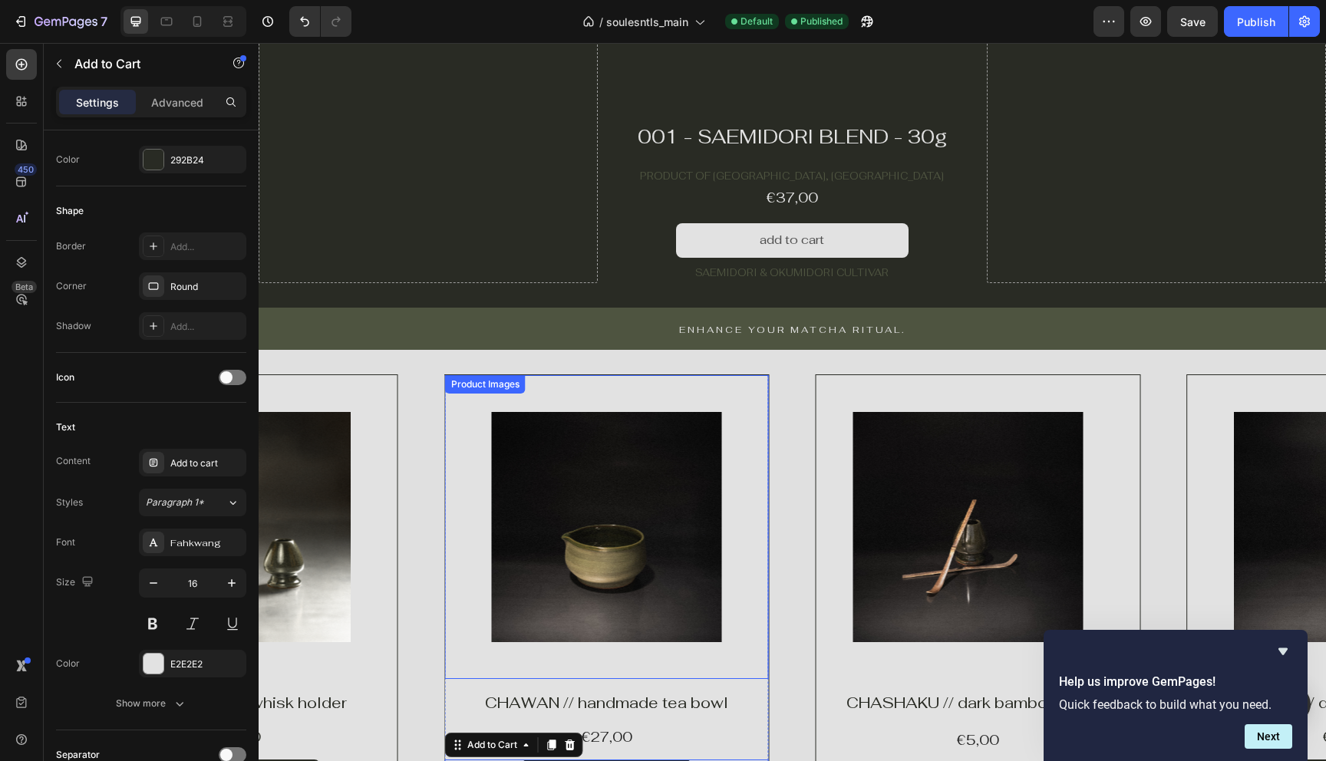
scroll to position [861, 0]
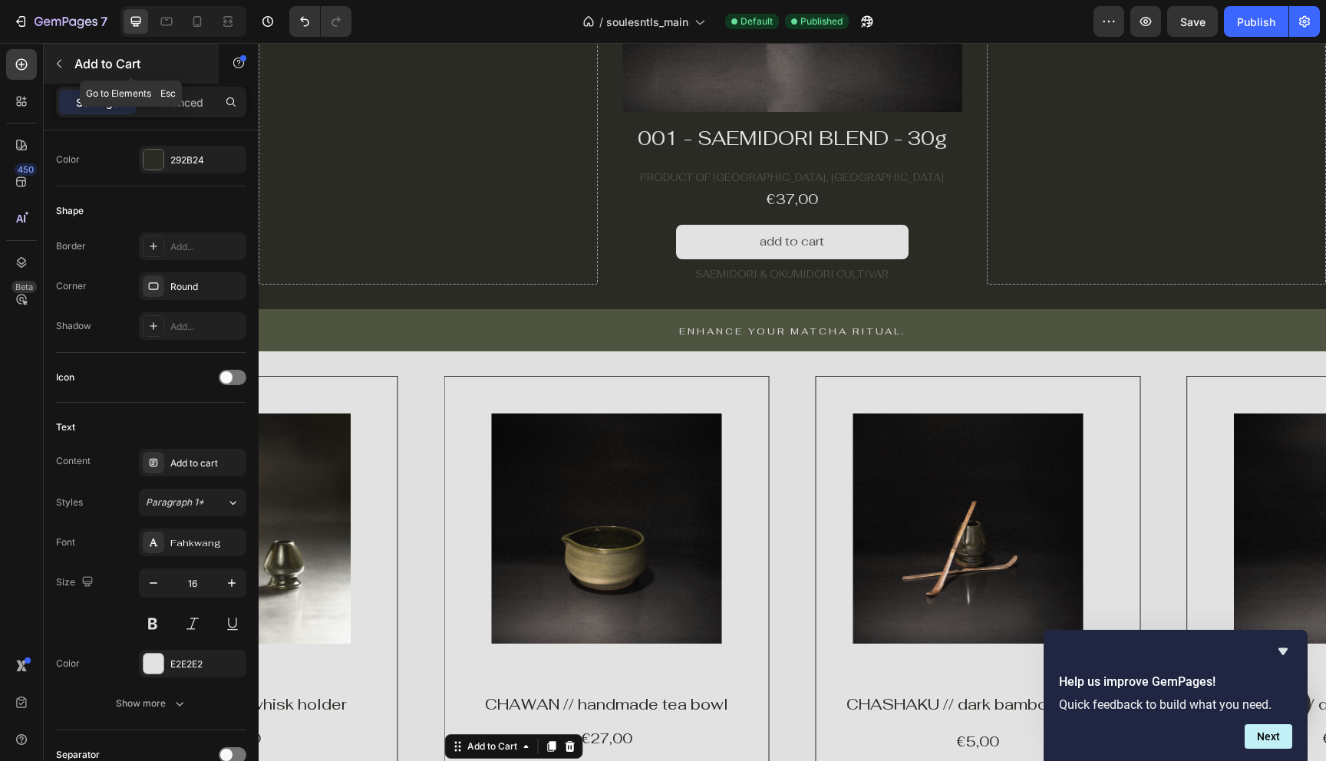
click at [62, 61] on icon "button" at bounding box center [59, 64] width 12 height 12
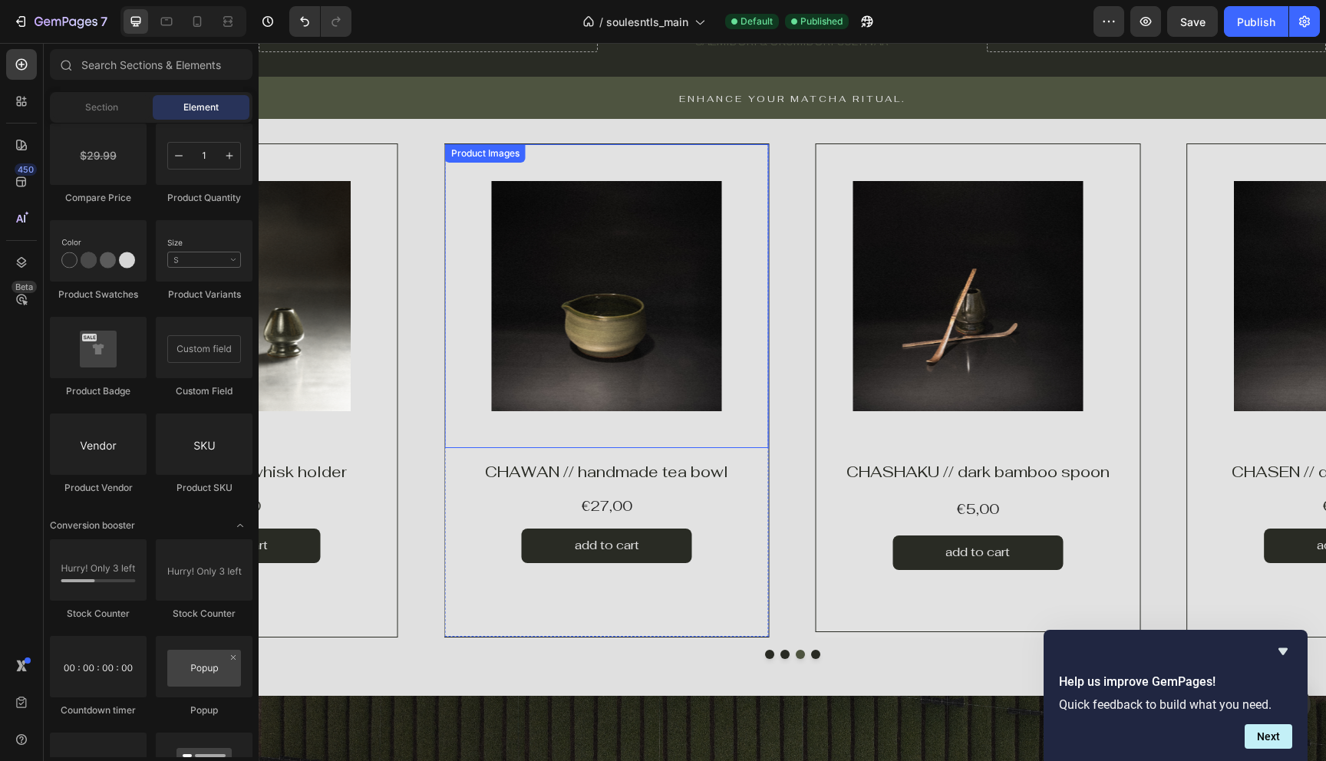
scroll to position [1095, 0]
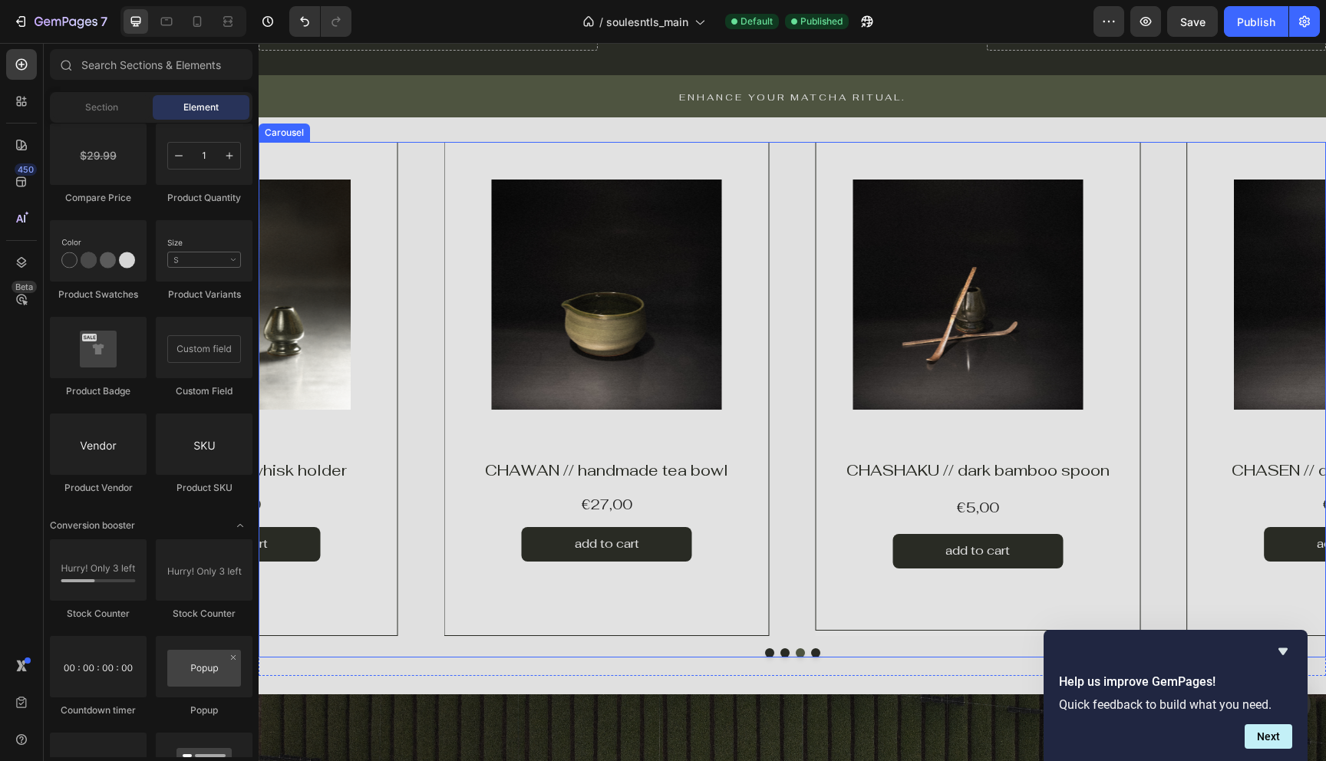
click at [783, 655] on button "Dot" at bounding box center [784, 652] width 9 height 9
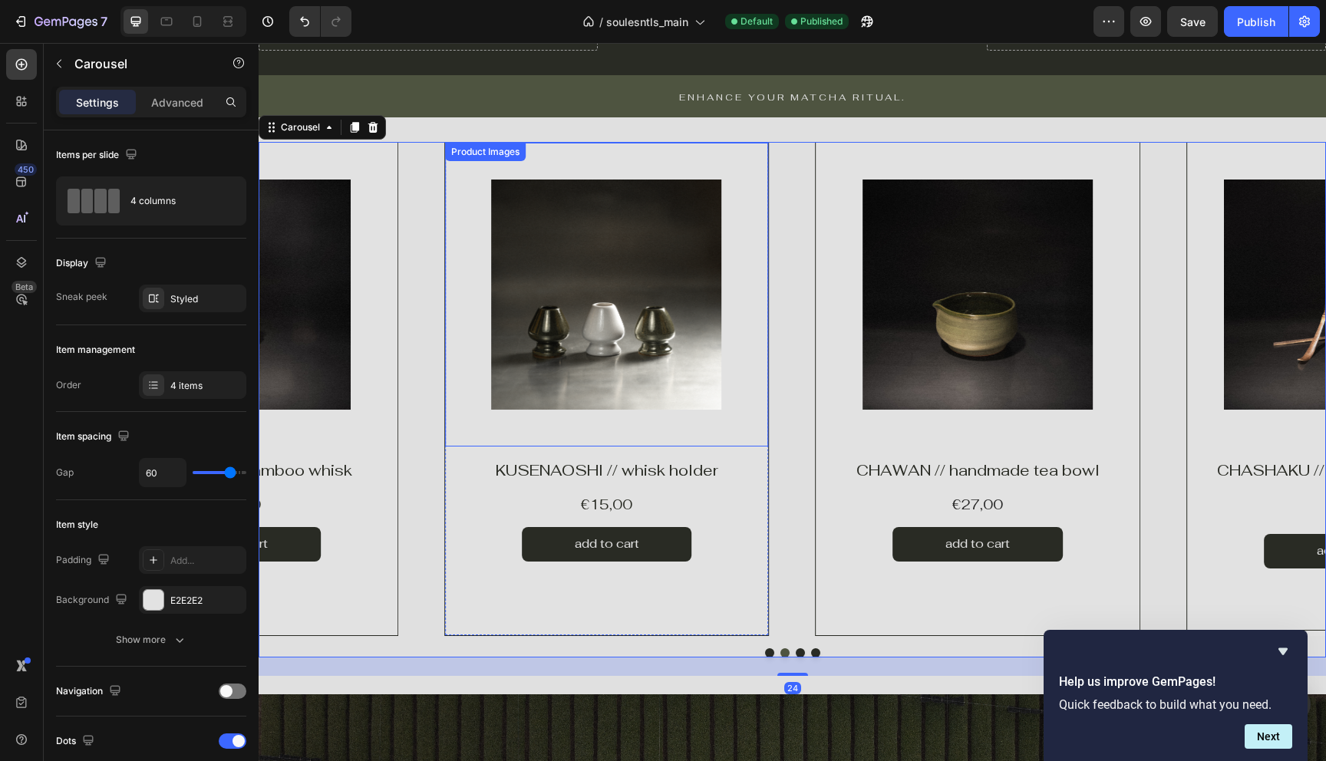
click at [593, 337] on img at bounding box center [607, 295] width 230 height 230
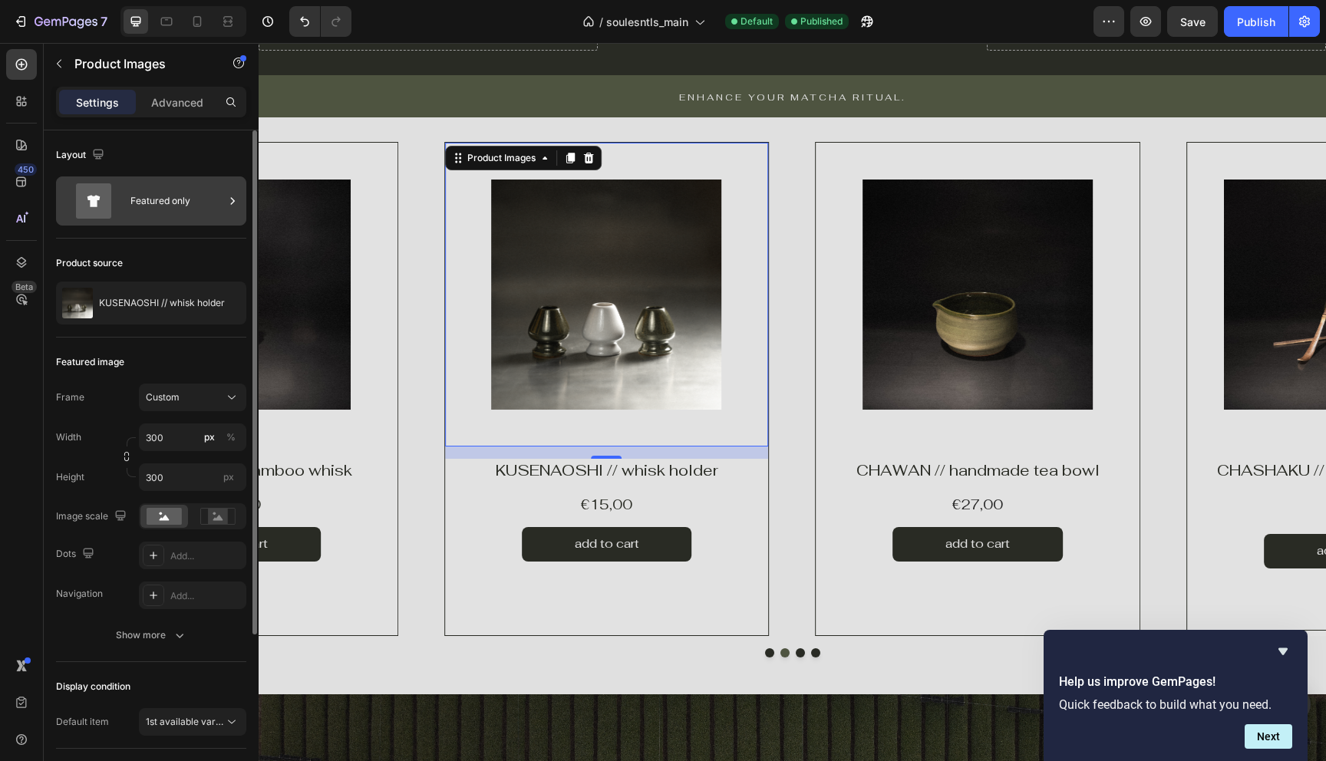
click at [174, 197] on div "Featured only" at bounding box center [177, 200] width 94 height 35
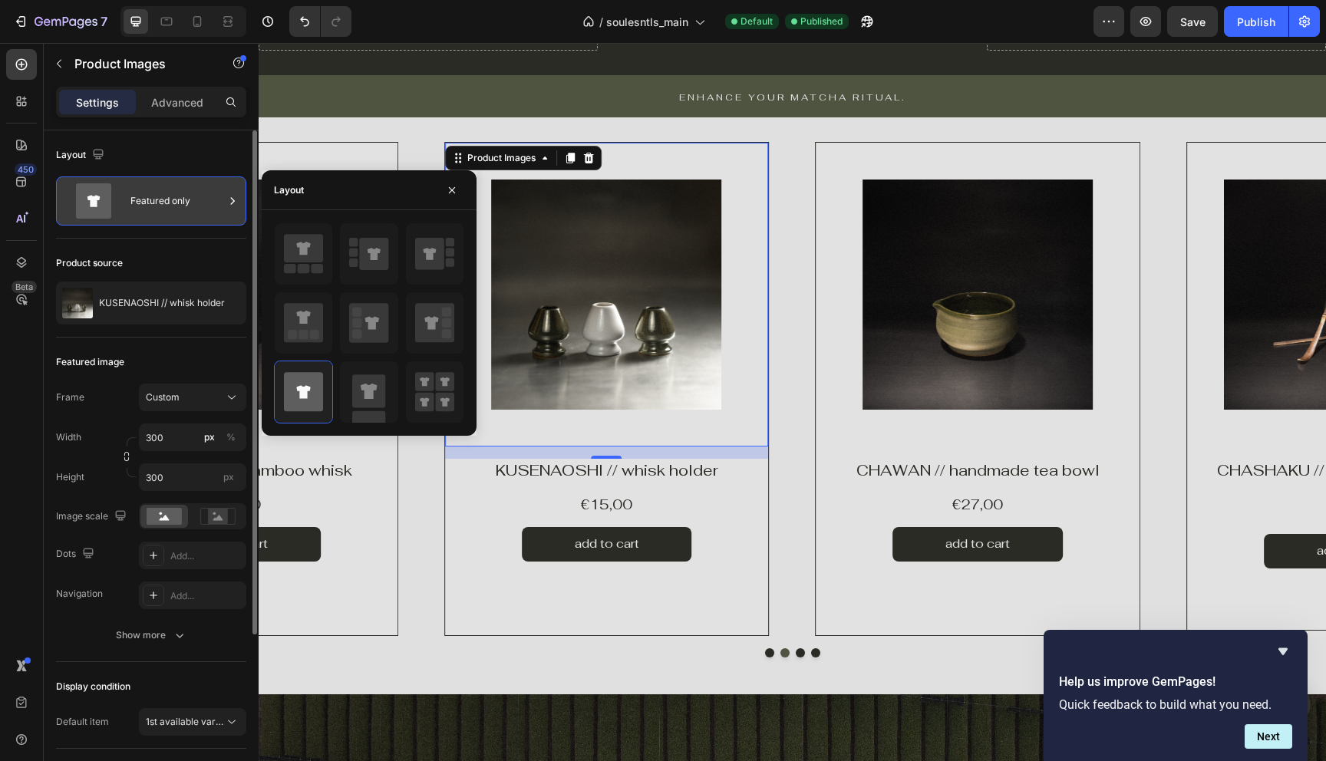
click at [189, 203] on div "Featured only" at bounding box center [177, 200] width 94 height 35
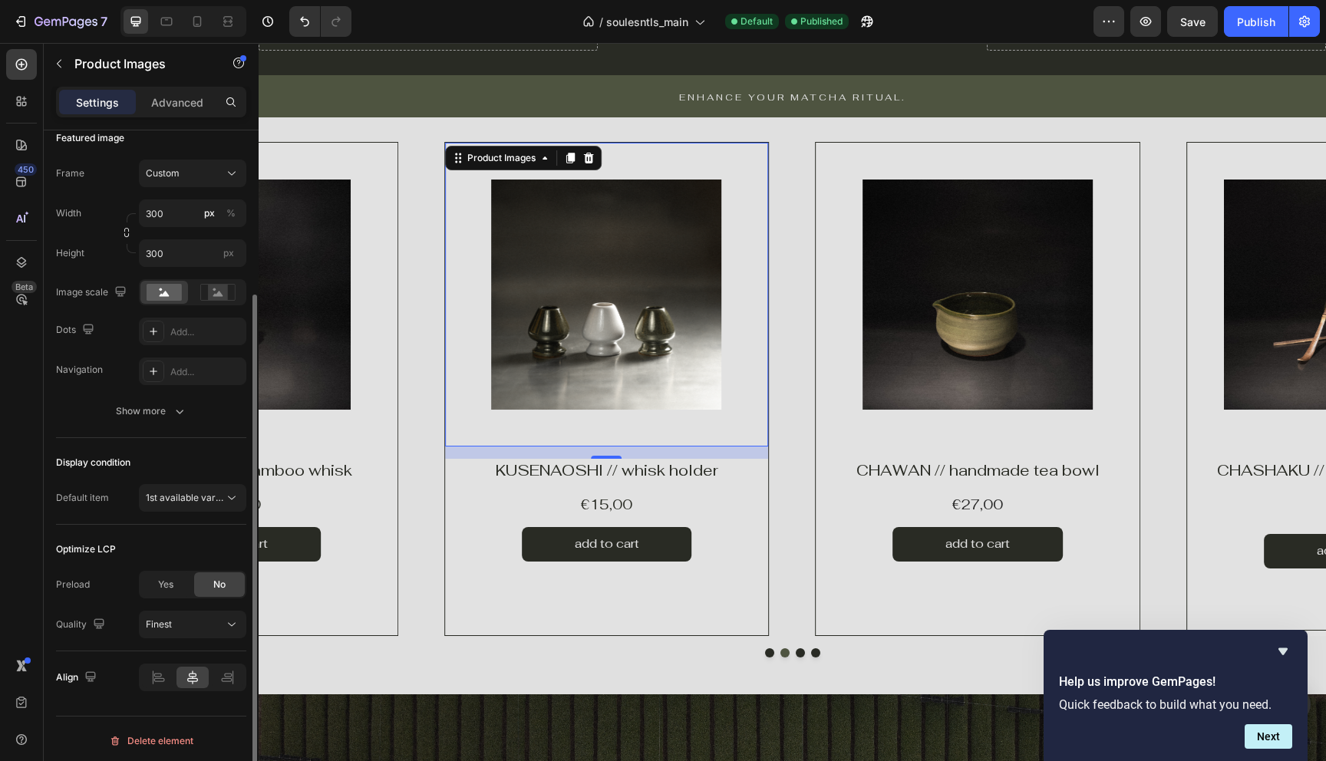
scroll to position [226, 0]
click at [165, 414] on div "Show more" at bounding box center [151, 409] width 71 height 15
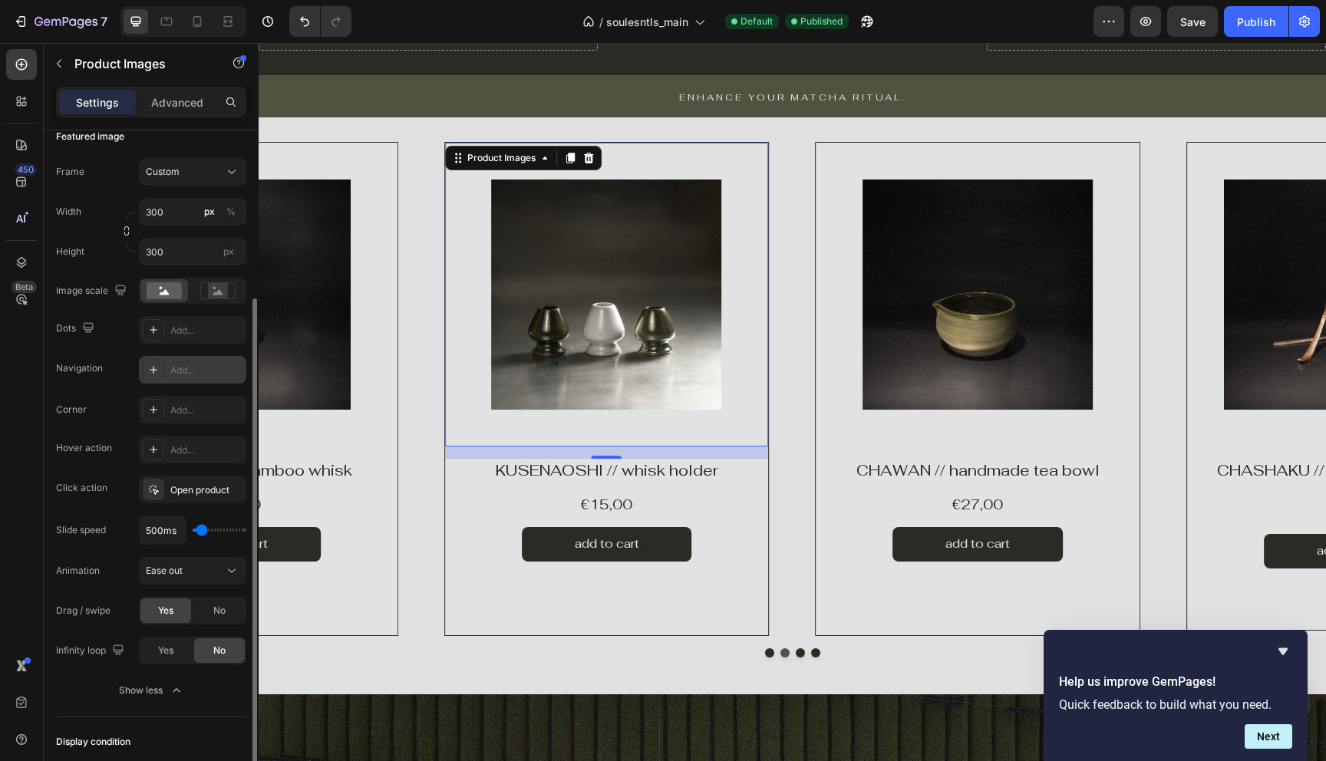
click at [174, 381] on div "Add..." at bounding box center [192, 370] width 107 height 28
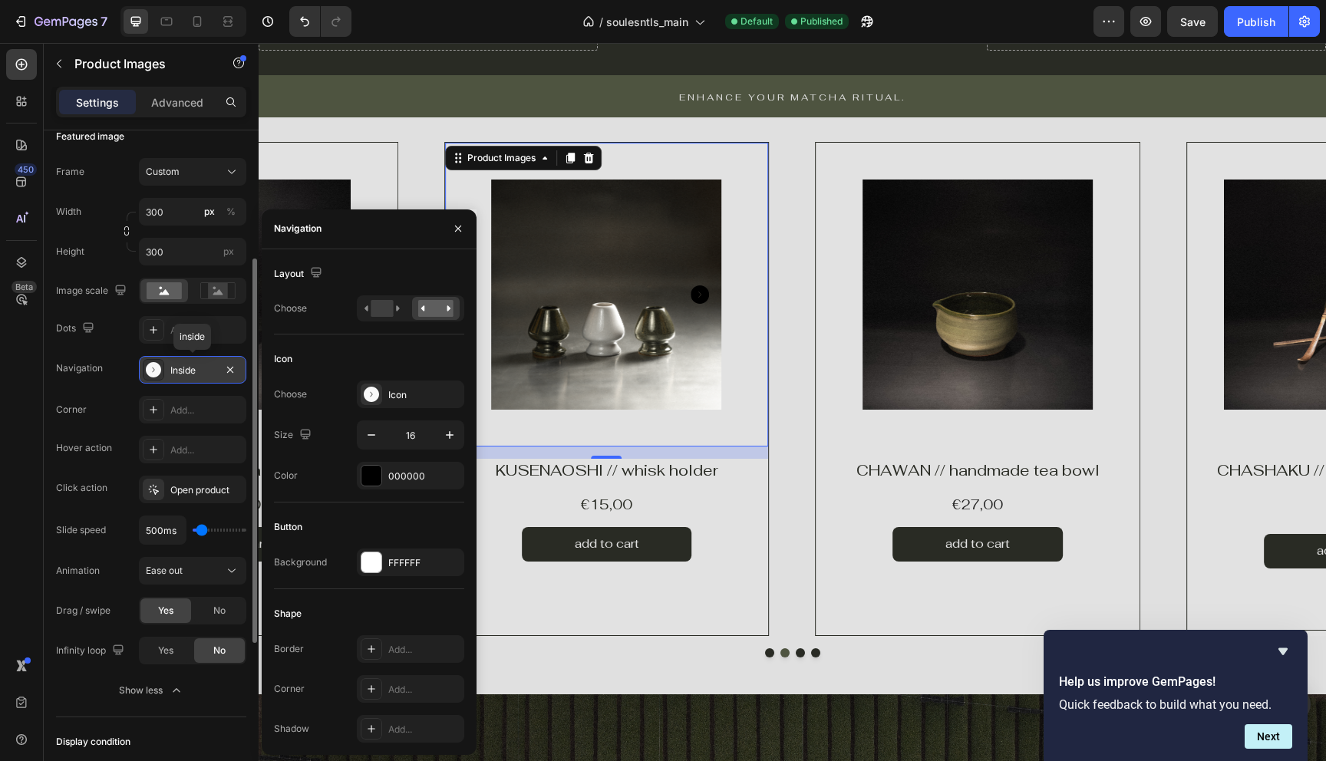
click at [173, 381] on div "Inside" at bounding box center [192, 370] width 107 height 28
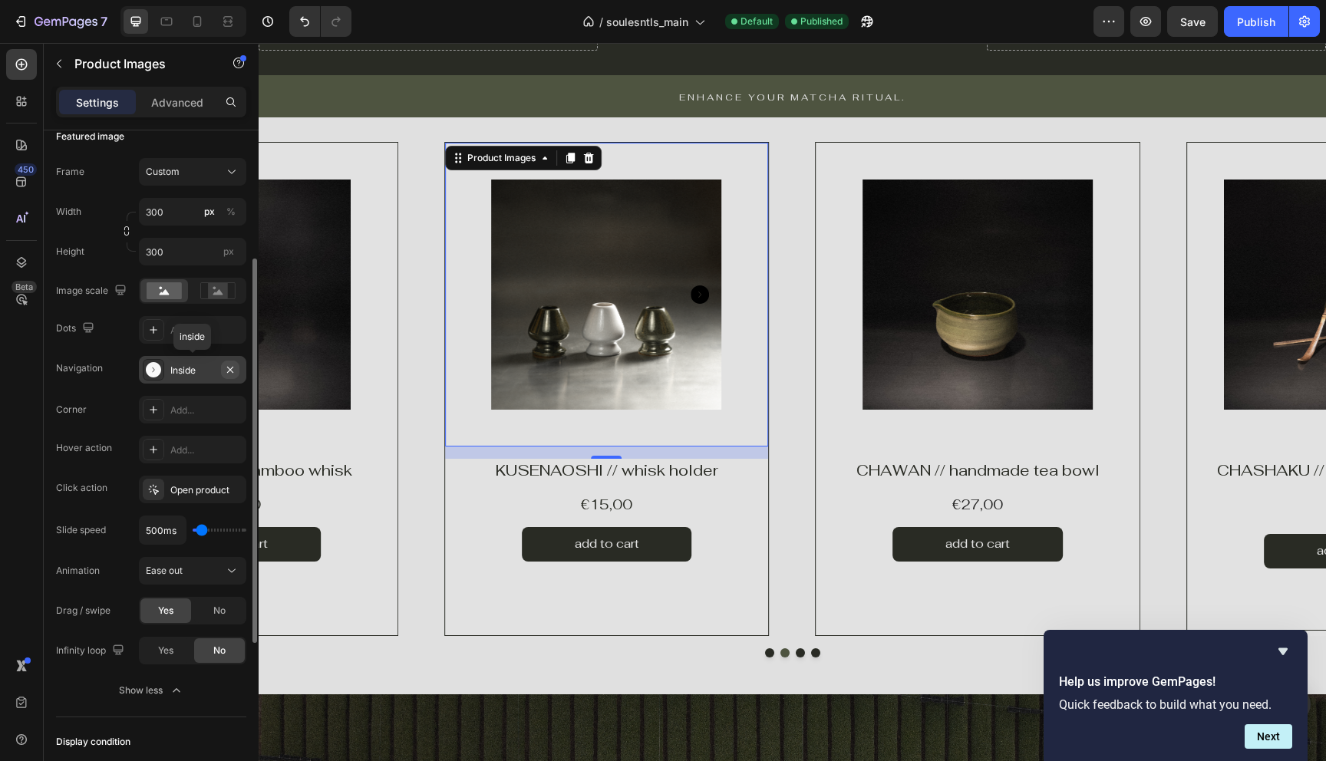
click at [235, 371] on icon "button" at bounding box center [230, 370] width 12 height 12
click at [203, 407] on div "Add..." at bounding box center [206, 411] width 72 height 14
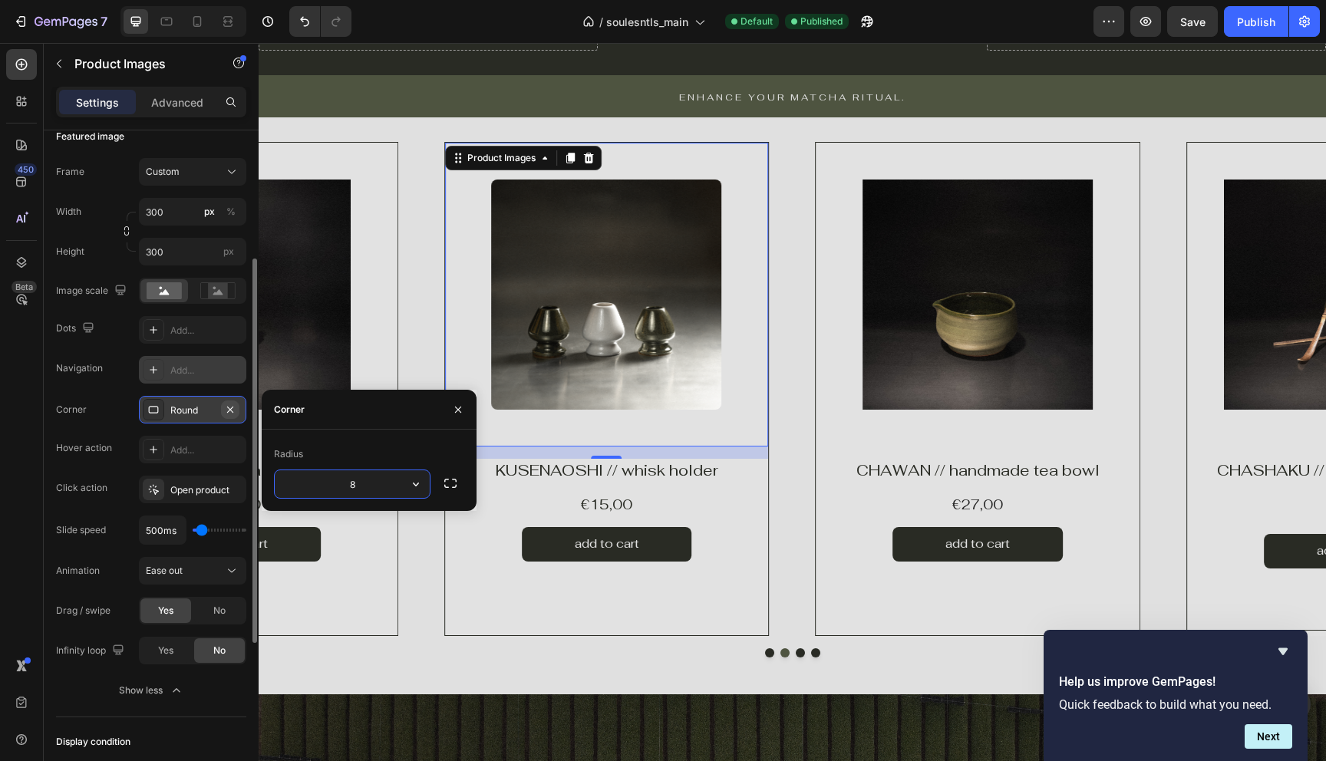
click at [231, 407] on icon "button" at bounding box center [230, 410] width 12 height 12
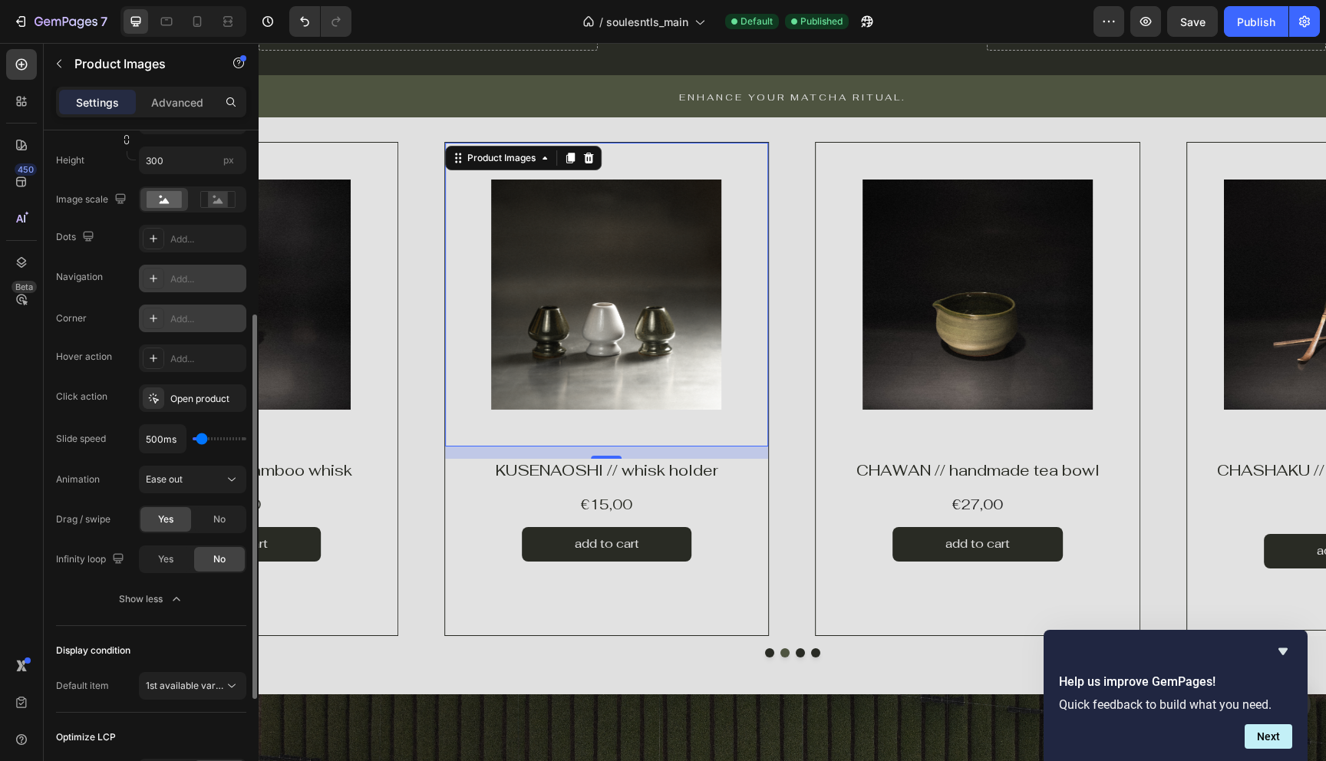
scroll to position [319, 0]
click at [185, 358] on div "Add..." at bounding box center [206, 357] width 72 height 14
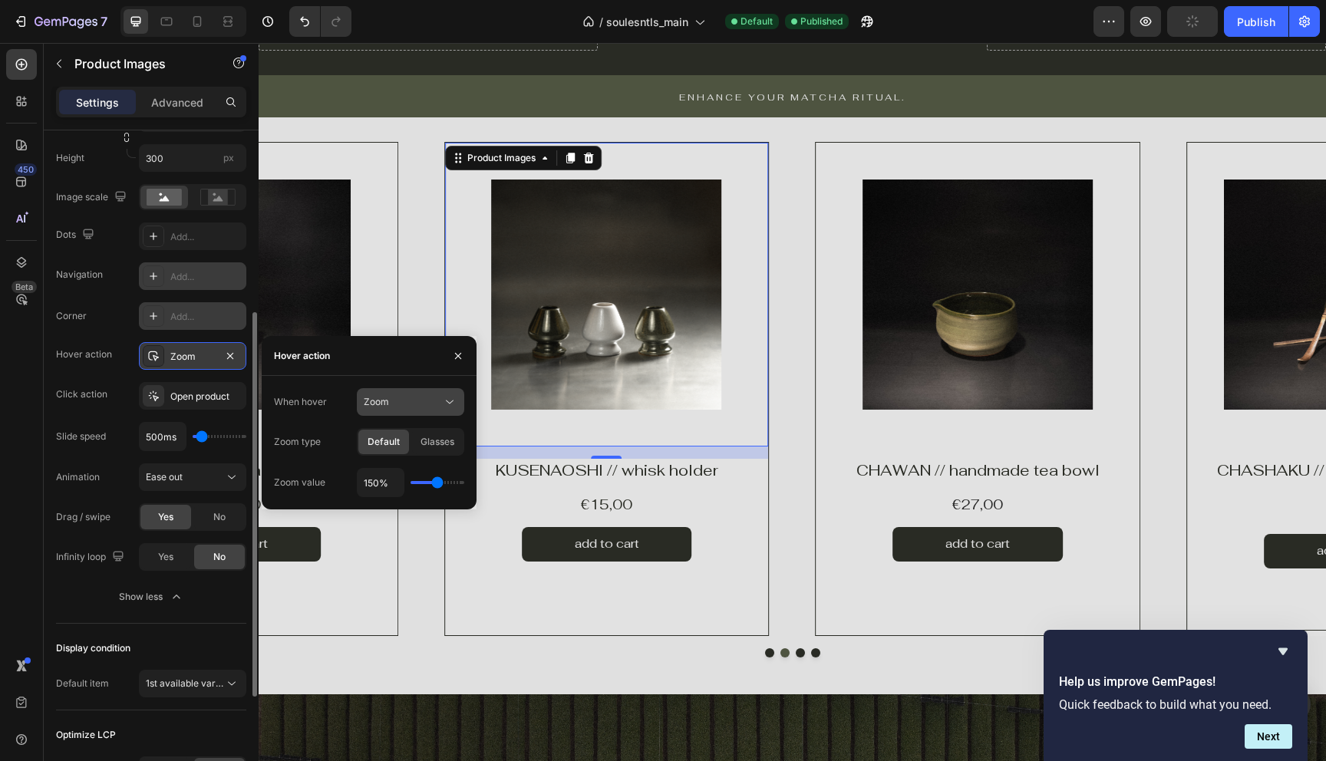
click at [418, 407] on div "Zoom" at bounding box center [403, 402] width 78 height 14
click at [409, 474] on span "Show other image" at bounding box center [403, 469] width 79 height 14
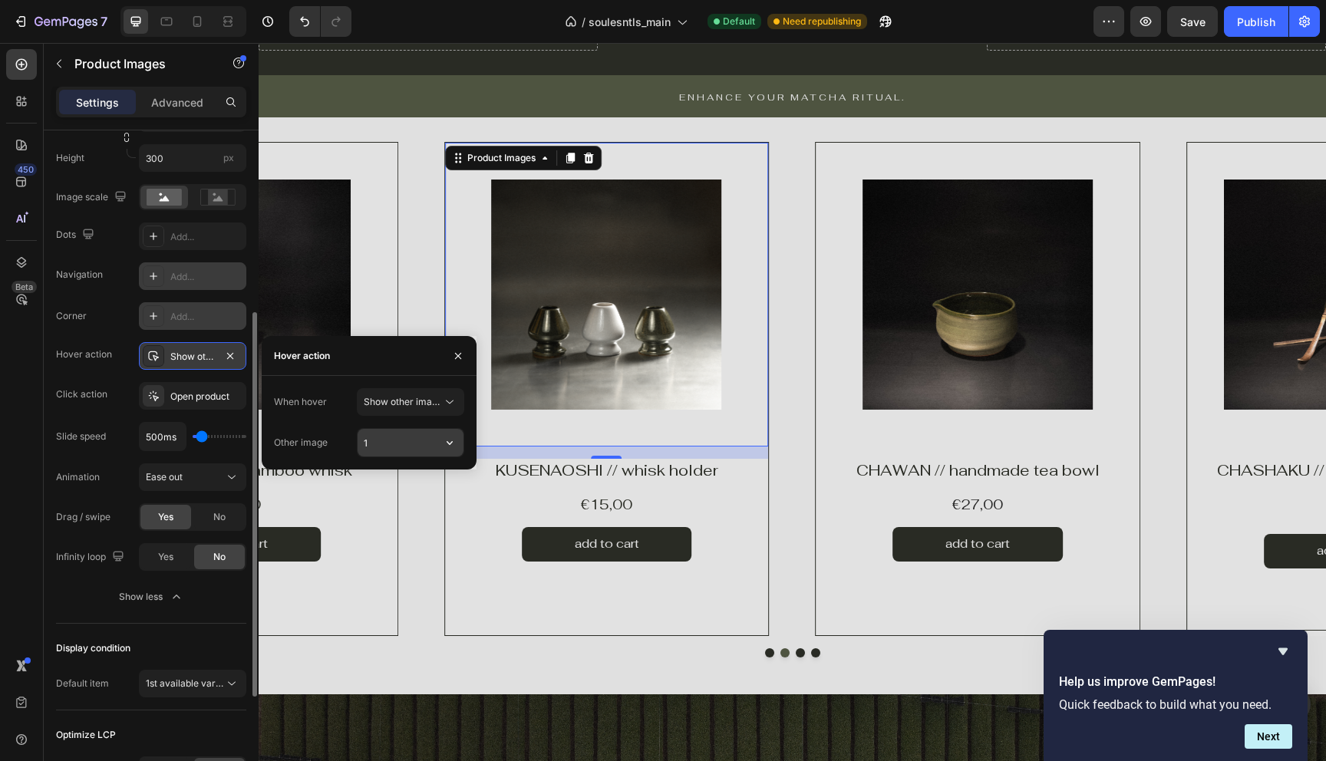
click at [389, 442] on input "1" at bounding box center [411, 443] width 106 height 28
click at [388, 284] on div "Product Images" at bounding box center [236, 295] width 324 height 304
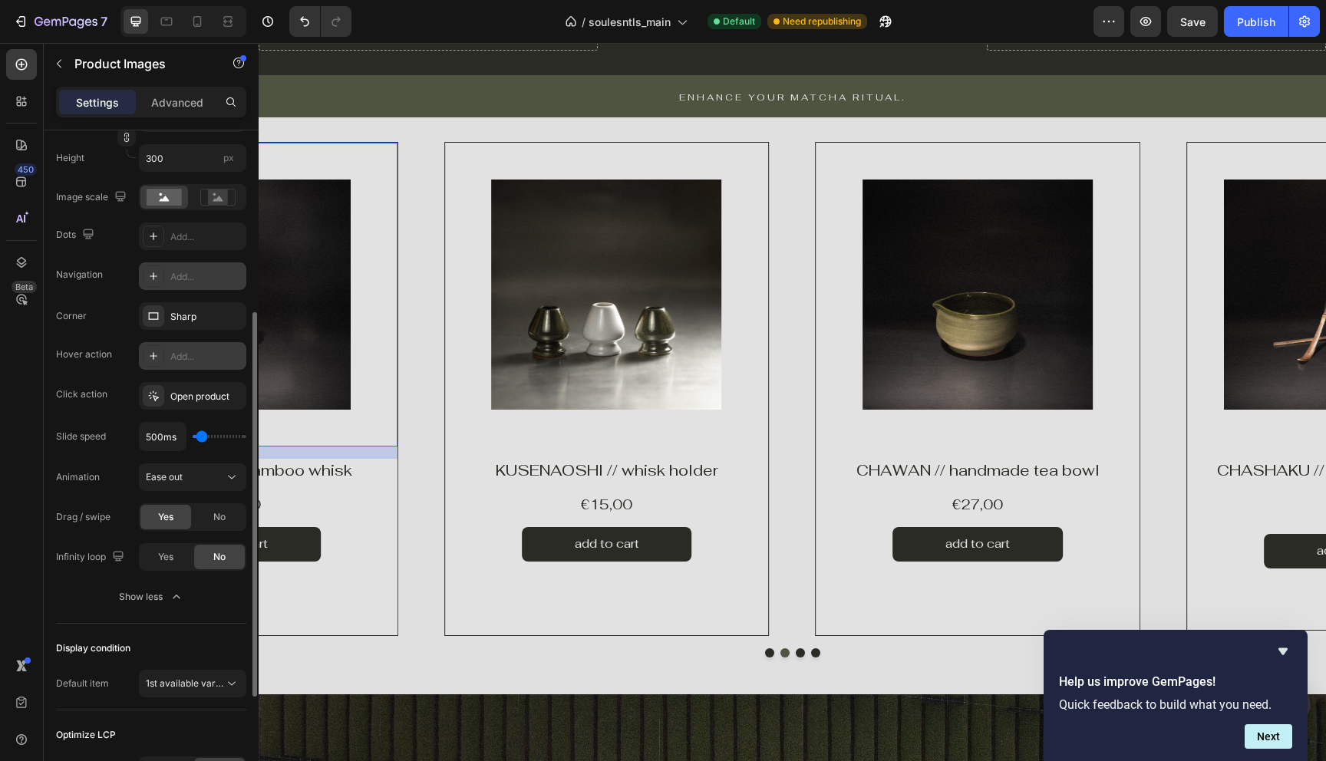
click at [305, 306] on img at bounding box center [235, 295] width 230 height 230
click at [193, 358] on div "Add..." at bounding box center [206, 357] width 72 height 14
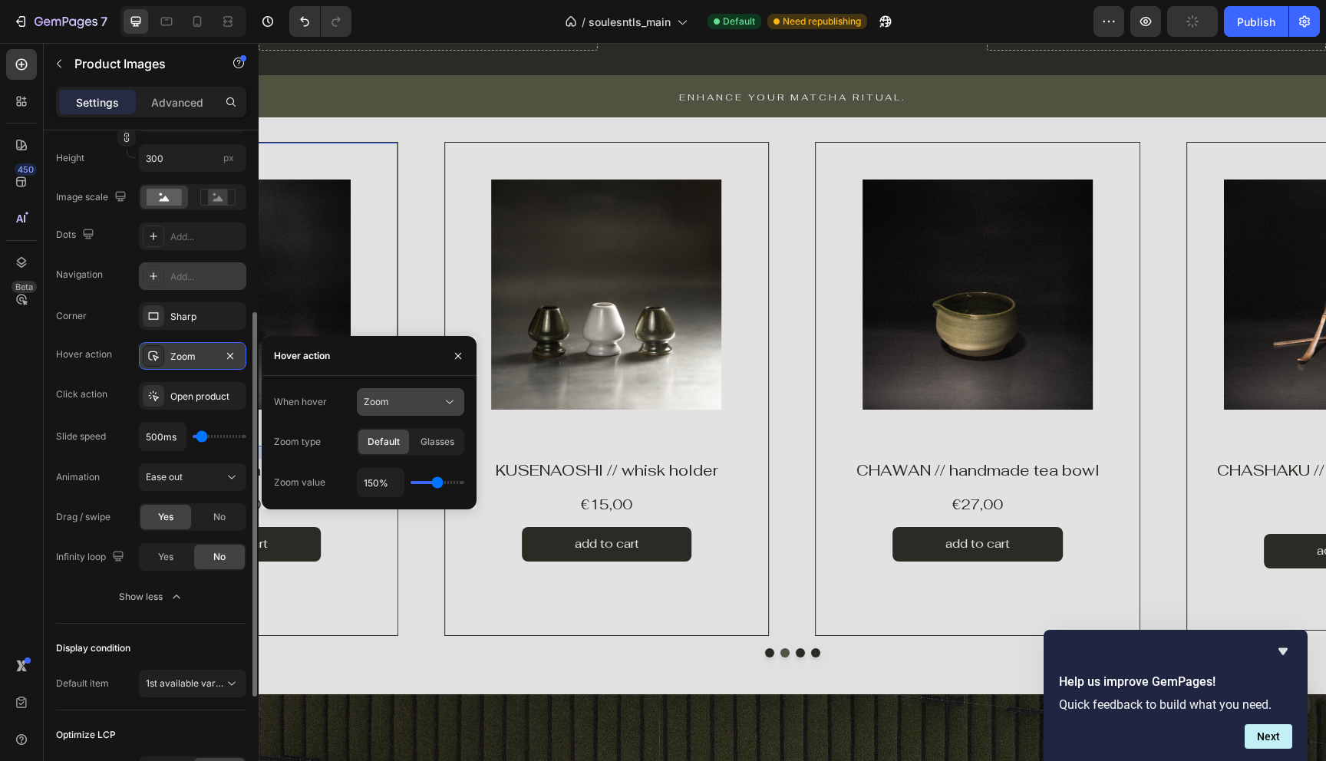
click at [401, 405] on div "Zoom" at bounding box center [403, 402] width 78 height 14
click at [394, 465] on span "Show other image" at bounding box center [403, 469] width 79 height 14
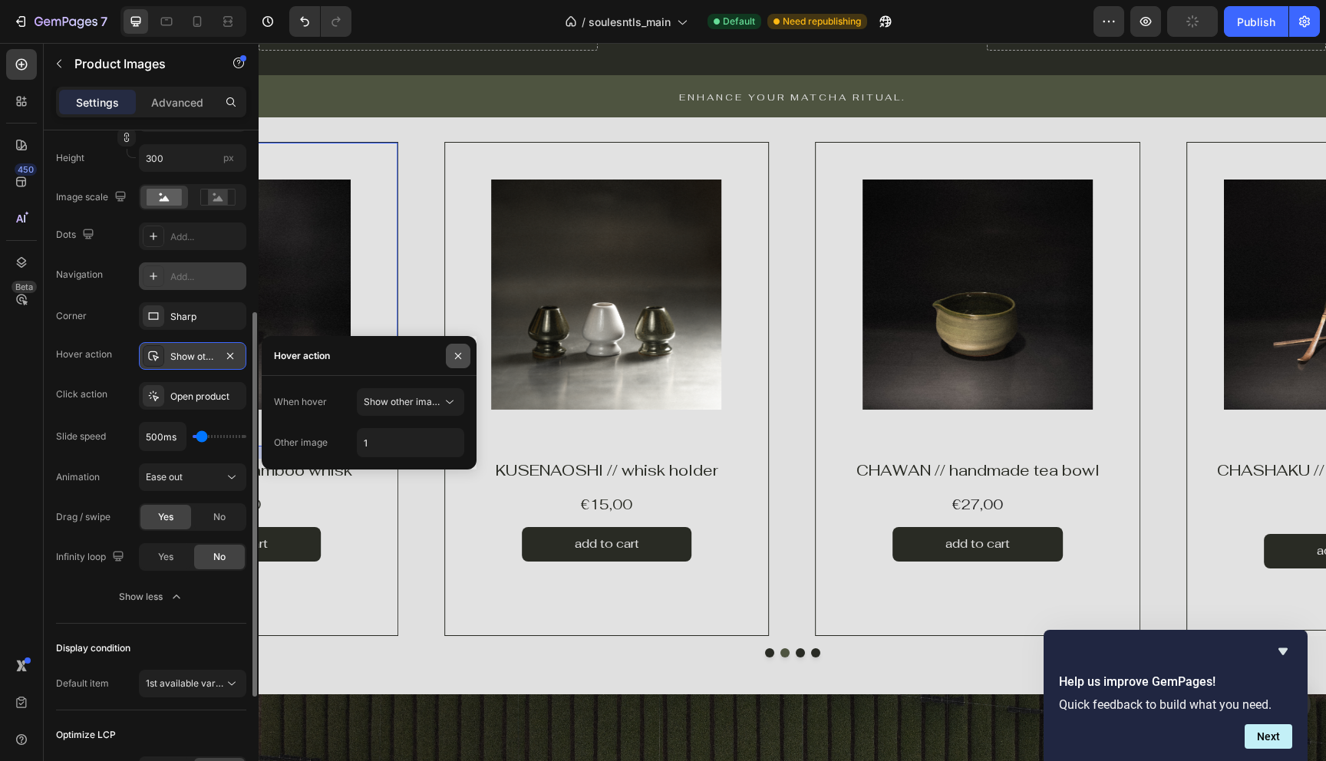
click at [457, 355] on icon "button" at bounding box center [458, 355] width 6 height 6
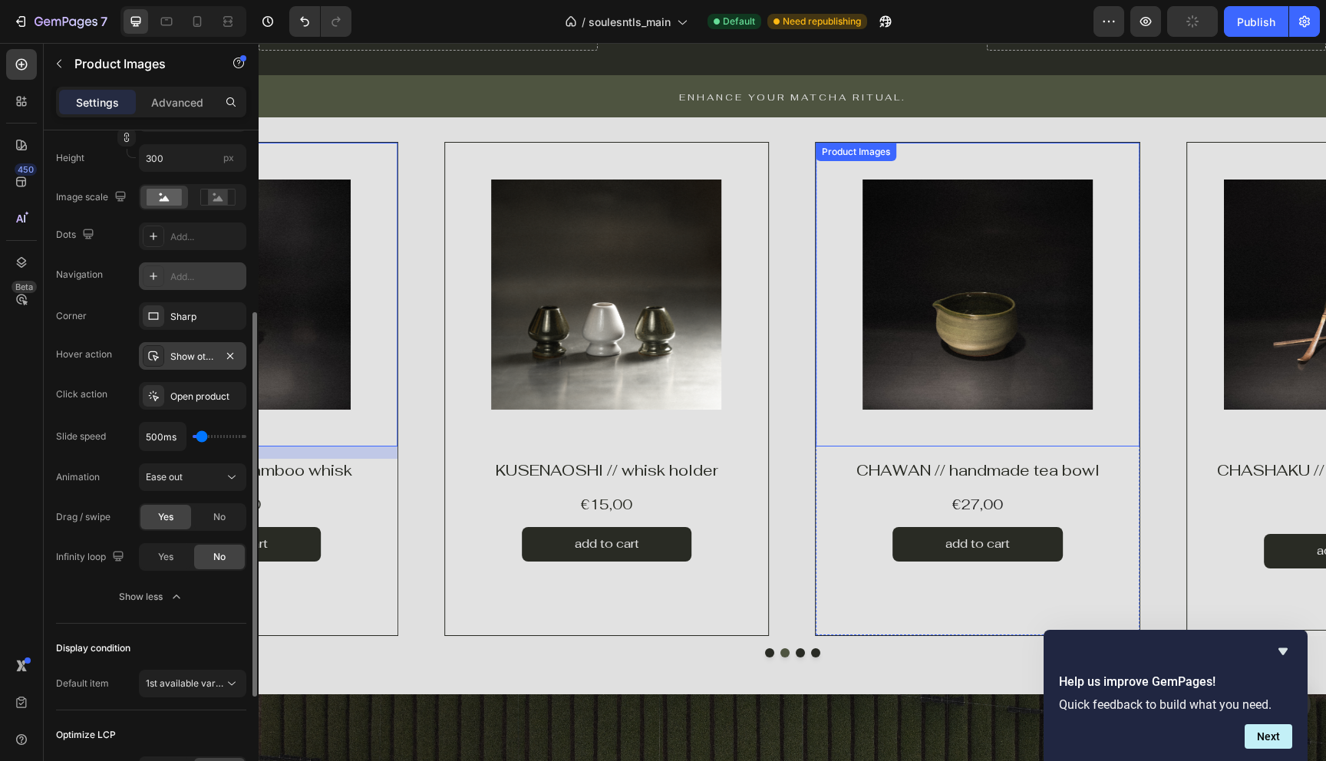
click at [981, 309] on img at bounding box center [978, 295] width 230 height 230
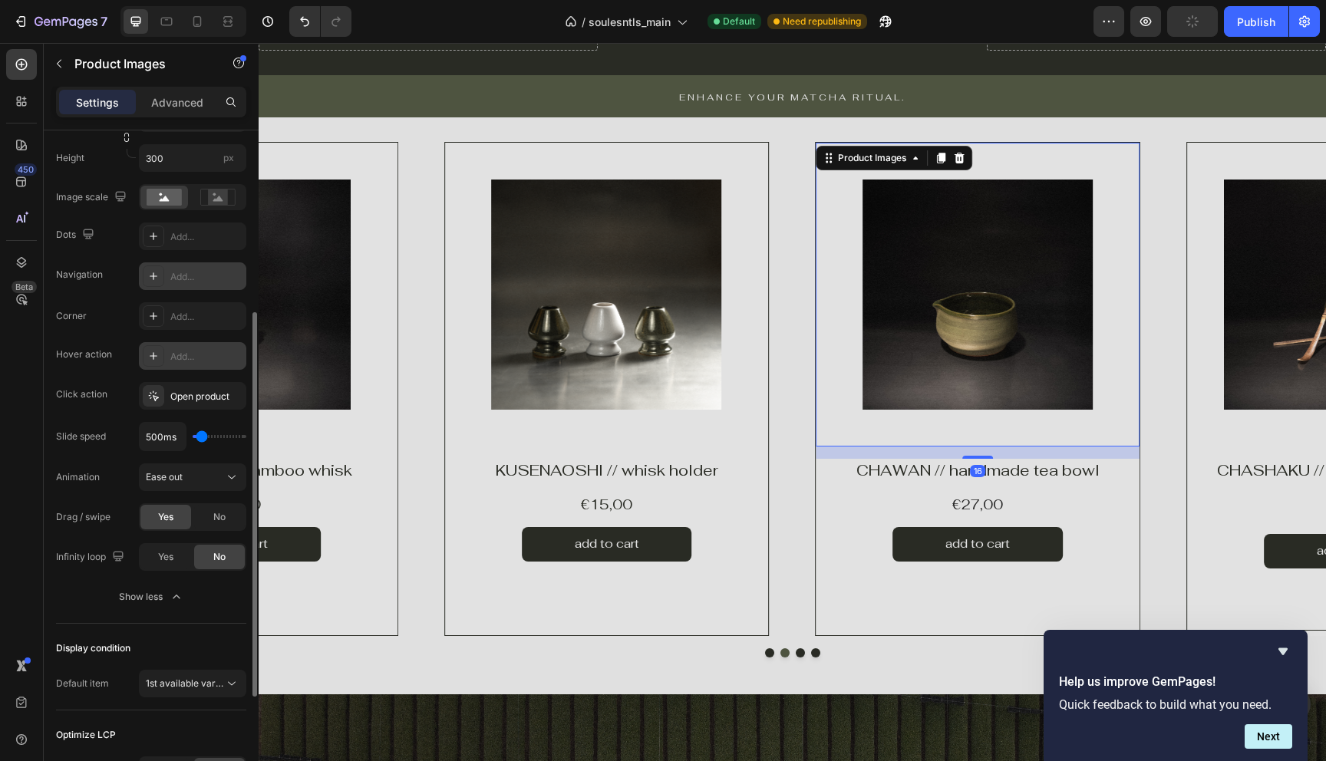
click at [180, 359] on div "Add..." at bounding box center [206, 357] width 72 height 14
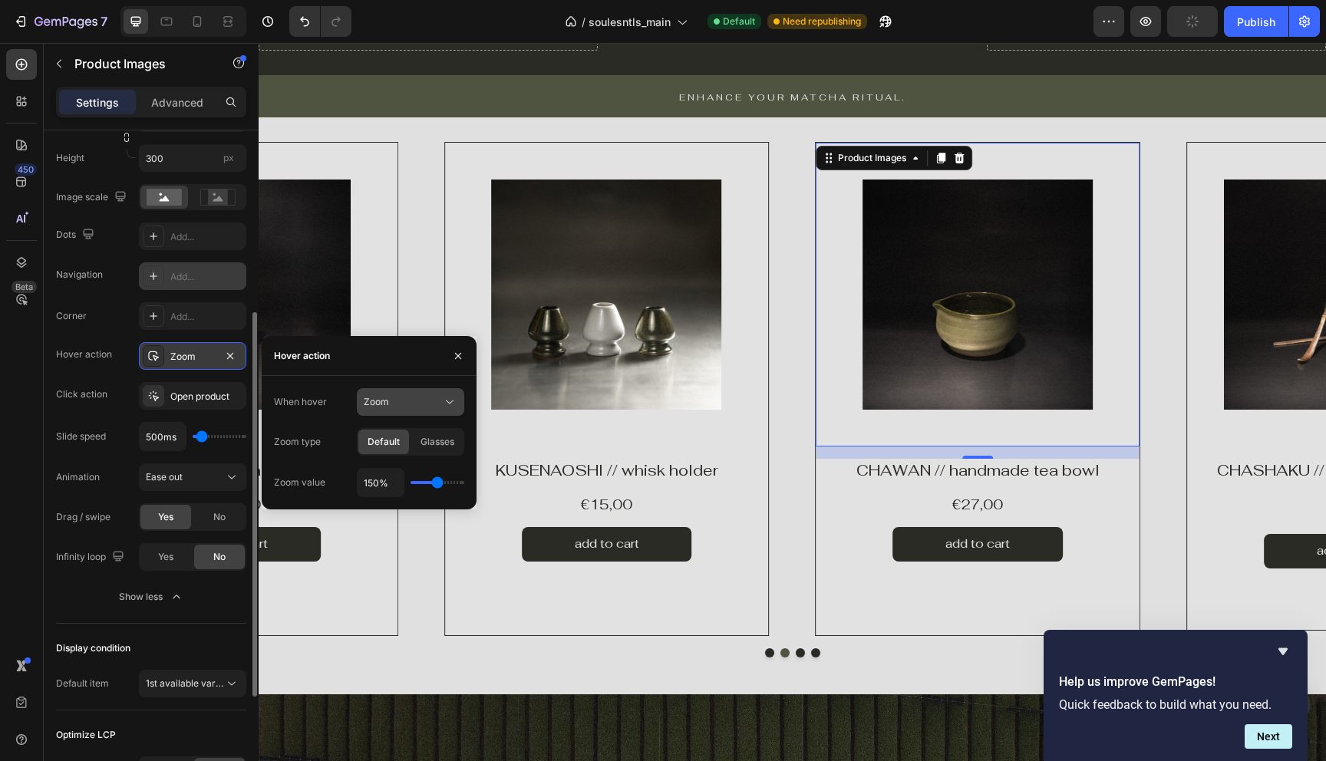
click at [378, 402] on span "Zoom" at bounding box center [376, 402] width 25 height 12
click at [381, 470] on span "Show other image" at bounding box center [403, 469] width 79 height 14
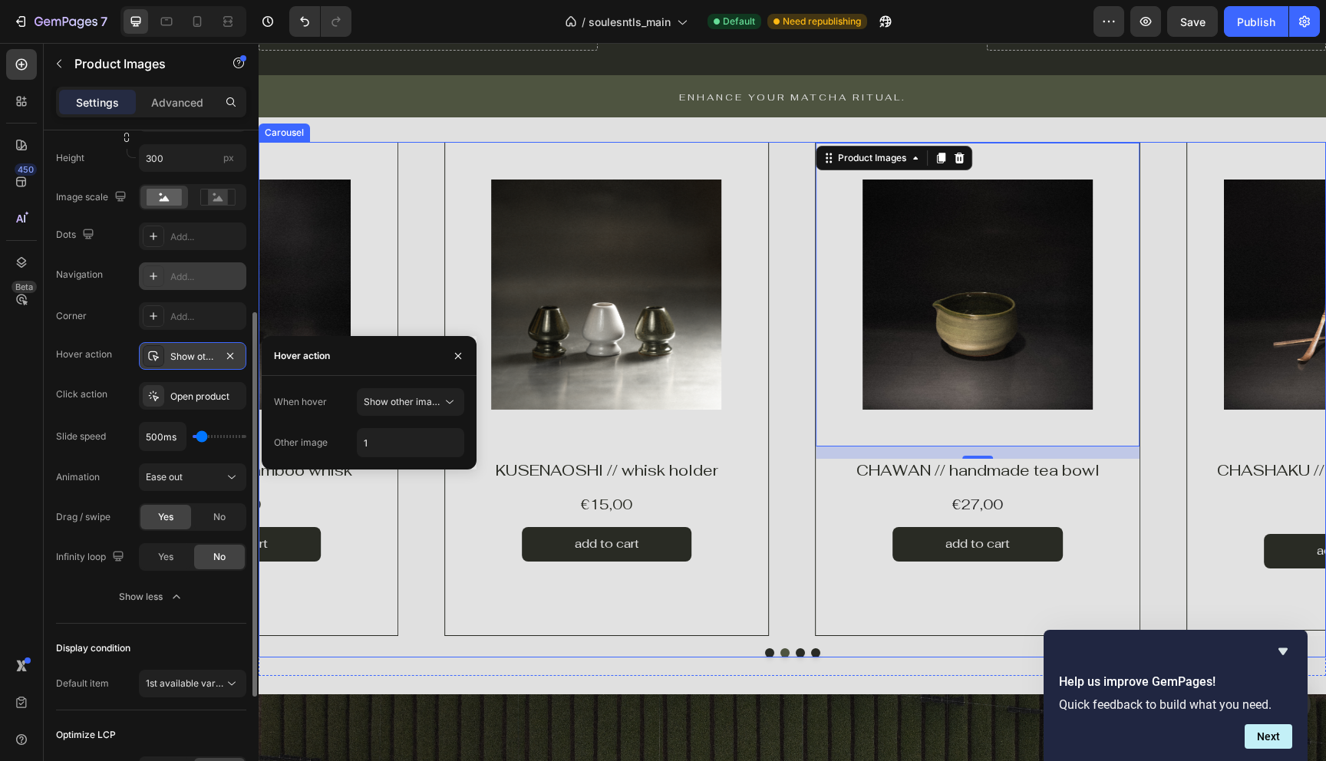
click at [801, 654] on button "Dot" at bounding box center [800, 652] width 9 height 9
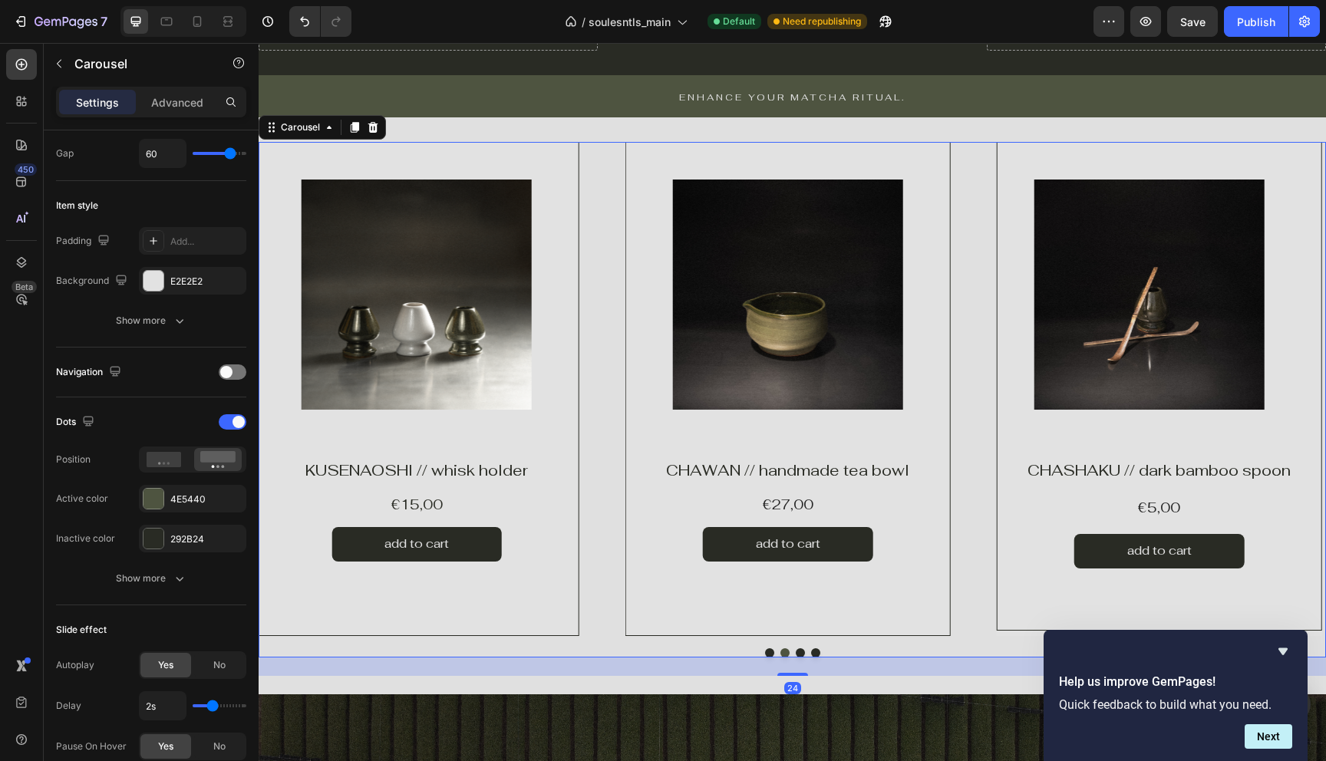
scroll to position [0, 0]
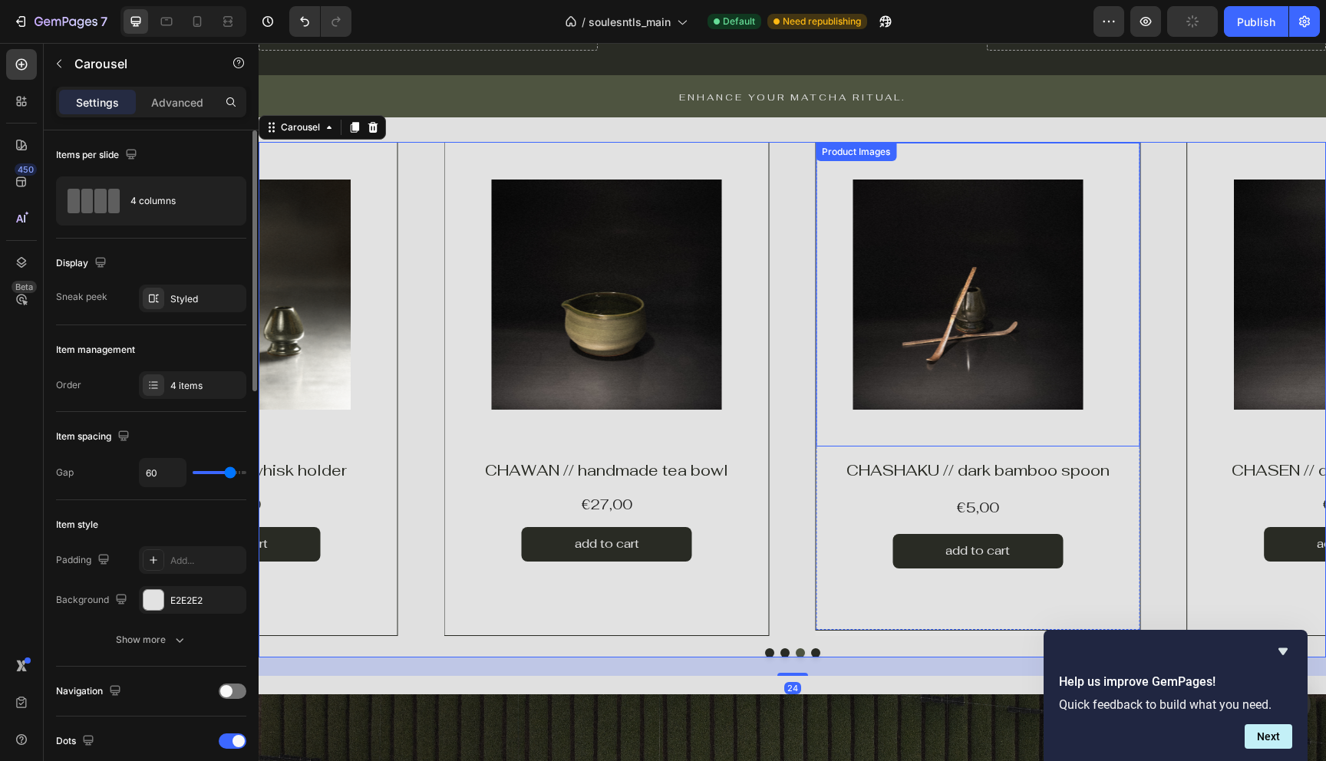
click at [892, 355] on img at bounding box center [968, 295] width 230 height 230
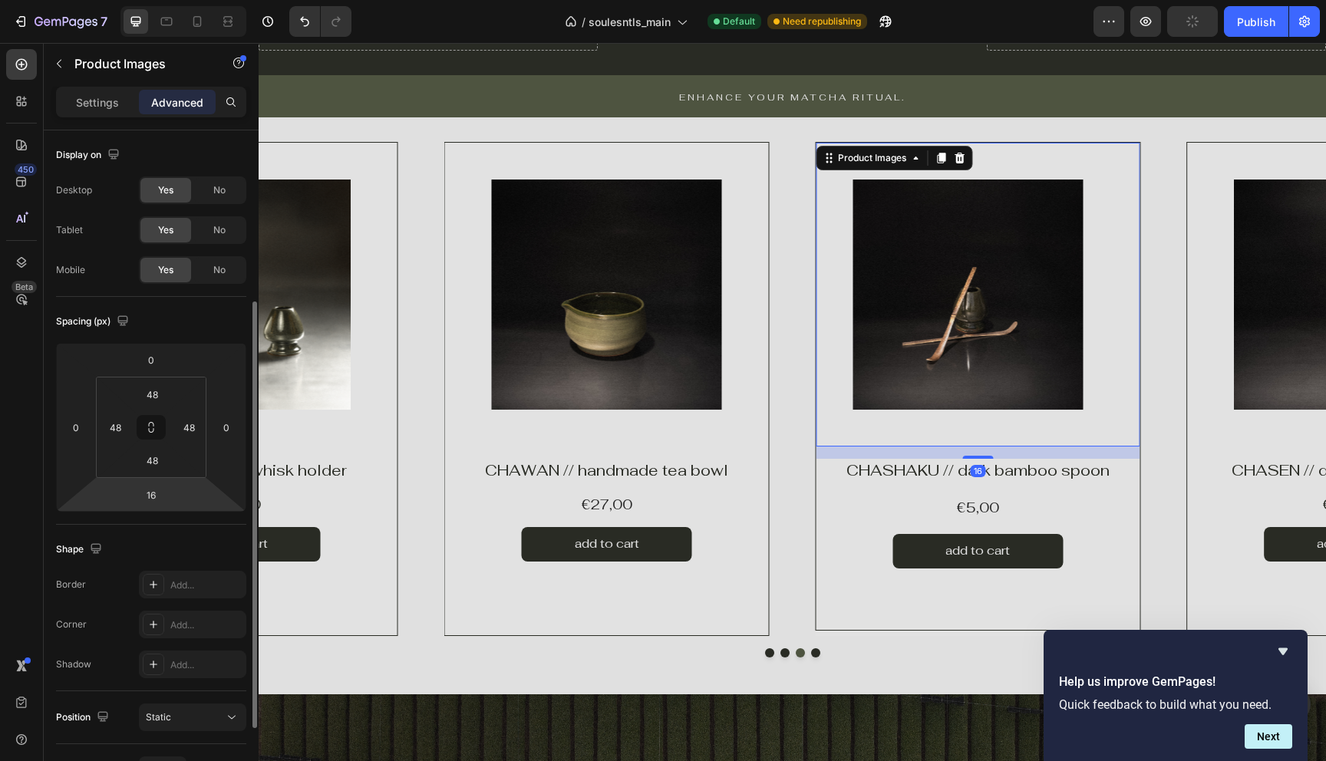
scroll to position [391, 0]
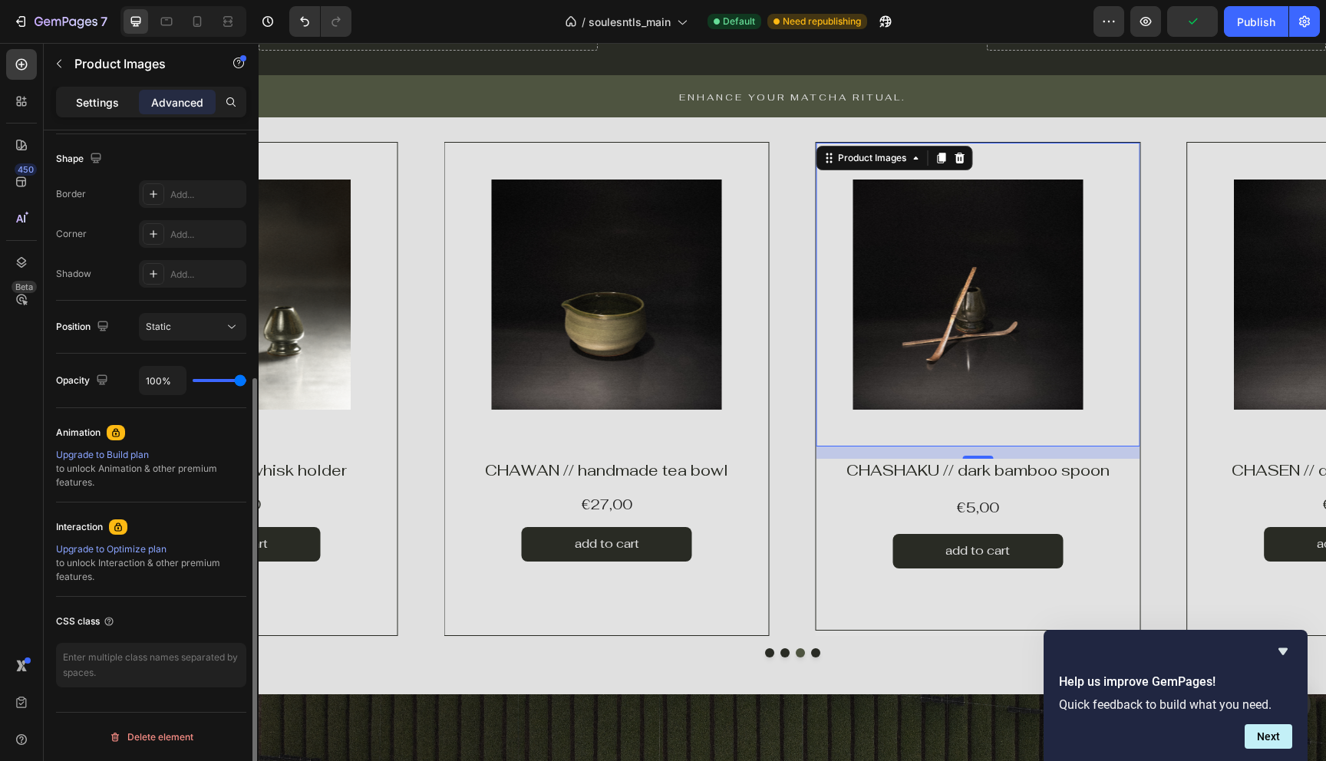
click at [101, 107] on p "Settings" at bounding box center [97, 102] width 43 height 16
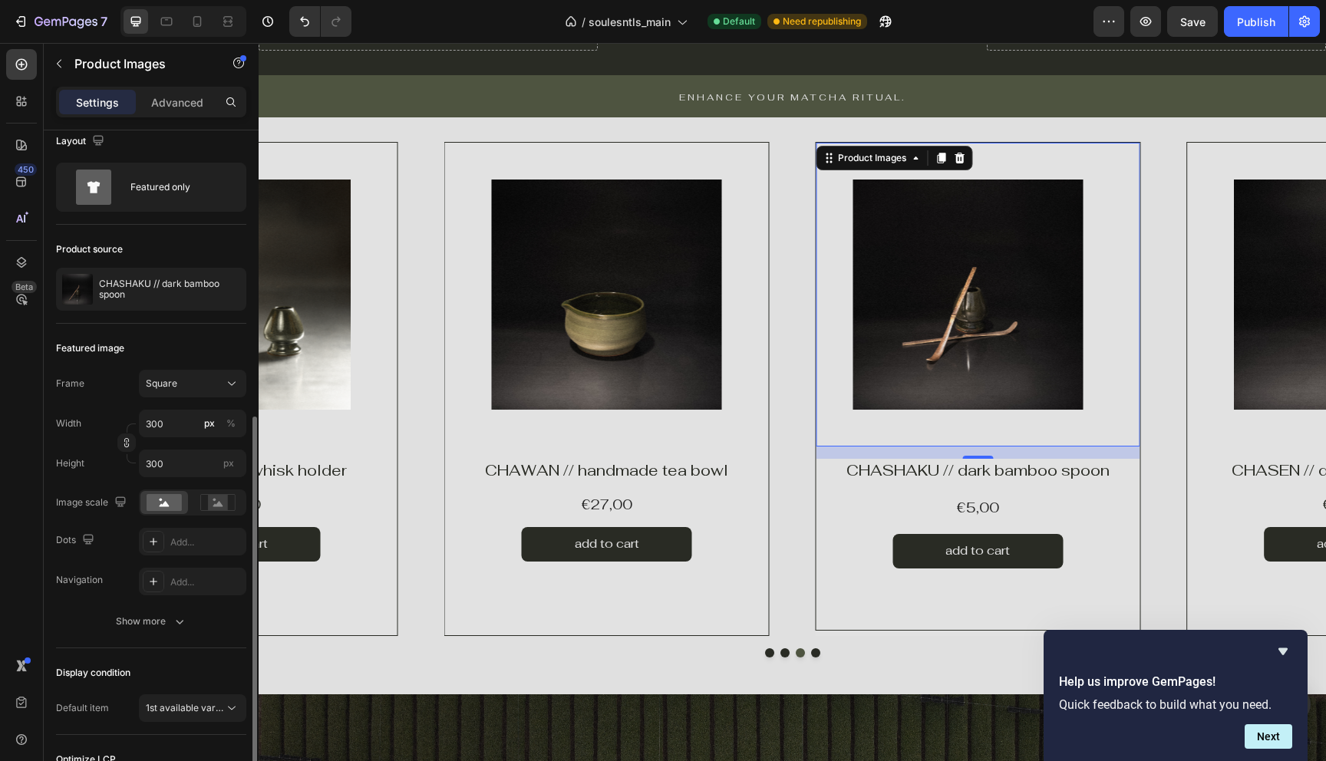
scroll to position [0, 0]
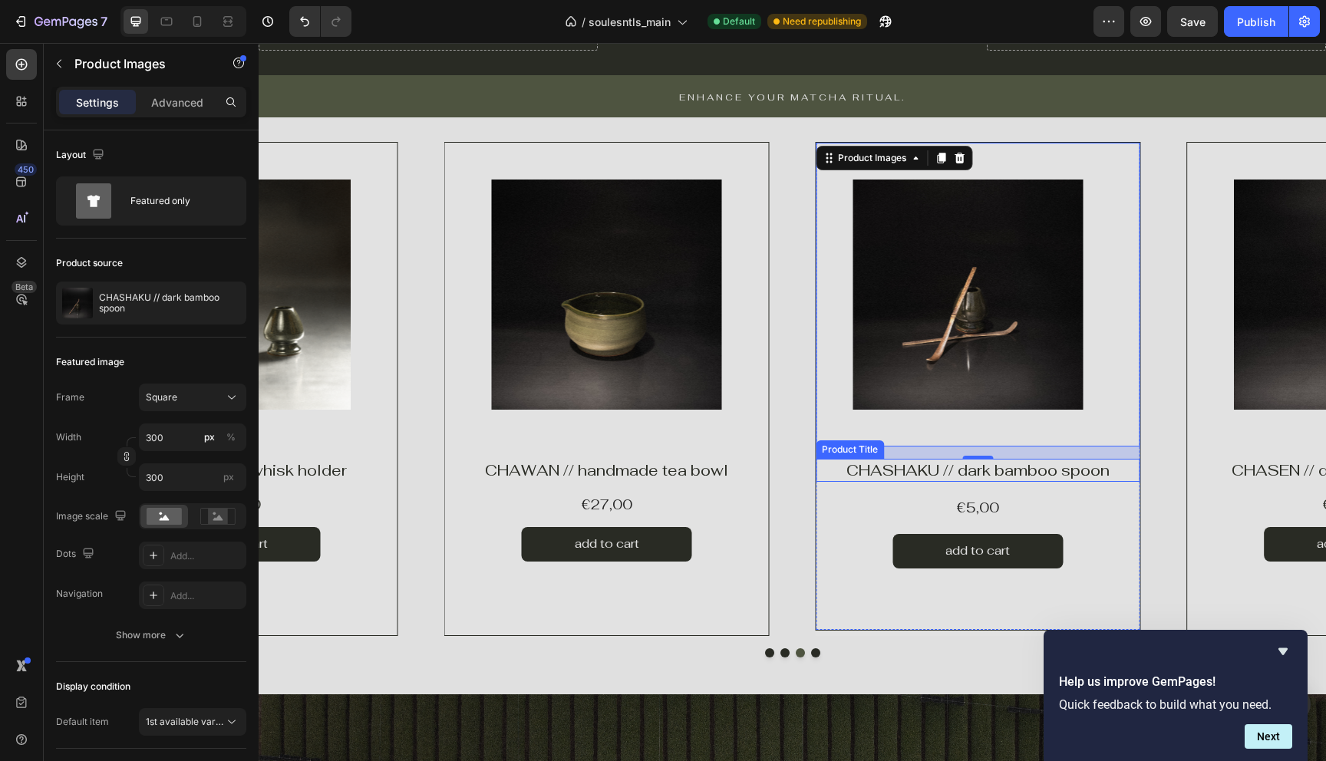
click at [863, 397] on img at bounding box center [968, 295] width 230 height 230
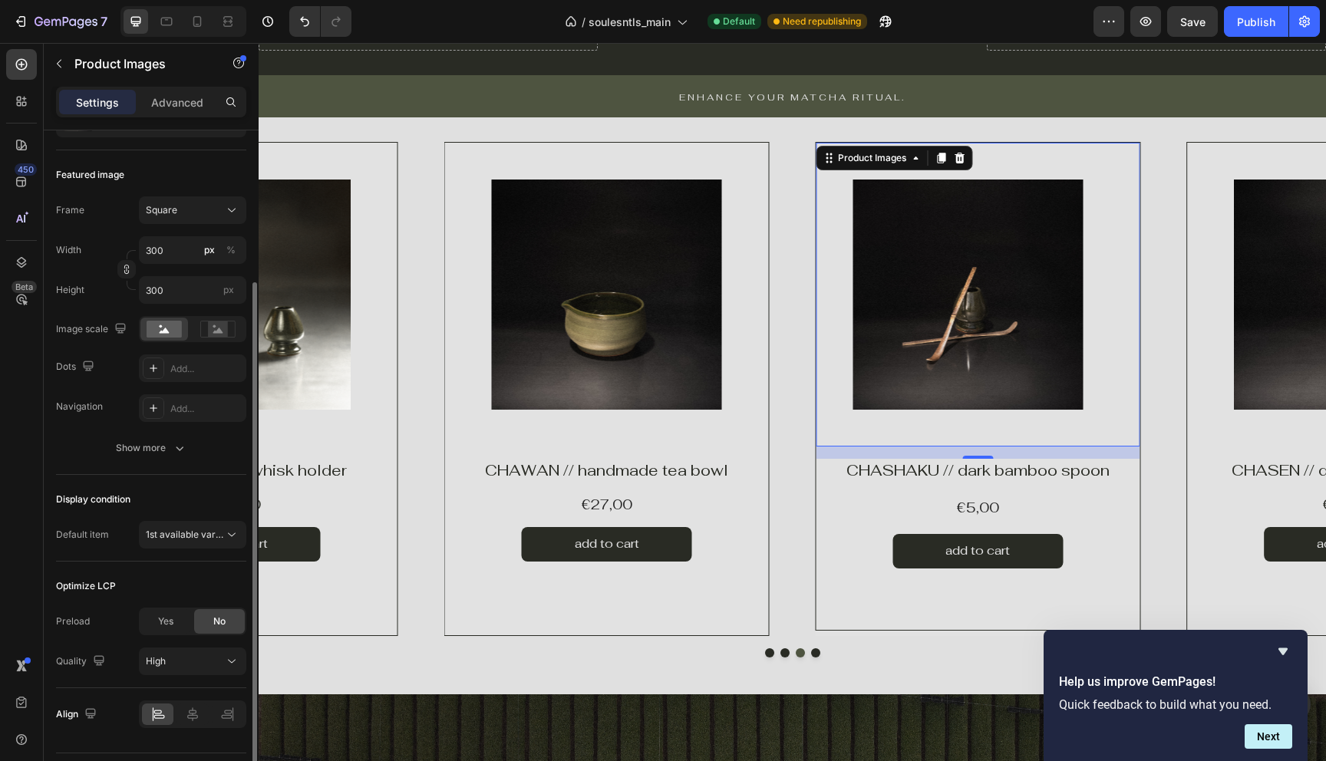
scroll to position [194, 0]
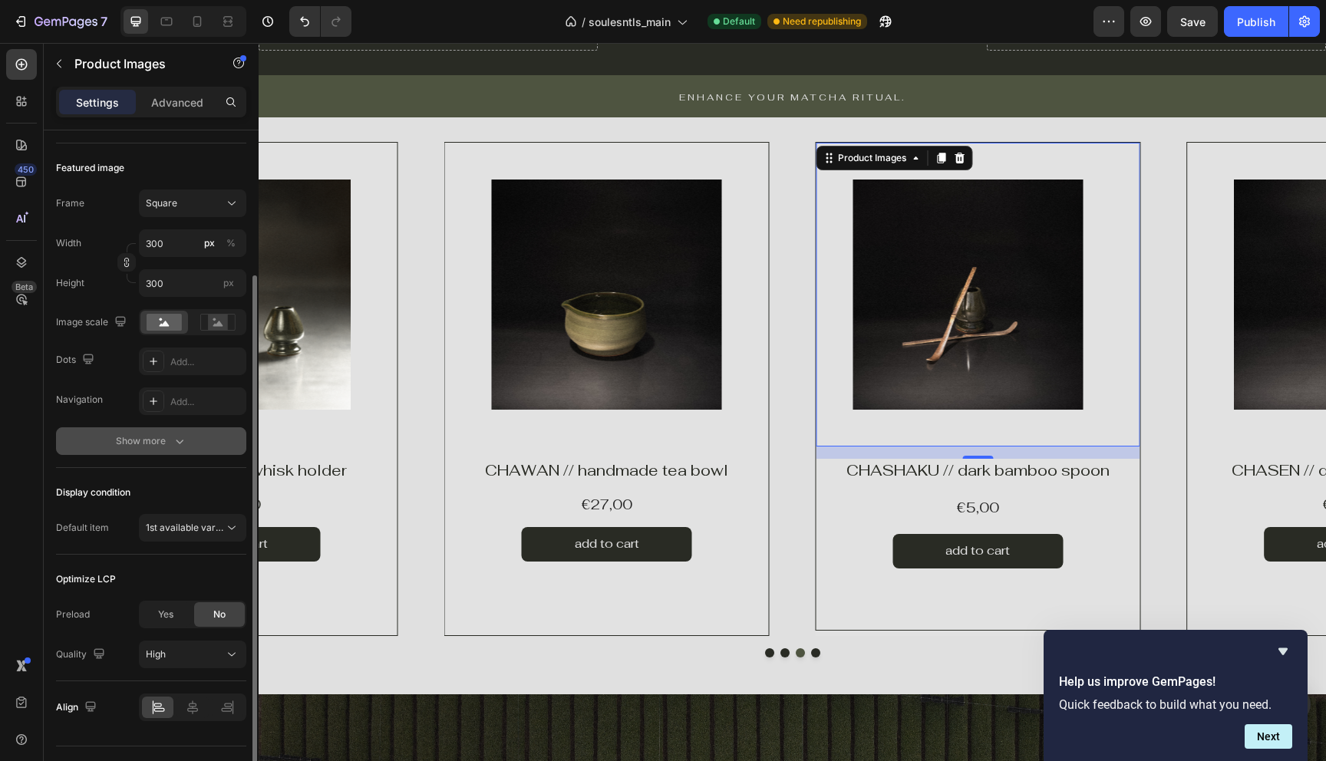
click at [150, 436] on div "Show more" at bounding box center [151, 441] width 71 height 15
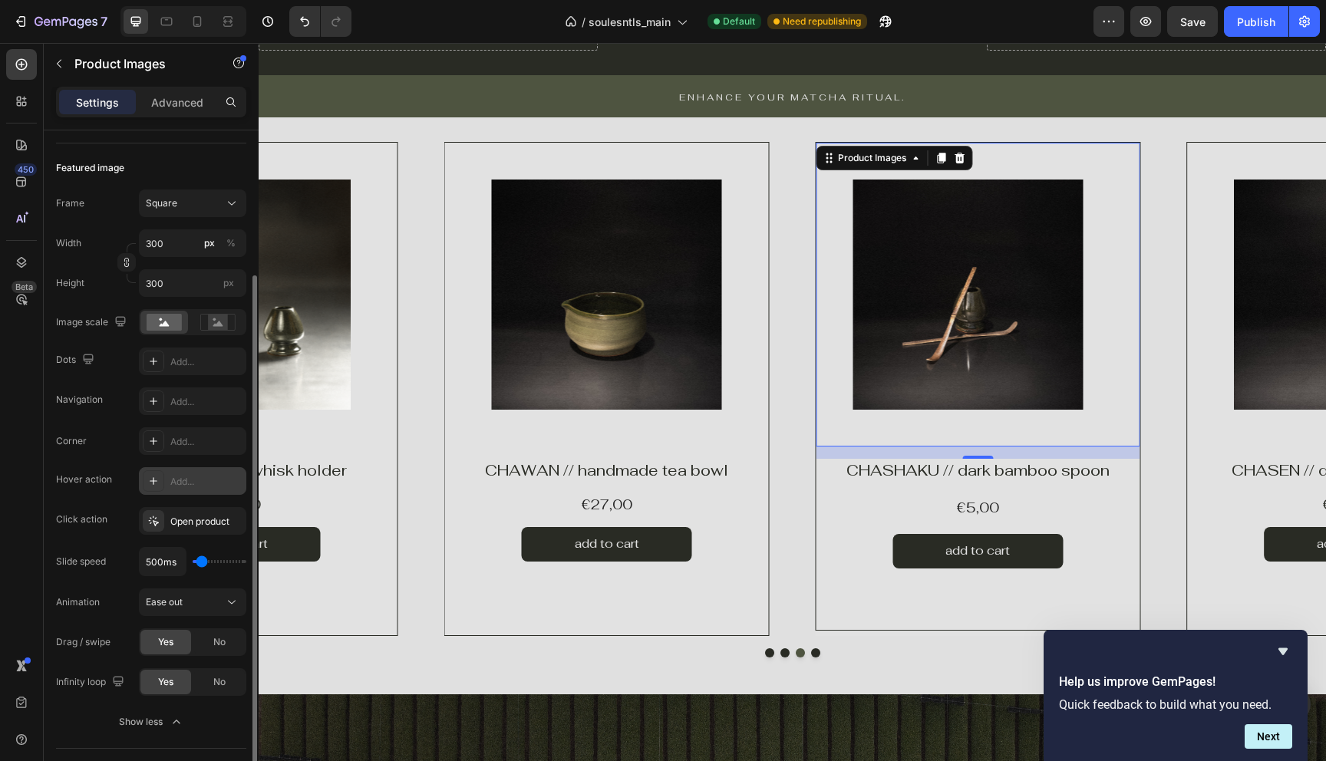
click at [188, 484] on div "Add..." at bounding box center [206, 482] width 72 height 14
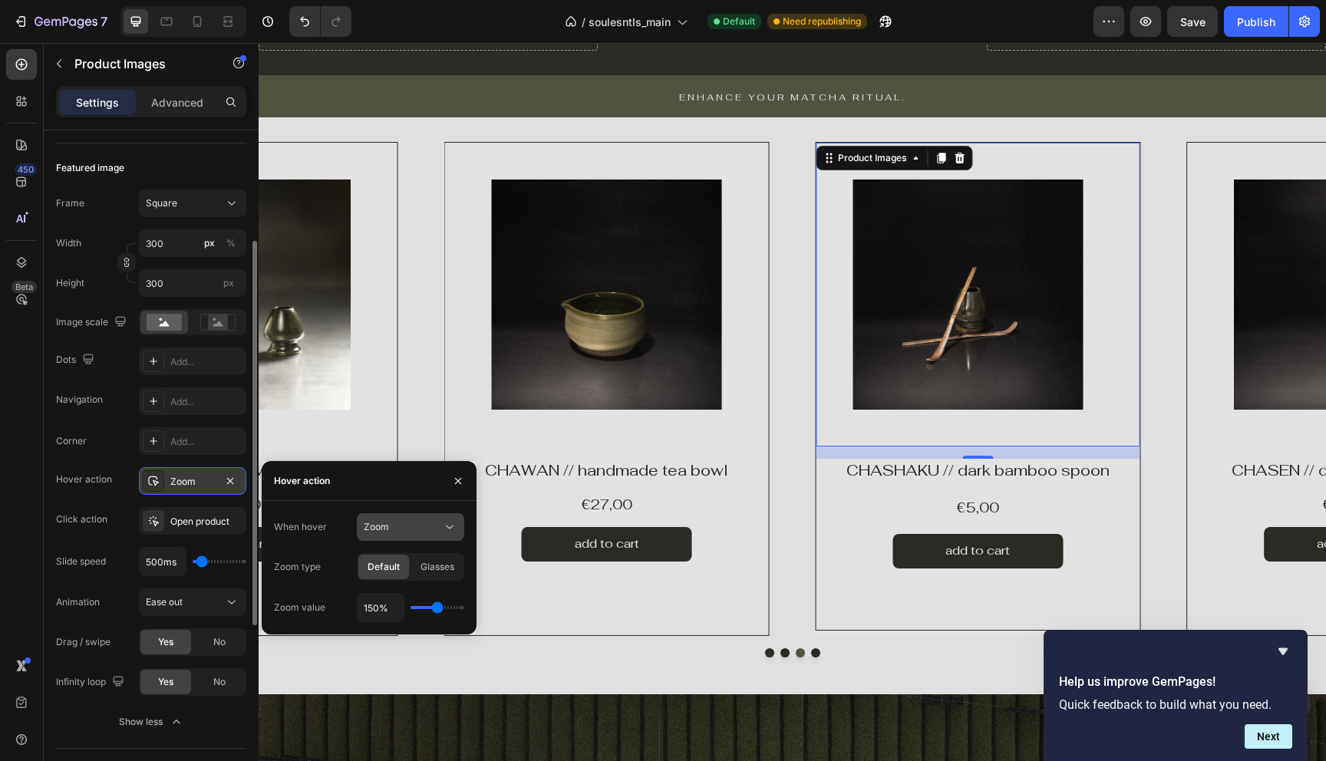
click at [408, 533] on div "Zoom" at bounding box center [403, 527] width 78 height 14
click at [392, 599] on span "Show other image" at bounding box center [403, 594] width 79 height 14
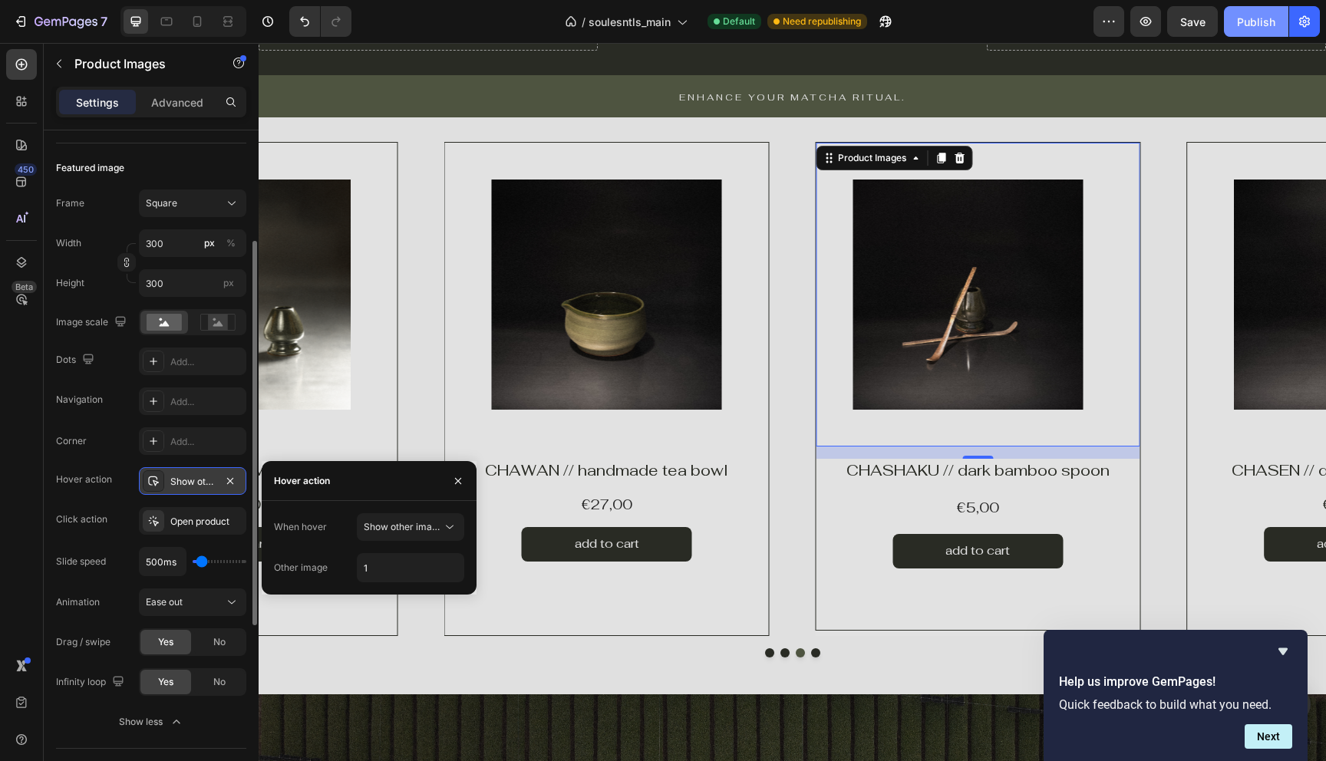
click at [1254, 11] on button "Publish" at bounding box center [1256, 21] width 64 height 31
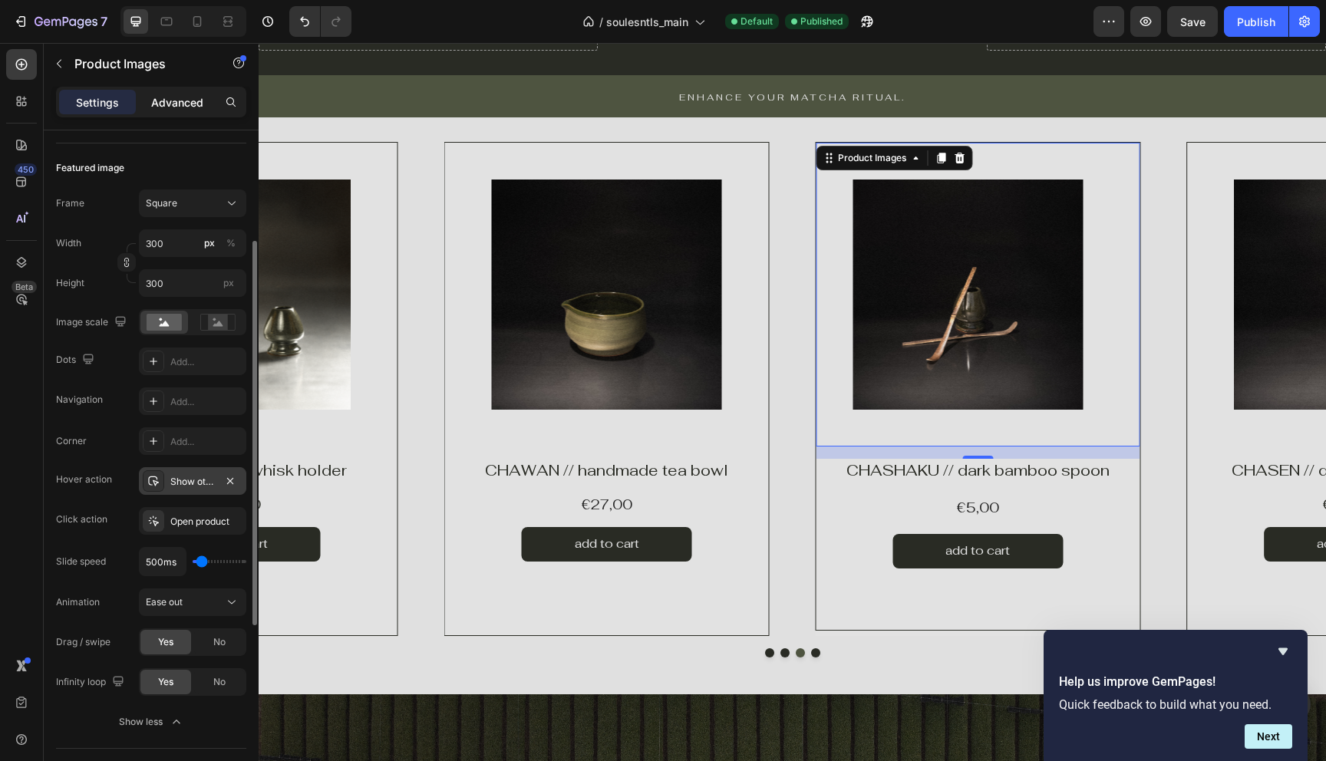
click at [173, 114] on div "Advanced" at bounding box center [177, 102] width 77 height 25
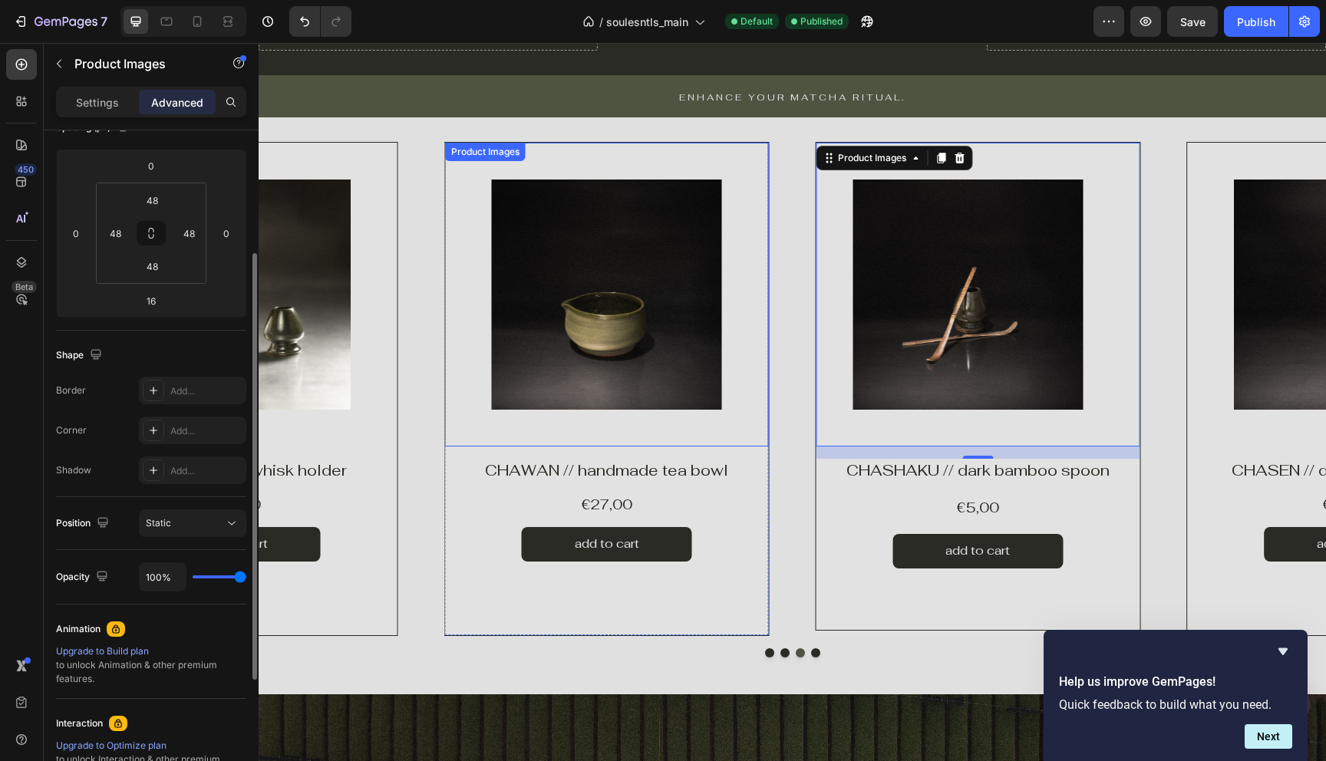
click at [660, 342] on img at bounding box center [607, 295] width 230 height 230
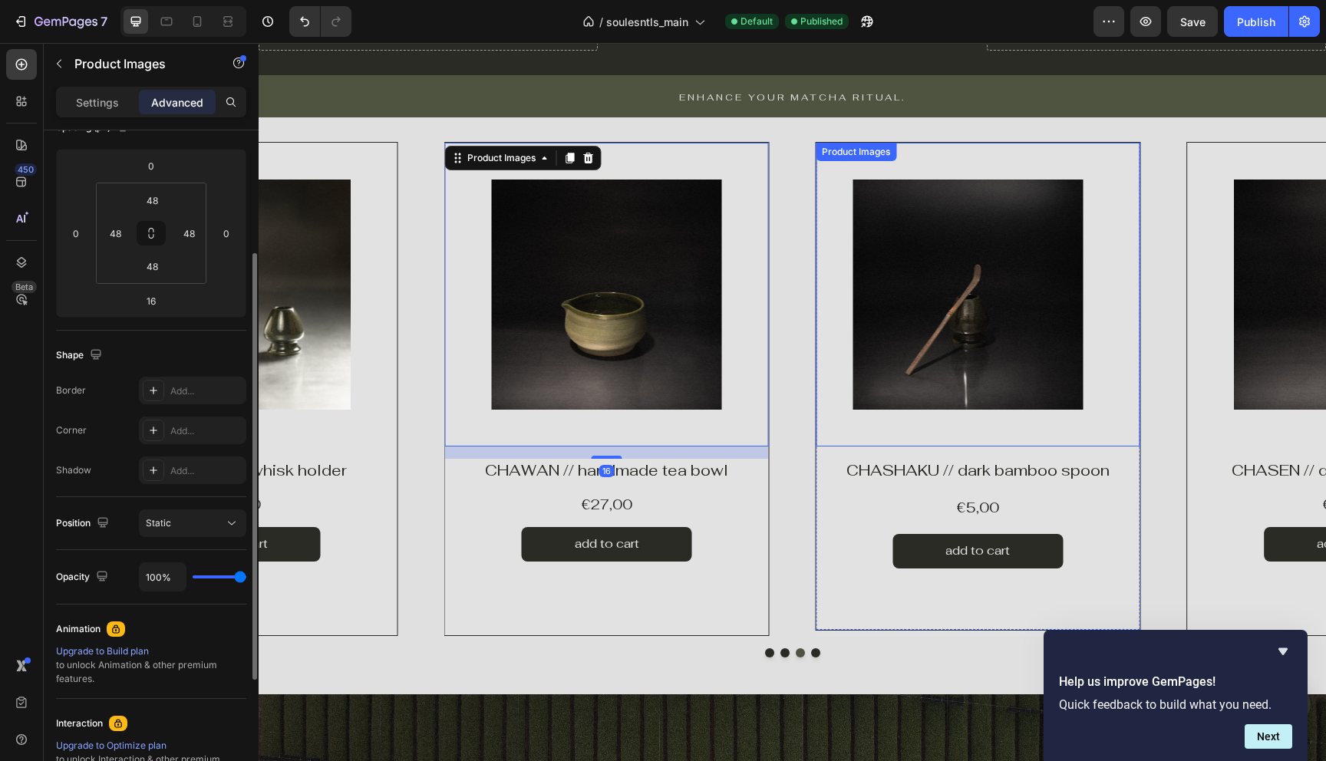
click at [901, 369] on img at bounding box center [968, 295] width 230 height 230
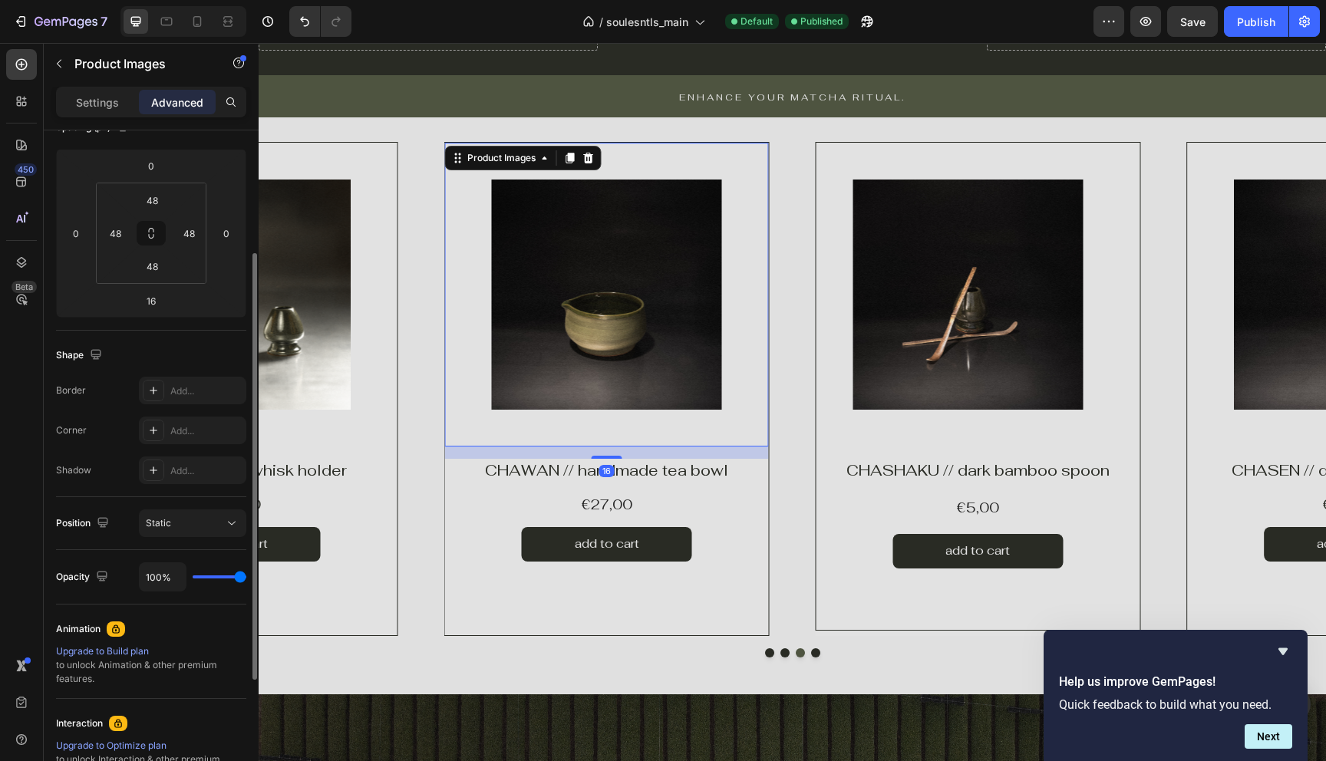
click at [480, 342] on div "Product Images 16" at bounding box center [607, 295] width 324 height 304
click at [83, 108] on p "Settings" at bounding box center [97, 102] width 43 height 16
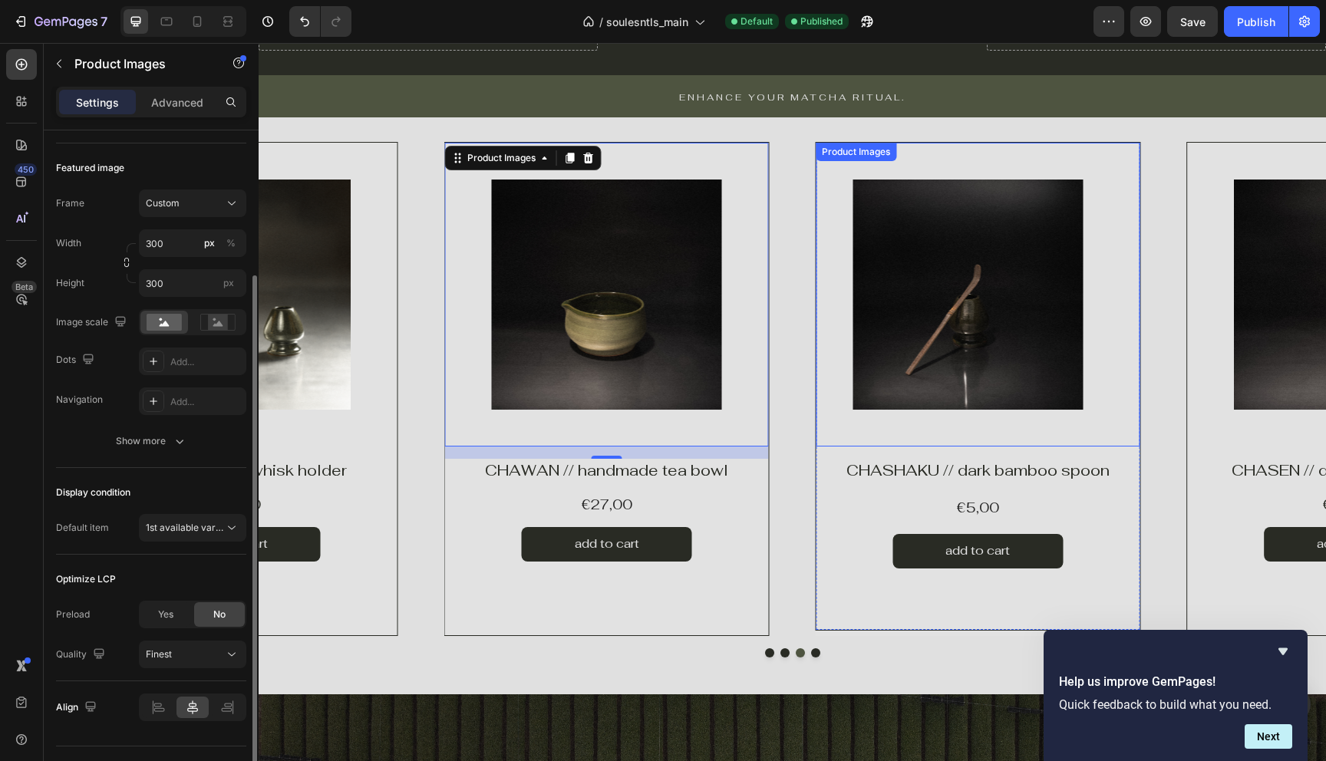
click at [931, 315] on img at bounding box center [968, 295] width 230 height 230
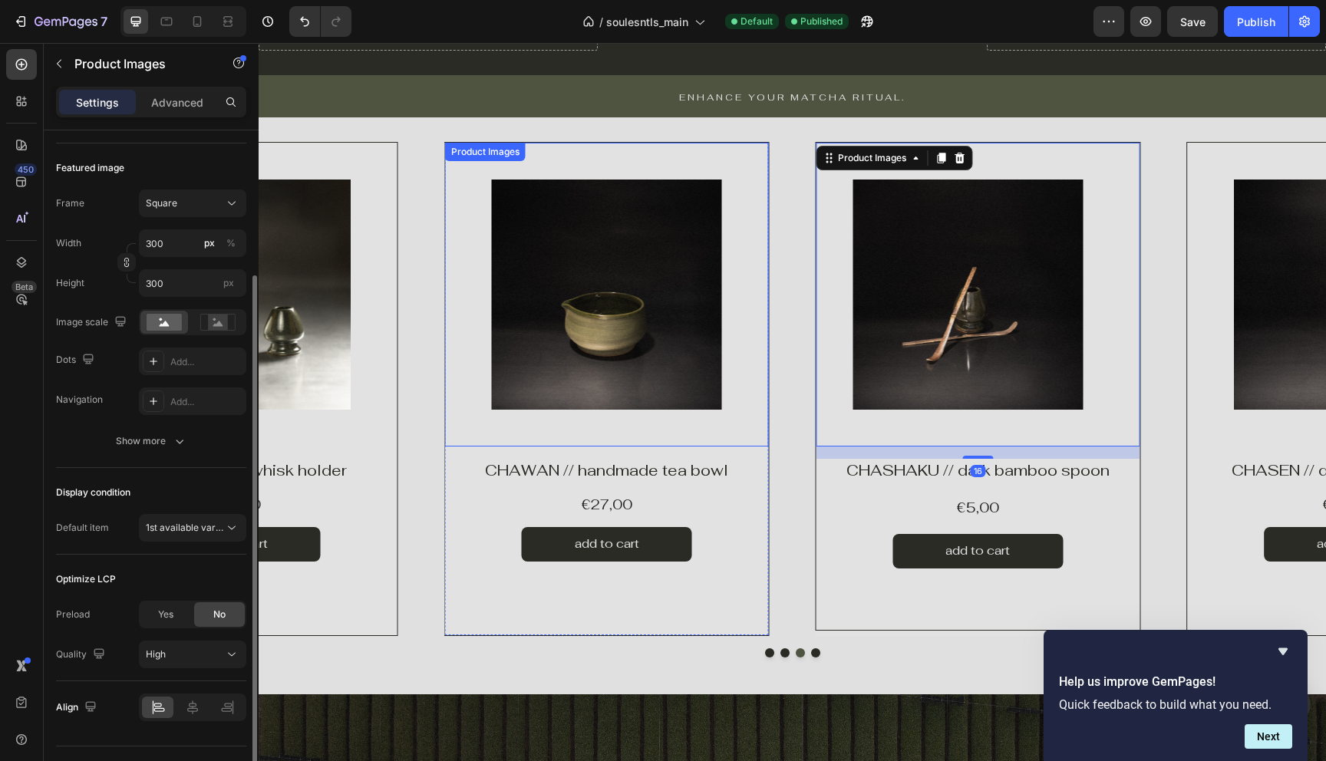
click at [701, 269] on img at bounding box center [607, 295] width 230 height 230
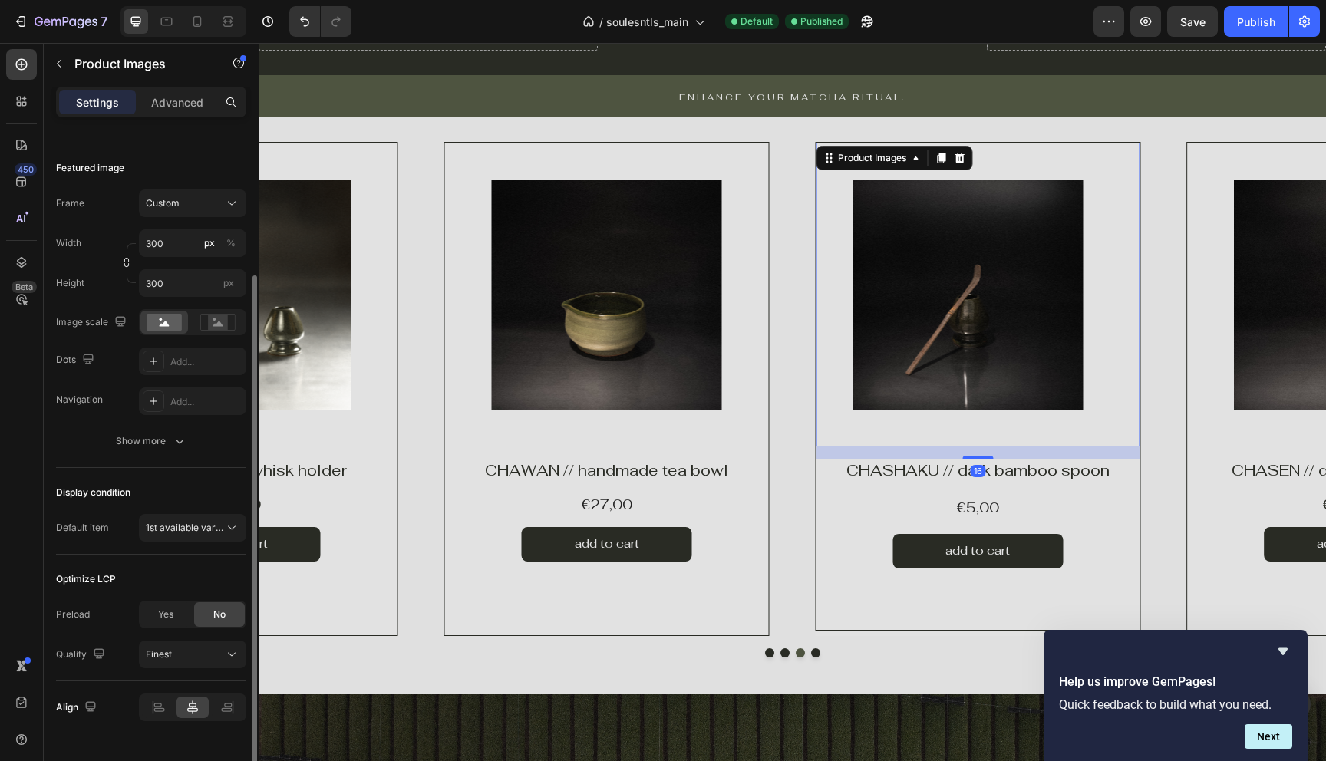
click at [893, 302] on img at bounding box center [968, 295] width 230 height 230
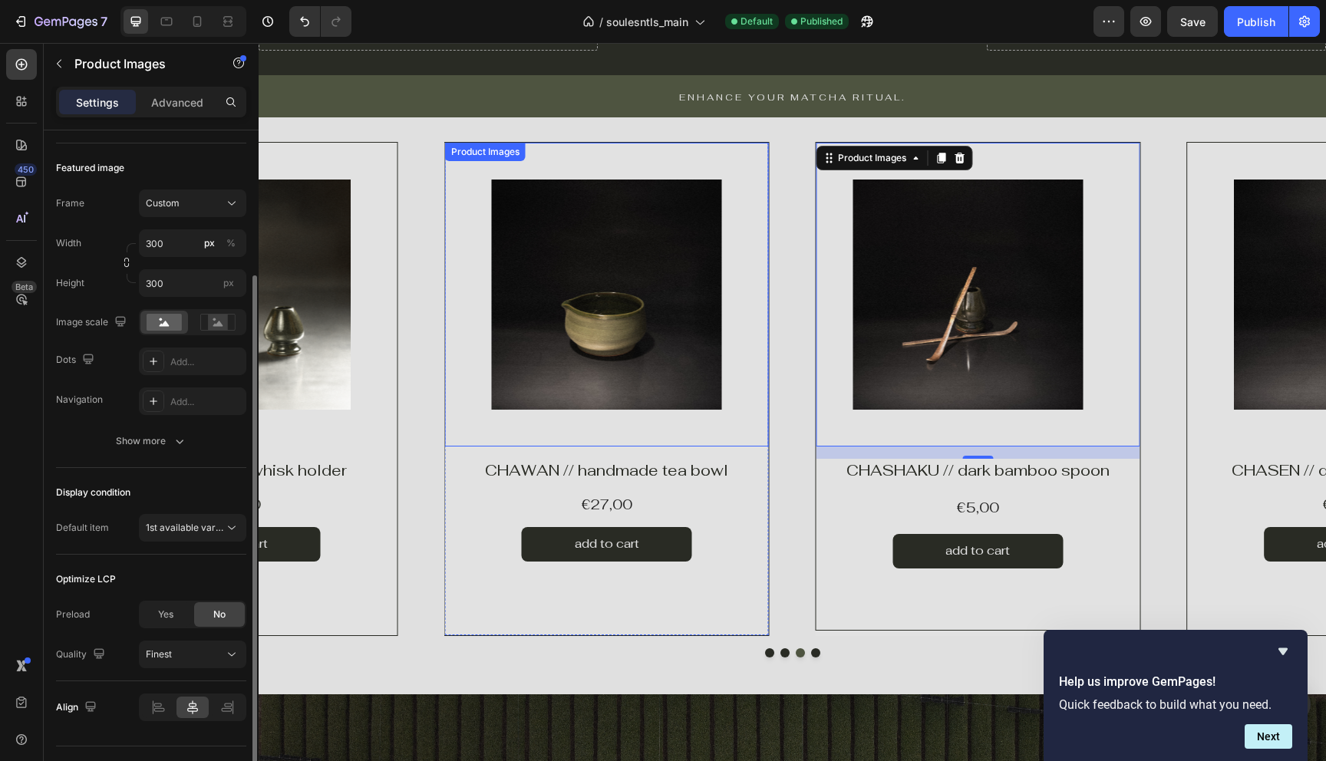
click at [570, 366] on img at bounding box center [607, 295] width 230 height 230
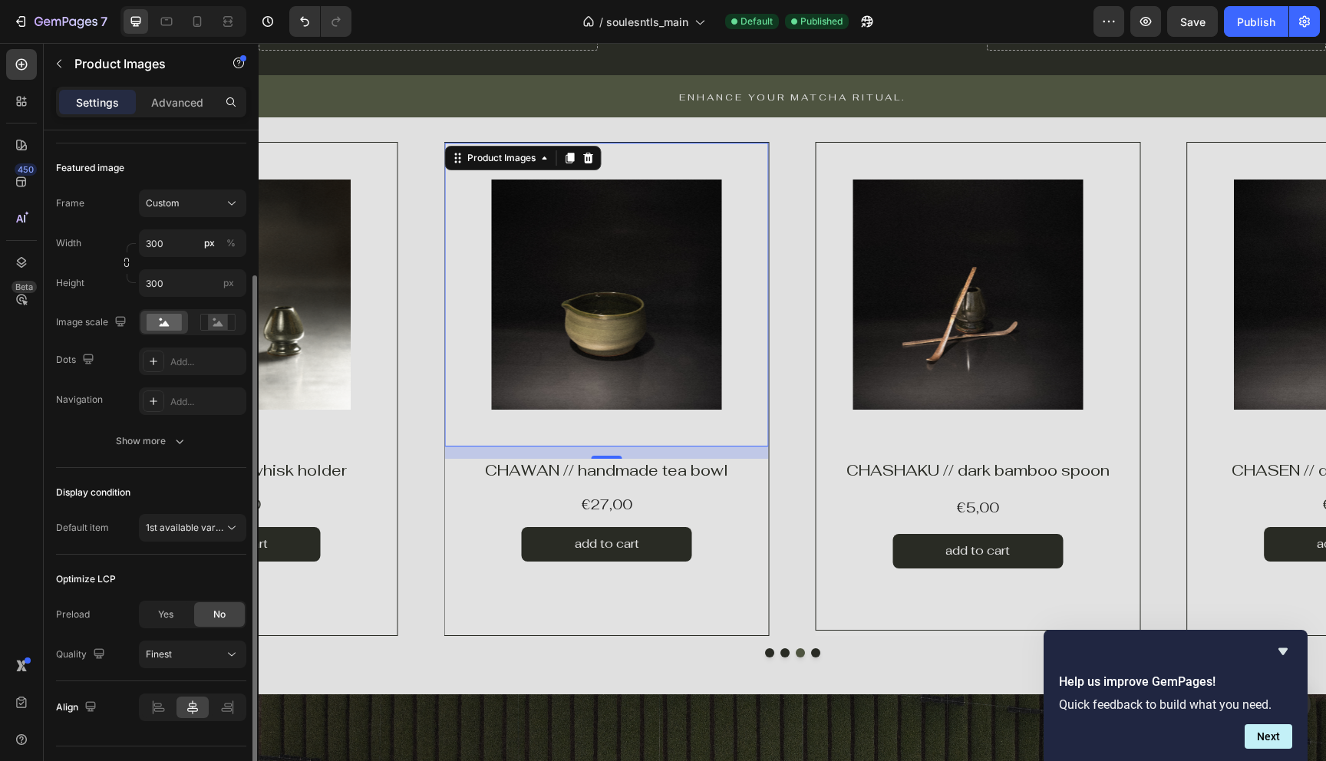
click at [927, 290] on img at bounding box center [968, 295] width 230 height 230
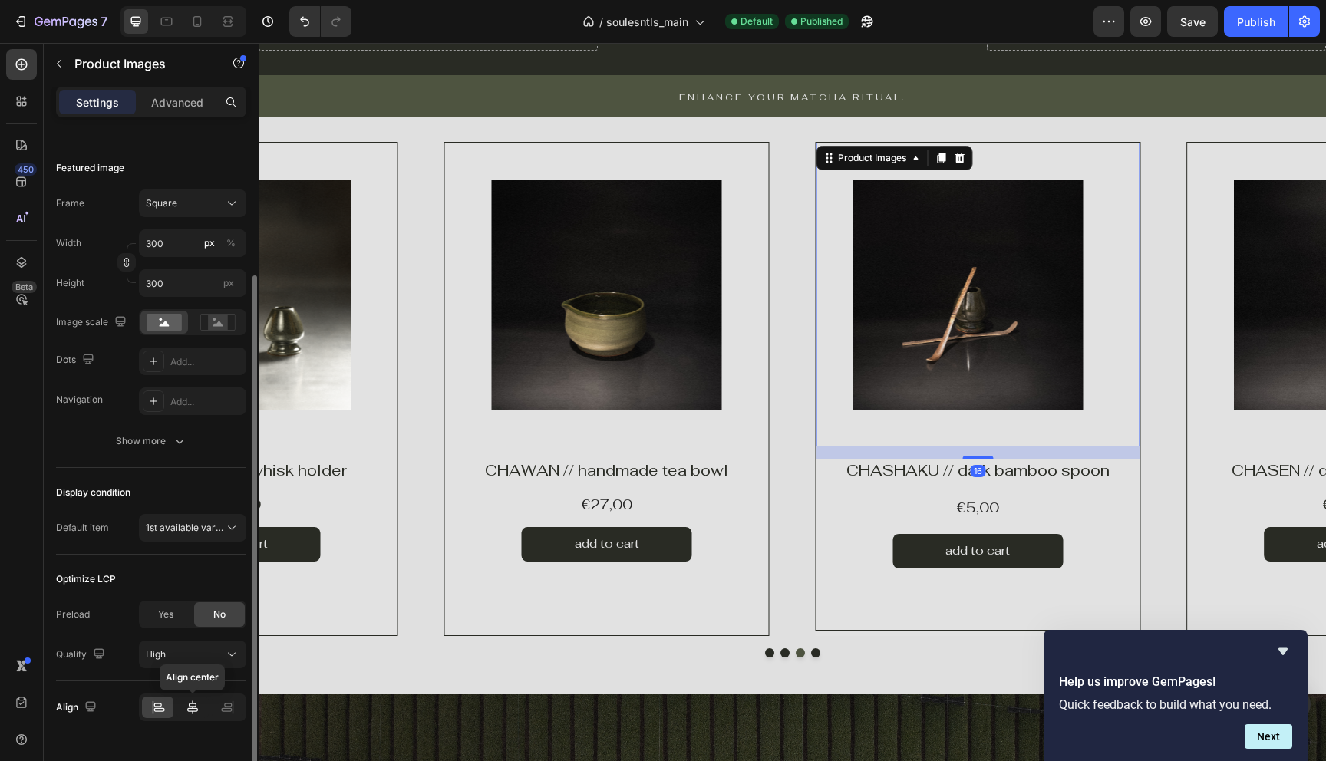
click at [197, 711] on icon at bounding box center [192, 708] width 11 height 14
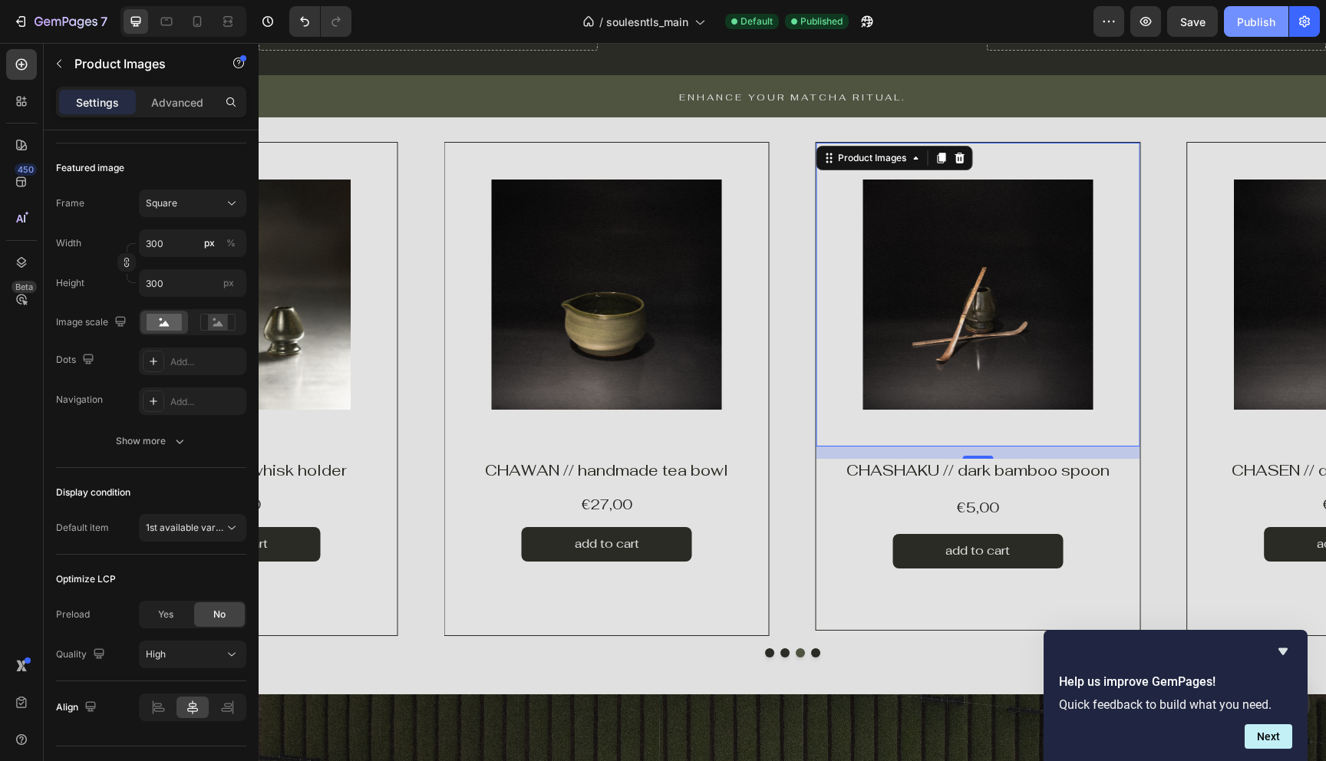
click at [1253, 25] on div "Publish" at bounding box center [1256, 22] width 38 height 16
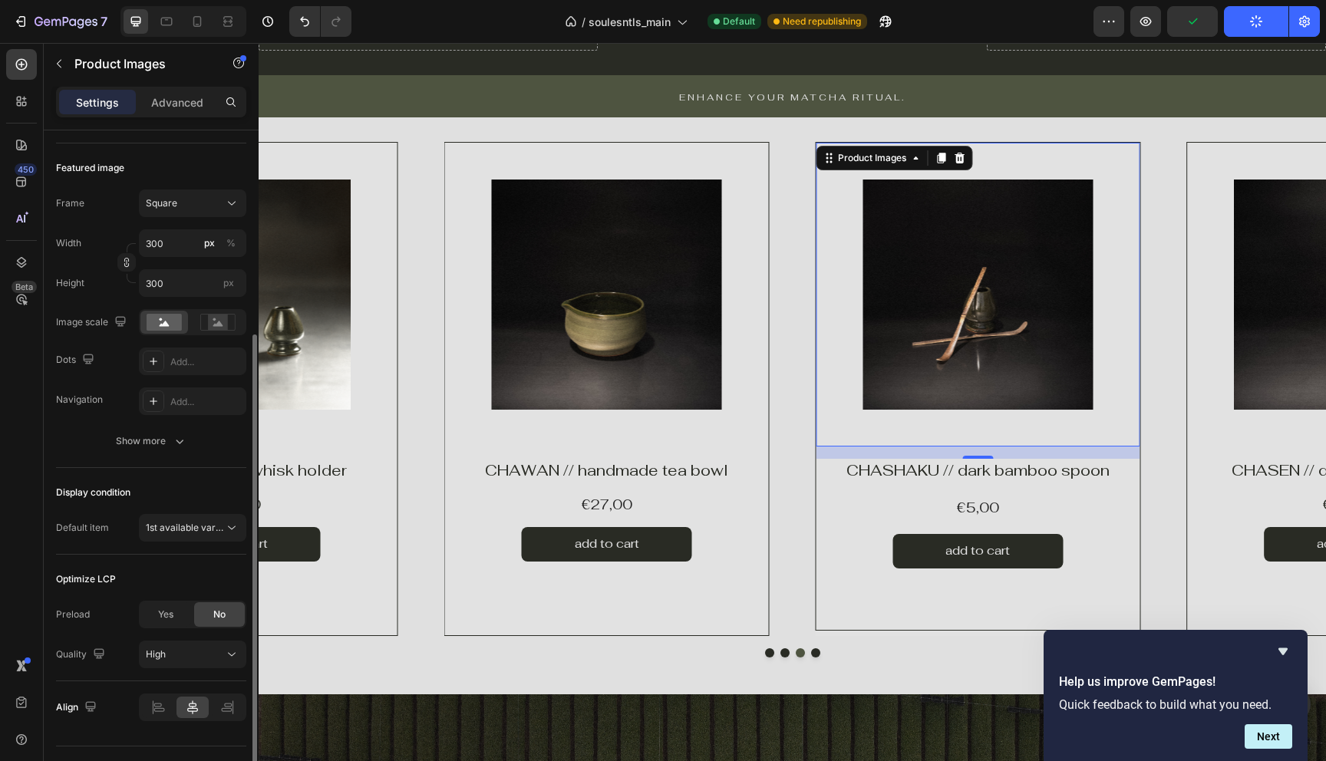
scroll to position [228, 0]
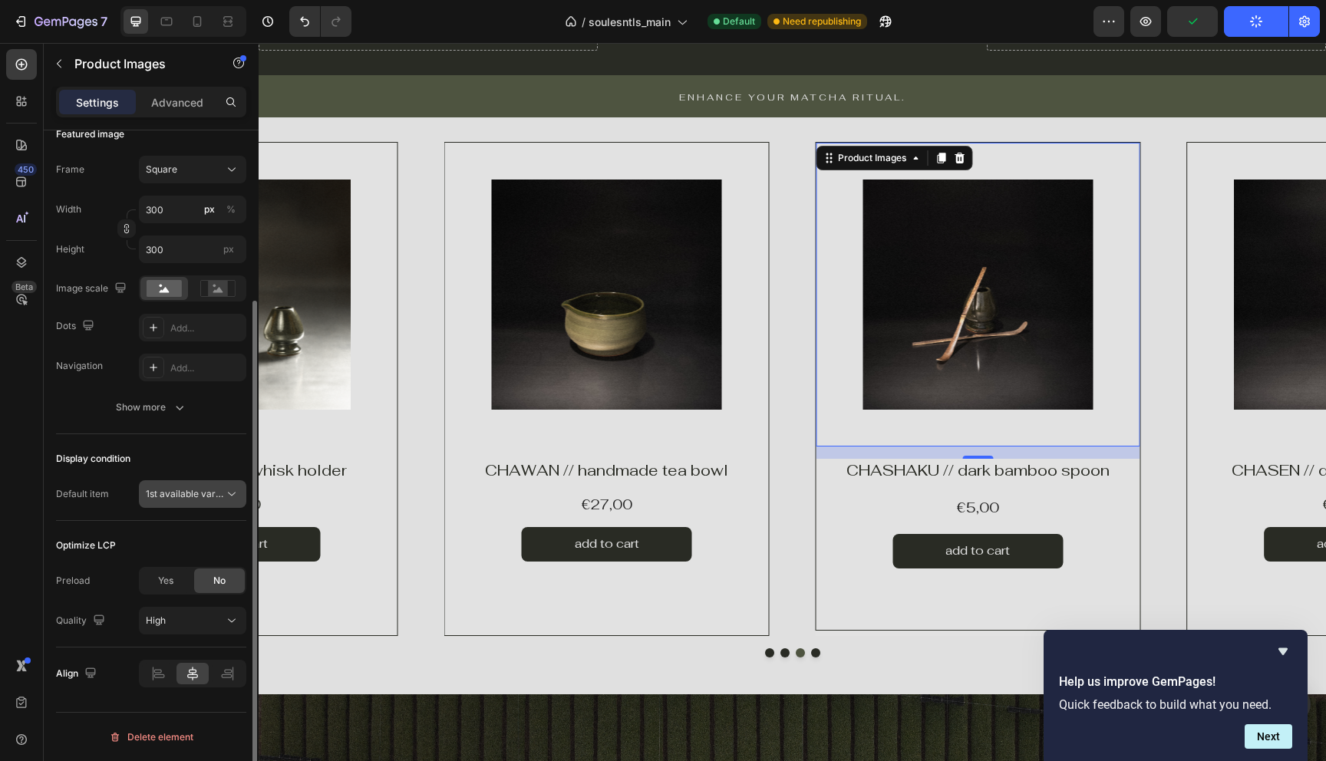
click at [181, 502] on button "1st available variant" at bounding box center [192, 494] width 107 height 28
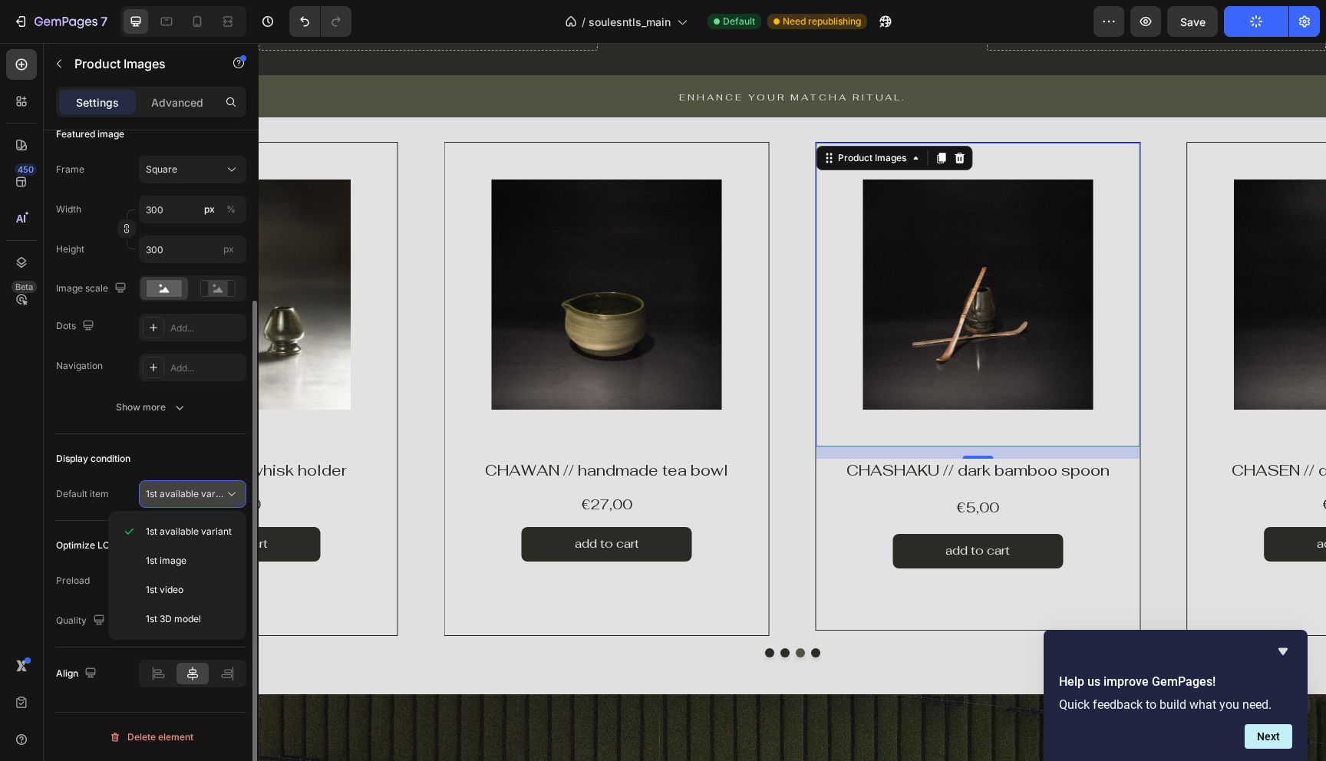
click at [181, 502] on button "1st available variant" at bounding box center [192, 494] width 107 height 28
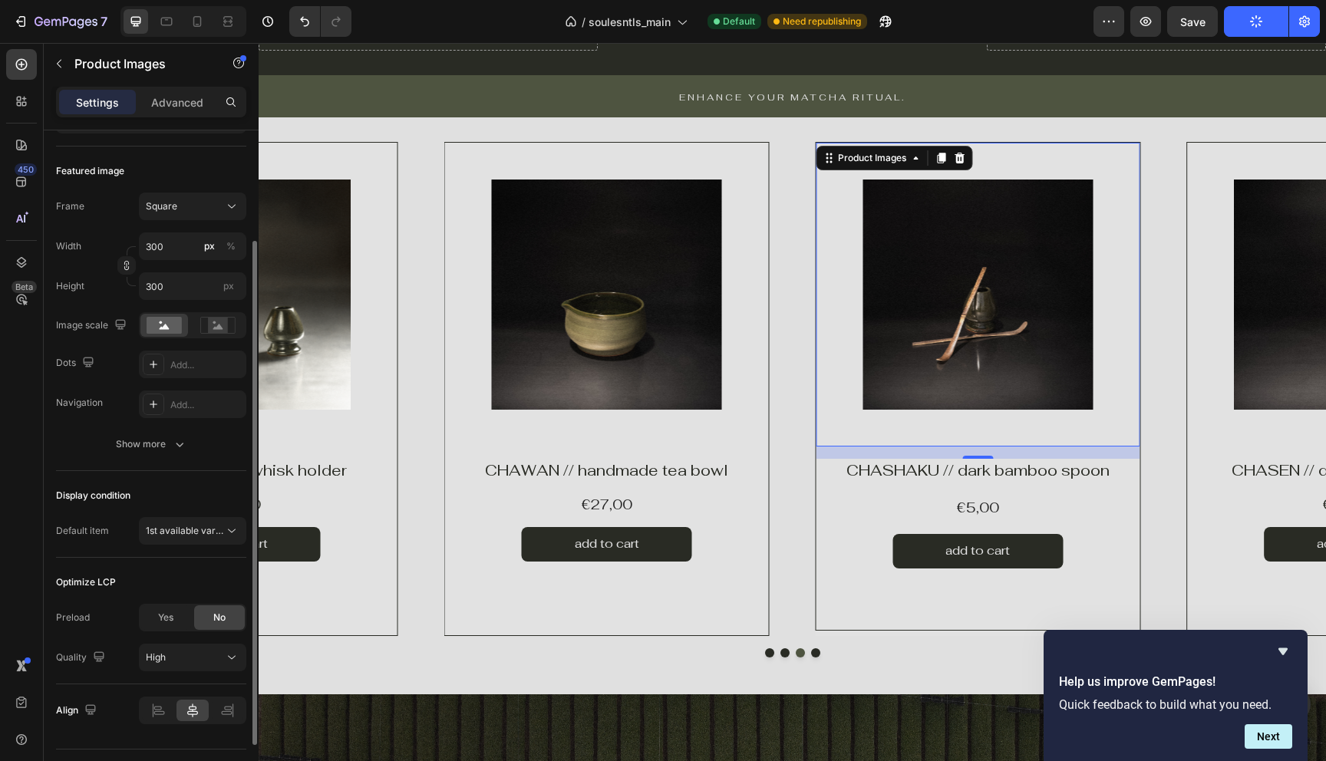
scroll to position [193, 0]
click at [175, 449] on icon "button" at bounding box center [179, 441] width 15 height 15
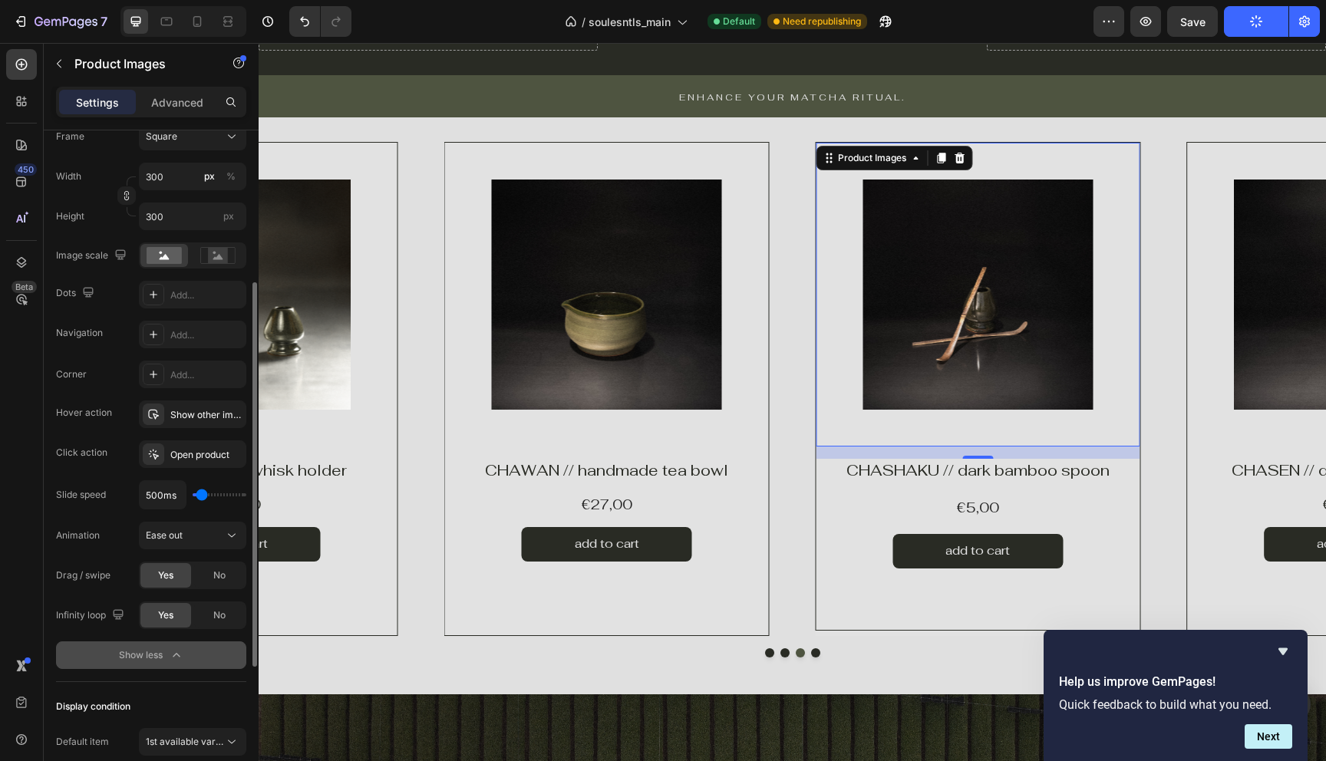
scroll to position [263, 0]
click at [192, 417] on div "Show other image" at bounding box center [192, 413] width 45 height 14
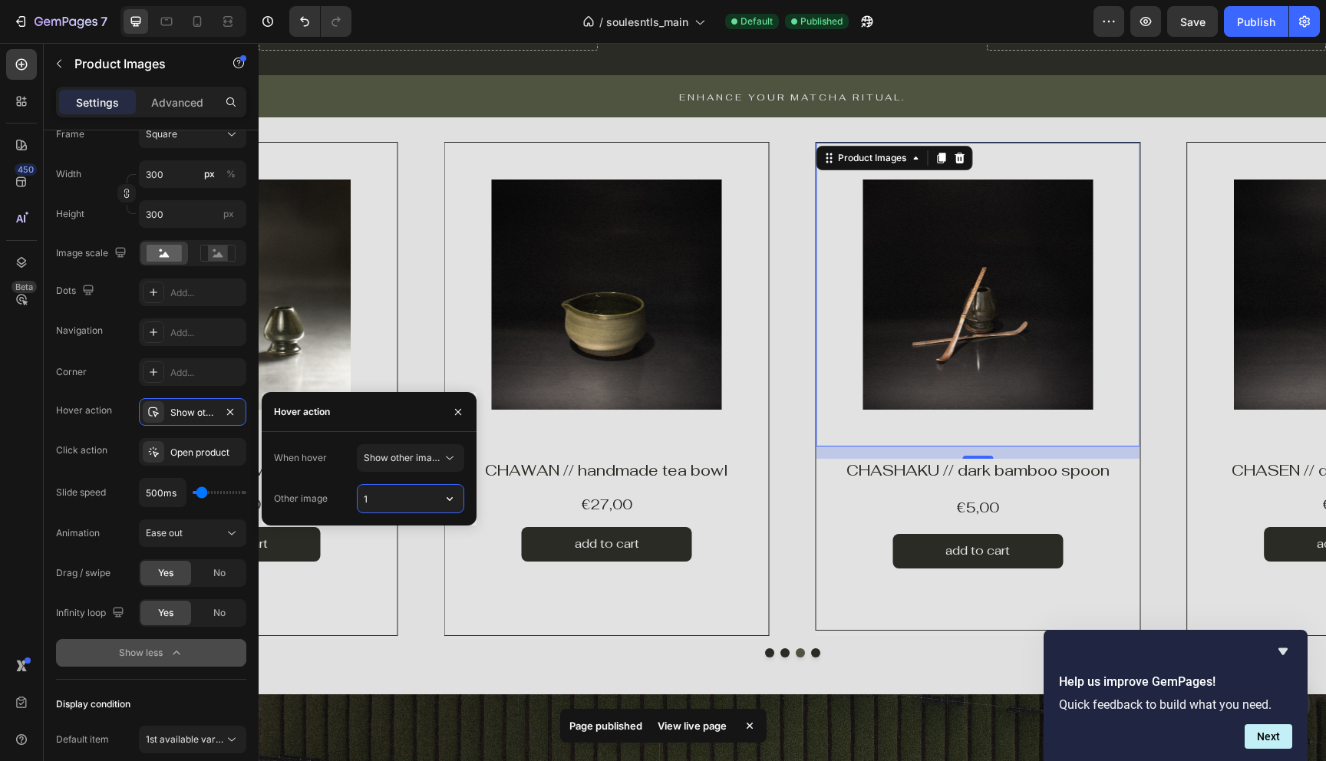
click at [386, 506] on input "1" at bounding box center [411, 499] width 106 height 28
click at [464, 494] on div "When hover Show other image Other image 1" at bounding box center [369, 478] width 215 height 69
click at [447, 497] on icon "button" at bounding box center [450, 499] width 6 height 4
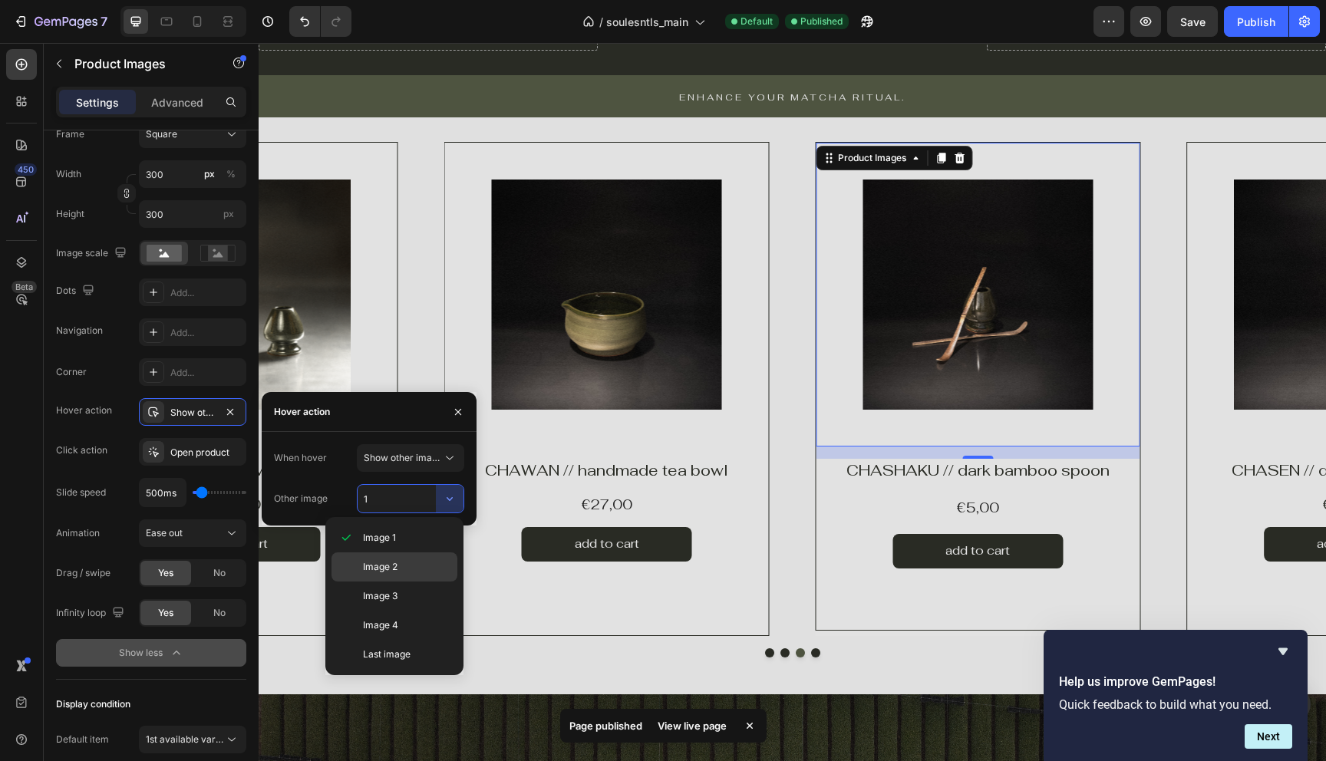
click at [388, 571] on span "Image 2" at bounding box center [380, 567] width 35 height 14
type input "2"
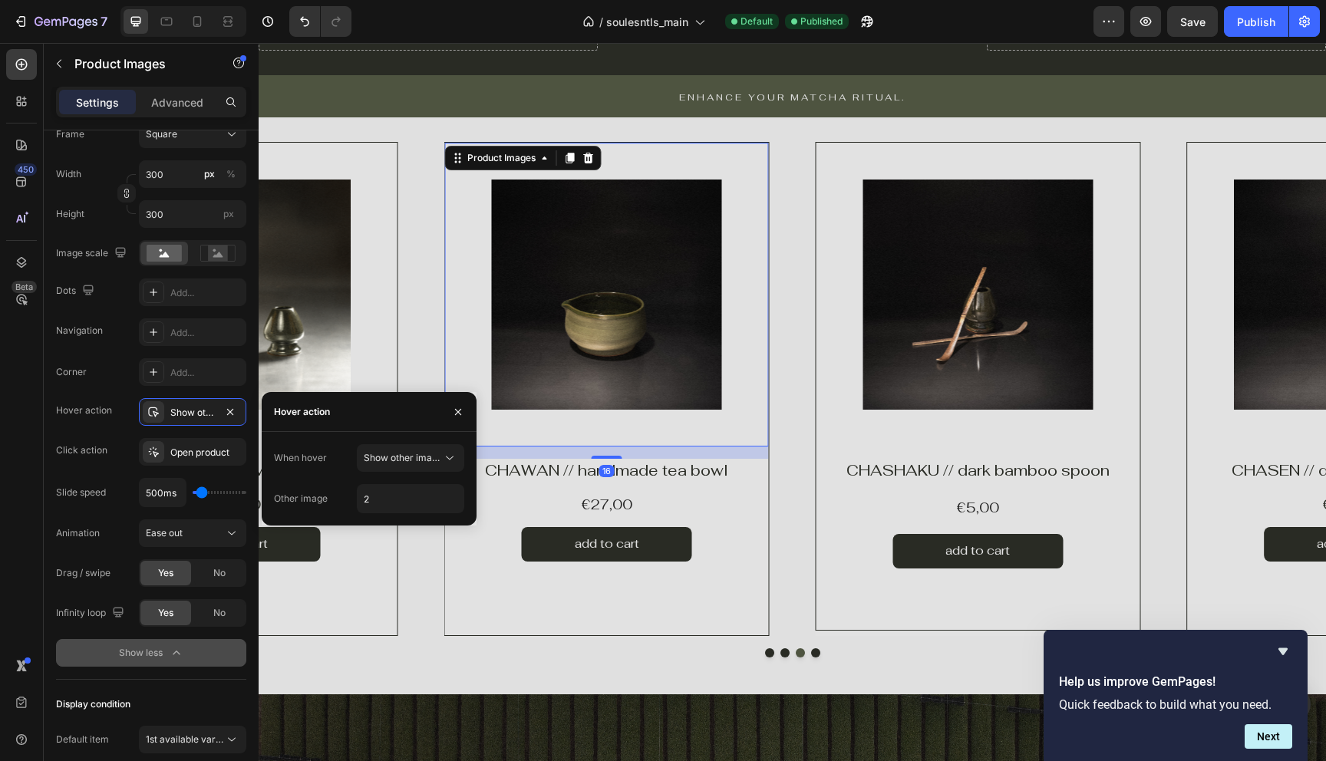
click at [559, 358] on img at bounding box center [607, 295] width 230 height 230
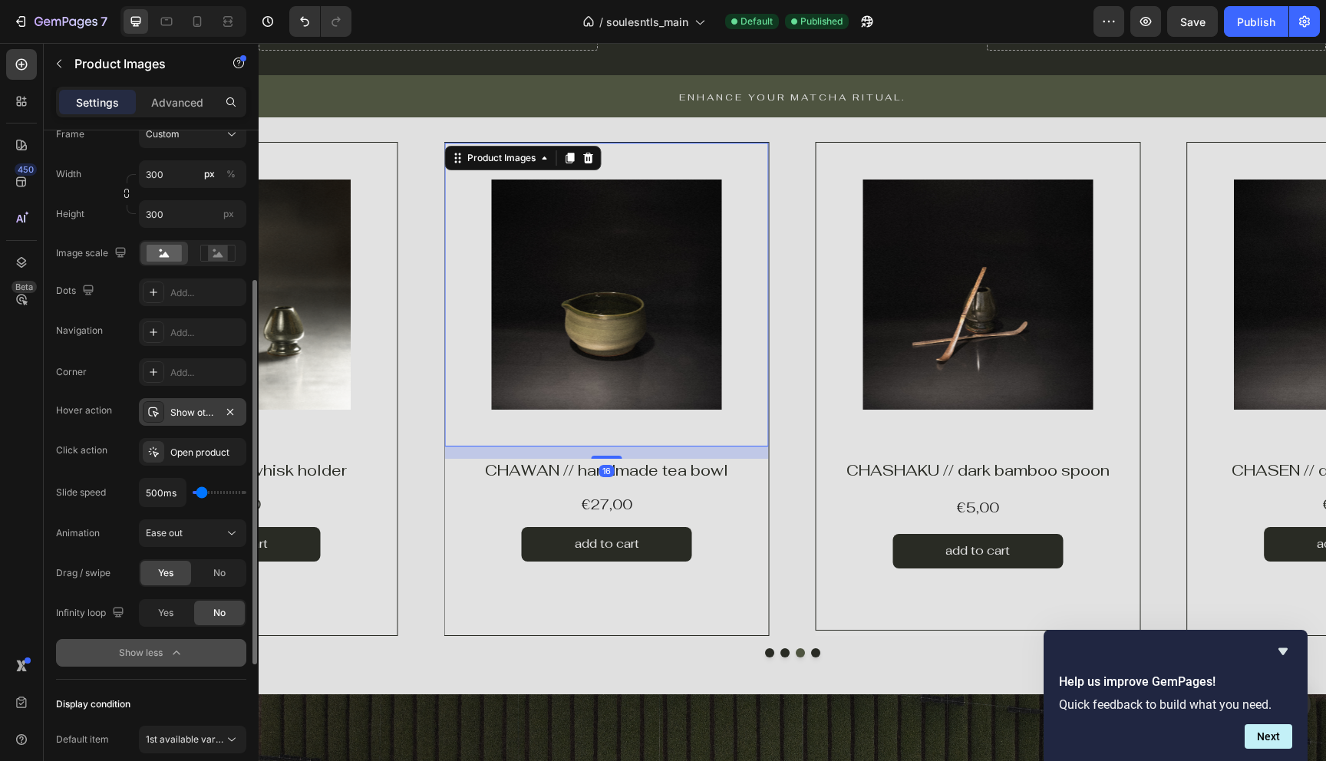
click at [186, 421] on div "Show other image" at bounding box center [192, 412] width 107 height 28
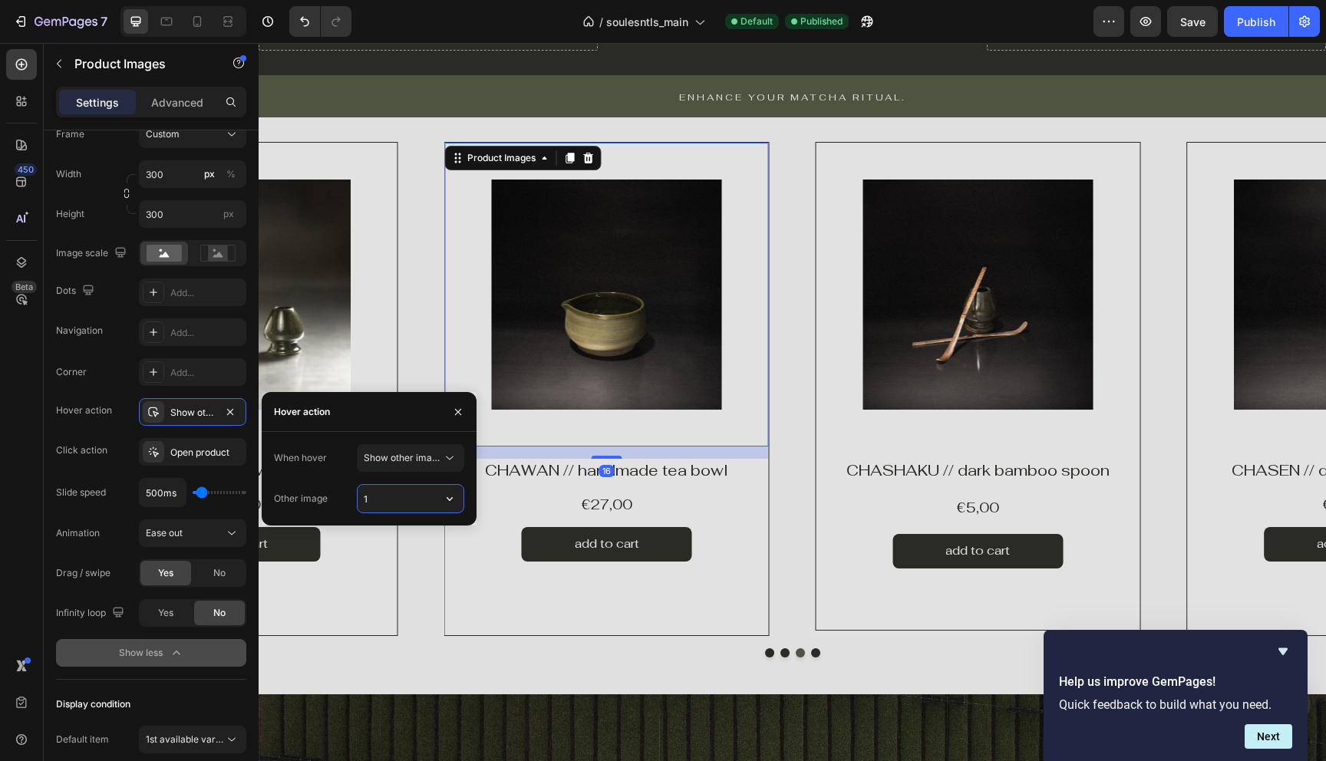
click at [393, 505] on input "1" at bounding box center [411, 499] width 106 height 28
click at [452, 502] on icon "button" at bounding box center [449, 498] width 15 height 15
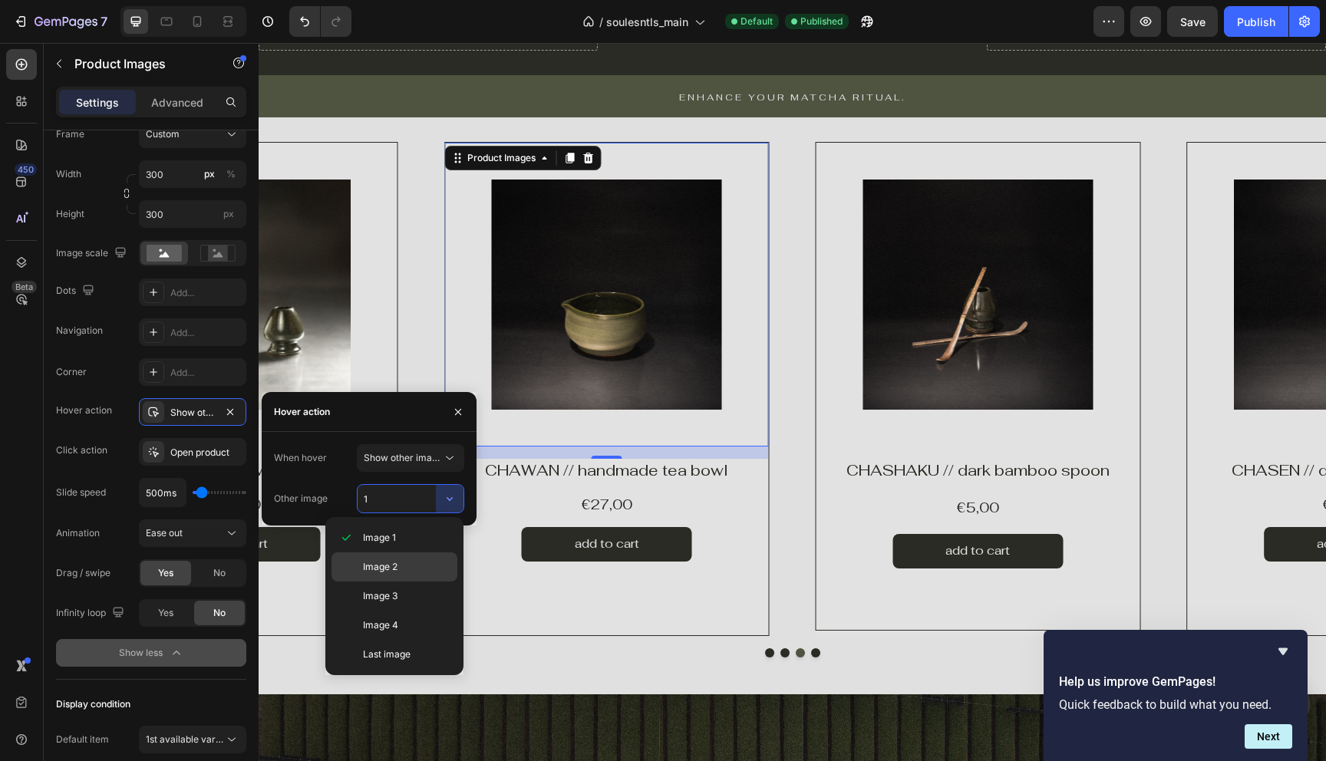
click at [384, 567] on span "Image 2" at bounding box center [380, 567] width 35 height 14
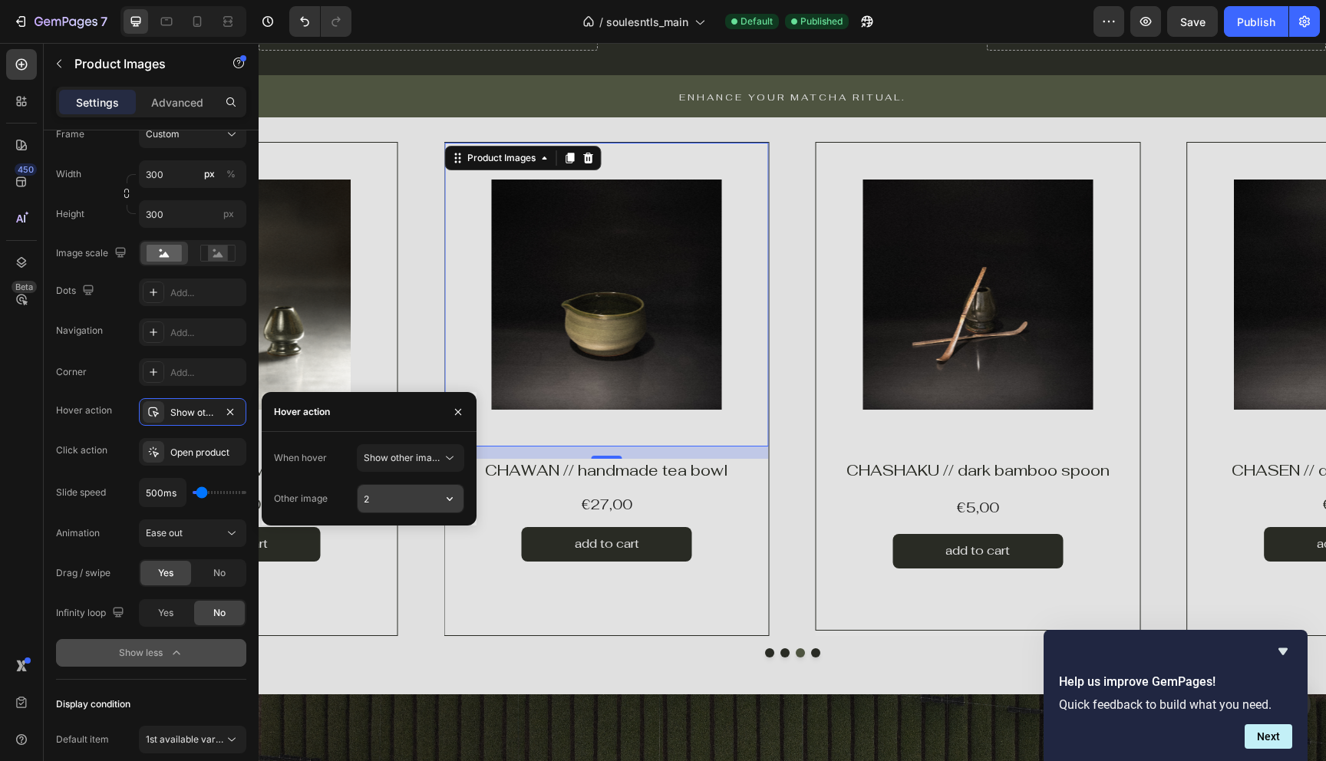
click at [427, 501] on input "2" at bounding box center [411, 499] width 106 height 28
click at [461, 497] on button "button" at bounding box center [450, 499] width 28 height 28
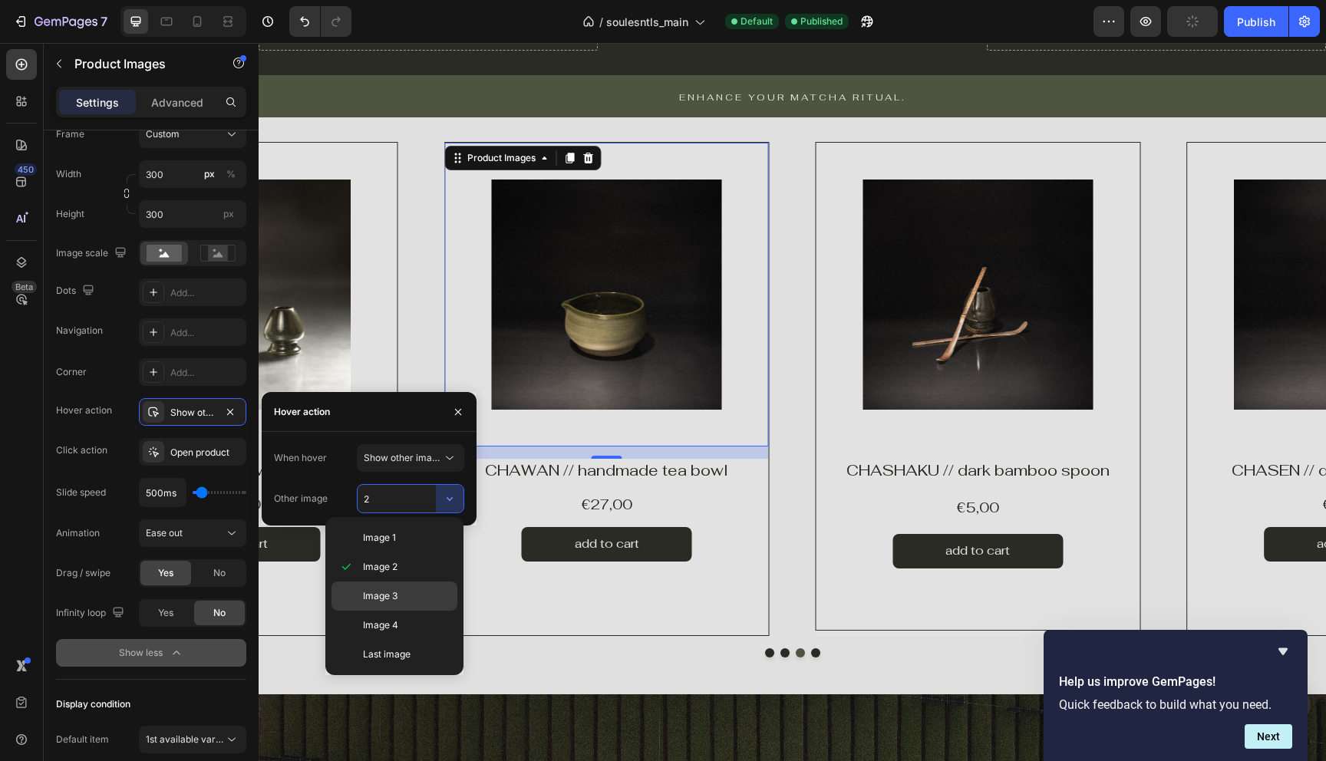
click at [406, 586] on div "Image 3" at bounding box center [395, 596] width 126 height 29
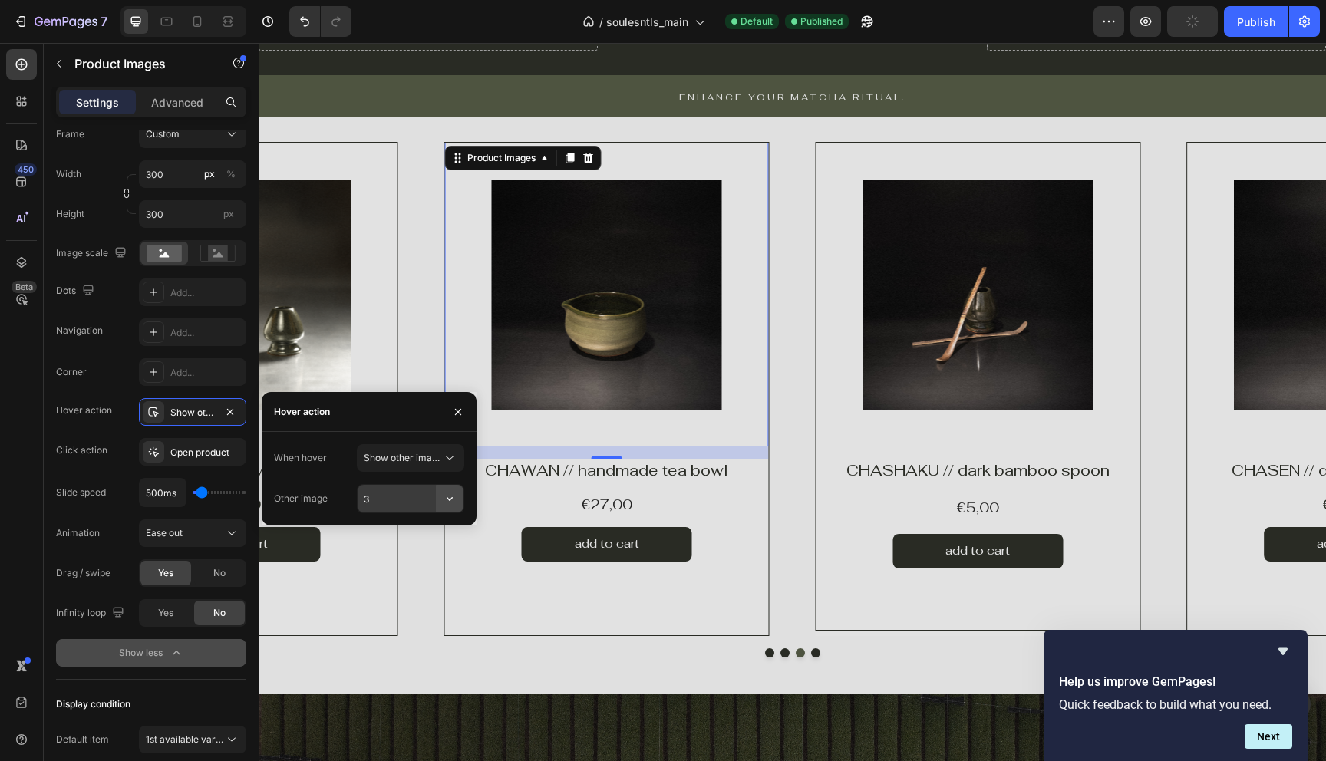
click at [455, 500] on icon "button" at bounding box center [449, 498] width 15 height 15
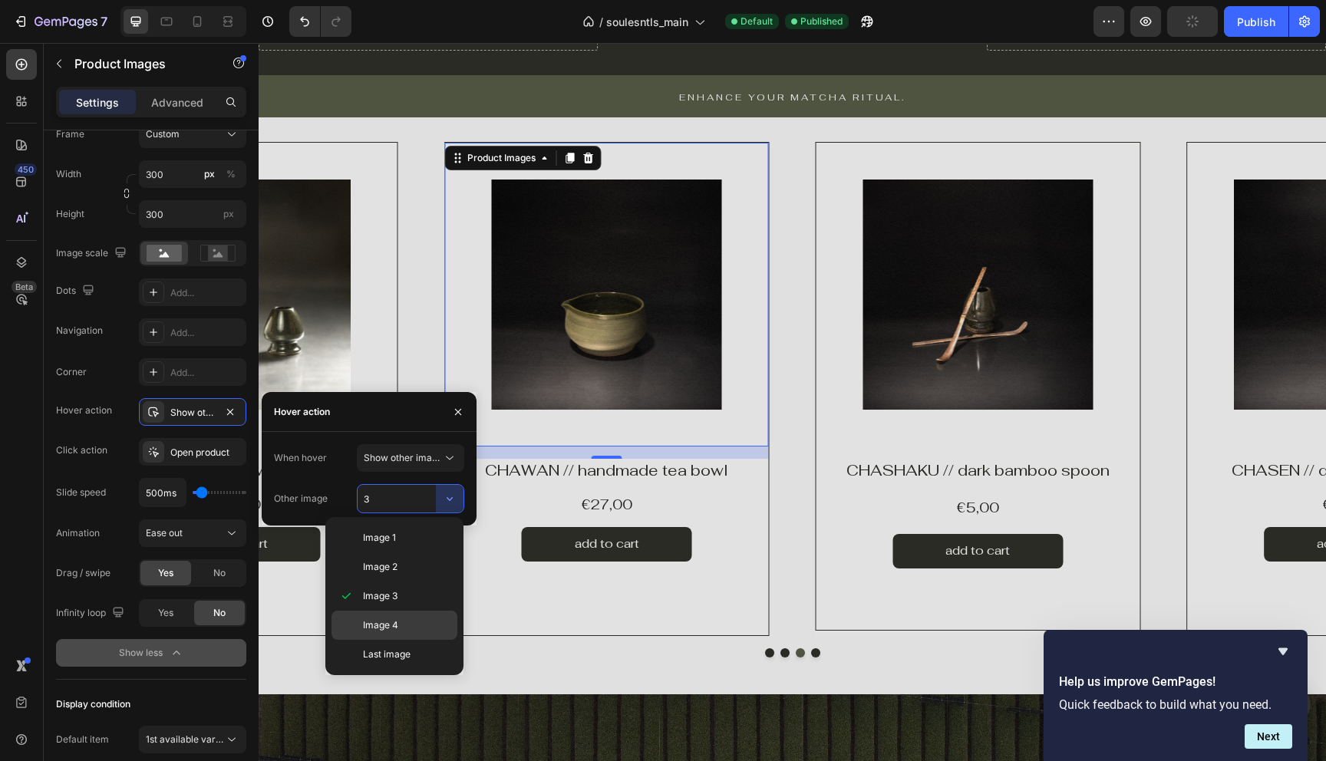
click at [413, 628] on p "Image 4" at bounding box center [406, 626] width 87 height 14
type input "4"
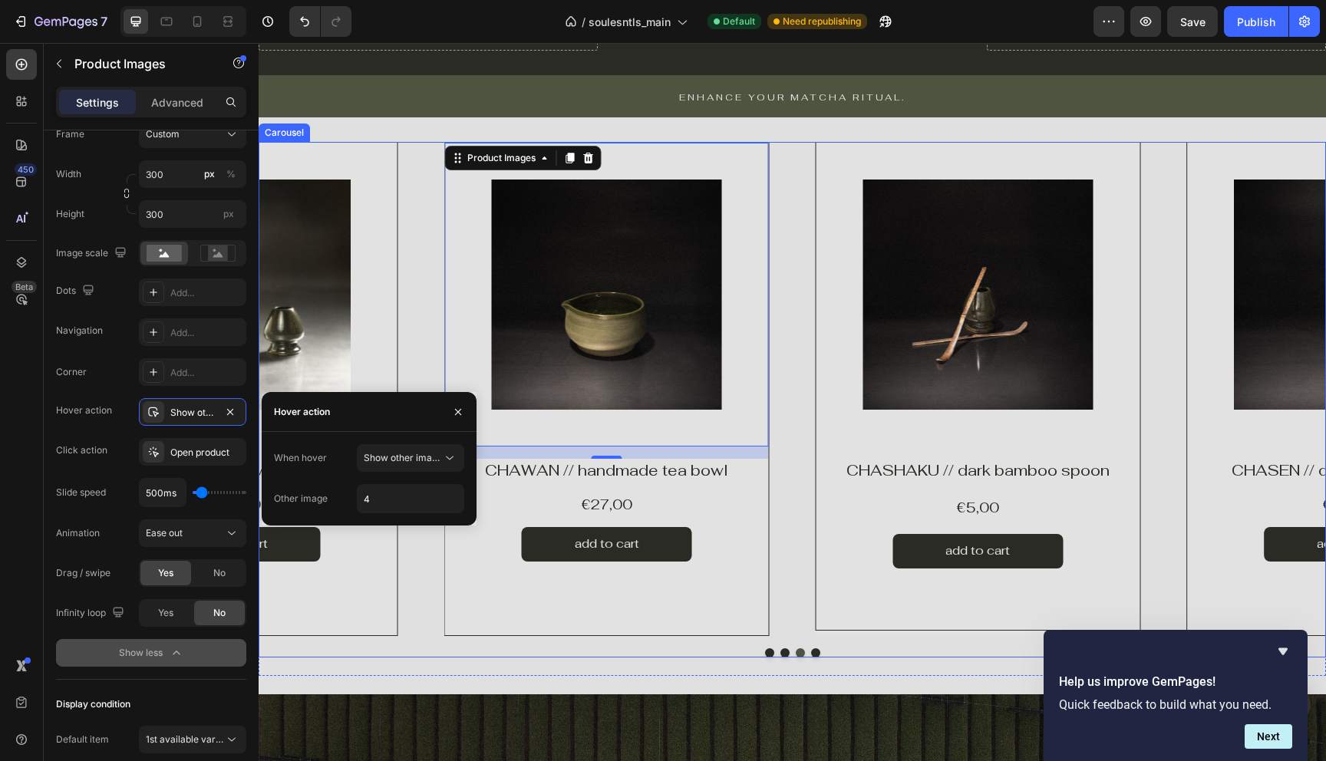
click at [782, 650] on button "Dot" at bounding box center [784, 652] width 9 height 9
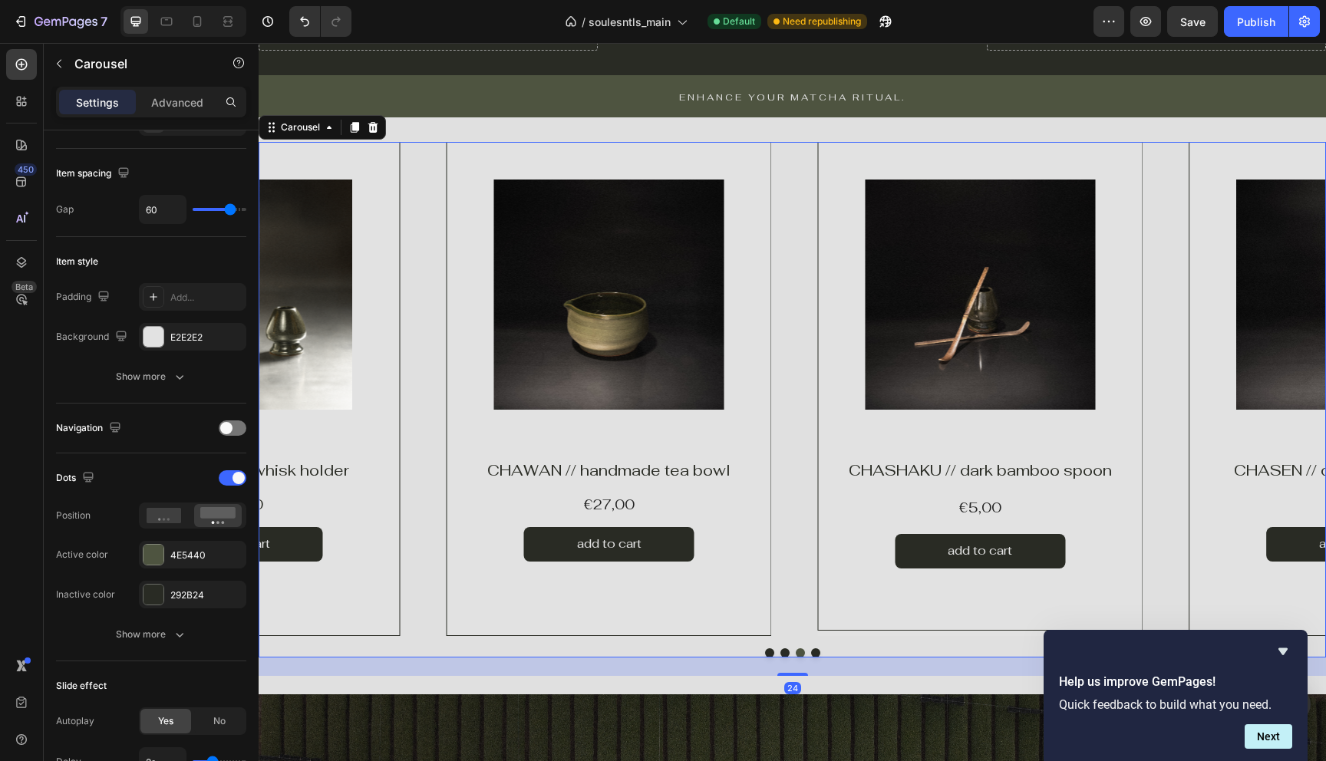
scroll to position [0, 0]
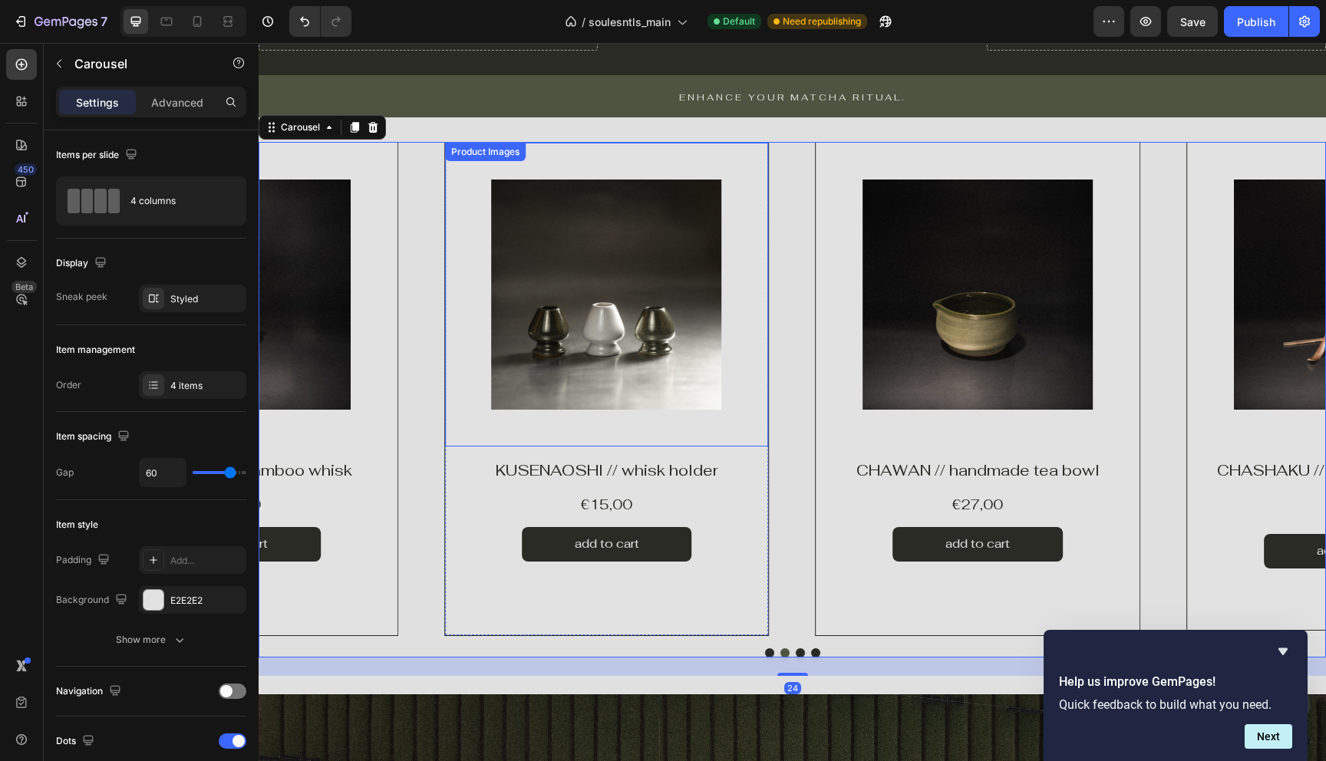
click at [645, 380] on img at bounding box center [607, 295] width 230 height 230
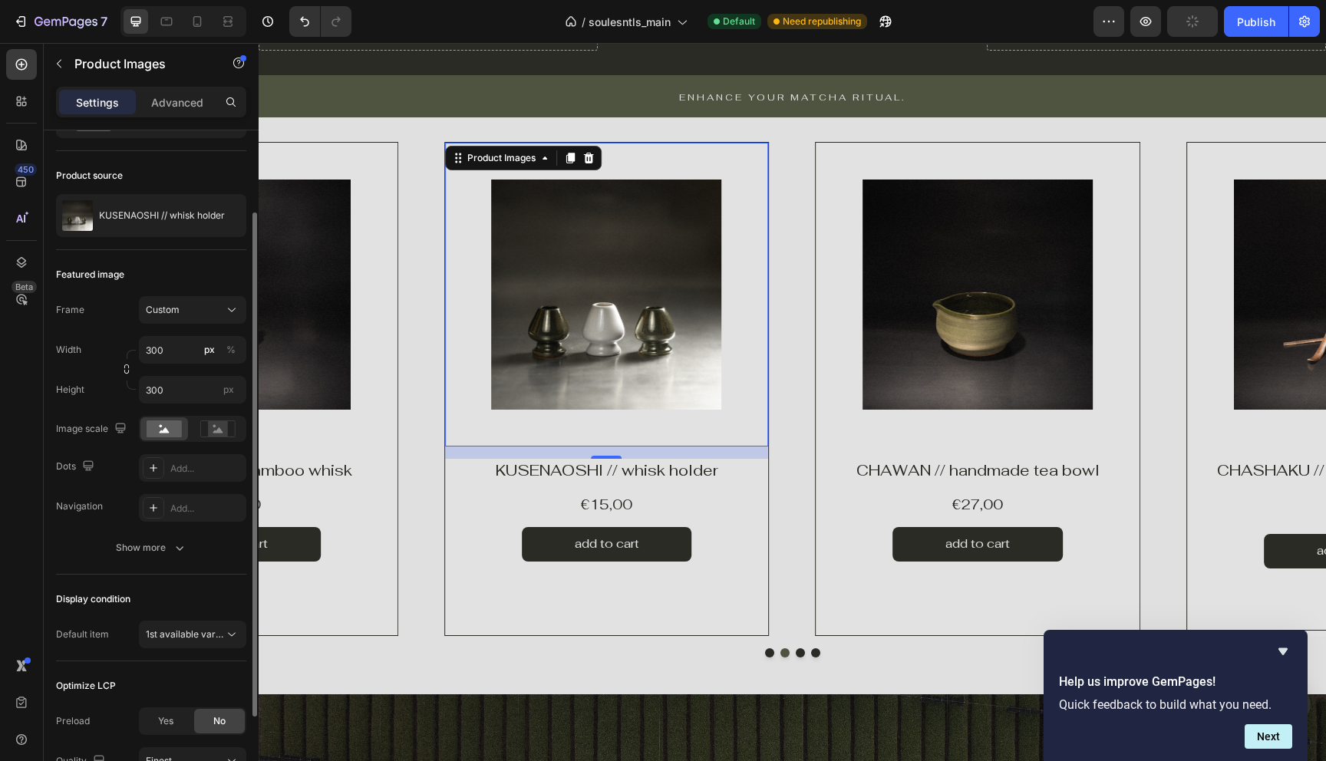
scroll to position [125, 0]
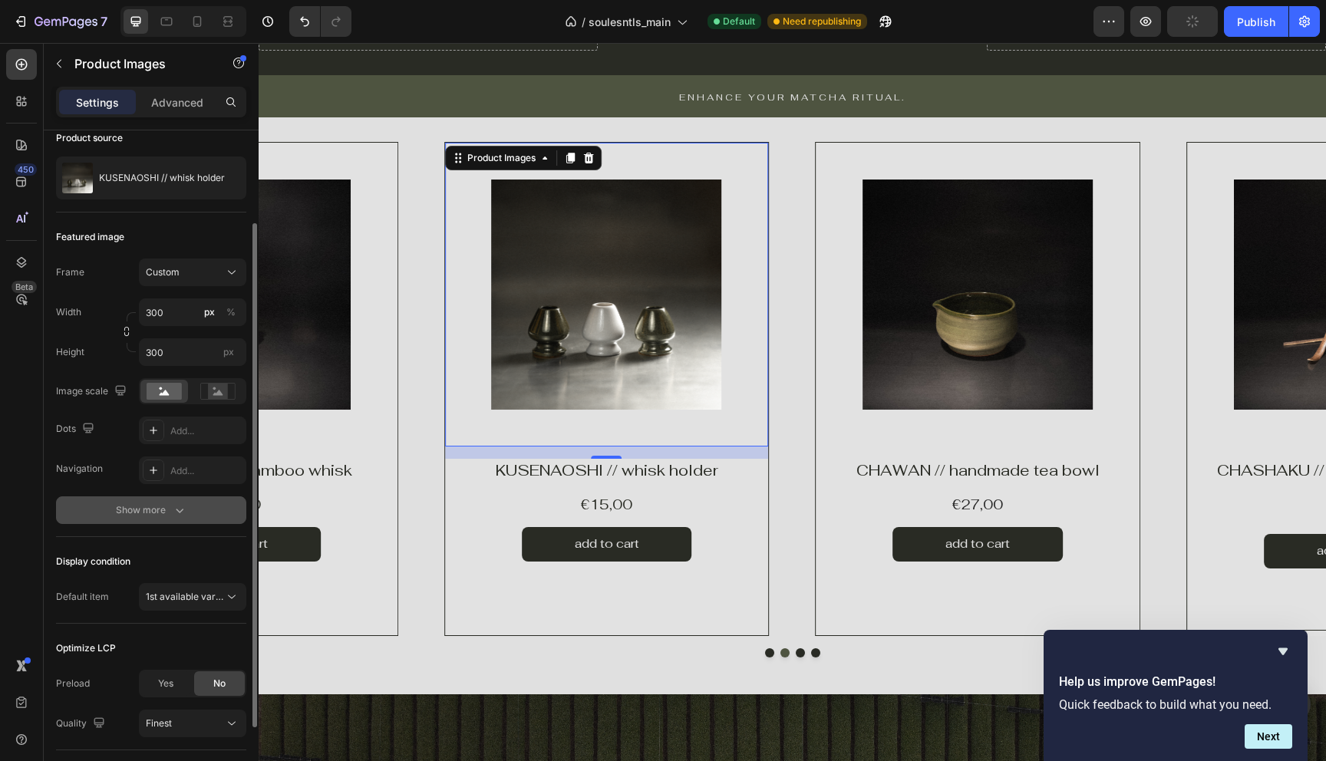
click at [155, 517] on div "Show more" at bounding box center [151, 510] width 71 height 15
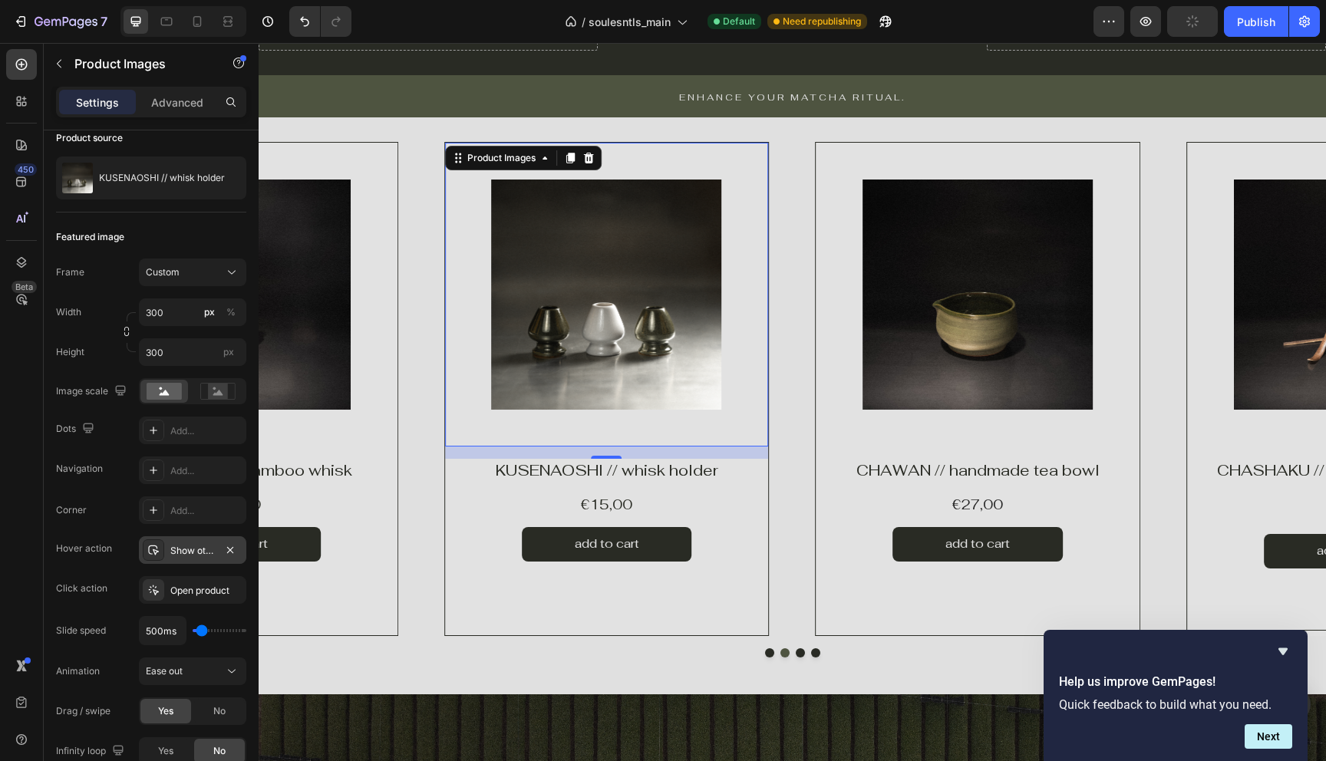
click at [193, 557] on div "Show other image" at bounding box center [192, 551] width 45 height 14
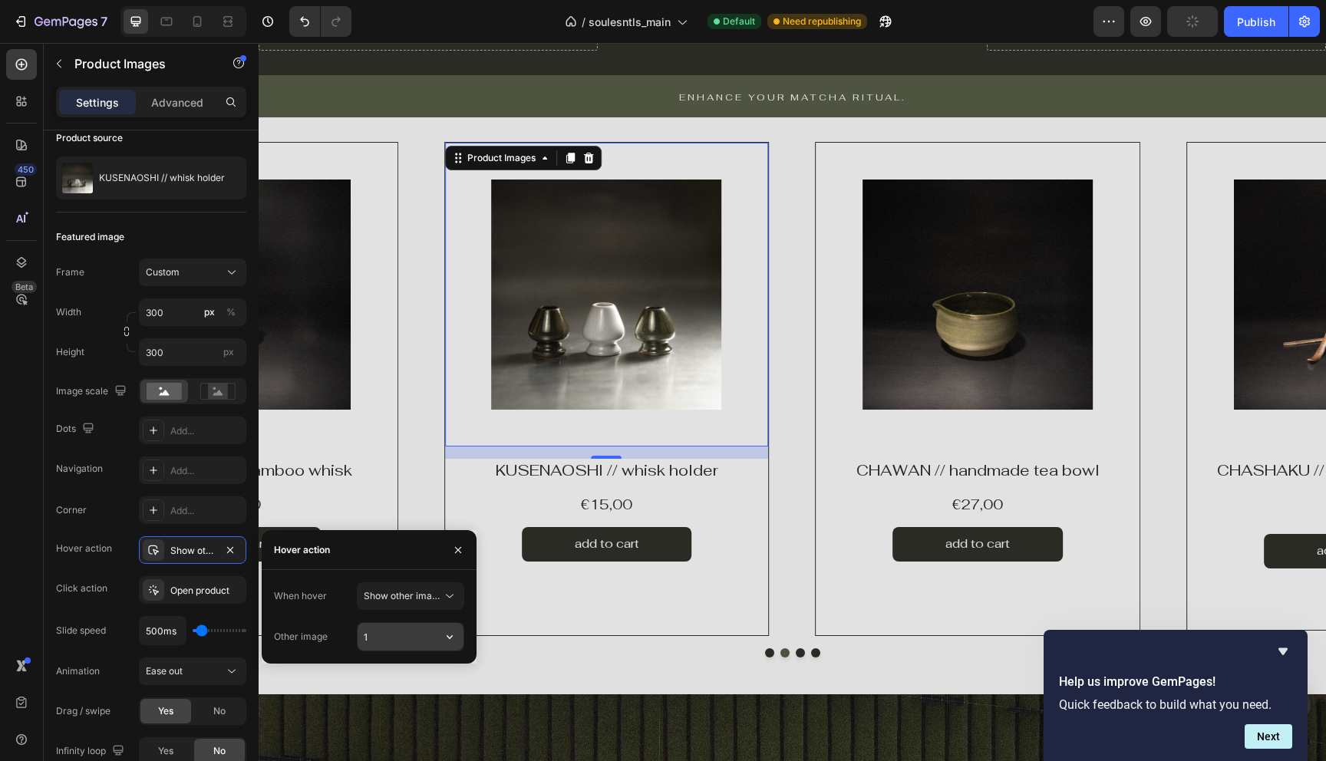
click at [413, 640] on input "1" at bounding box center [411, 637] width 106 height 28
click at [442, 638] on icon "button" at bounding box center [449, 636] width 15 height 15
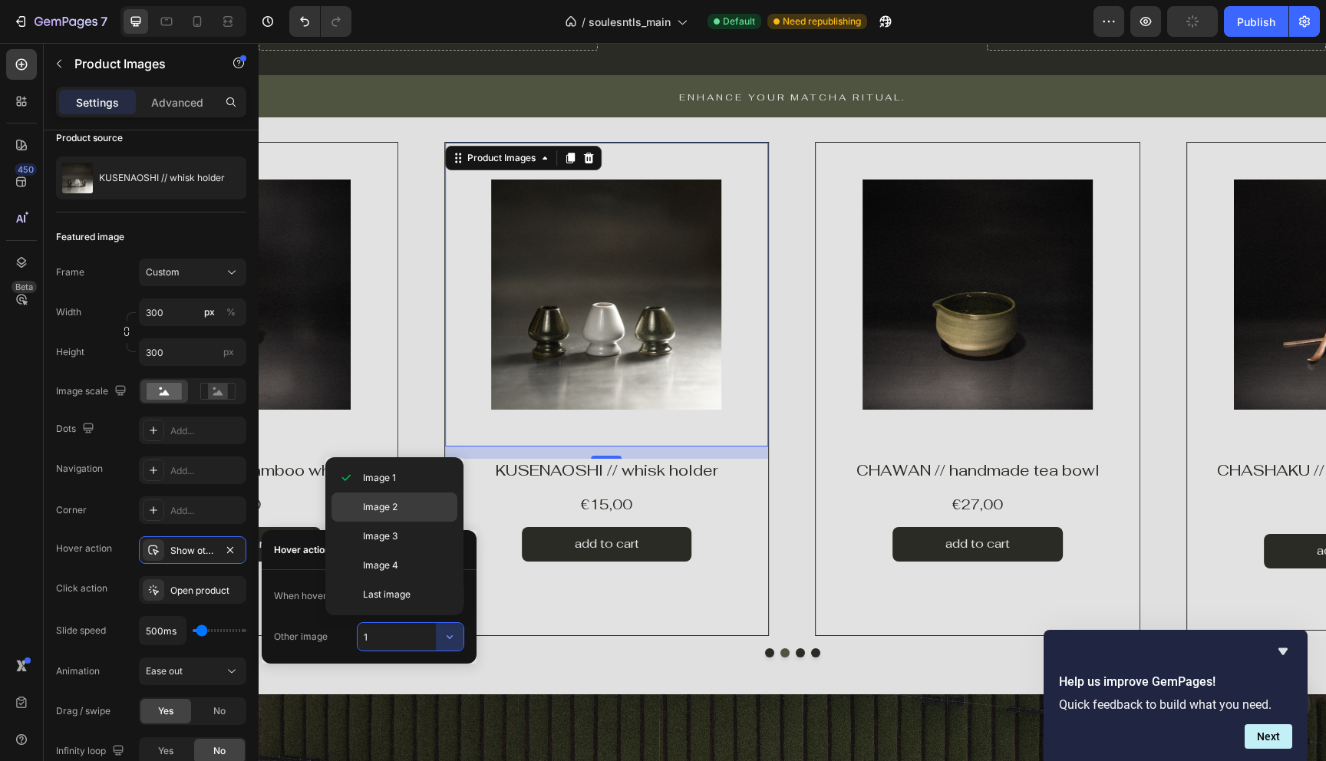
click at [367, 511] on span "Image 2" at bounding box center [380, 507] width 35 height 14
type input "2"
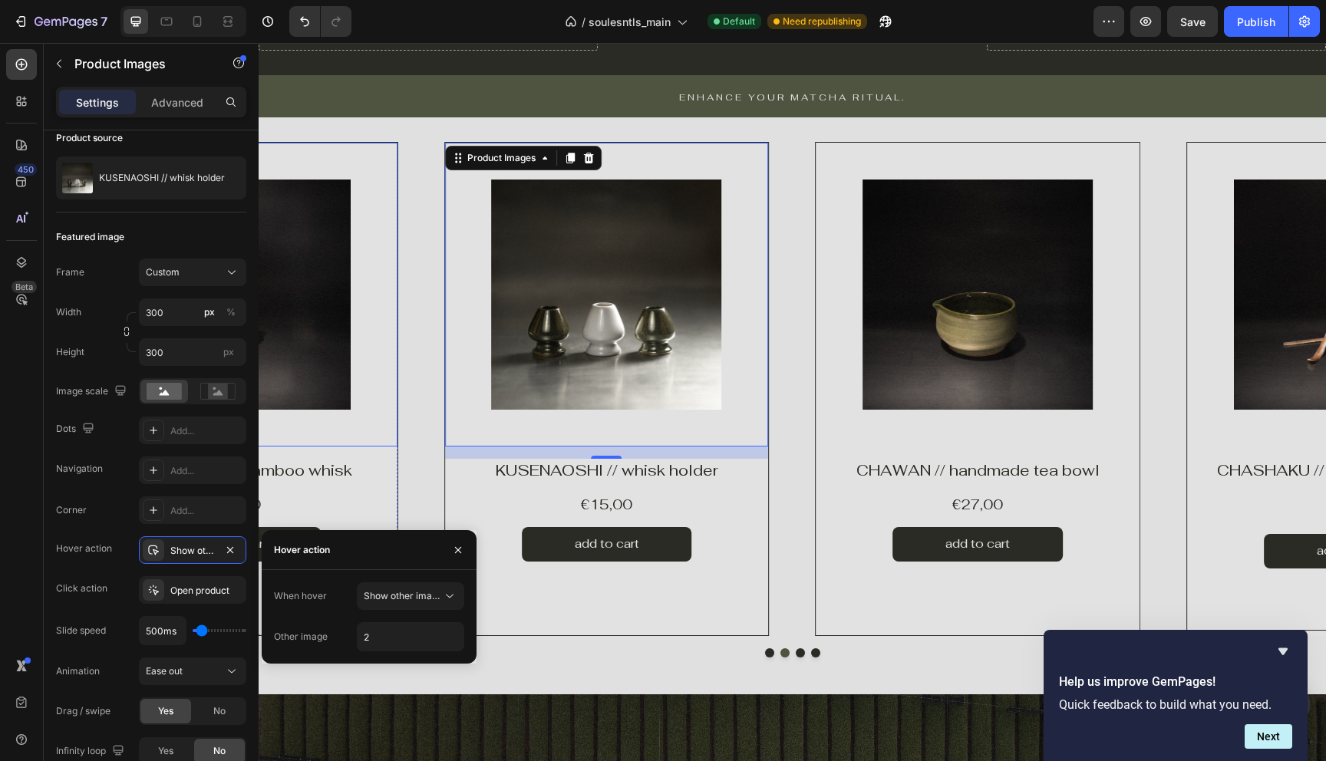
click at [357, 363] on div at bounding box center [236, 295] width 250 height 230
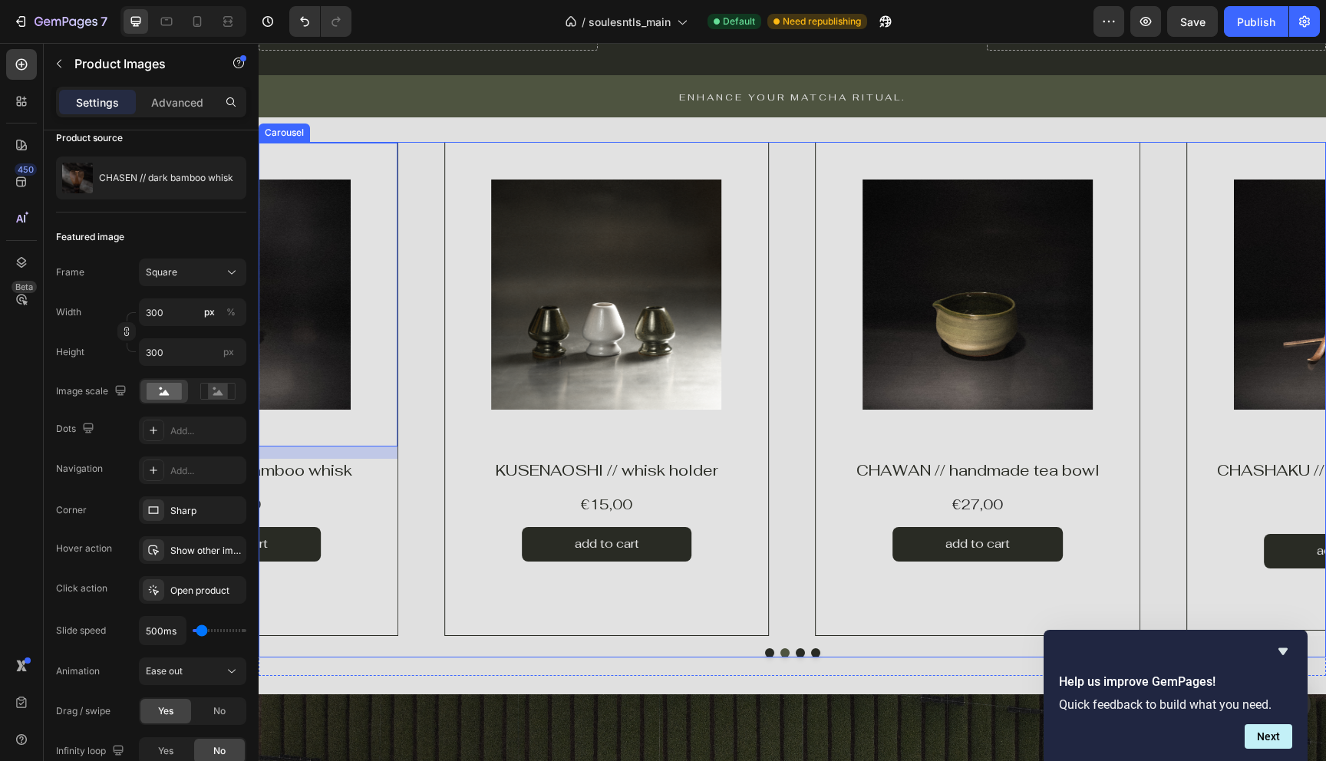
click at [770, 652] on button "Dot" at bounding box center [769, 652] width 9 height 9
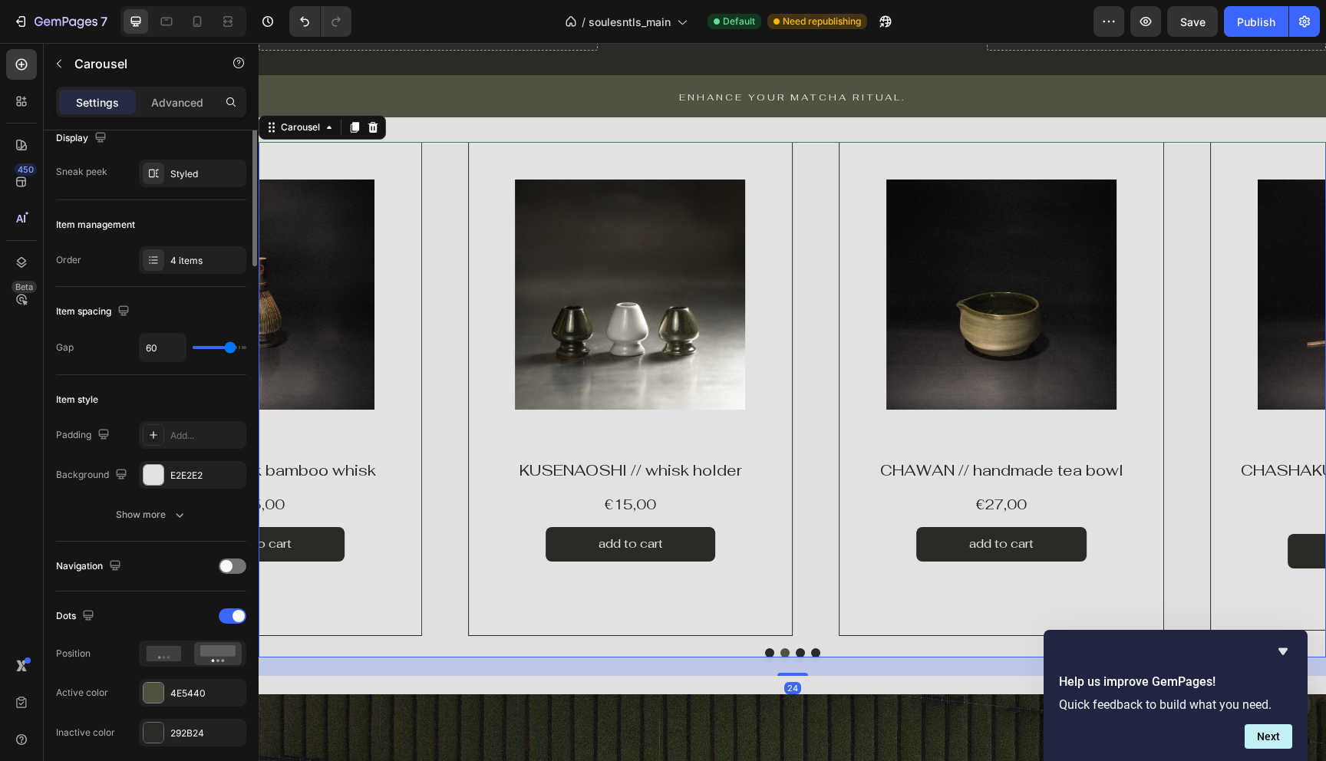
scroll to position [0, 0]
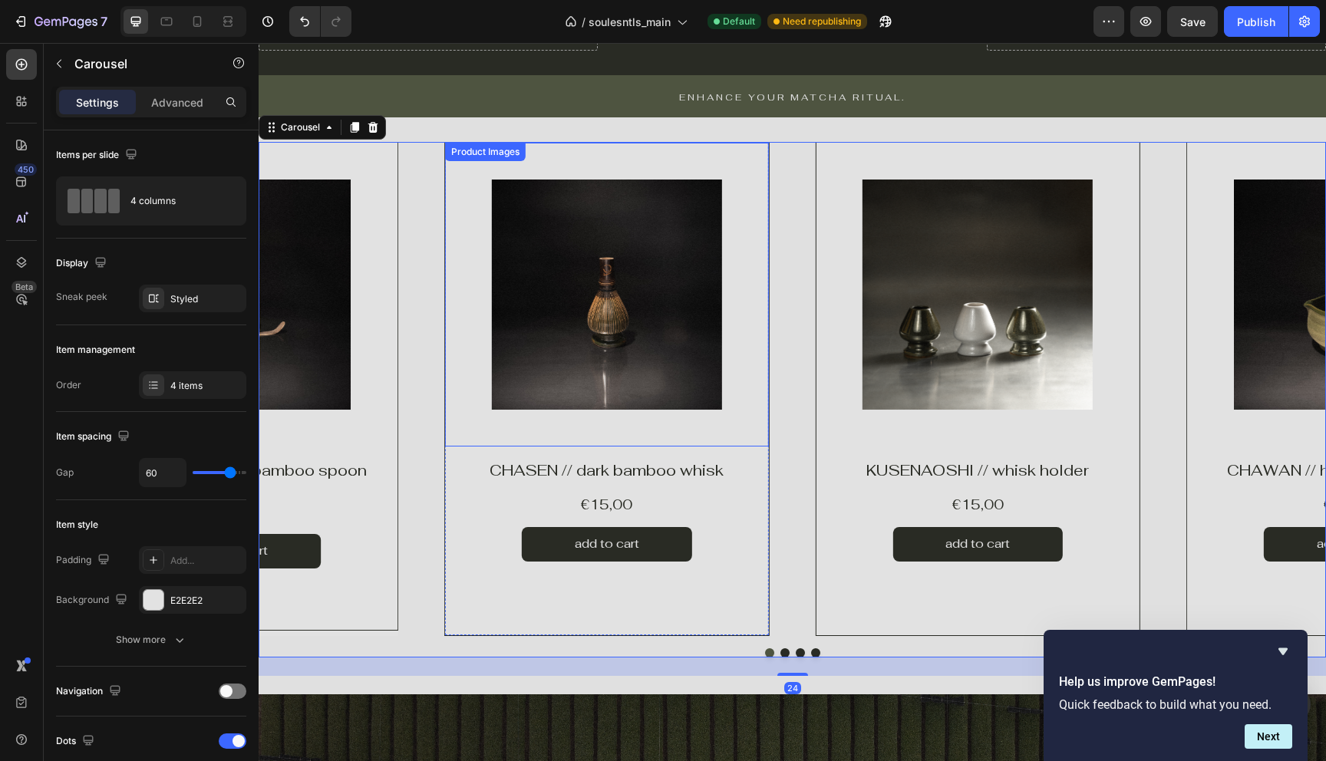
click at [621, 367] on img at bounding box center [607, 295] width 230 height 230
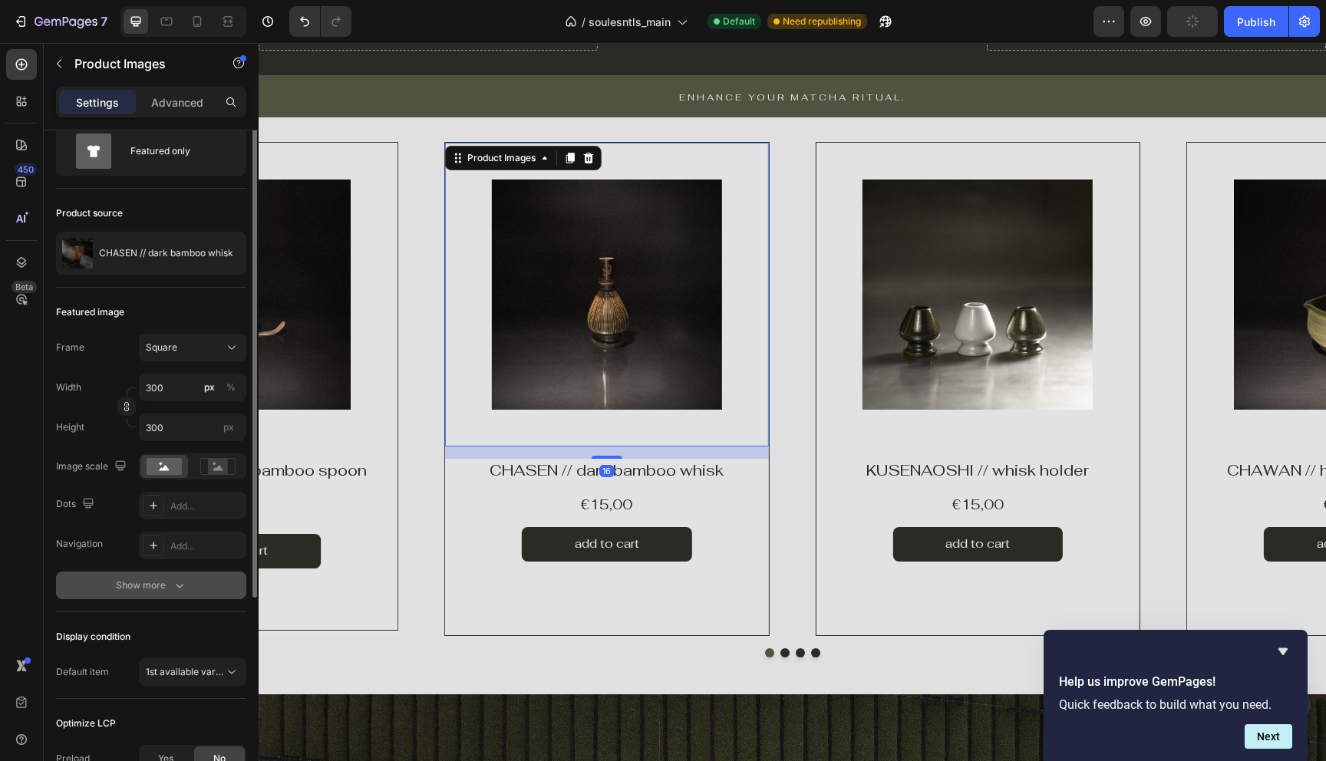
scroll to position [52, 0]
click at [149, 602] on div "Featured image Frame Square Width 300 px % Height 300 px Image scale Dots Add..…" at bounding box center [151, 447] width 190 height 325
click at [149, 595] on button "Show more" at bounding box center [151, 583] width 190 height 28
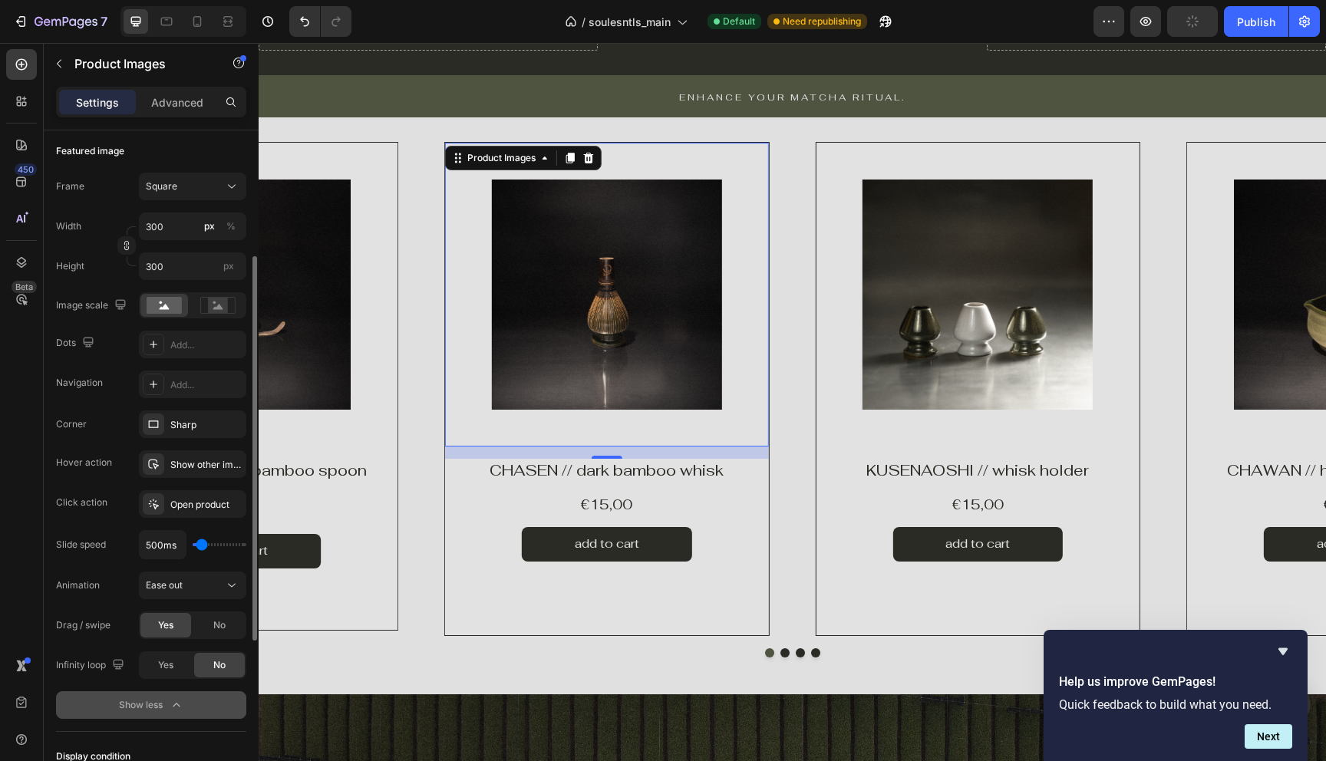
scroll to position [215, 0]
click at [183, 467] on div "Show other image" at bounding box center [192, 461] width 45 height 14
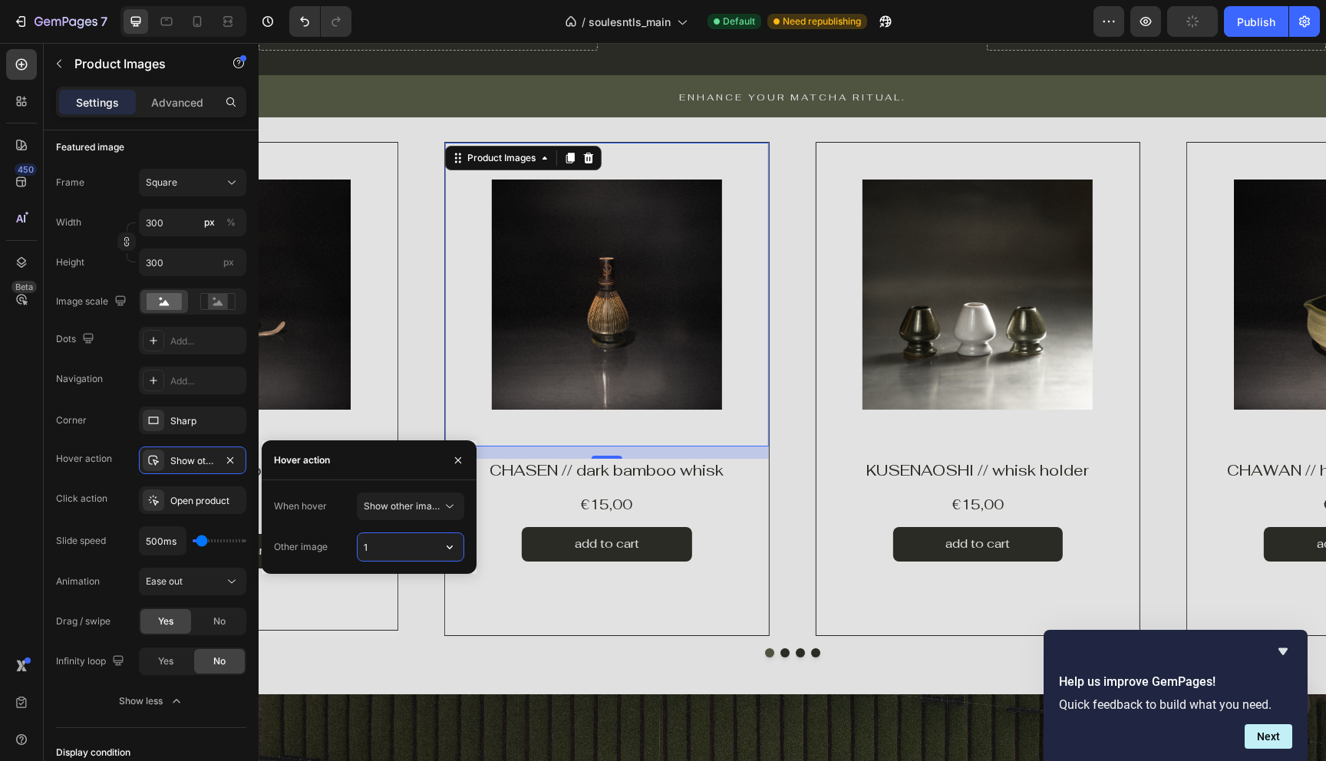
click at [409, 545] on input "1" at bounding box center [411, 547] width 106 height 28
click at [450, 549] on icon "button" at bounding box center [449, 546] width 15 height 15
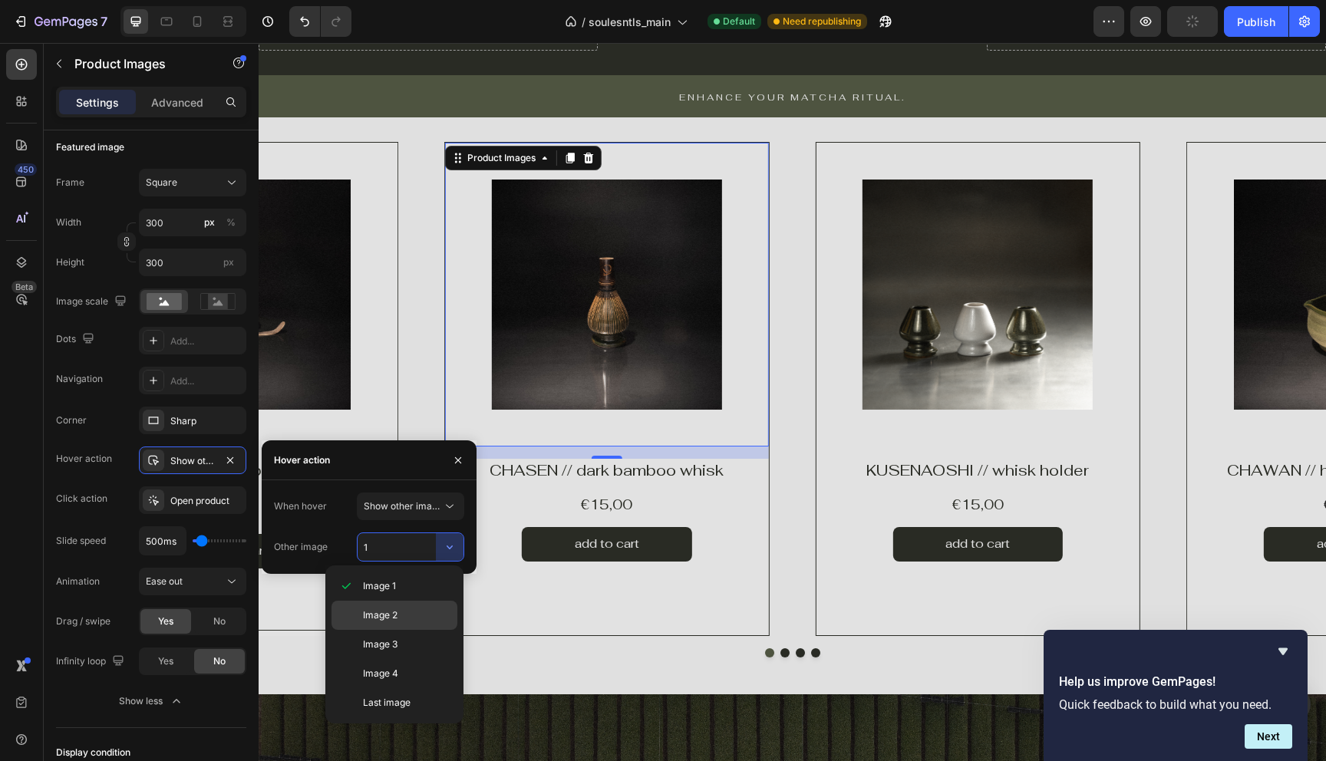
click at [404, 609] on p "Image 2" at bounding box center [406, 616] width 87 height 14
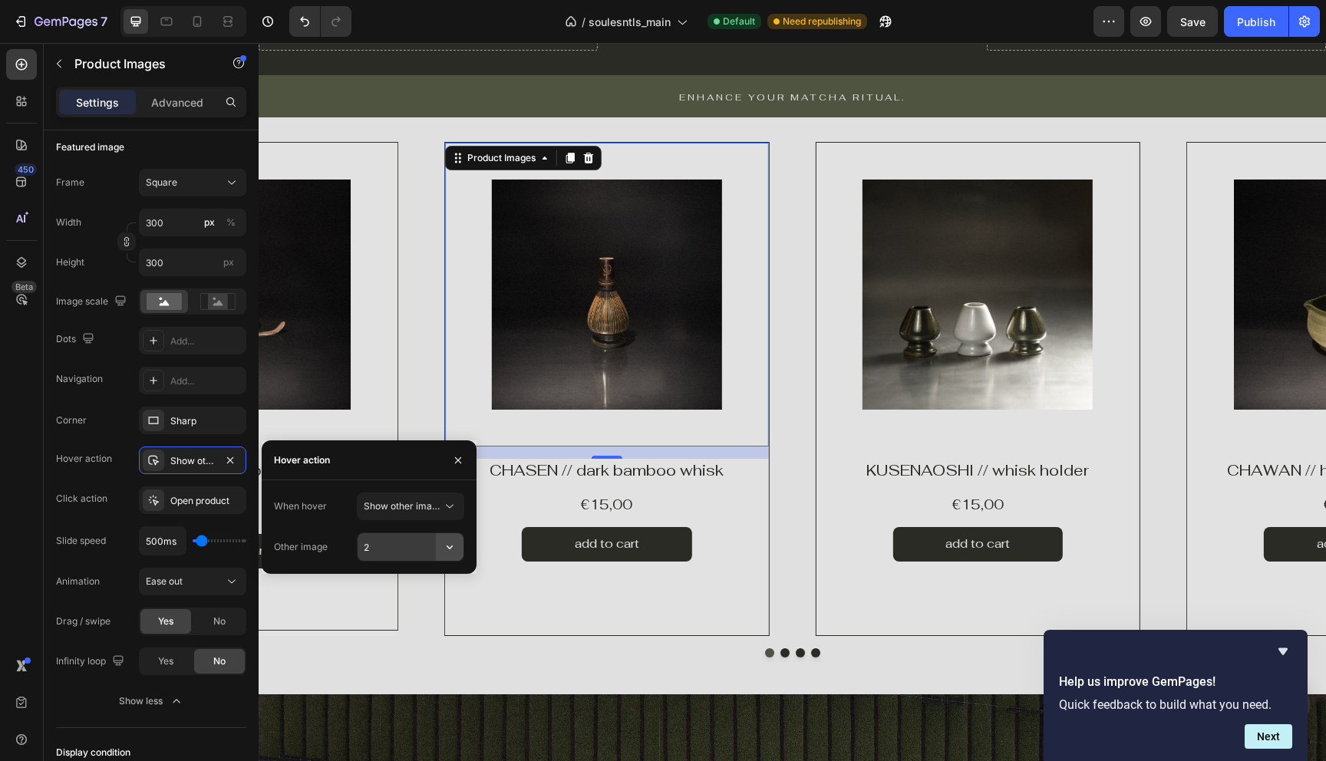
click at [438, 553] on button "button" at bounding box center [450, 547] width 28 height 28
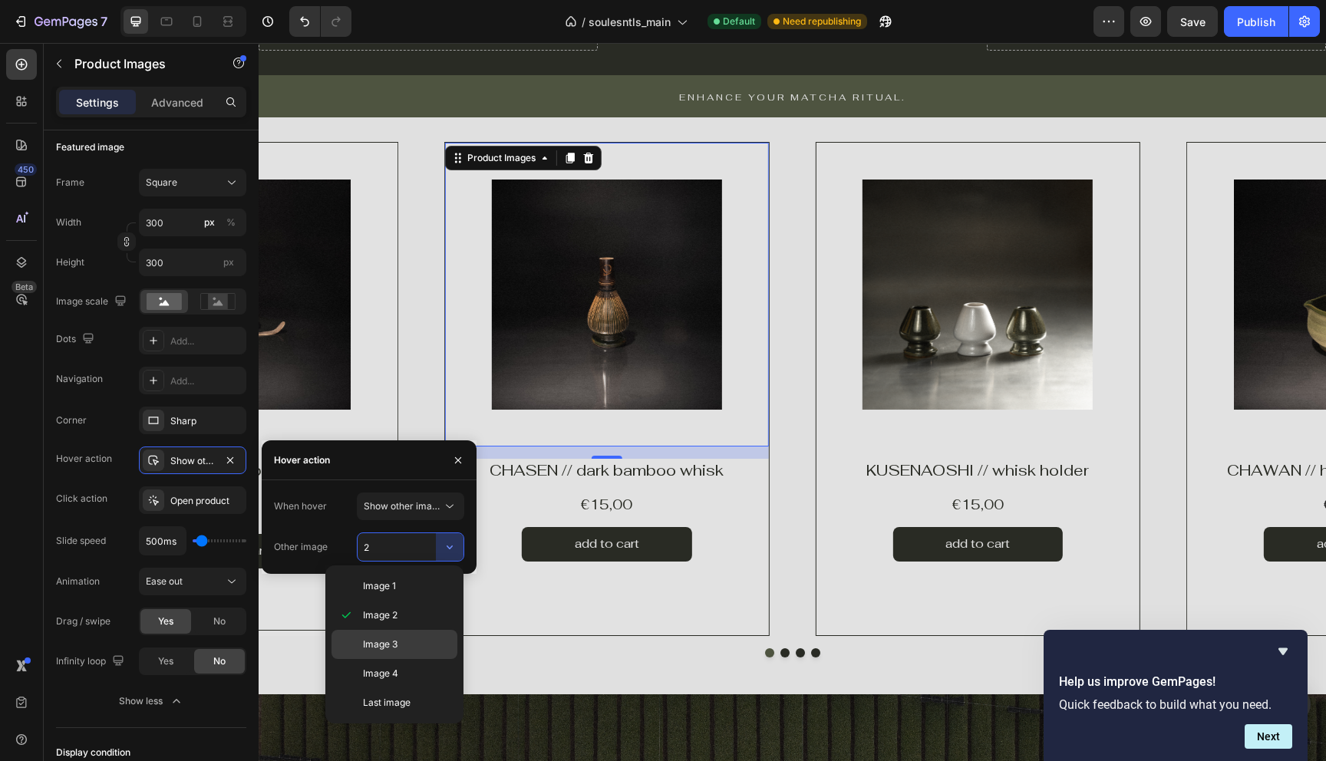
click at [410, 632] on div "Image 3" at bounding box center [395, 644] width 126 height 29
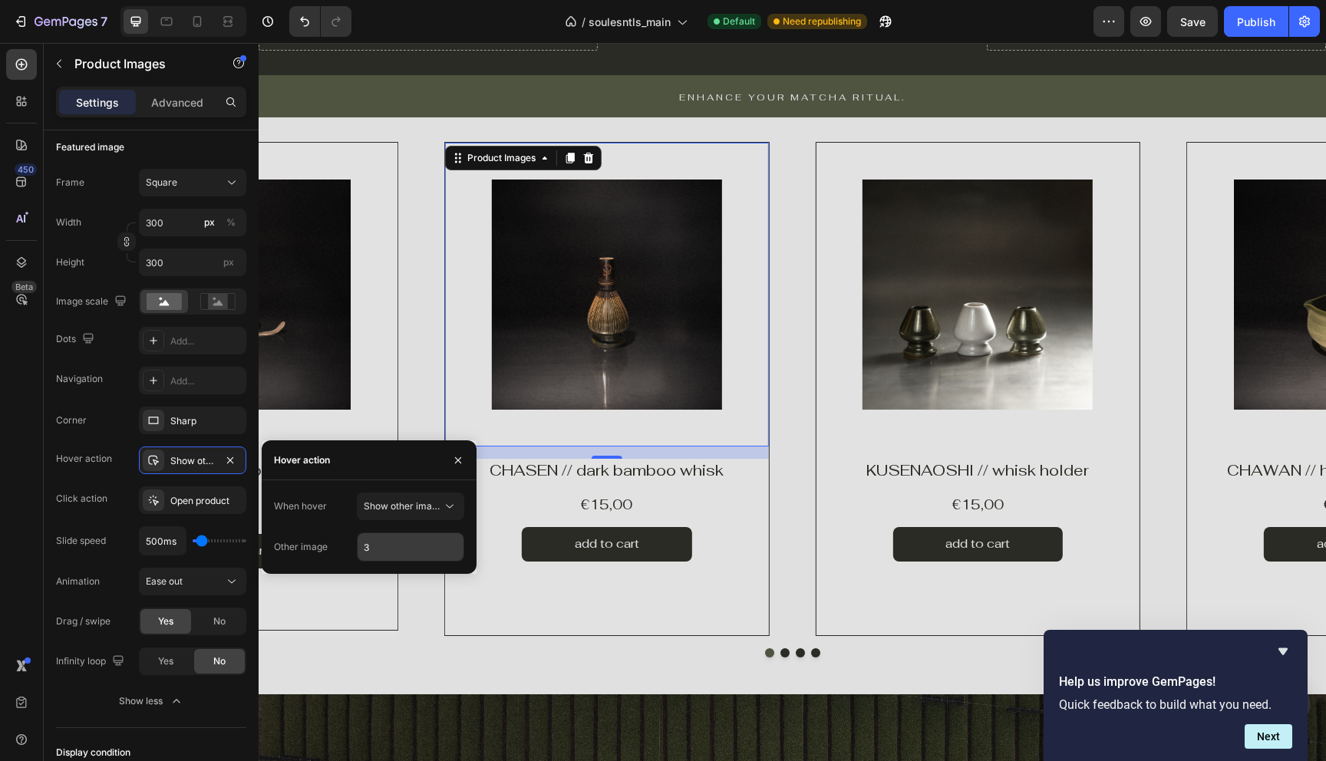
click at [434, 553] on input "3" at bounding box center [411, 547] width 106 height 28
click at [463, 546] on div "3" at bounding box center [410, 547] width 107 height 29
click at [455, 546] on icon "button" at bounding box center [449, 546] width 15 height 15
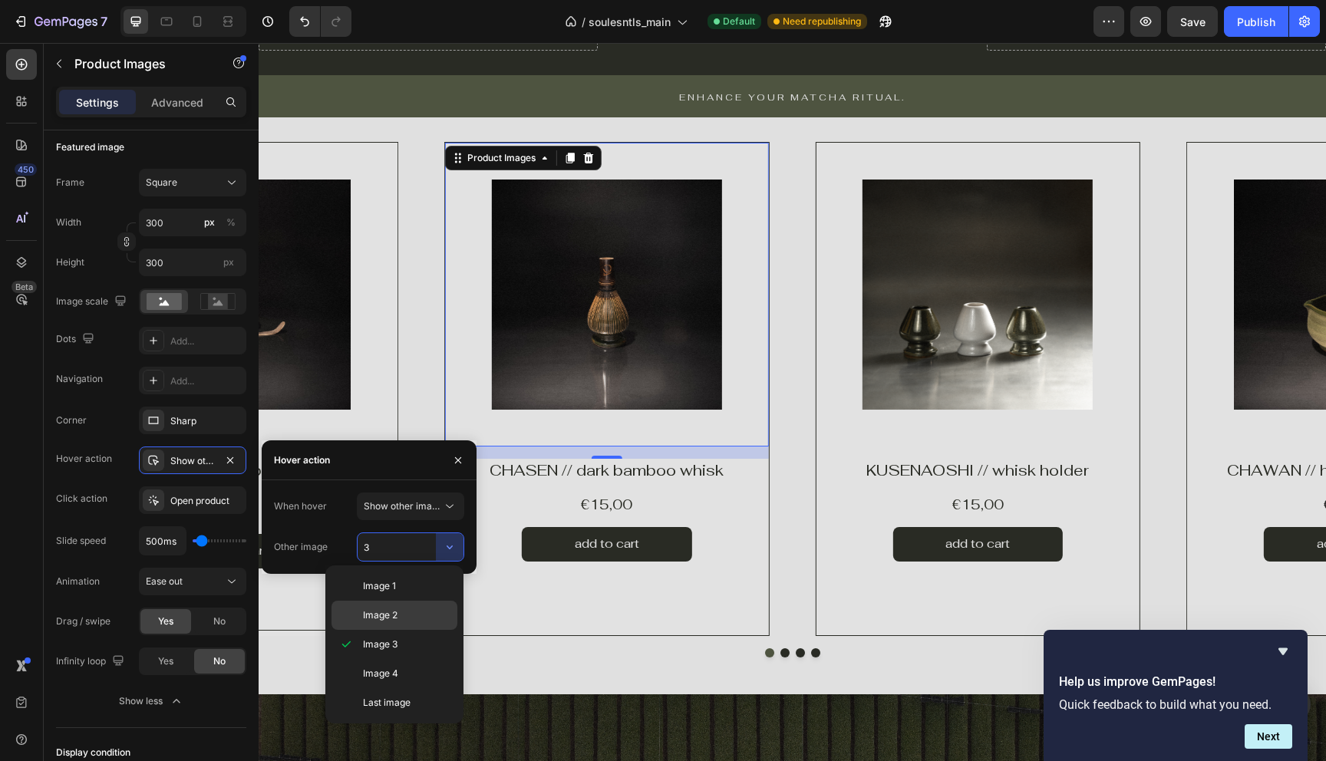
click at [411, 613] on p "Image 2" at bounding box center [406, 616] width 87 height 14
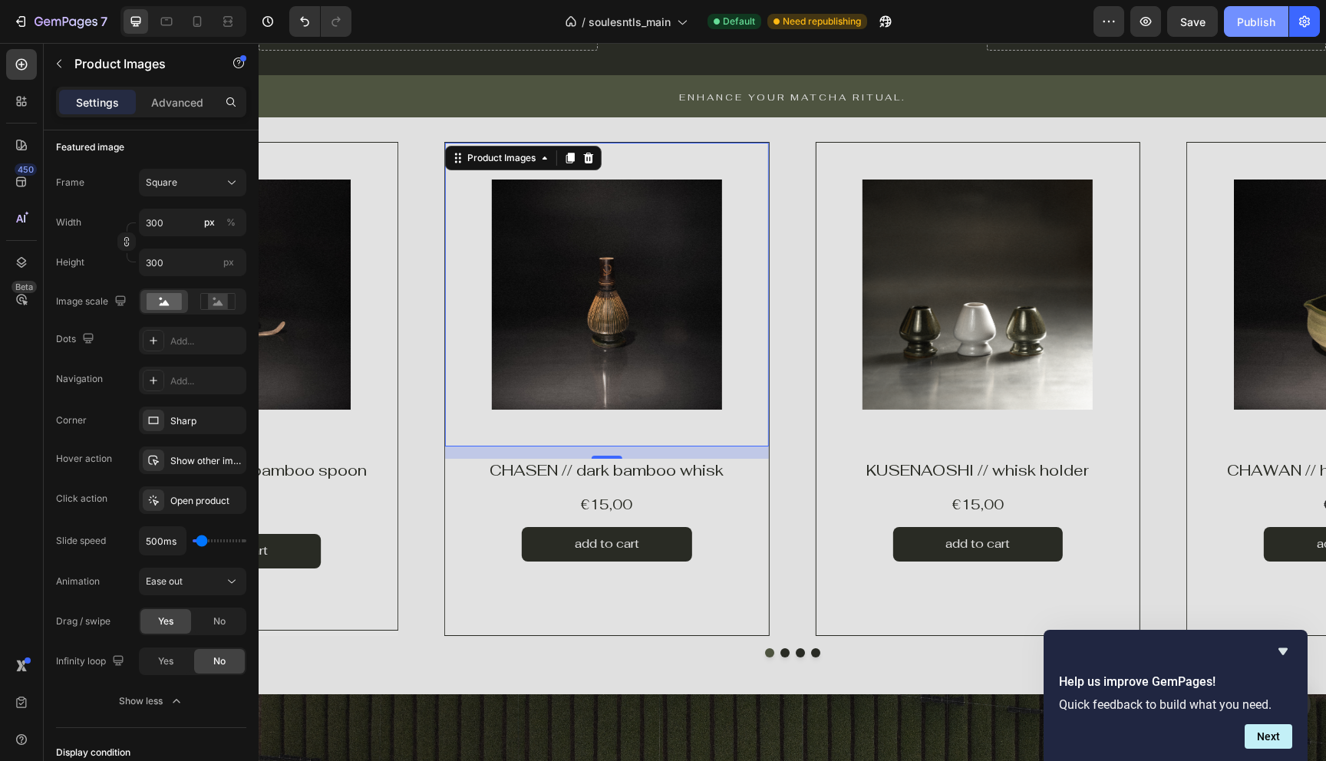
click at [1245, 32] on button "Publish" at bounding box center [1256, 21] width 64 height 31
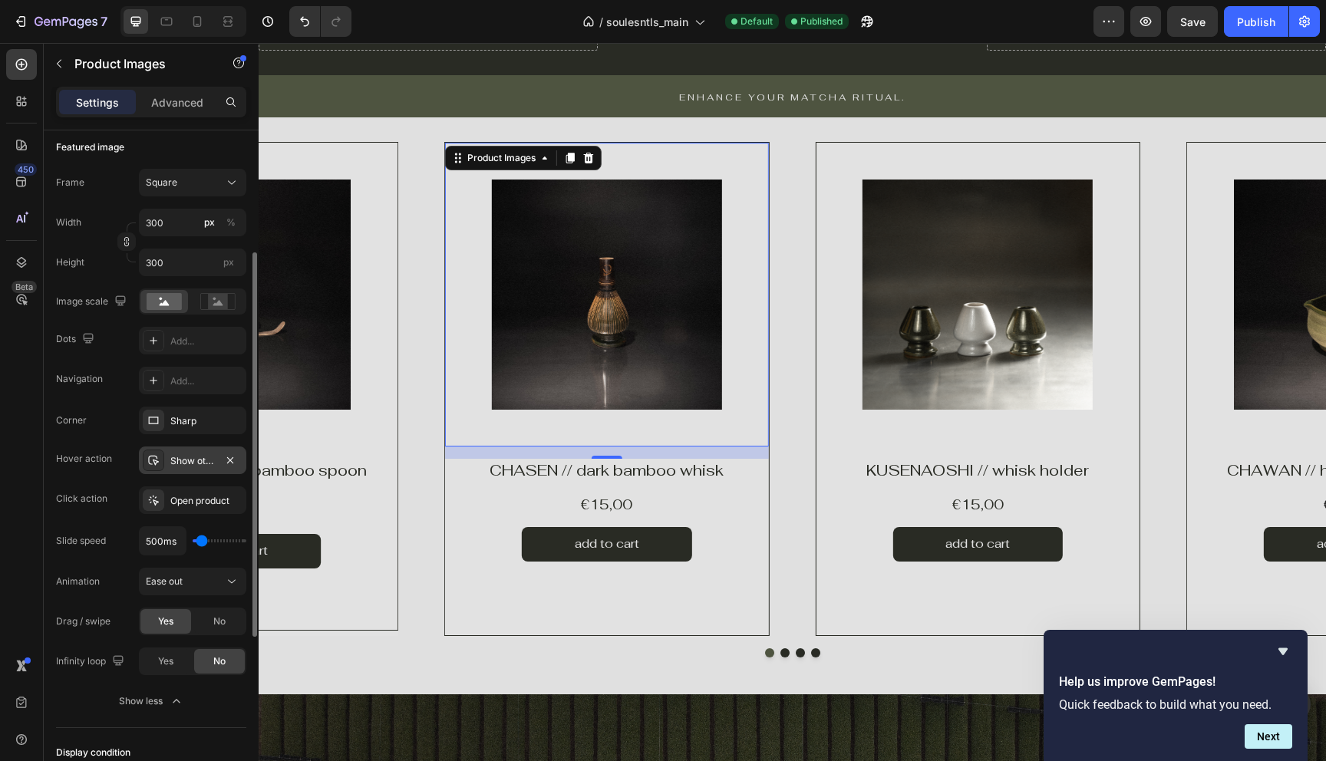
click at [203, 461] on div "Show other image" at bounding box center [192, 461] width 45 height 14
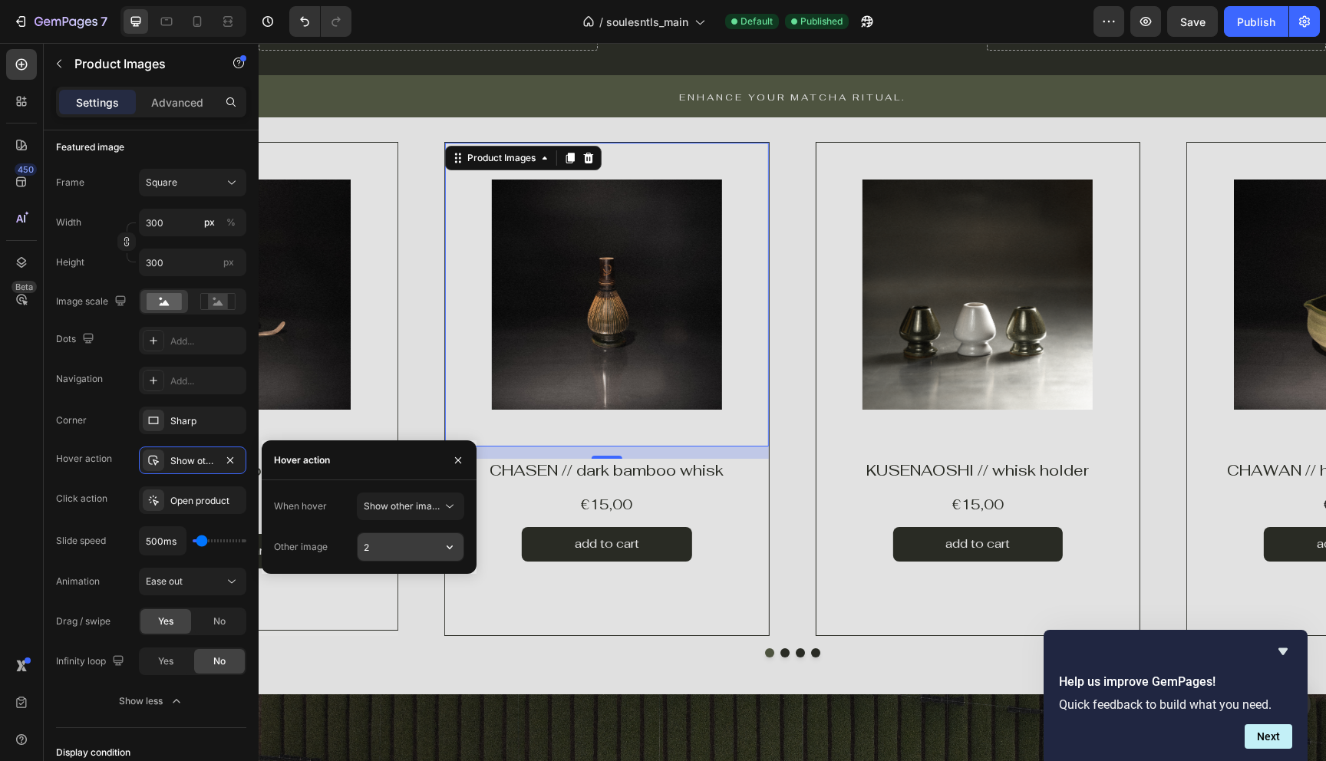
click at [397, 542] on input "2" at bounding box center [411, 547] width 106 height 28
click at [447, 547] on icon "button" at bounding box center [450, 548] width 6 height 4
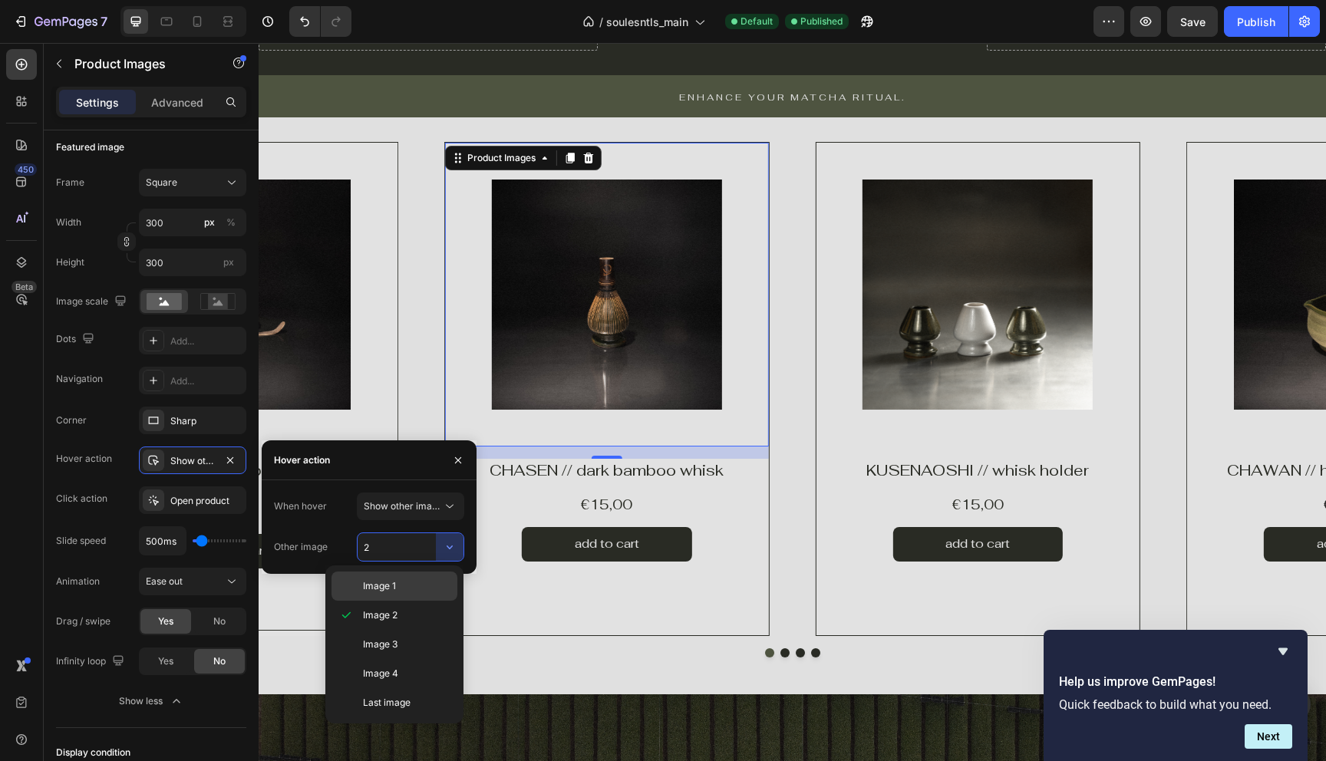
click at [411, 582] on p "Image 1" at bounding box center [406, 586] width 87 height 14
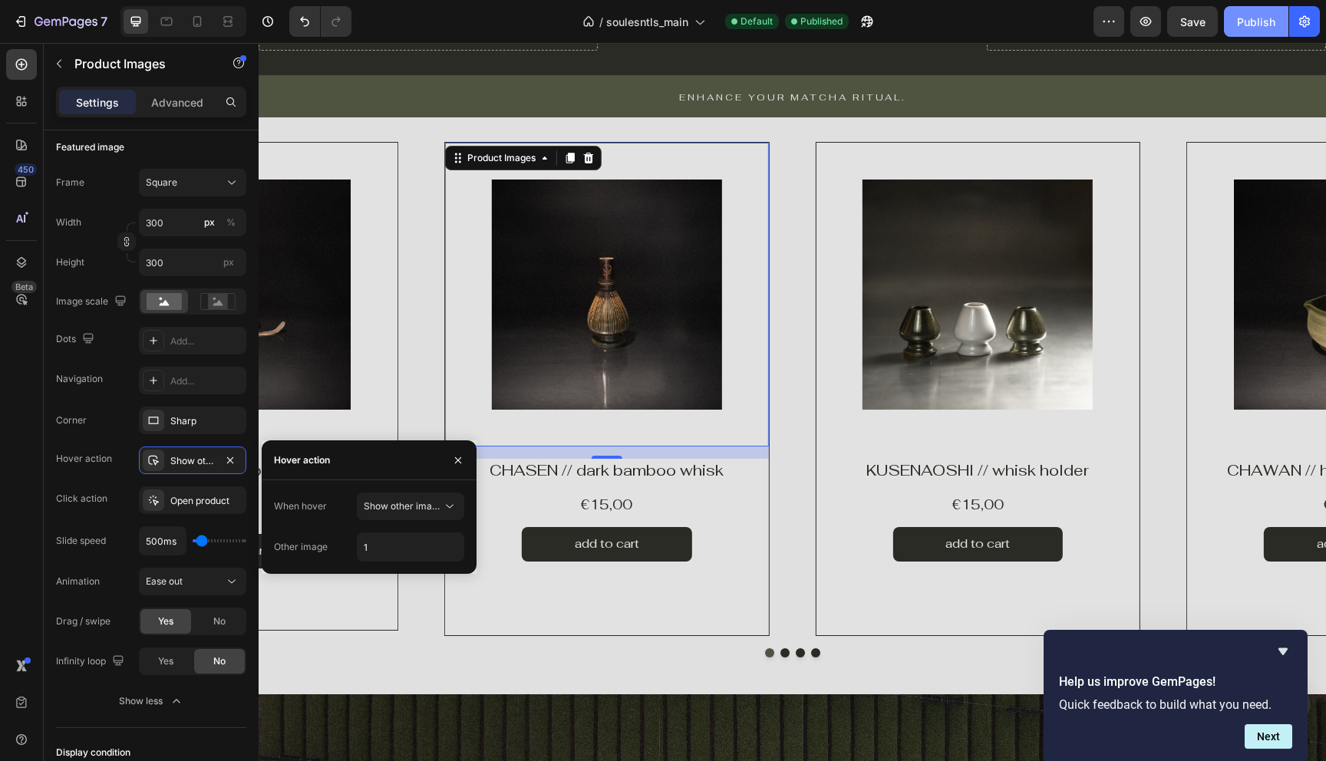
click at [1262, 31] on button "Publish" at bounding box center [1256, 21] width 64 height 31
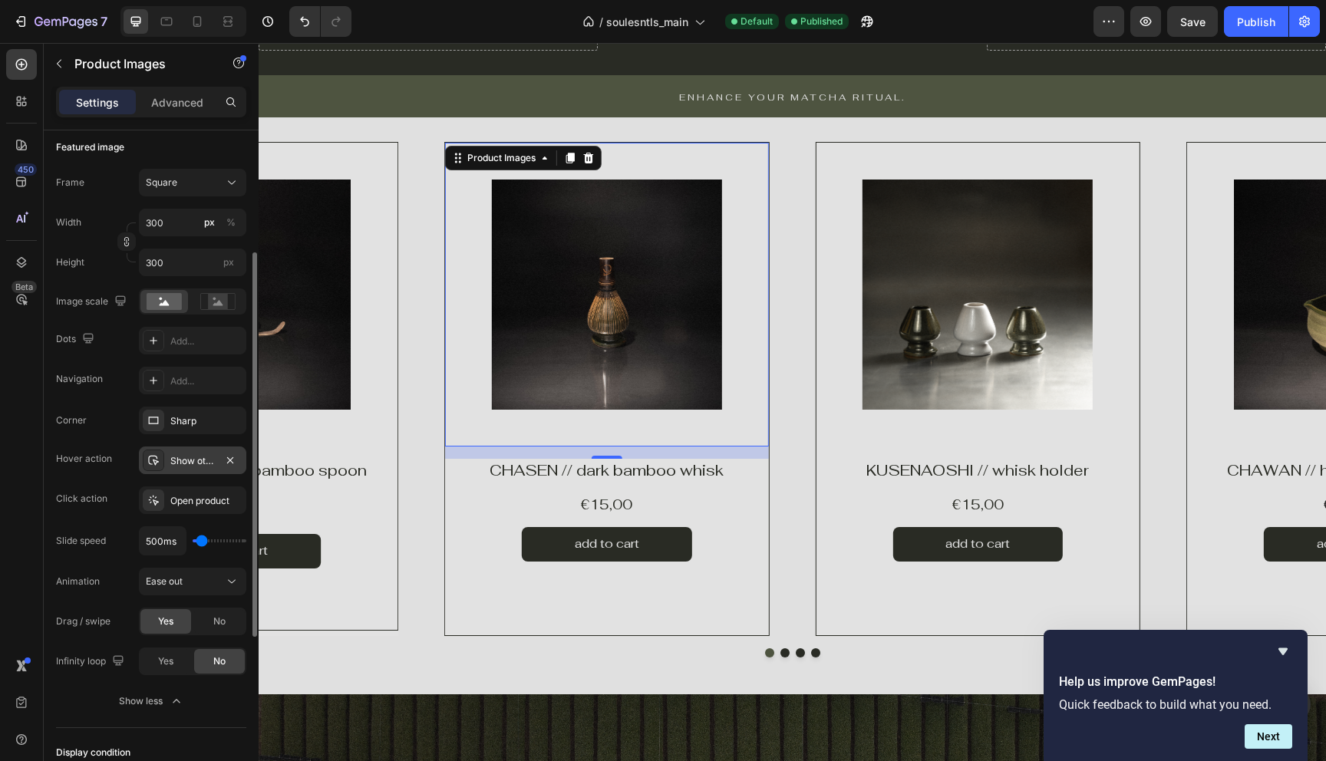
click at [192, 471] on div "Show other image" at bounding box center [192, 461] width 107 height 28
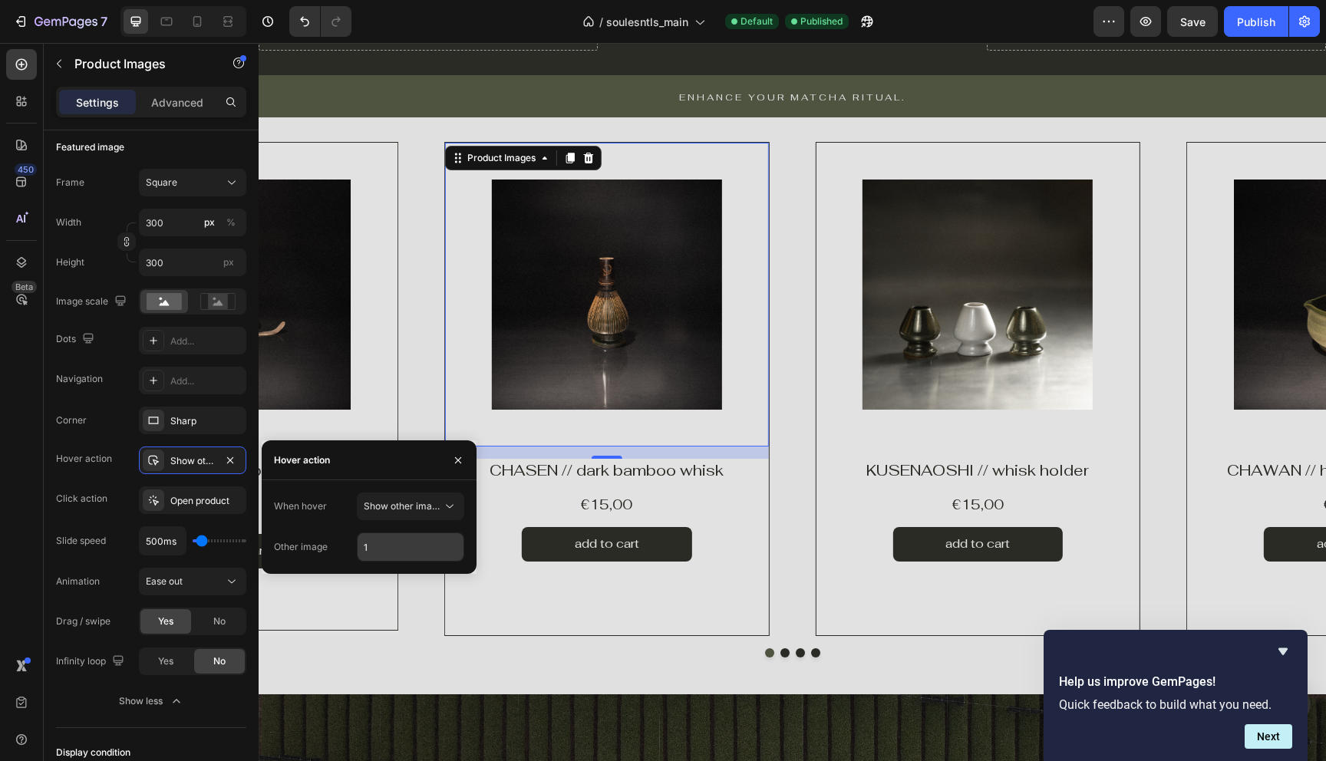
click at [385, 559] on input "1" at bounding box center [411, 547] width 106 height 28
click at [430, 556] on input "1" at bounding box center [411, 547] width 106 height 28
click at [446, 546] on icon "button" at bounding box center [449, 546] width 15 height 15
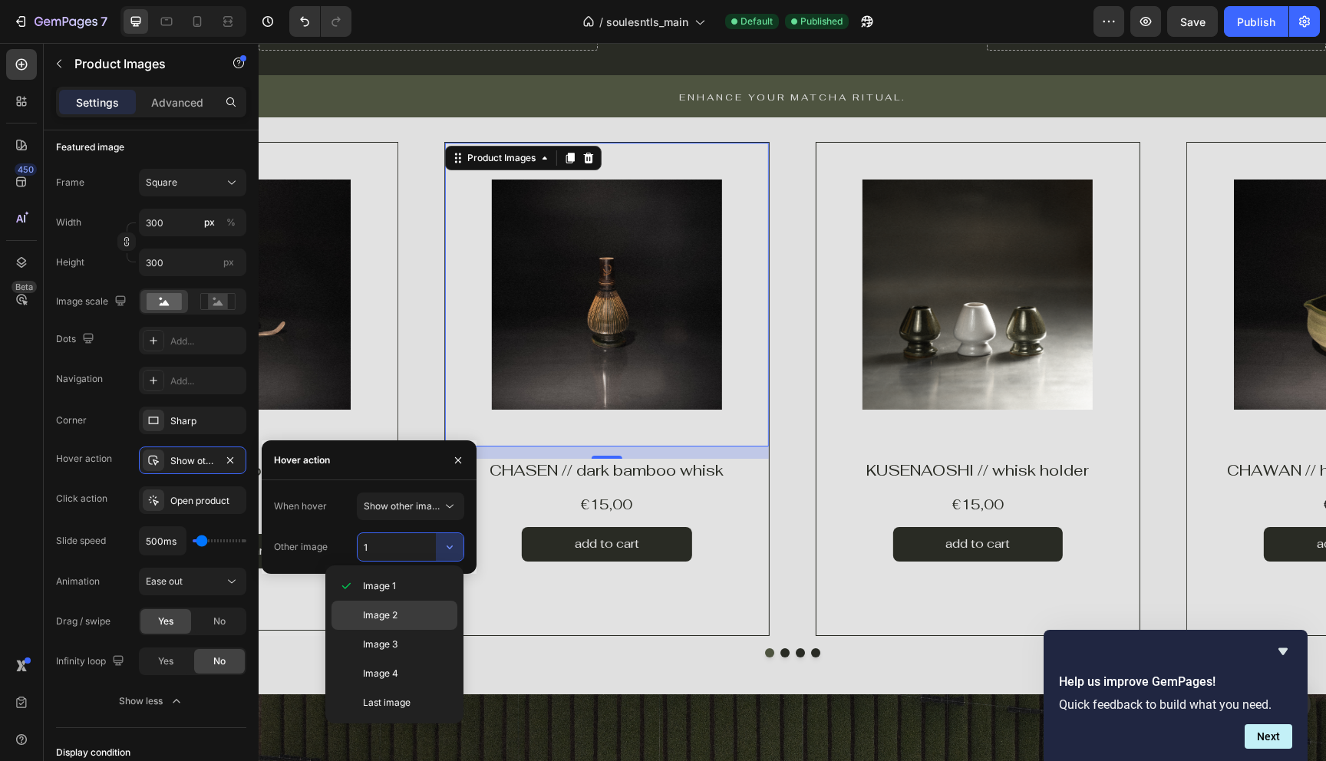
click at [404, 609] on p "Image 2" at bounding box center [406, 616] width 87 height 14
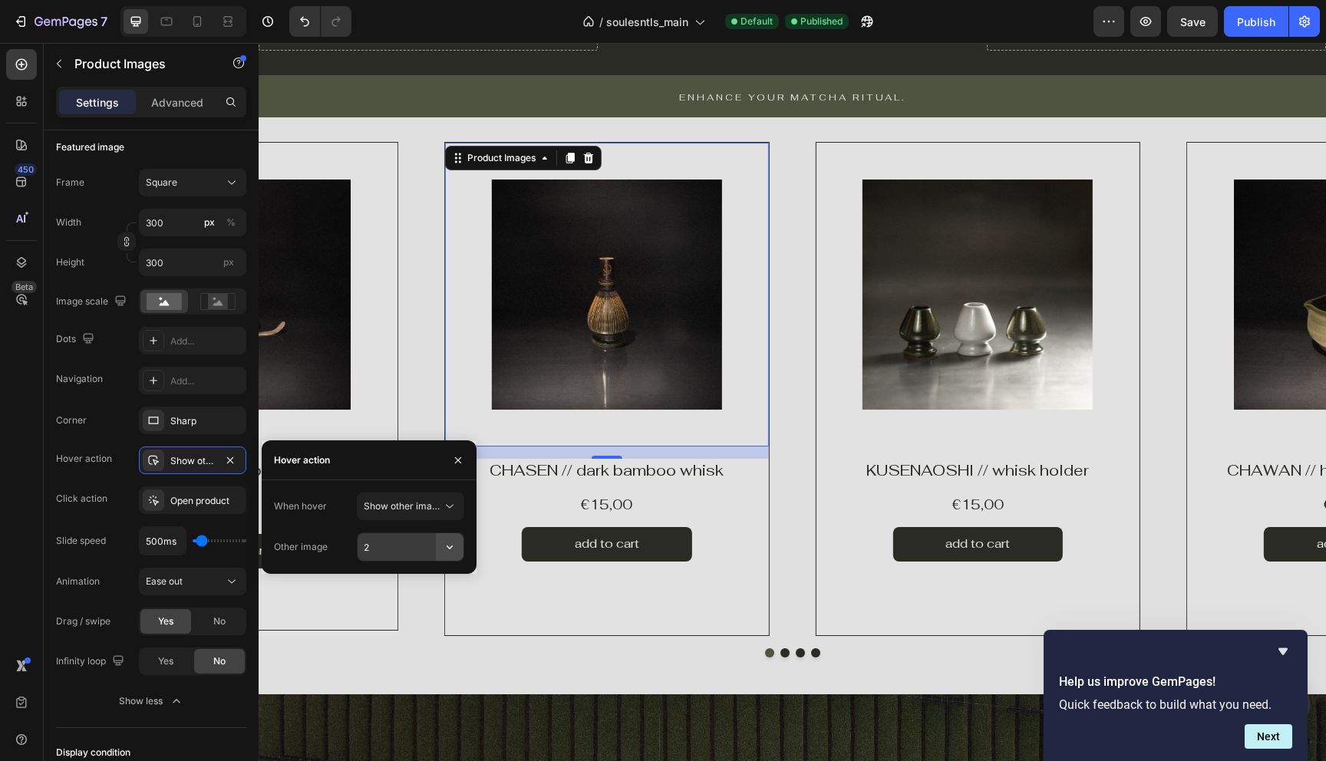
click at [443, 552] on icon "button" at bounding box center [449, 546] width 15 height 15
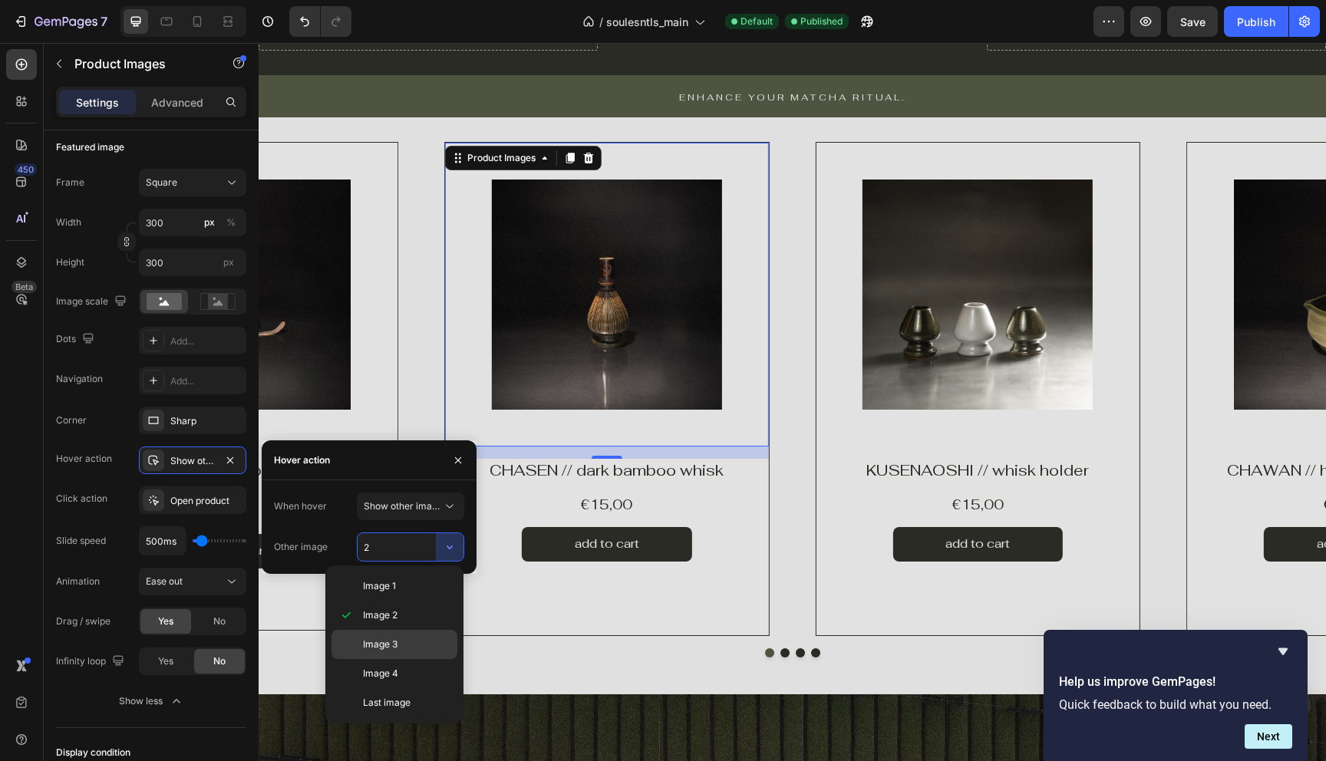
click at [417, 648] on p "Image 3" at bounding box center [406, 645] width 87 height 14
click at [402, 675] on p "Image 4" at bounding box center [406, 674] width 87 height 14
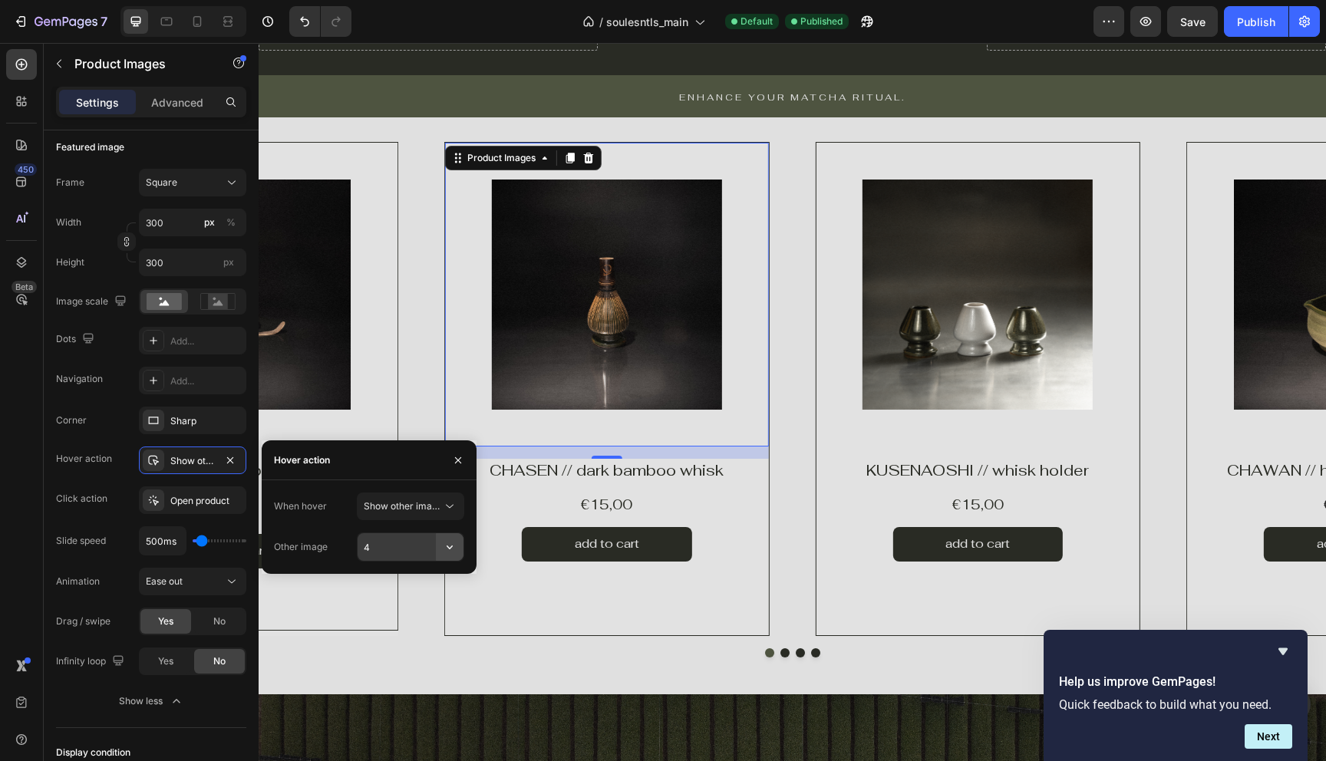
click at [450, 550] on icon "button" at bounding box center [449, 546] width 15 height 15
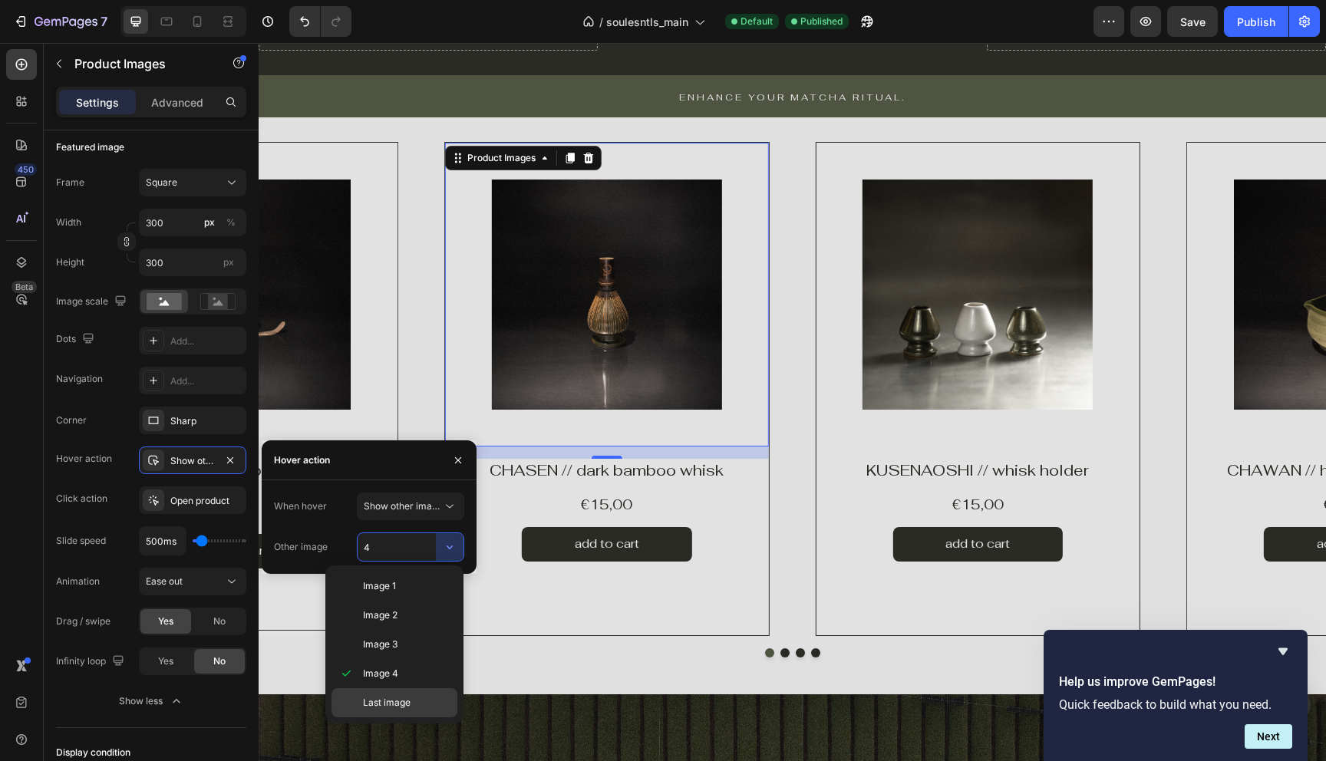
click at [407, 708] on span "Last image" at bounding box center [387, 703] width 48 height 14
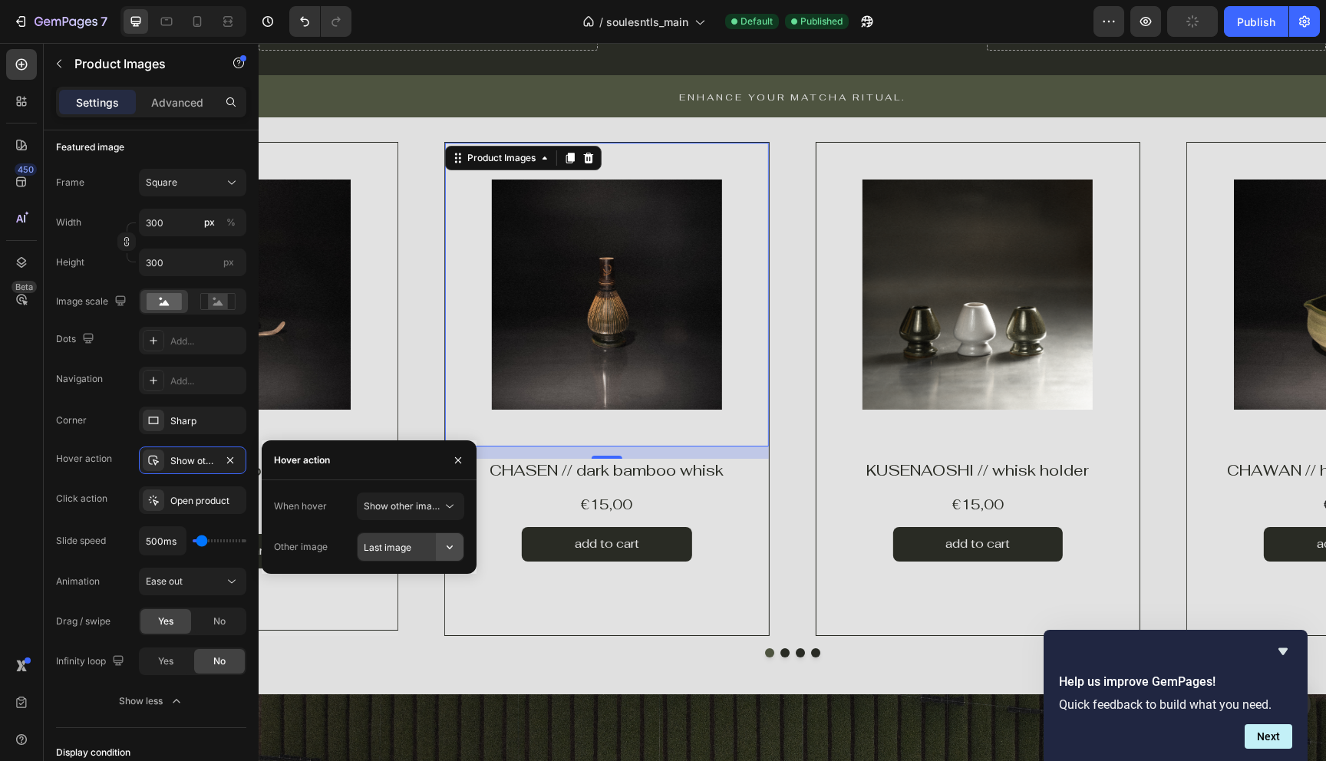
click at [442, 541] on icon "button" at bounding box center [449, 546] width 15 height 15
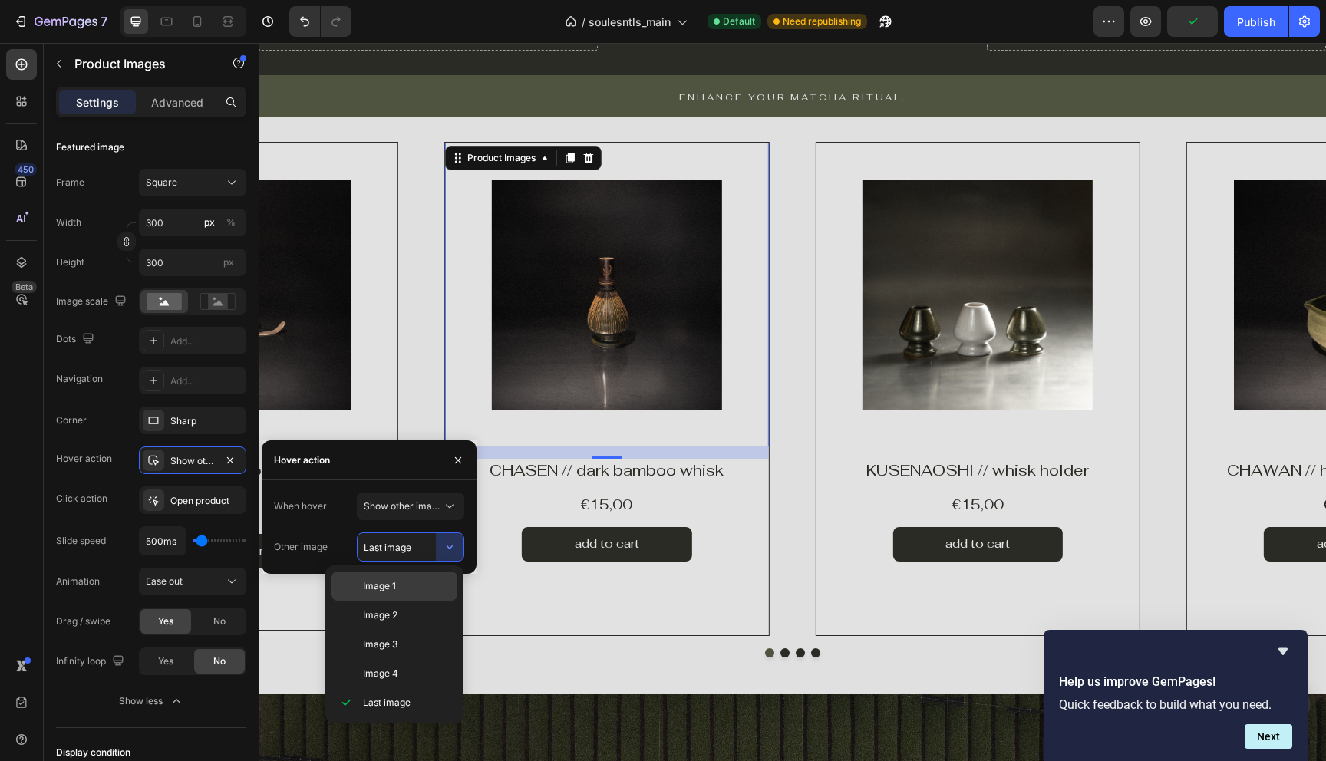
click at [410, 586] on p "Image 1" at bounding box center [406, 586] width 87 height 14
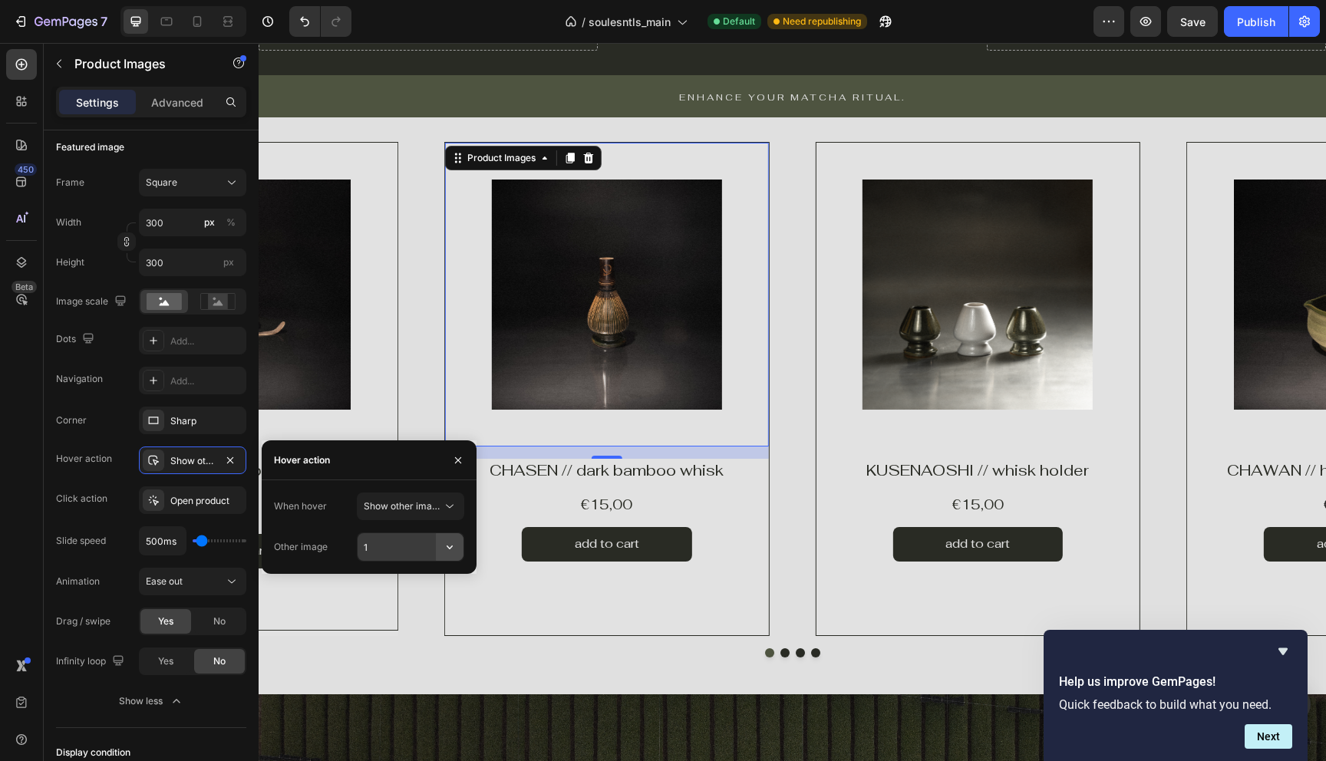
click at [451, 553] on icon "button" at bounding box center [449, 546] width 15 height 15
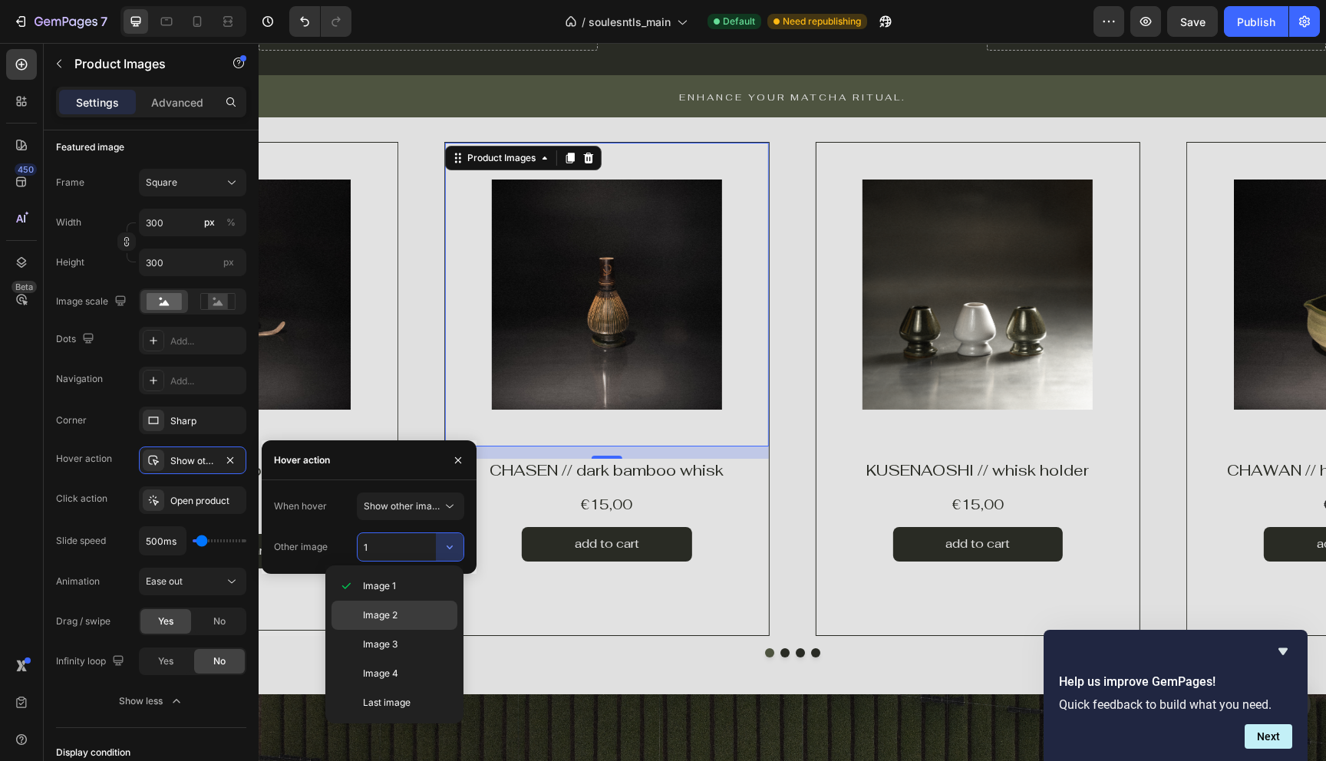
click at [422, 605] on div "Image 2" at bounding box center [395, 615] width 126 height 29
type input "2"
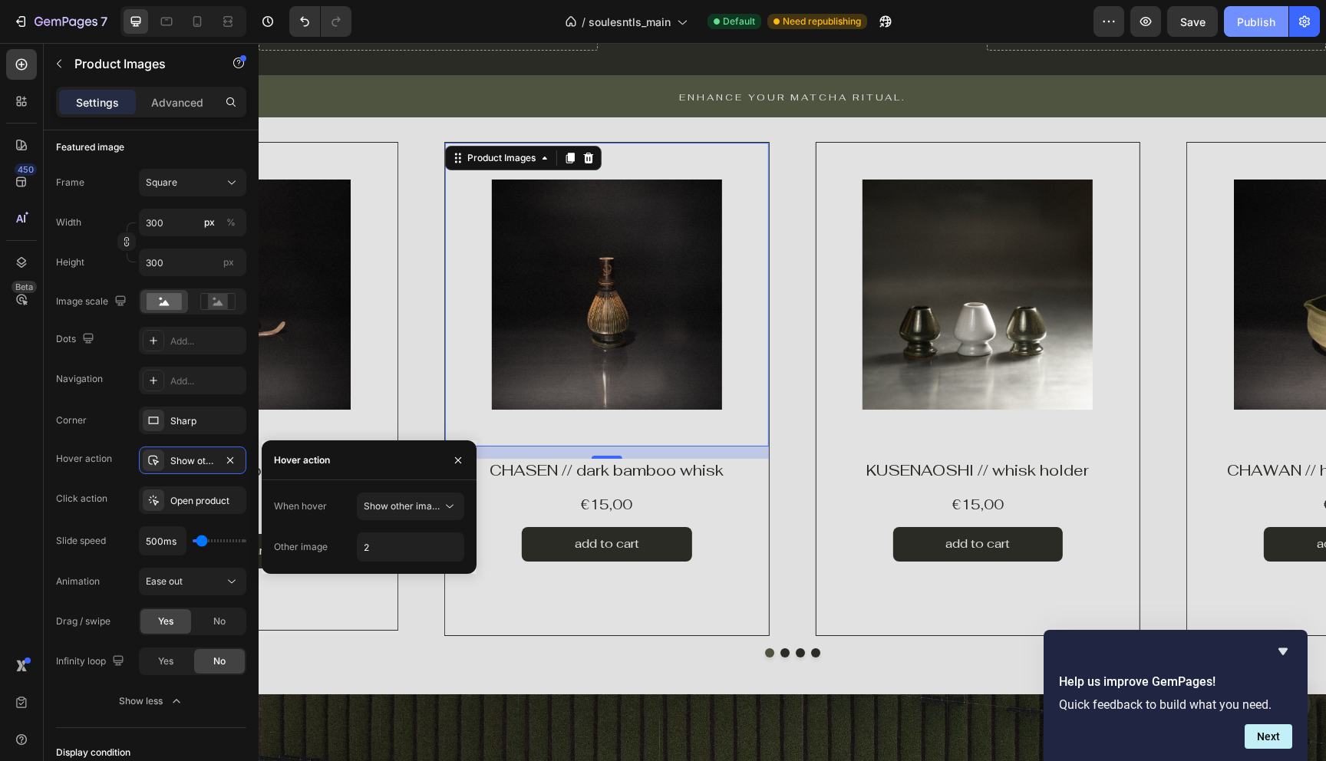
click at [1249, 28] on div "Publish" at bounding box center [1256, 22] width 38 height 16
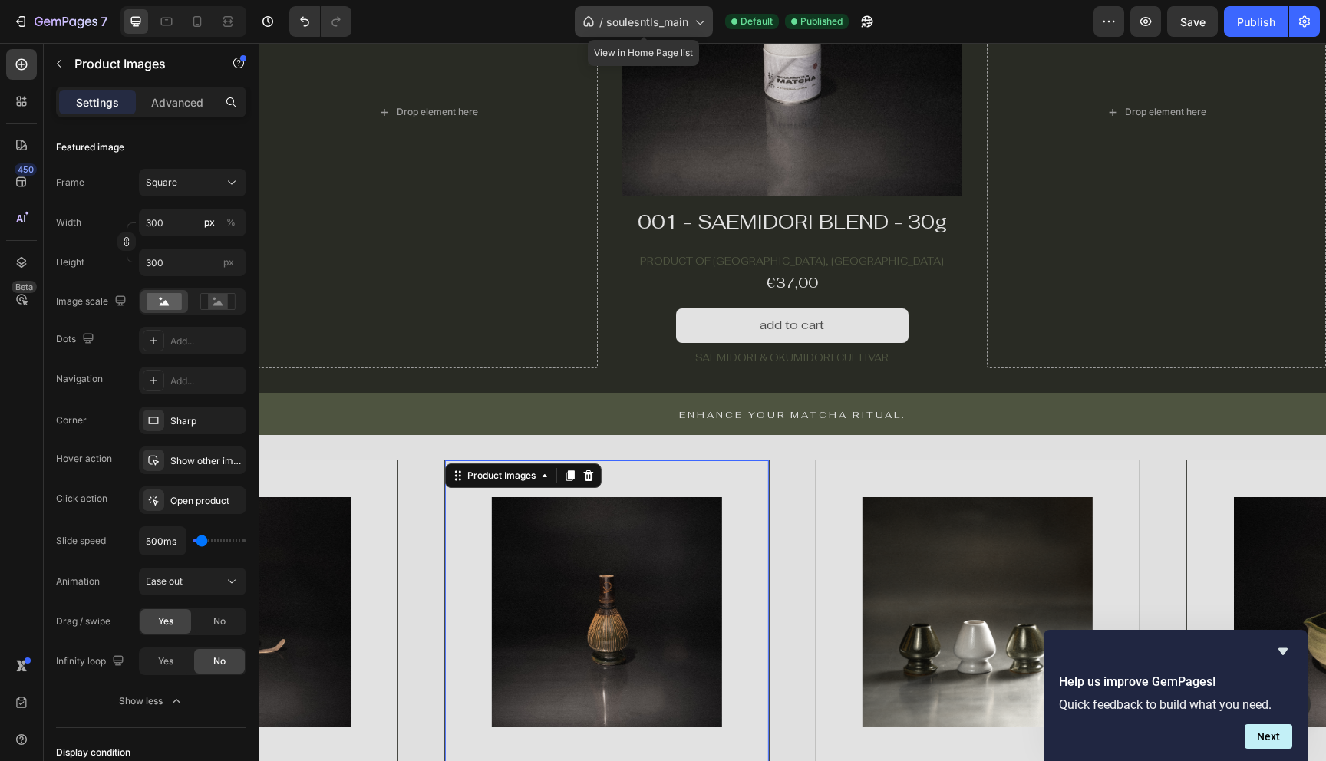
scroll to position [765, 0]
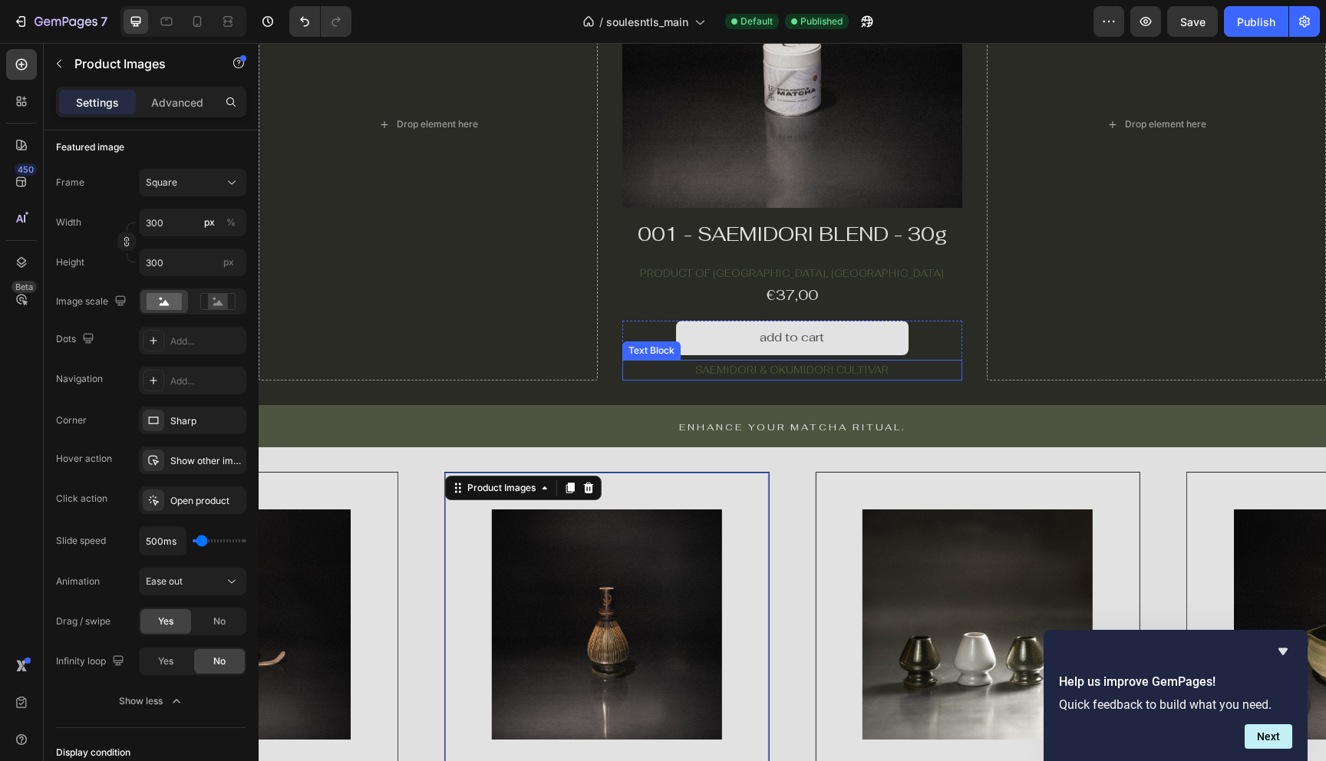
click at [723, 370] on p "SAEMIDORI & OKUMIDORI CULTIVAR" at bounding box center [792, 370] width 336 height 18
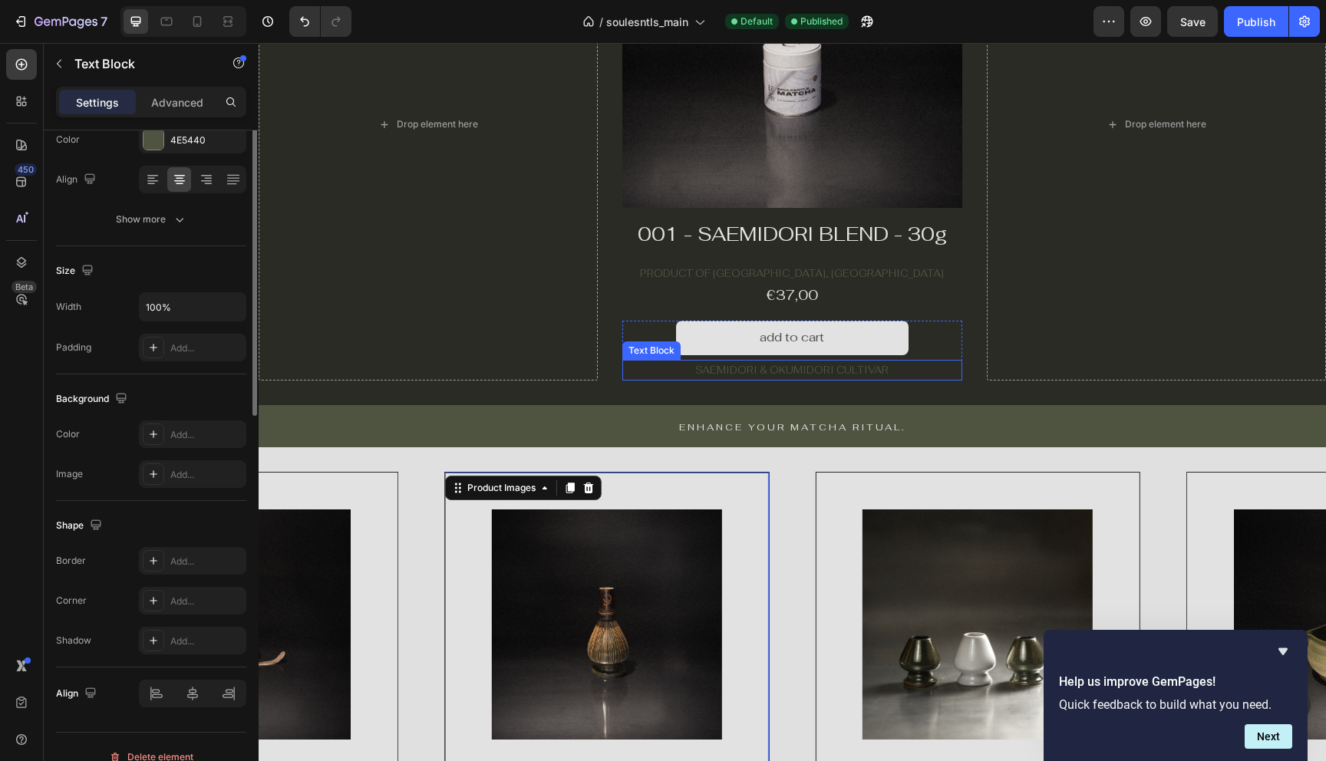
scroll to position [0, 0]
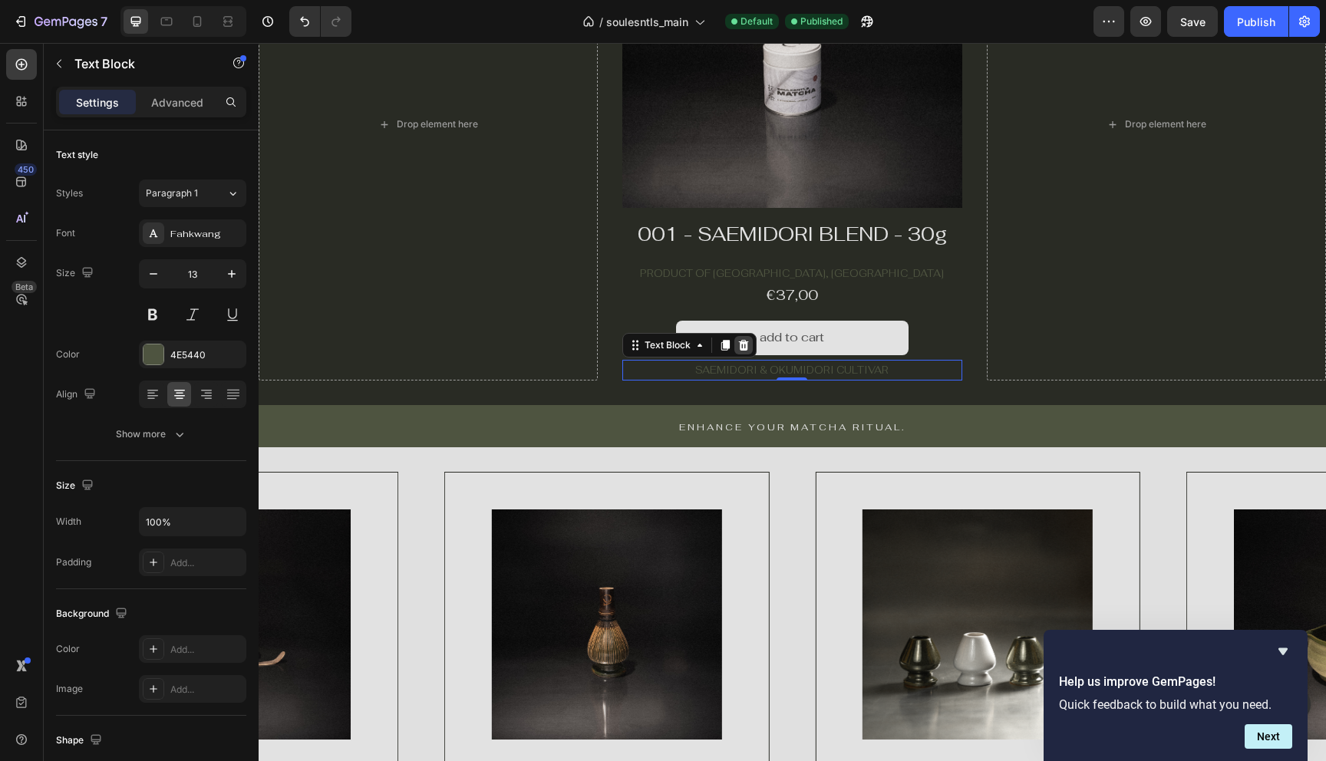
click at [741, 348] on icon at bounding box center [744, 345] width 10 height 11
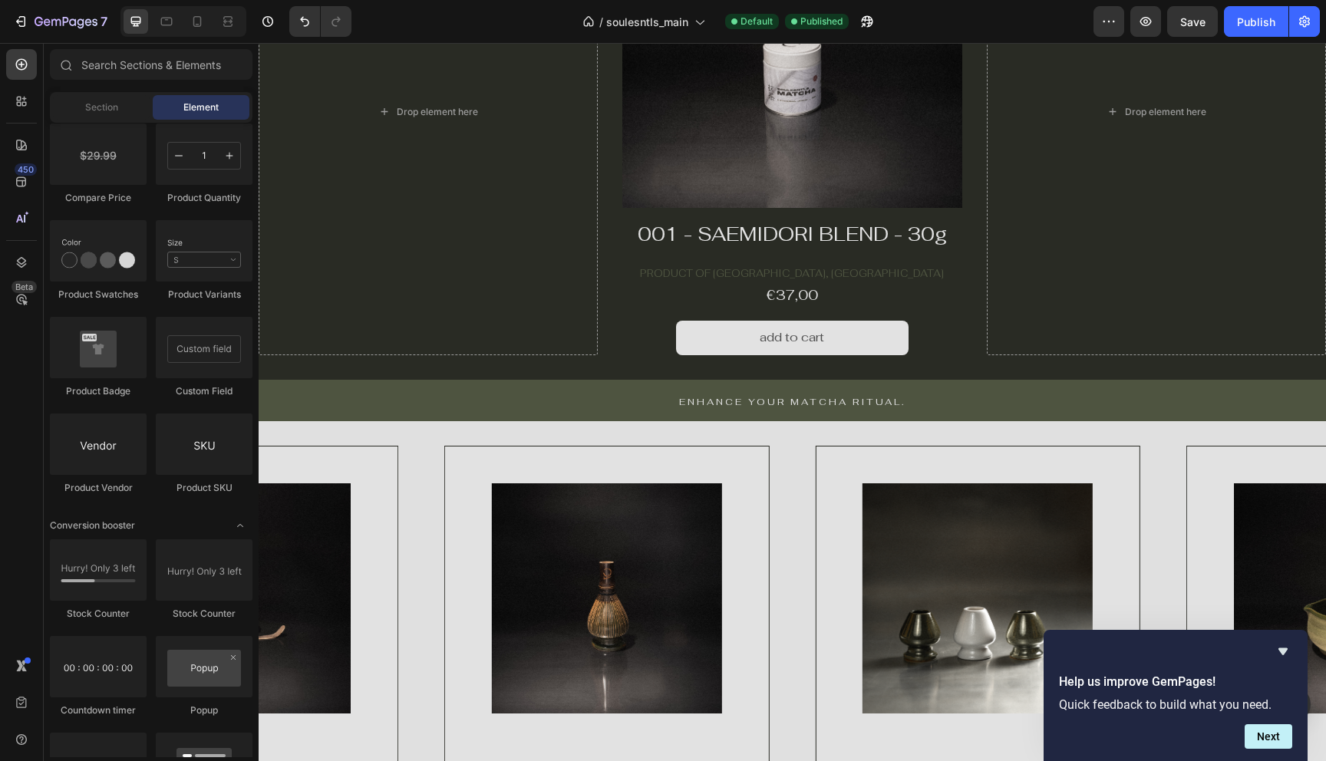
scroll to position [752, 0]
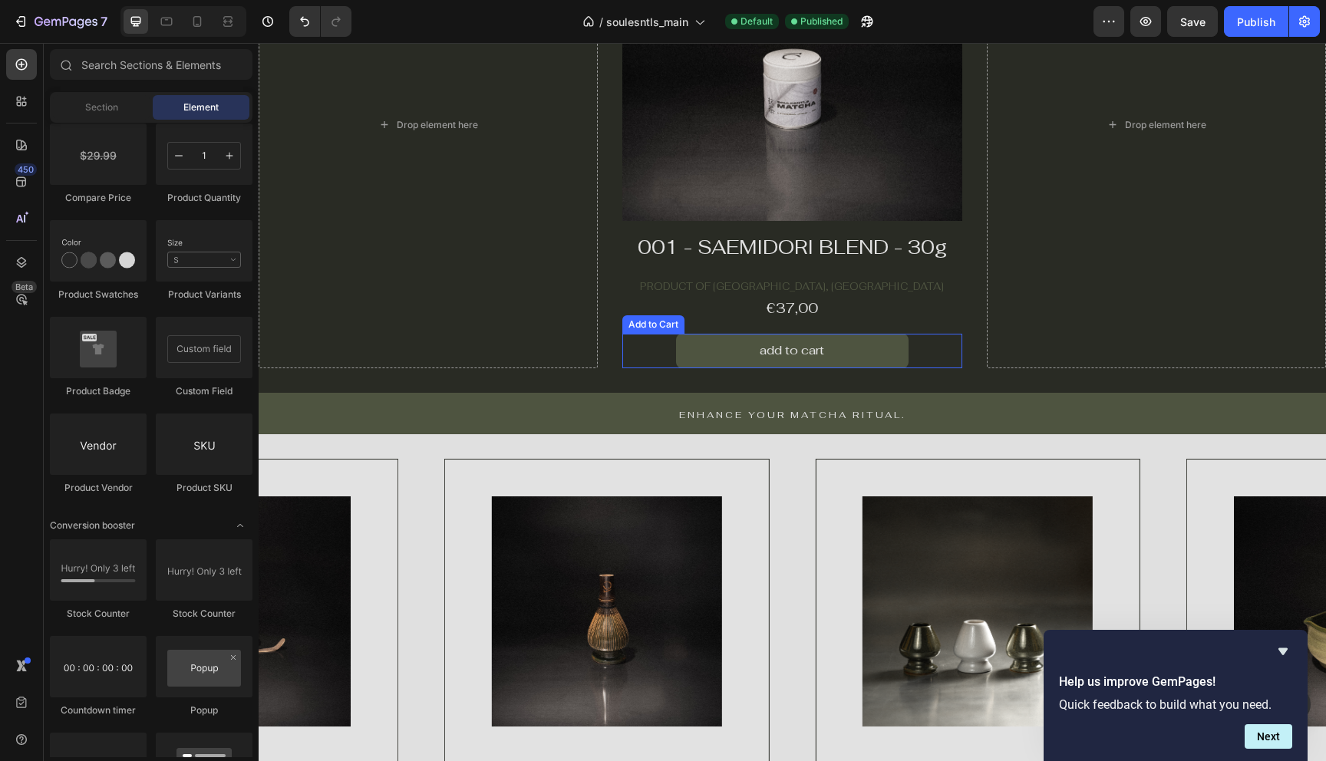
click at [716, 357] on button "add to cart" at bounding box center [792, 351] width 232 height 35
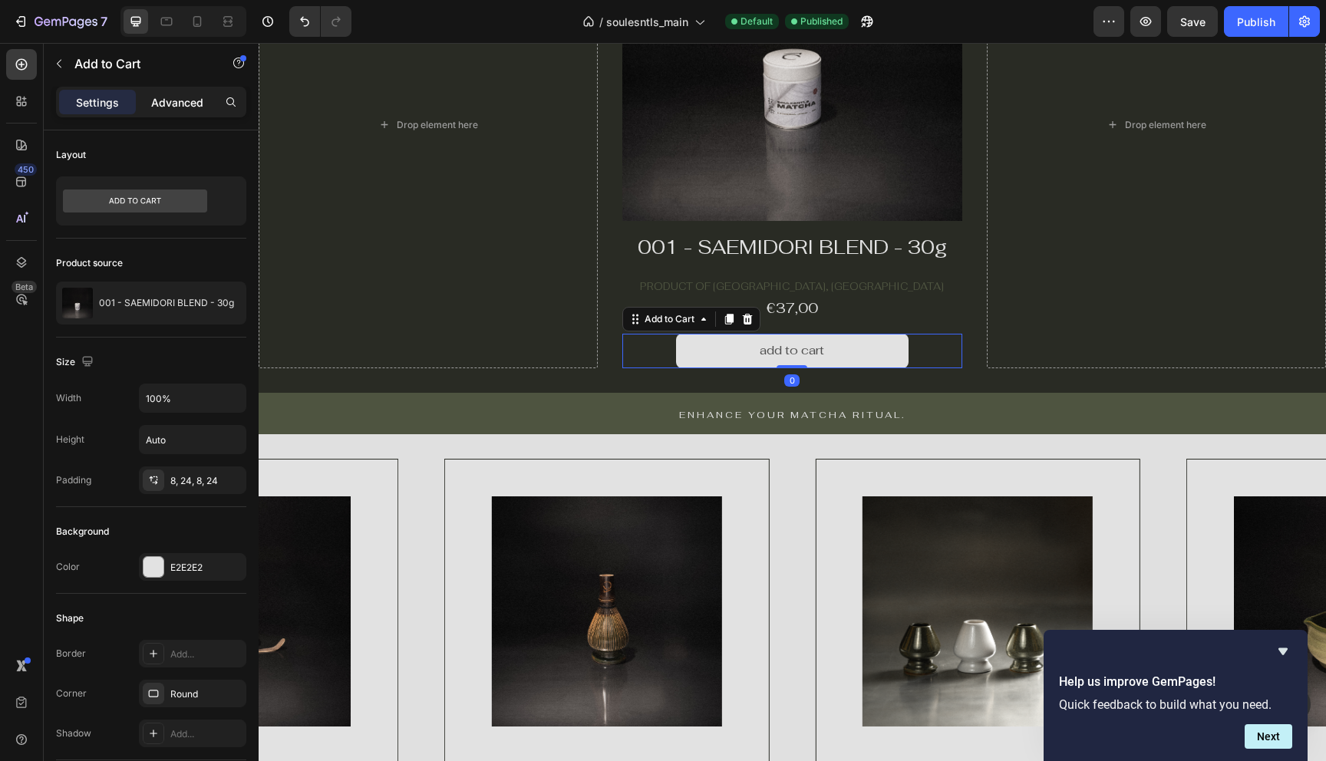
click at [176, 111] on div "Advanced" at bounding box center [177, 102] width 77 height 25
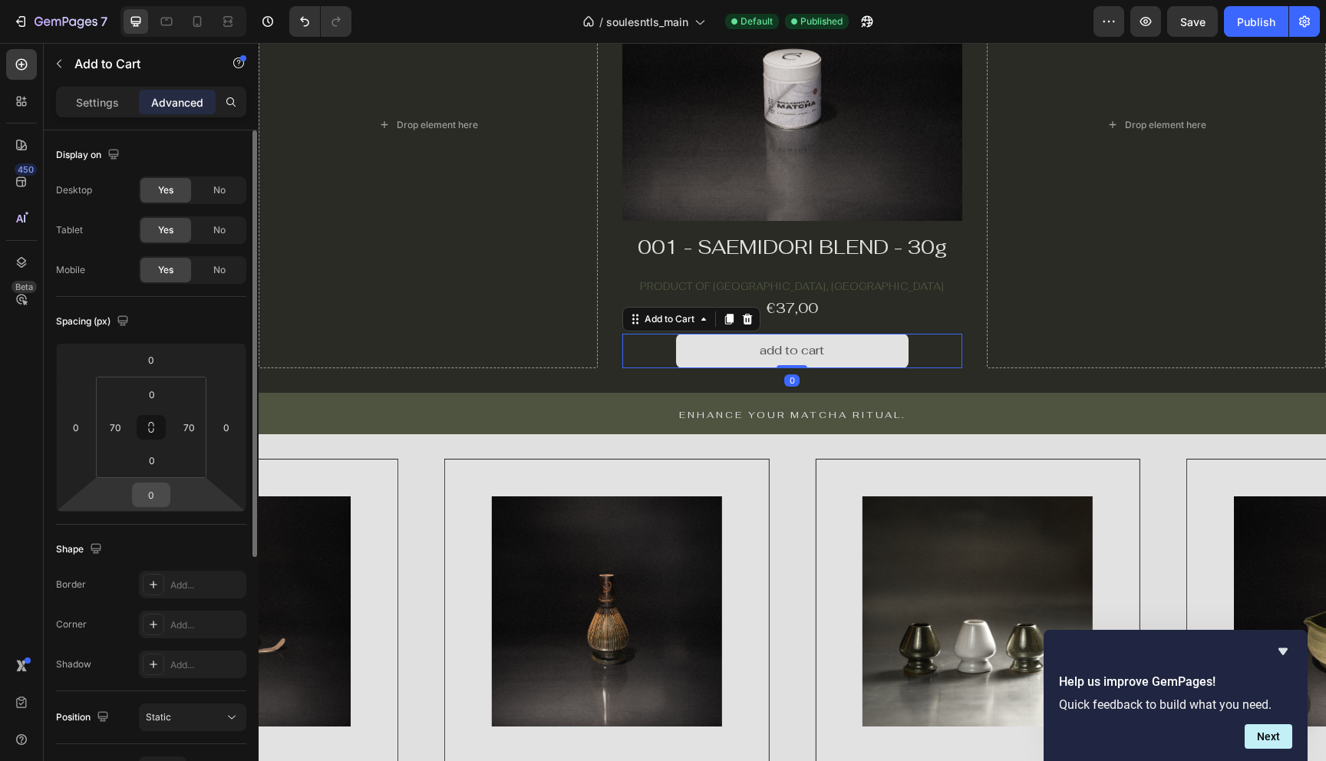
click at [156, 499] on input "0" at bounding box center [151, 494] width 31 height 23
type input "16"
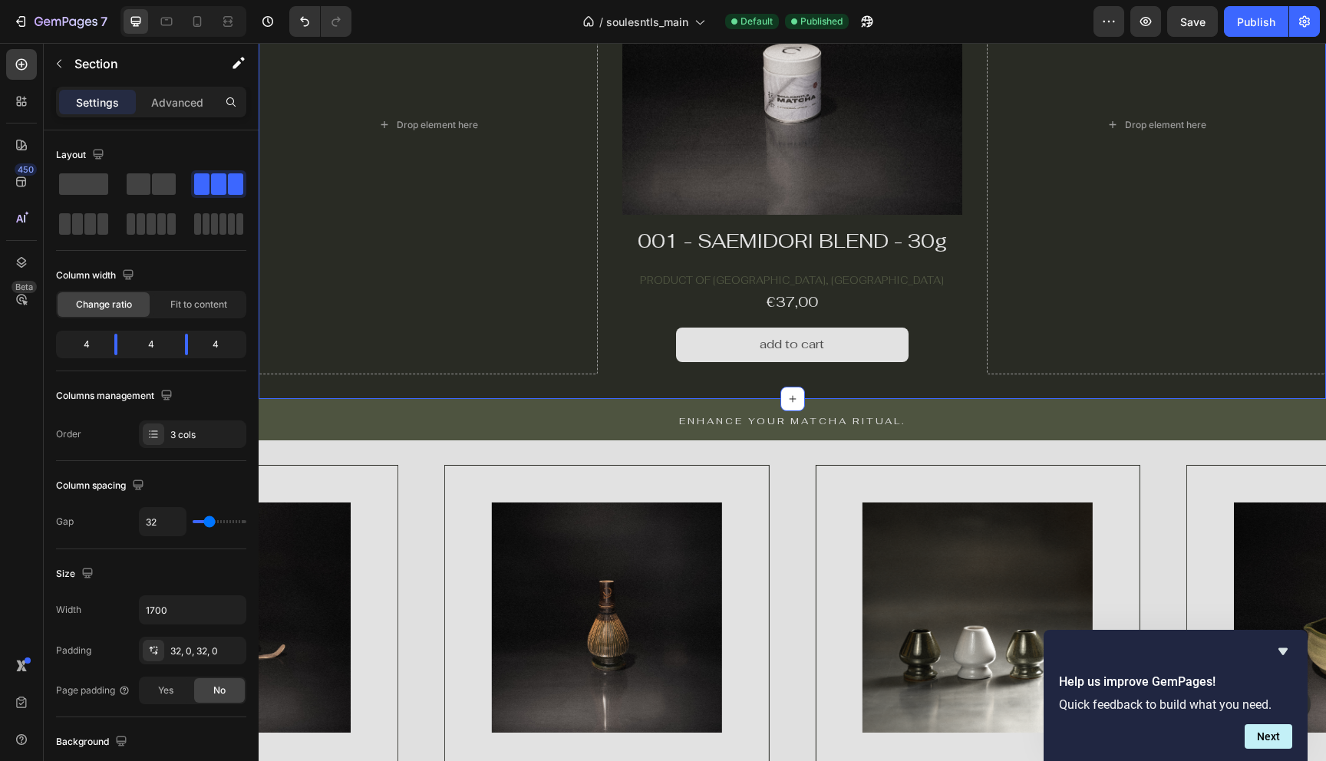
click at [508, 388] on div "Drop element here Product Images Product Vendor Row 001 - SAEMIDORI BLEND - 30g…" at bounding box center [792, 124] width 1067 height 548
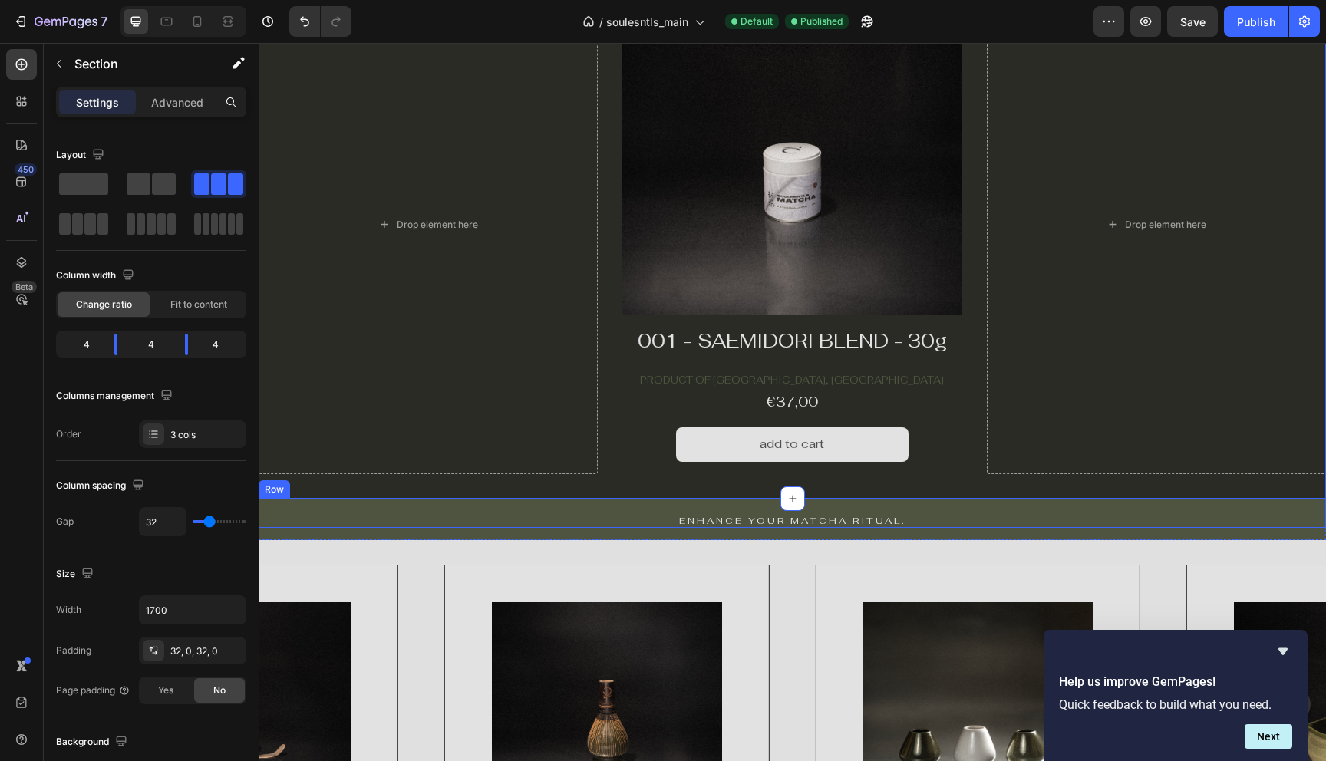
scroll to position [630, 0]
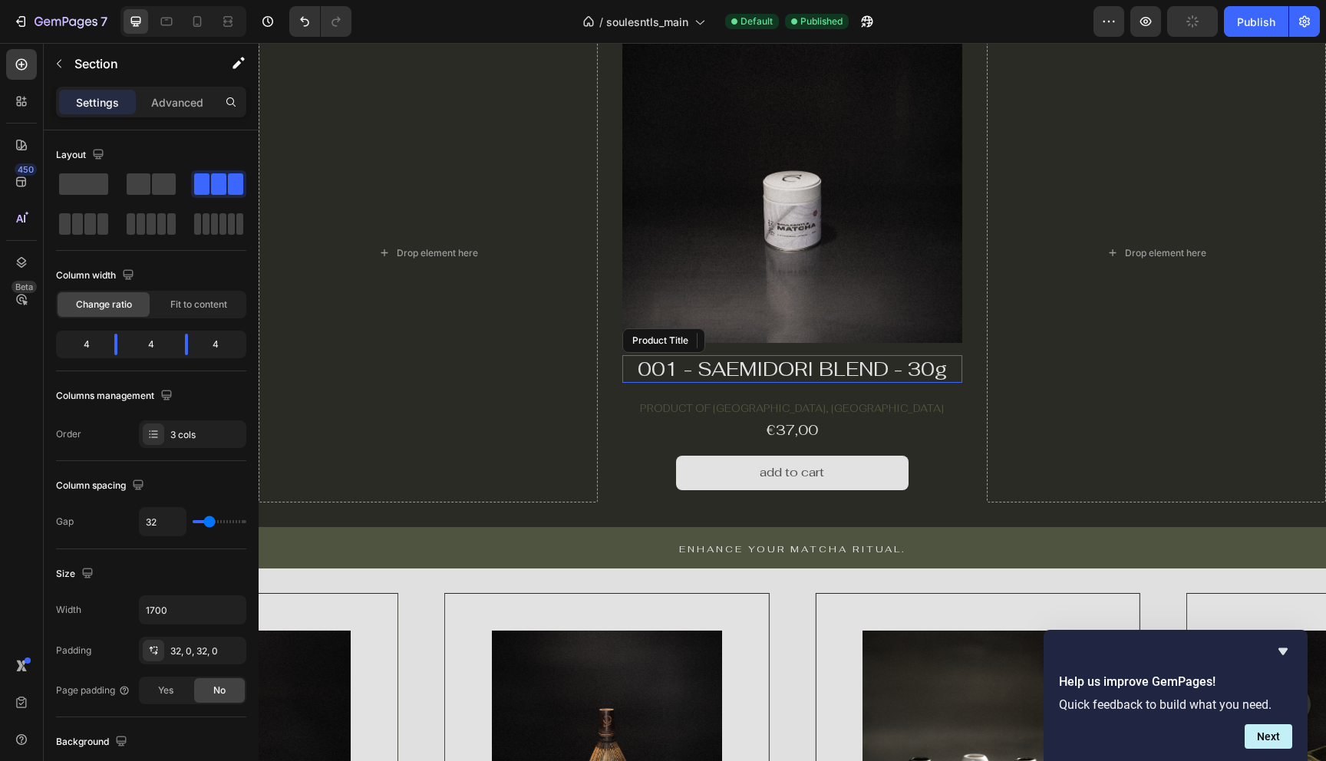
click at [744, 374] on h1 "001 - SAEMIDORI BLEND - 30g" at bounding box center [791, 369] width 339 height 28
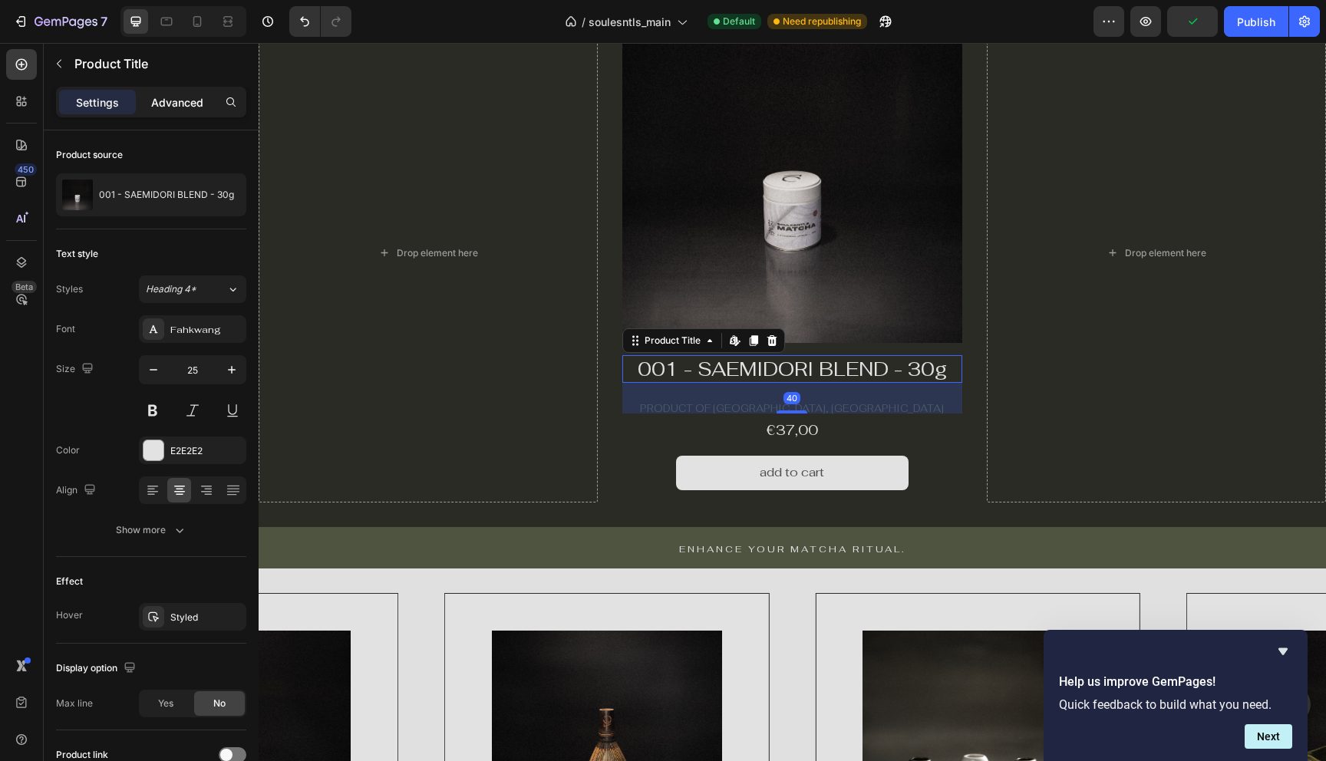
click at [180, 101] on p "Advanced" at bounding box center [177, 102] width 52 height 16
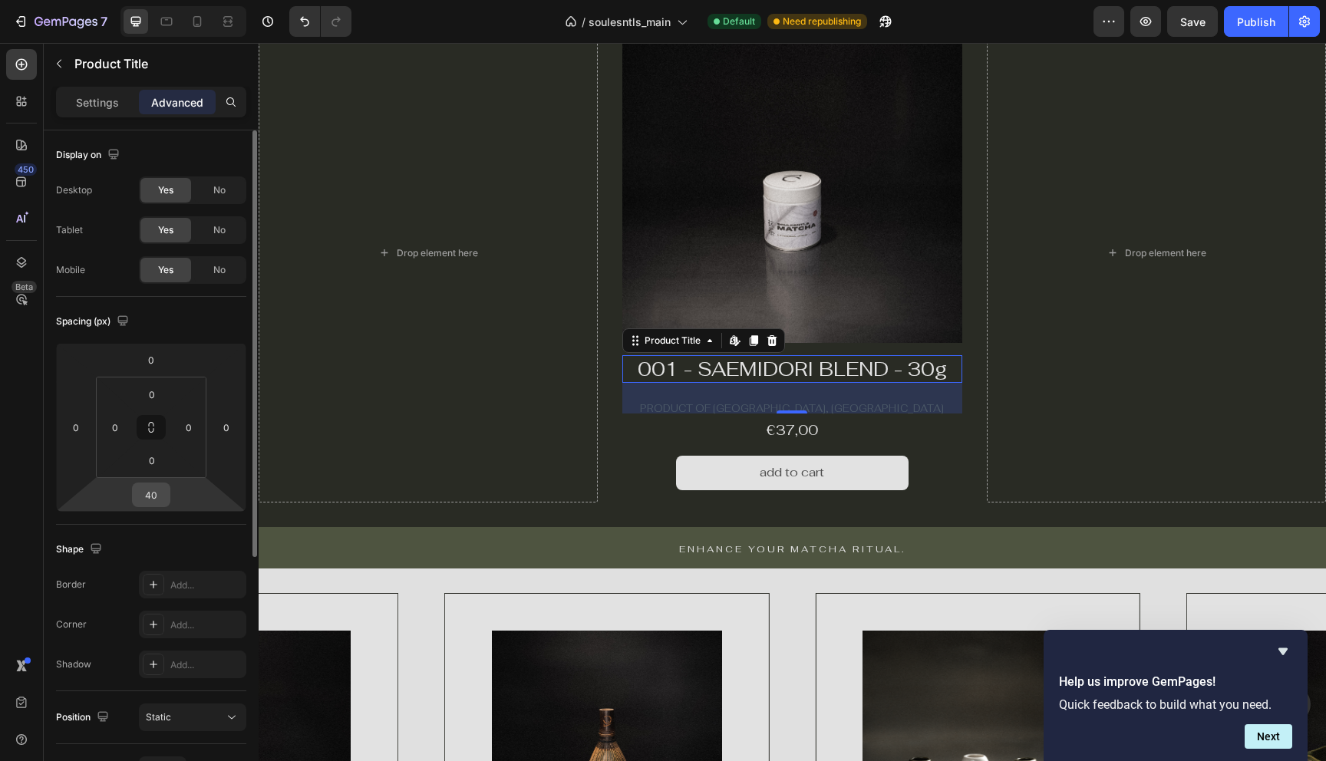
click at [153, 490] on input "40" at bounding box center [151, 494] width 31 height 23
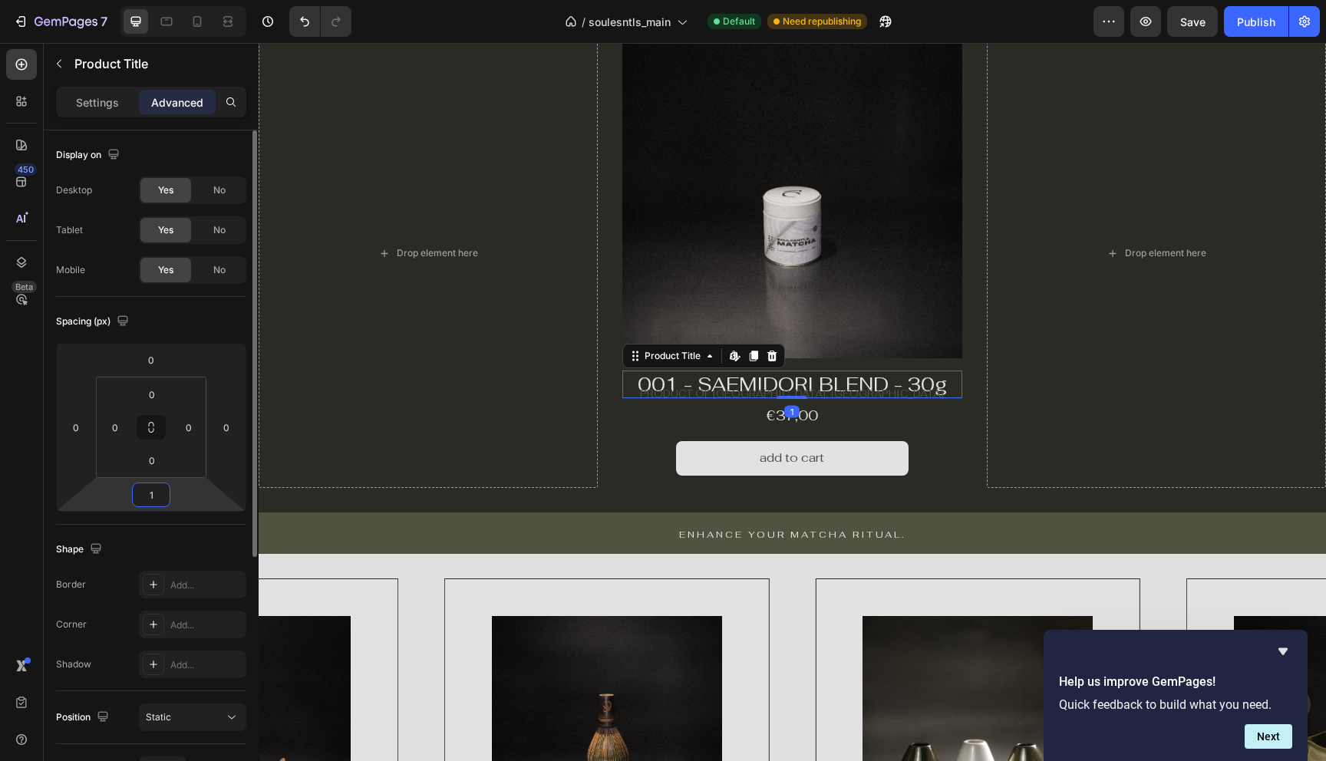
type input "16"
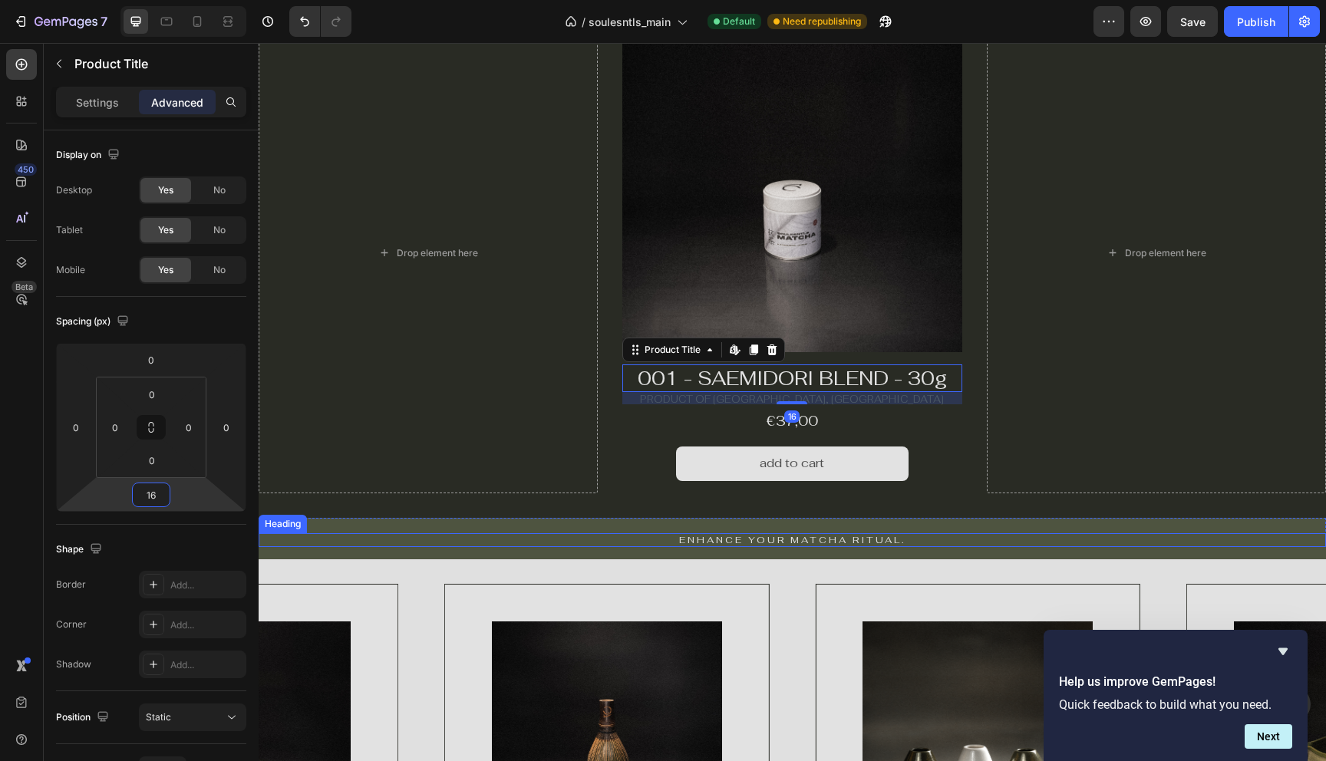
click at [599, 521] on div "enhance your matcha ritual. Heading" at bounding box center [792, 532] width 1067 height 29
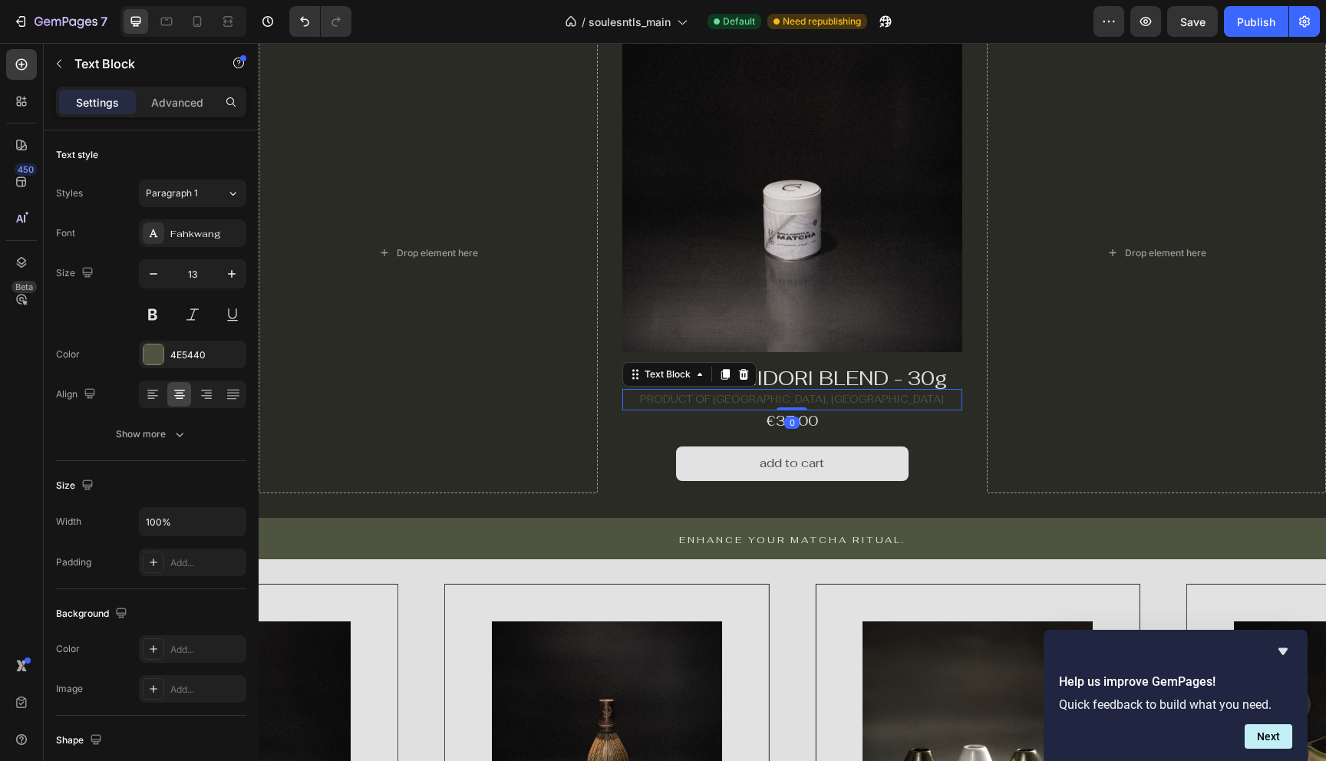
click at [863, 399] on p "PRODUCT OF [GEOGRAPHIC_DATA], [GEOGRAPHIC_DATA]" at bounding box center [792, 400] width 336 height 18
click at [204, 272] on input "13" at bounding box center [192, 274] width 51 height 28
click at [182, 94] on div "Advanced" at bounding box center [177, 102] width 77 height 25
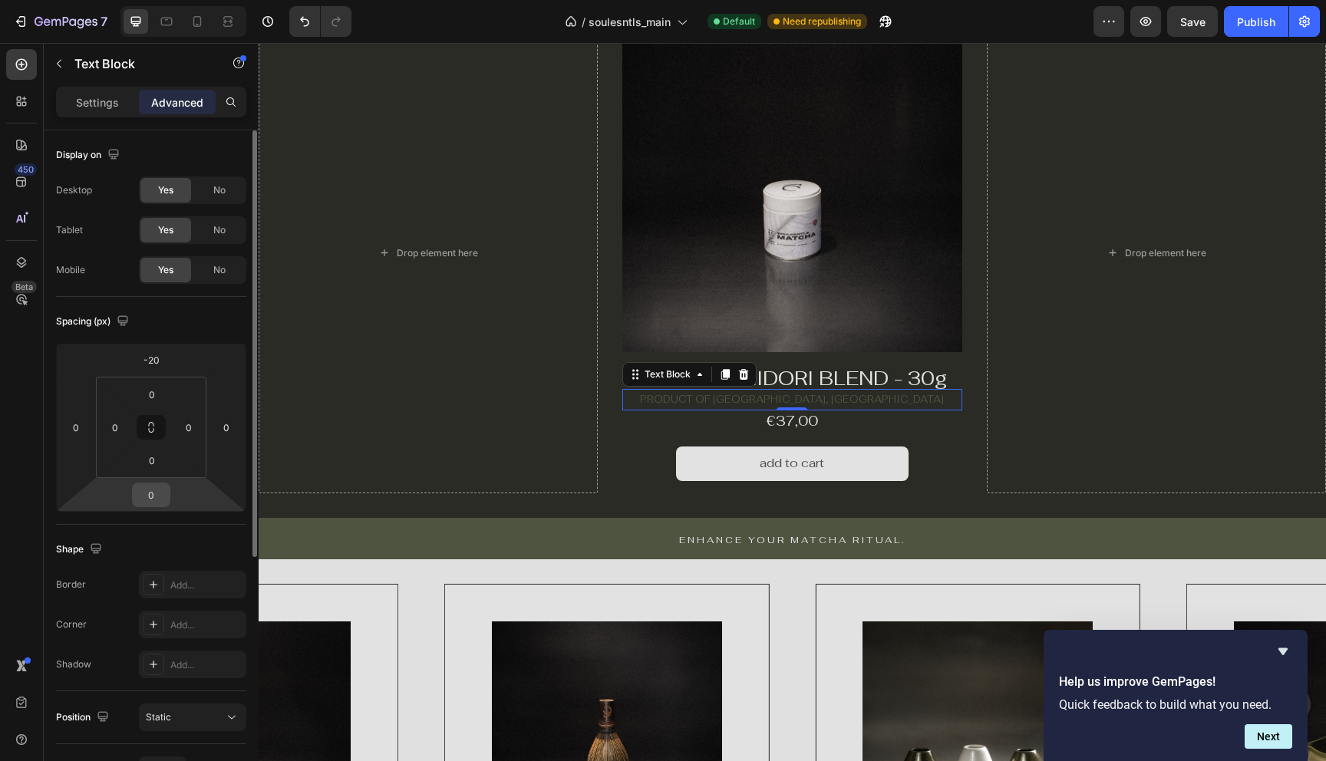
click at [163, 493] on input "0" at bounding box center [151, 494] width 31 height 23
type input "16"
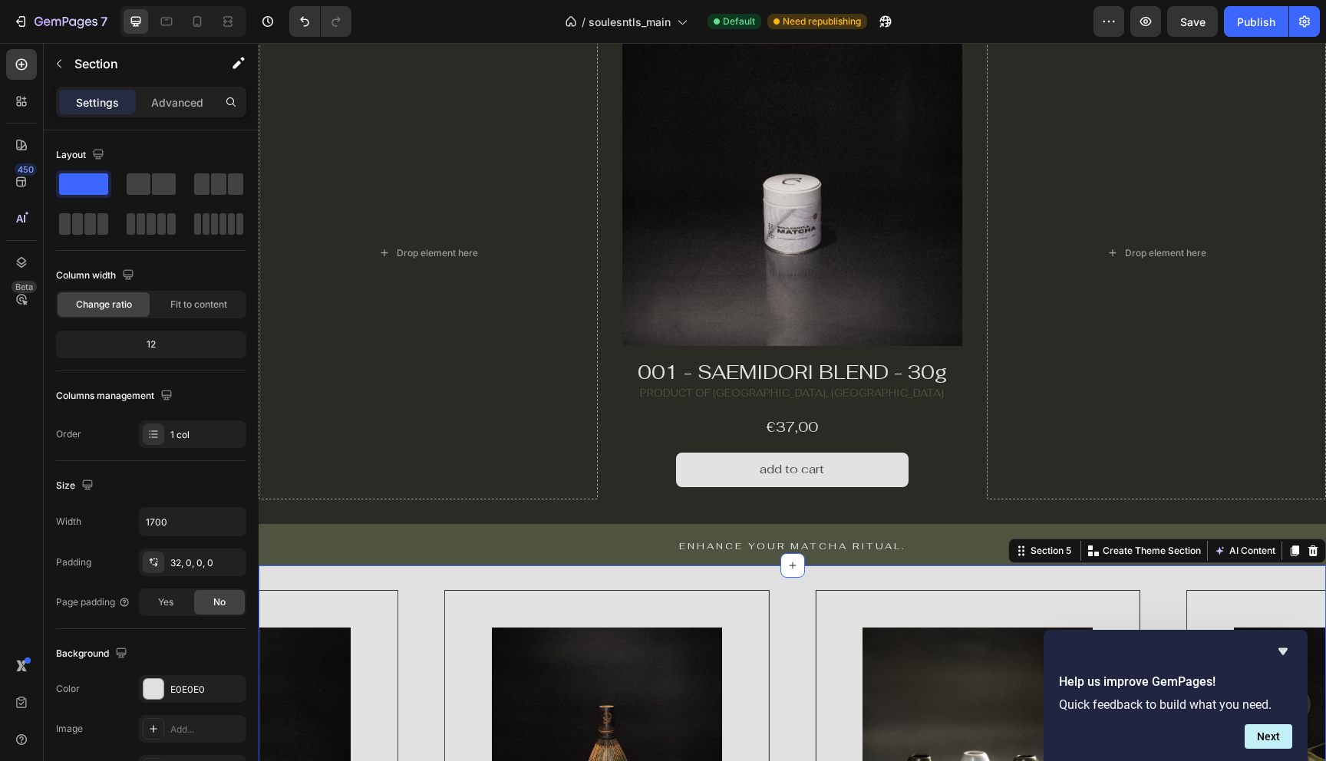
scroll to position [471, 0]
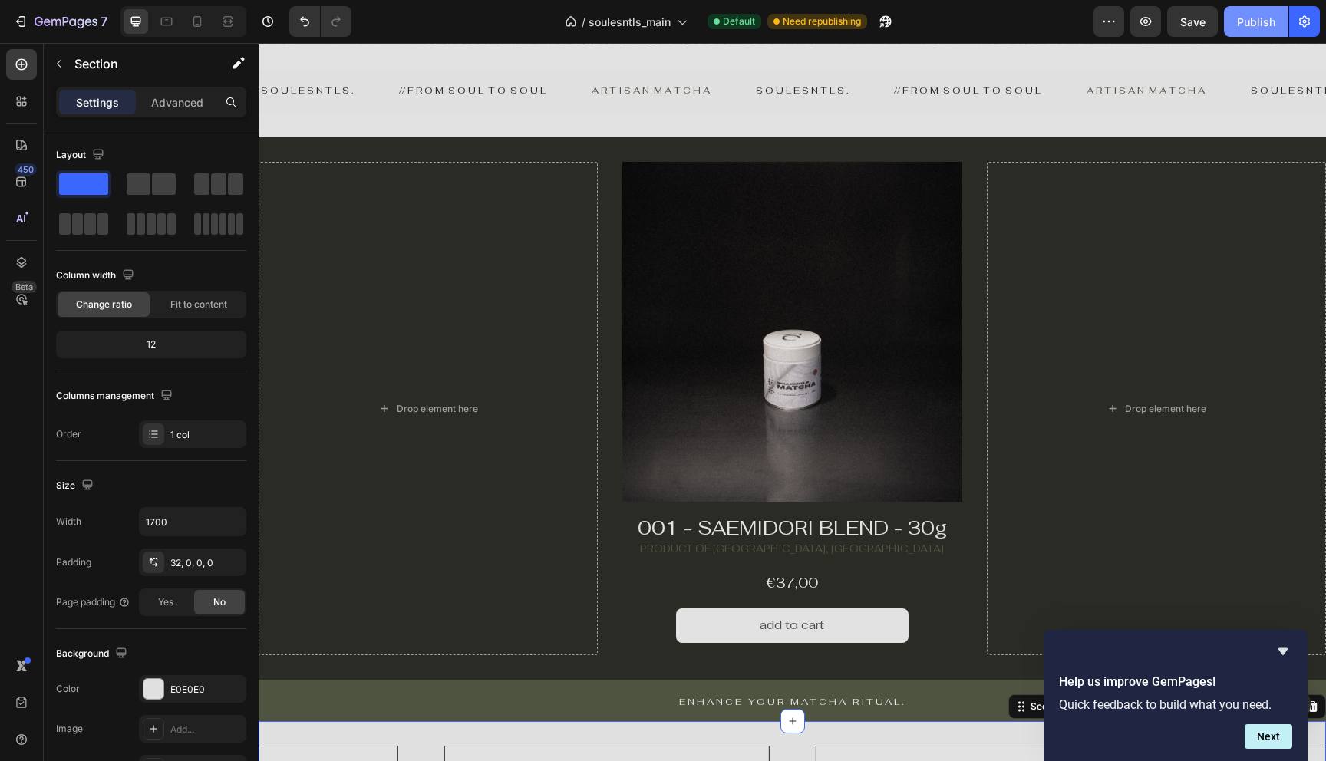
click at [1254, 21] on div "Publish" at bounding box center [1256, 22] width 38 height 16
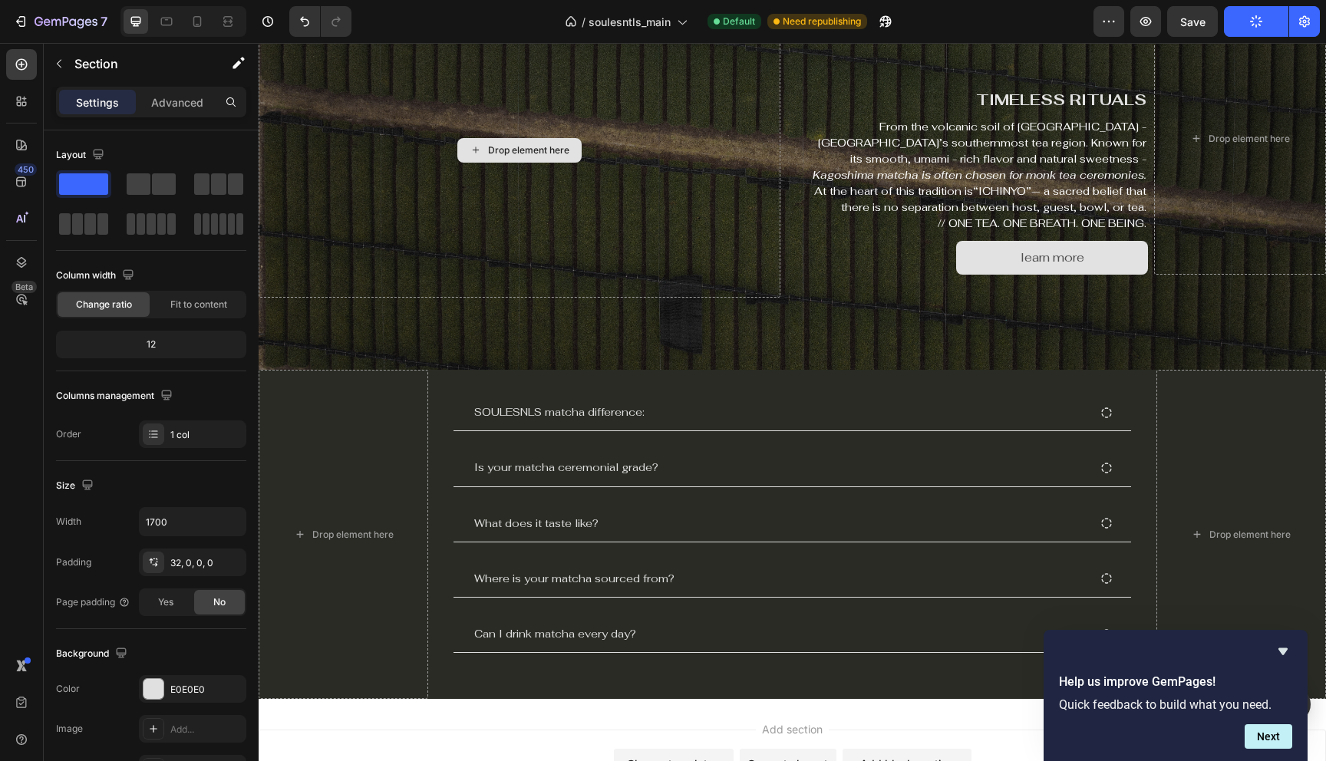
scroll to position [1597, 0]
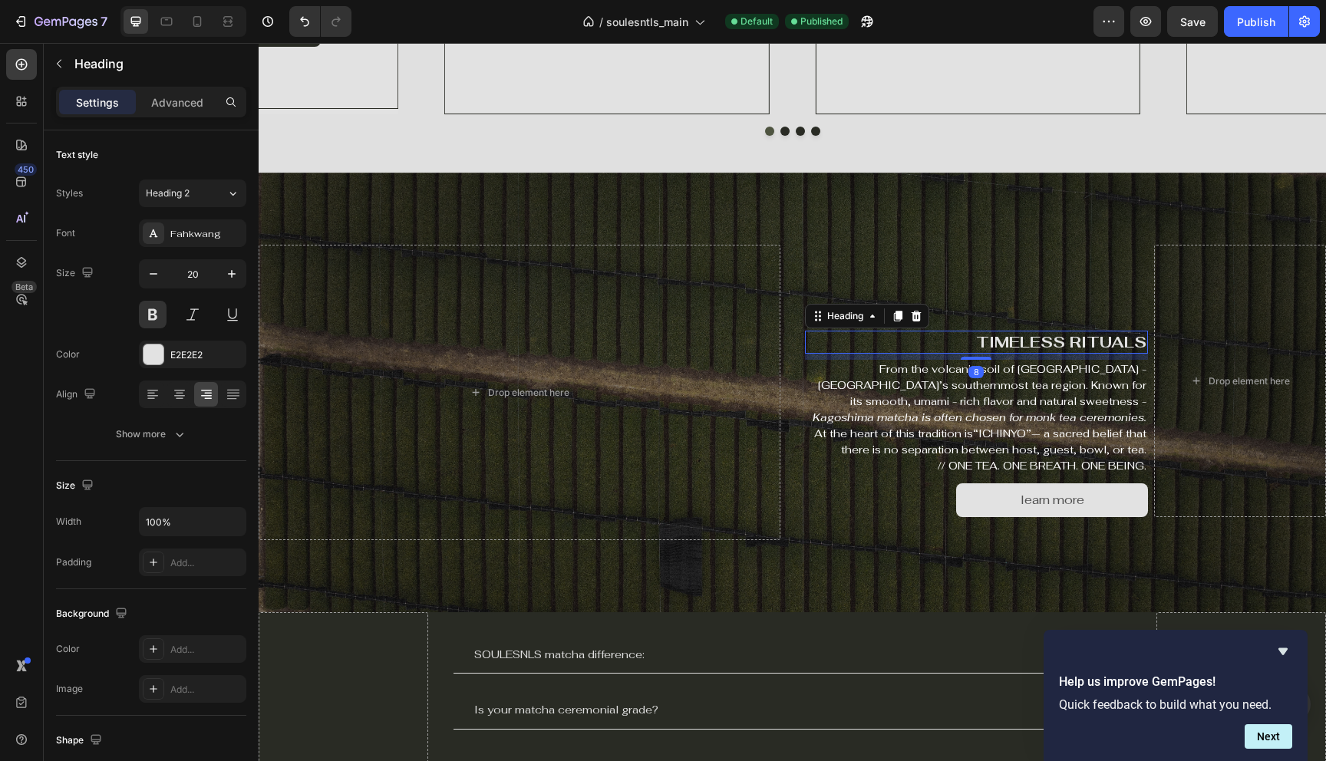
click at [1016, 343] on h2 "TIMELESS RITUALS" at bounding box center [977, 342] width 344 height 23
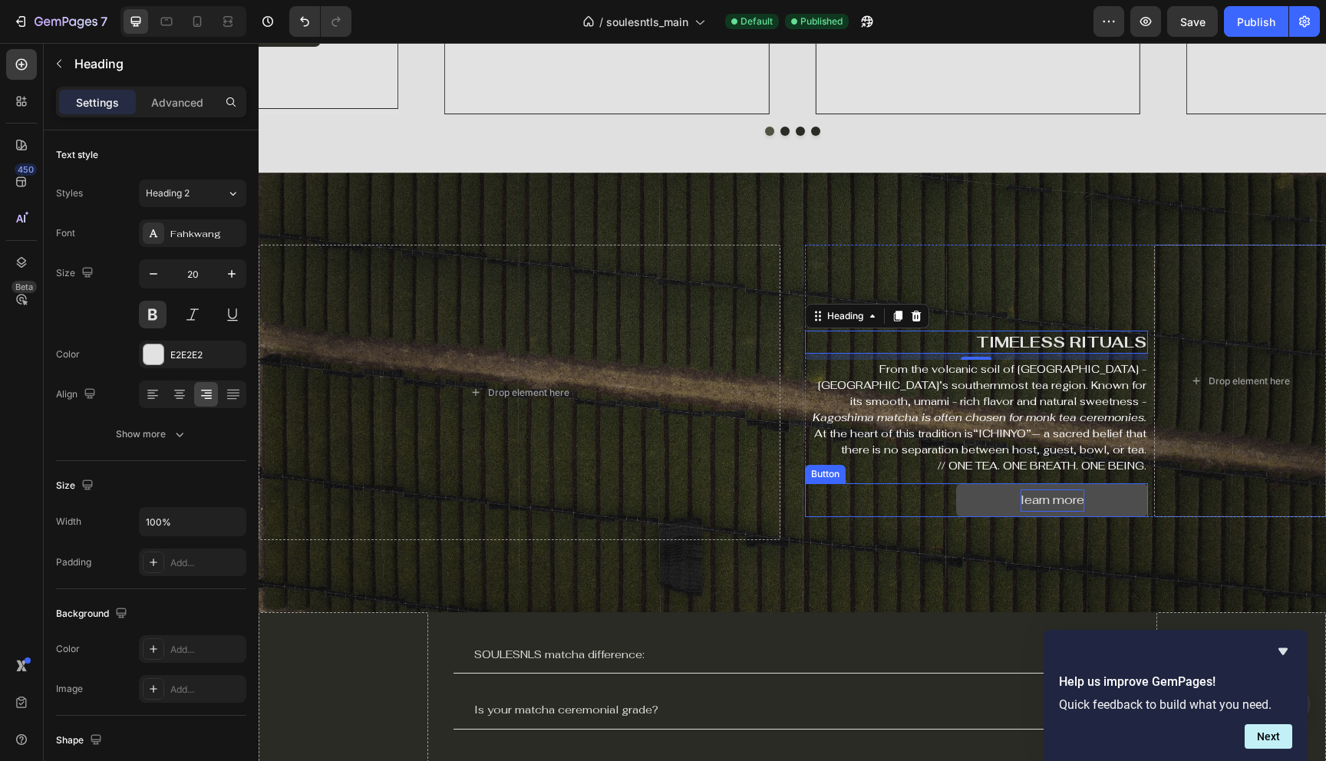
click at [1028, 508] on div "learn more" at bounding box center [1053, 501] width 64 height 22
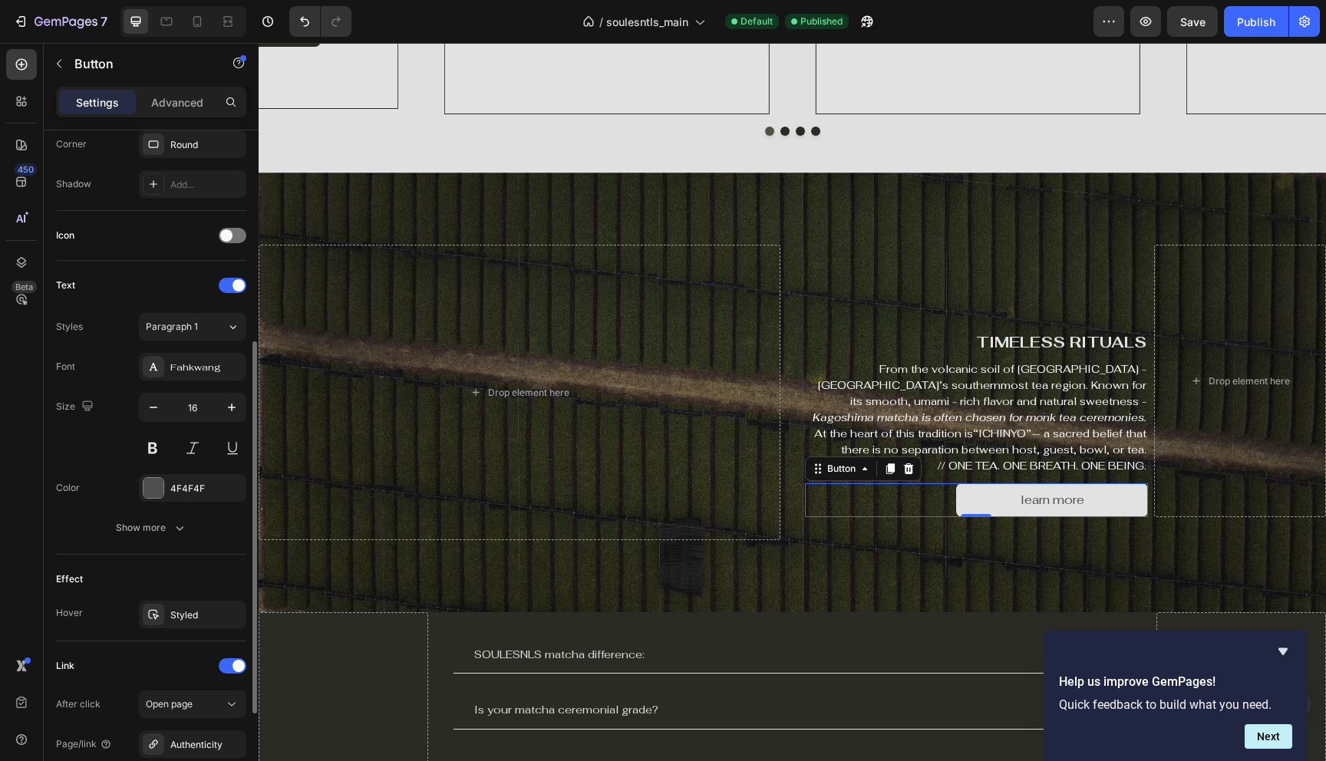
scroll to position [546, 0]
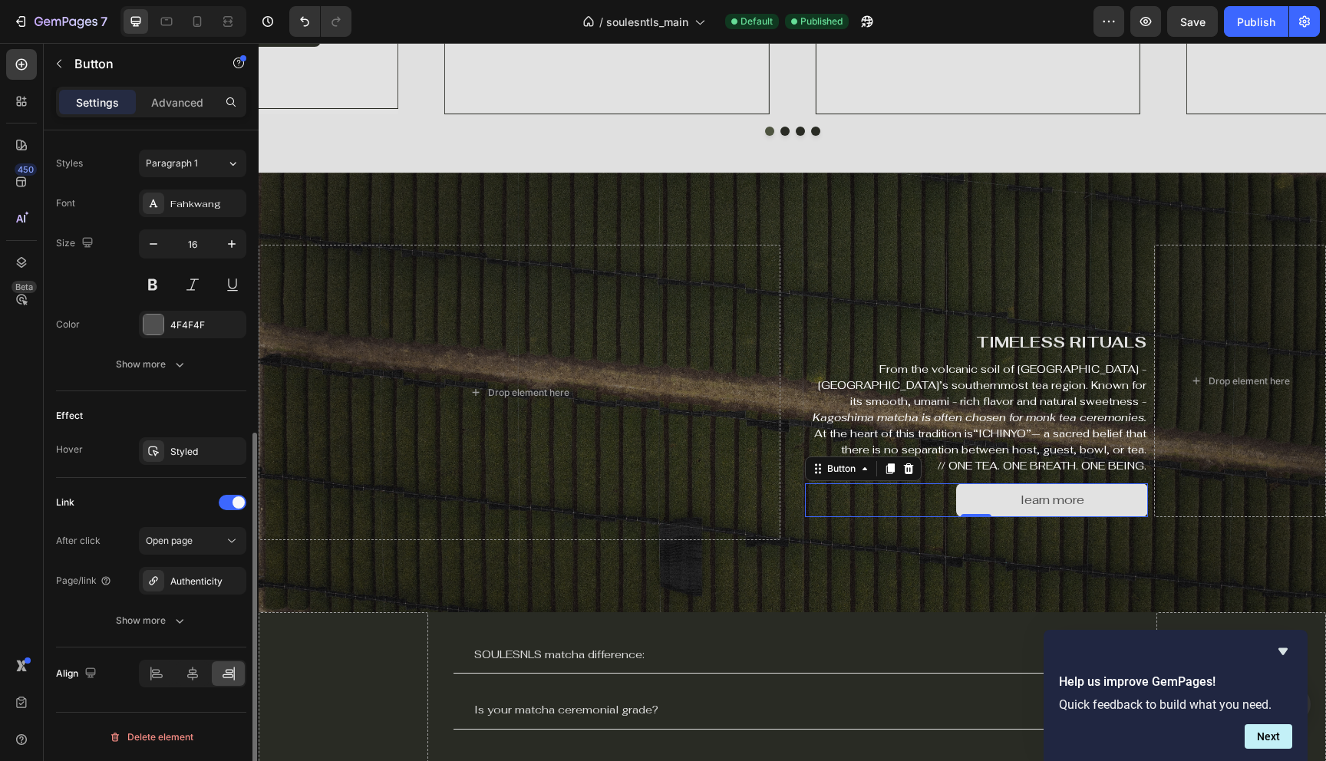
click at [183, 596] on div "After click Open page Page/link Authenticity Show more" at bounding box center [151, 580] width 190 height 107
click at [183, 588] on div "Authenticity" at bounding box center [192, 581] width 107 height 28
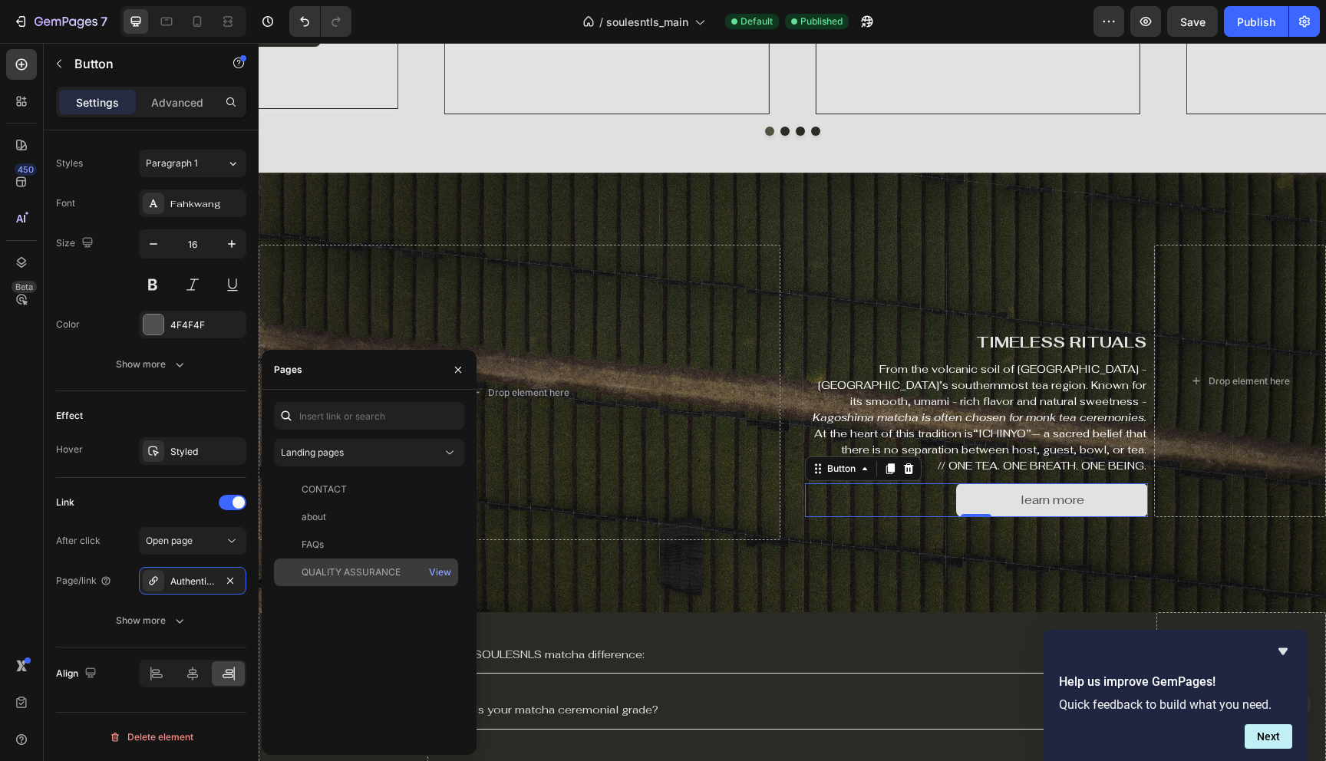
click at [333, 571] on div "QUALITY ASSURANCE" at bounding box center [351, 573] width 99 height 14
click at [454, 371] on icon "button" at bounding box center [458, 370] width 12 height 12
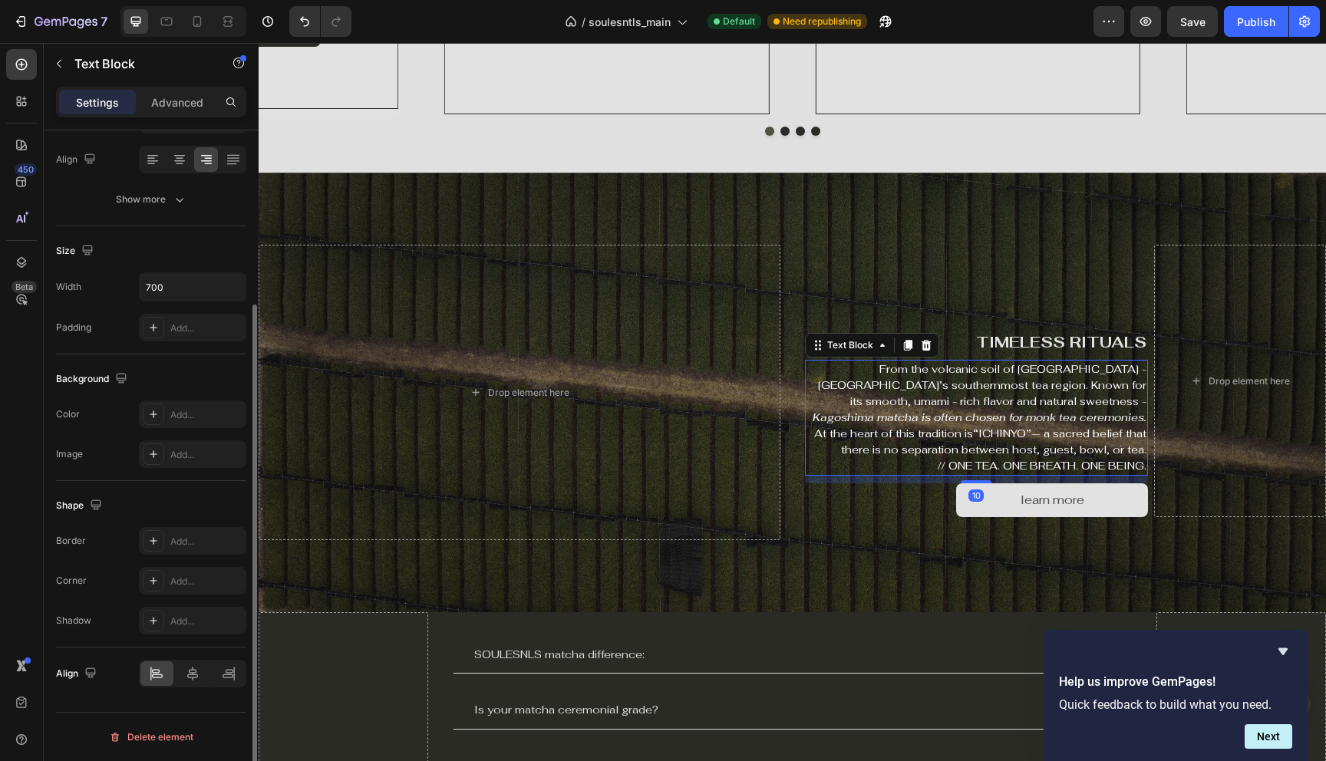
scroll to position [0, 0]
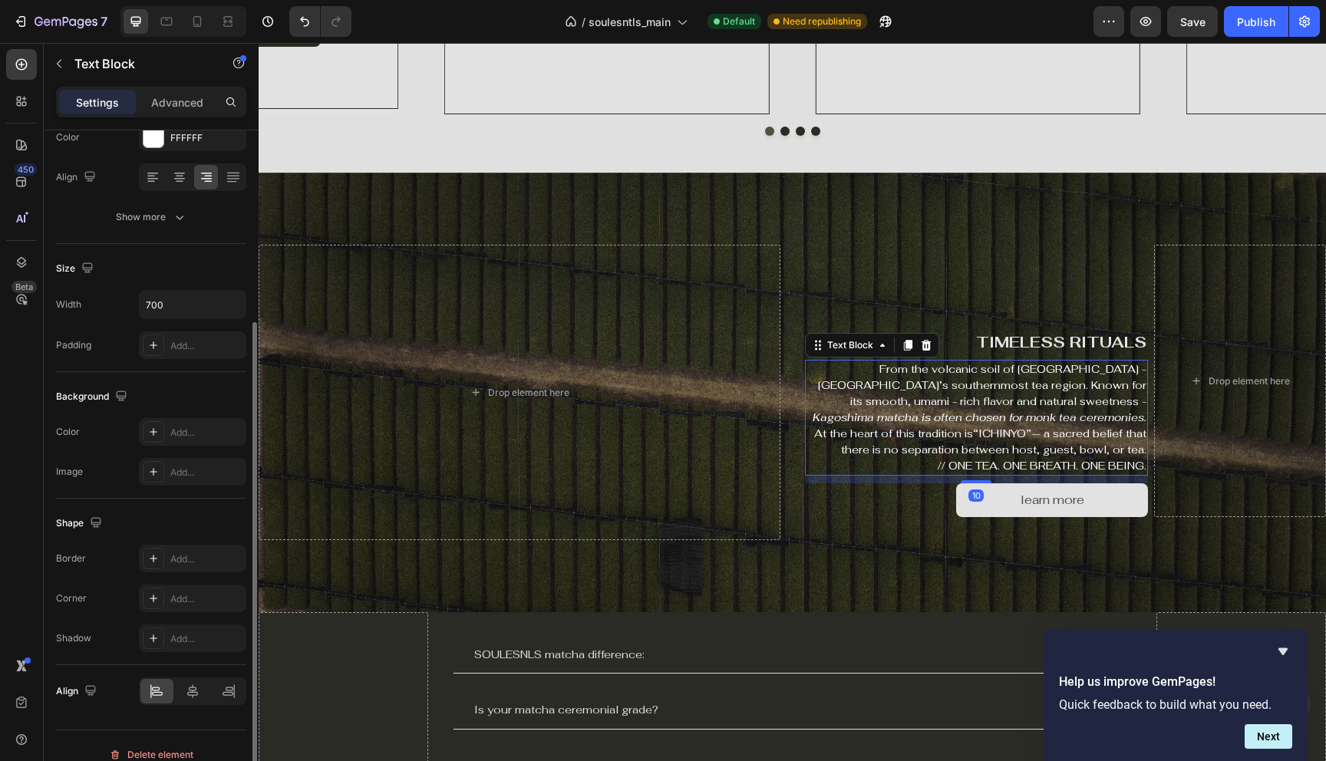
click at [1052, 463] on p "// ONE TEA. ONE BREATH. ONE BEING." at bounding box center [977, 466] width 341 height 16
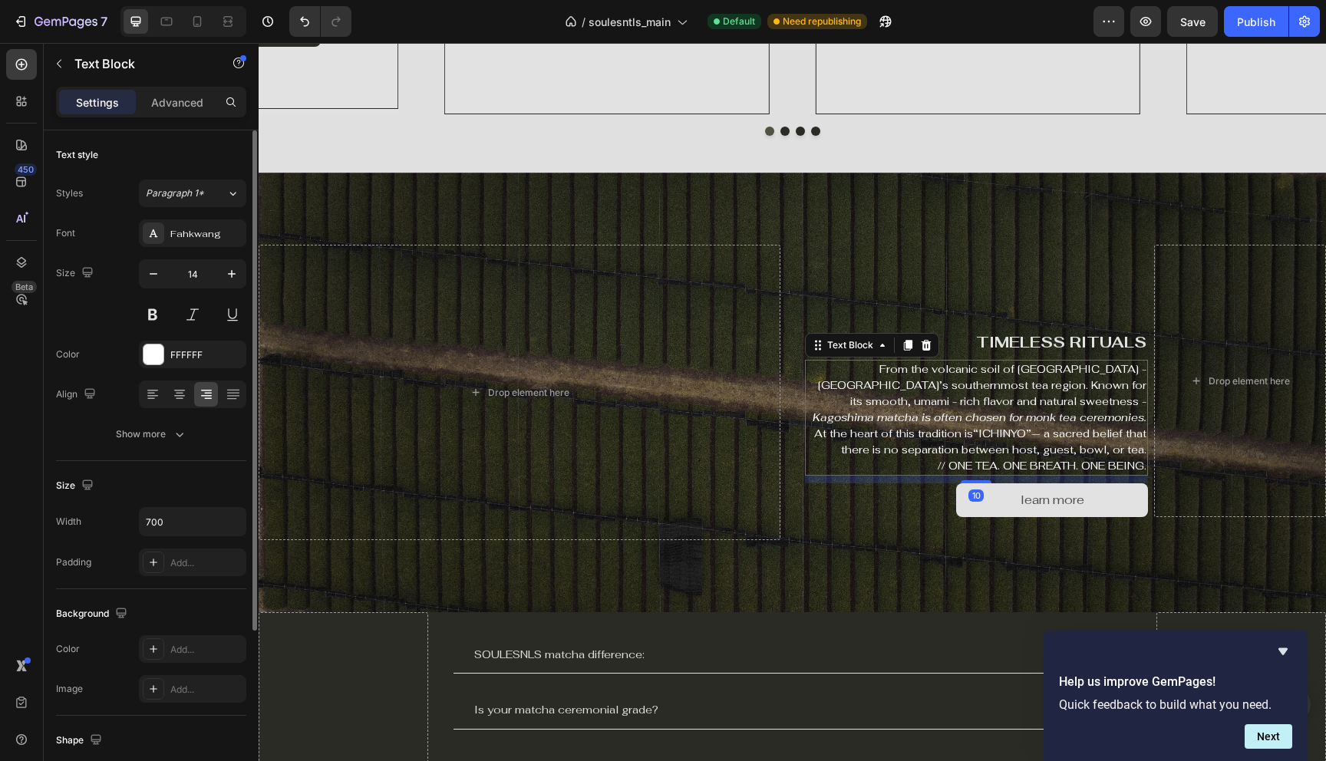
click at [1052, 463] on p "// ONE TEA. ONE BREATH. ONE BEING." at bounding box center [977, 466] width 341 height 16
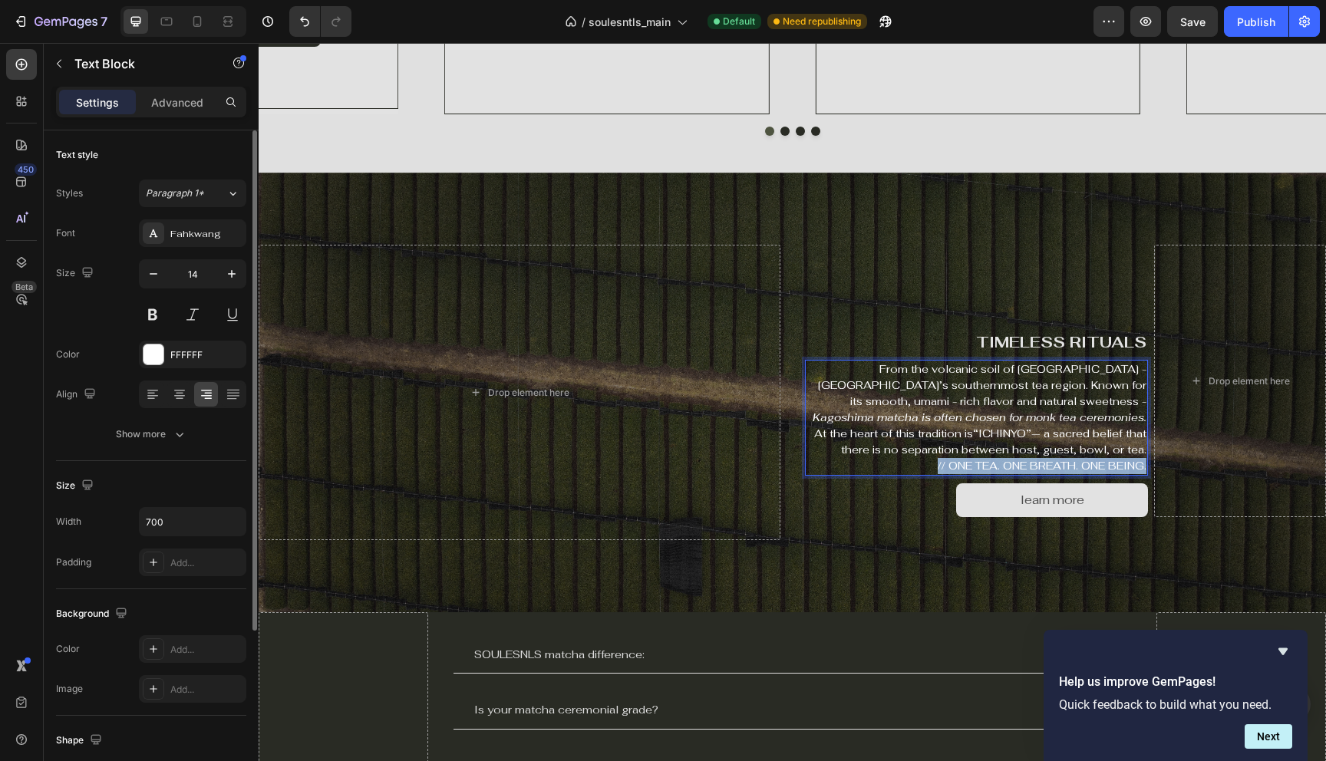
click at [1052, 463] on p "// ONE TEA. ONE BREATH. ONE BEING." at bounding box center [977, 466] width 341 height 16
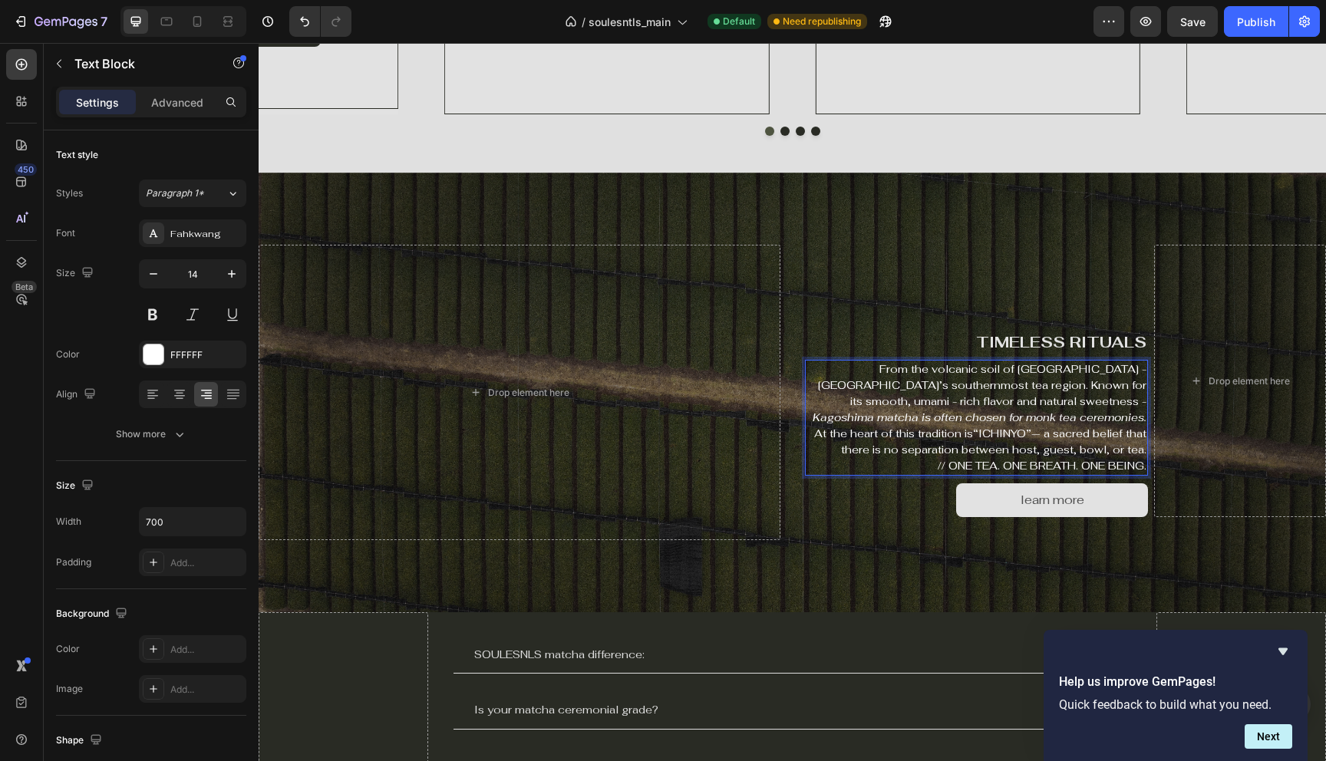
click at [845, 367] on p "From the volcanic soil of Kagoshima - Japan’s southernmost tea region. Known fo…" at bounding box center [977, 393] width 341 height 64
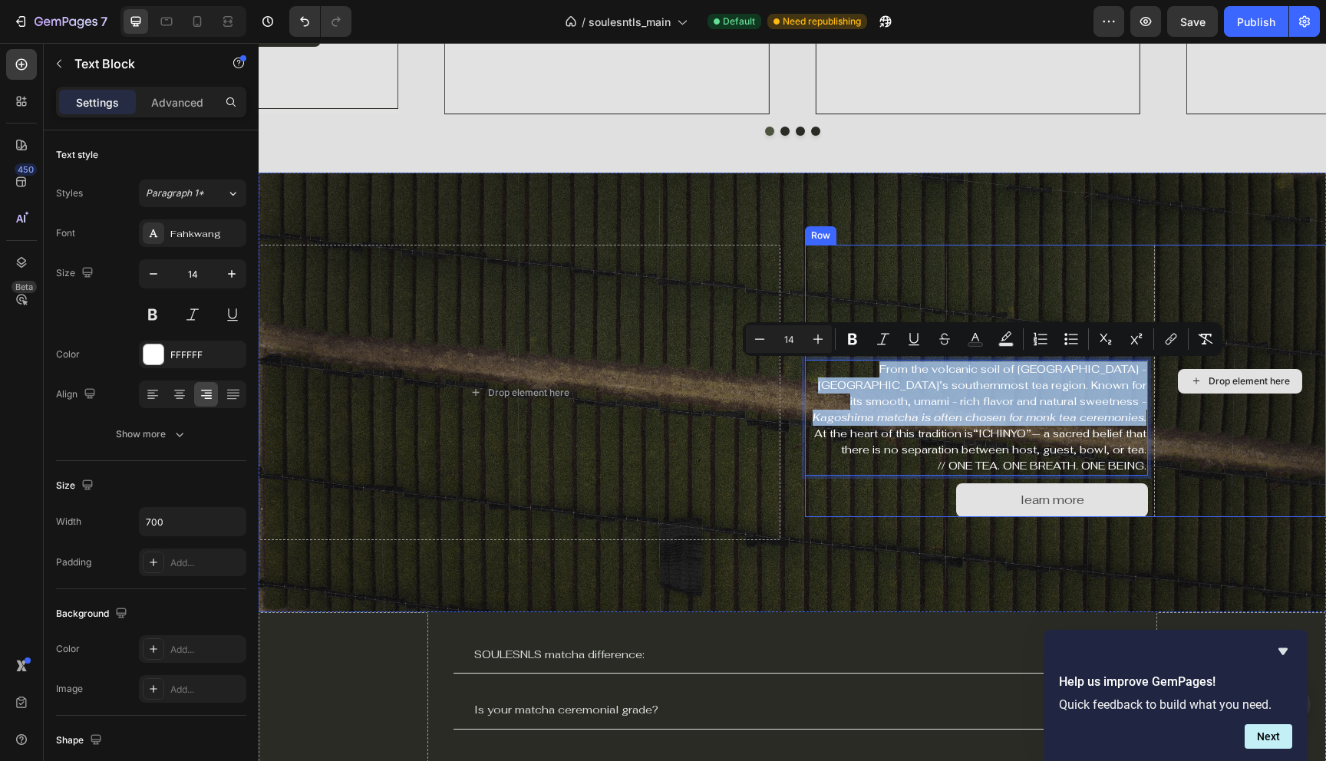
drag, startPoint x: 819, startPoint y: 368, endPoint x: 1163, endPoint y: 421, distance: 347.8
click at [1163, 421] on div "TIMELESS RITUALS Heading From the volcanic soil of Kagoshima - Japan’s southern…" at bounding box center [1066, 381] width 522 height 272
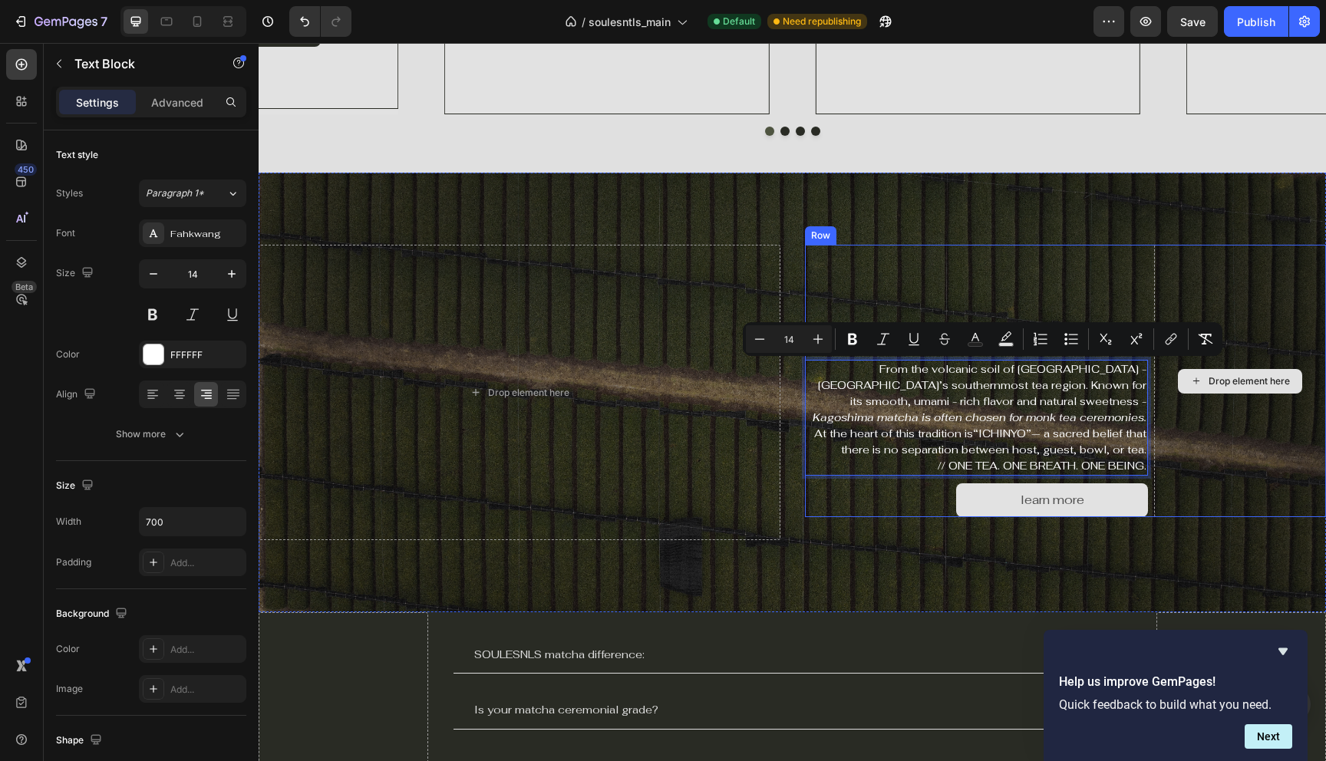
scroll to position [1588, 0]
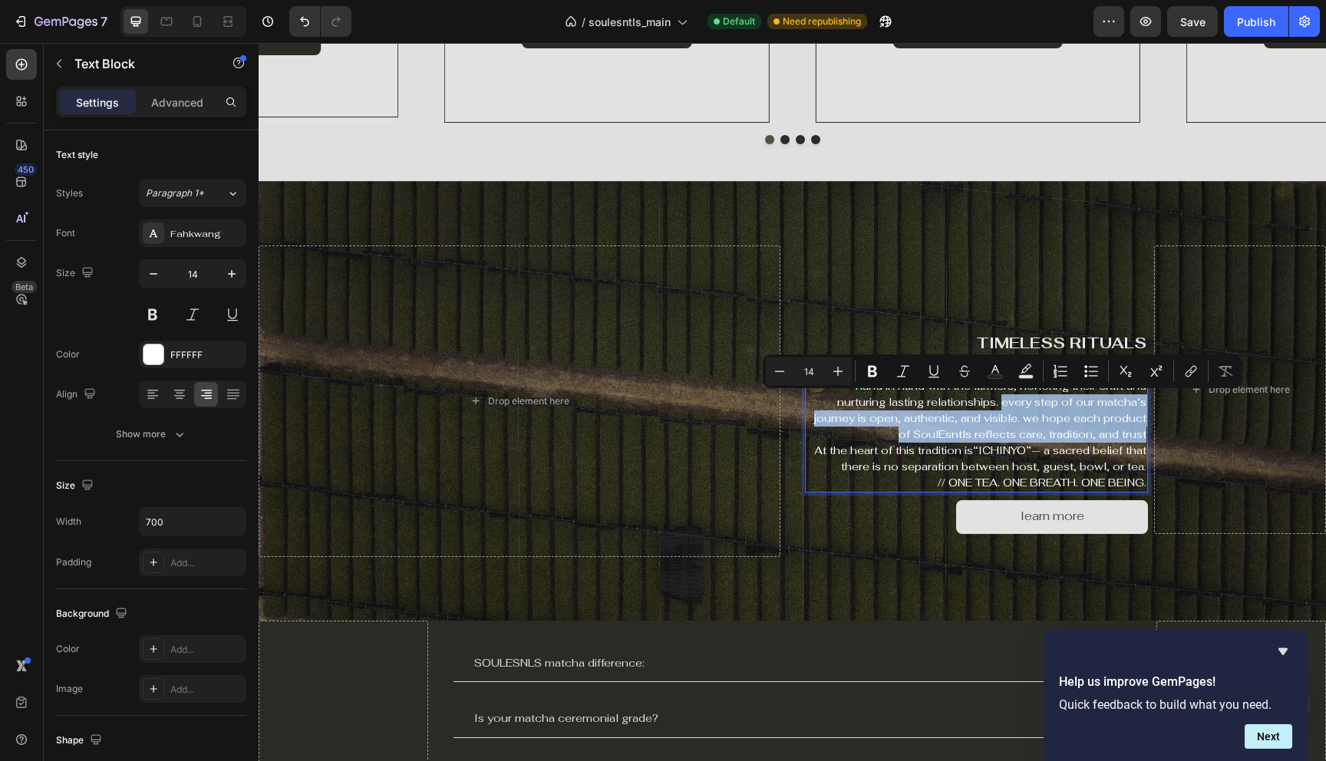
drag, startPoint x: 1146, startPoint y: 436, endPoint x: 950, endPoint y: 406, distance: 198.0
click at [950, 406] on p "transparency is more than traceability - it’s a promise . we work hand in hand …" at bounding box center [977, 402] width 341 height 81
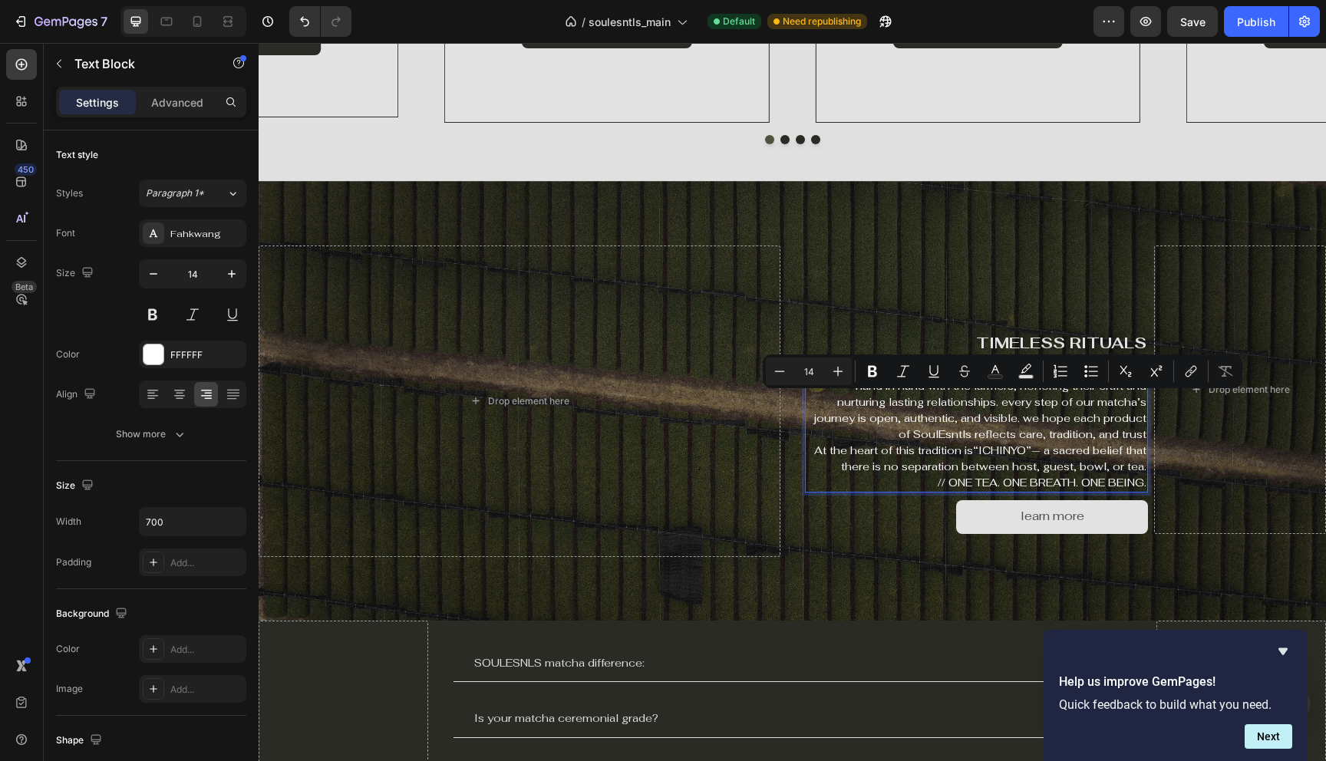
scroll to position [1605, 0]
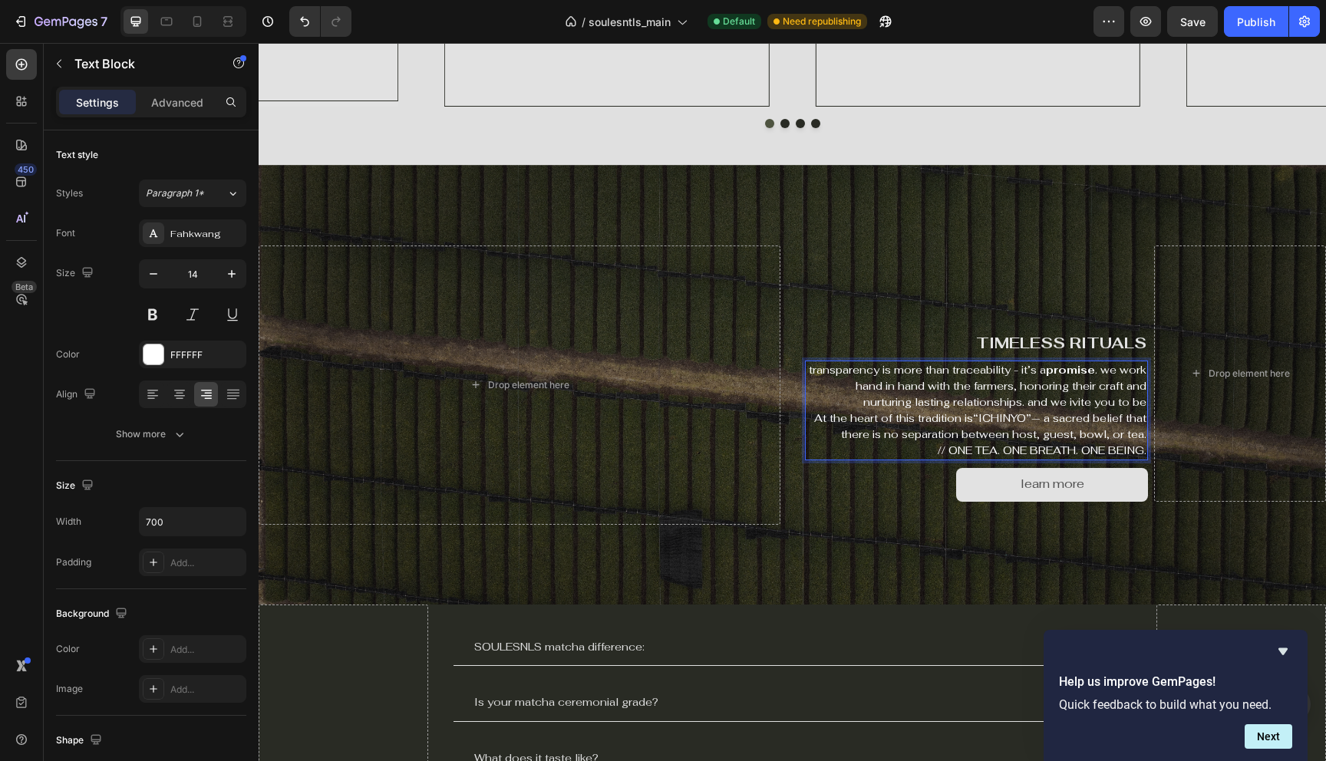
click at [1071, 402] on p "transparency is more than traceability - it’s a promise . we work hand in hand …" at bounding box center [977, 386] width 341 height 48
click at [1143, 401] on p "transparency is more than traceability - it’s a promise . we work hand in hand …" at bounding box center [977, 386] width 341 height 48
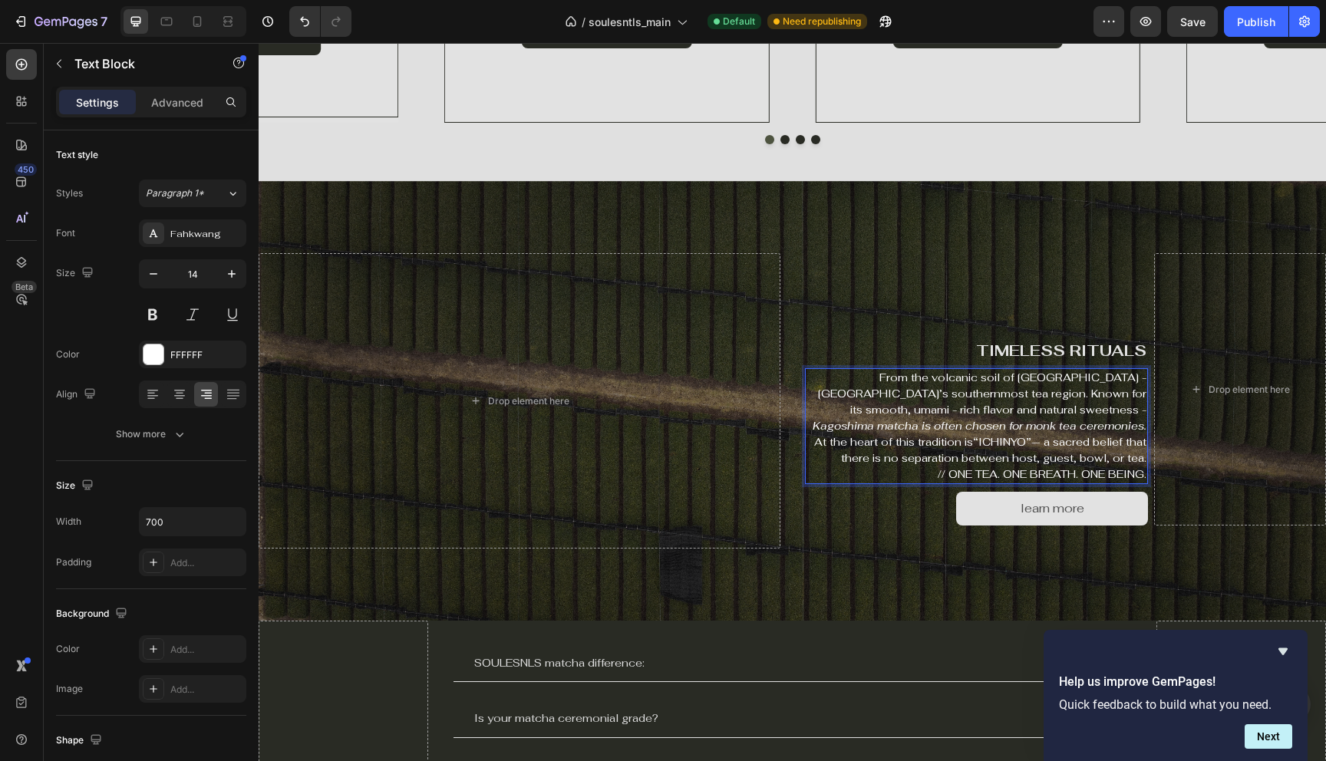
scroll to position [1597, 0]
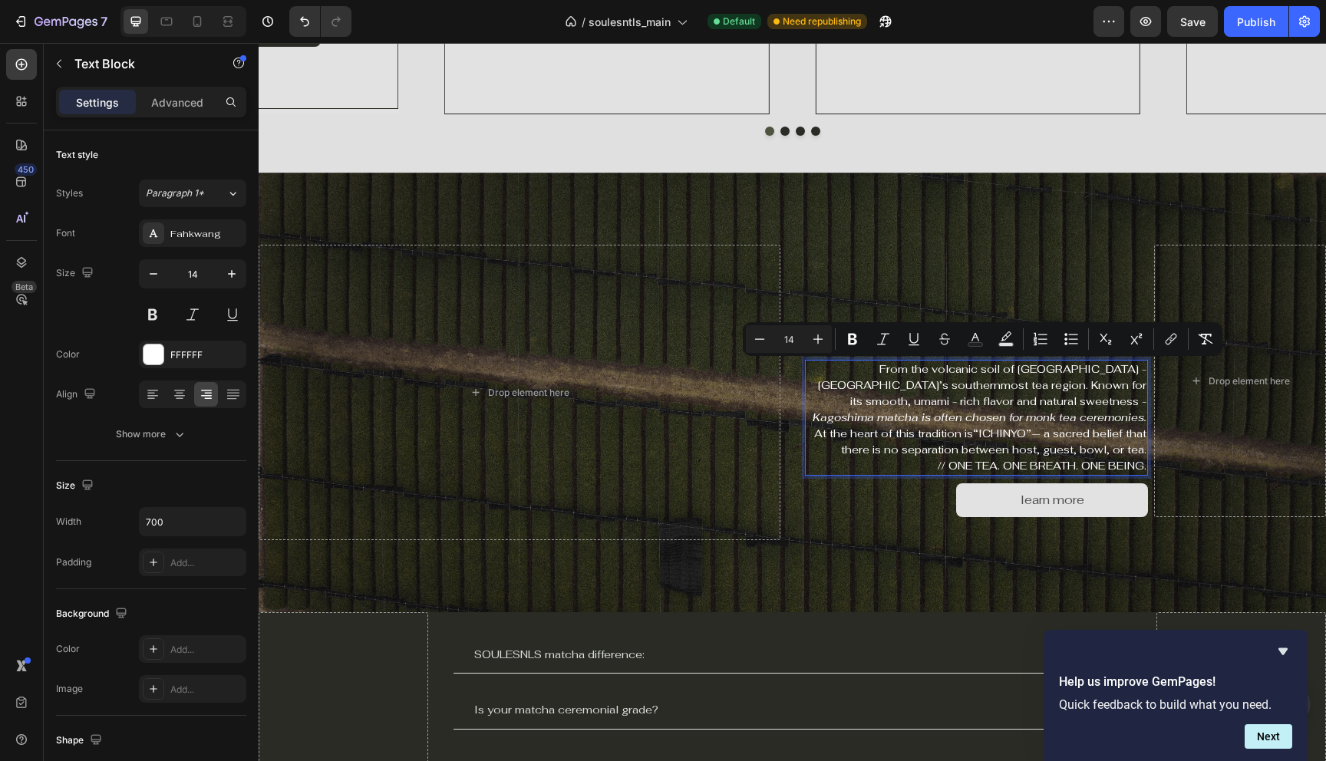
click at [1031, 388] on p "From the volcanic soil of Kagoshima - Japan’s southernmost tea region. Known fo…" at bounding box center [977, 393] width 341 height 64
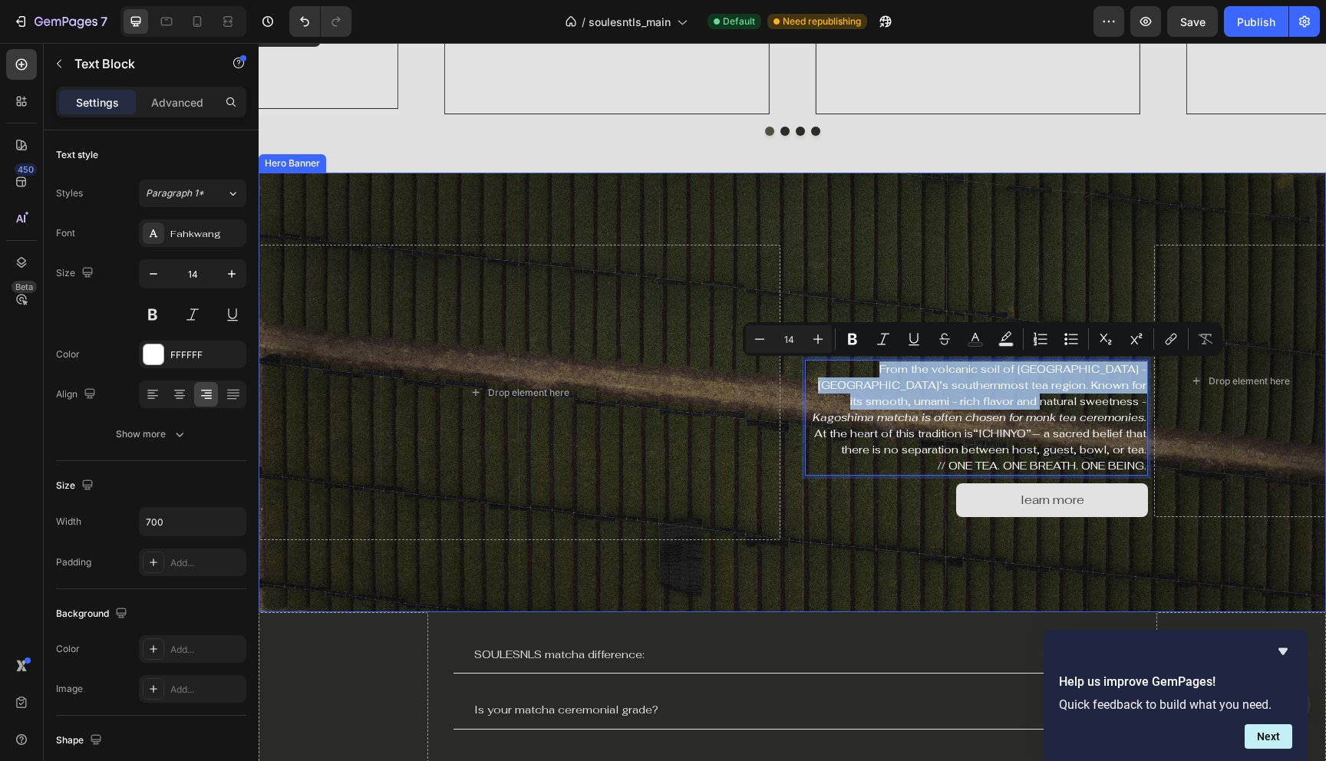
drag, startPoint x: 941, startPoint y: 406, endPoint x: 800, endPoint y: 365, distance: 147.2
click at [800, 365] on div "TIMELESS RITUALS Heading From the volcanic soil of Kagoshima - Japan’s southern…" at bounding box center [792, 392] width 1067 height 345
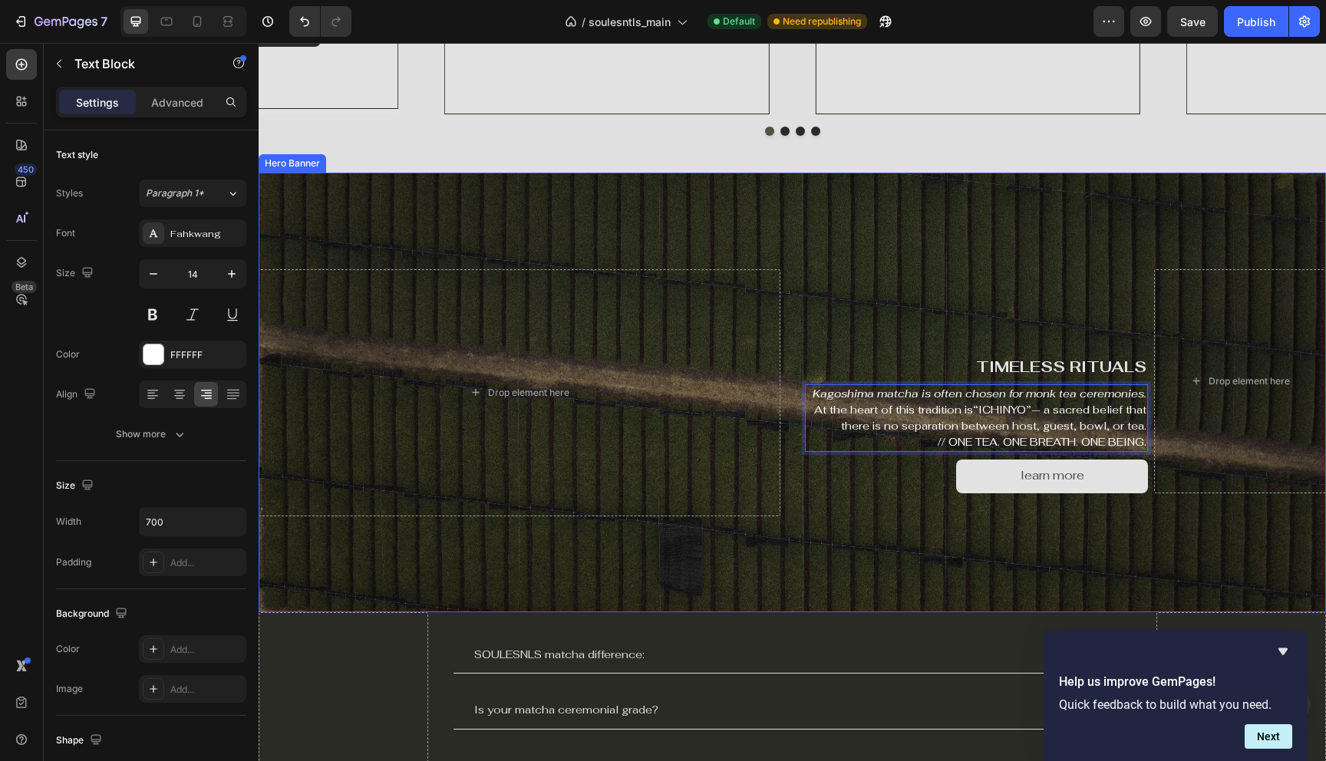
scroll to position [1621, 0]
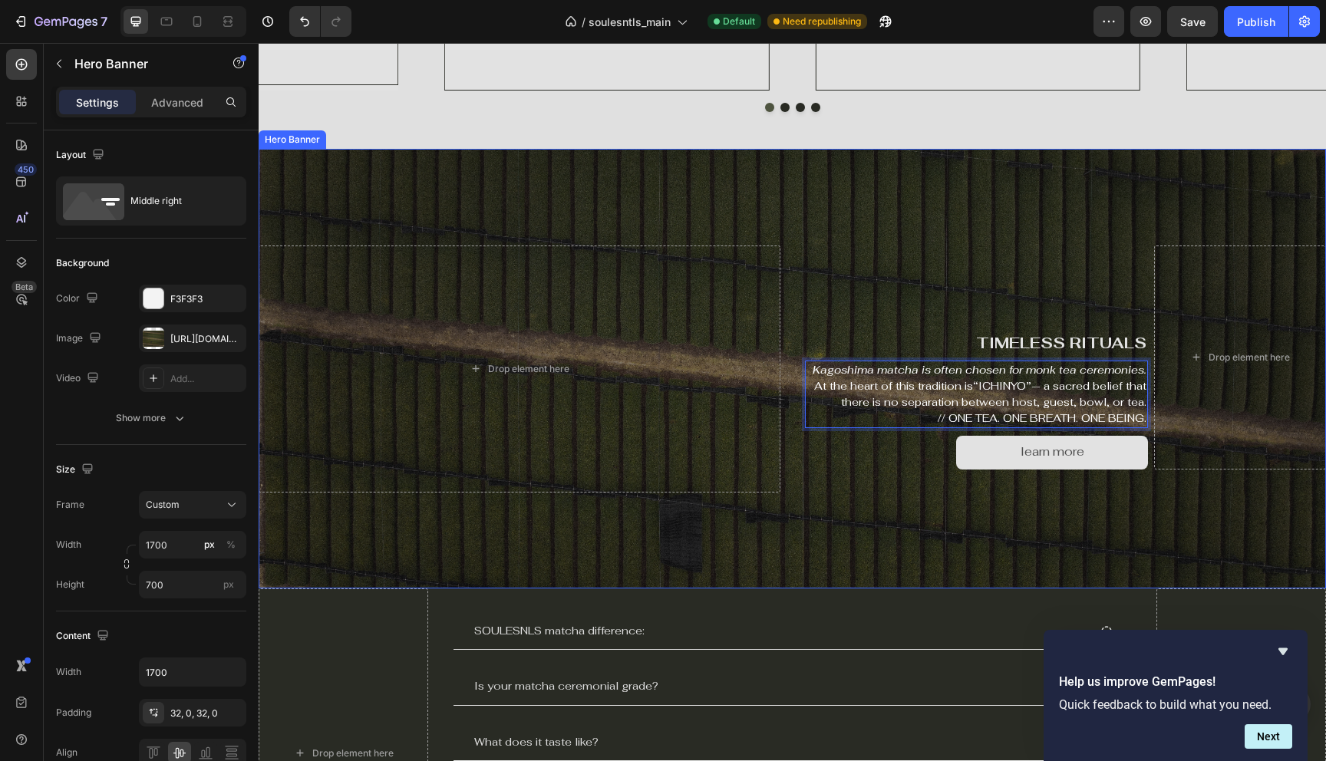
click at [898, 557] on div "Overlay" at bounding box center [792, 369] width 1067 height 440
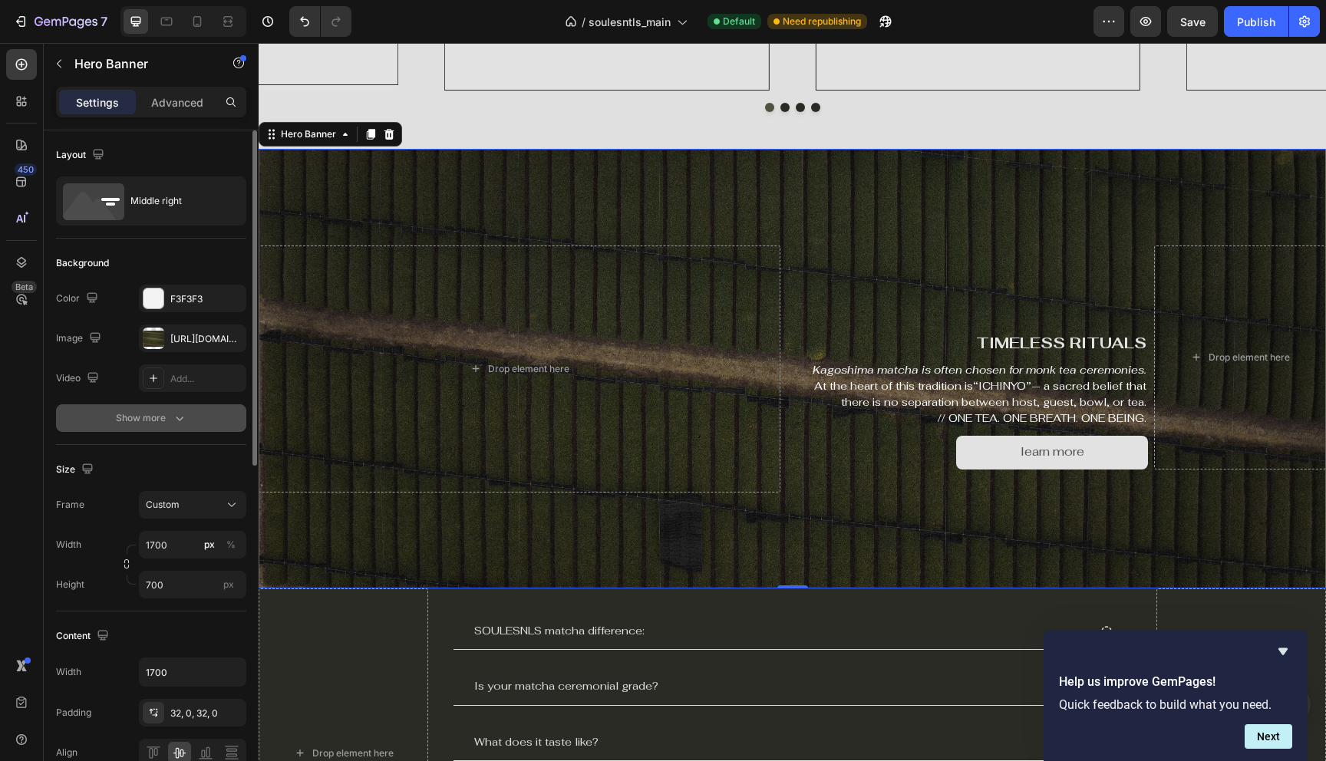
click at [194, 426] on button "Show more" at bounding box center [151, 418] width 190 height 28
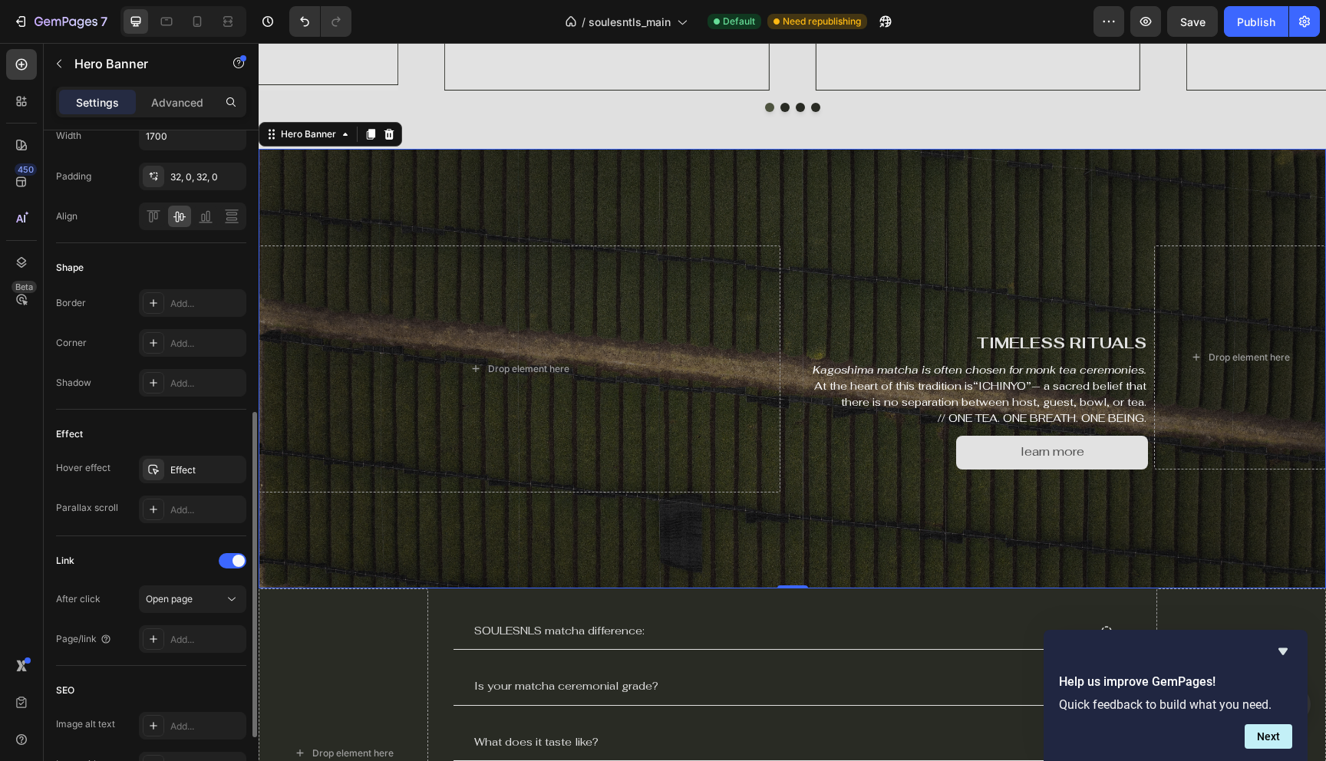
scroll to position [594, 0]
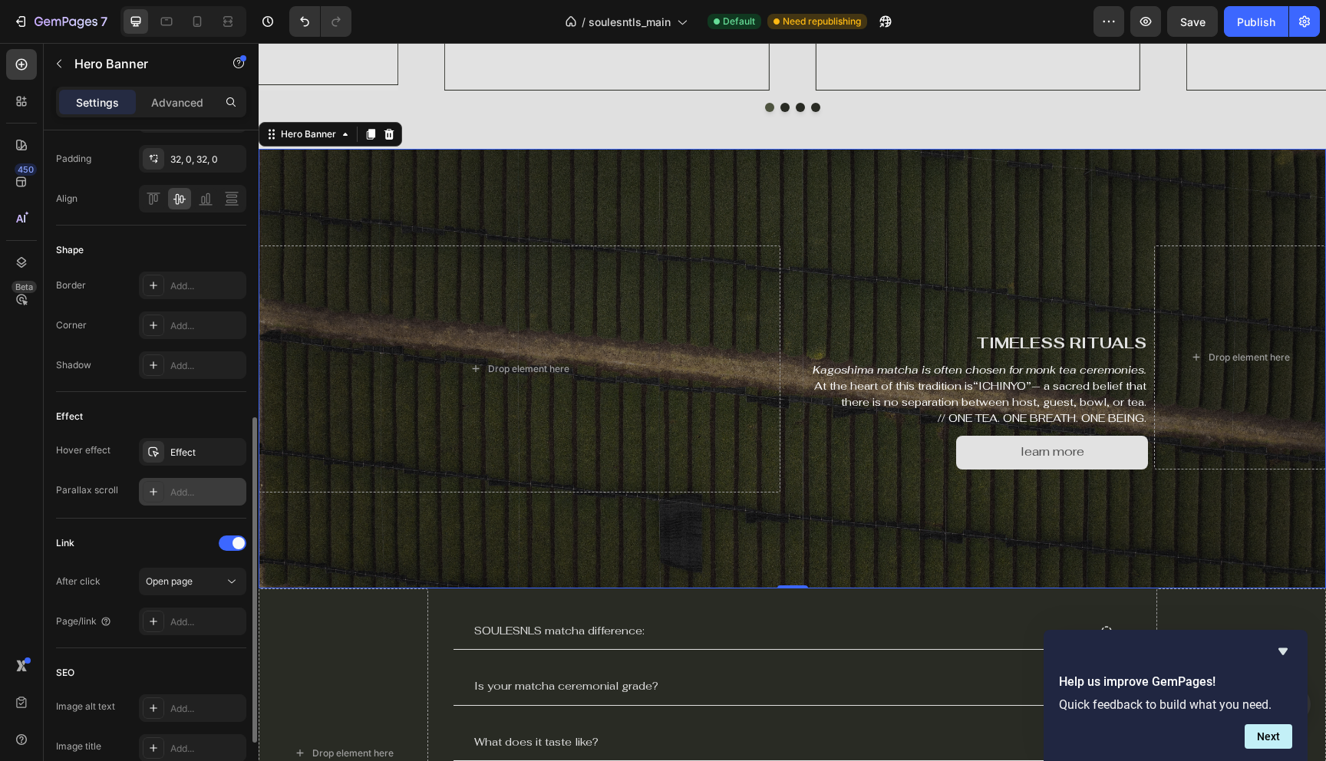
click at [192, 495] on div "Add..." at bounding box center [206, 493] width 72 height 14
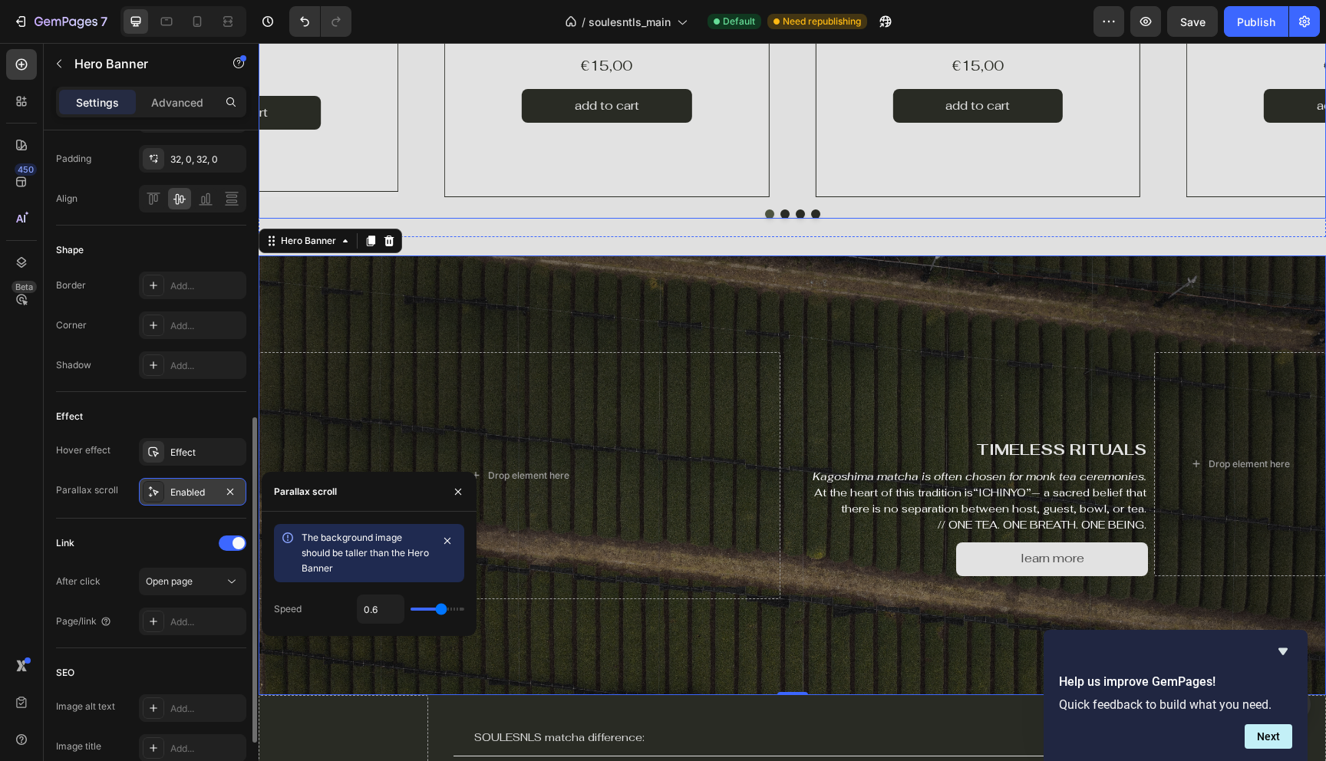
scroll to position [1538, 0]
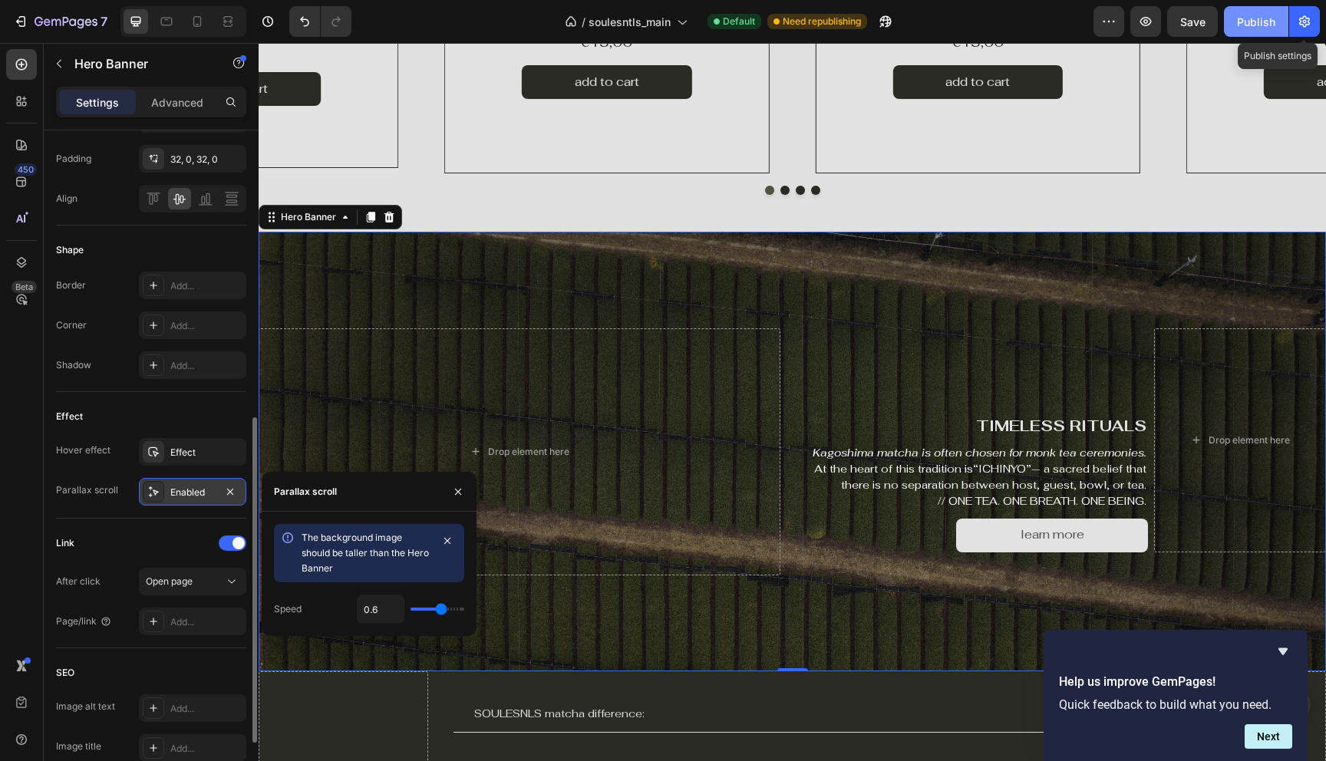
click at [1266, 25] on div "Publish" at bounding box center [1256, 22] width 38 height 16
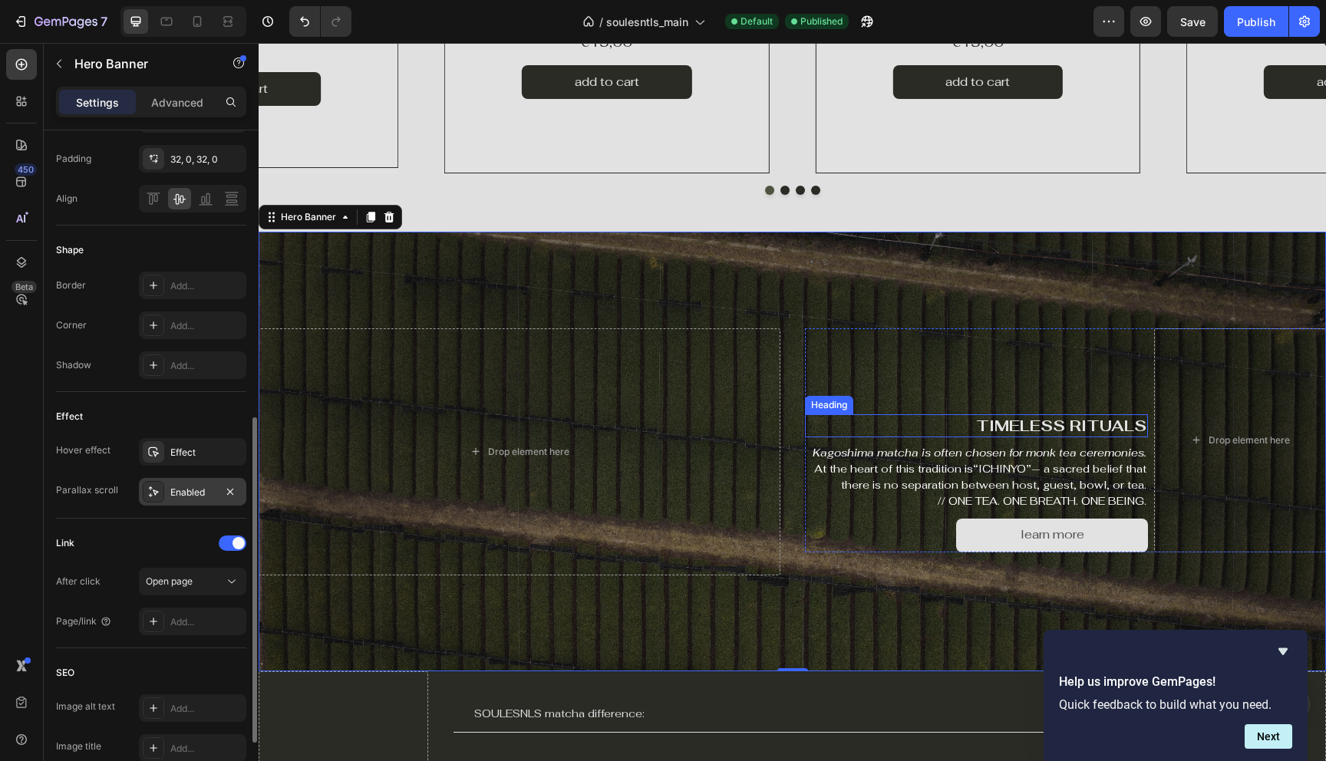
click at [1020, 430] on h2 "TIMELESS RITUALS" at bounding box center [977, 425] width 344 height 23
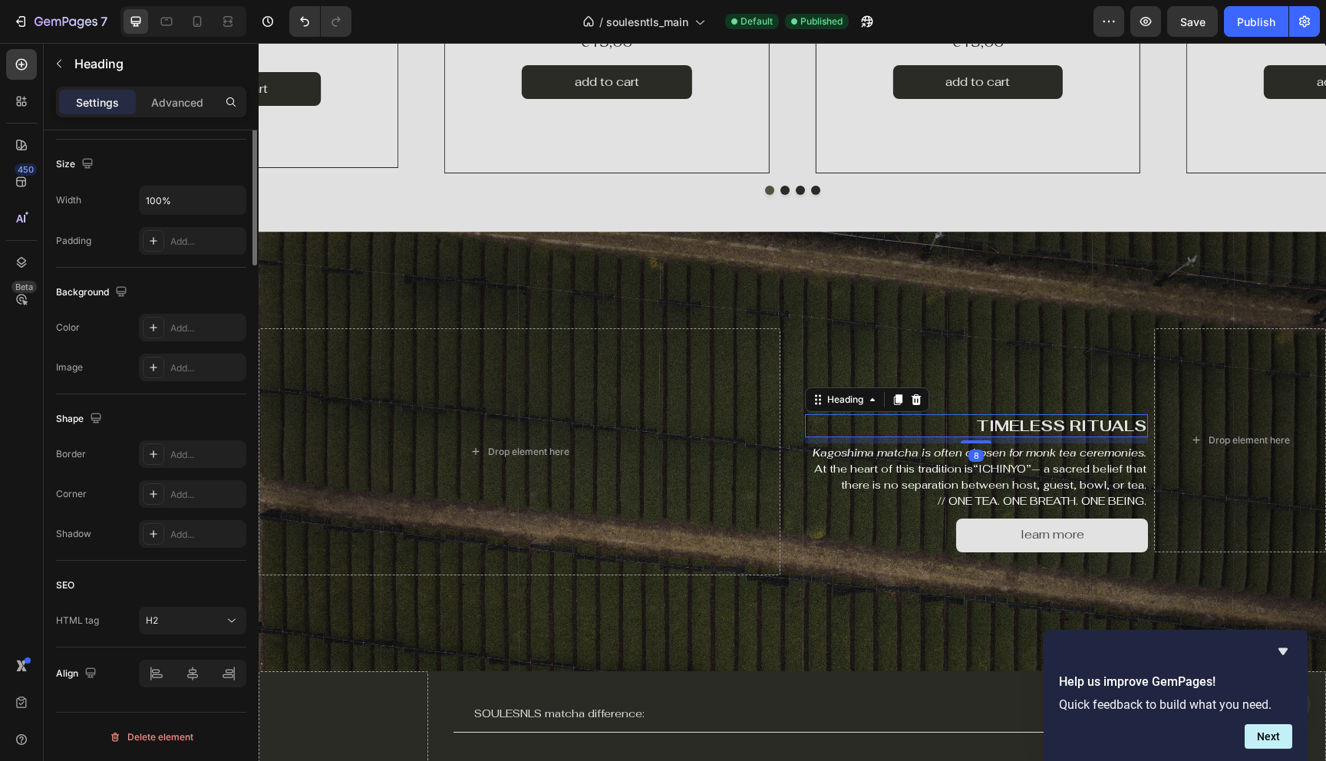
scroll to position [0, 0]
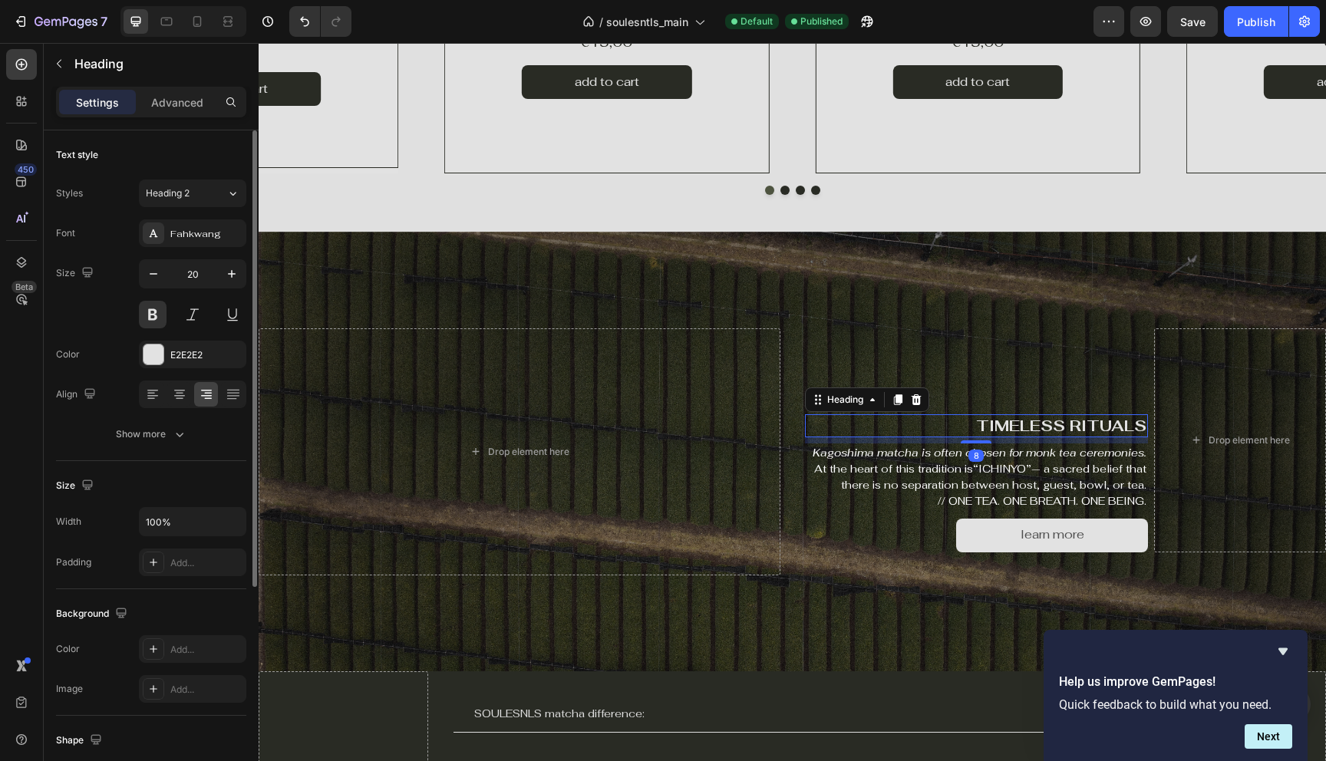
click at [1020, 430] on h2 "TIMELESS RITUALS" at bounding box center [977, 425] width 344 height 23
click at [1020, 430] on p "TIMELESS RITUALS" at bounding box center [977, 426] width 341 height 20
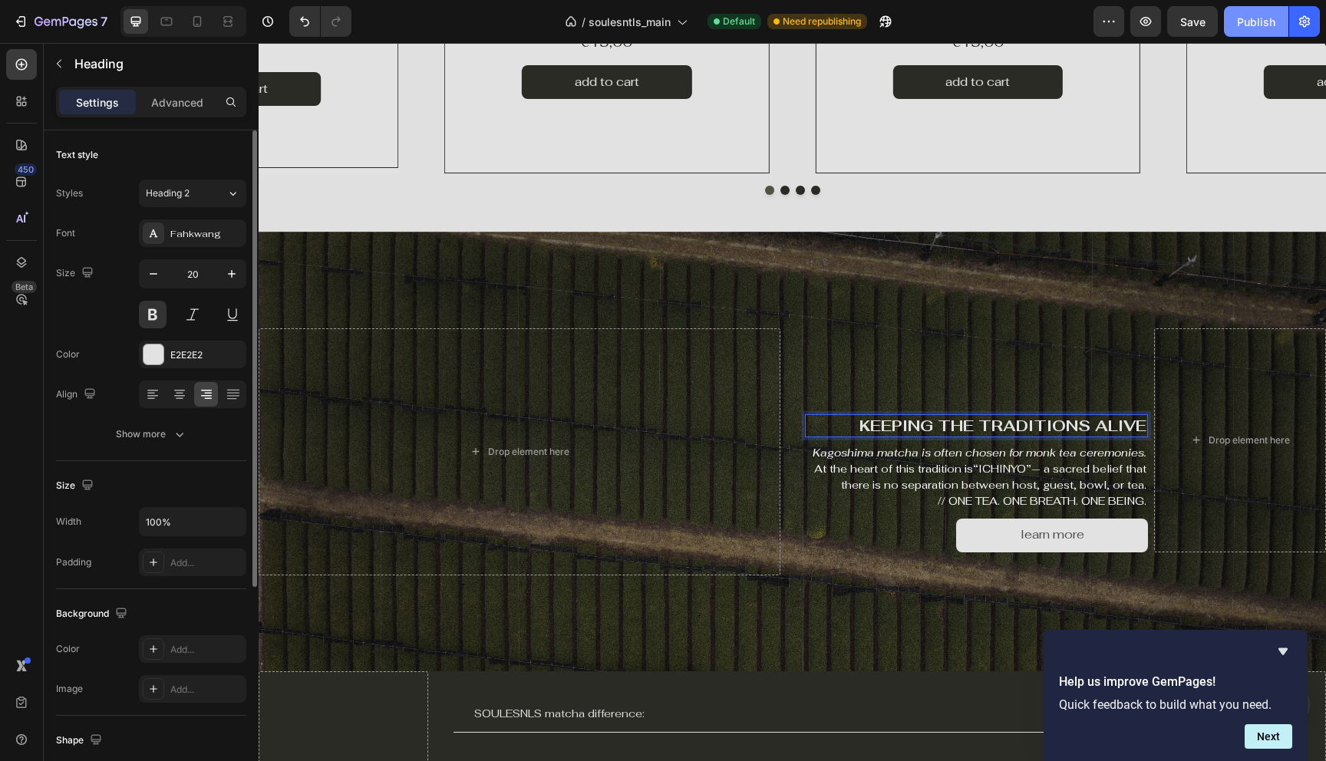
click at [1250, 18] on div "Publish" at bounding box center [1256, 22] width 38 height 16
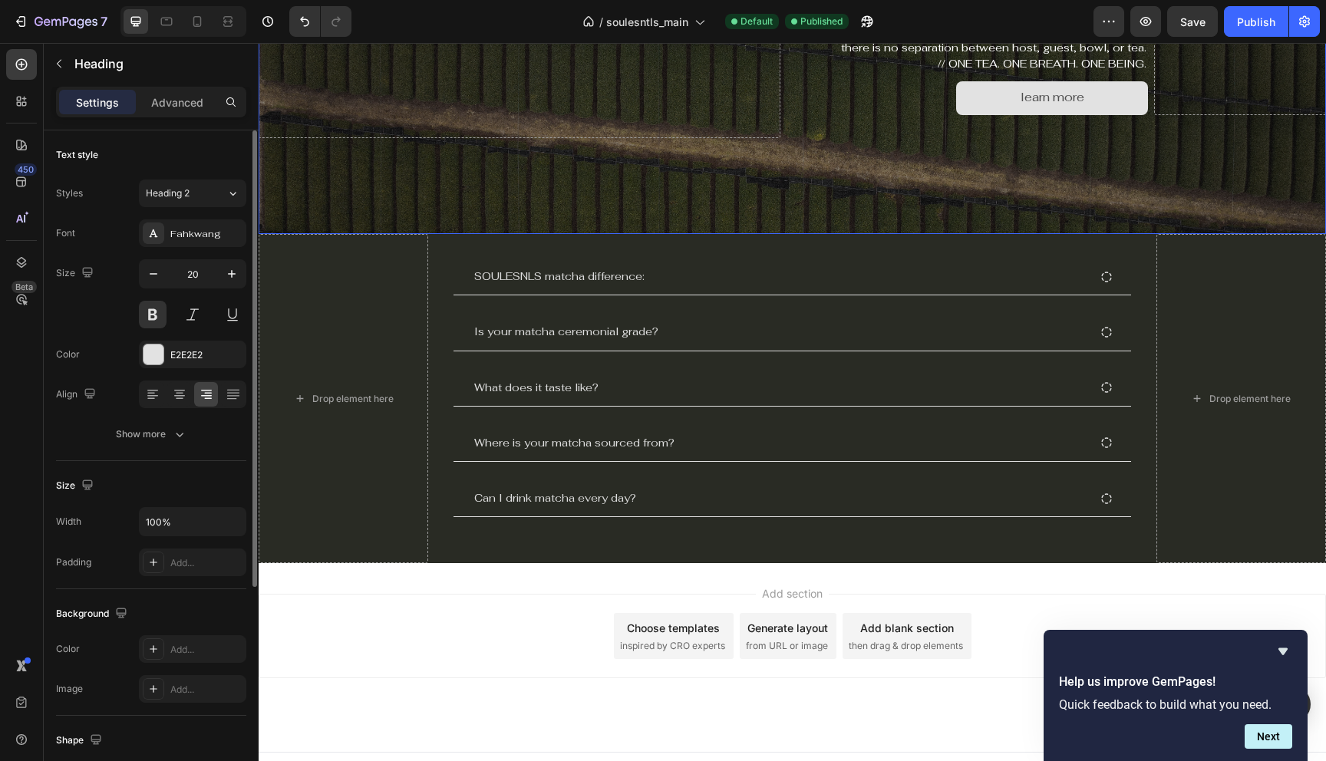
scroll to position [1998, 0]
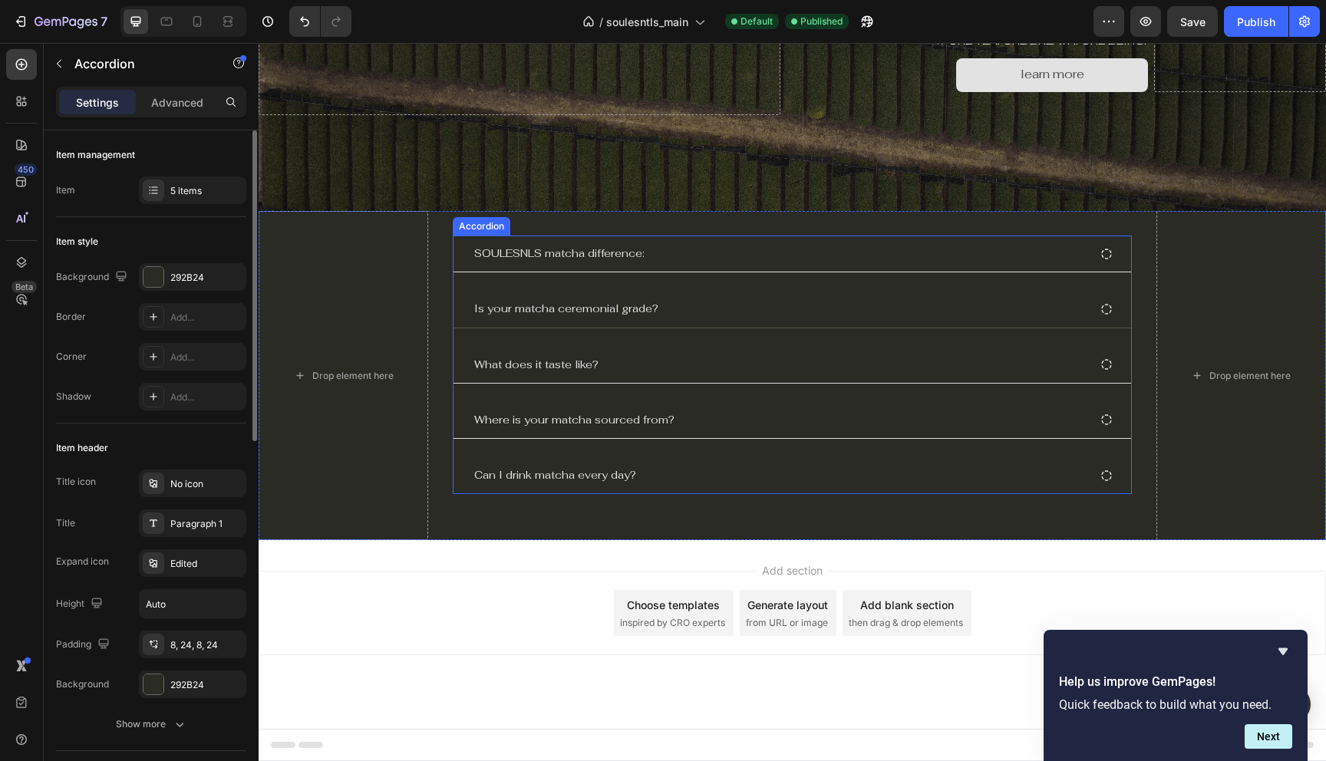
click at [618, 306] on p "Is your matcha ceremonial grade?" at bounding box center [566, 308] width 184 height 19
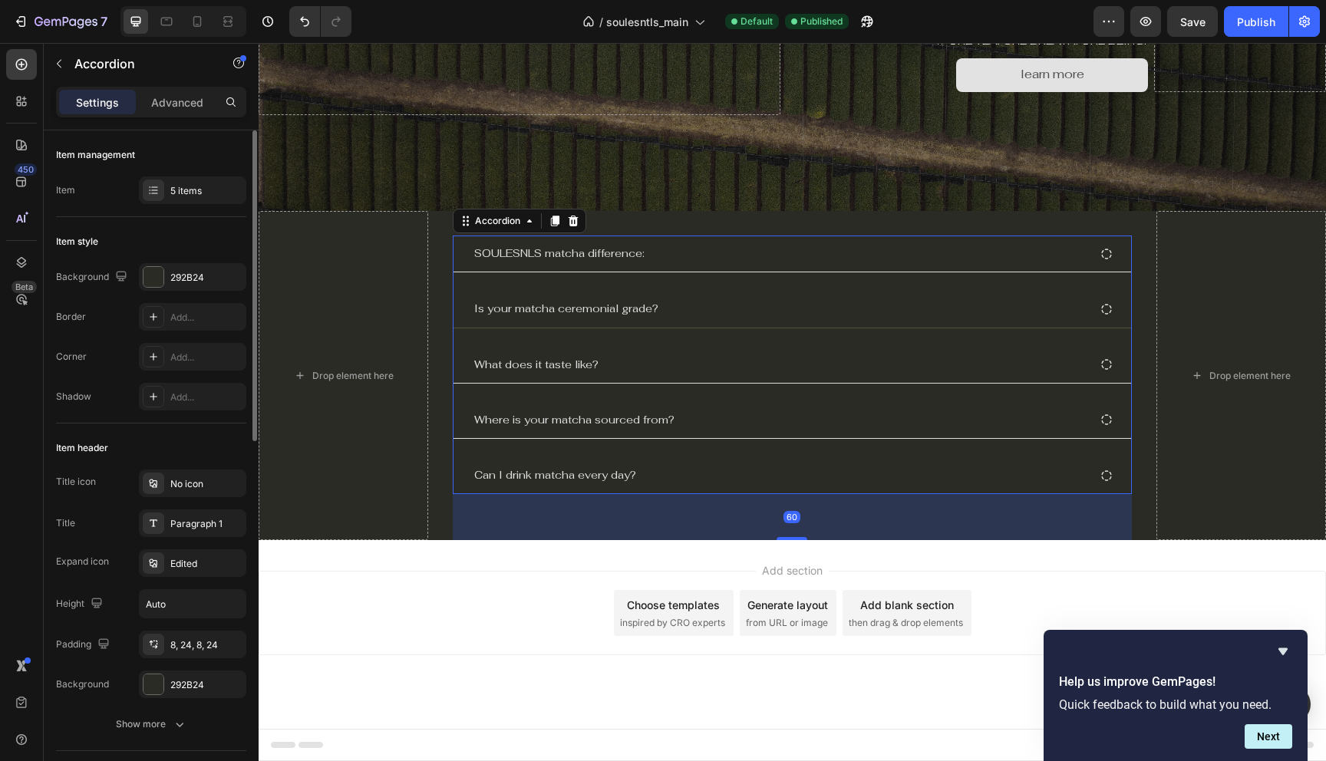
click at [690, 302] on div "Is your matcha ceremonial grade?" at bounding box center [780, 309] width 616 height 24
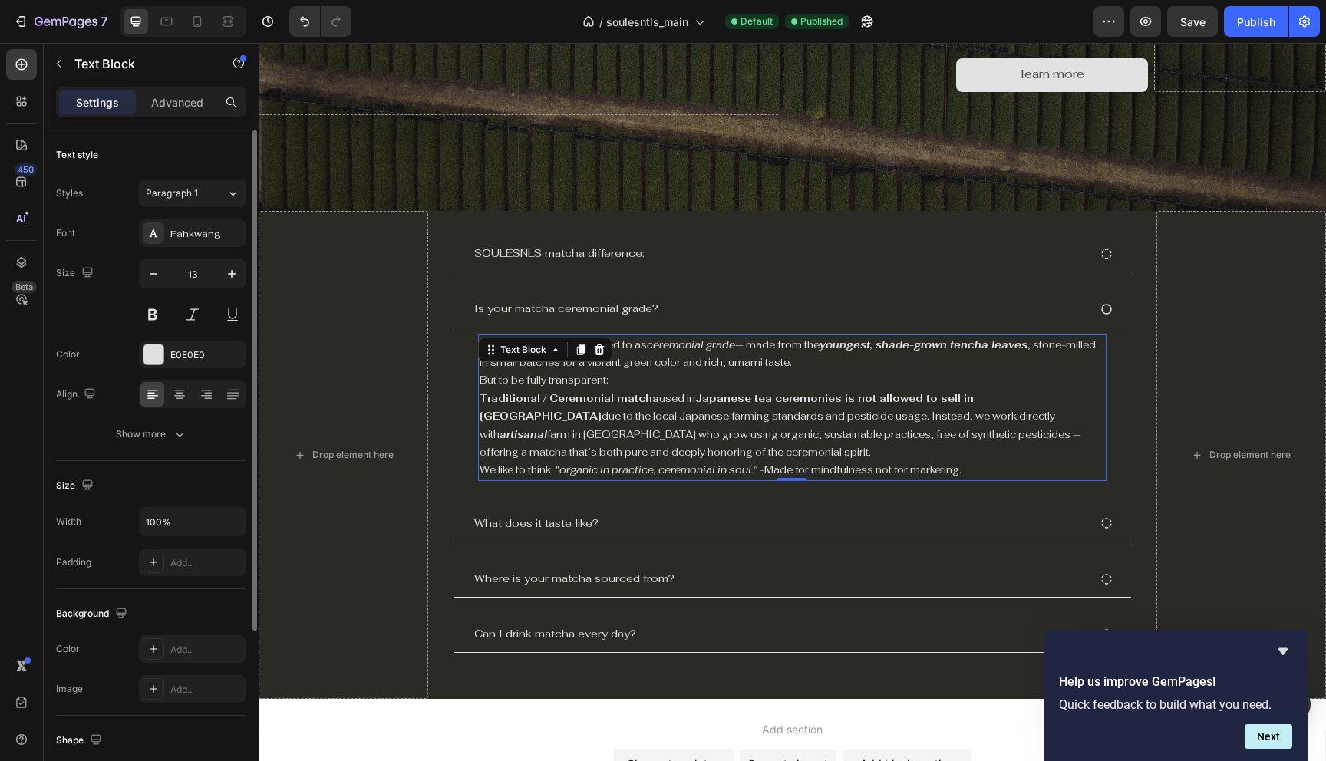
click at [610, 424] on p "But to be fully transparent: Traditional / Ceremonial matcha used in Japanese t…" at bounding box center [792, 416] width 625 height 90
click at [622, 403] on strong "Traditional / Ceremonial matcha" at bounding box center [570, 398] width 180 height 13
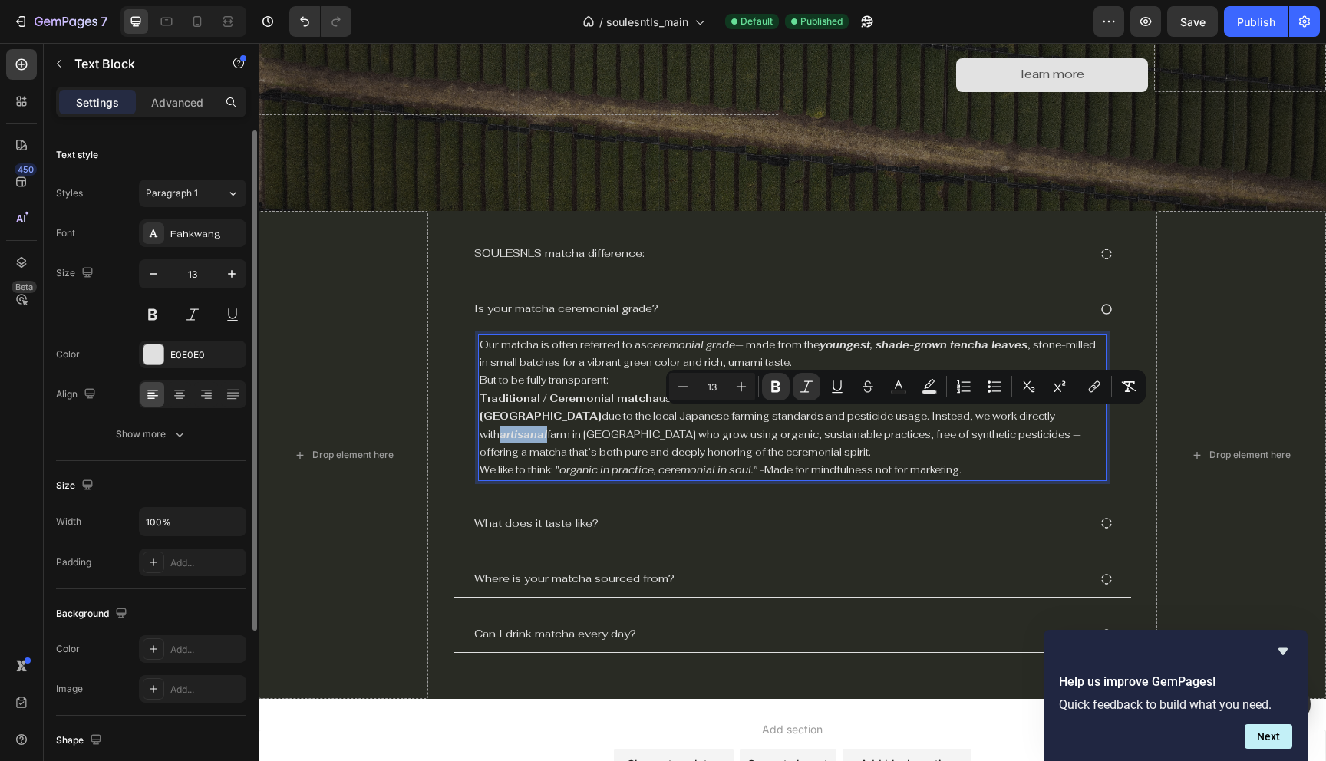
drag, startPoint x: 929, startPoint y: 418, endPoint x: 884, endPoint y: 418, distance: 45.3
click at [884, 418] on p "But to be fully transparent: Traditional / Ceremonial matcha used in Japanese t…" at bounding box center [792, 416] width 625 height 90
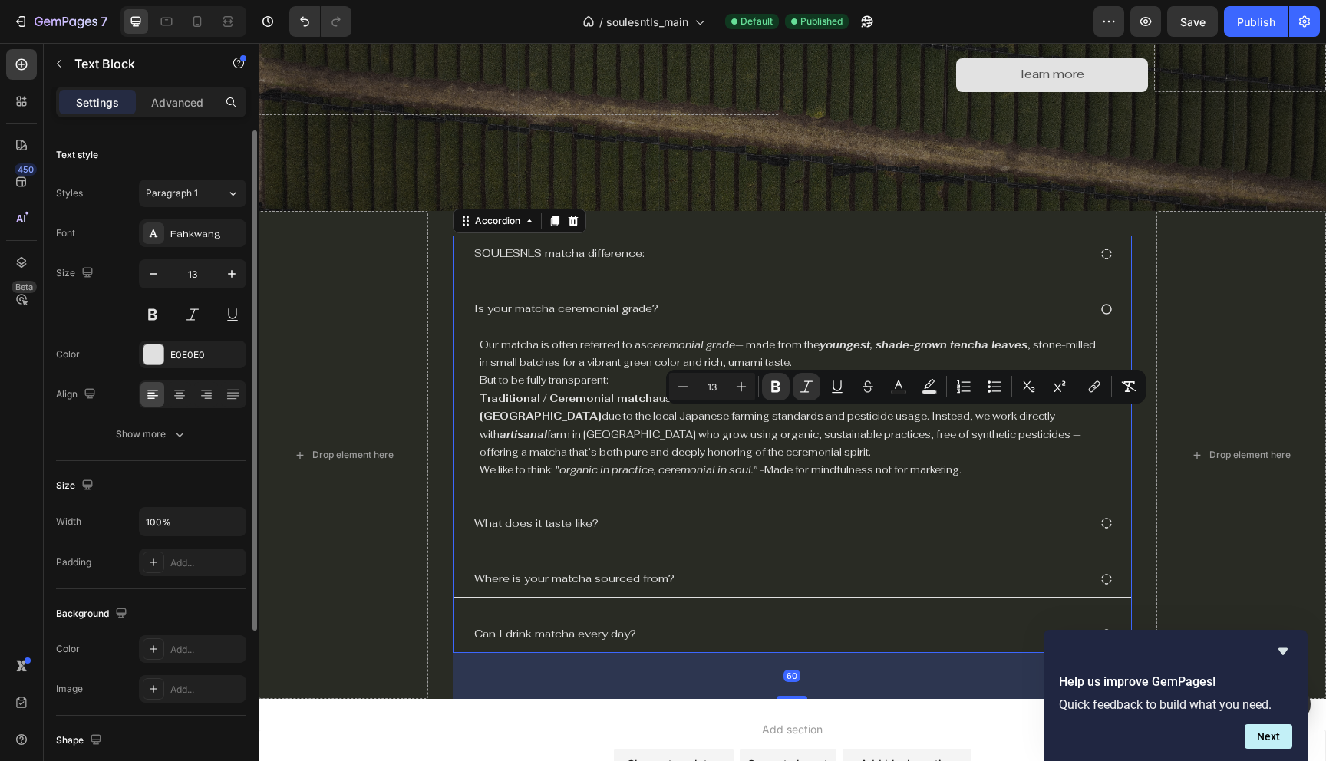
click at [896, 490] on div "SOULESNLS matcha difference: Is your matcha ceremonial grade? Our matcha is oft…" at bounding box center [792, 444] width 679 height 417
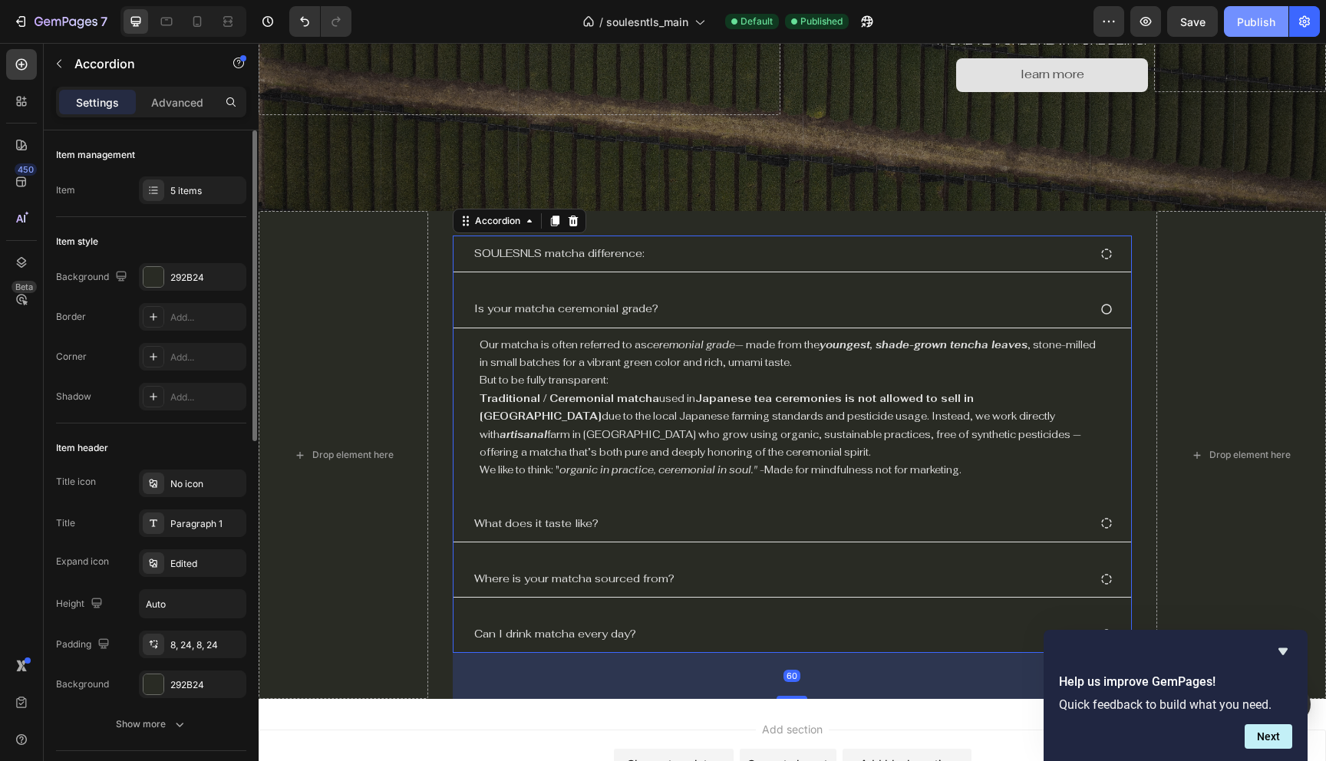
click at [1256, 28] on div "Publish" at bounding box center [1256, 22] width 38 height 16
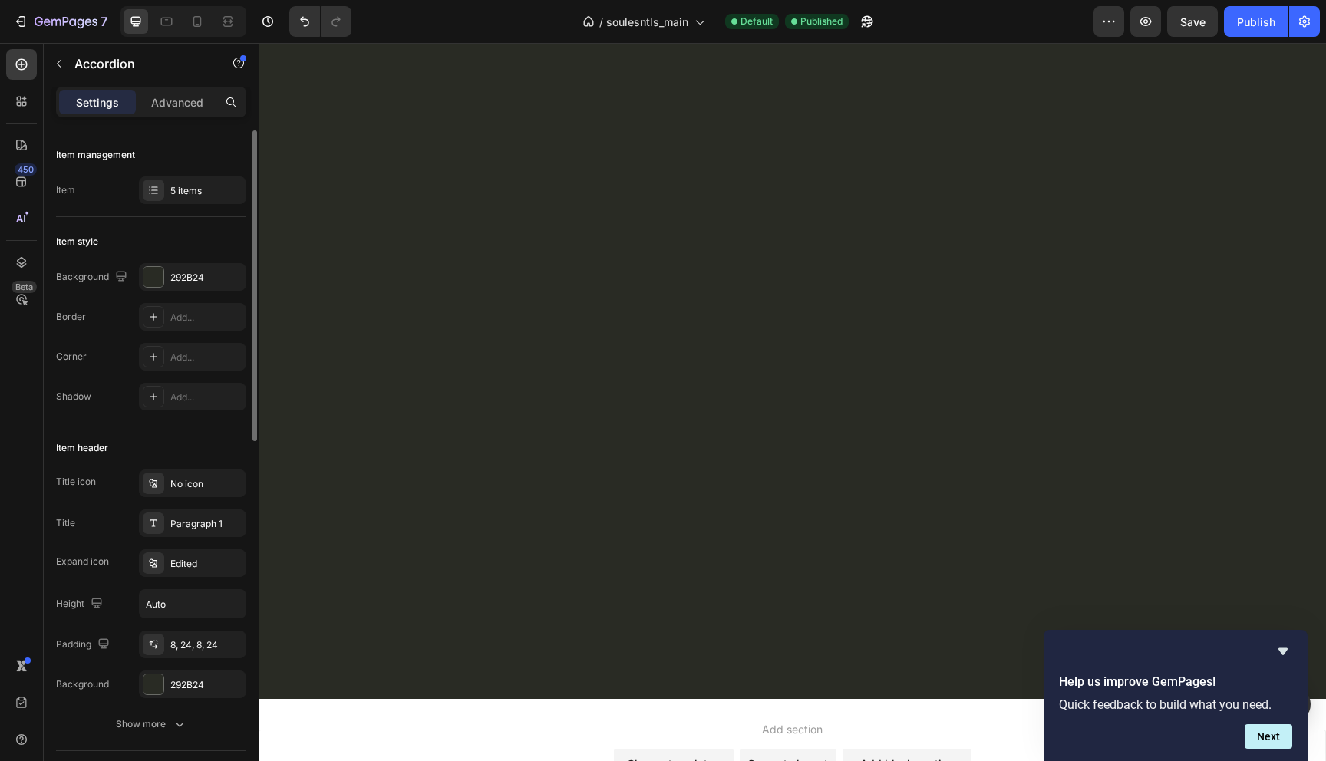
scroll to position [0, 0]
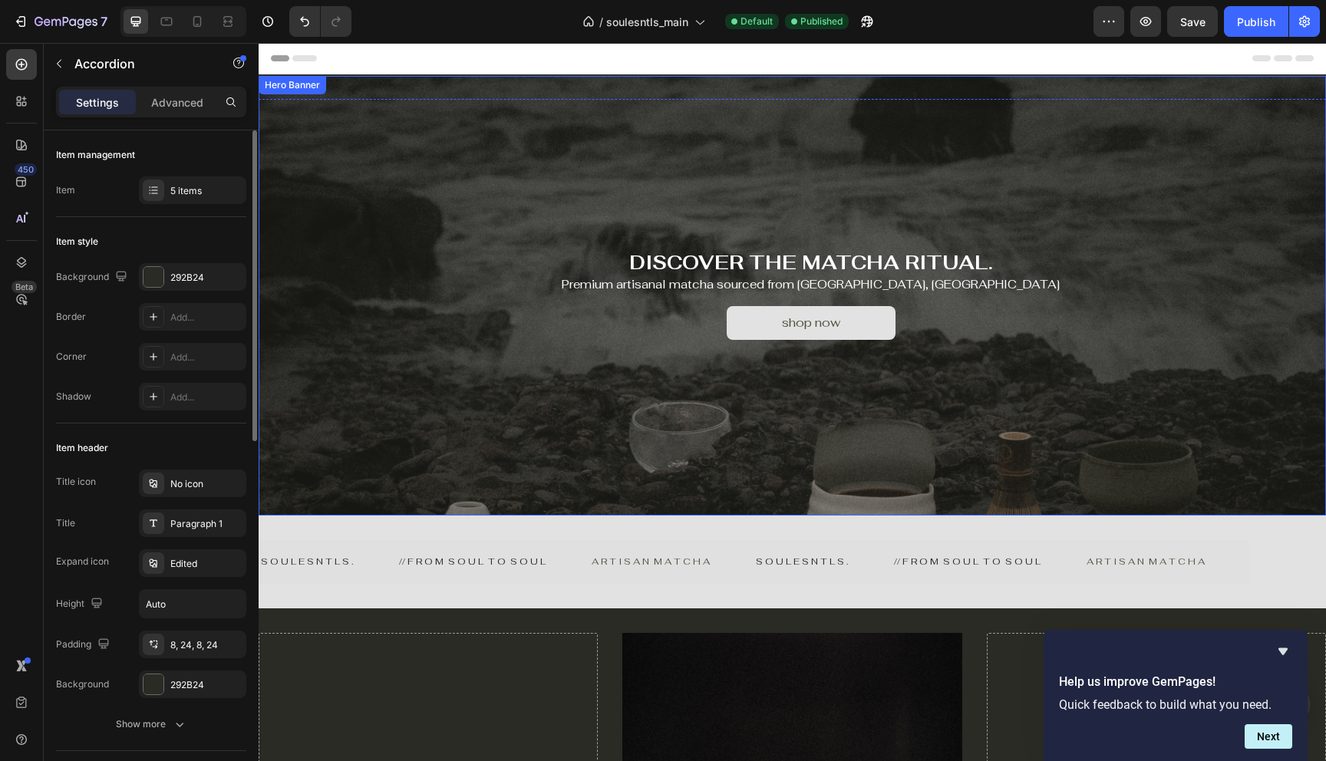
click at [589, 401] on div "Overlay" at bounding box center [792, 296] width 1067 height 440
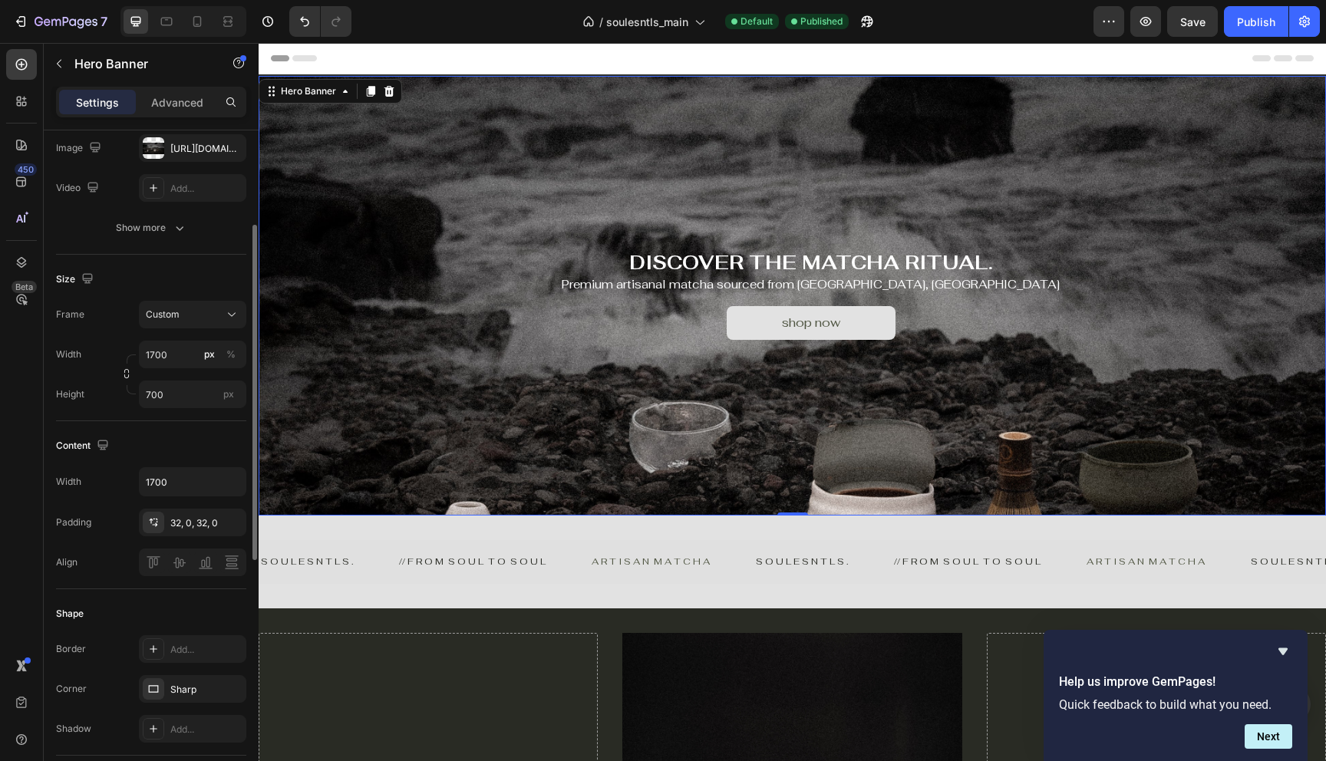
scroll to position [193, 0]
click at [181, 150] on div "https://cdn.shopify.com/s/files/1/0811/4349/7052/files/gempages_499882014082598…" at bounding box center [192, 146] width 45 height 14
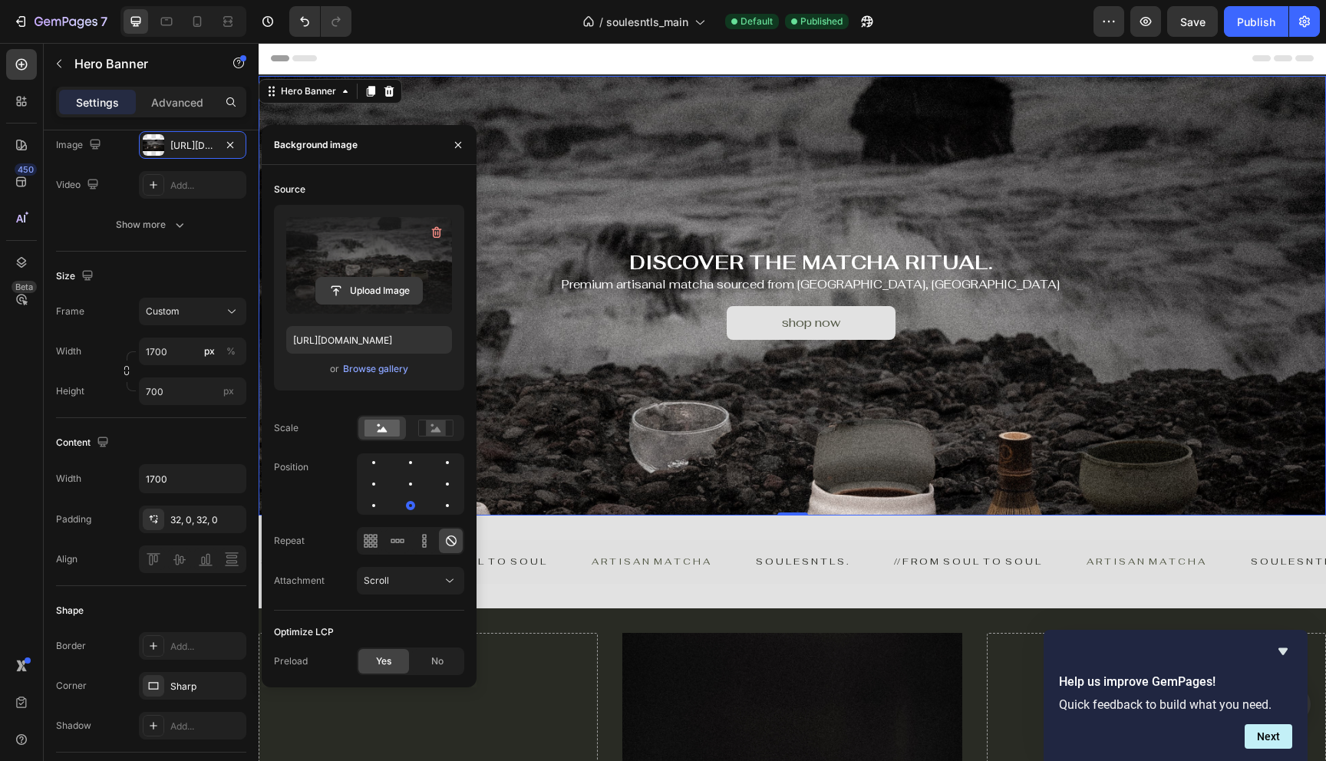
click at [378, 286] on input "file" at bounding box center [369, 291] width 106 height 26
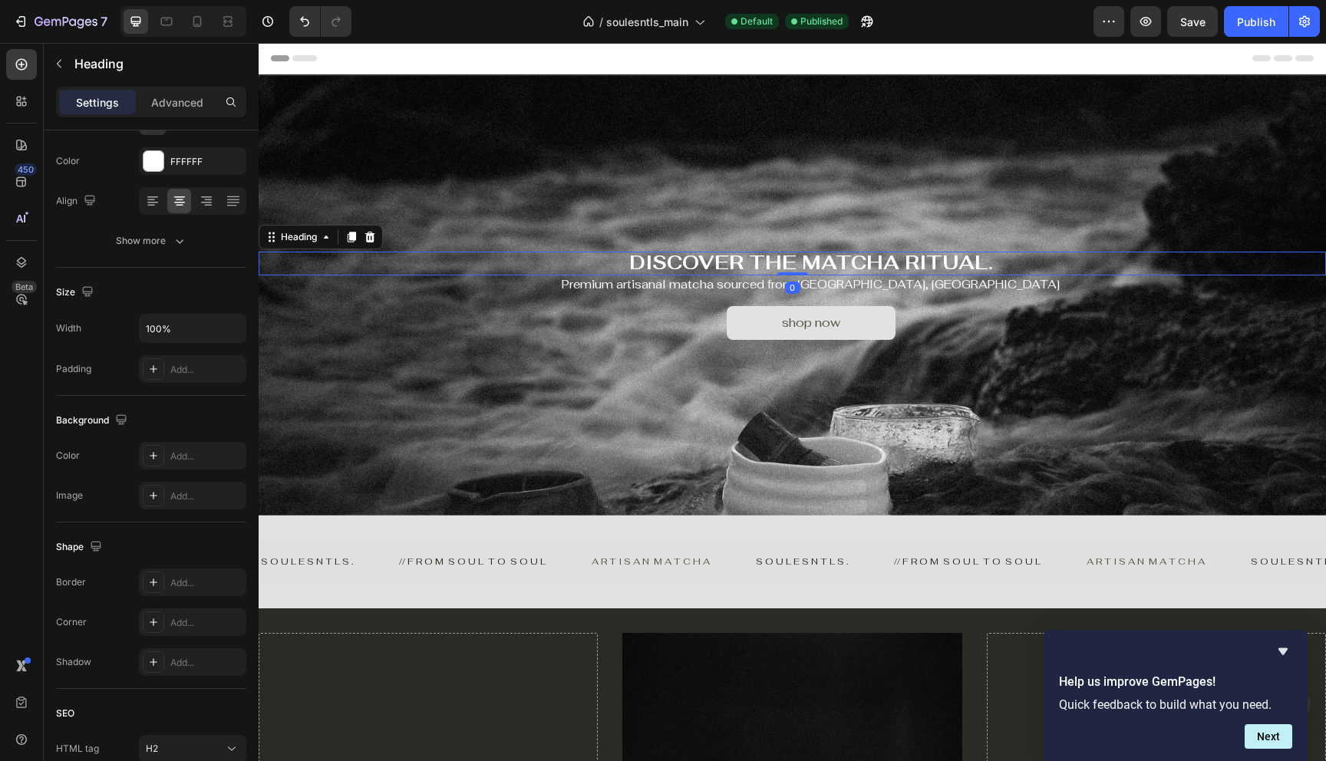
click at [775, 264] on span "DISCOVER THE MATCHA RITUAL." at bounding box center [811, 262] width 364 height 25
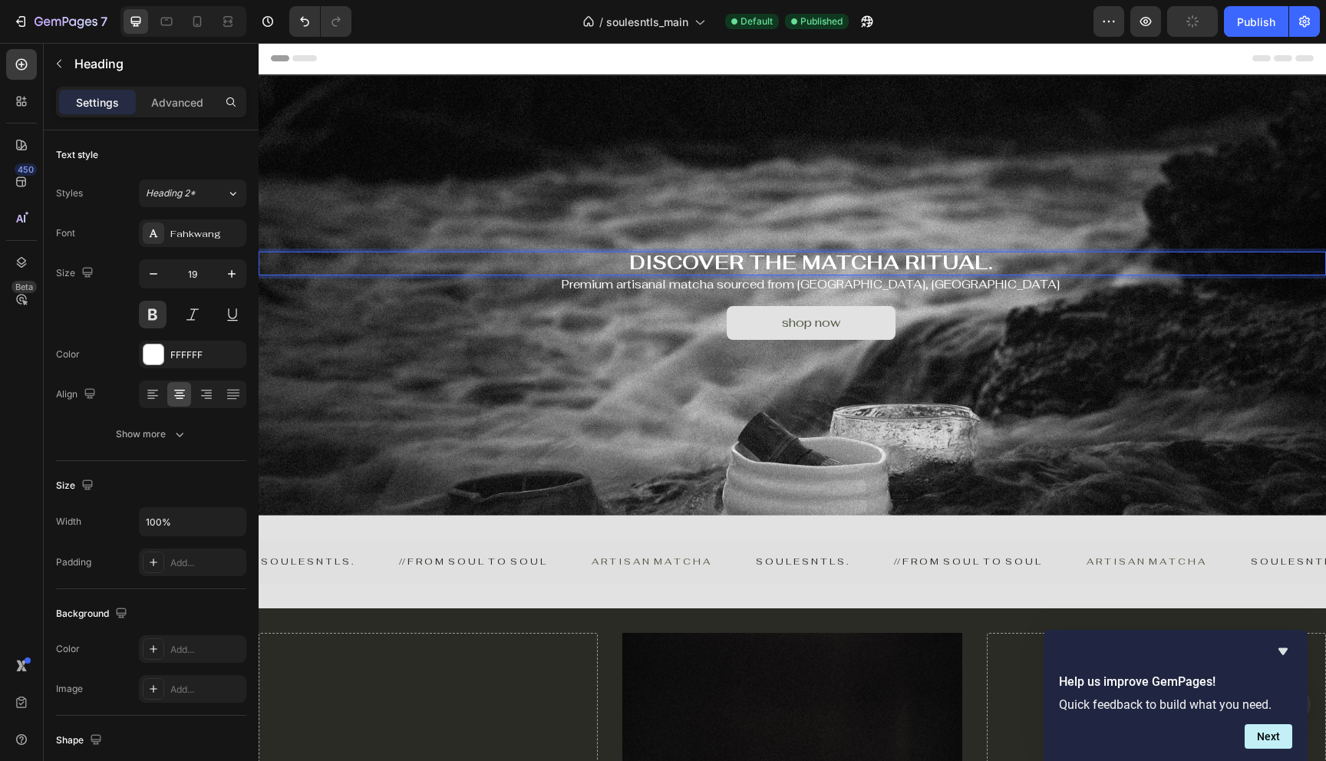
click at [781, 263] on span "DISCOVER THE MATCHA RITUAL." at bounding box center [811, 262] width 364 height 25
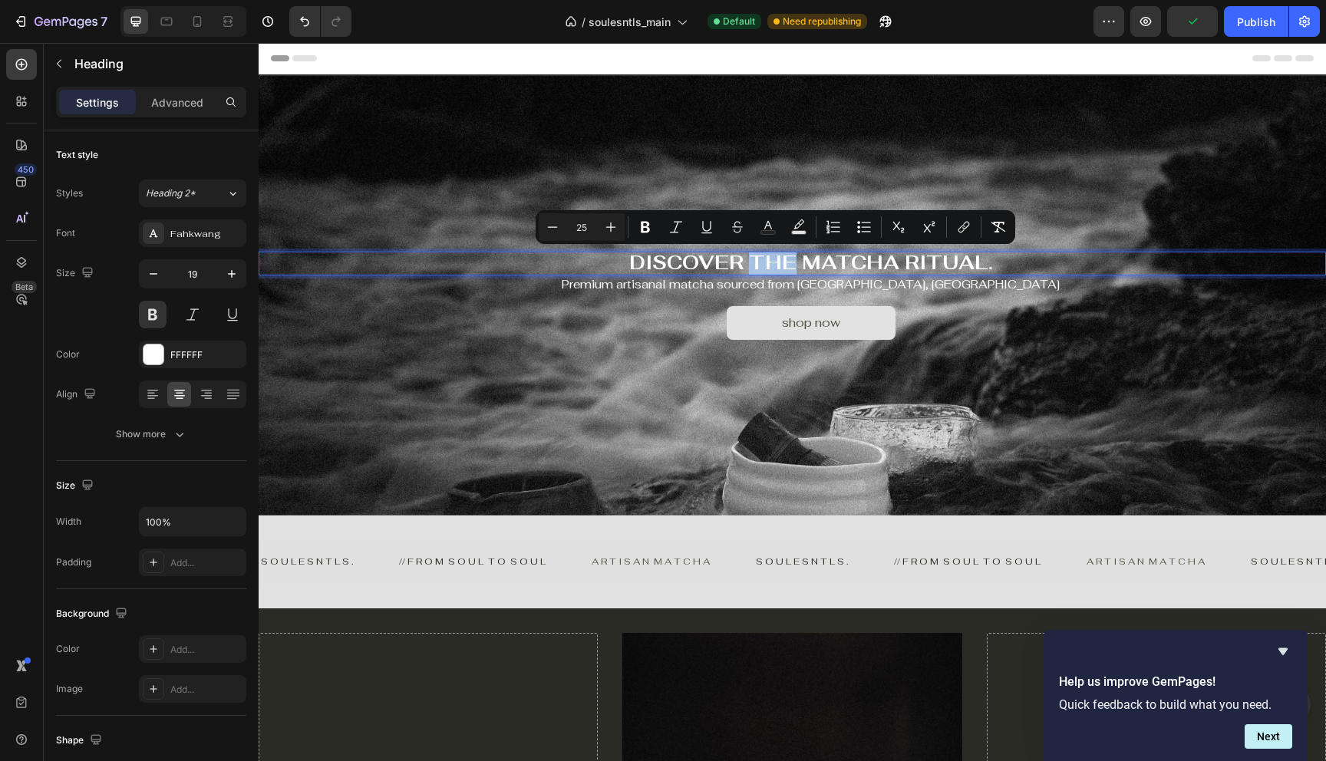
drag, startPoint x: 756, startPoint y: 264, endPoint x: 796, endPoint y: 264, distance: 39.9
click at [796, 264] on span "DISCOVER THE MATCHA RITUAL." at bounding box center [811, 262] width 364 height 25
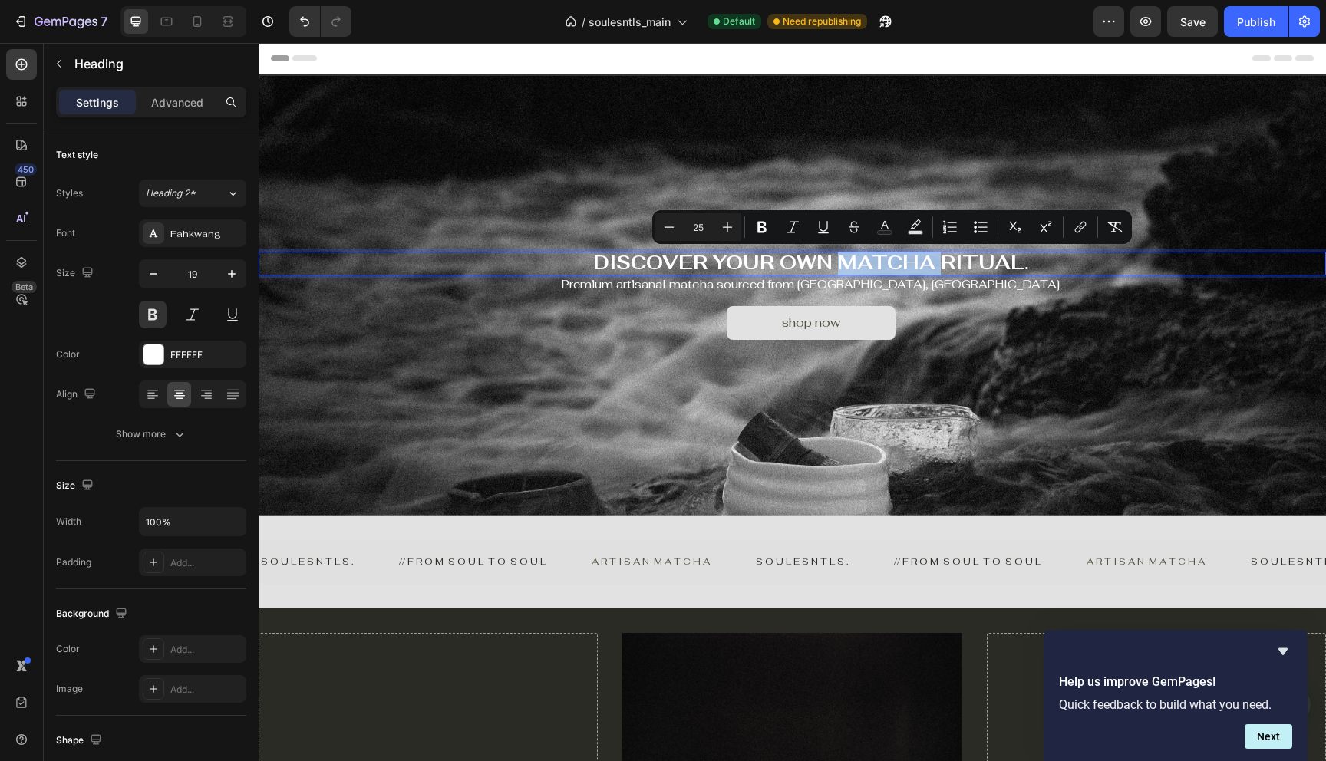
drag, startPoint x: 944, startPoint y: 267, endPoint x: 849, endPoint y: 260, distance: 94.6
click at [849, 260] on span "DISCOVER YOUR OWN MATCHA RITUAL." at bounding box center [811, 262] width 436 height 25
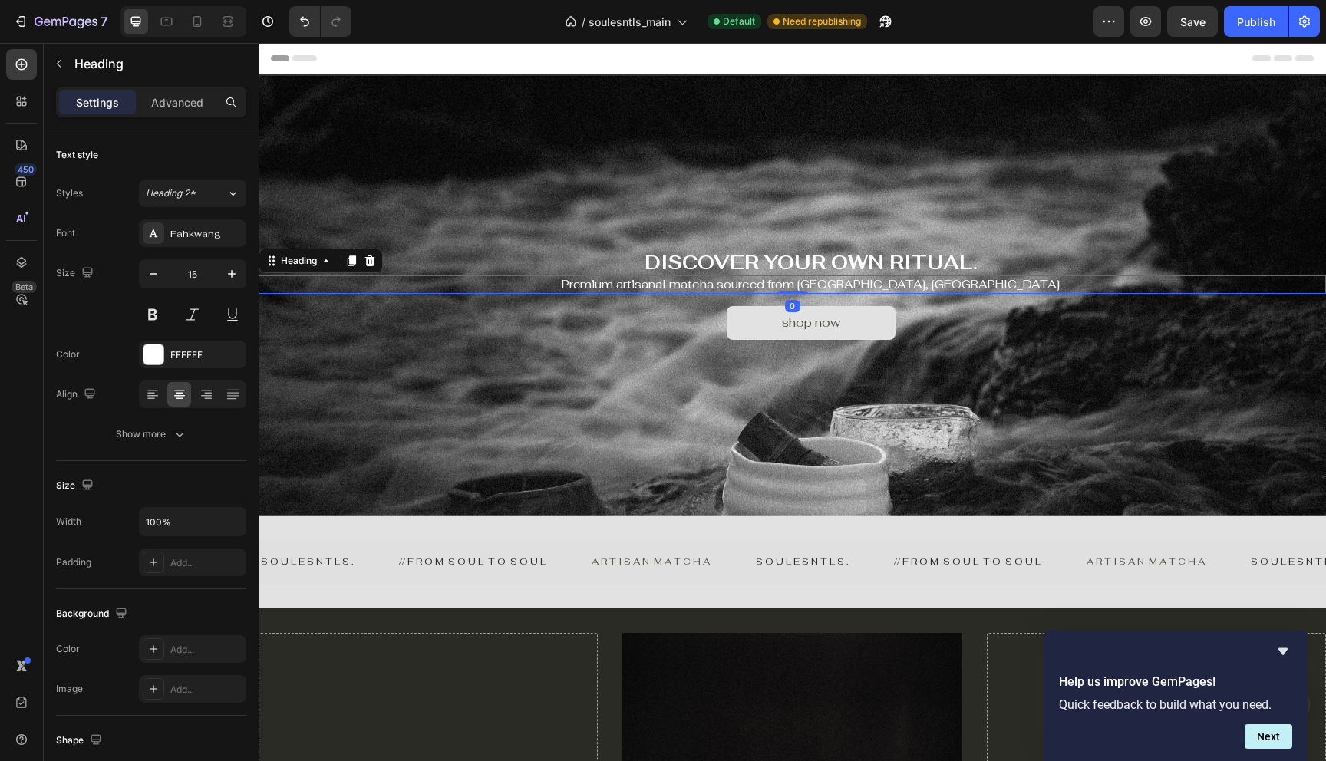
click at [750, 289] on h2 "Premium artisanal matcha sourced from [GEOGRAPHIC_DATA], [GEOGRAPHIC_DATA]" at bounding box center [810, 284] width 1031 height 18
click at [1250, 10] on button "Publish" at bounding box center [1256, 21] width 64 height 31
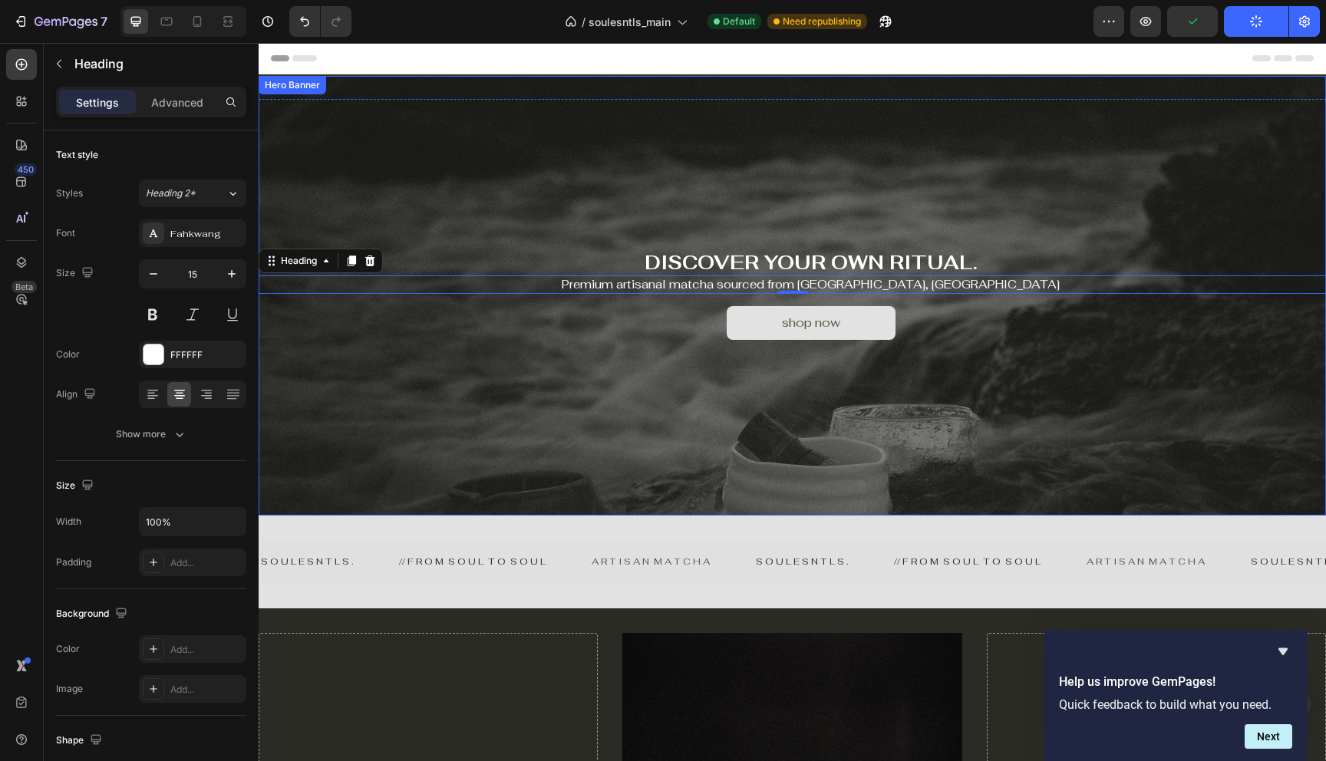
click at [849, 434] on div "Overlay" at bounding box center [792, 296] width 1067 height 440
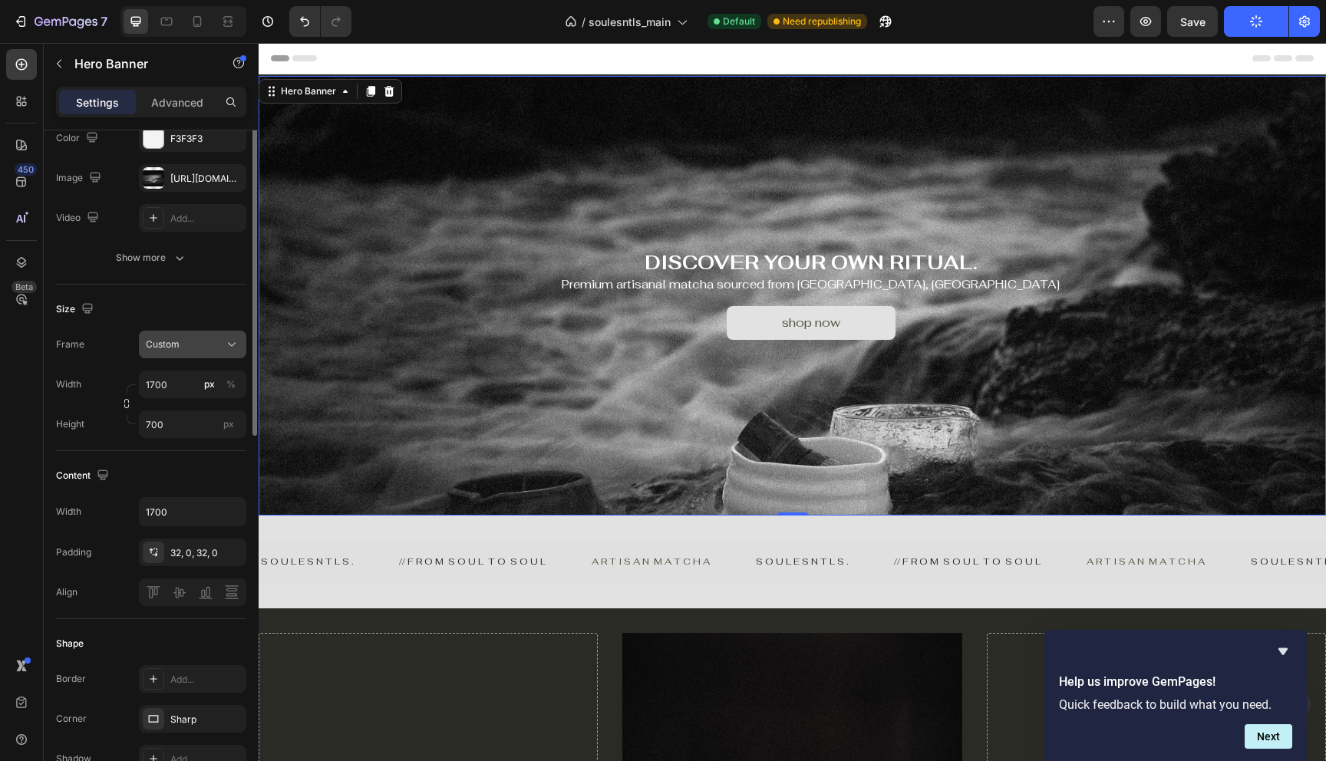
scroll to position [191, 0]
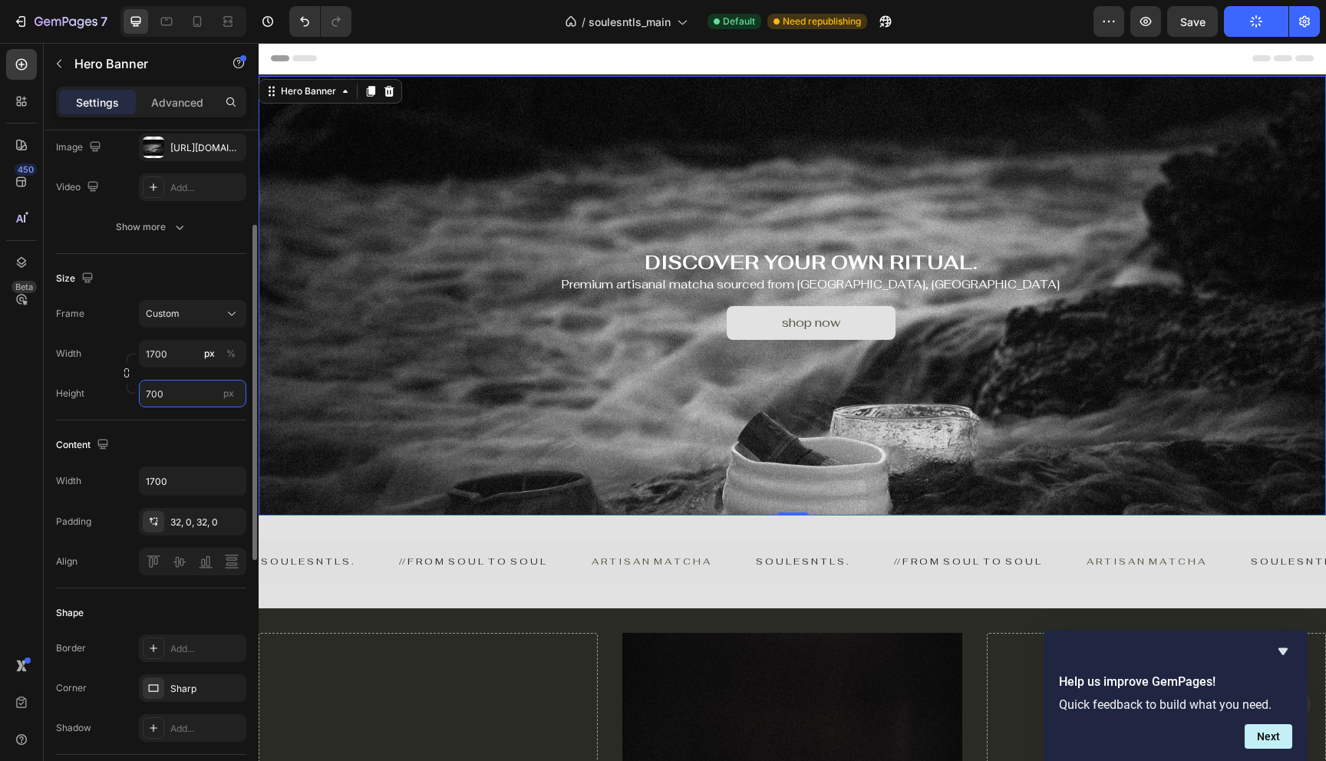
click at [176, 397] on input "700" at bounding box center [192, 394] width 107 height 28
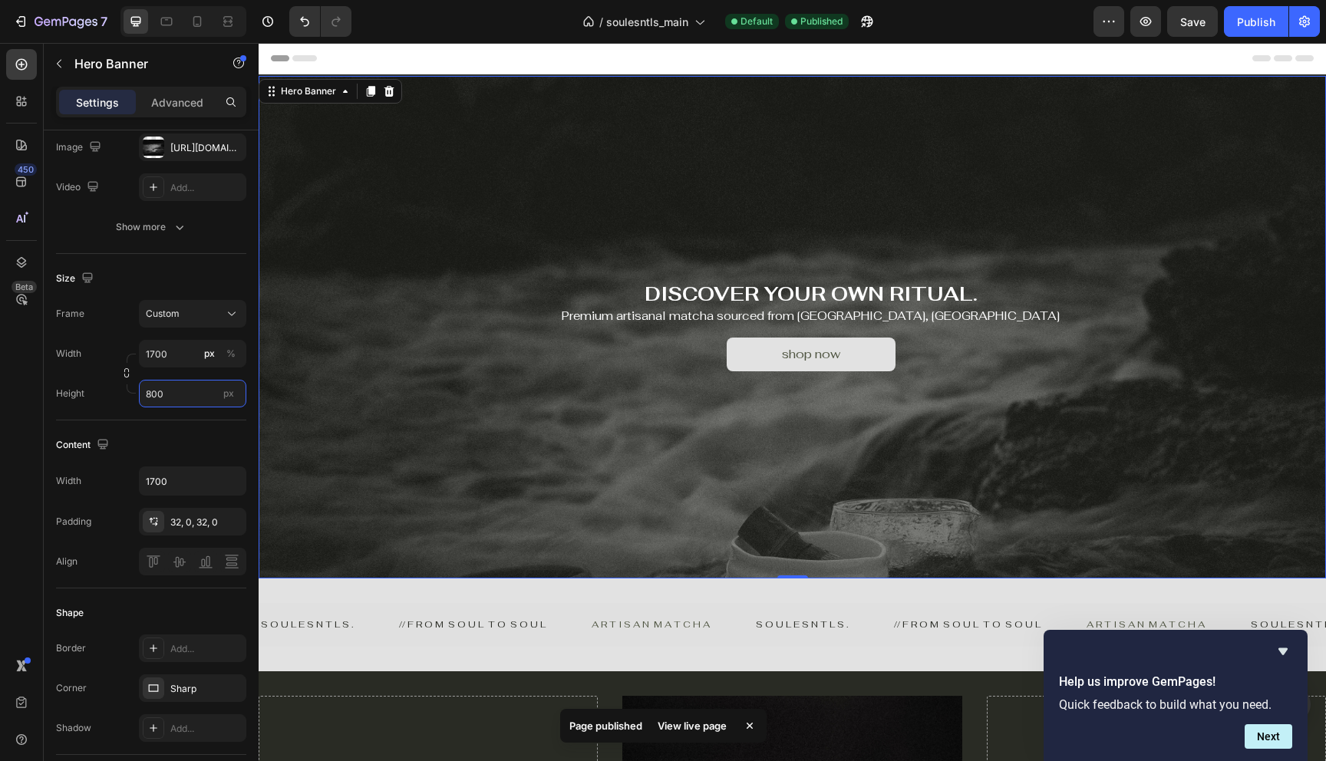
type input "800"
click at [606, 455] on div "Overlay" at bounding box center [792, 327] width 1067 height 503
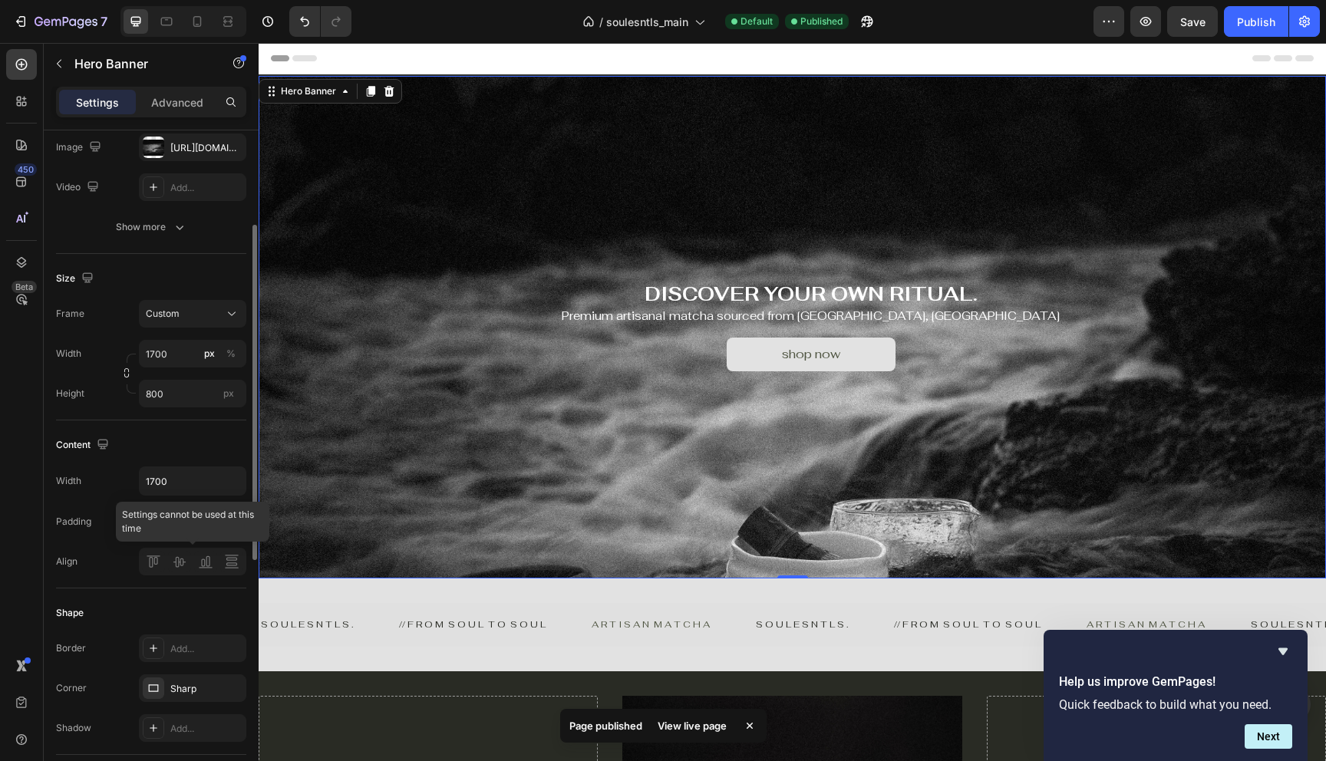
click at [173, 559] on div at bounding box center [192, 562] width 107 height 28
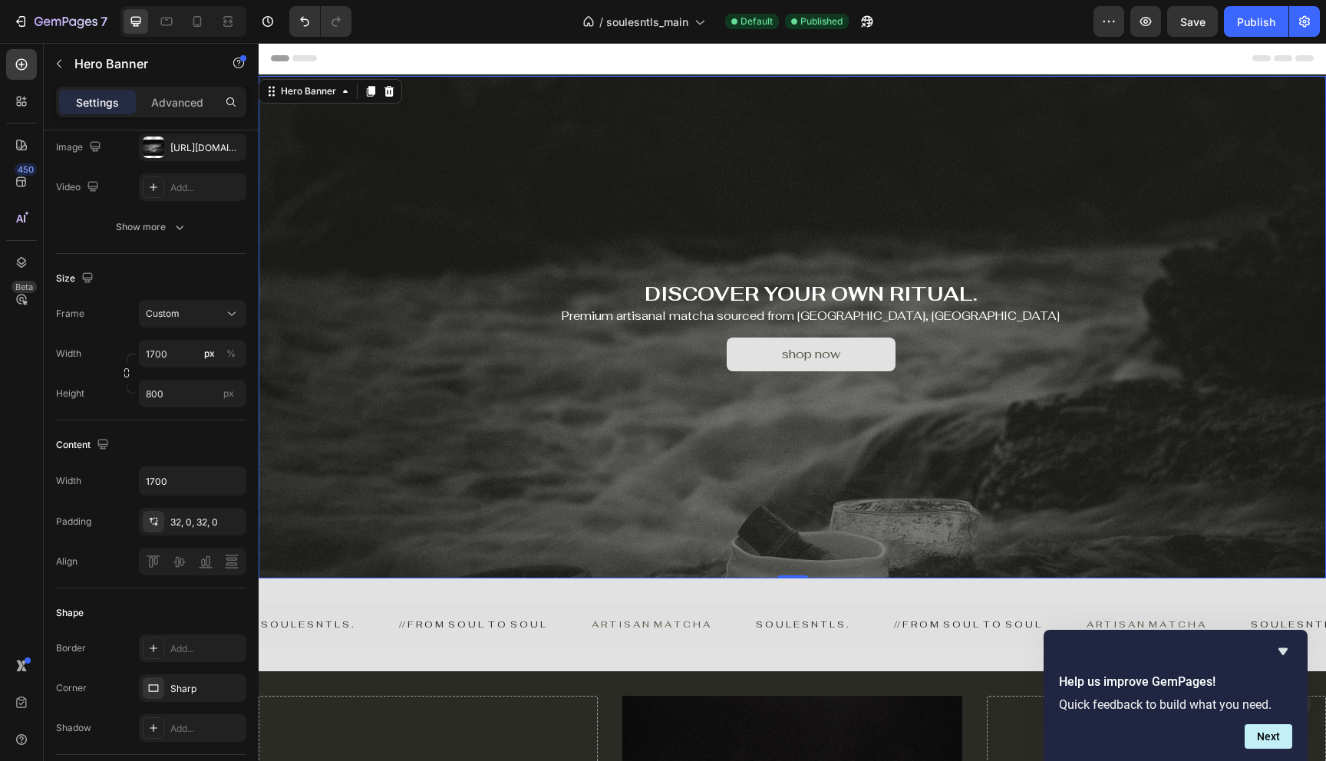
click at [285, 474] on div "Overlay" at bounding box center [792, 327] width 1067 height 503
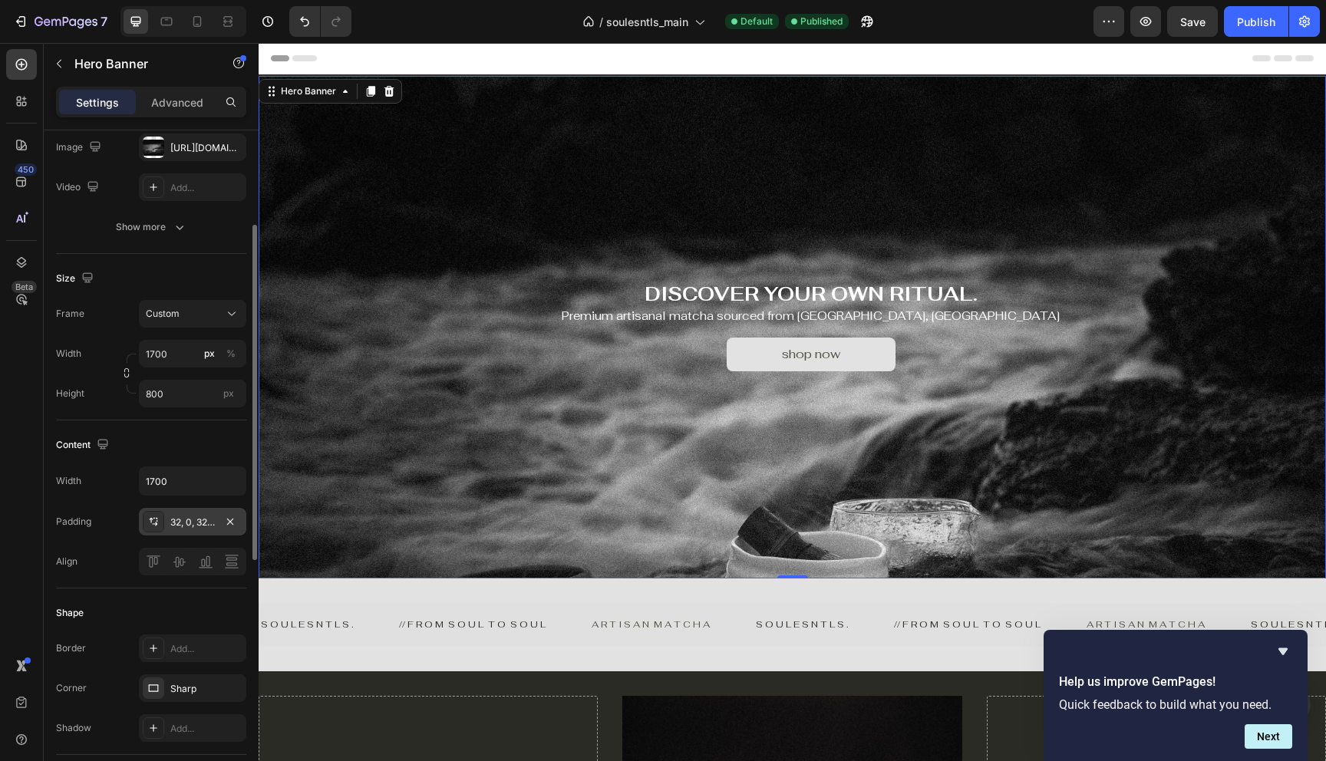
click at [190, 519] on div "32, 0, 32, 0" at bounding box center [192, 523] width 45 height 14
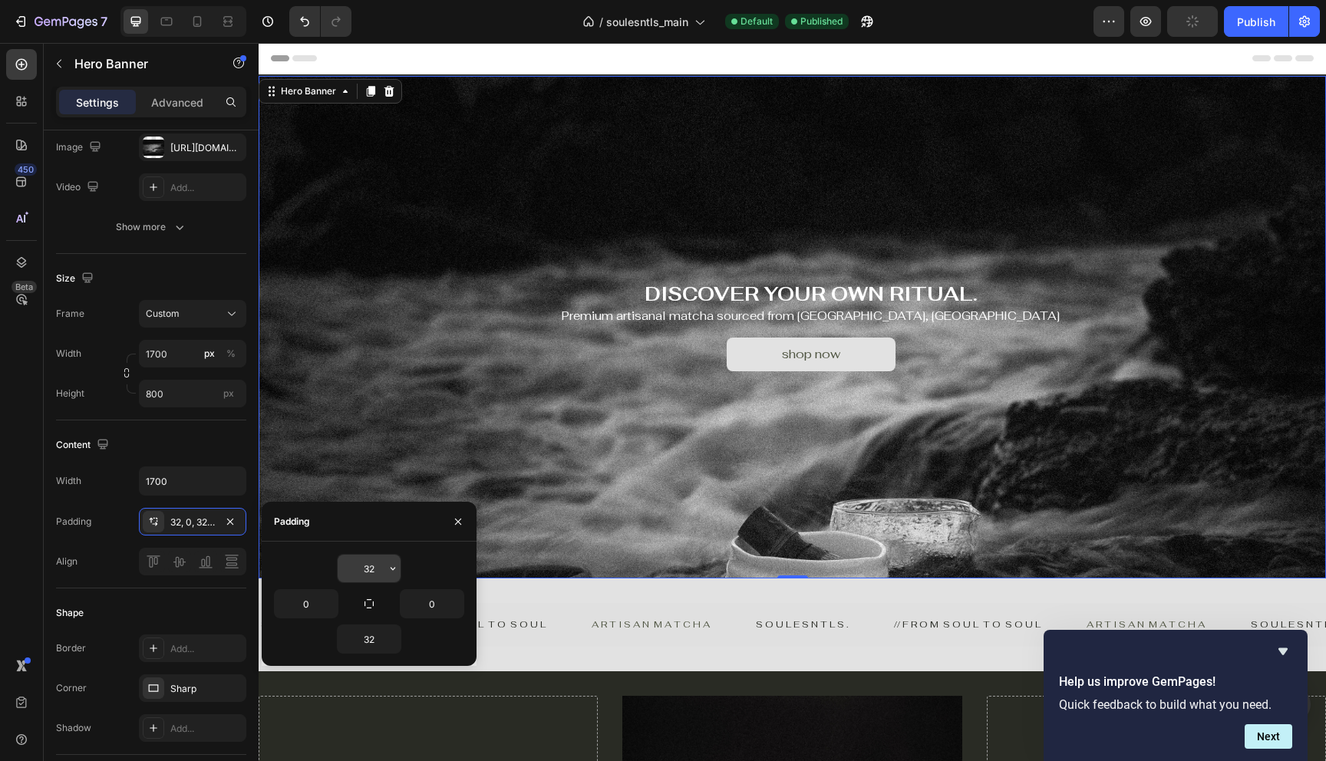
click at [374, 566] on input "32" at bounding box center [369, 569] width 63 height 28
click at [388, 571] on icon "button" at bounding box center [393, 568] width 12 height 12
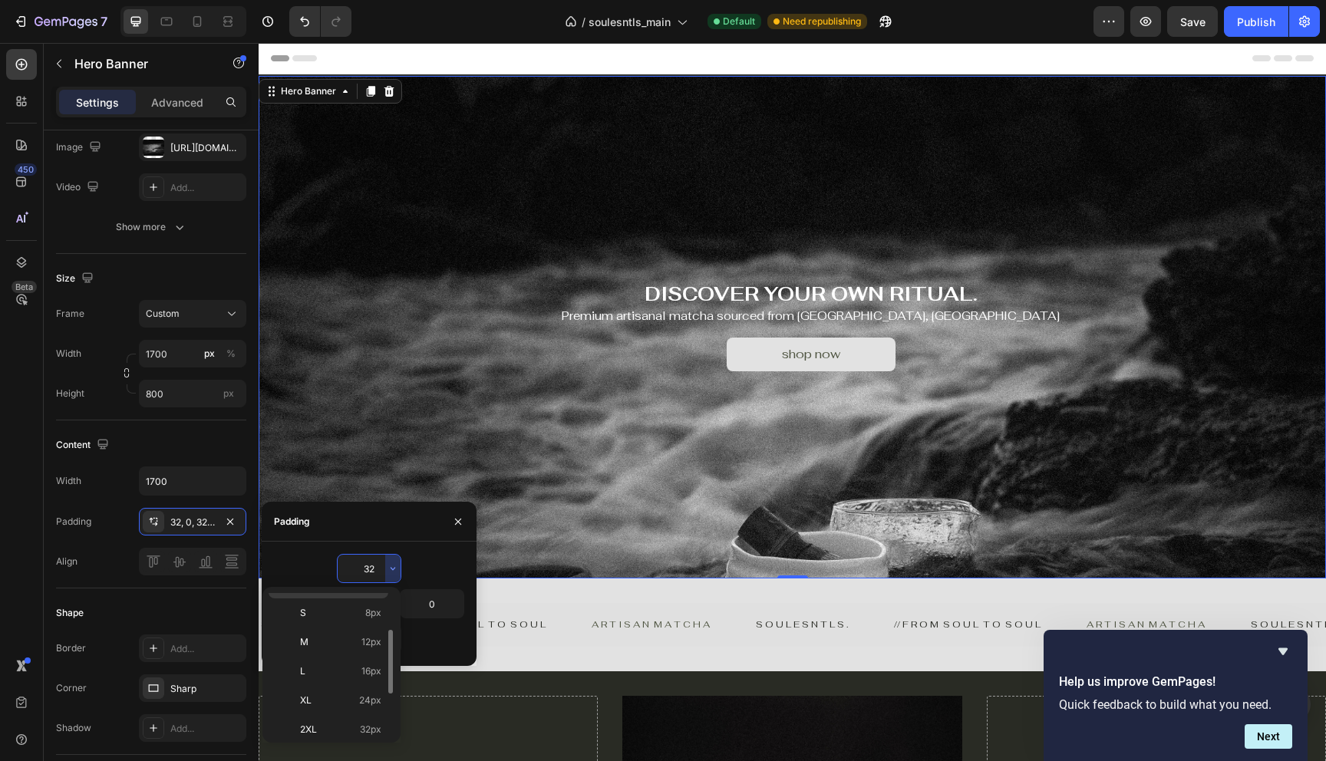
scroll to position [92, 0]
click at [339, 692] on p "XL 24px" at bounding box center [340, 691] width 81 height 14
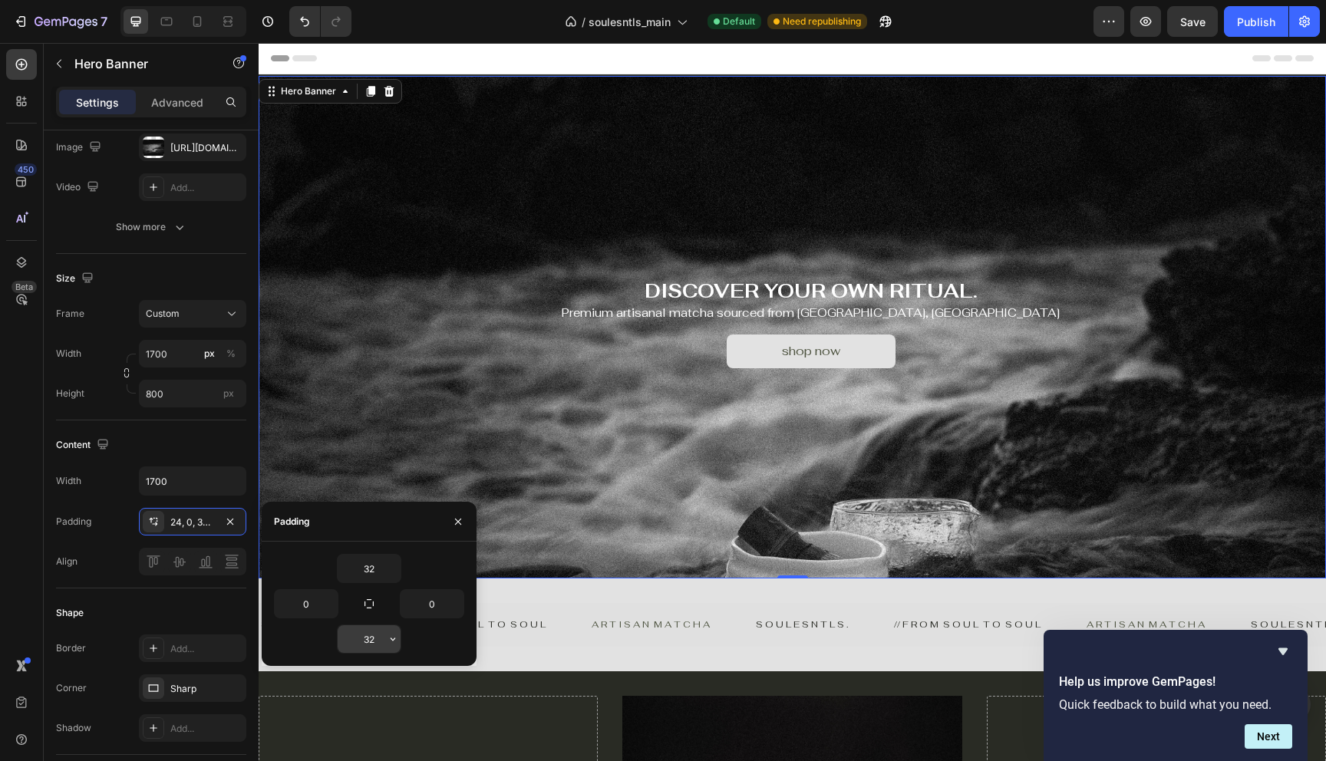
click at [377, 644] on input "32" at bounding box center [369, 639] width 63 height 28
click at [390, 645] on icon "button" at bounding box center [393, 639] width 12 height 12
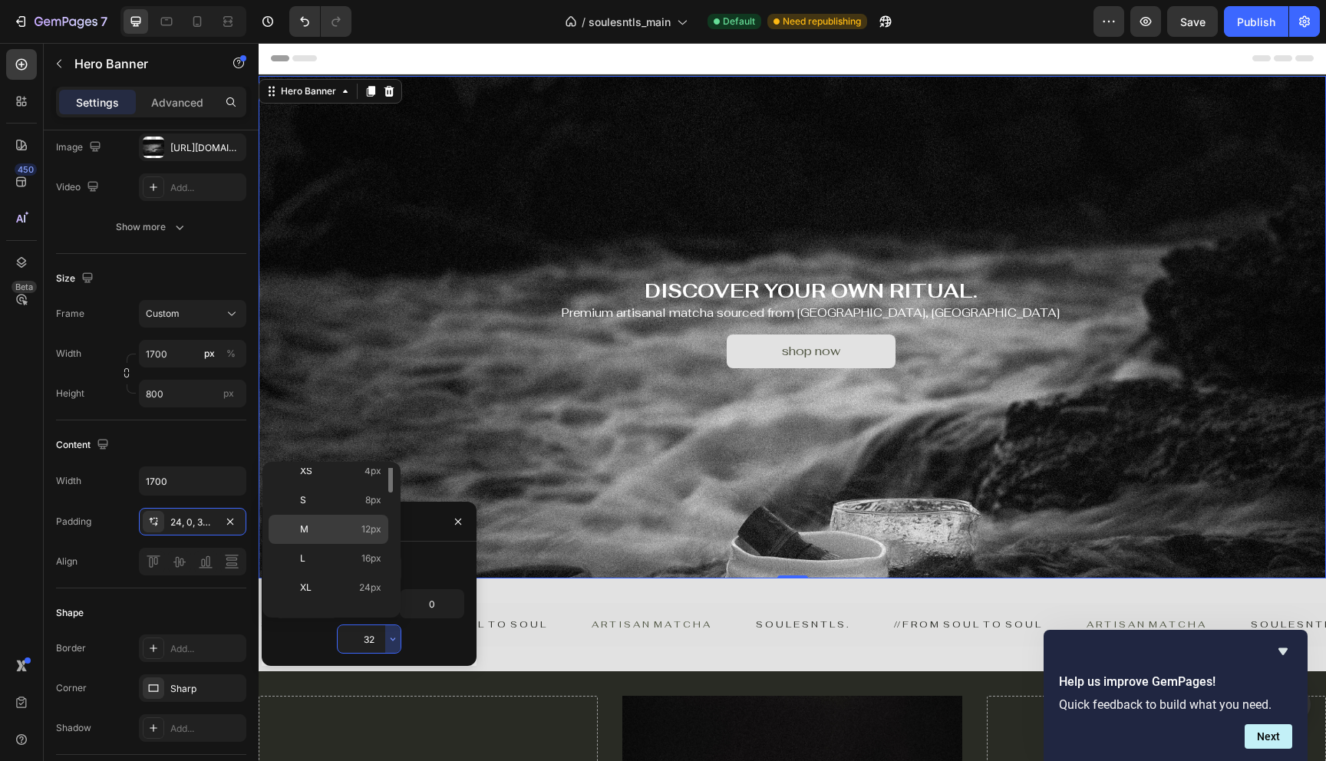
scroll to position [80, 0]
click at [332, 579] on p "XL 24px" at bounding box center [340, 578] width 81 height 14
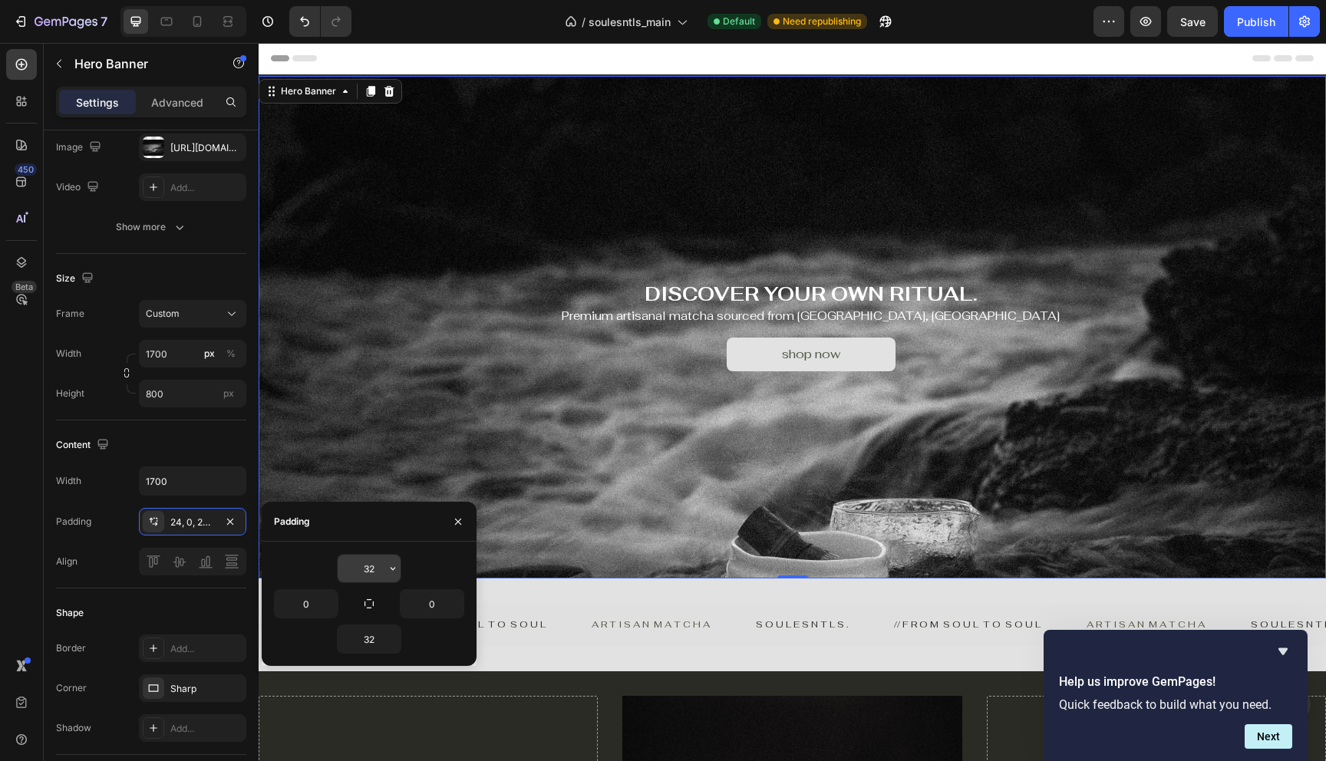
click at [374, 569] on input "32" at bounding box center [369, 569] width 63 height 28
type input "32"
click at [374, 638] on input "32" at bounding box center [369, 639] width 63 height 28
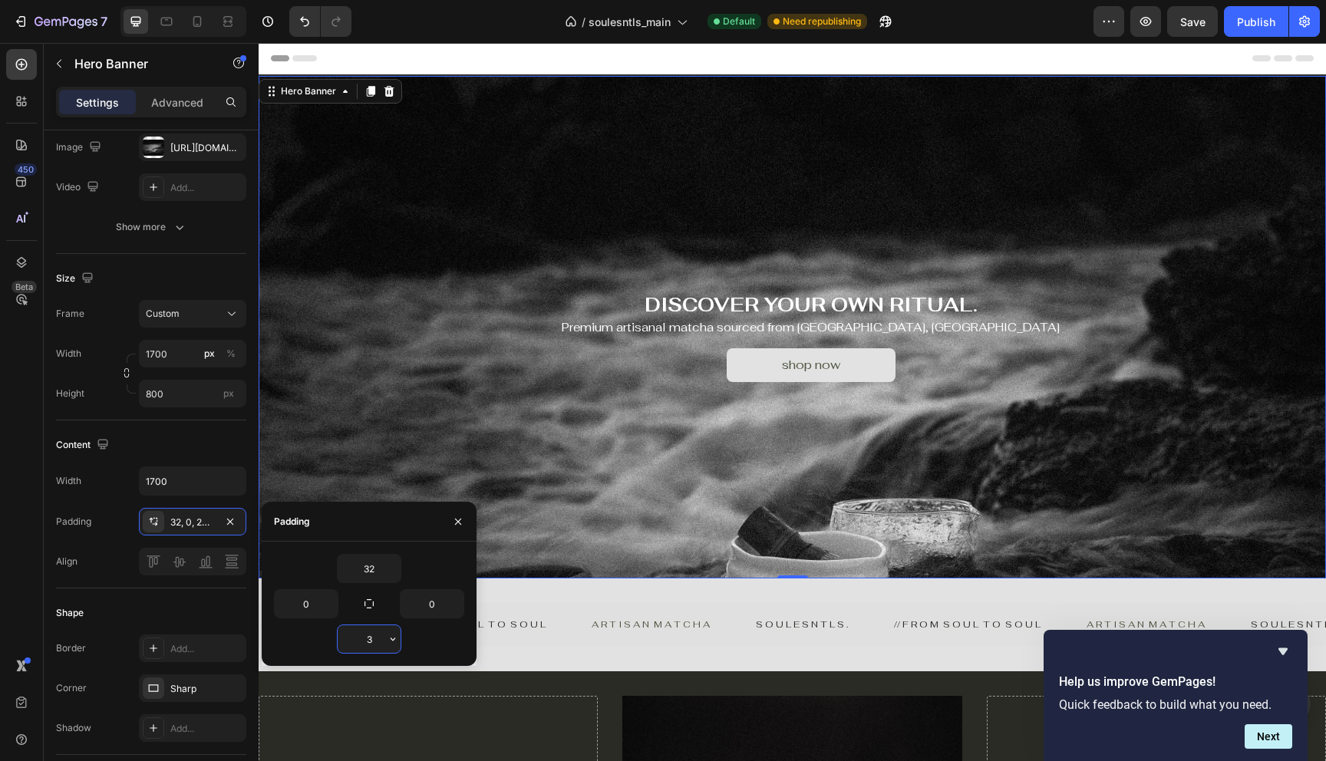
type input "32"
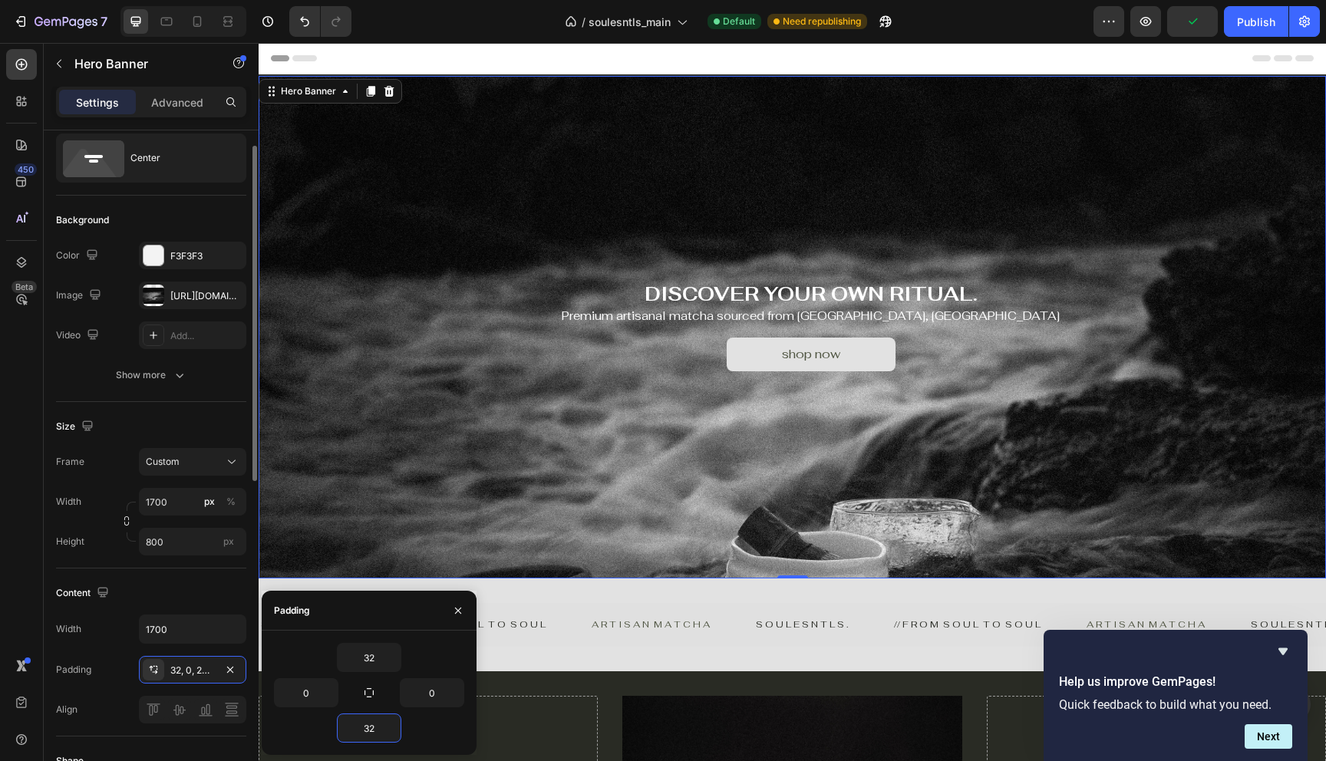
scroll to position [39, 0]
click at [157, 371] on div "Show more" at bounding box center [151, 378] width 71 height 15
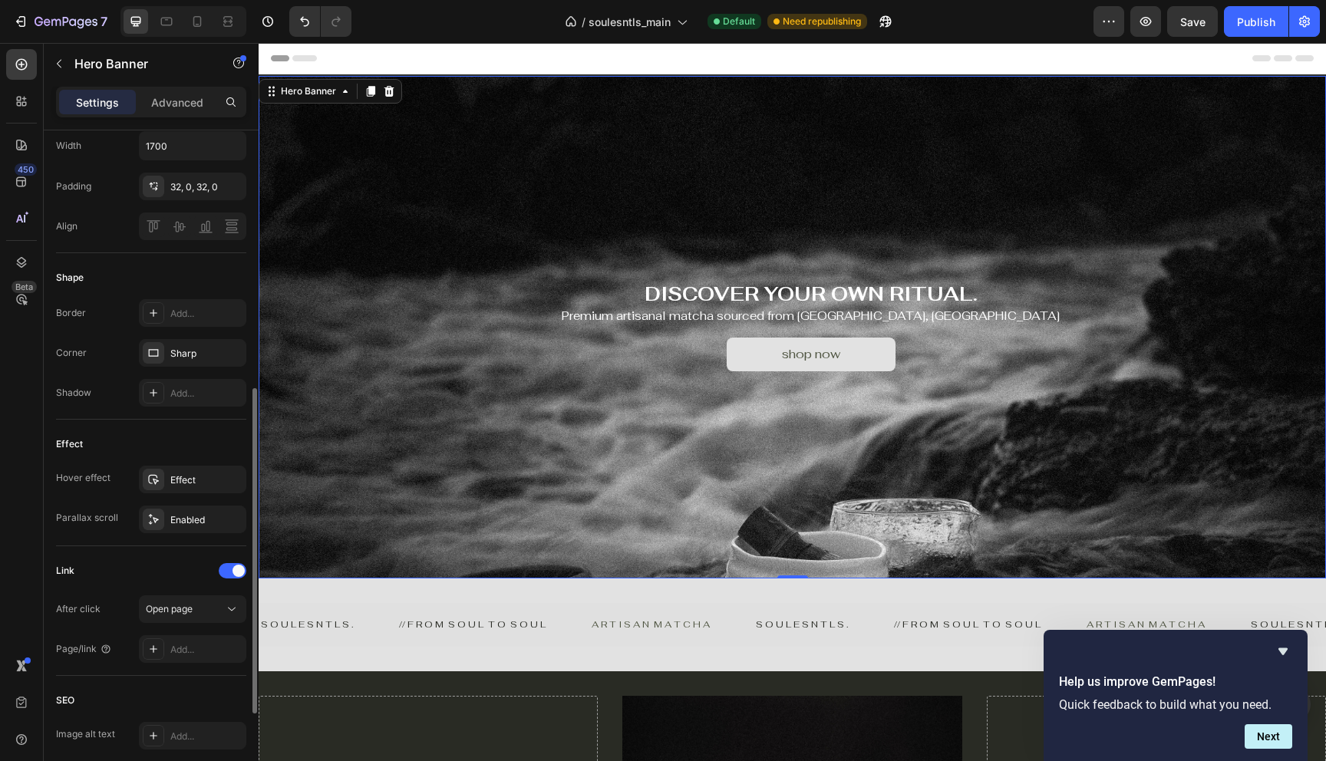
scroll to position [599, 0]
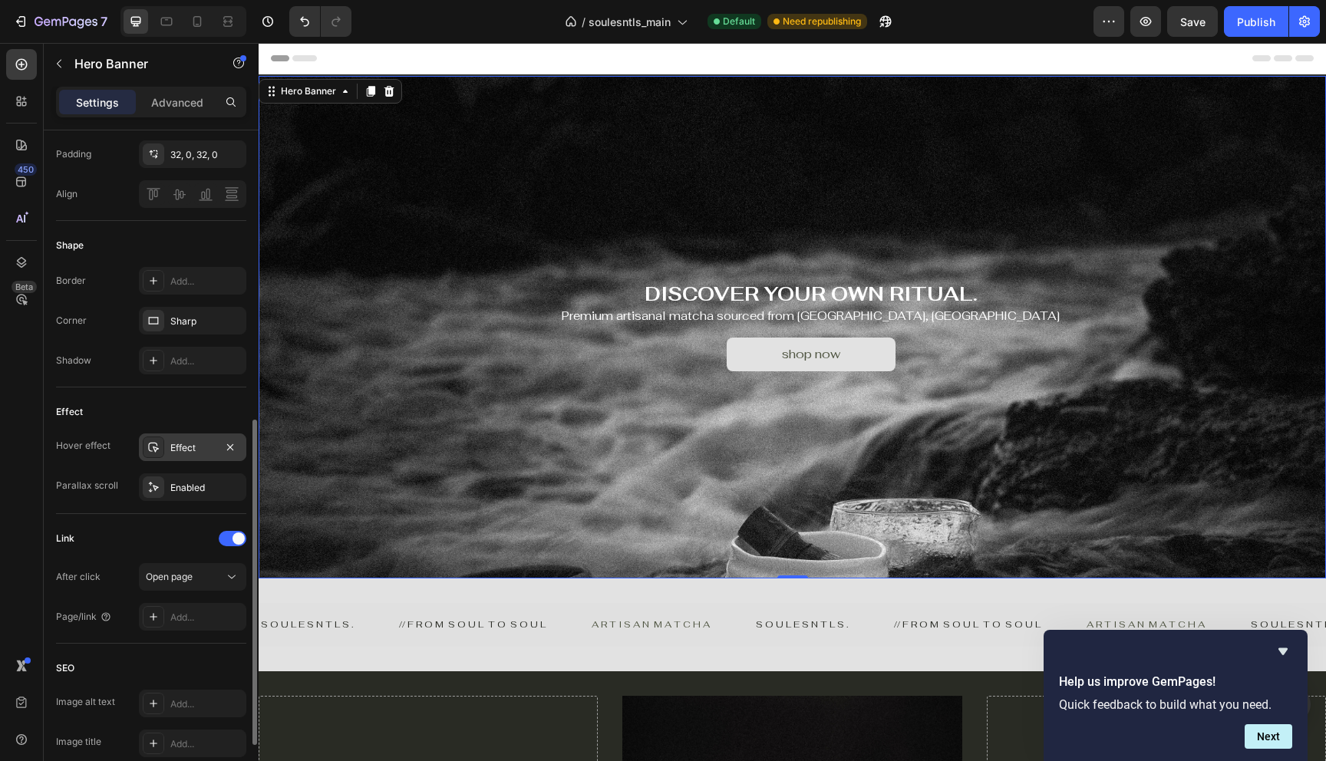
click at [189, 455] on div "Effect" at bounding box center [192, 448] width 107 height 28
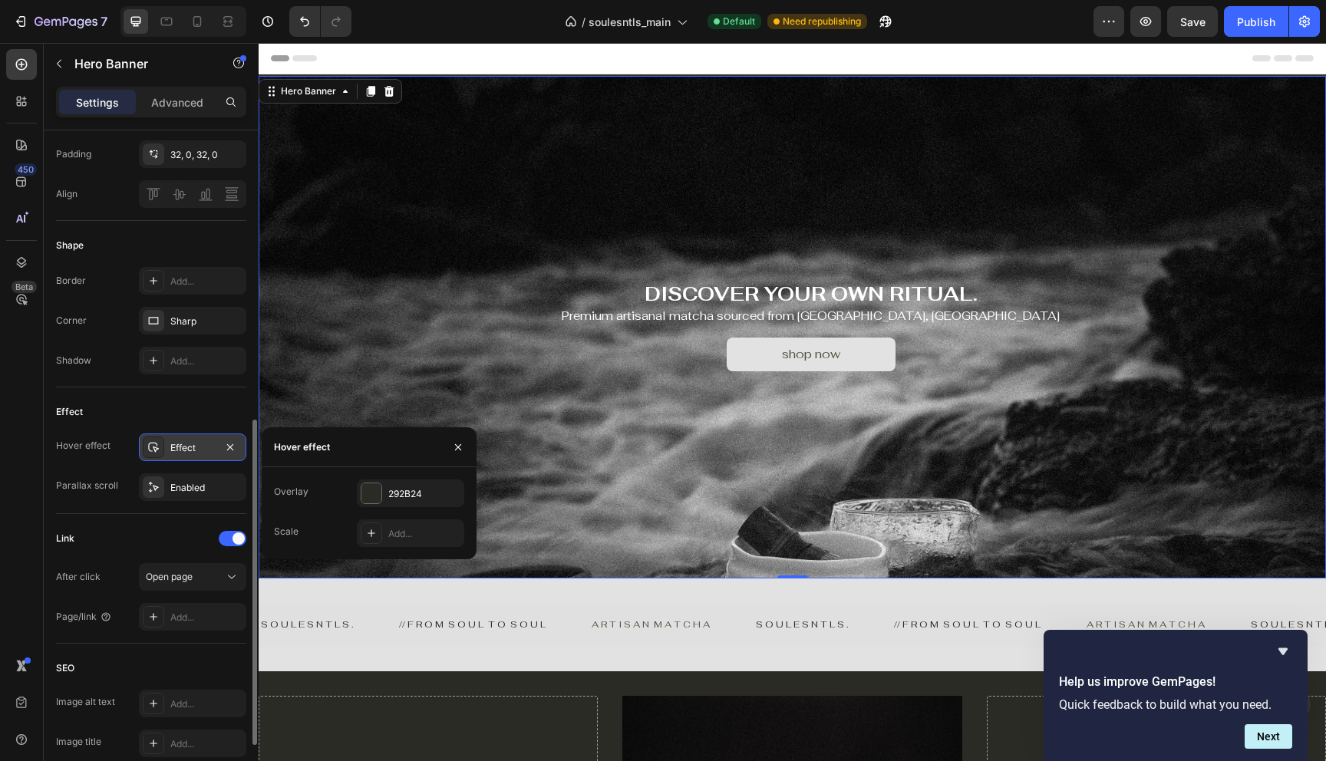
click at [189, 455] on div "Effect" at bounding box center [192, 448] width 107 height 28
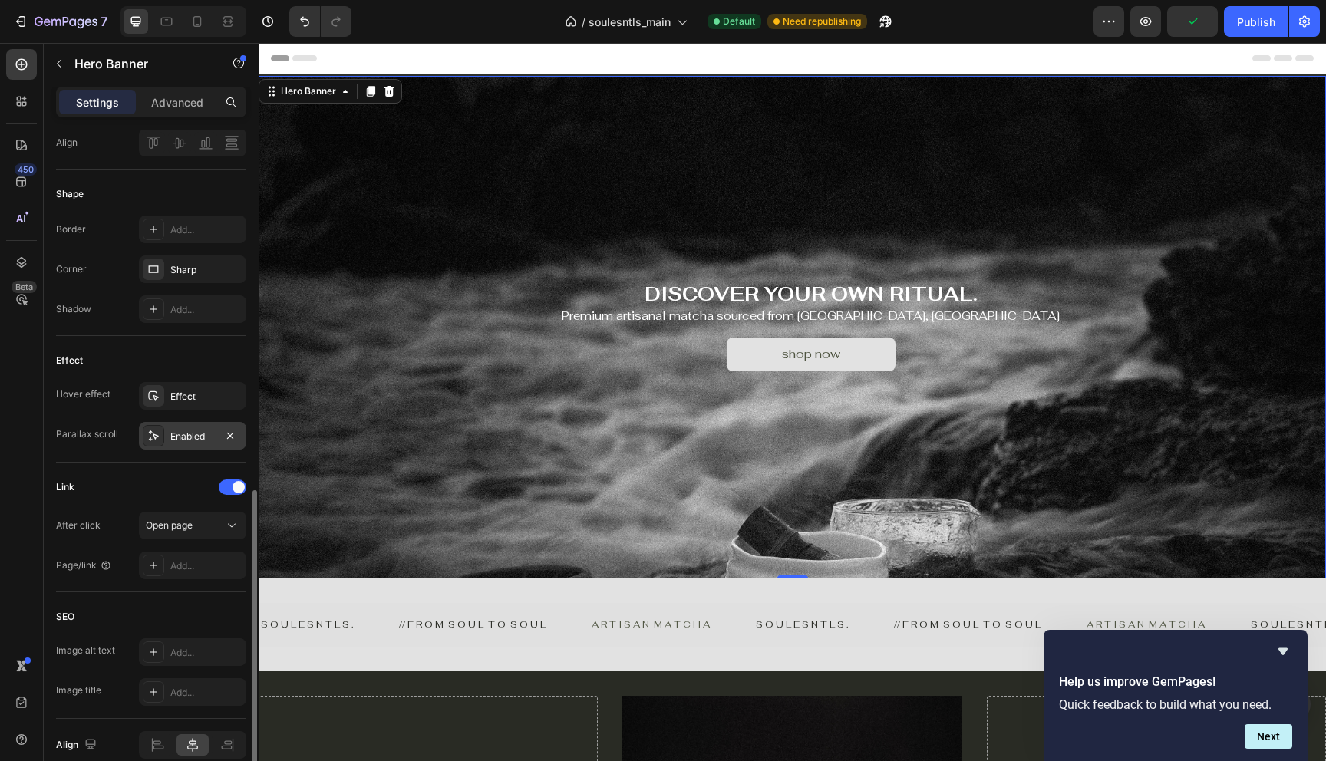
scroll to position [721, 0]
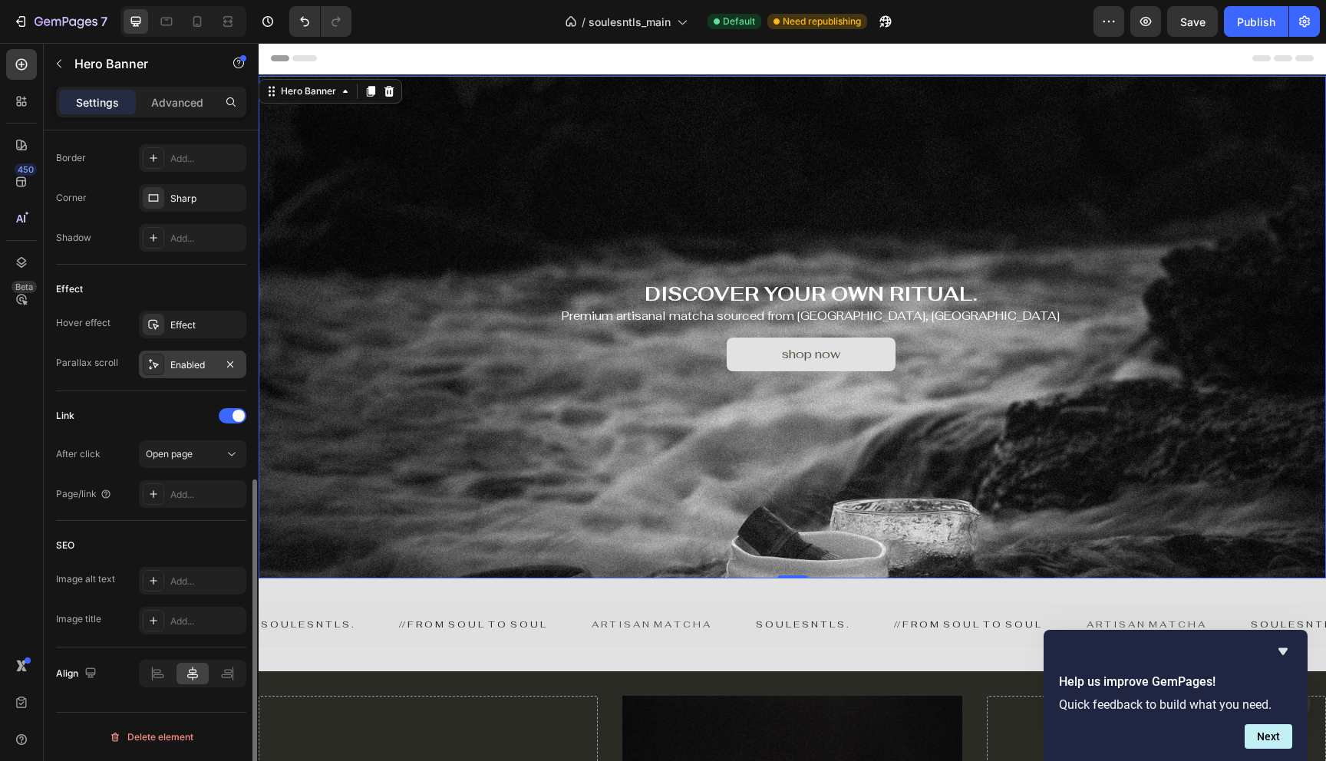
click at [187, 362] on div "Enabled" at bounding box center [192, 365] width 45 height 14
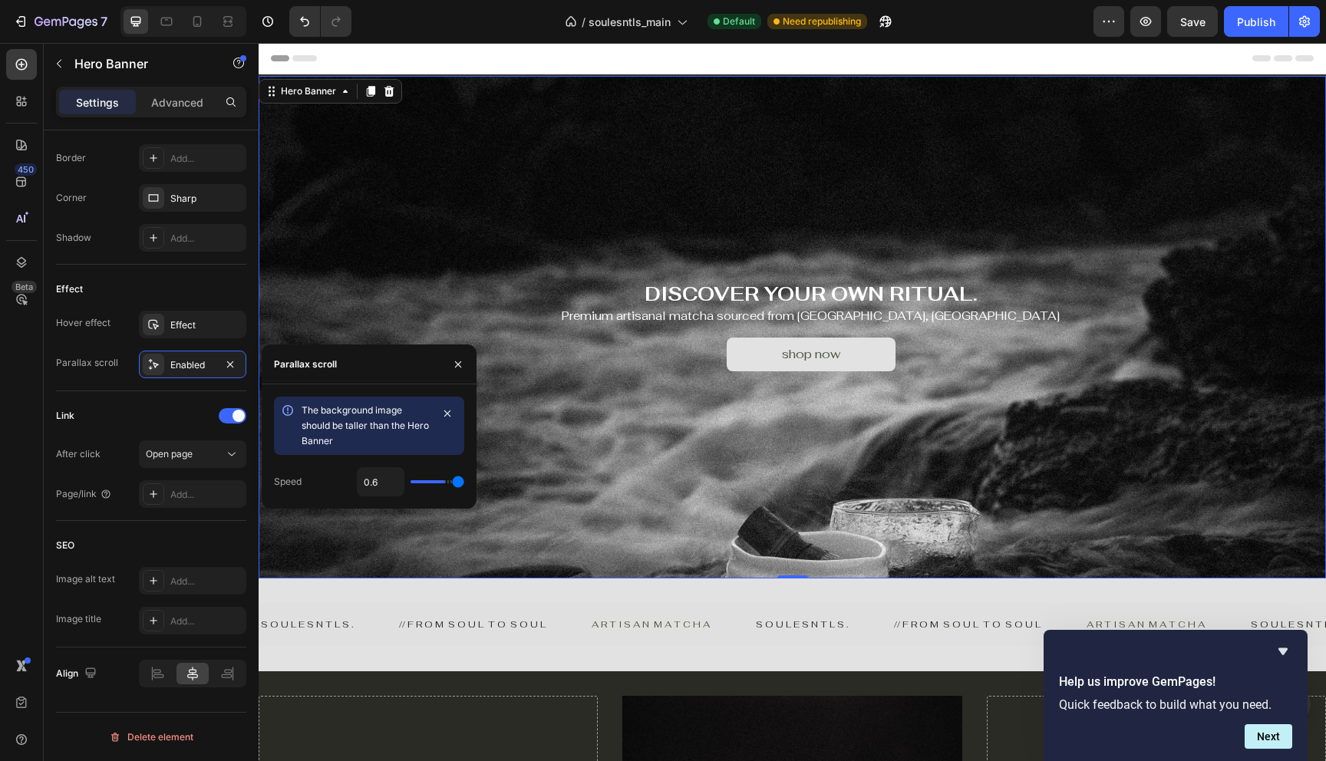
drag, startPoint x: 444, startPoint y: 481, endPoint x: 483, endPoint y: 481, distance: 38.4
type input "1"
click at [464, 481] on input "range" at bounding box center [438, 481] width 54 height 3
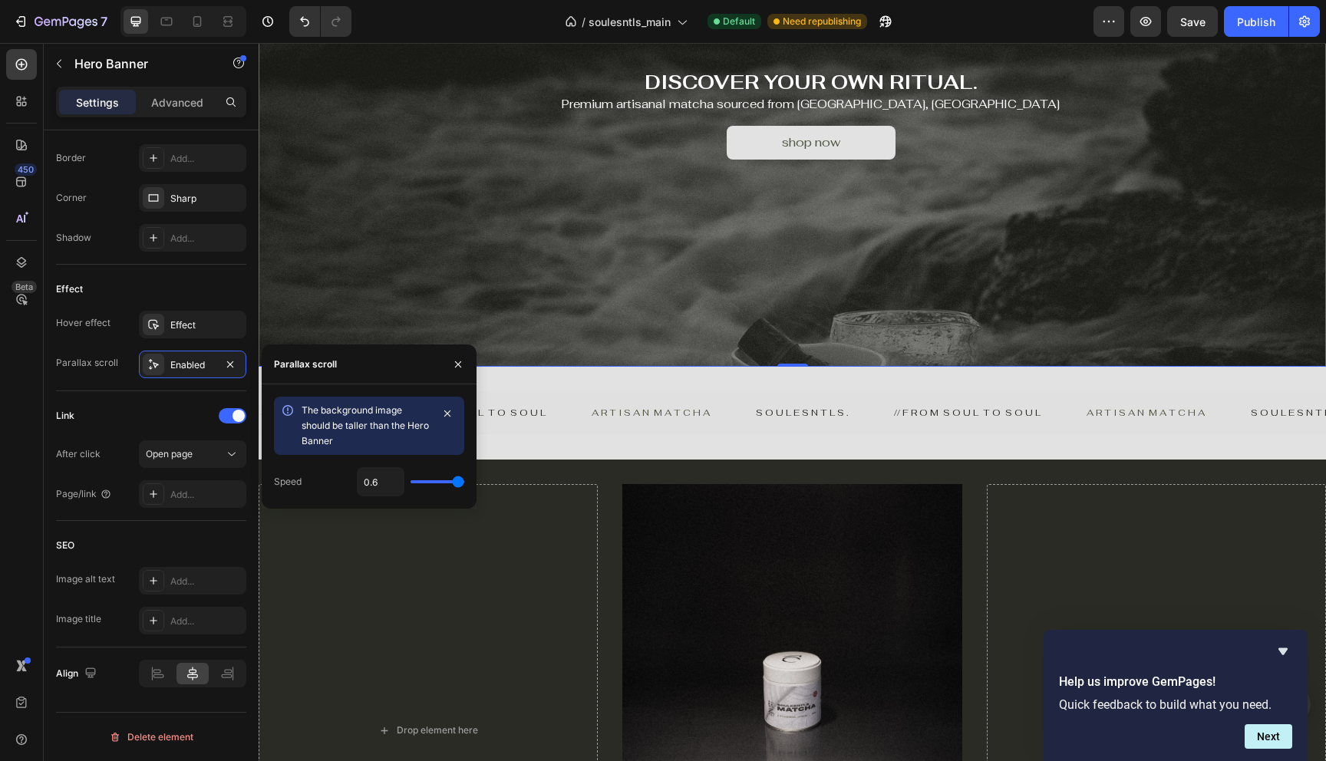
scroll to position [0, 0]
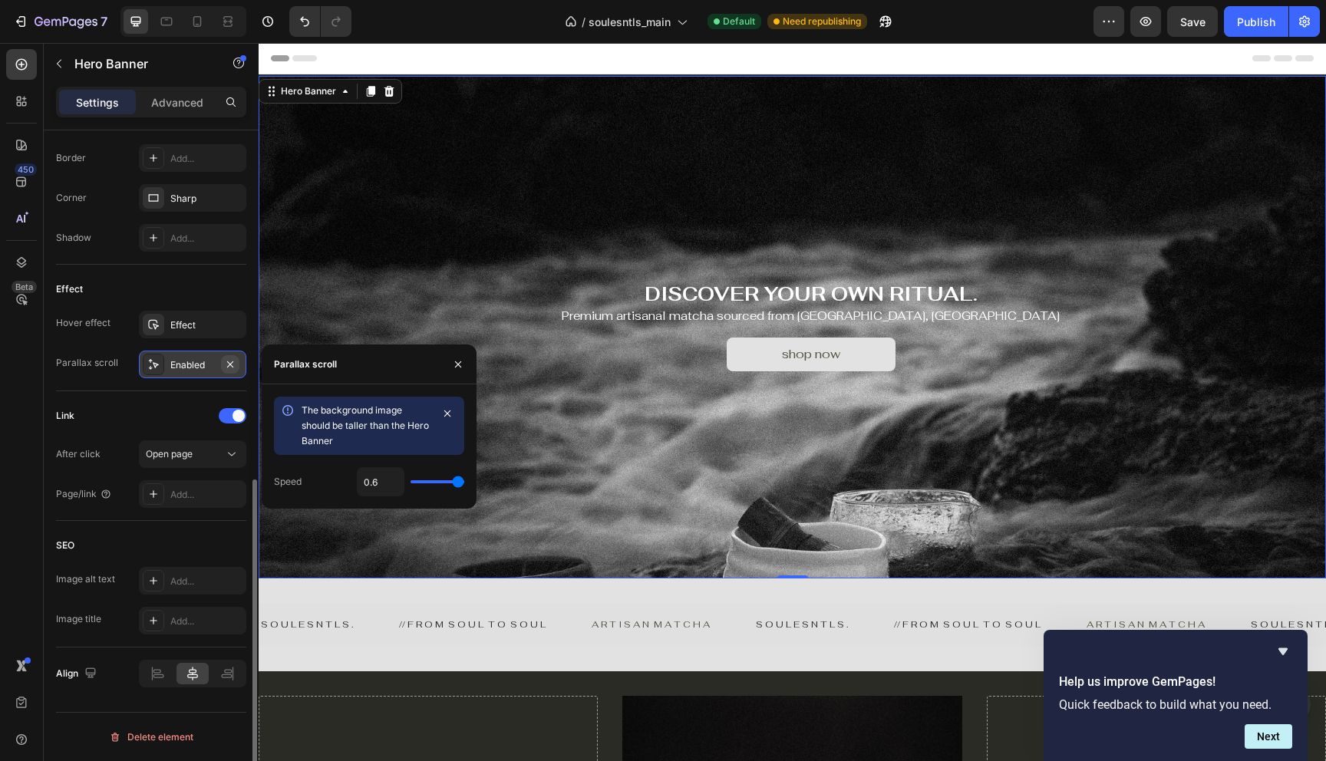
click at [234, 368] on icon "button" at bounding box center [230, 364] width 12 height 12
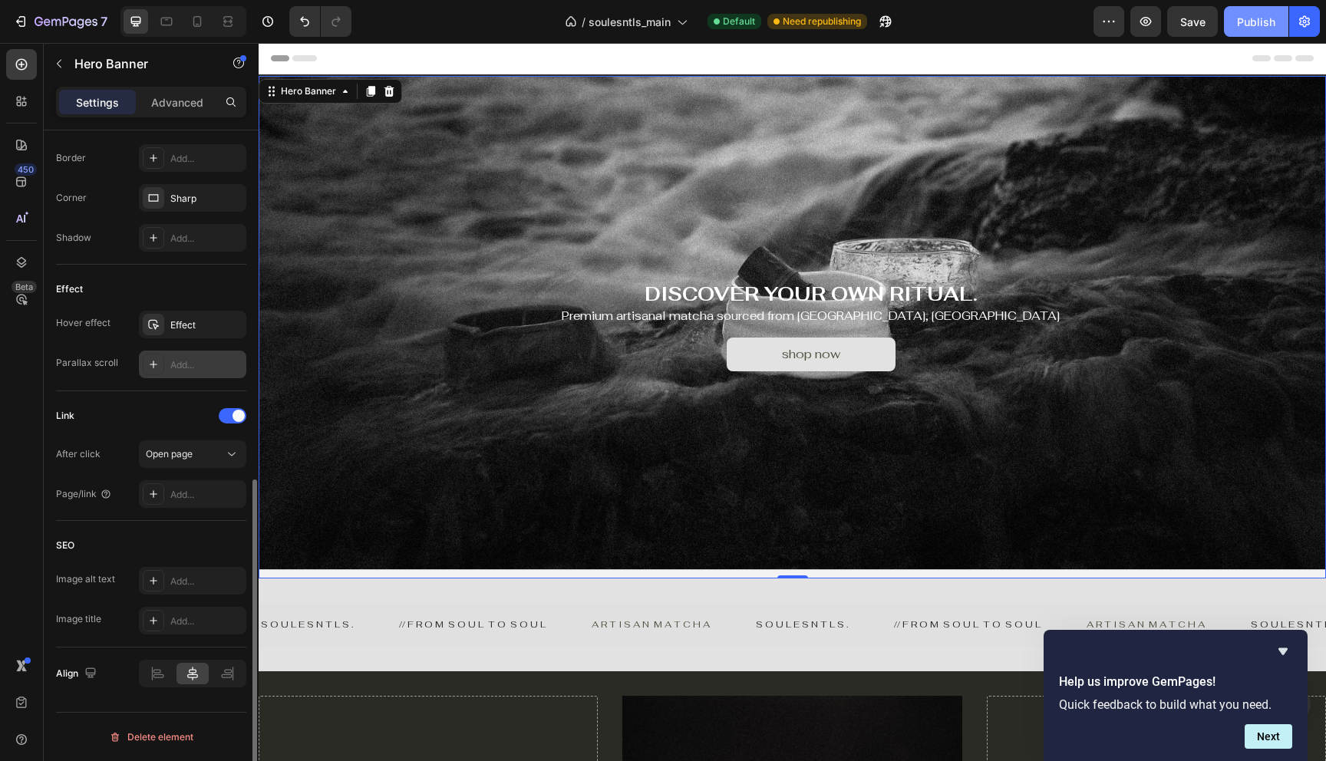
click at [1250, 24] on div "Publish" at bounding box center [1256, 22] width 38 height 16
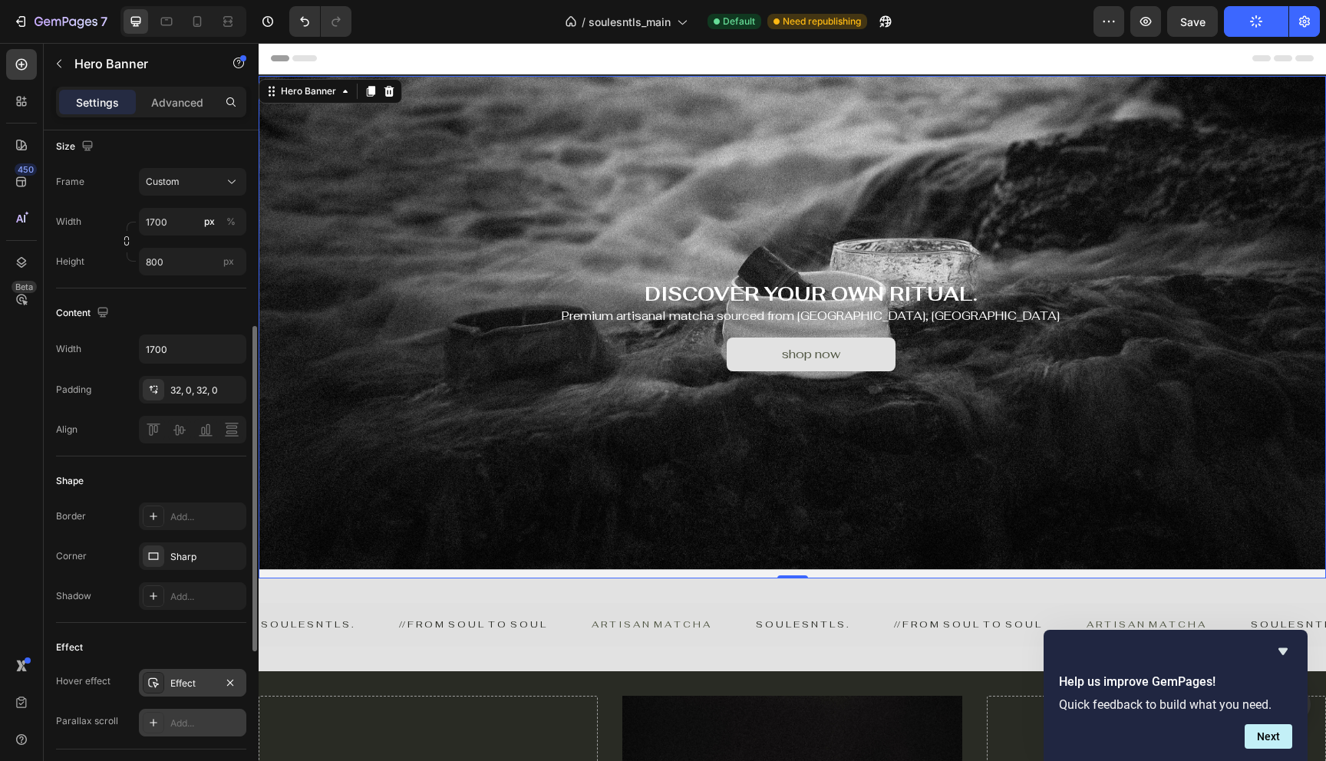
scroll to position [362, 0]
click at [197, 401] on div "32, 0, 32, 0" at bounding box center [192, 391] width 107 height 28
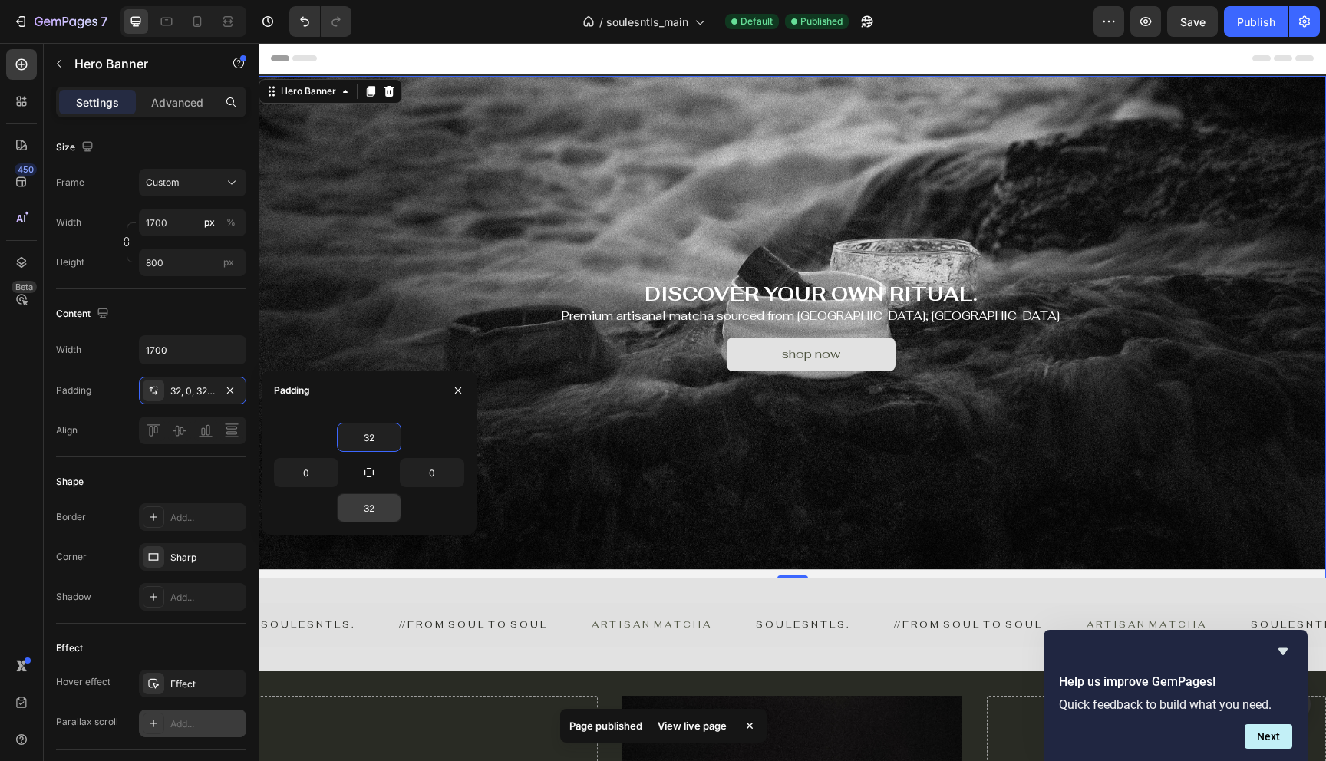
click at [374, 496] on input "32" at bounding box center [369, 508] width 63 height 28
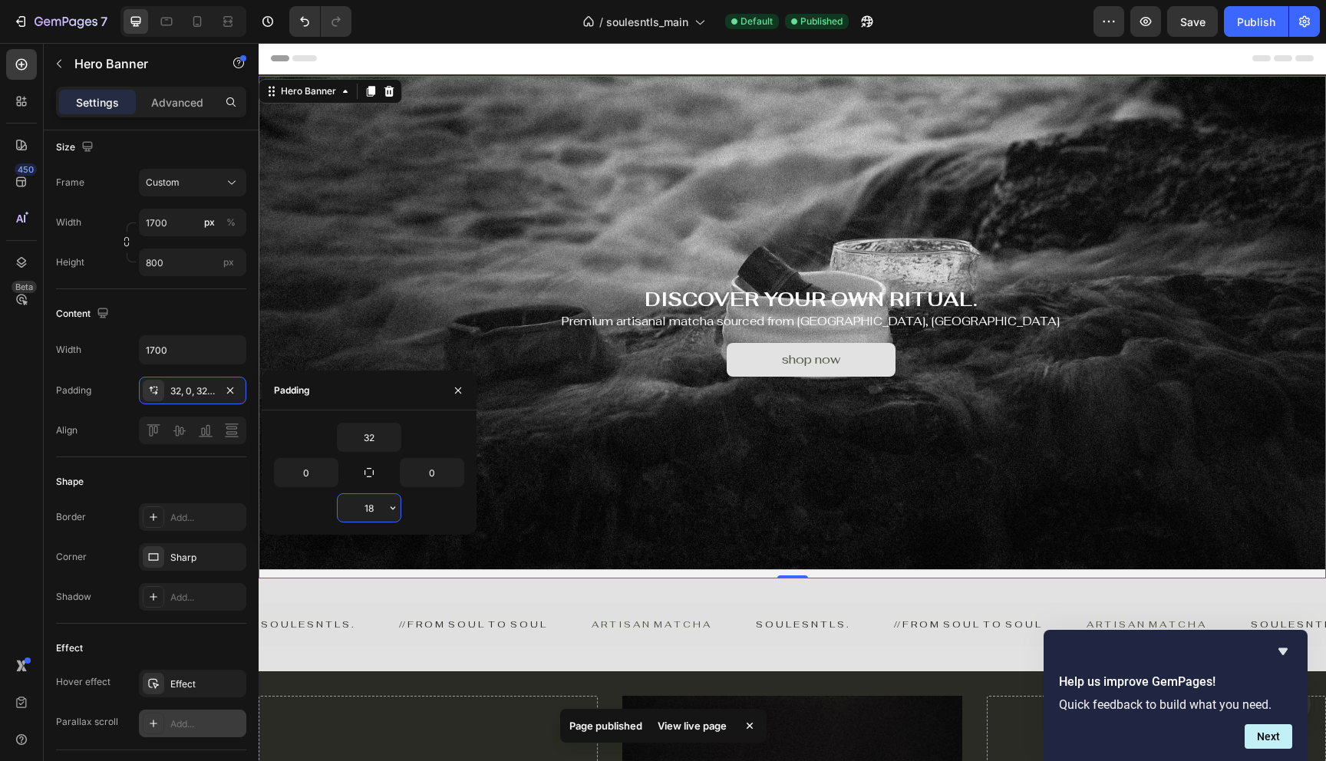
type input "1"
type input "24"
click at [385, 437] on button "button" at bounding box center [392, 438] width 15 height 28
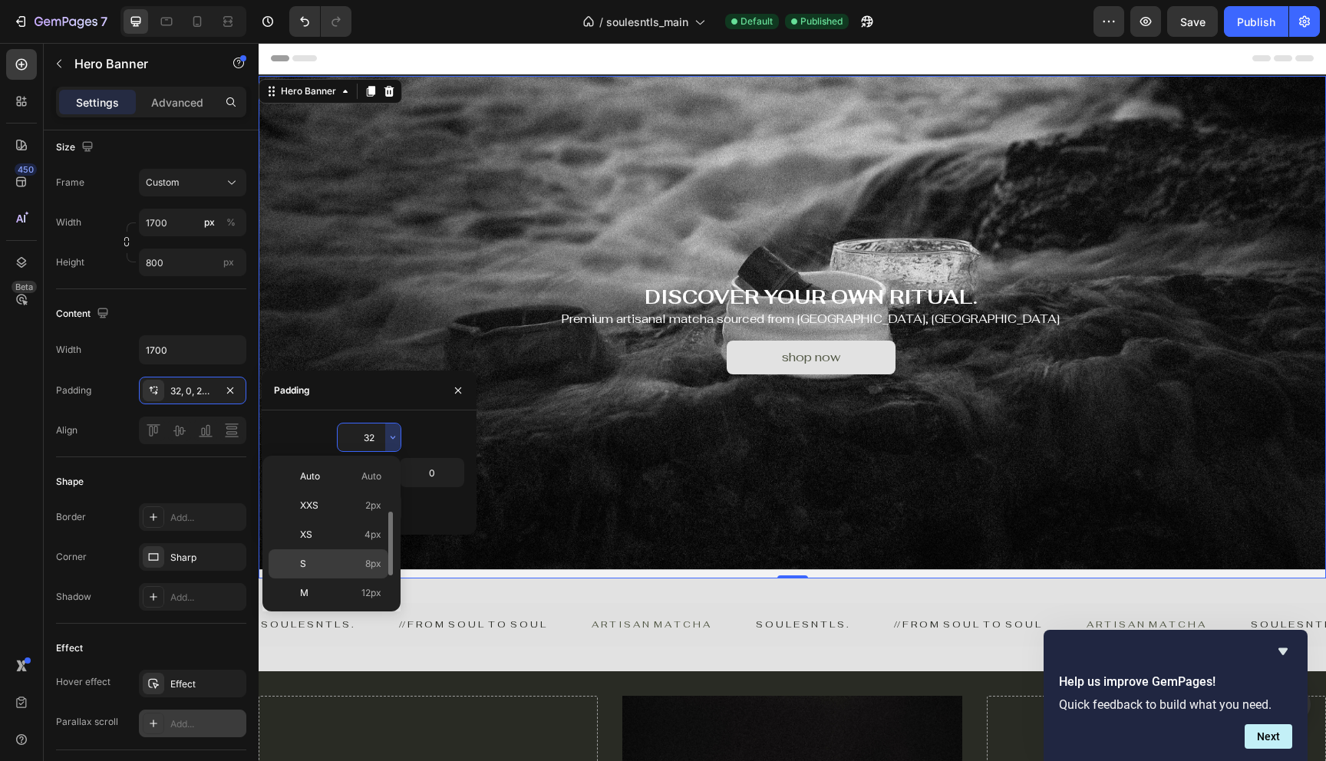
scroll to position [177, 0]
click at [343, 538] on p "3XL 48px" at bounding box center [340, 533] width 81 height 14
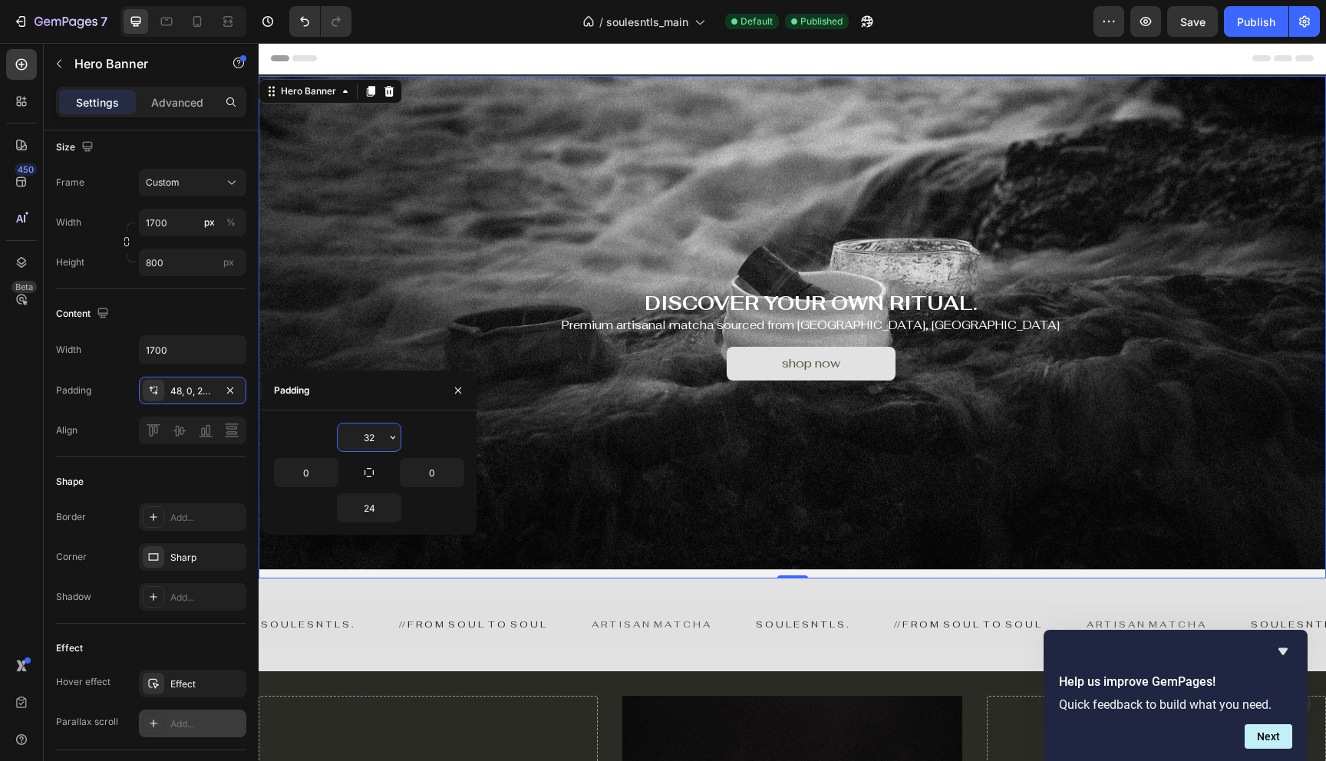
click at [383, 444] on input "32" at bounding box center [369, 438] width 63 height 28
click at [392, 440] on icon "button" at bounding box center [393, 437] width 12 height 12
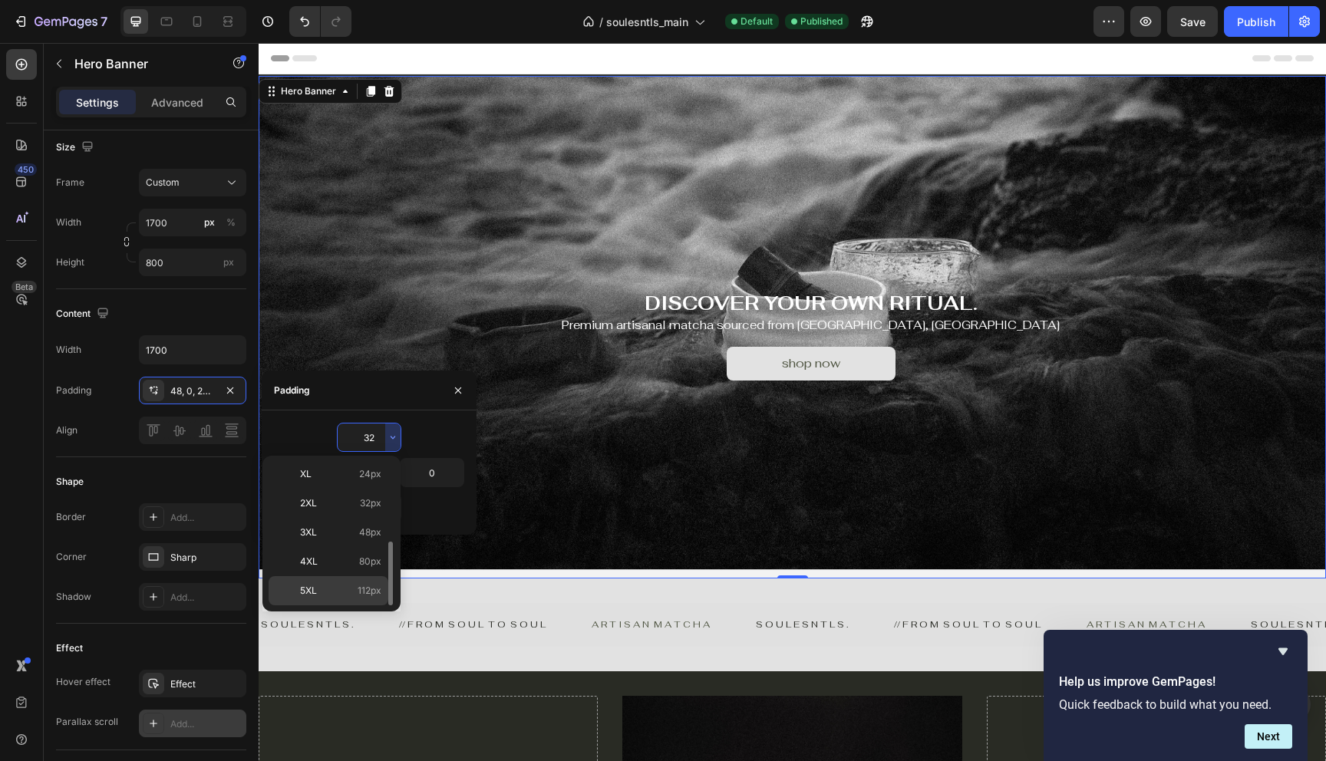
click at [346, 586] on p "5XL 112px" at bounding box center [340, 591] width 81 height 14
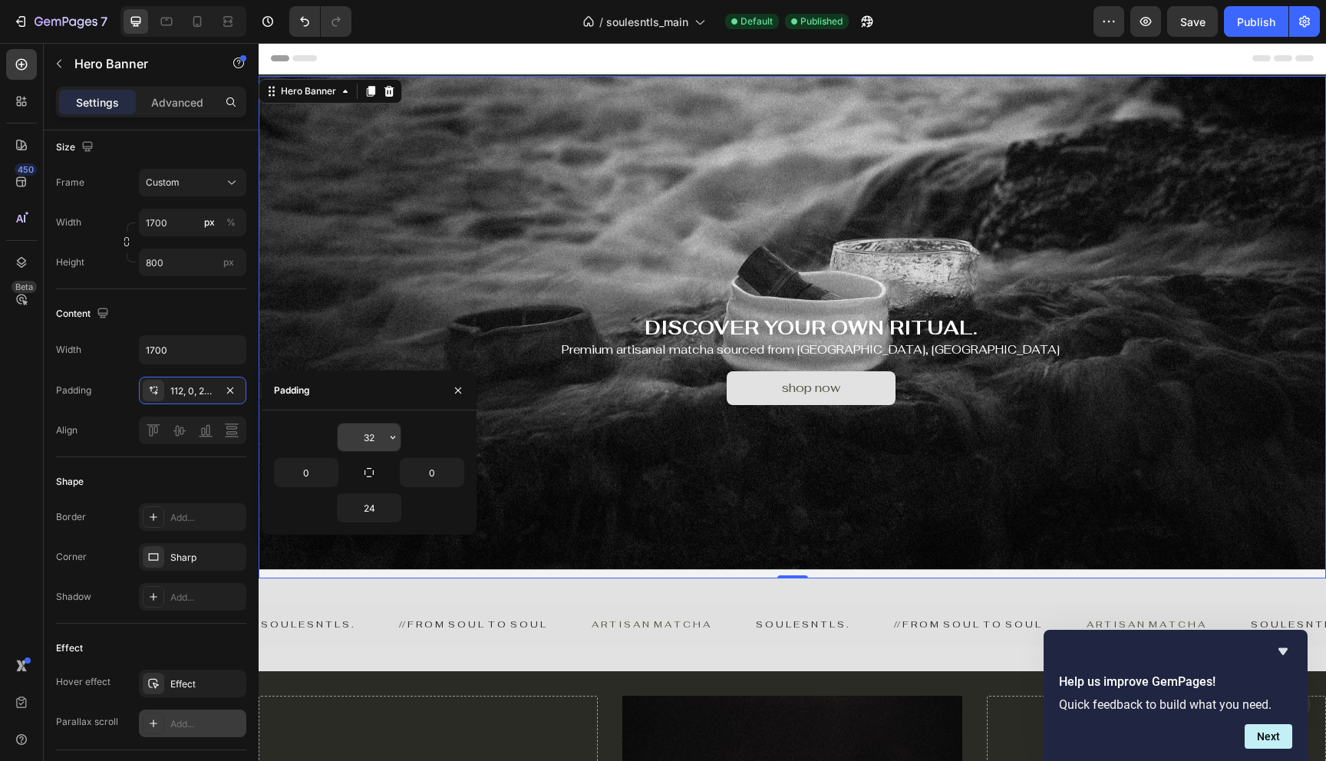
click at [381, 434] on input "32" at bounding box center [369, 438] width 63 height 28
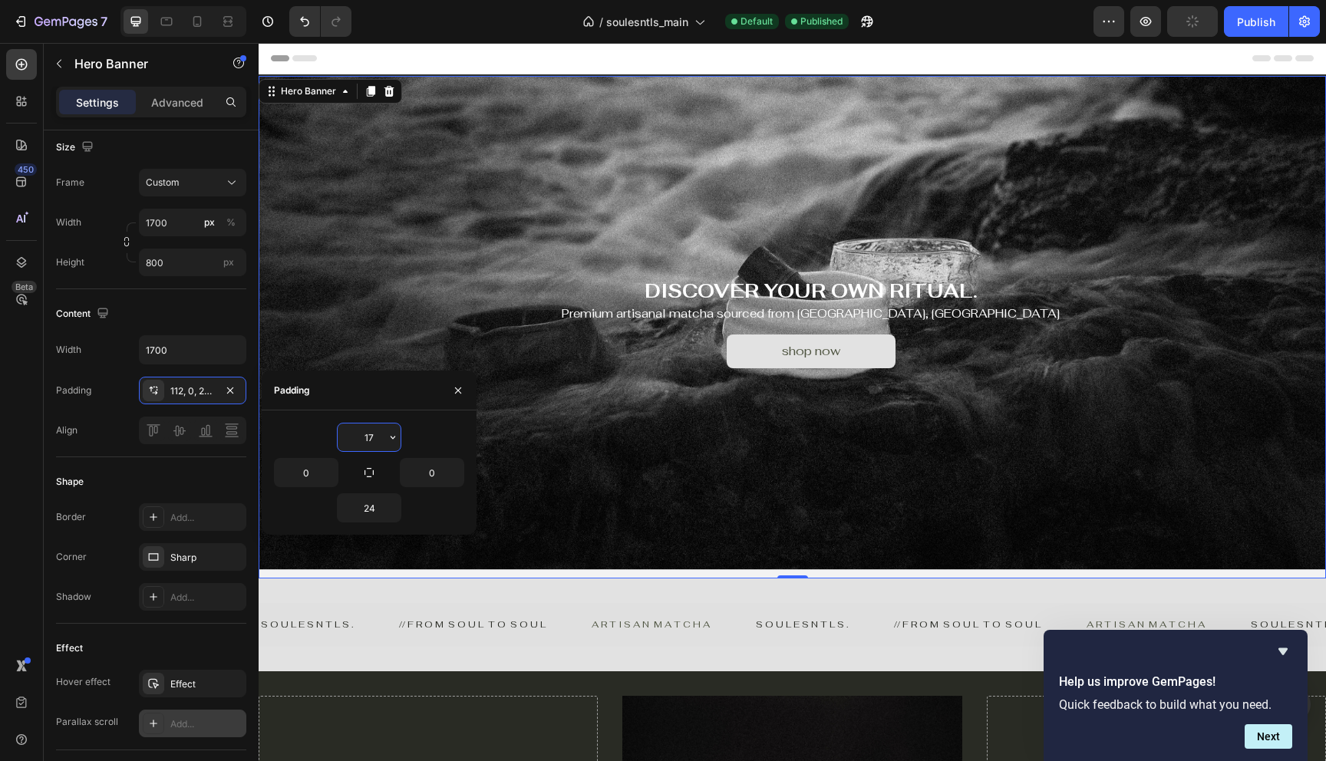
type input "1"
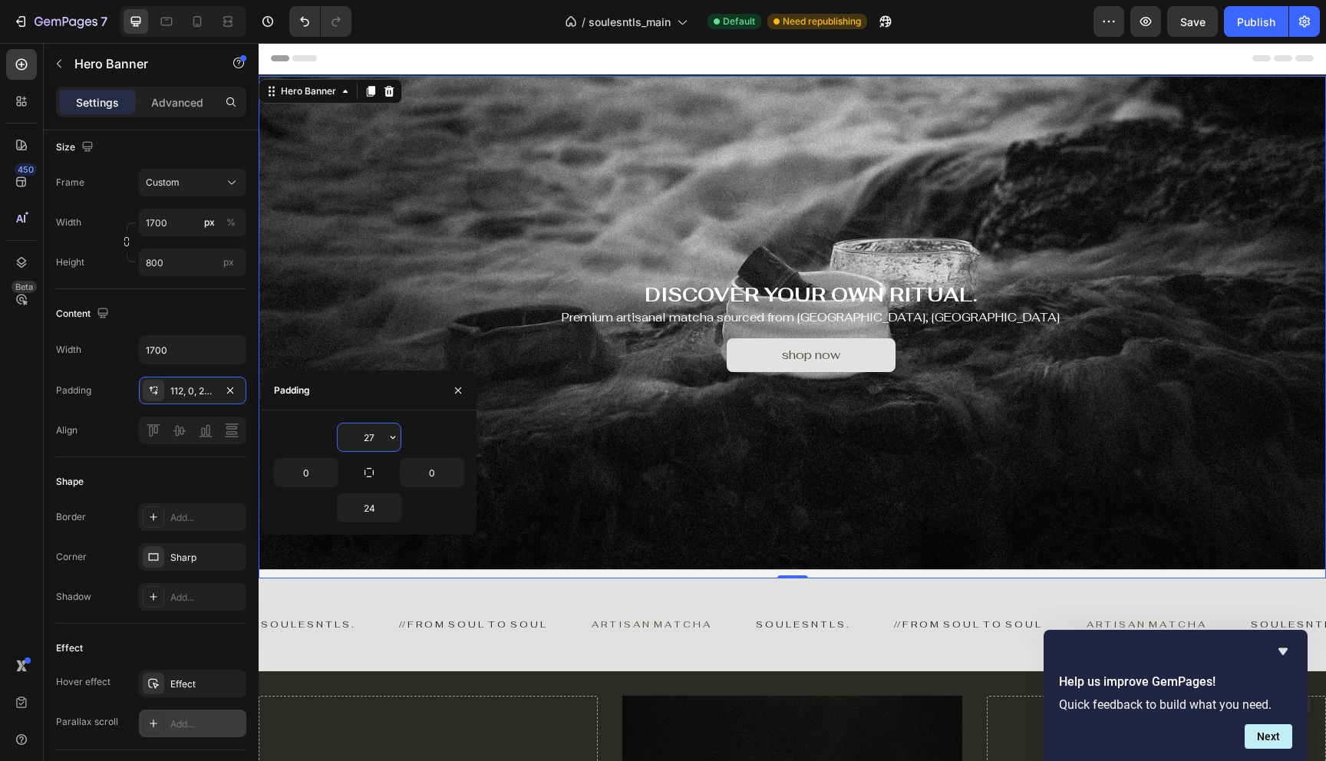
type input "2"
type input "300"
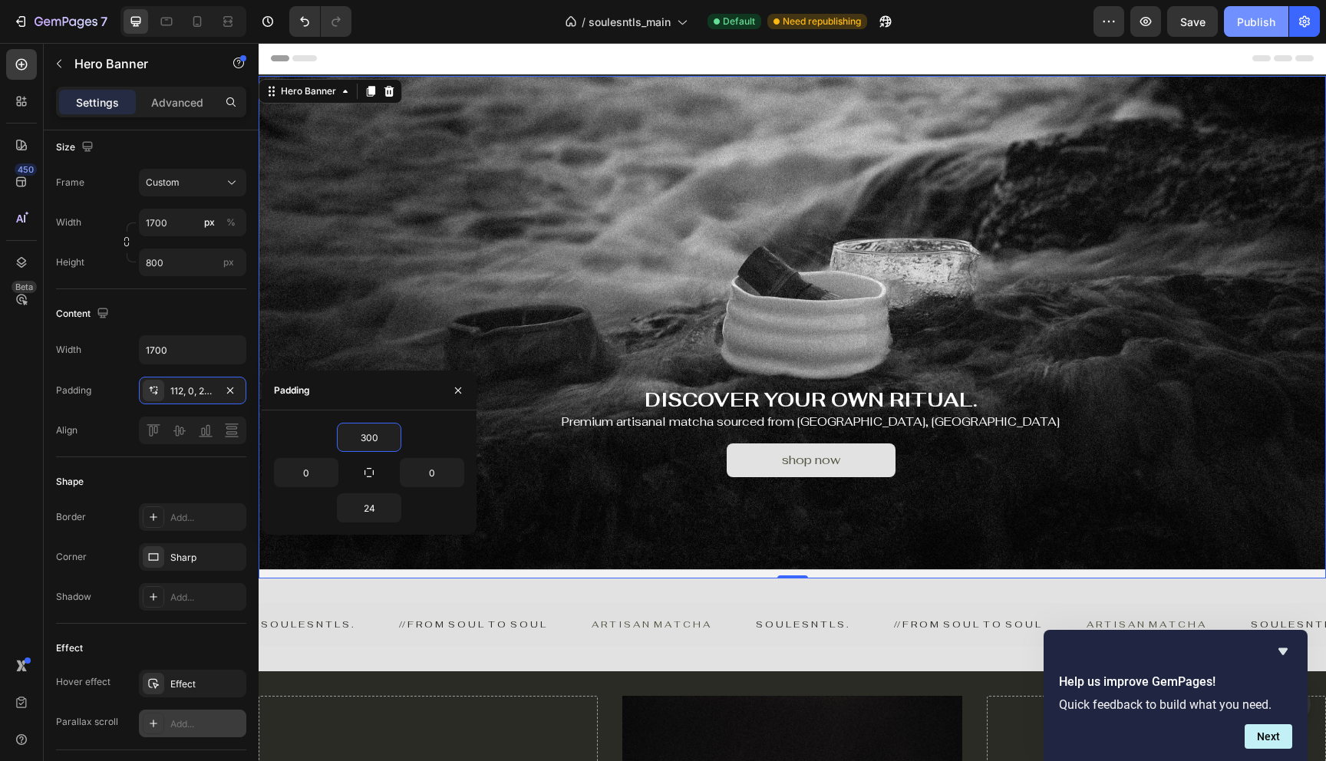
click at [1258, 20] on div "Publish" at bounding box center [1256, 22] width 38 height 16
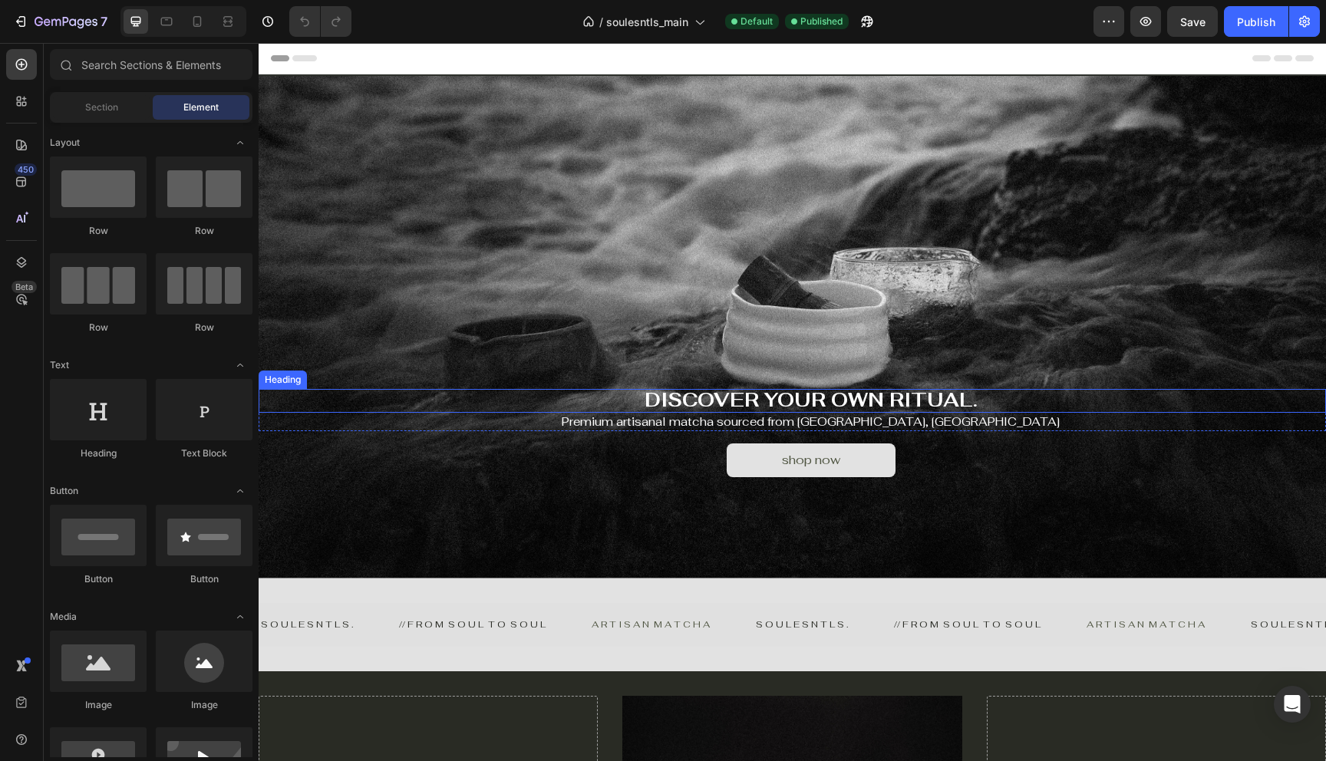
click at [732, 407] on span "DISCOVER YOUR OWN RITUAL." at bounding box center [811, 400] width 333 height 25
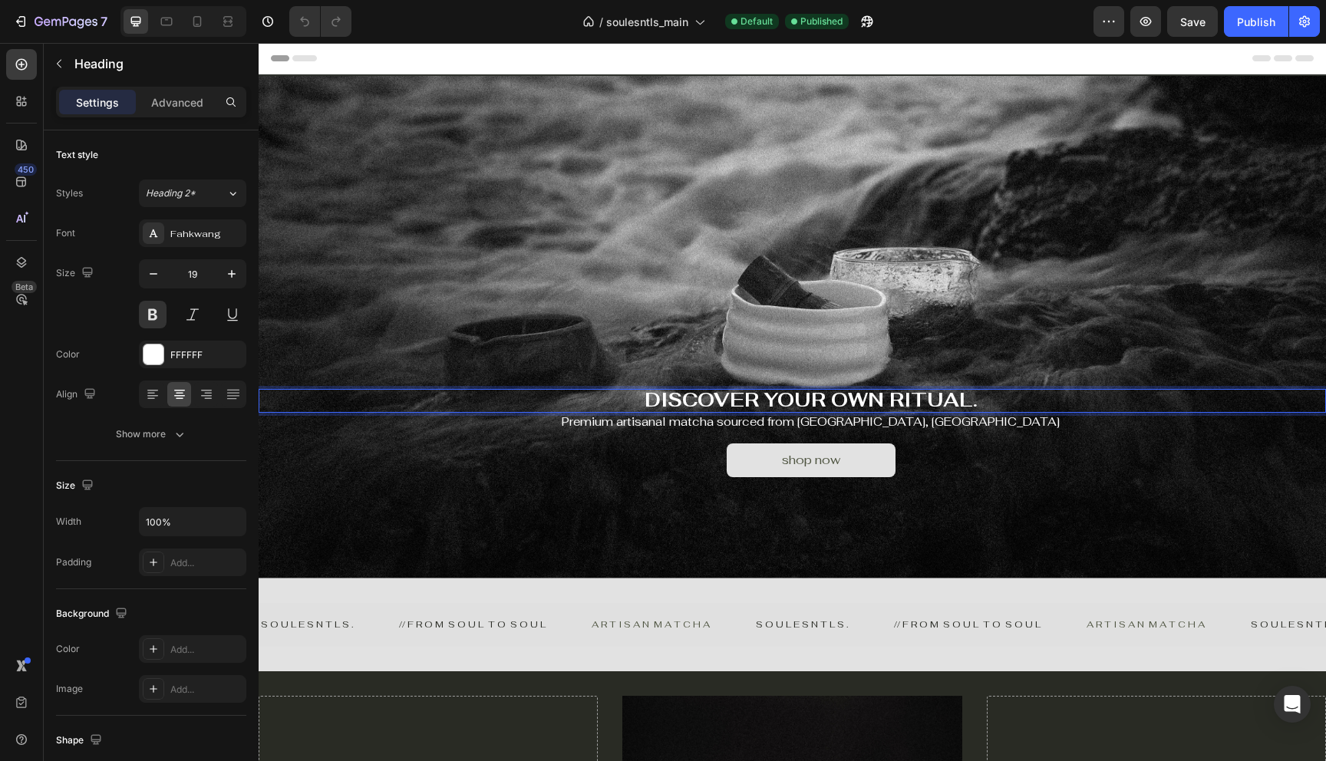
click at [727, 401] on span "DISCOVER YOUR OWN RITUAL." at bounding box center [811, 400] width 333 height 25
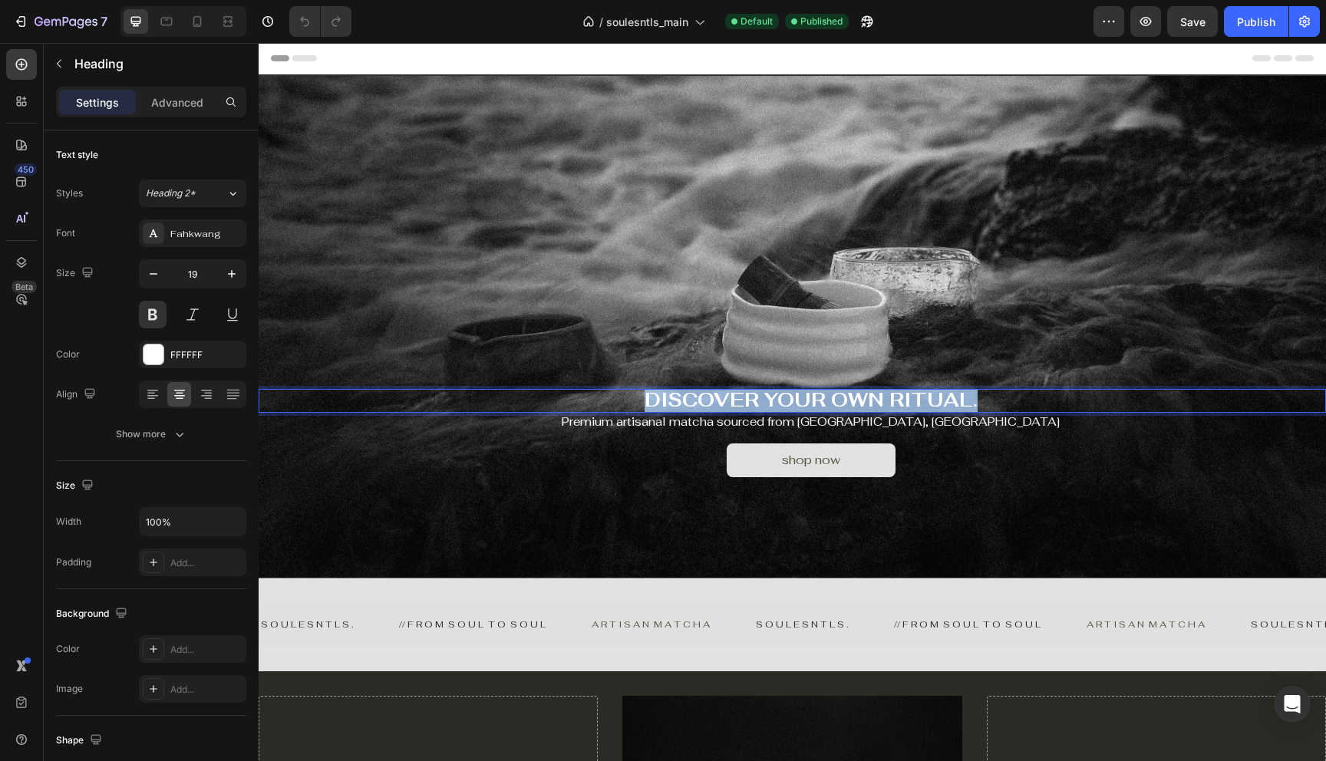
click at [727, 401] on span "DISCOVER YOUR OWN RITUAL." at bounding box center [811, 400] width 333 height 25
drag, startPoint x: 710, startPoint y: 404, endPoint x: 602, endPoint y: 402, distance: 107.4
click at [602, 402] on p "Where tradition meets intention" at bounding box center [811, 401] width 1028 height 21
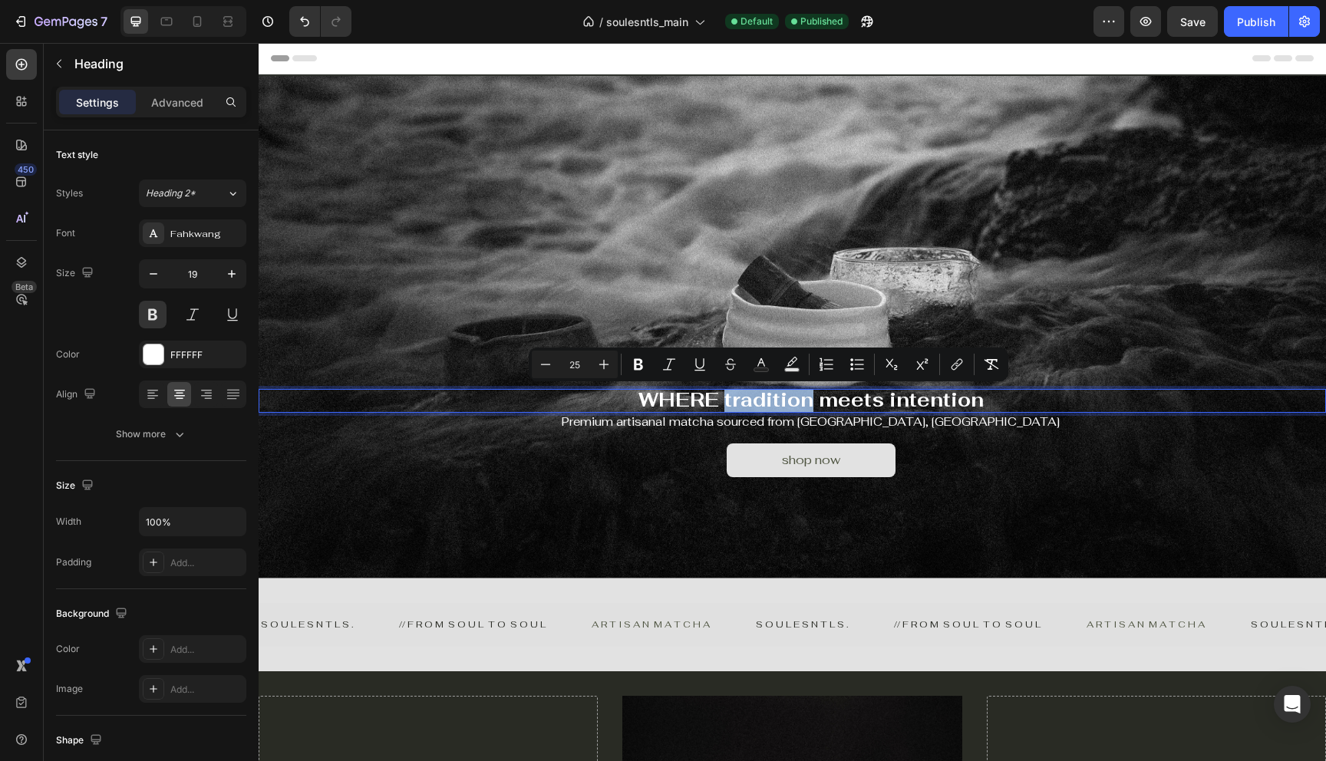
drag, startPoint x: 724, startPoint y: 401, endPoint x: 813, endPoint y: 404, distance: 88.3
click at [813, 404] on span "WHERE tradition meets intention" at bounding box center [810, 400] width 345 height 25
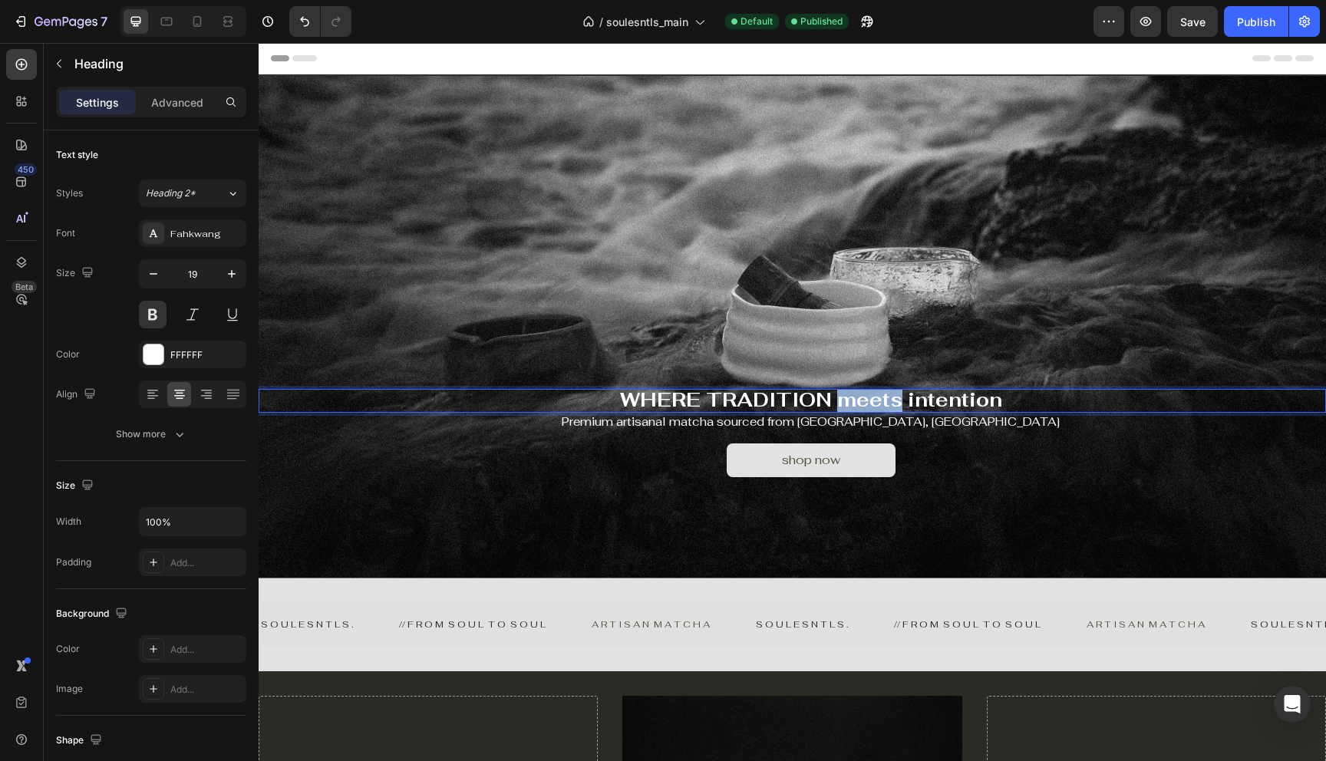
drag, startPoint x: 840, startPoint y: 400, endPoint x: 896, endPoint y: 401, distance: 56.0
click at [896, 401] on span "WHERE TRADITION meets intention" at bounding box center [811, 400] width 382 height 25
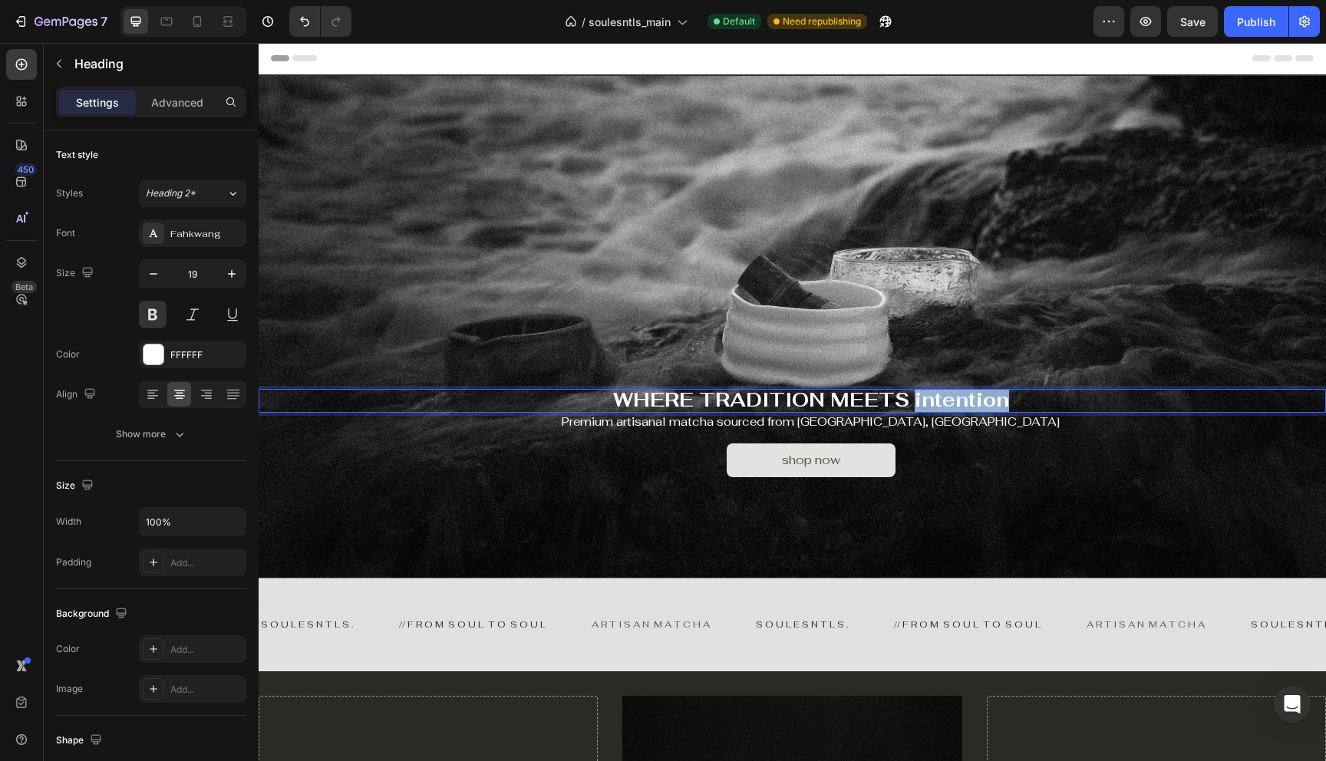
drag, startPoint x: 915, startPoint y: 402, endPoint x: 1022, endPoint y: 402, distance: 107.4
click at [1022, 402] on p "WHERE TRADITION MEETS intention" at bounding box center [811, 401] width 1028 height 21
click at [1258, 19] on div "Publish" at bounding box center [1256, 22] width 38 height 16
